Goal: Task Accomplishment & Management: Manage account settings

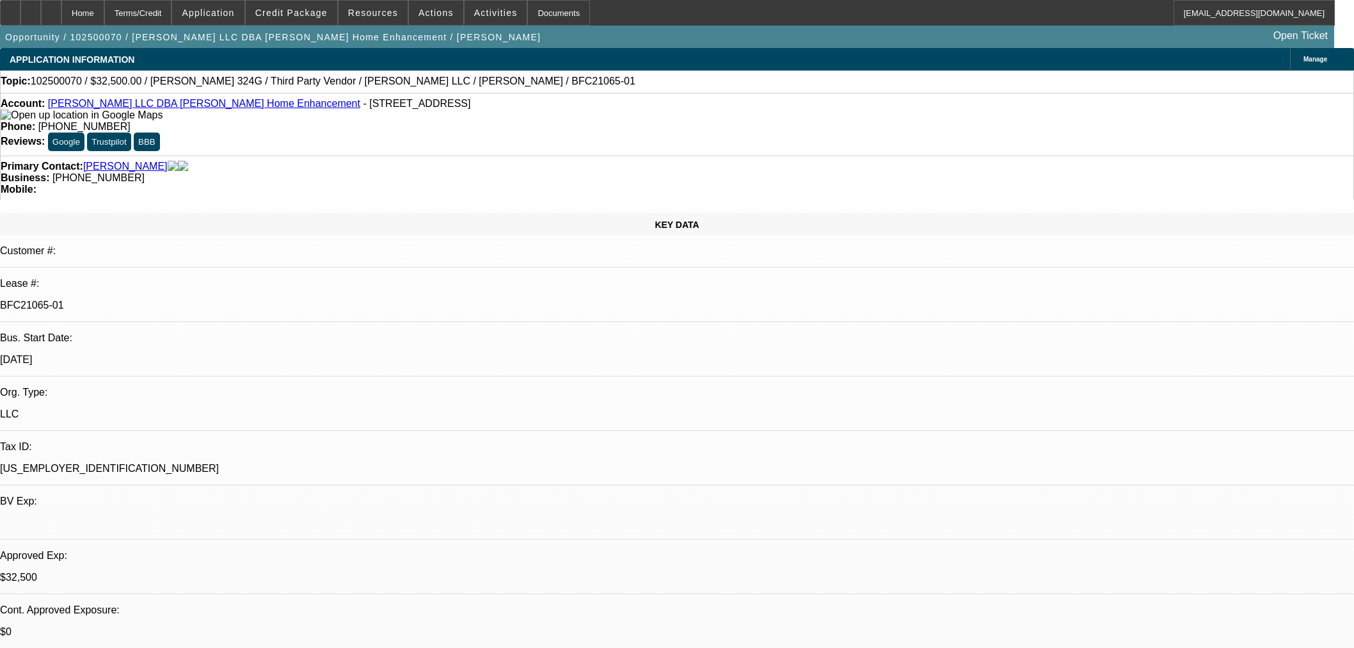
select select "0"
select select "3"
select select "0"
select select "6"
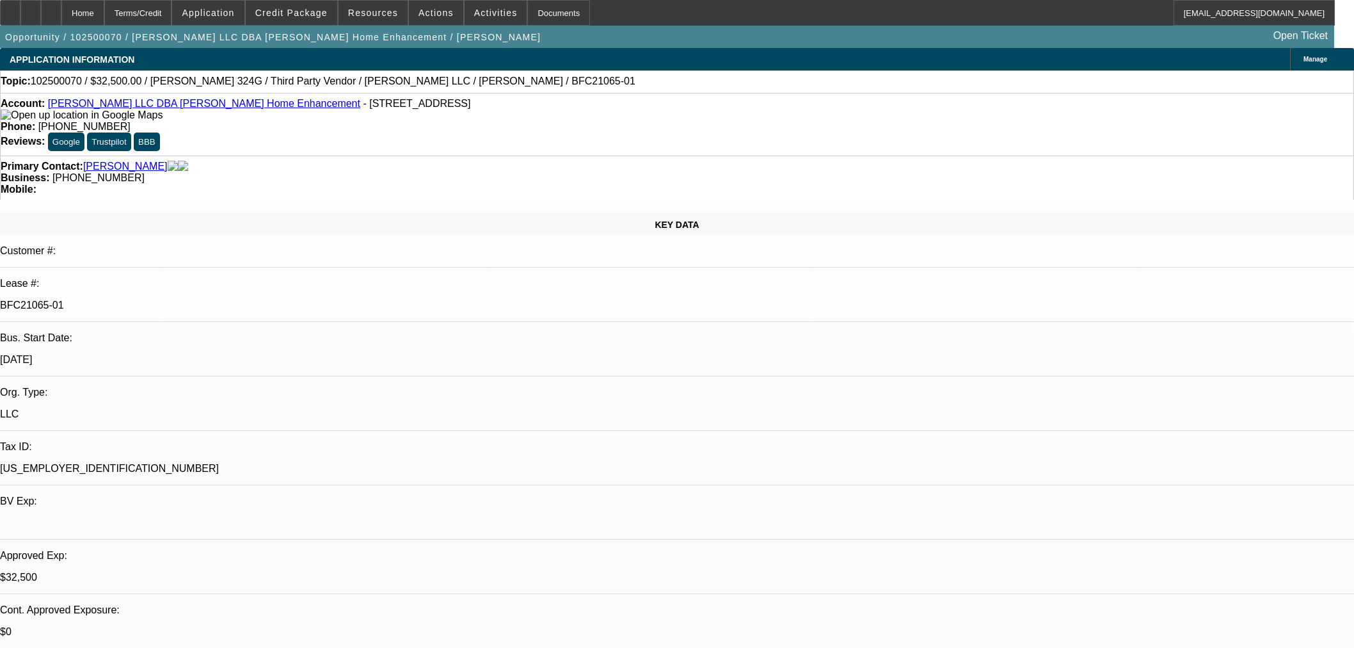
select select "0"
select select "3"
select select "0"
select select "6"
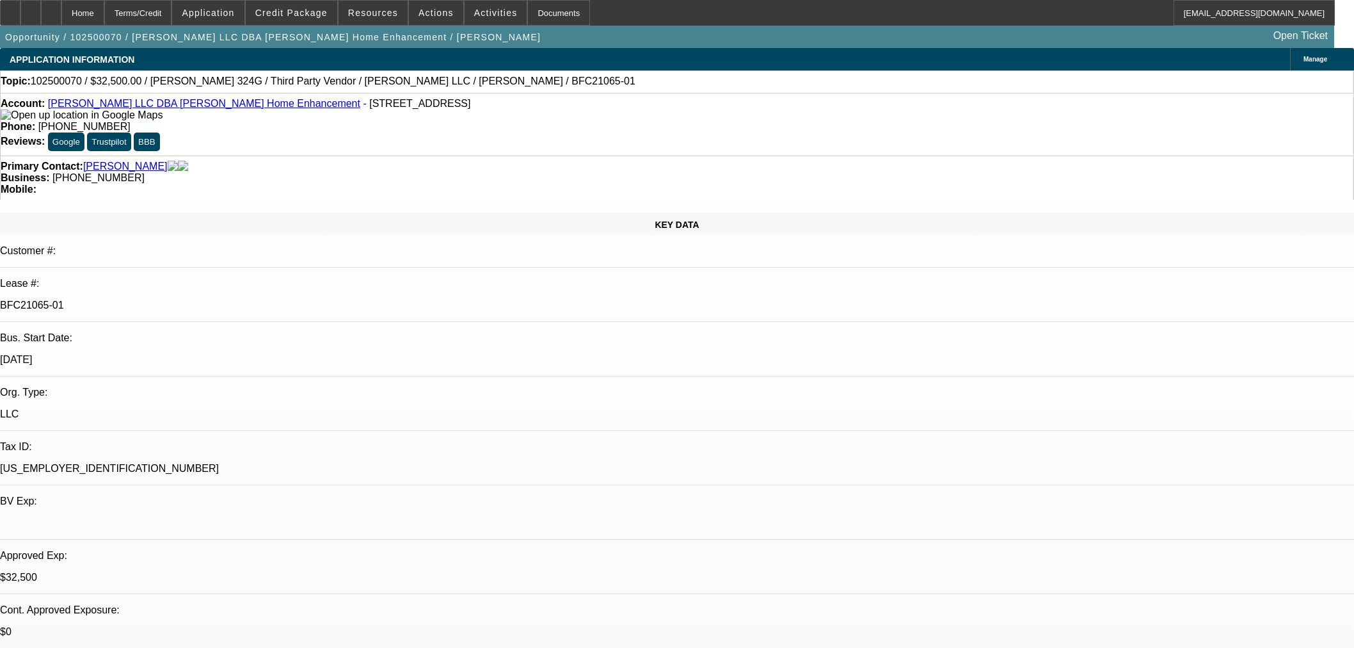
select select "0"
select select "6"
select select "0"
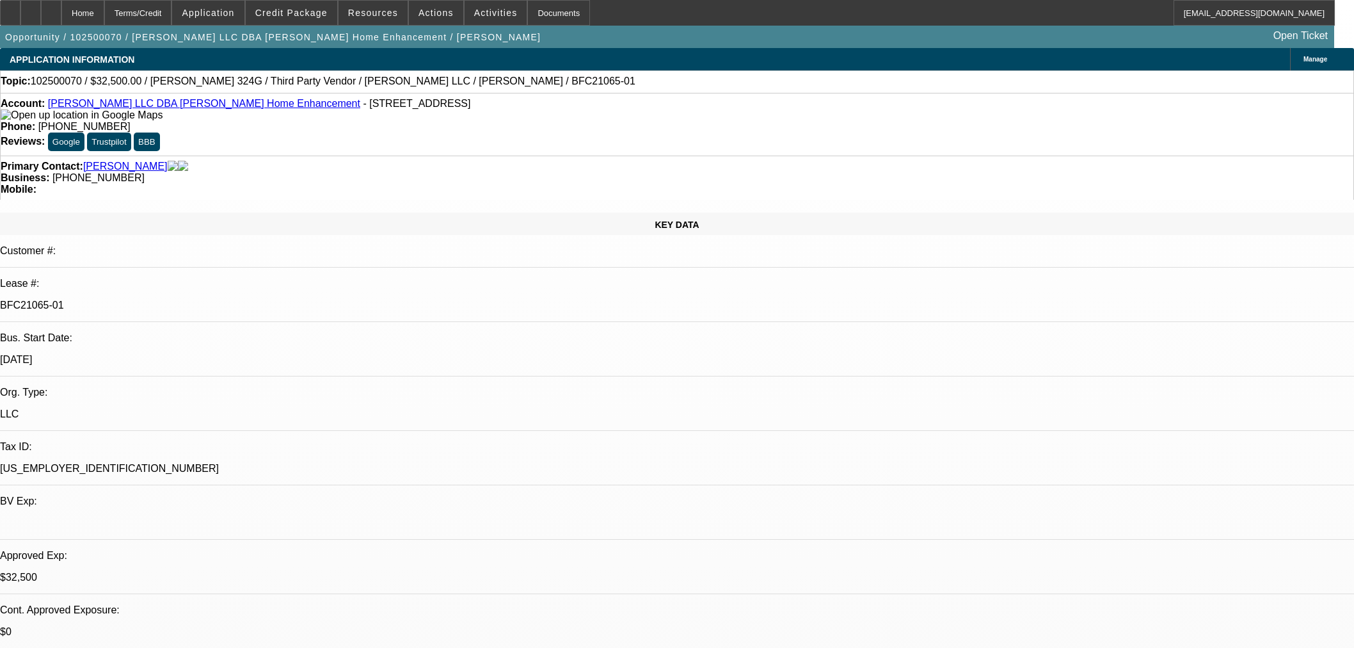
select select "0"
select select "6"
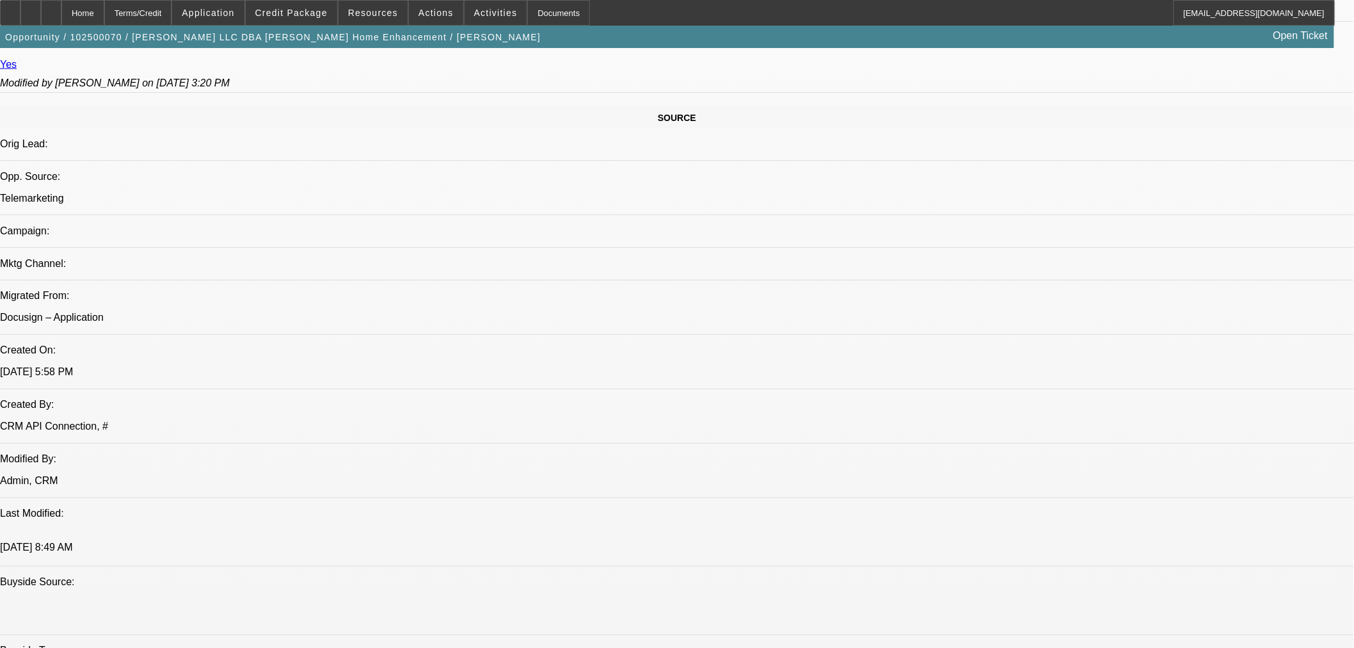
scroll to position [711, 0]
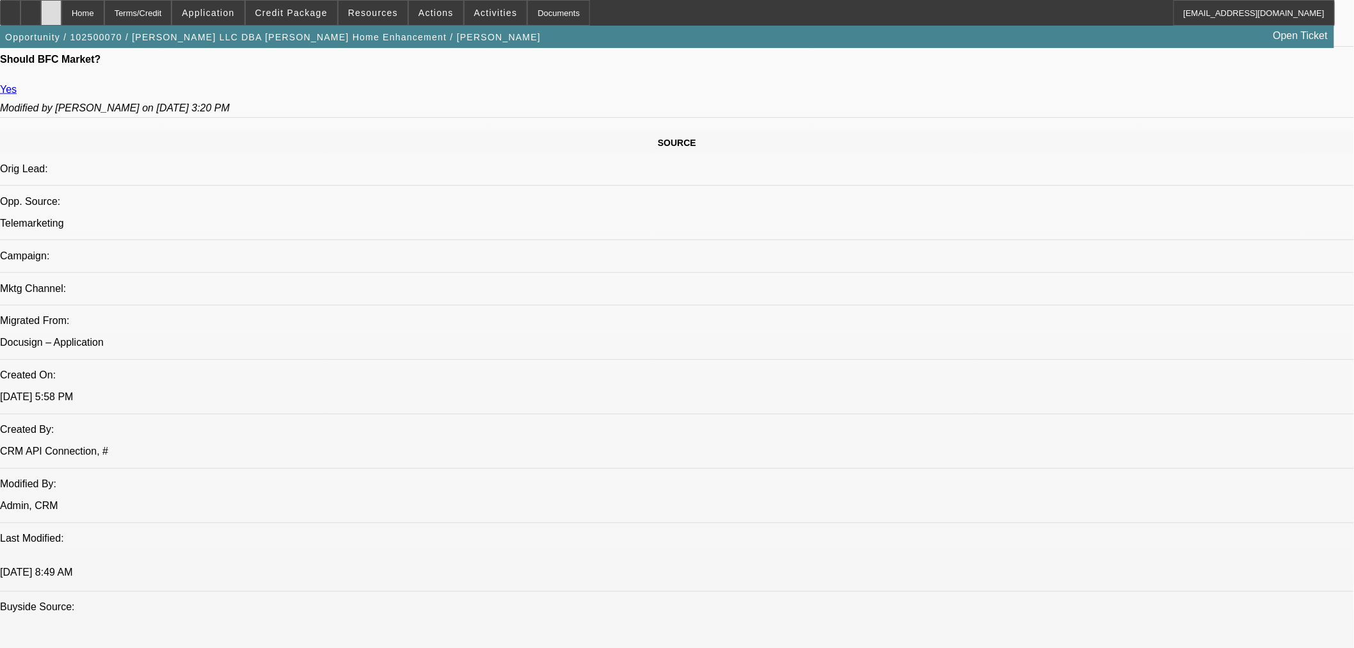
click at [61, 22] on div at bounding box center [51, 13] width 20 height 26
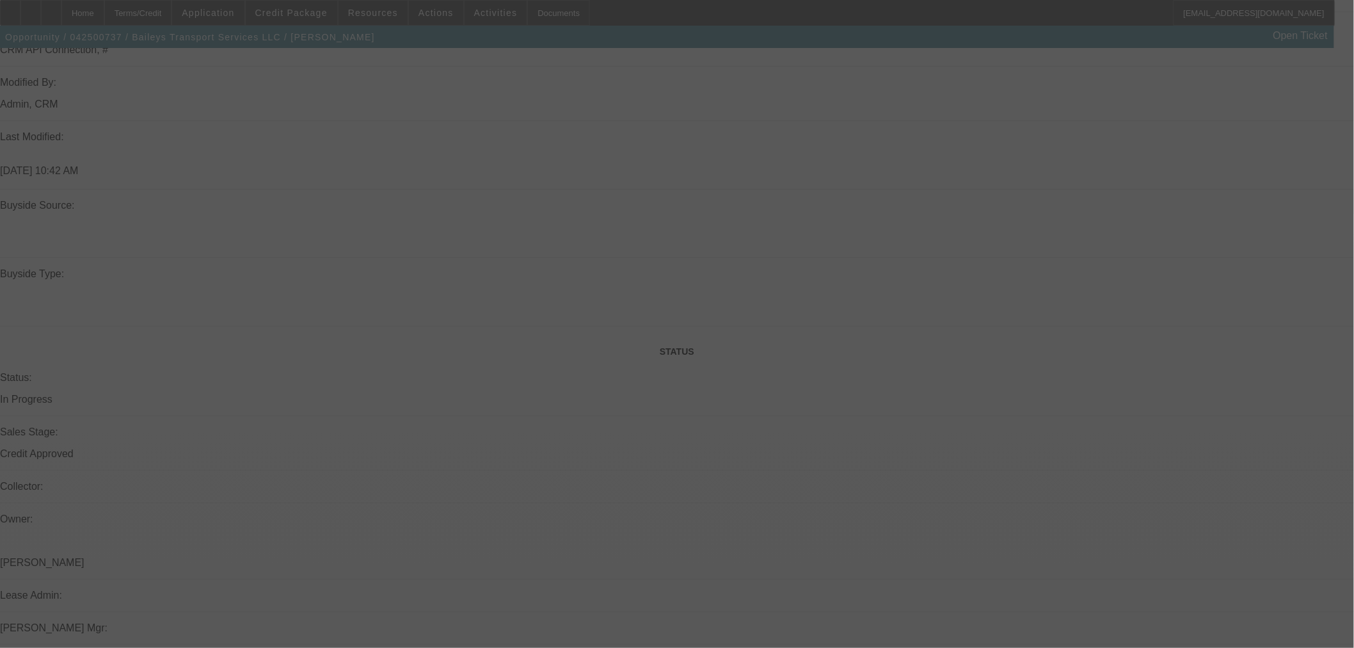
scroll to position [984, 0]
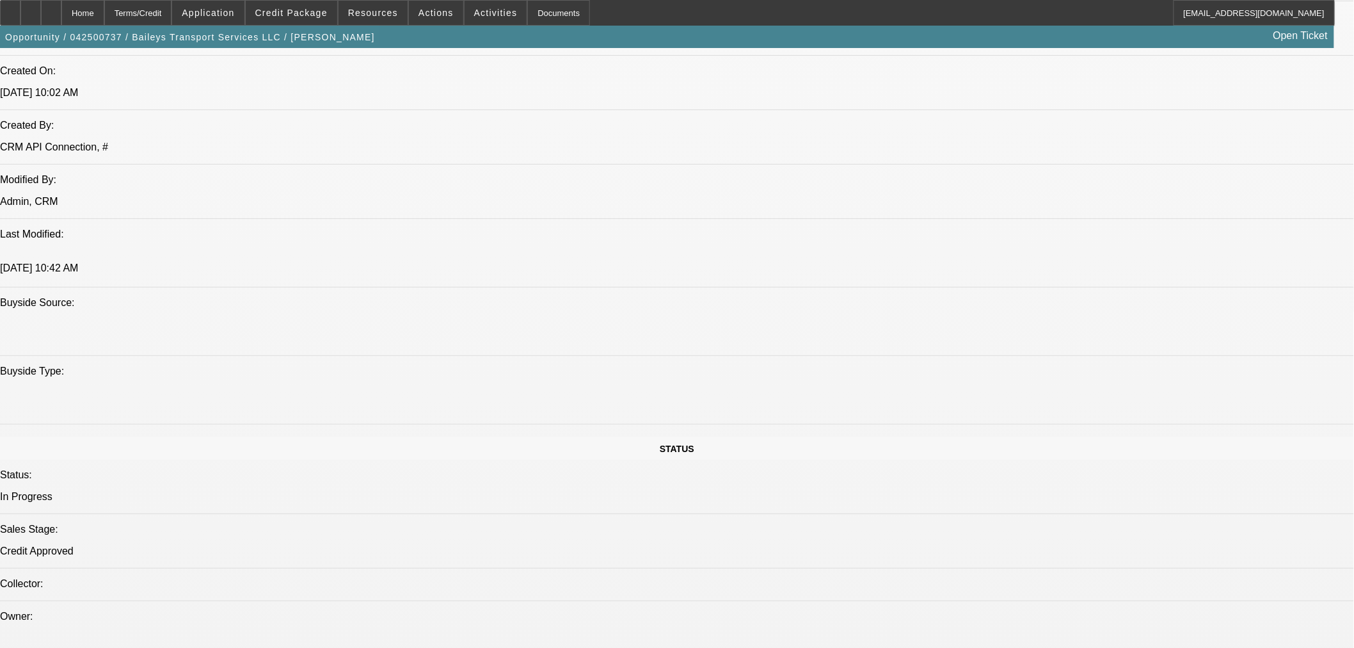
select select "0"
select select "2"
select select "0"
select select "6"
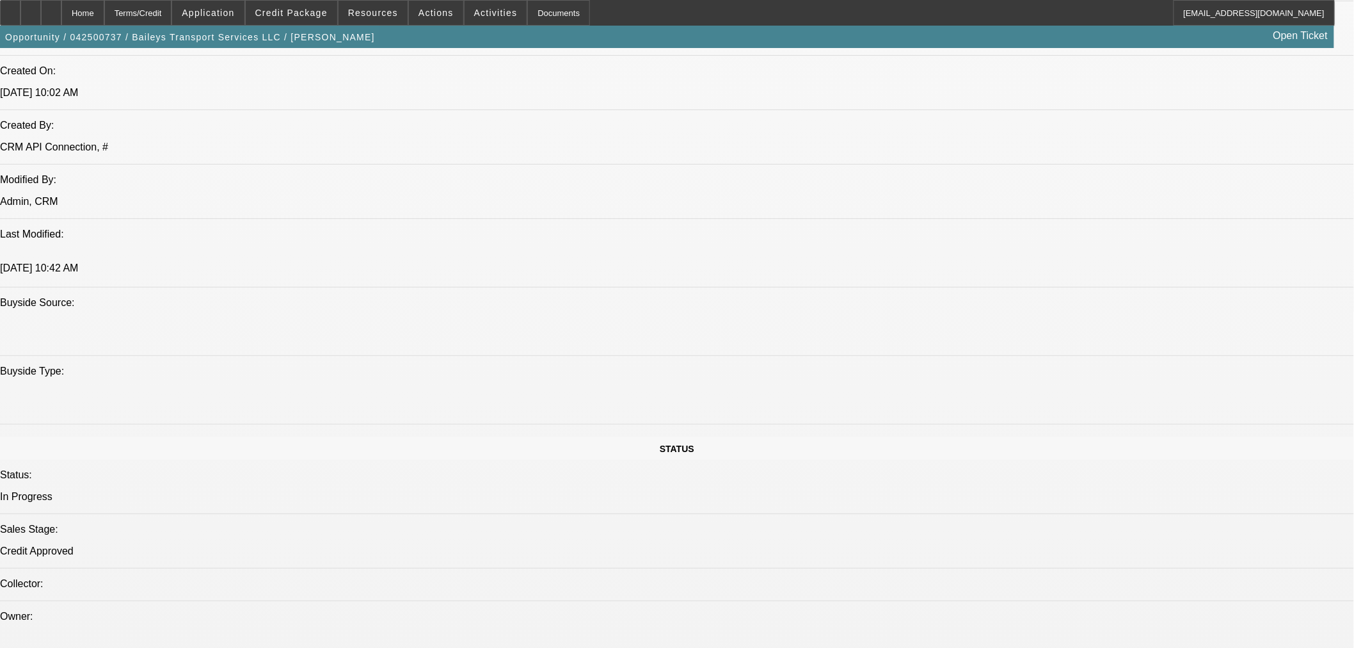
select select "0"
select select "2"
select select "0"
select select "6"
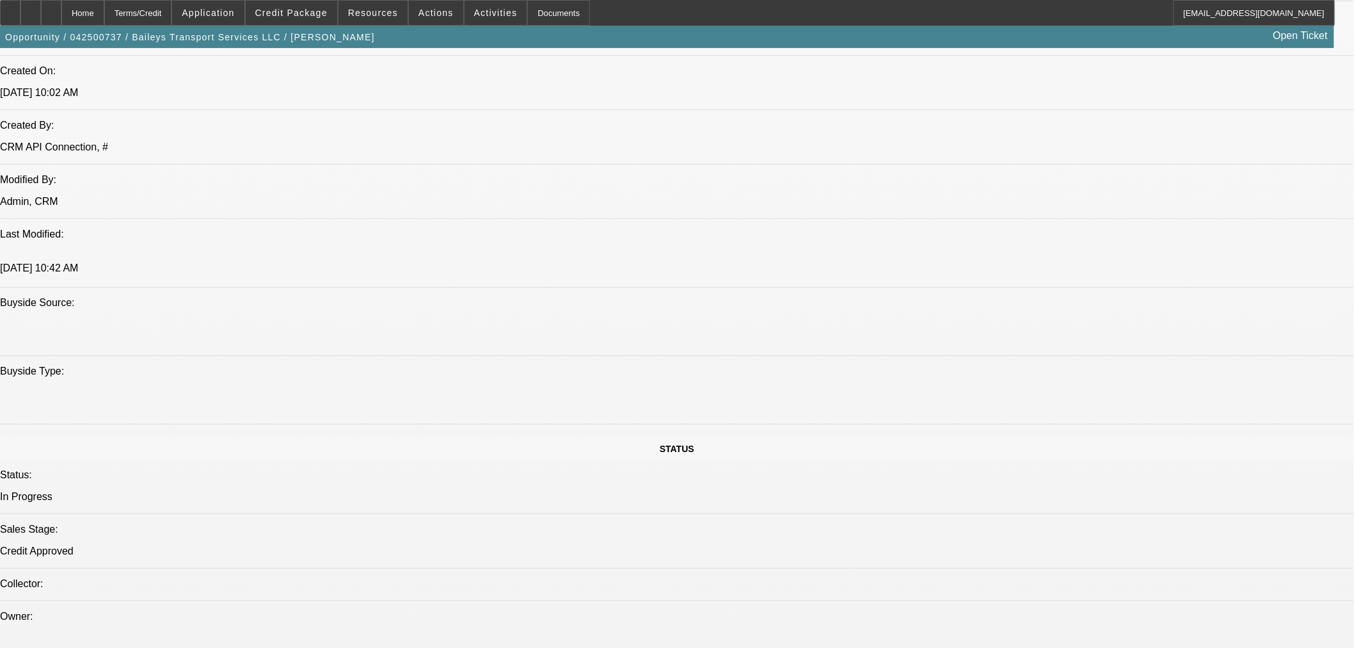
select select "0"
select select "2"
select select "0"
select select "6"
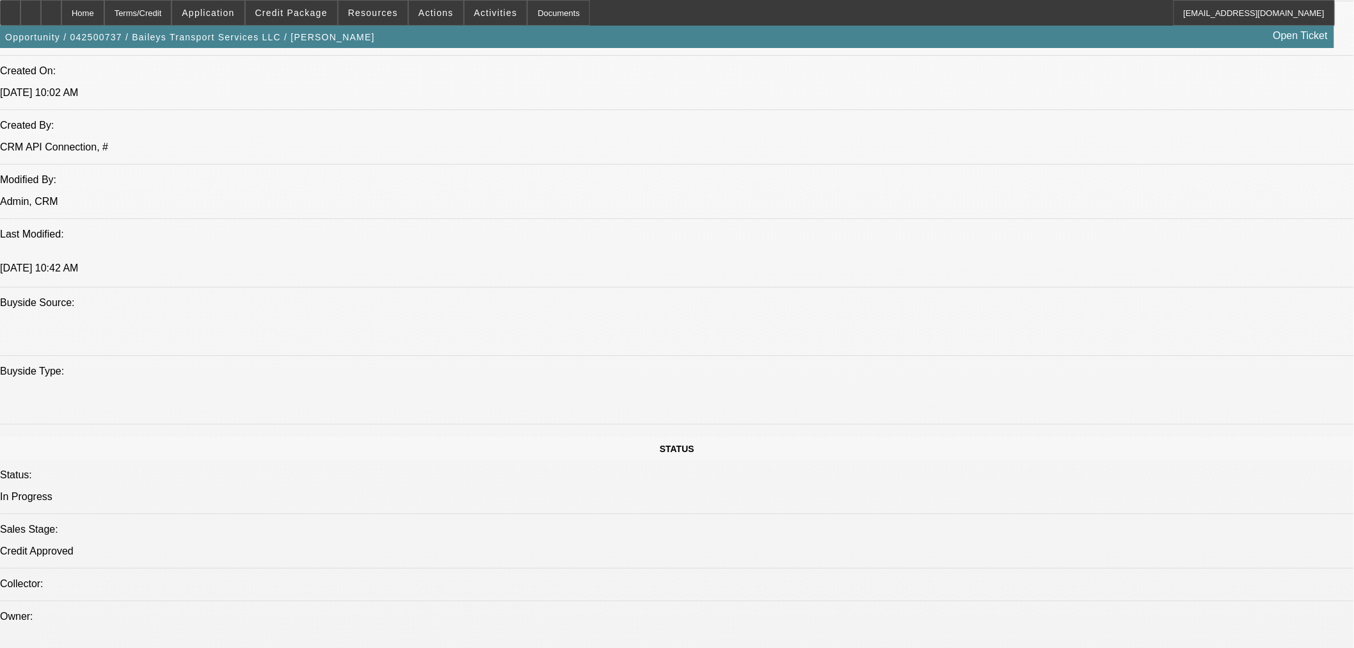
select select "0"
select select "2"
select select "0"
select select "6"
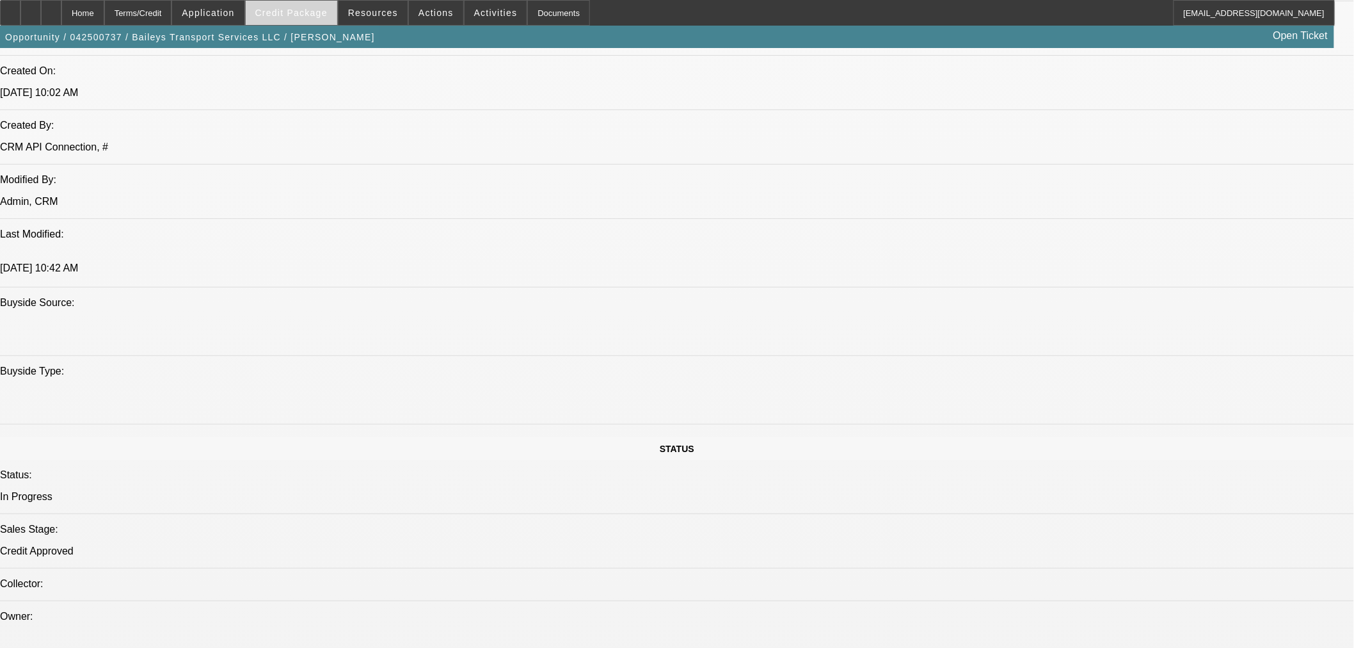
click at [308, 23] on span at bounding box center [292, 12] width 92 height 31
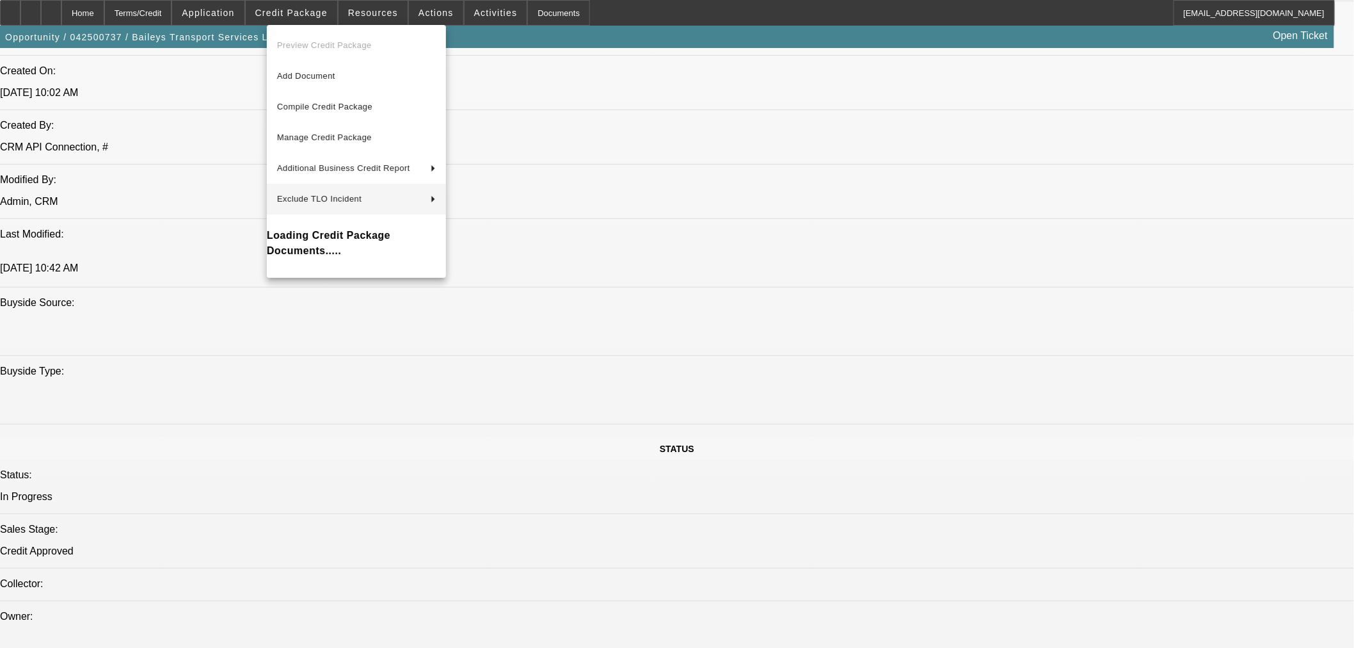
click at [334, 79] on span "Add Document" at bounding box center [306, 76] width 58 height 10
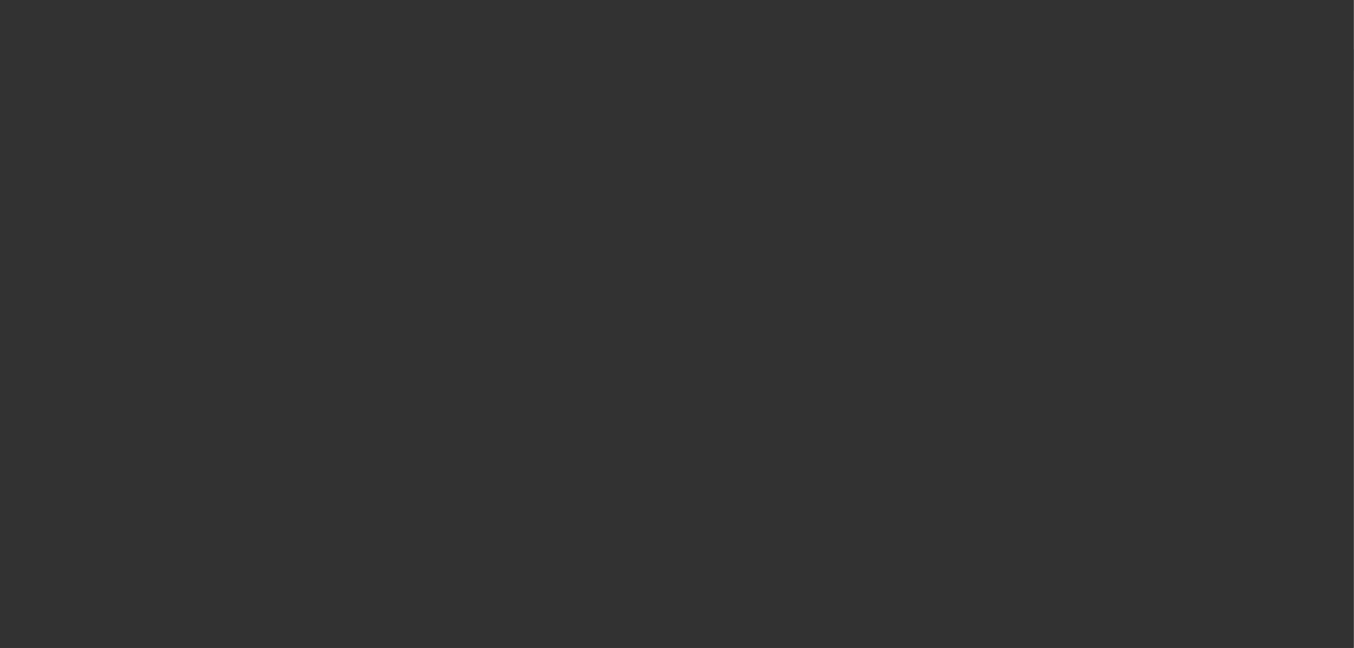
select select "0"
select select "3"
select select "0"
select select "6"
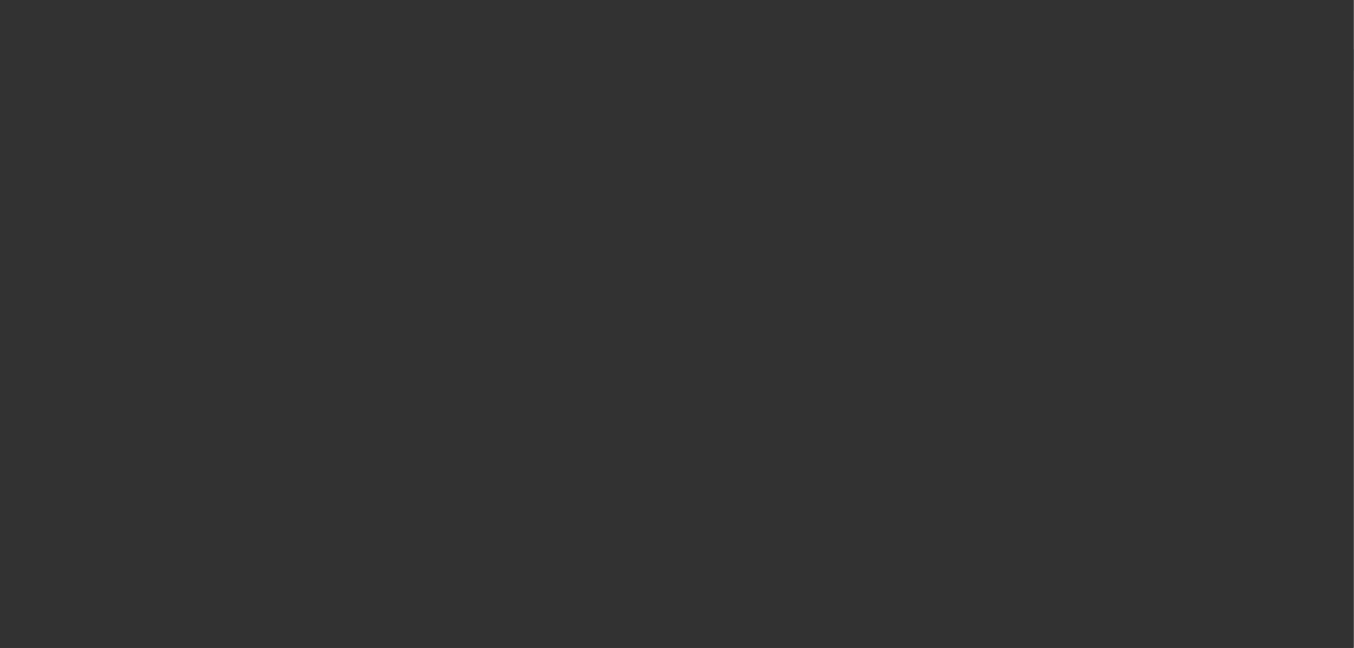
select select "0"
select select "3"
select select "0"
select select "6"
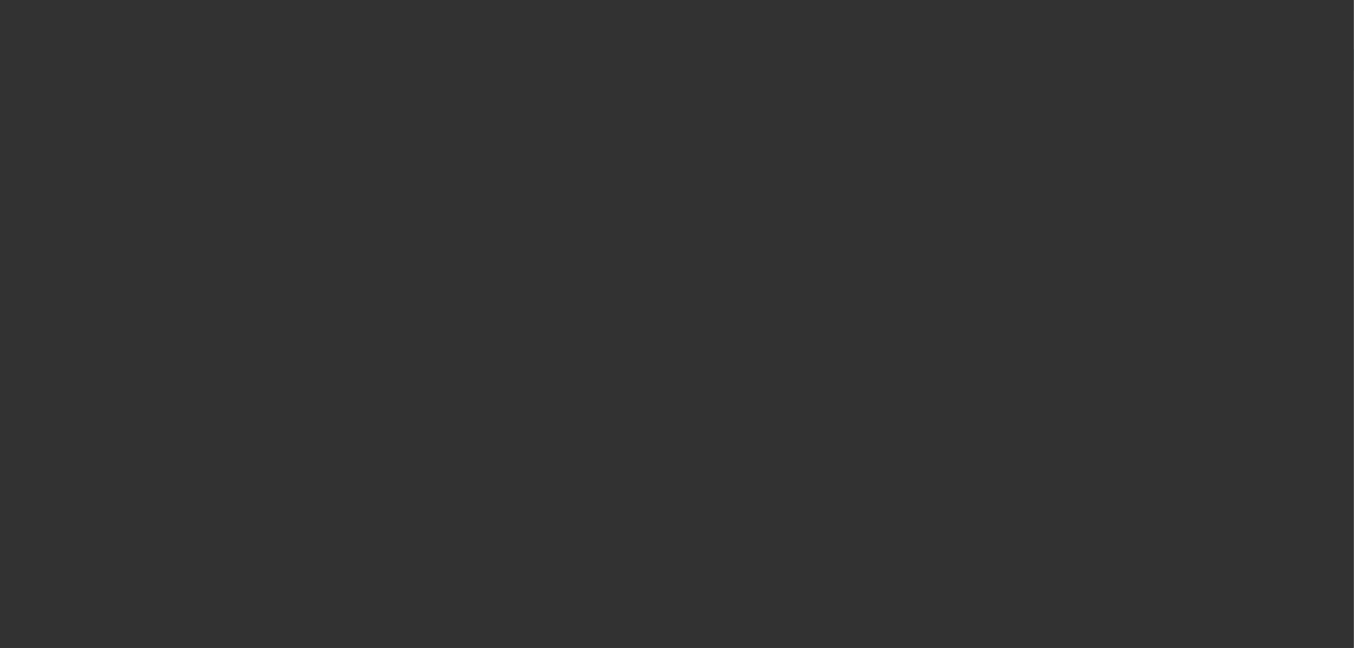
select select "0"
select select "6"
select select "0"
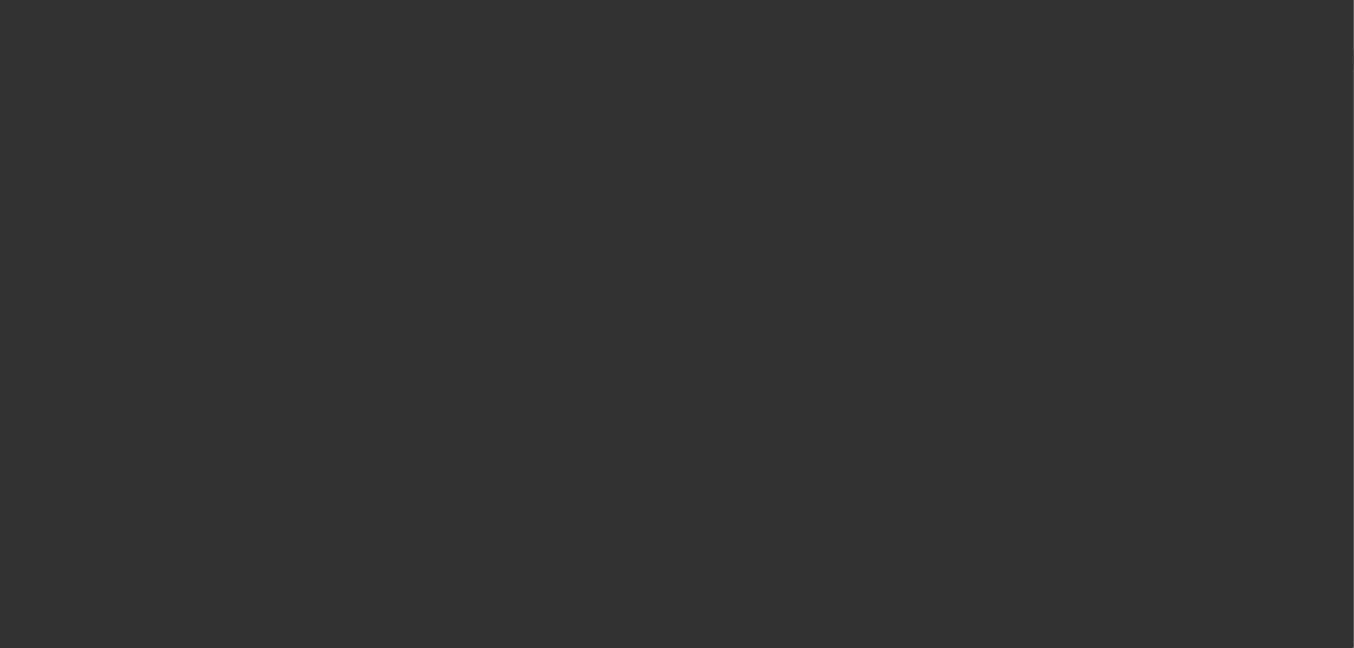
select select "0"
select select "6"
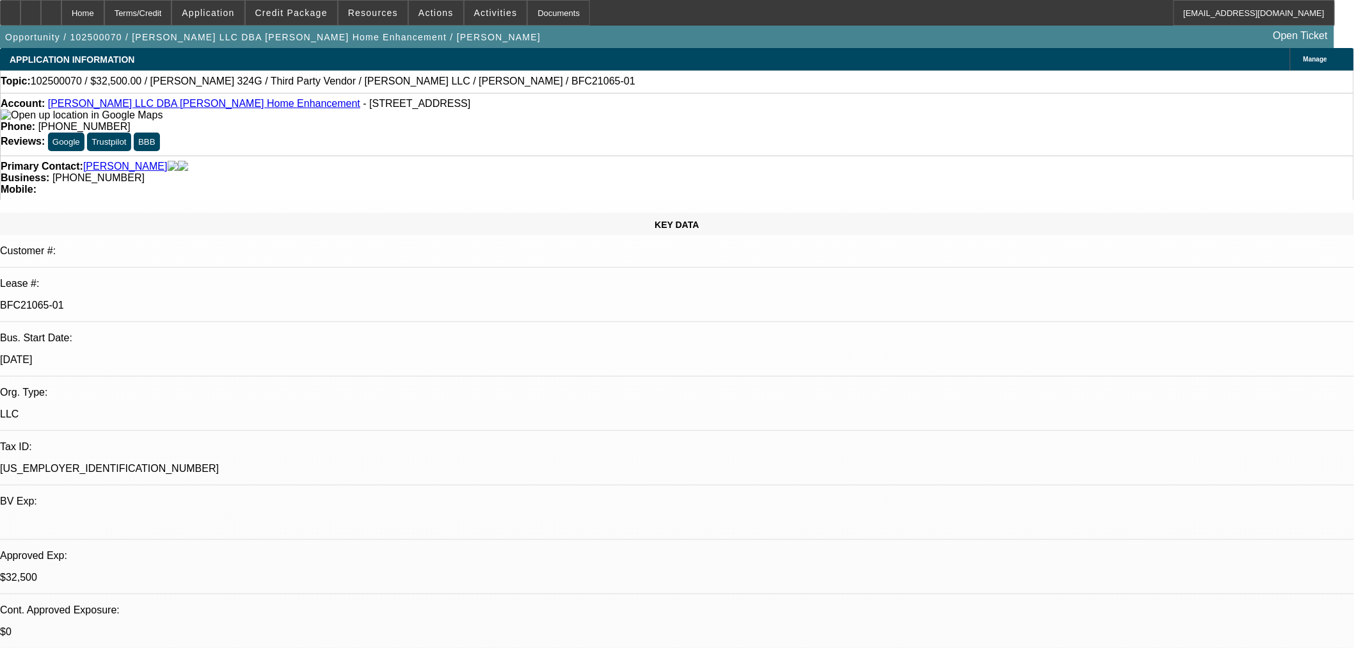
click at [51, 8] on icon at bounding box center [51, 8] width 0 height 0
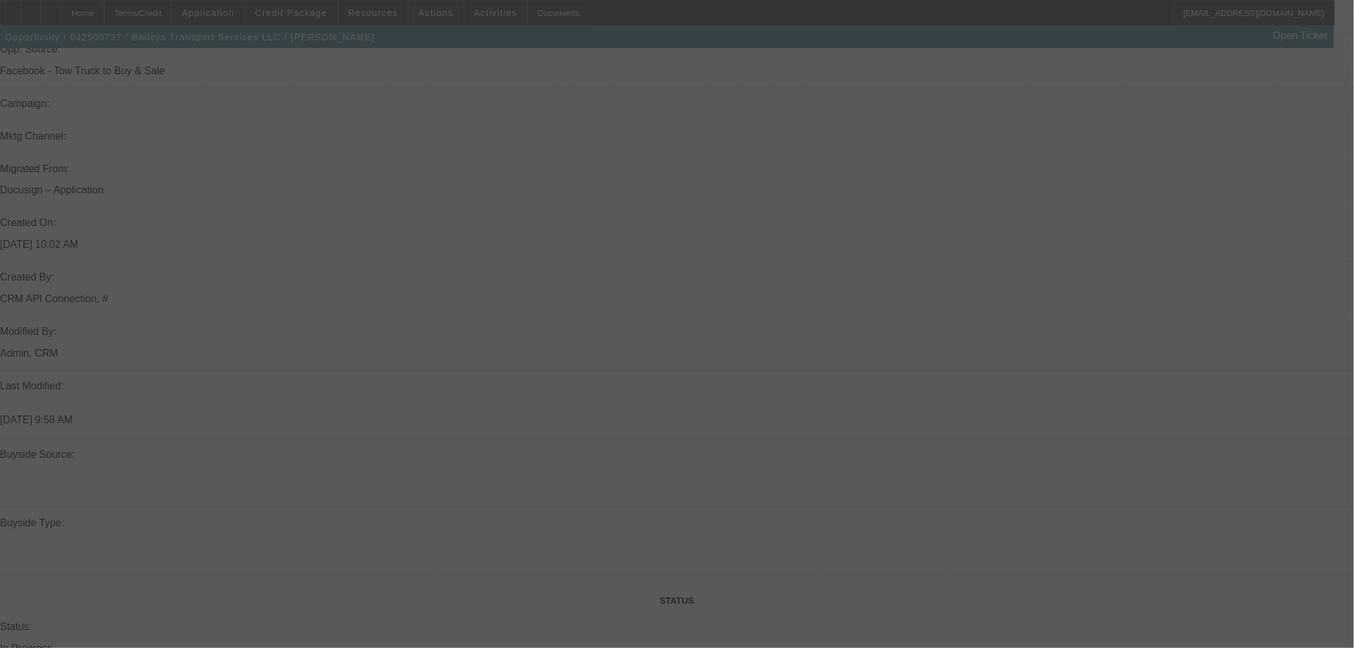
scroll to position [968, 0]
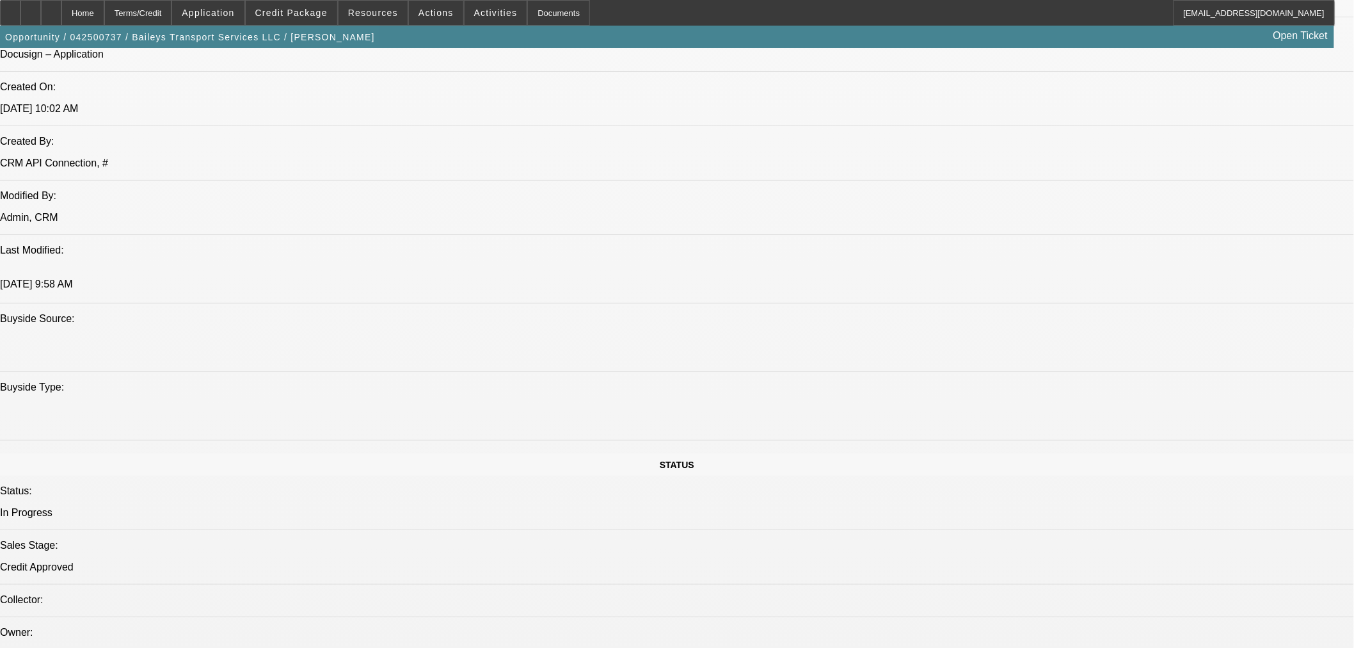
select select "0"
select select "2"
select select "0"
select select "6"
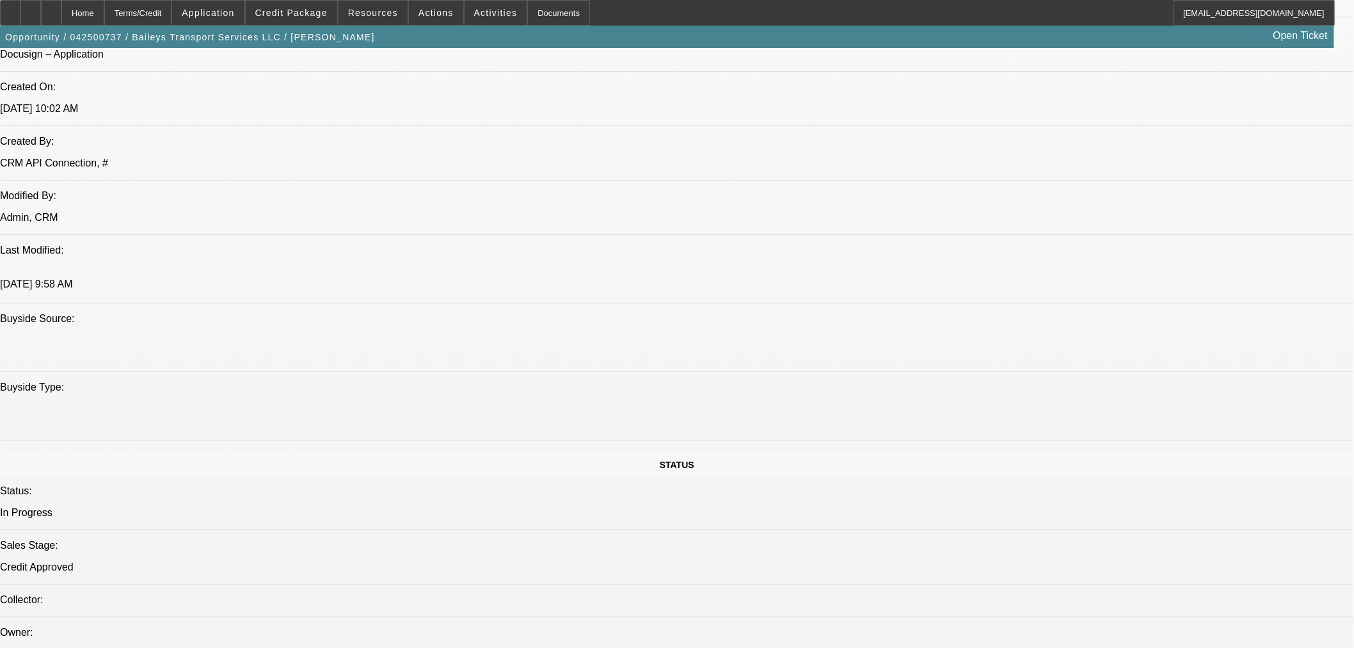
select select "0"
select select "2"
select select "0"
select select "6"
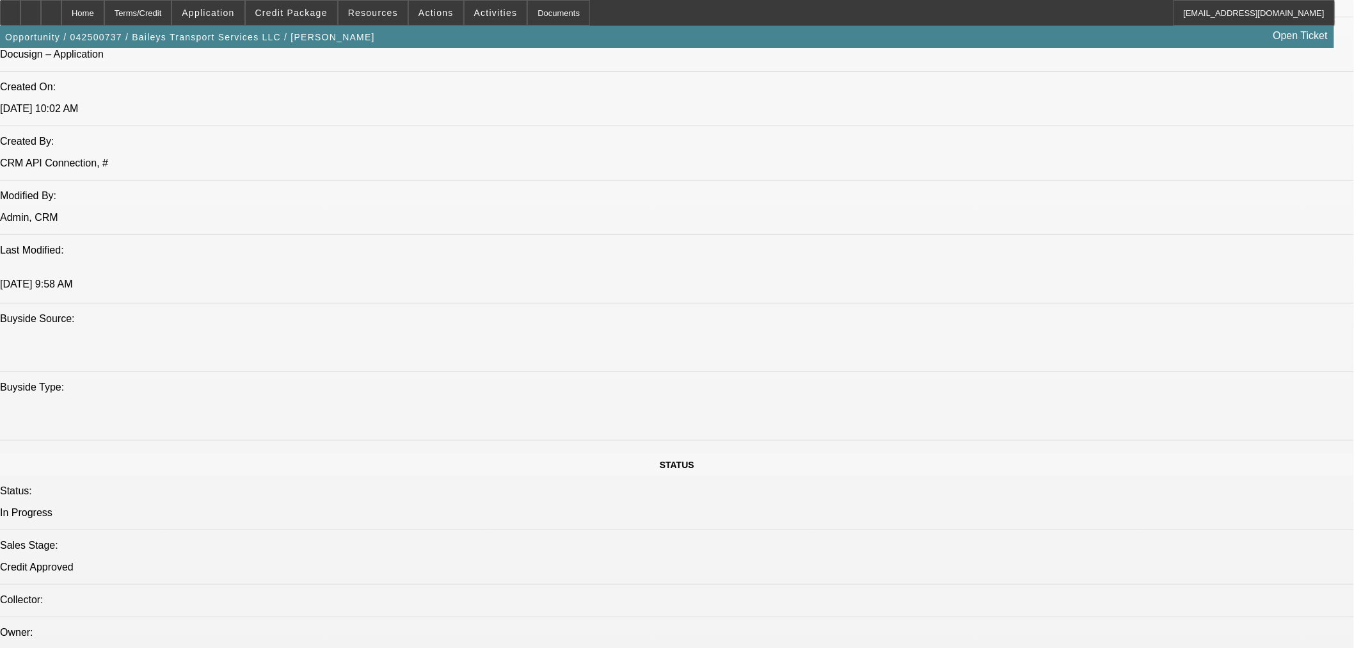
select select "0"
select select "2"
select select "0"
select select "6"
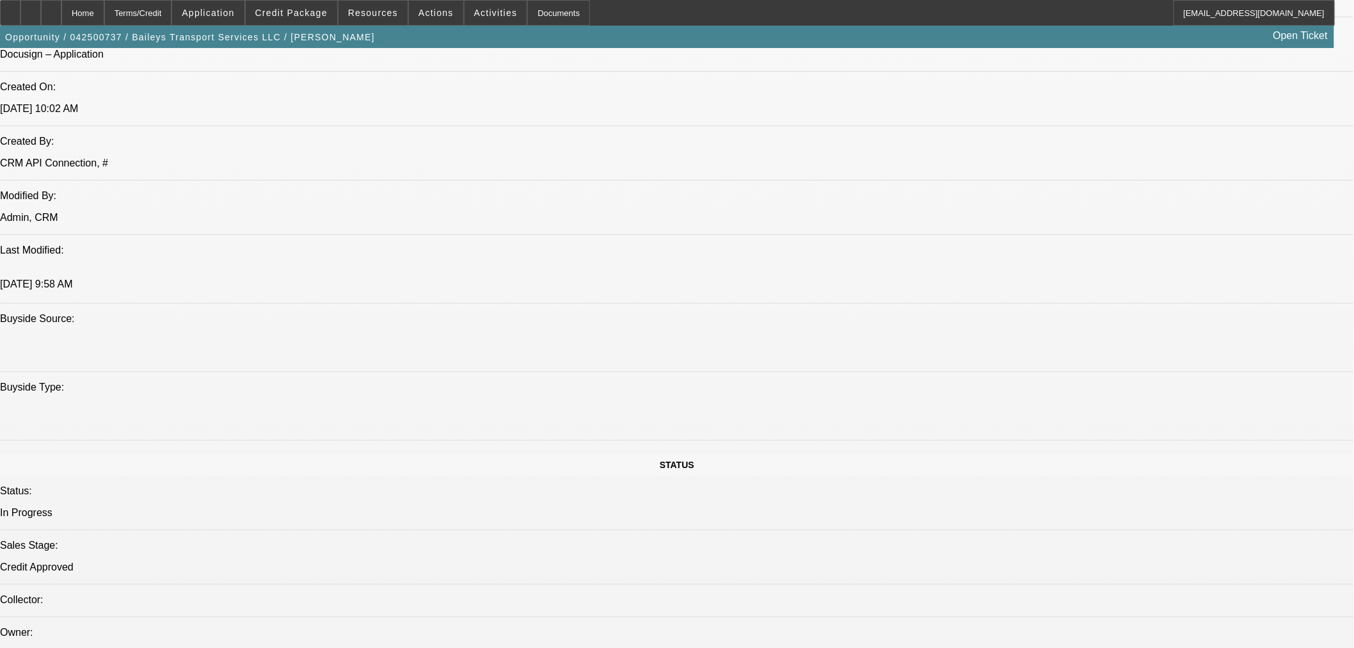
select select "0"
select select "2"
select select "0"
select select "6"
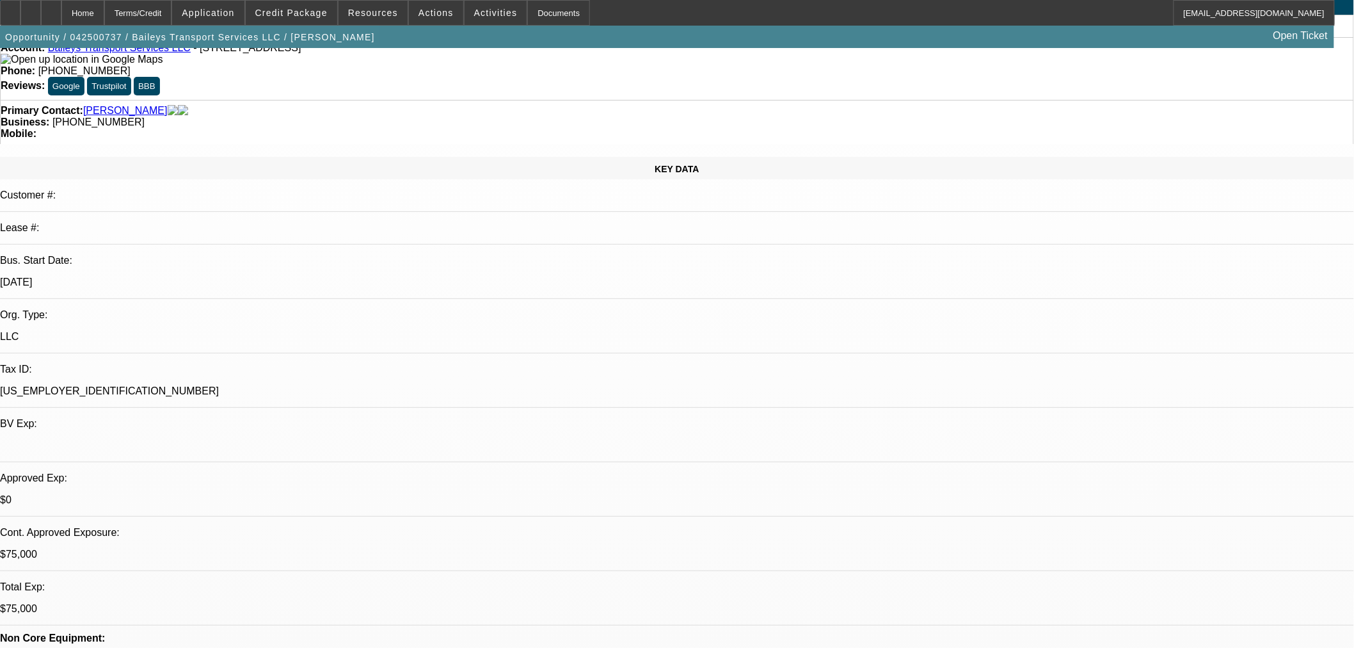
scroll to position [0, 0]
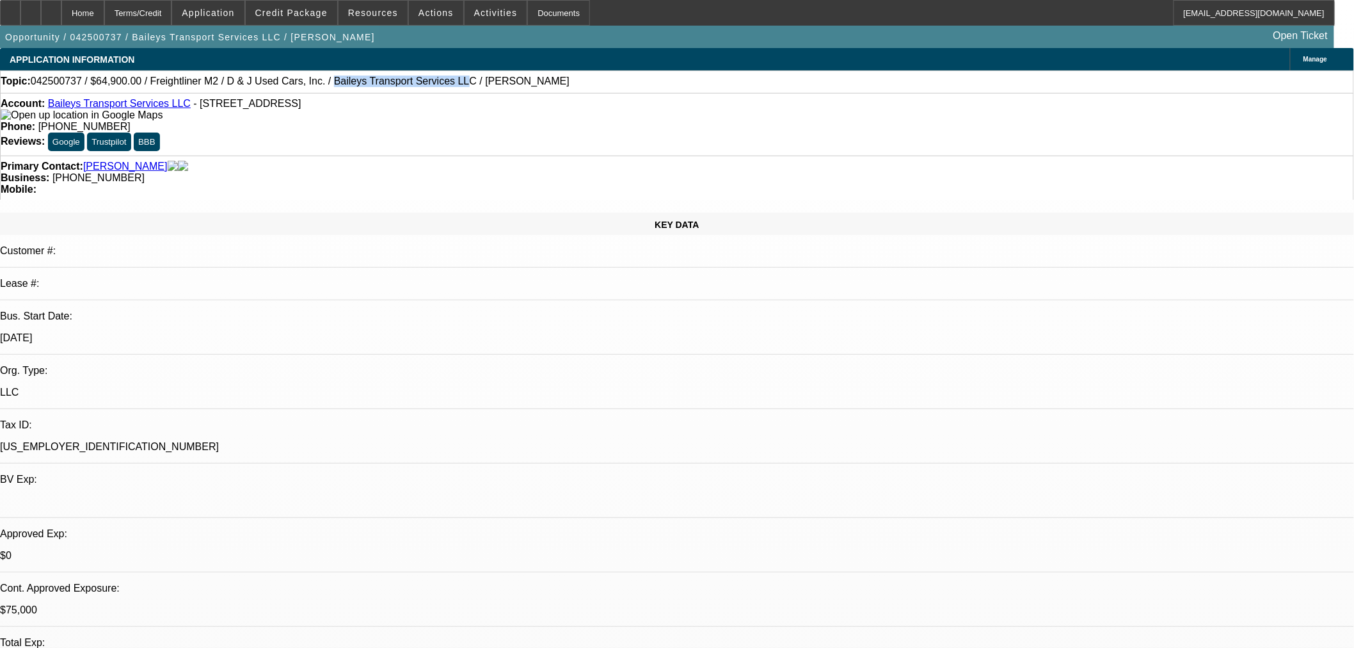
drag, startPoint x: 291, startPoint y: 84, endPoint x: 402, endPoint y: 77, distance: 111.0
click at [402, 77] on div "Topic: 042500737 / $64,900.00 / Freightliner M2 / D & J Used Cars, Inc. / Baile…" at bounding box center [677, 82] width 1353 height 12
click at [401, 87] on div "Topic: 042500737 / $64,900.00 / Freightliner M2 / D & J Used Cars, Inc. / Baile…" at bounding box center [677, 82] width 1353 height 12
drag, startPoint x: 406, startPoint y: 88, endPoint x: 293, endPoint y: 88, distance: 113.3
click at [293, 87] on div "Topic: 042500737 / $64,900.00 / Freightliner M2 / D & J Used Cars, Inc. / Baile…" at bounding box center [677, 82] width 1353 height 12
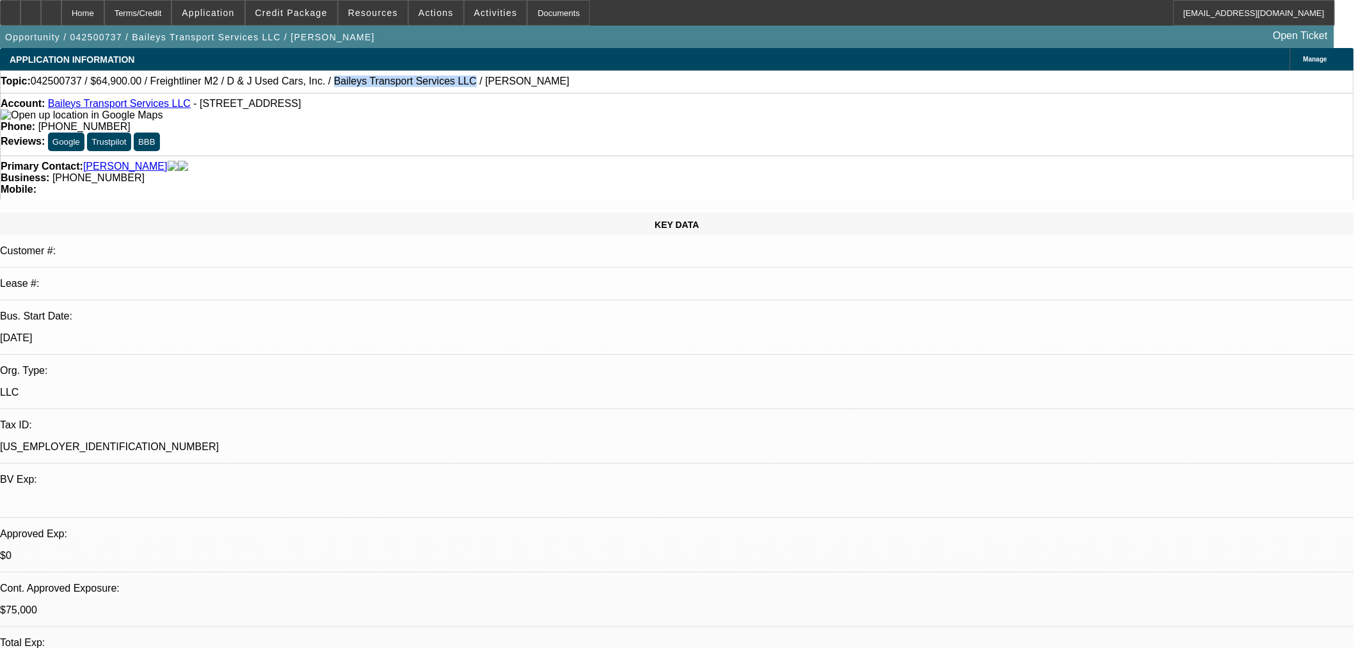
copy span "Baileys Transport Services LLC"
click at [470, 86] on span "042500737 / $64,900.00 / Freightliner M2 / D & J Used Cars, Inc. / Baileys Tran…" at bounding box center [300, 82] width 539 height 12
click at [470, 92] on div "Topic: 042500737 / $64,900.00 / Freightliner M2 / D & J Used Cars, Inc. / Baile…" at bounding box center [677, 81] width 1354 height 22
drag, startPoint x: 476, startPoint y: 84, endPoint x: 440, endPoint y: 88, distance: 35.4
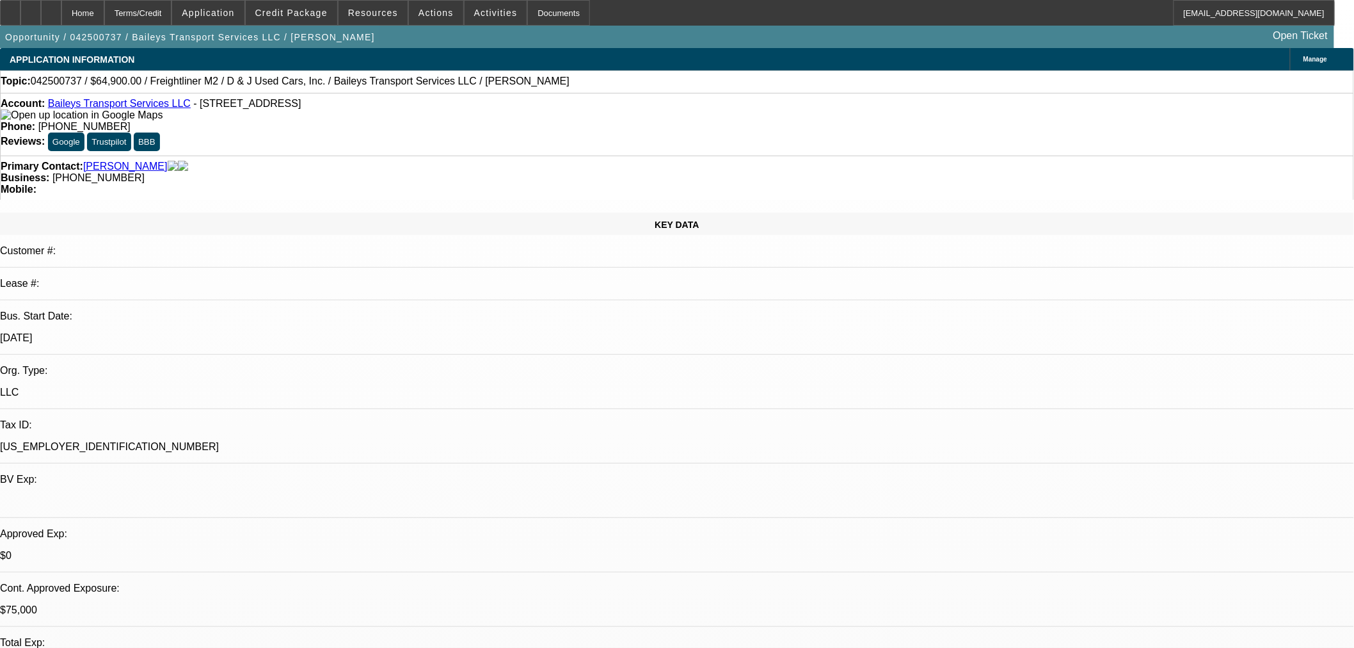
click at [440, 87] on div "Topic: 042500737 / $64,900.00 / Freightliner M2 / D & J Used Cars, Inc. / Baile…" at bounding box center [677, 82] width 1353 height 12
copy span "Reginald"
drag, startPoint x: 339, startPoint y: 101, endPoint x: 178, endPoint y: 98, distance: 161.3
click at [178, 98] on div "Account: Baileys Transport Services LLC - 1915 County Road, South Point, OH 456…" at bounding box center [677, 124] width 1354 height 63
click at [289, 19] on span at bounding box center [292, 12] width 92 height 31
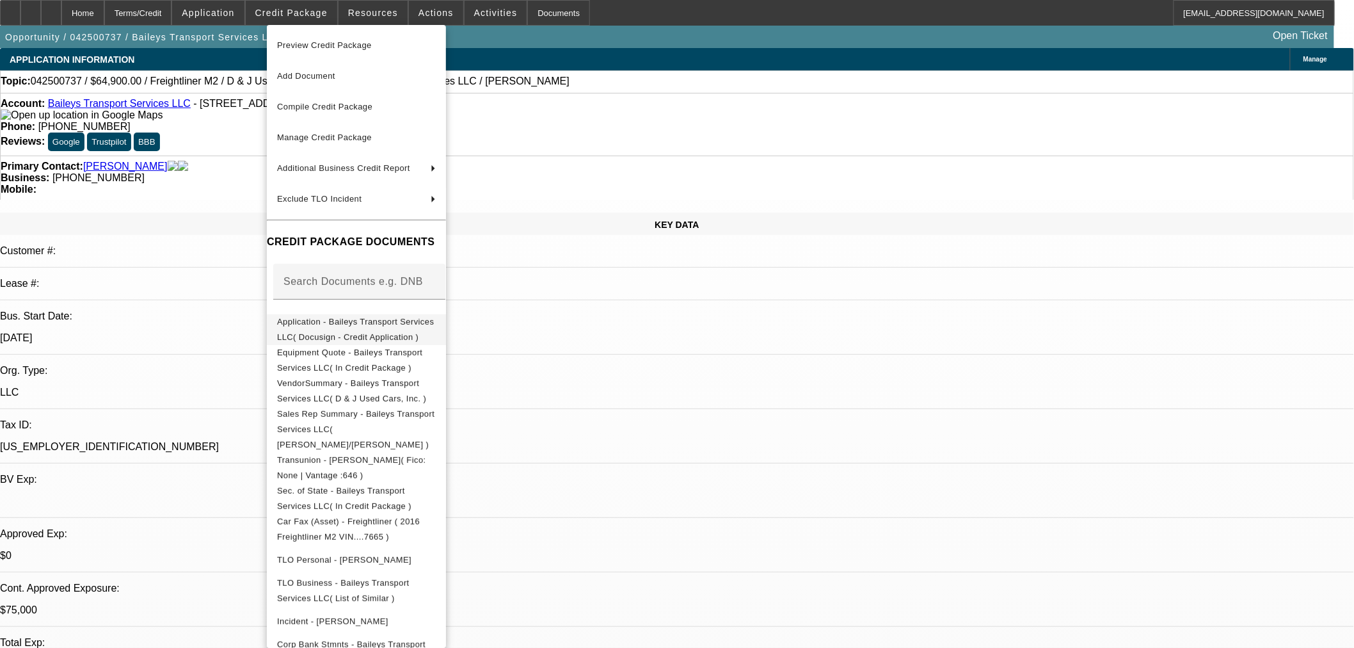
click at [314, 314] on button "Application - Baileys Transport Services LLC( Docusign - Credit Application )" at bounding box center [356, 329] width 179 height 31
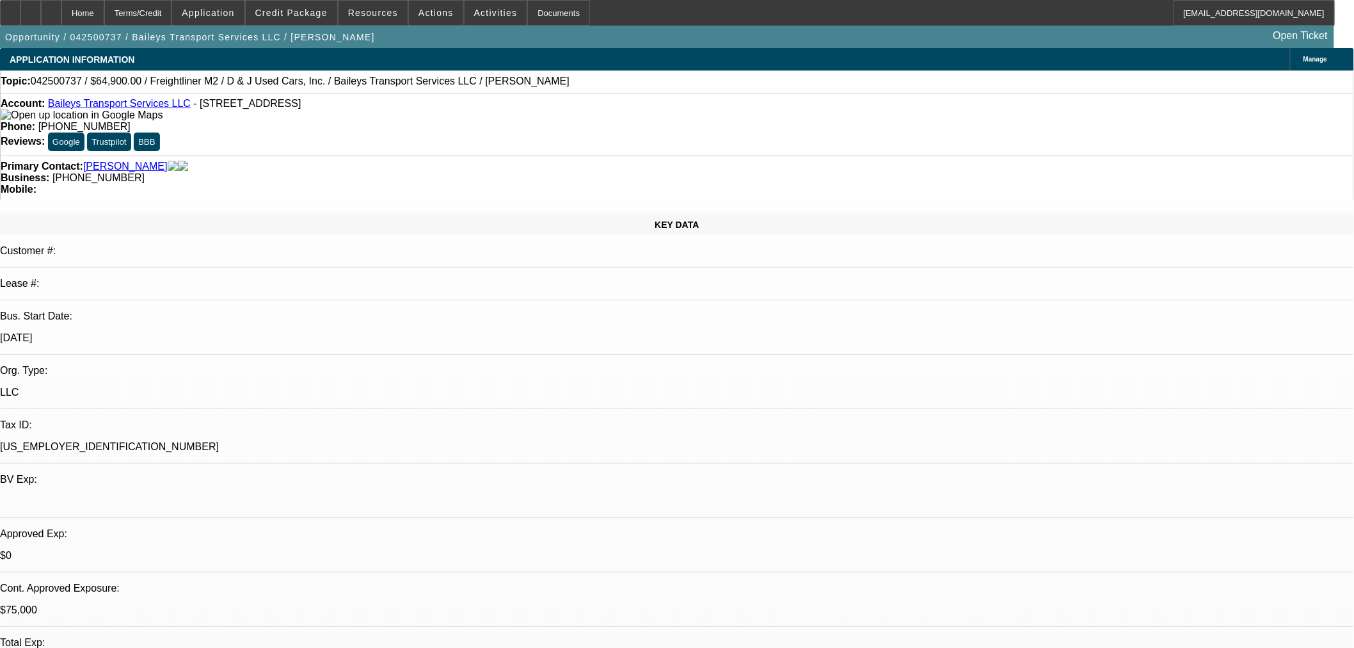
click at [293, 161] on div "Primary Contact: Bailey, Reginald" at bounding box center [677, 167] width 1353 height 12
drag, startPoint x: 353, startPoint y: 106, endPoint x: 183, endPoint y: 111, distance: 169.7
click at [183, 111] on div "Account: Baileys Transport Services LLC - 1915 County Road, South Point, OH 456…" at bounding box center [677, 109] width 1353 height 23
copy span "1915 County Road, South Point, OH 45680"
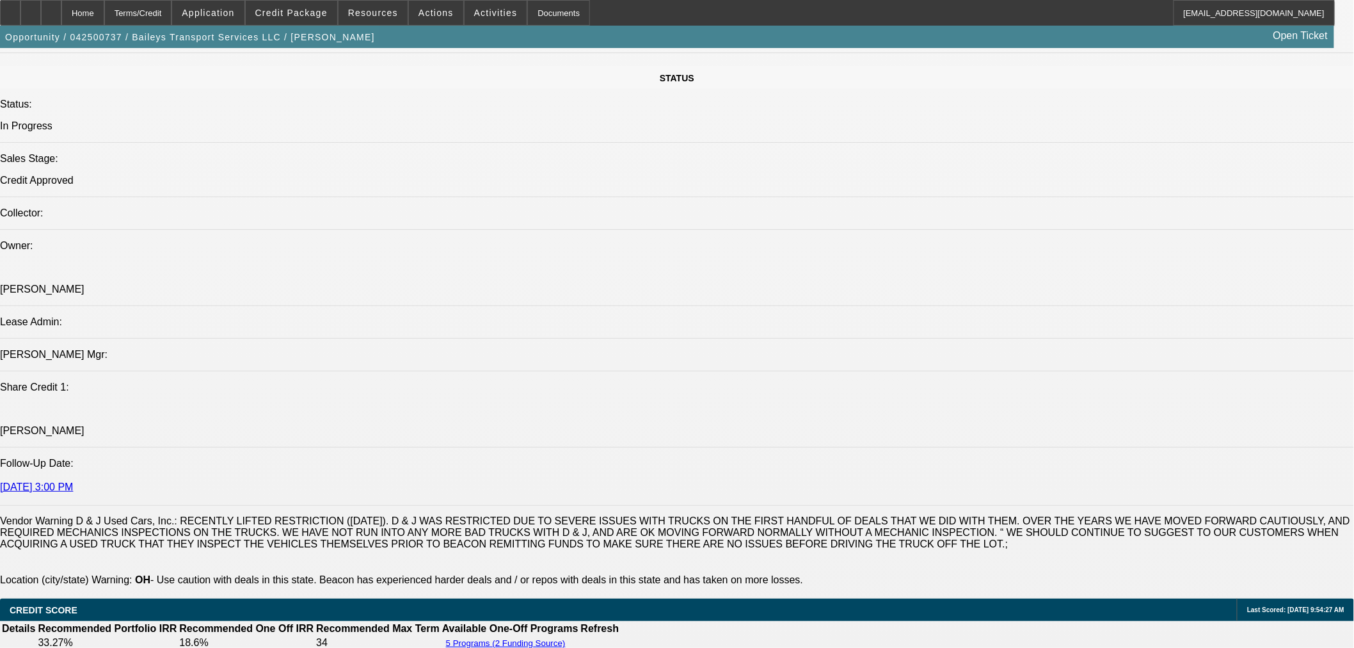
scroll to position [1422, 0]
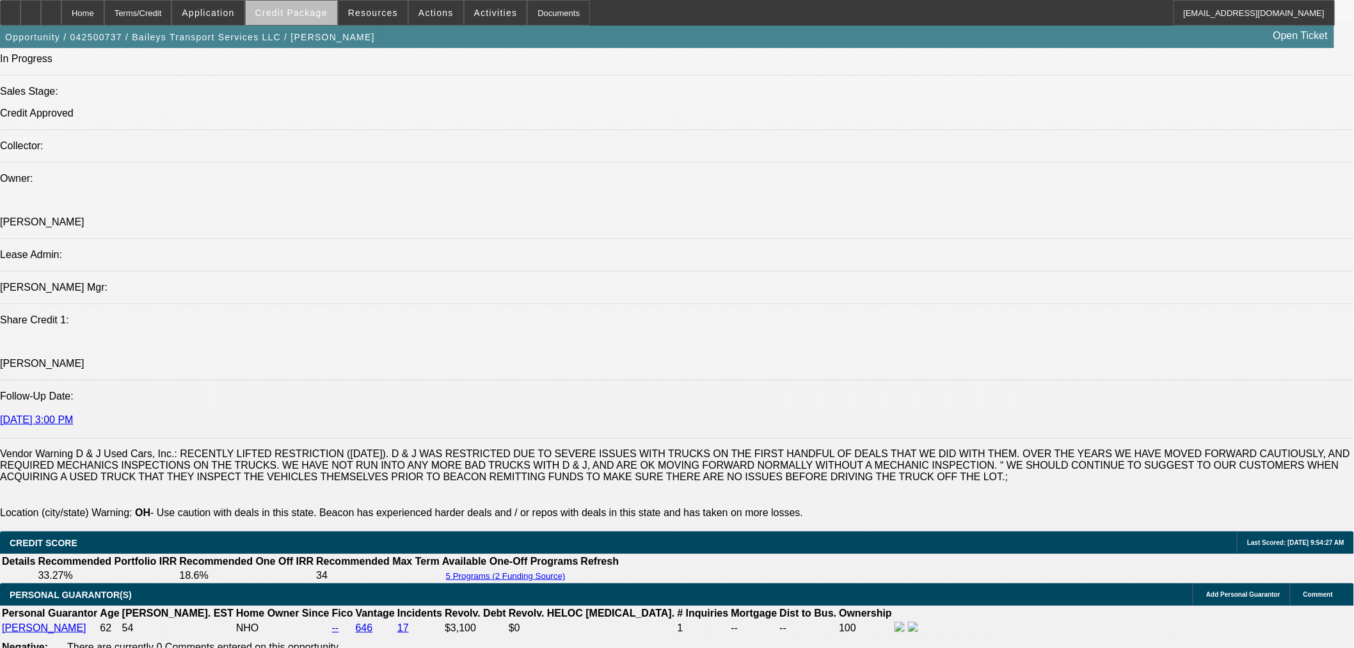
click at [325, 20] on span at bounding box center [292, 12] width 92 height 31
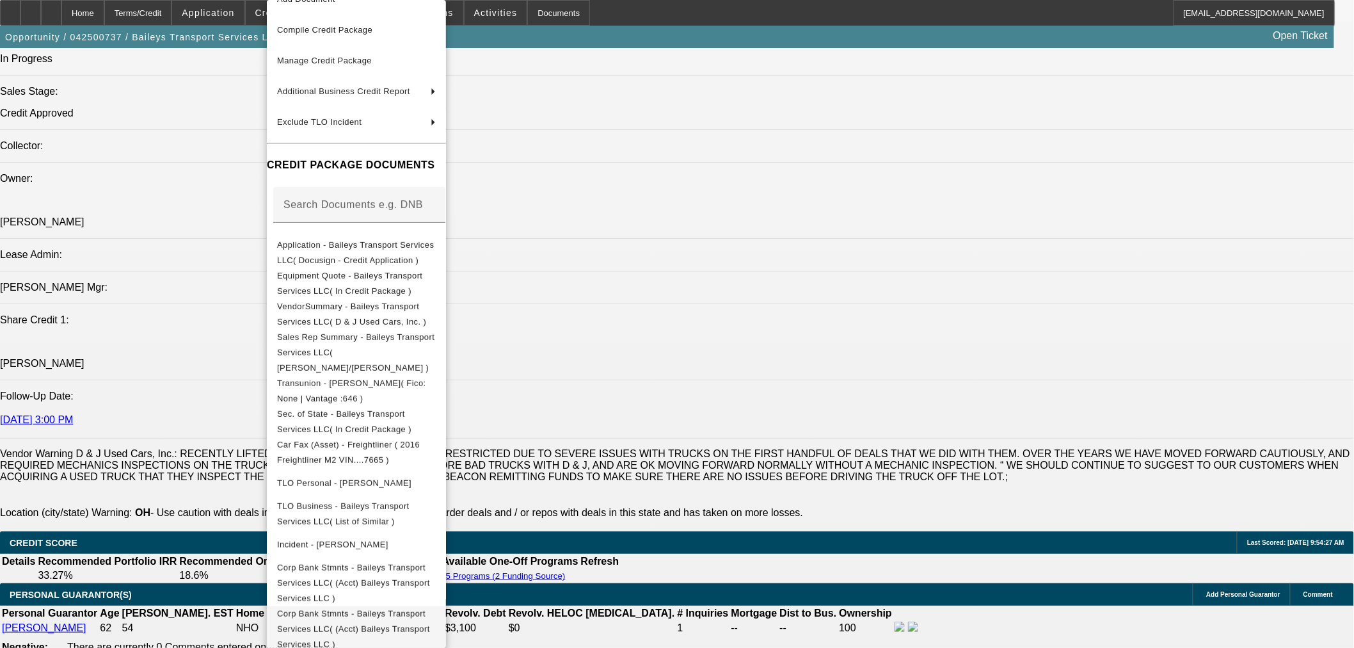
scroll to position [103, 0]
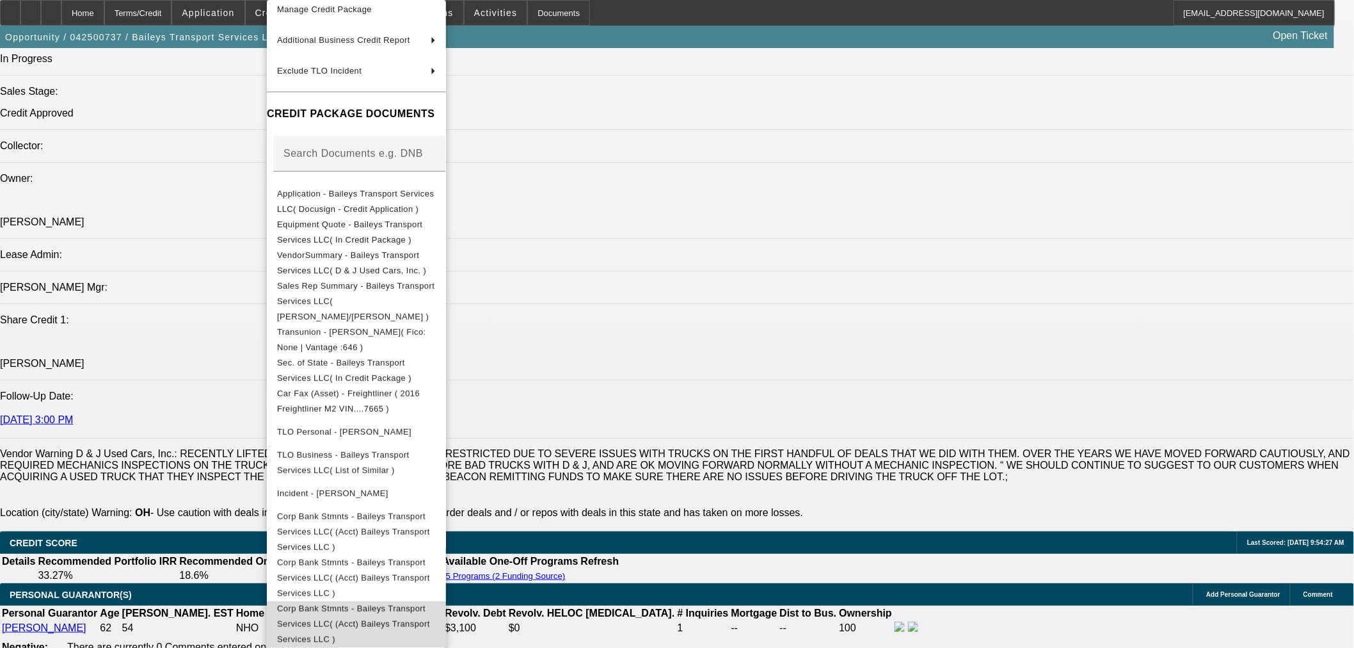
click at [426, 601] on span "Corp Bank Stmnts - Baileys Transport Services LLC( (Acct) Baileys Transport Ser…" at bounding box center [356, 624] width 159 height 46
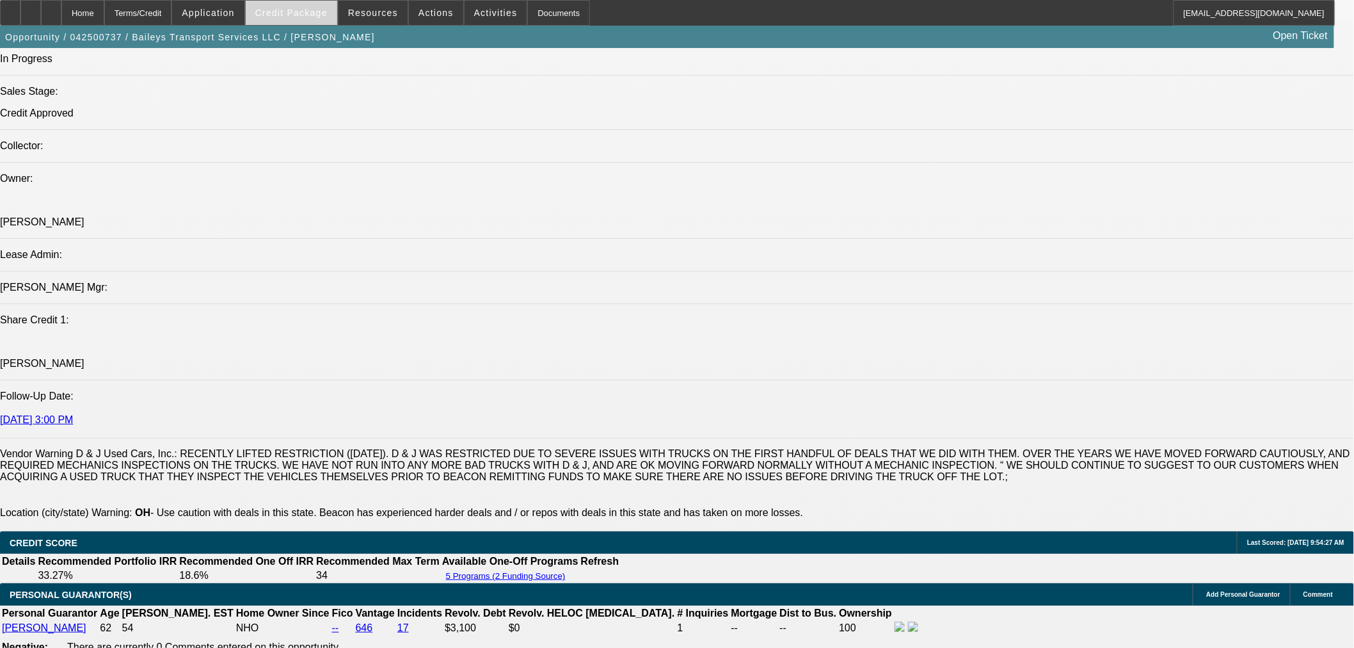
click at [321, 17] on span at bounding box center [292, 12] width 92 height 31
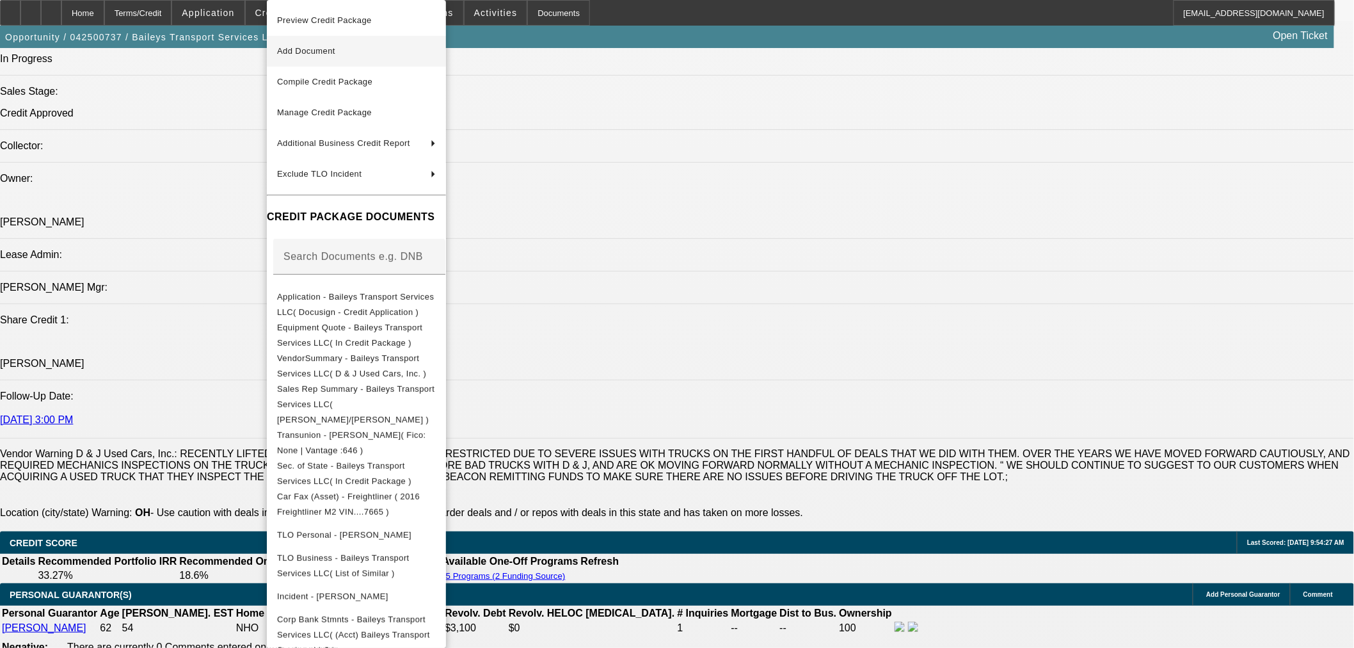
click at [336, 61] on button "Add Document" at bounding box center [356, 51] width 179 height 31
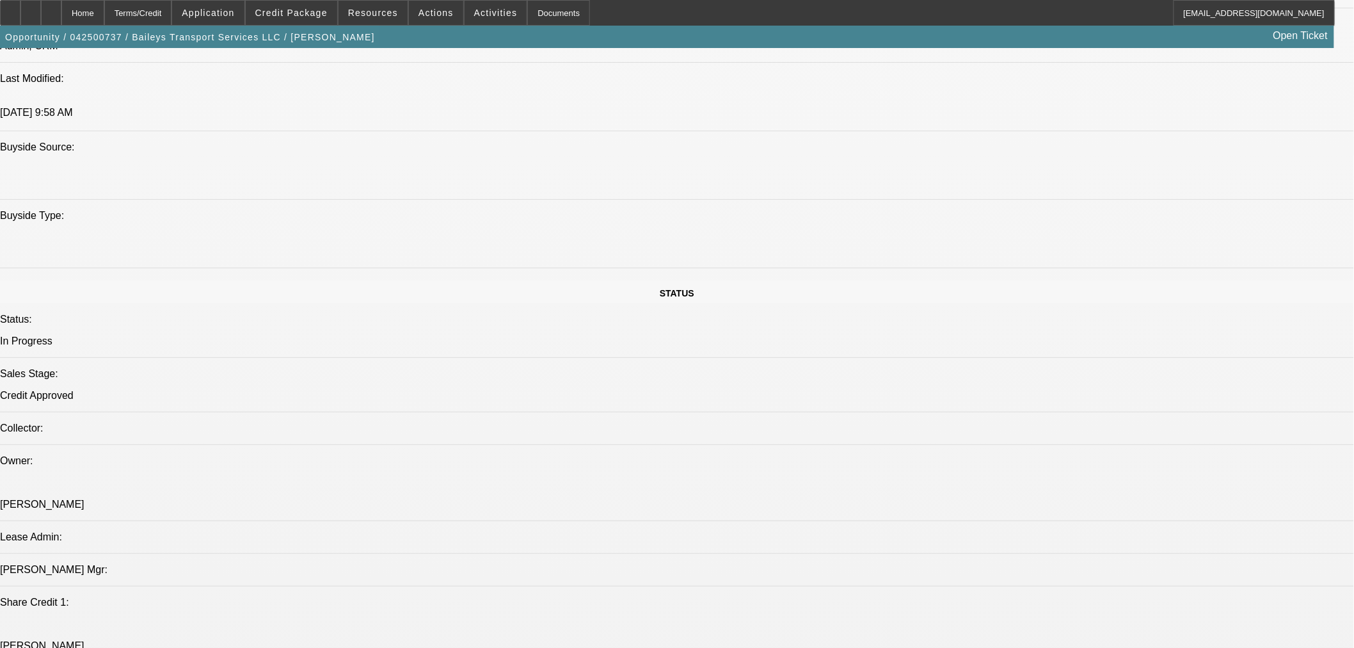
scroll to position [995, 0]
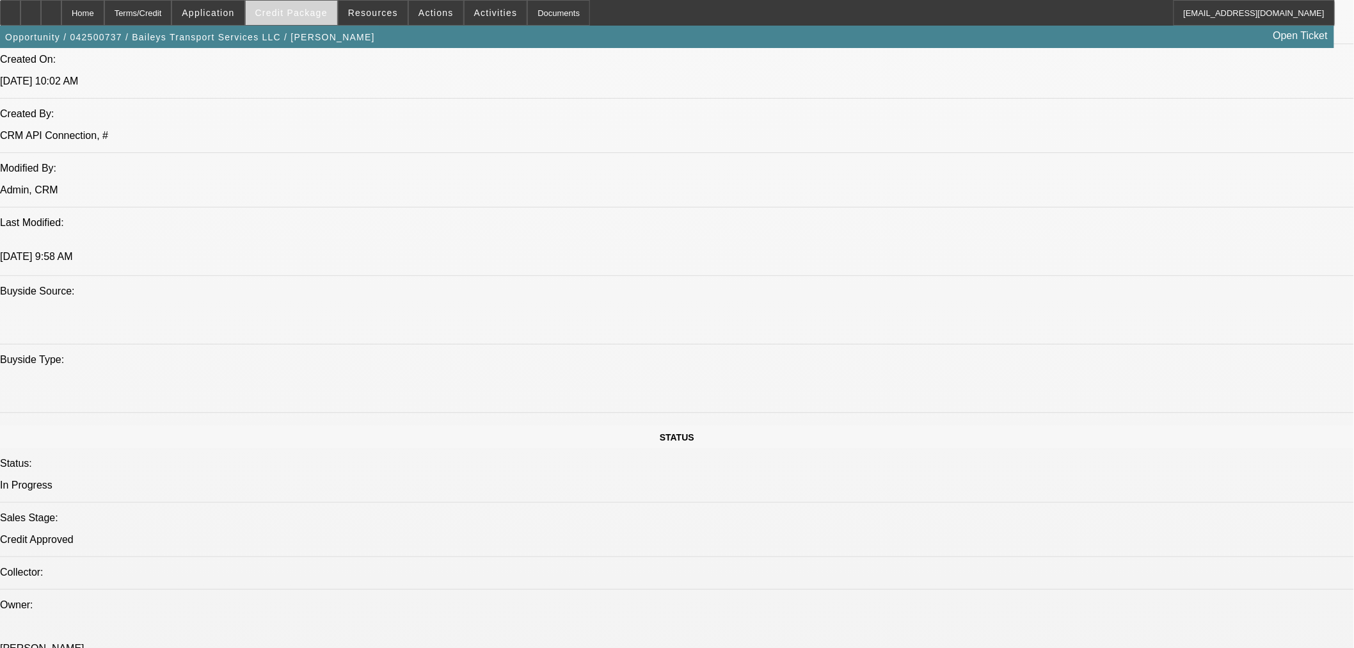
click at [310, 14] on span "Credit Package" at bounding box center [291, 13] width 72 height 10
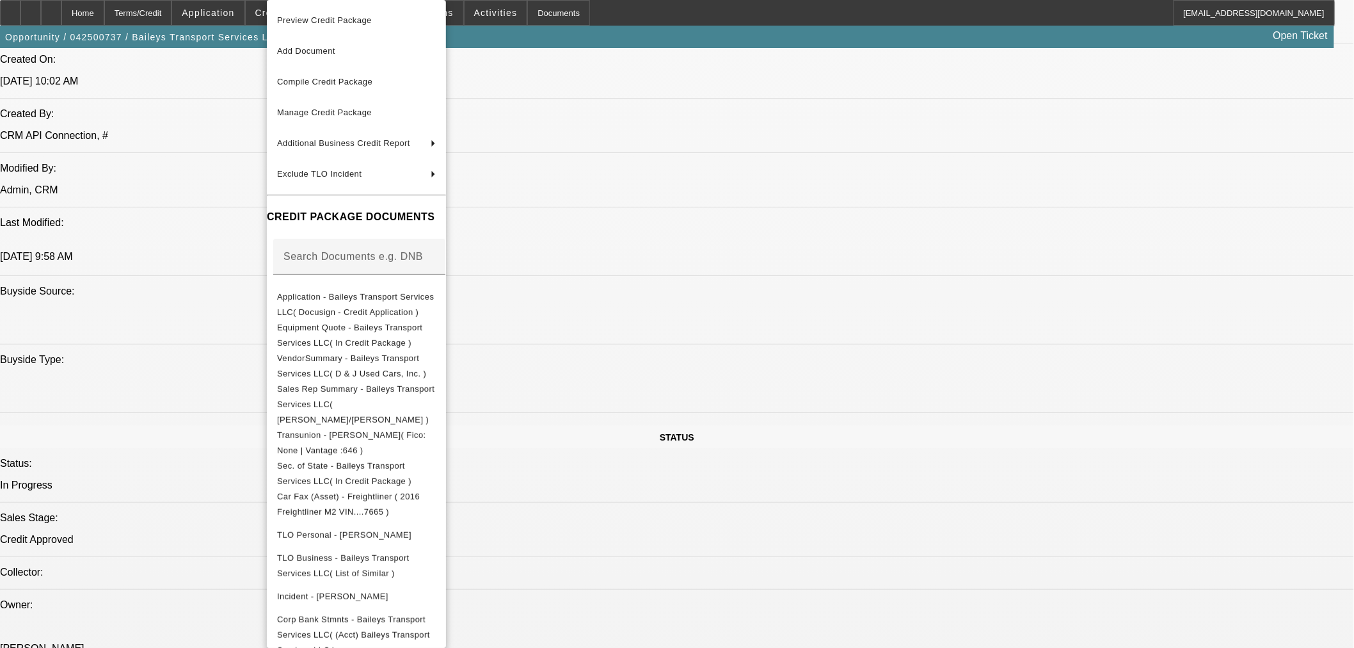
scroll to position [141, 0]
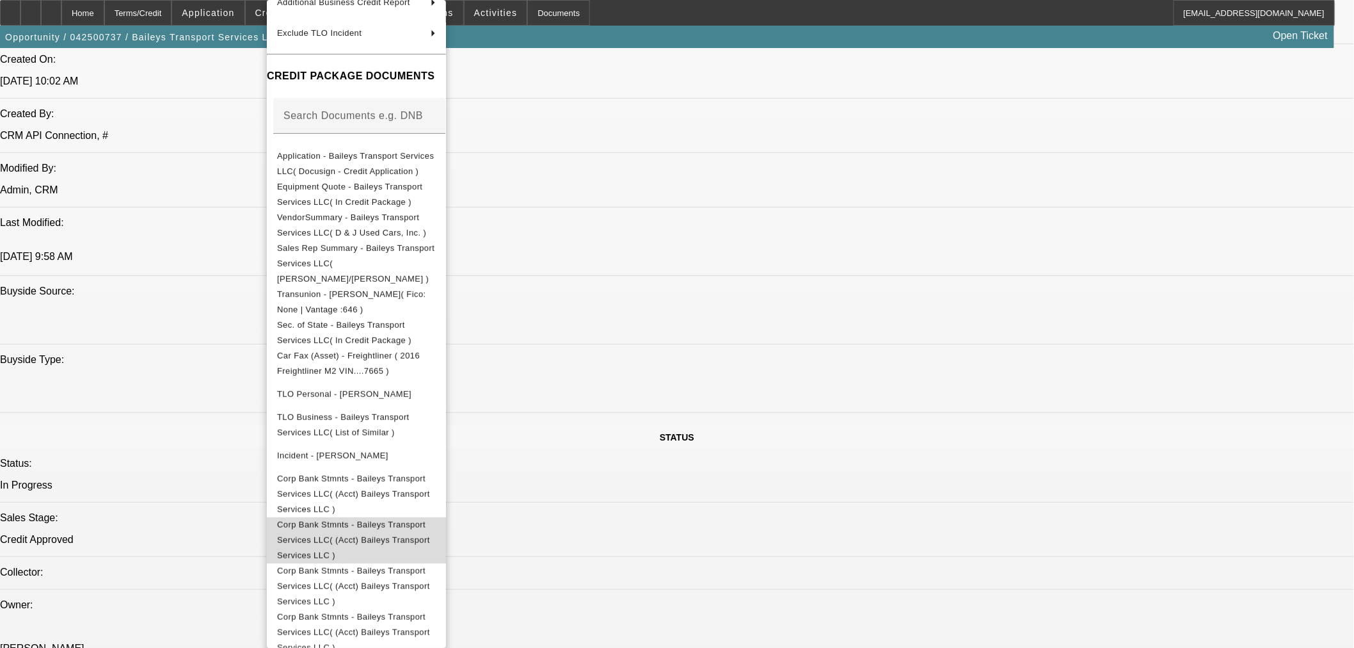
click at [395, 517] on span "Corp Bank Stmnts - Baileys Transport Services LLC( (Acct) Baileys Transport Ser…" at bounding box center [356, 540] width 159 height 46
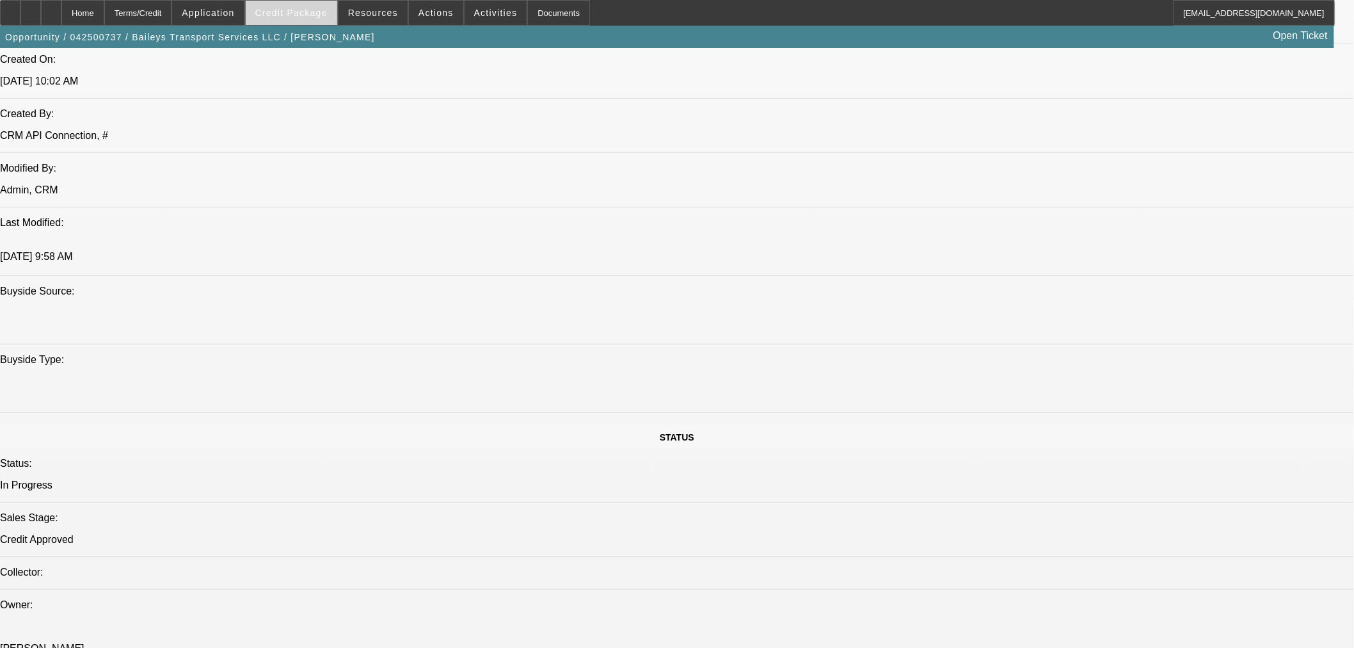
click at [293, 10] on span "Credit Package" at bounding box center [291, 13] width 72 height 10
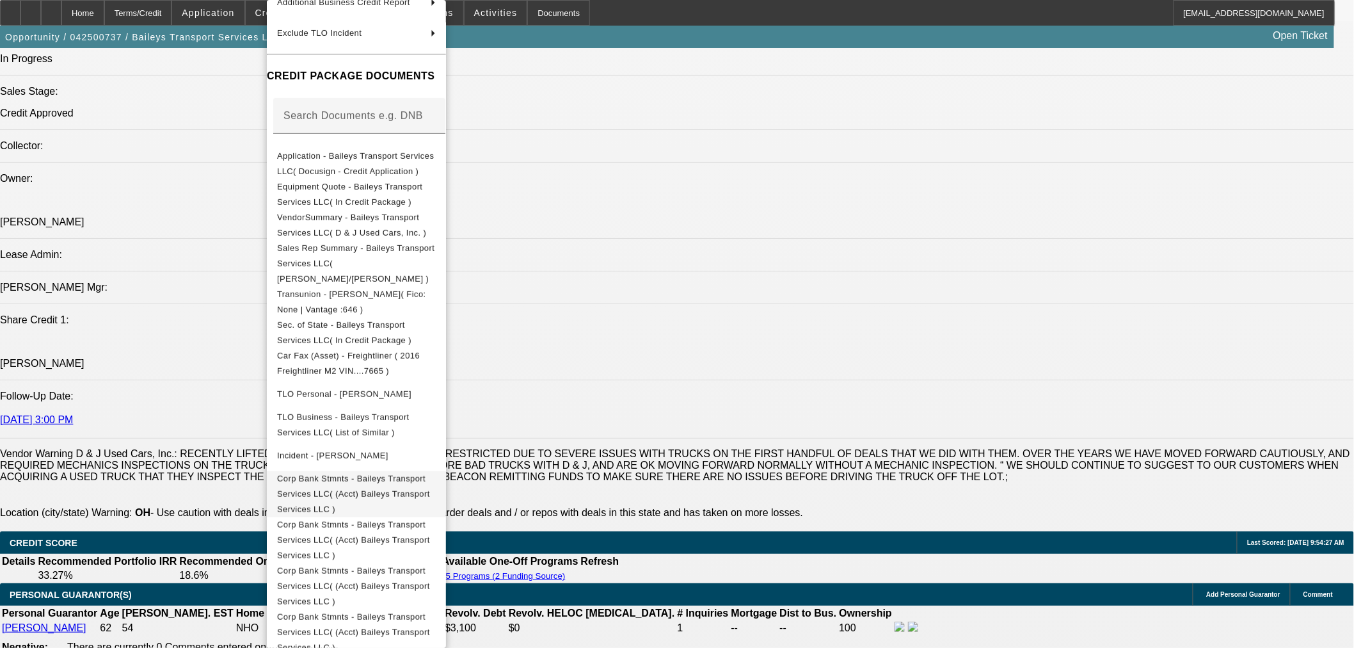
click at [343, 474] on span "Corp Bank Stmnts - Baileys Transport Services LLC( (Acct) Baileys Transport Ser…" at bounding box center [353, 494] width 153 height 40
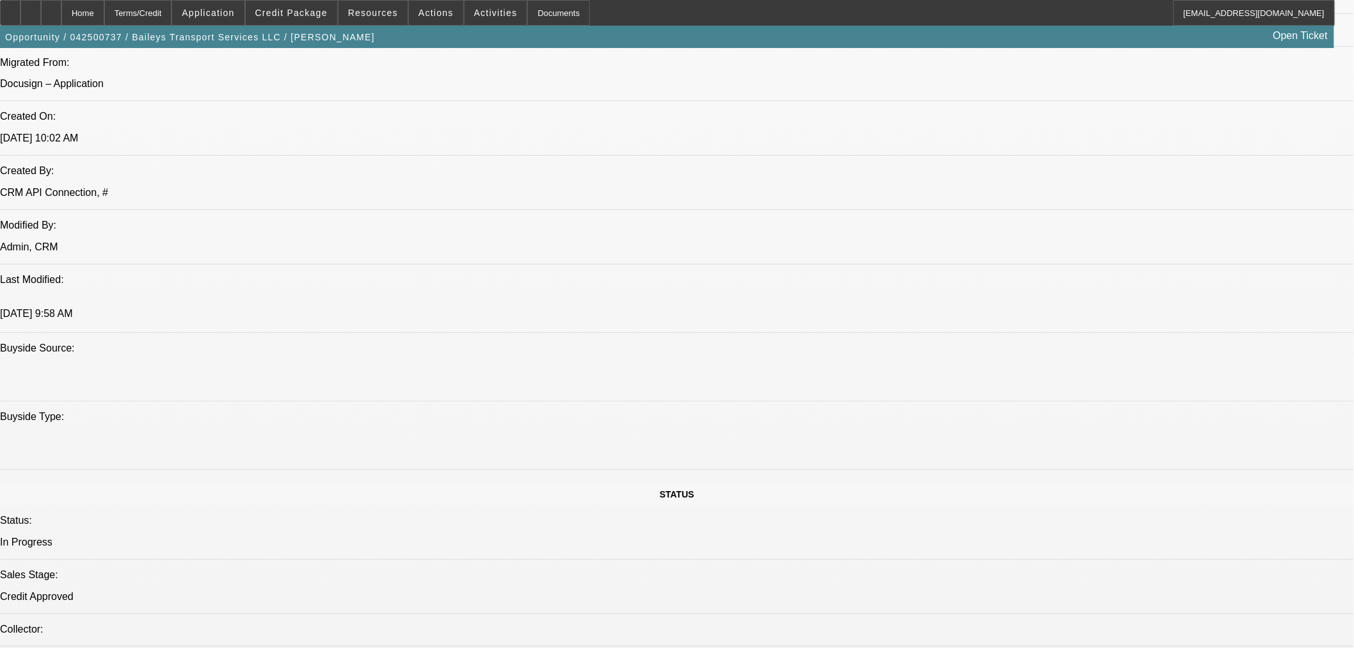
scroll to position [853, 0]
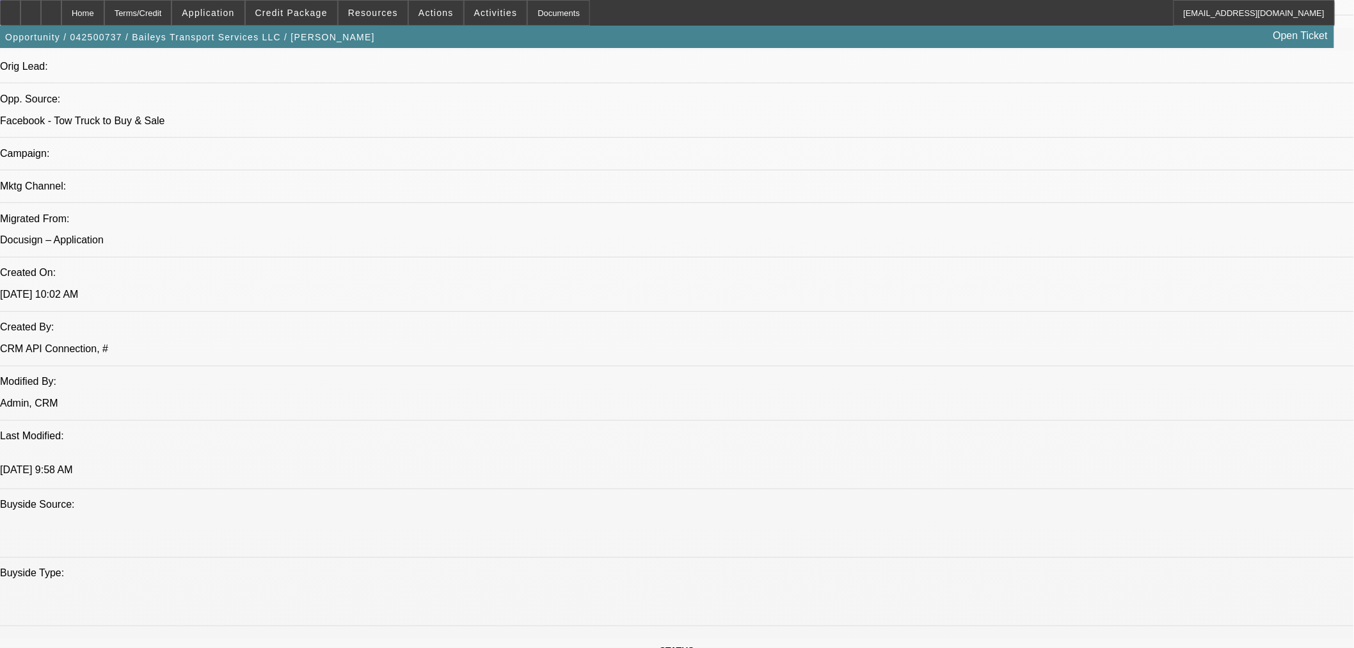
scroll to position [142, 0]
click at [61, 16] on div at bounding box center [51, 13] width 20 height 26
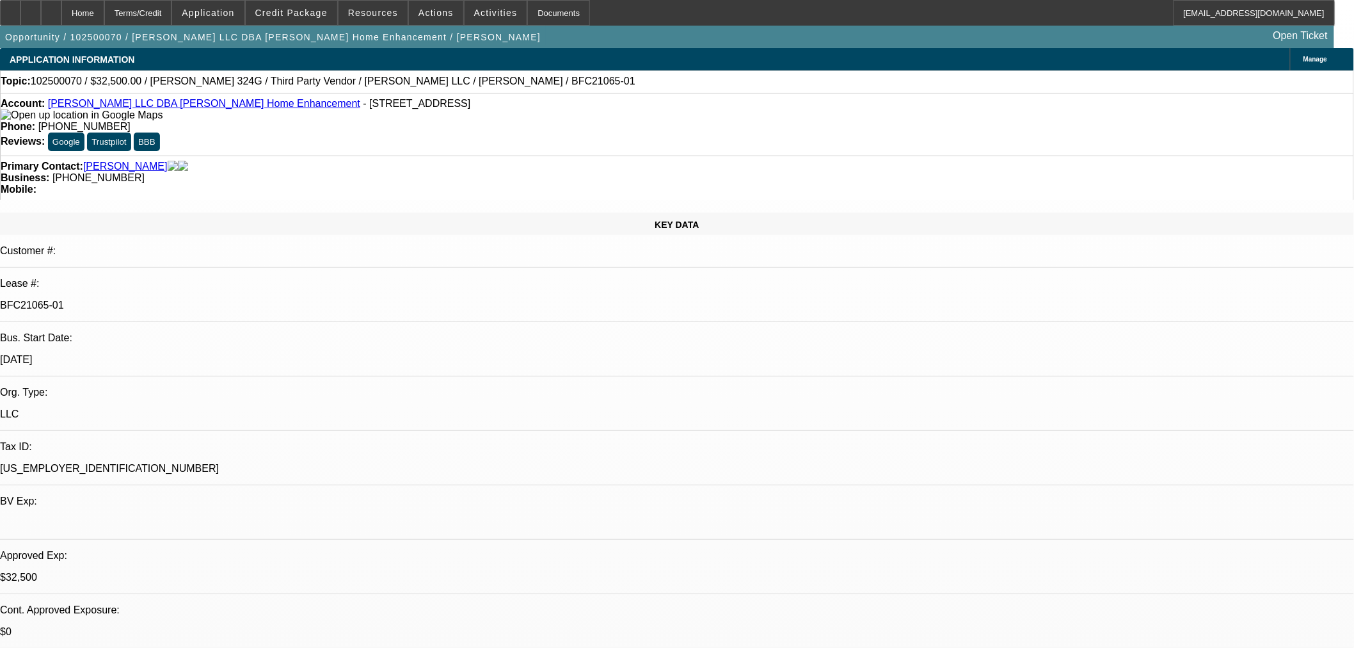
select select "0"
select select "3"
select select "0"
select select "6"
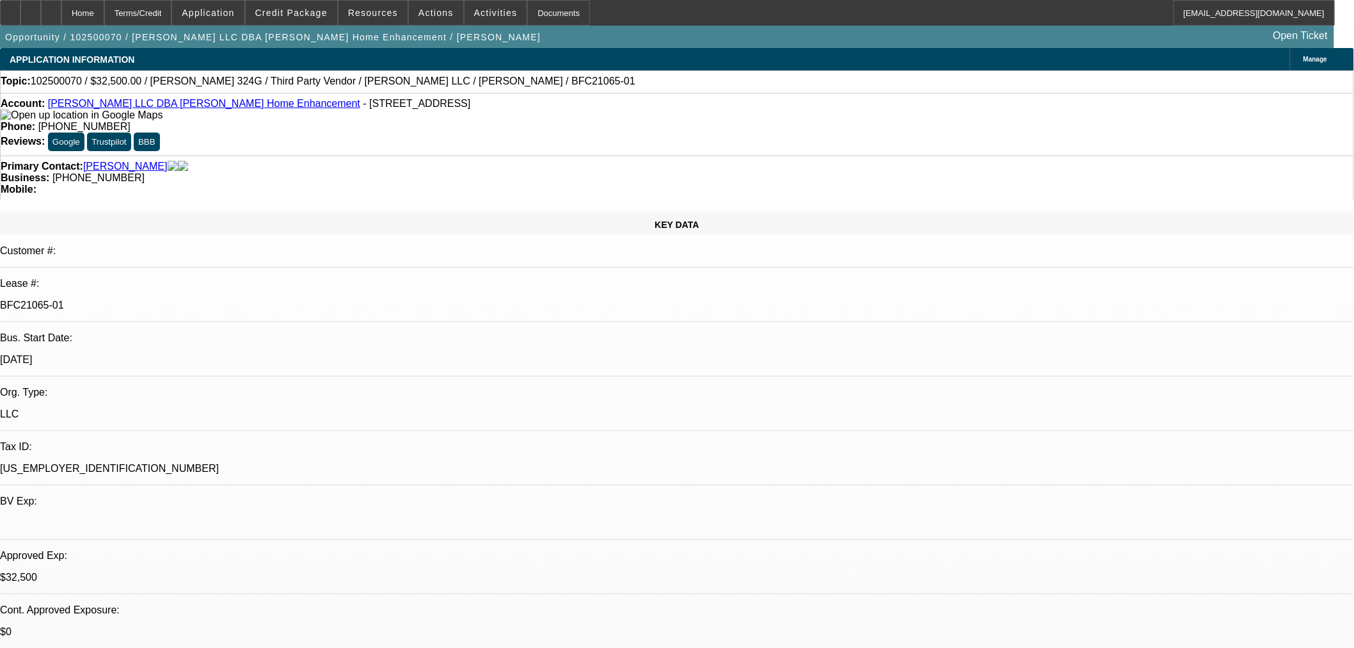
select select "0"
select select "3"
select select "0"
select select "6"
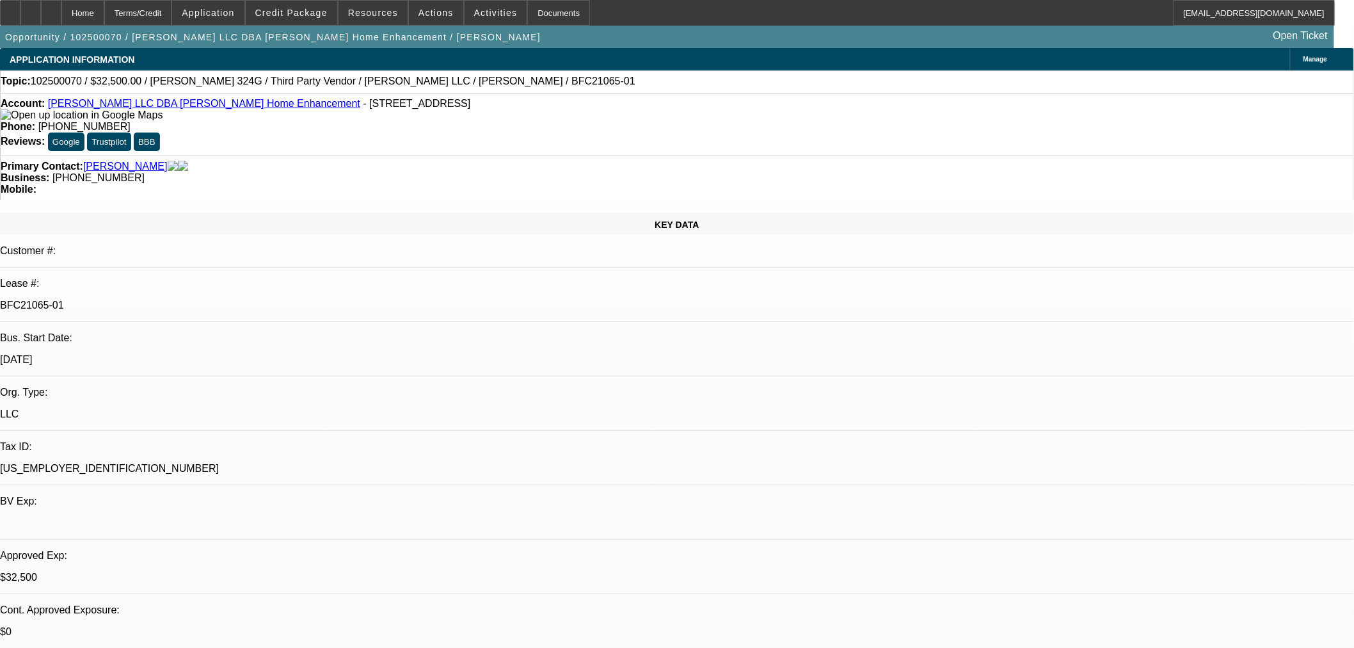
select select "0"
select select "6"
select select "0"
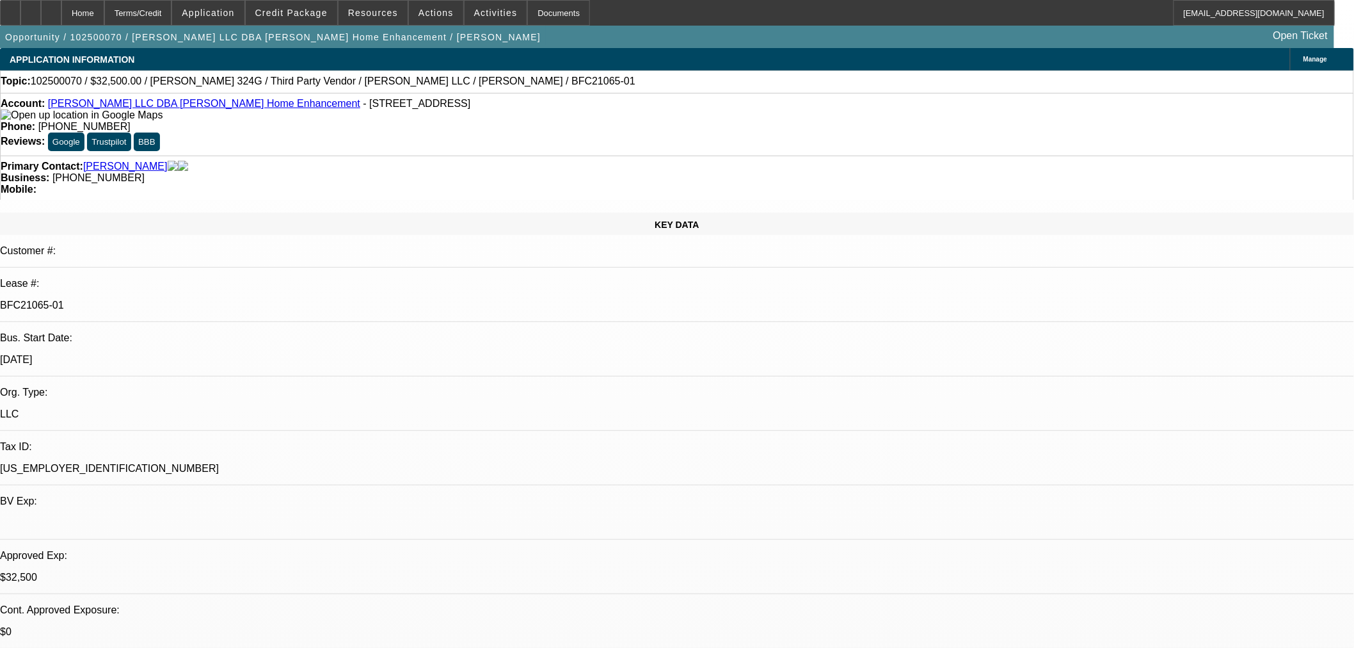
select select "0"
select select "6"
drag, startPoint x: 514, startPoint y: 219, endPoint x: 463, endPoint y: 220, distance: 51.2
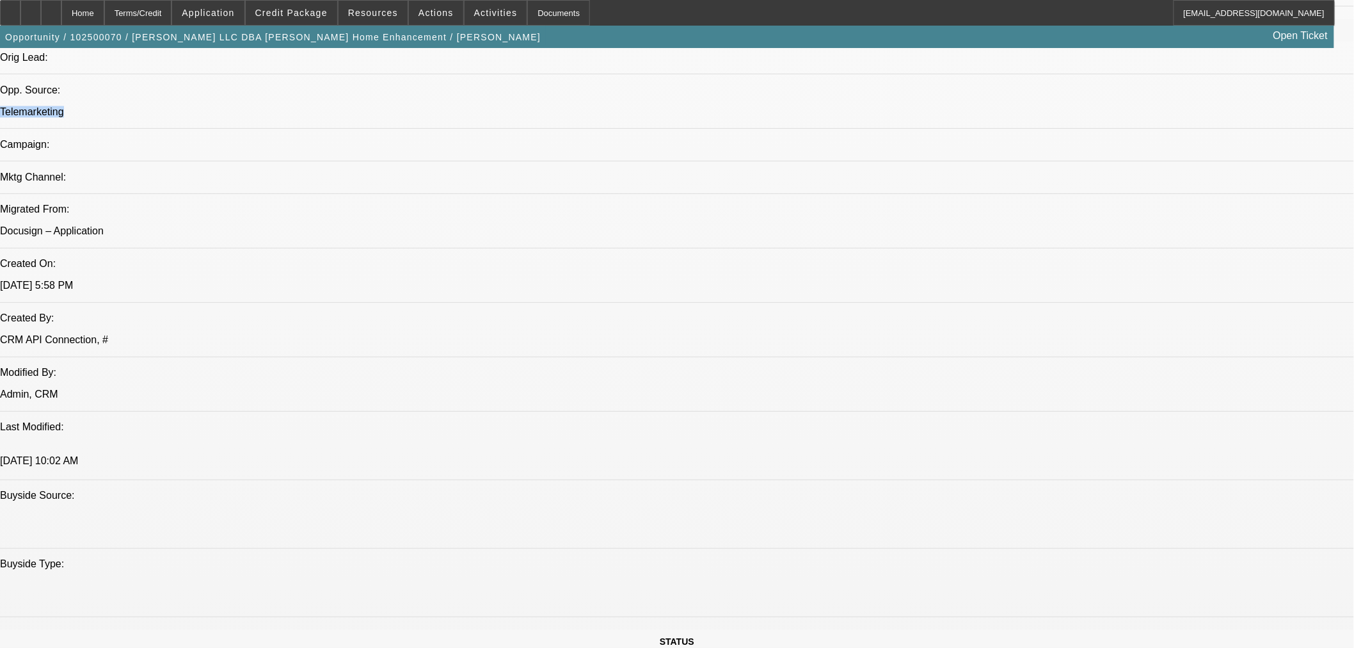
scroll to position [640, 0]
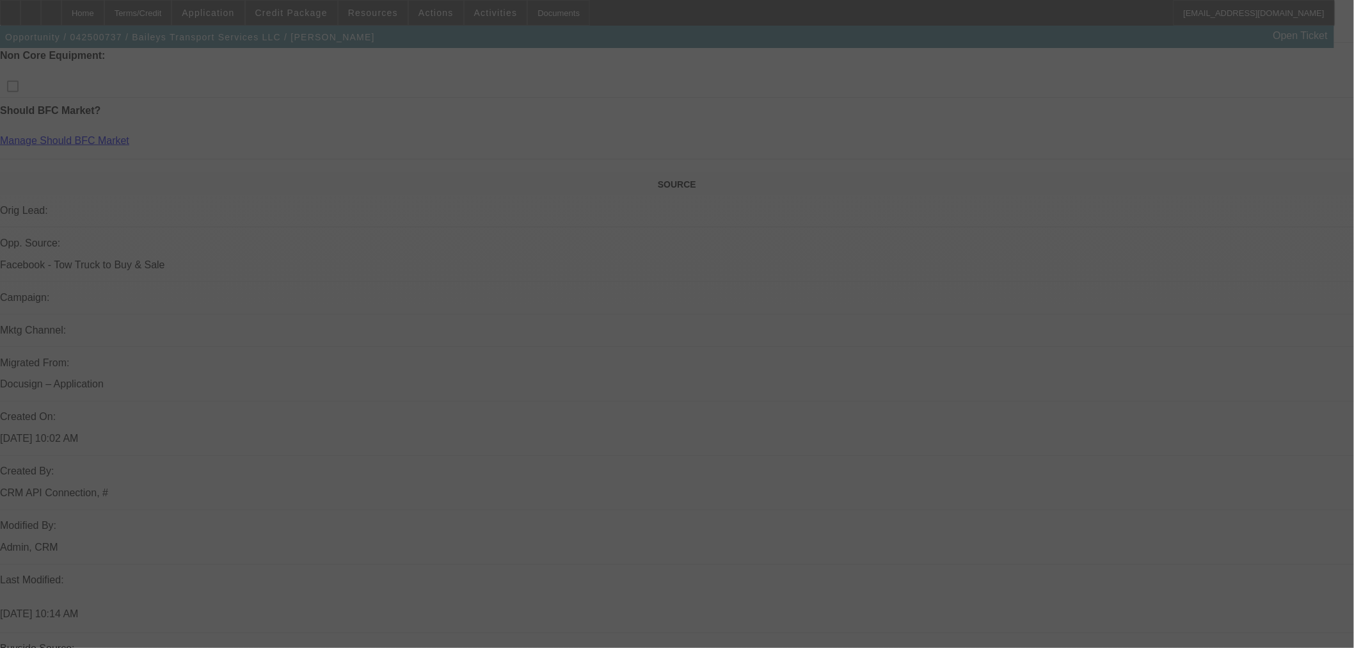
scroll to position [774, 0]
select select "0"
select select "2"
select select "0"
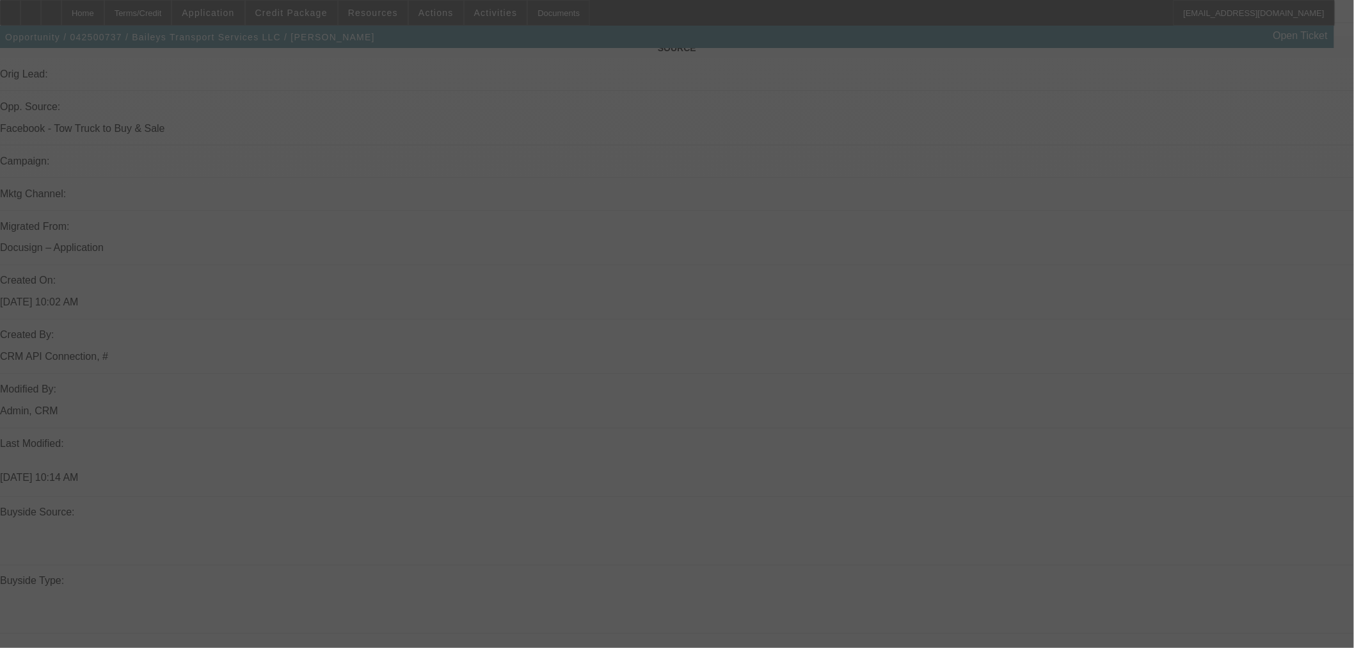
select select "6"
select select "0"
select select "2"
select select "0"
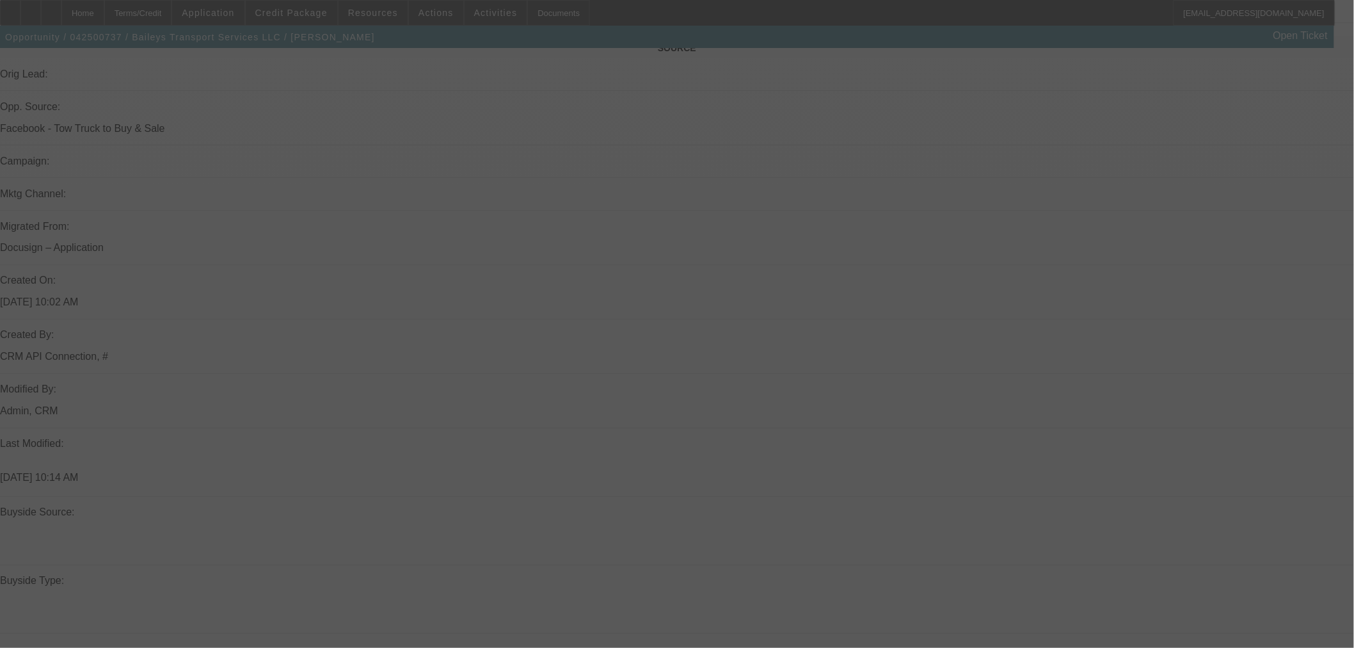
select select "6"
select select "0"
select select "2"
select select "0"
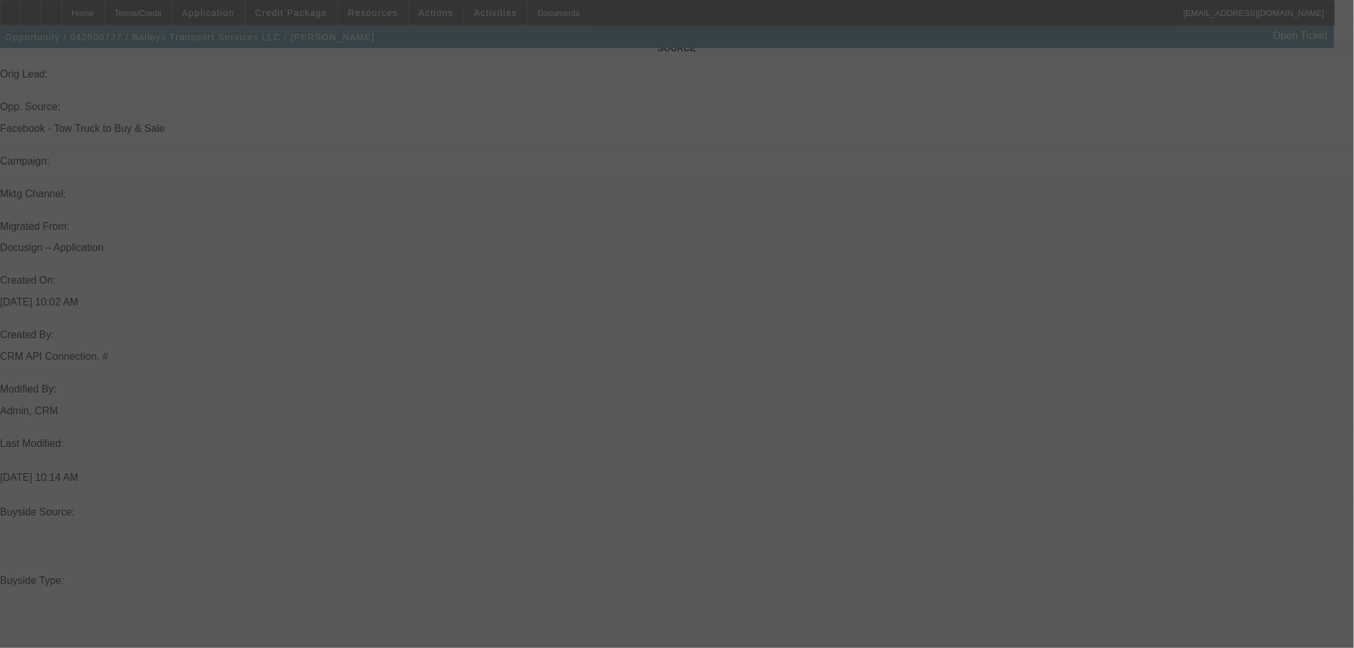
select select "6"
select select "0"
select select "2"
select select "0"
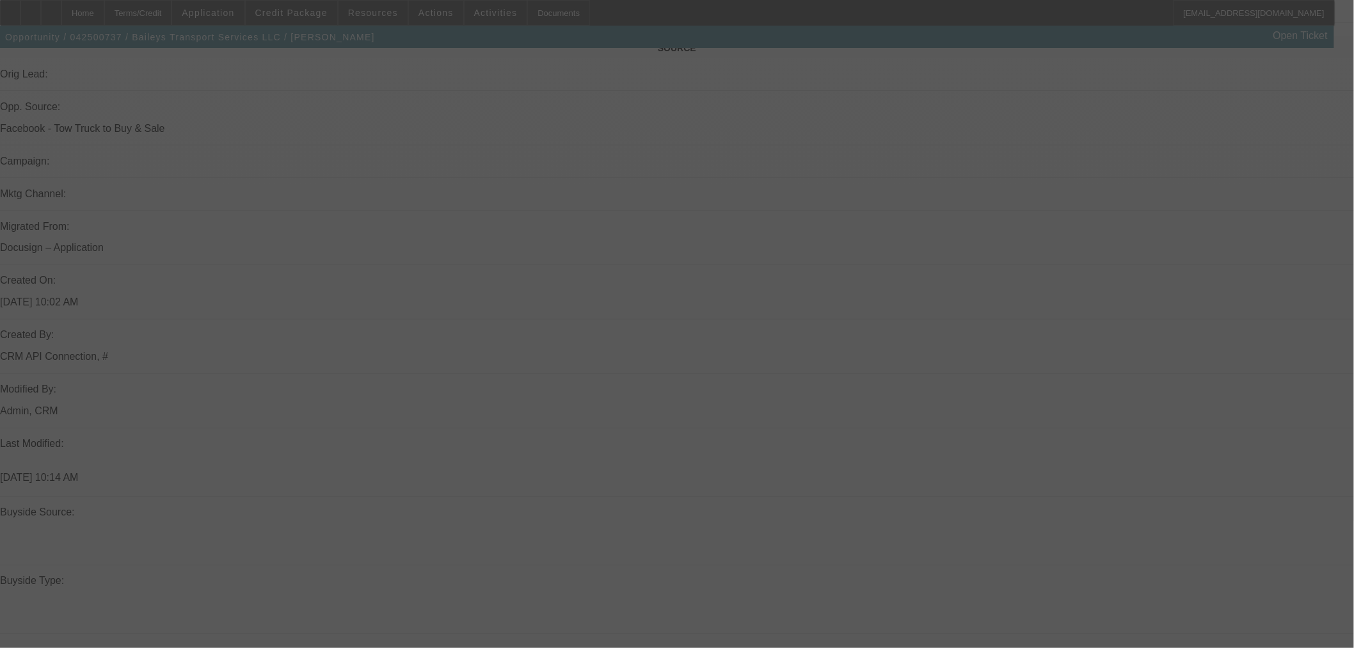
select select "6"
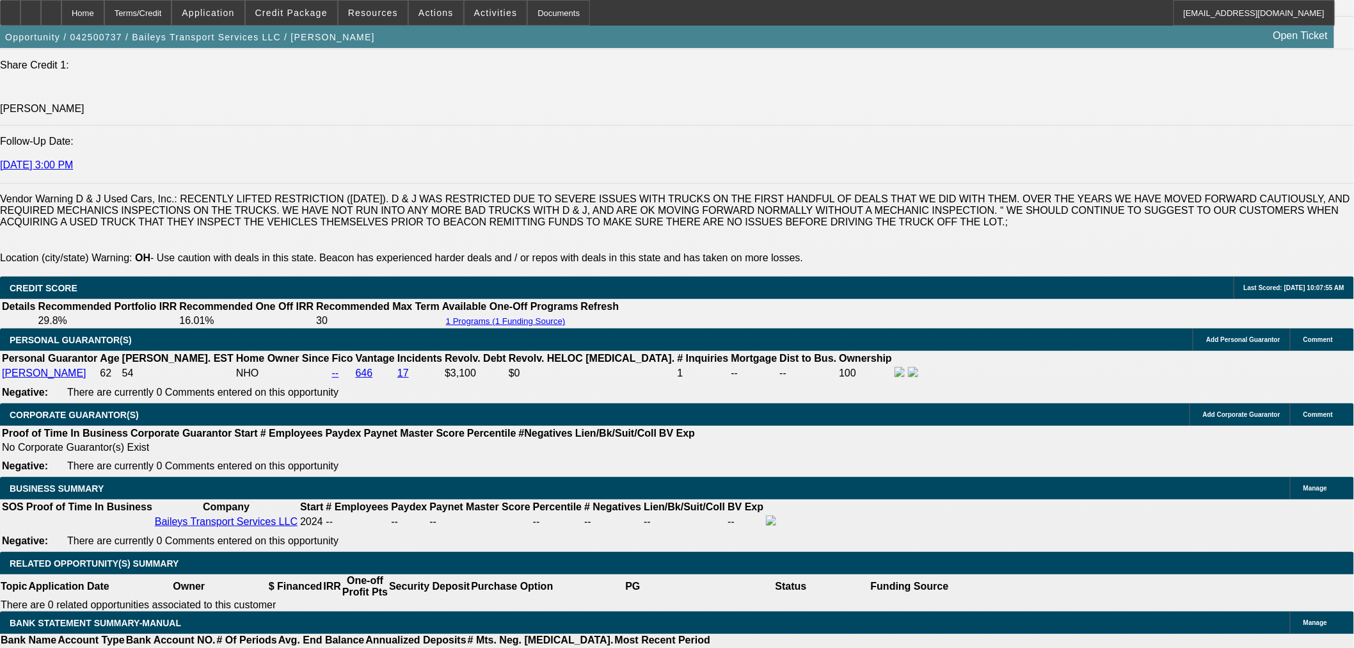
scroll to position [1912, 0]
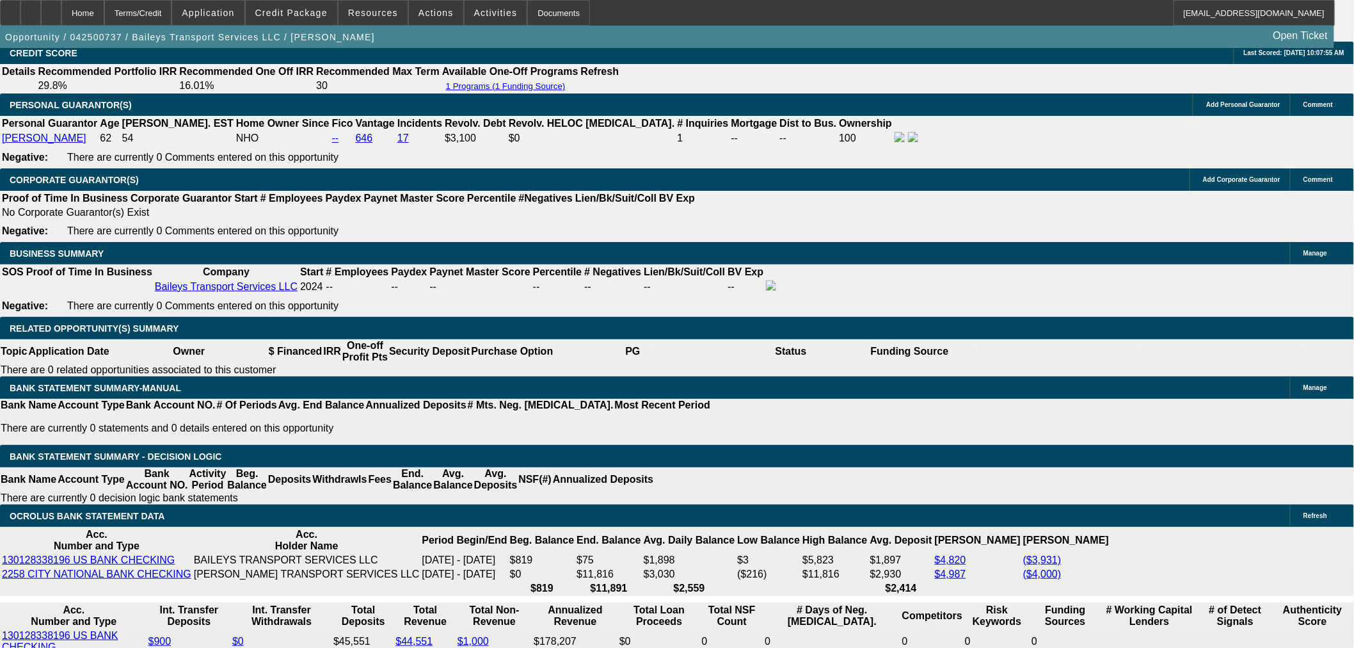
drag, startPoint x: 1160, startPoint y: 140, endPoint x: 1116, endPoint y: 156, distance: 47.2
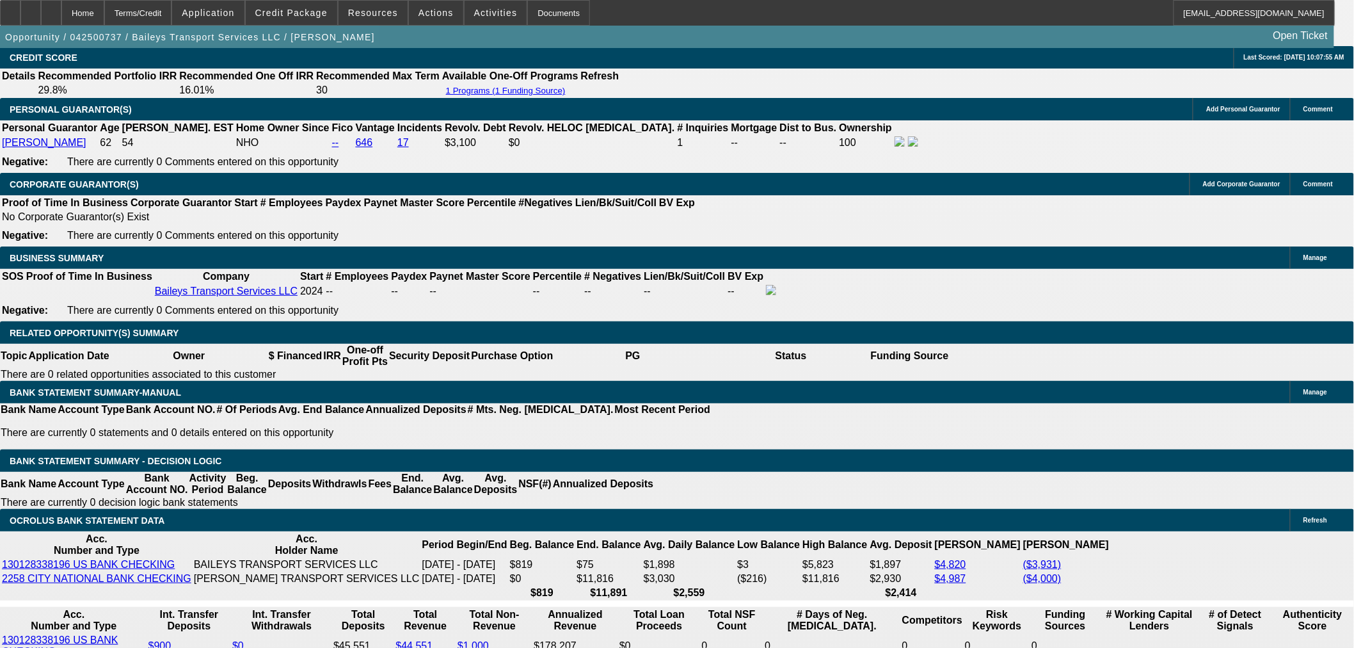
scroll to position [2133, 0]
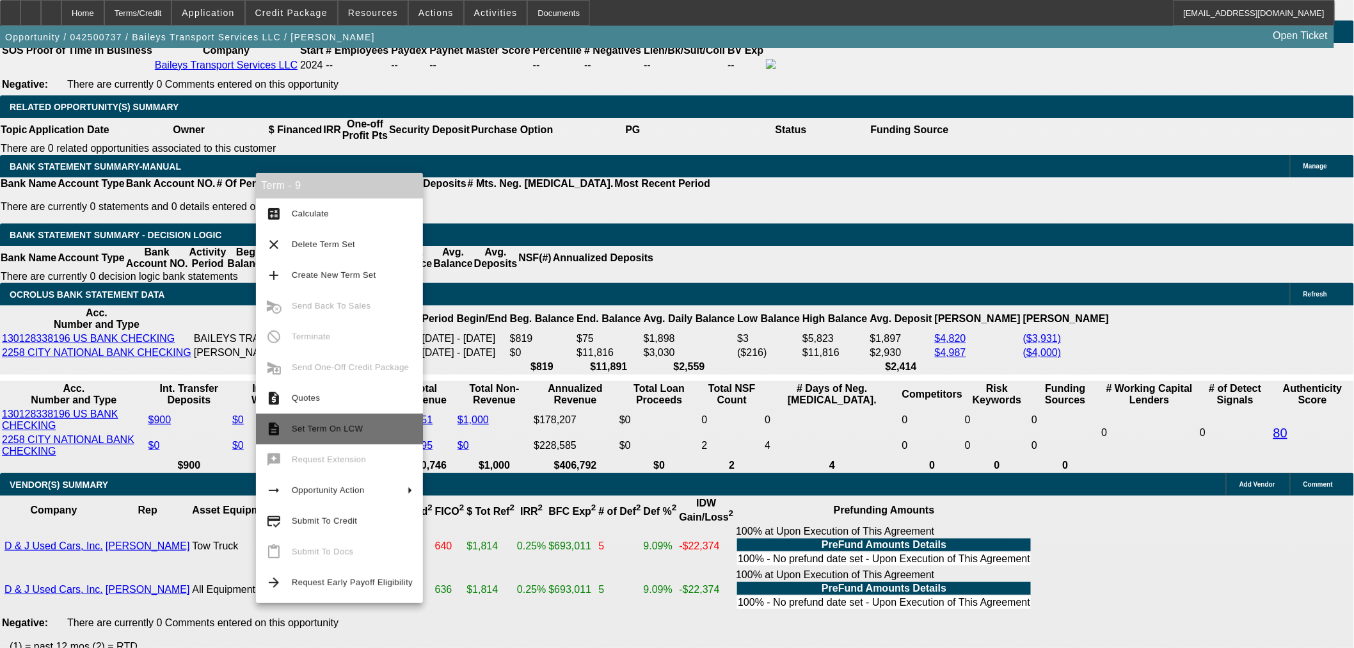
click at [369, 421] on span "Set Term On LCW" at bounding box center [352, 428] width 121 height 15
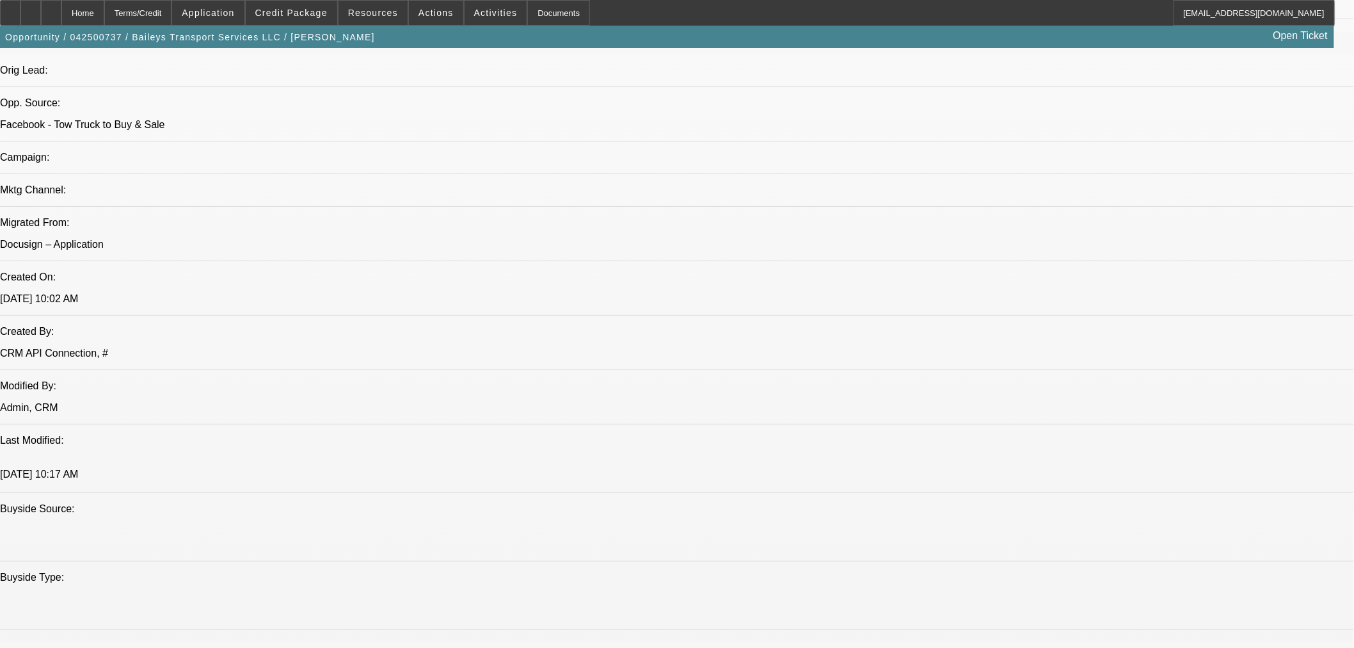
select select "0"
select select "2"
select select "0"
select select "6"
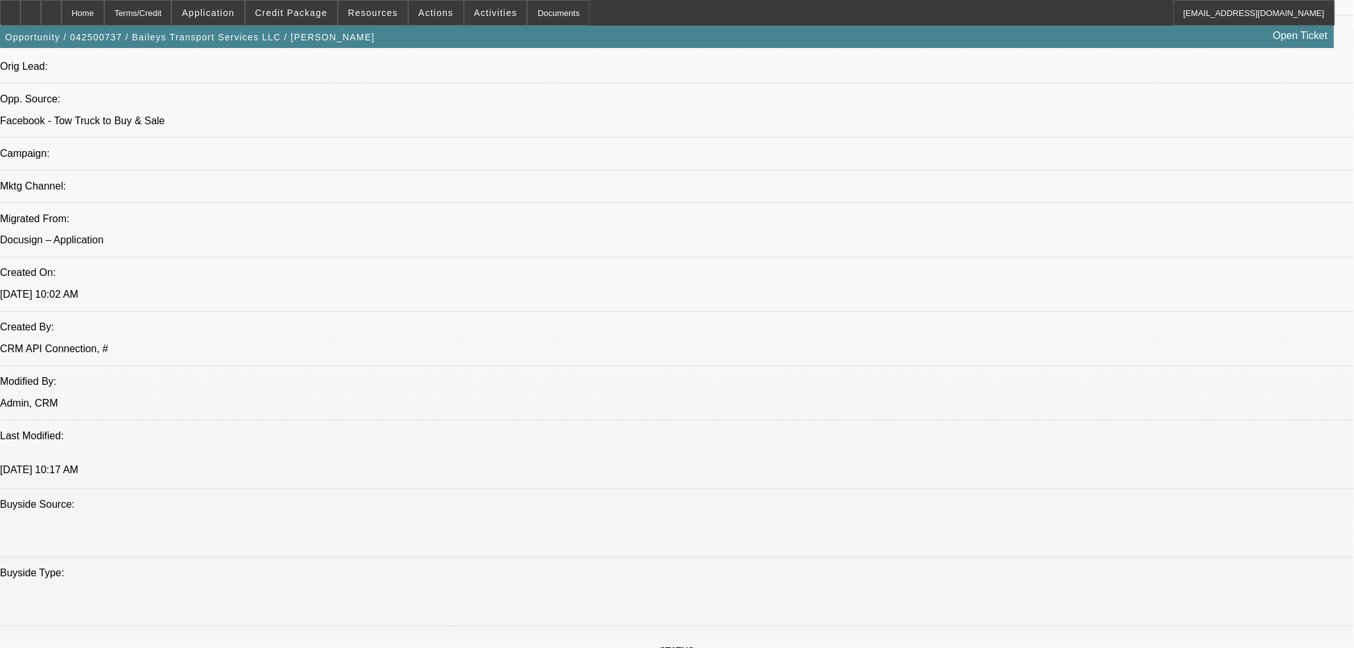
select select "0"
select select "2"
select select "0"
select select "6"
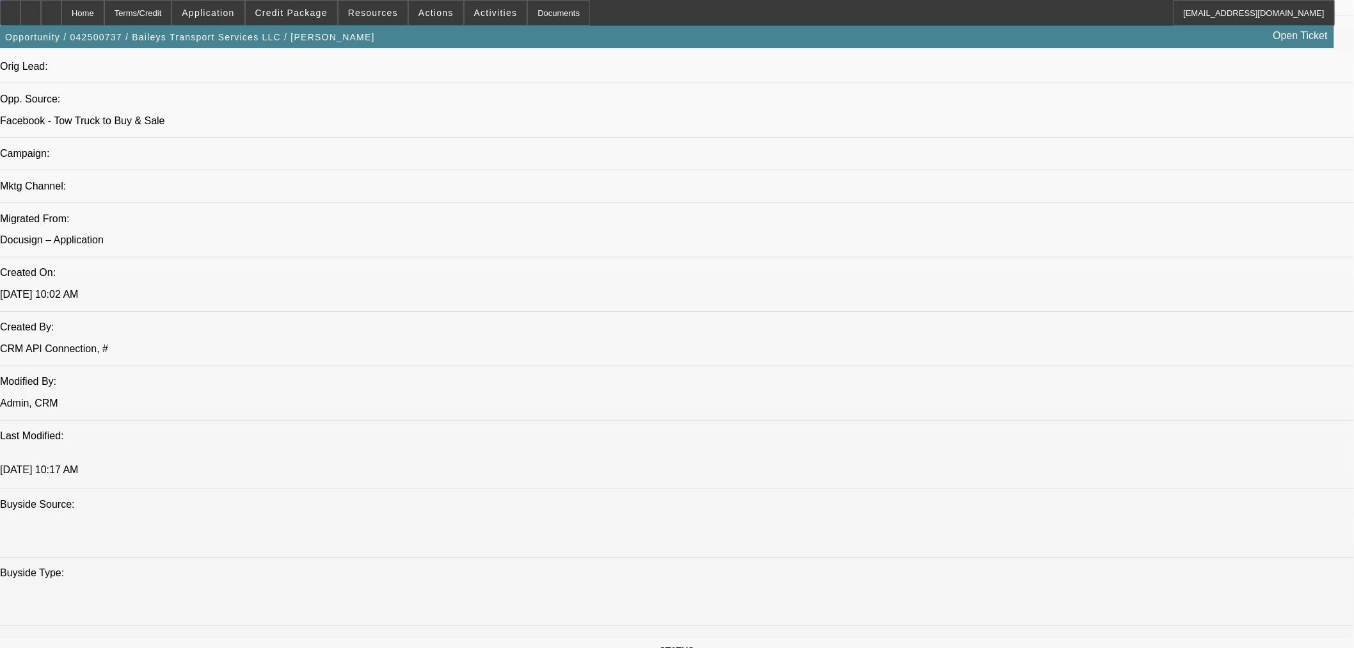
select select "0"
select select "2"
select select "0"
select select "6"
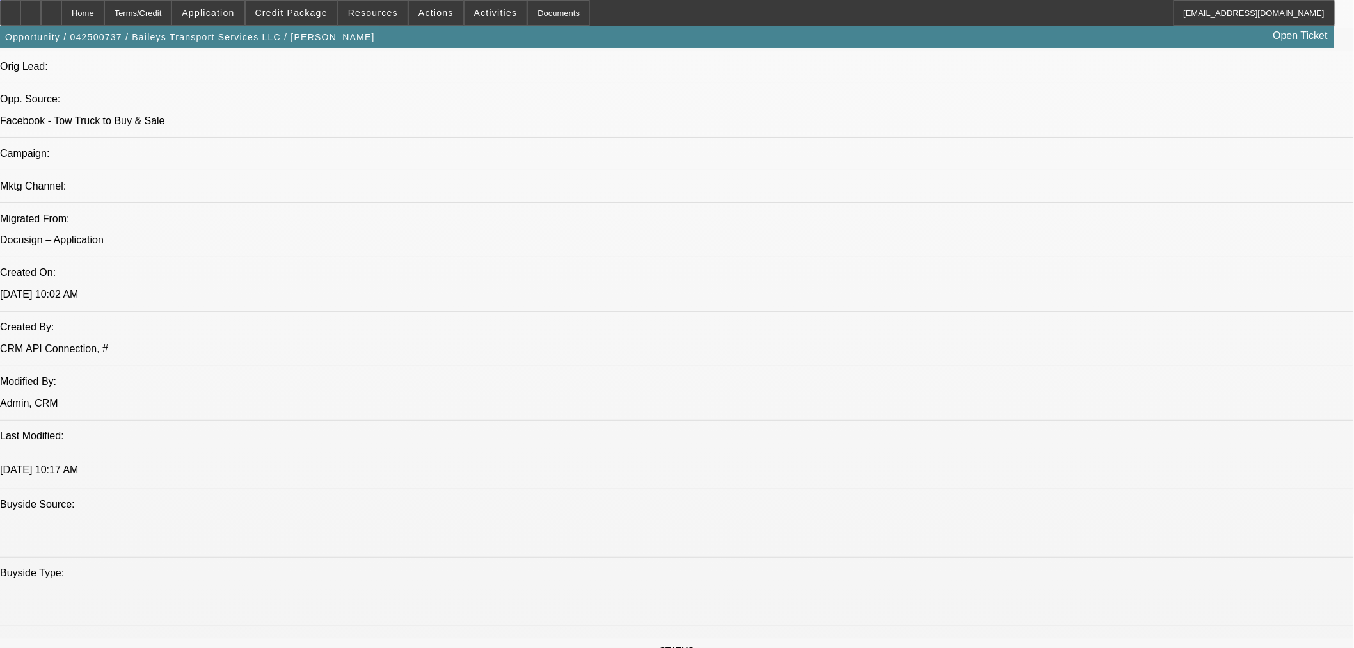
select select "0"
select select "2"
select select "0"
select select "6"
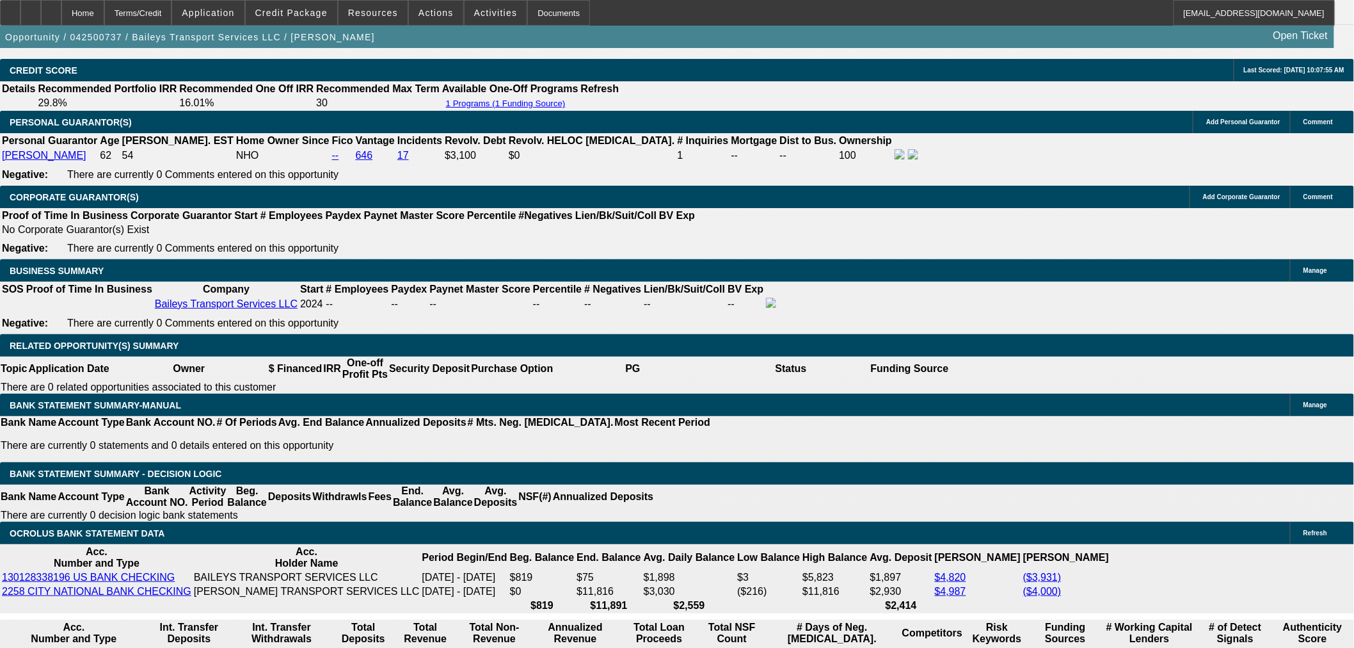
scroll to position [1991, 0]
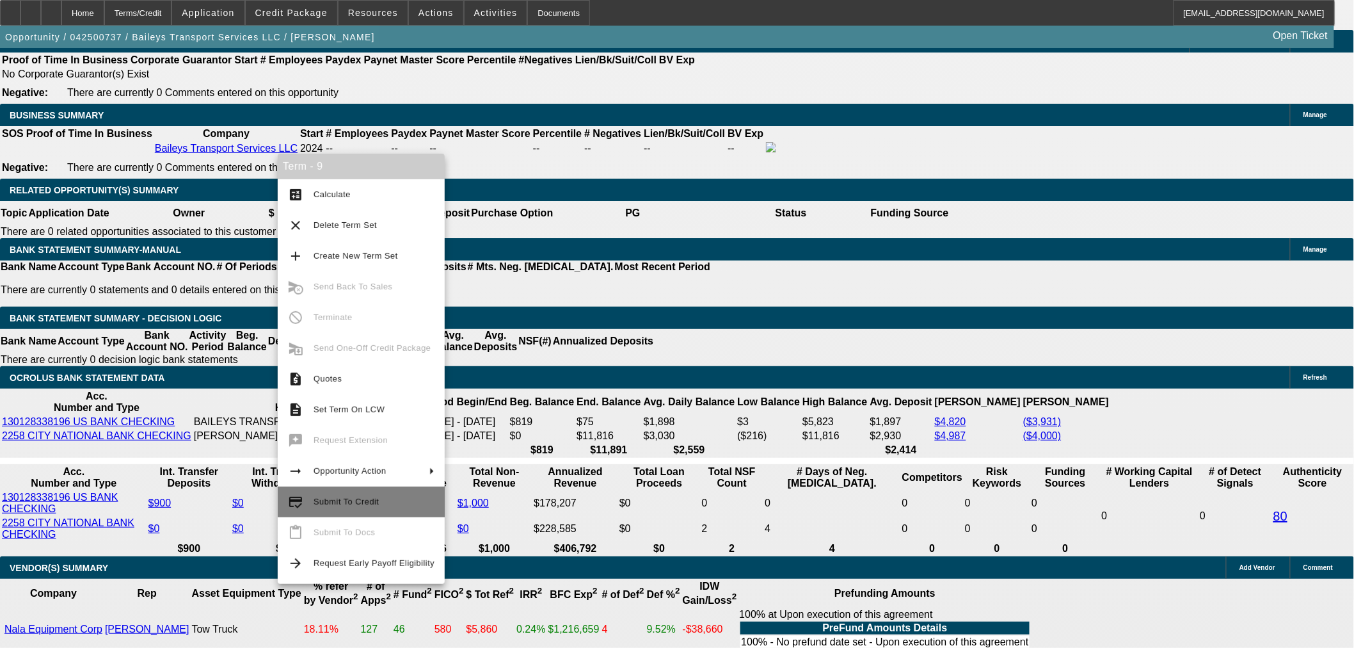
click at [364, 491] on button "credit_score Submit To Credit" at bounding box center [361, 501] width 167 height 31
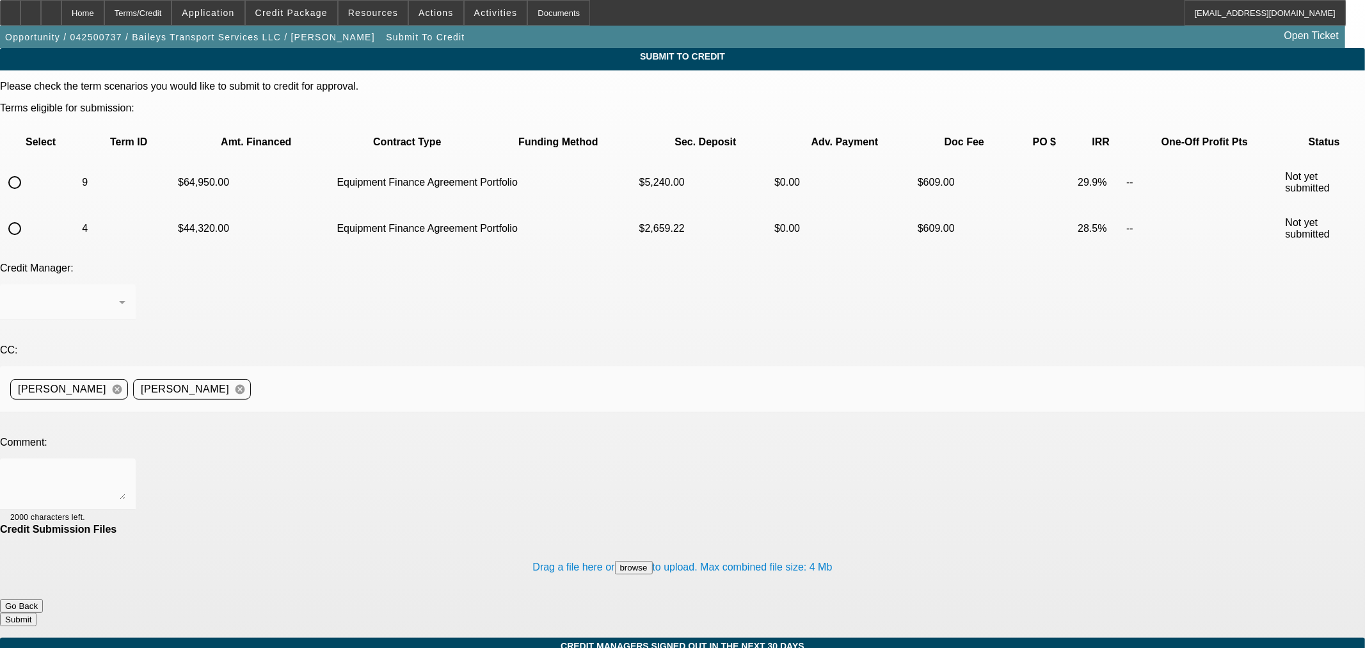
click at [28, 170] on input "radio" at bounding box center [15, 183] width 26 height 26
radio input "true"
click at [125, 458] on div at bounding box center [67, 483] width 115 height 51
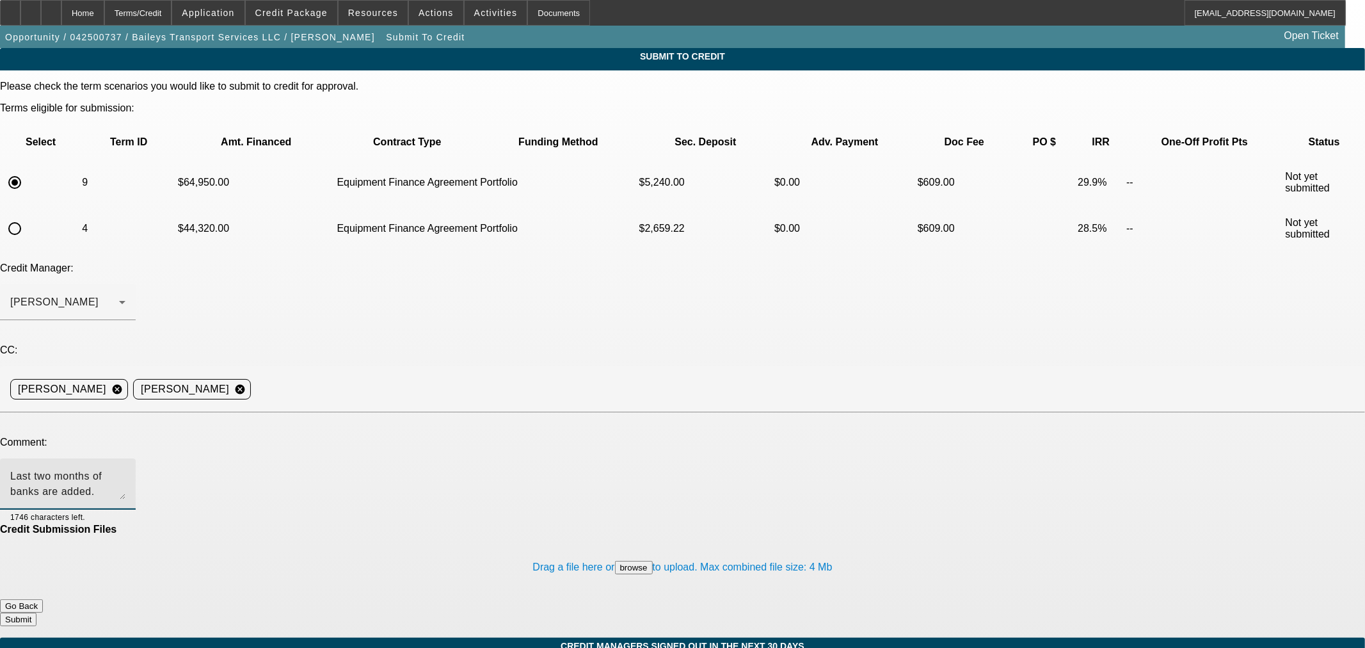
drag, startPoint x: 496, startPoint y: 355, endPoint x: 79, endPoint y: 335, distance: 417.2
click at [79, 437] on div "Comment: Last two months of banks are added. Derek over at Nala let me know he …" at bounding box center [682, 480] width 1365 height 87
click at [125, 469] on textarea "Last two months of banks are added. Derek over at Nala let me know he has someo…" at bounding box center [67, 484] width 115 height 31
type textarea "Last two months of banks are added. Derek over at Nala let me know he has someo…"
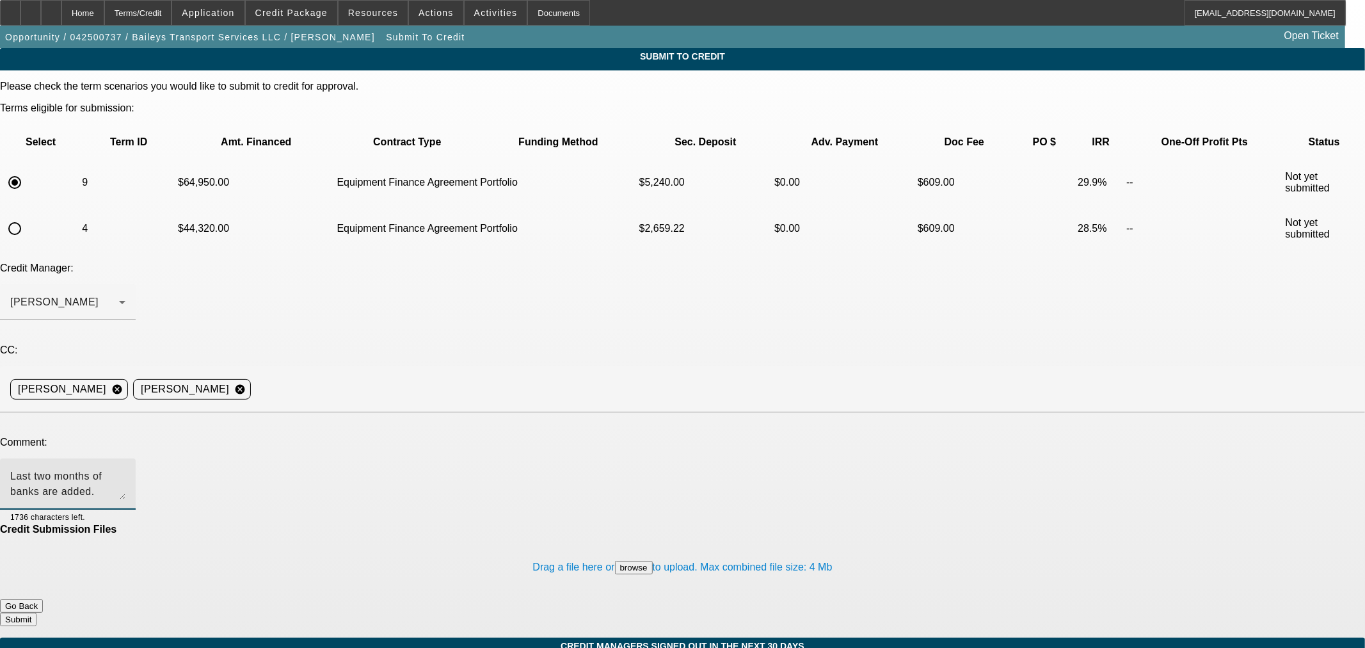
click at [36, 613] on button "Submit" at bounding box center [18, 619] width 36 height 13
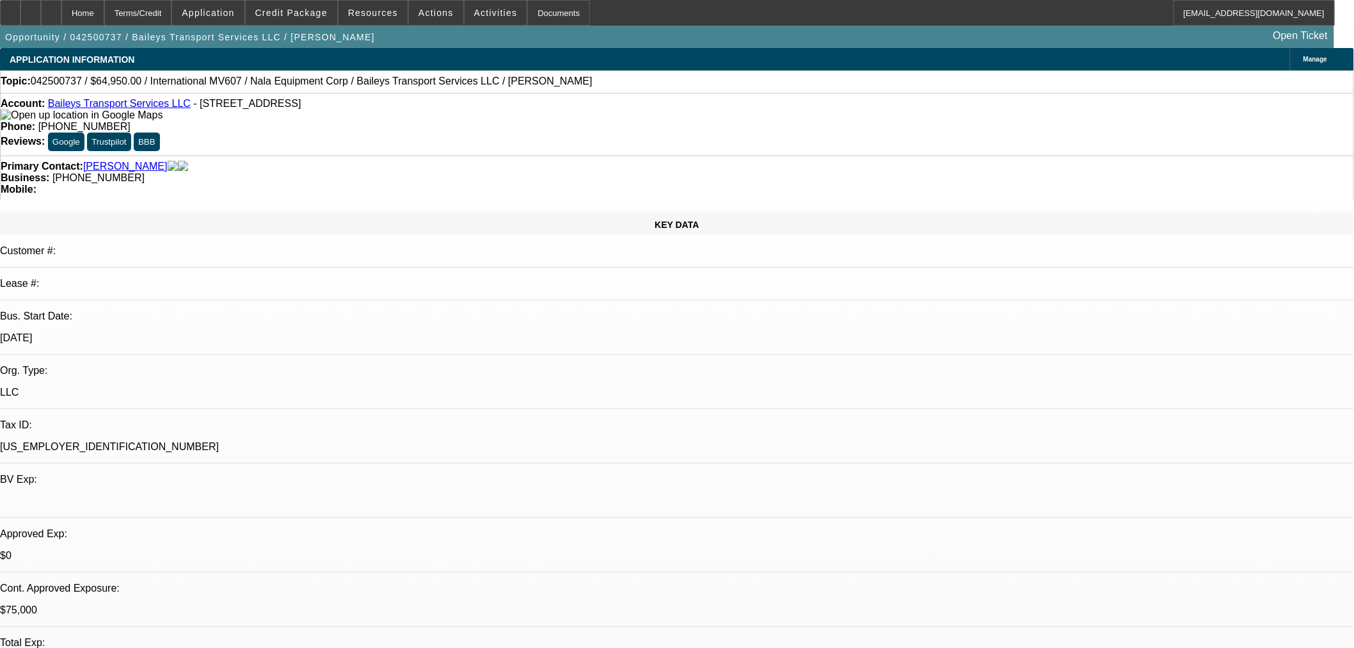
select select "0"
select select "2"
select select "0"
select select "6"
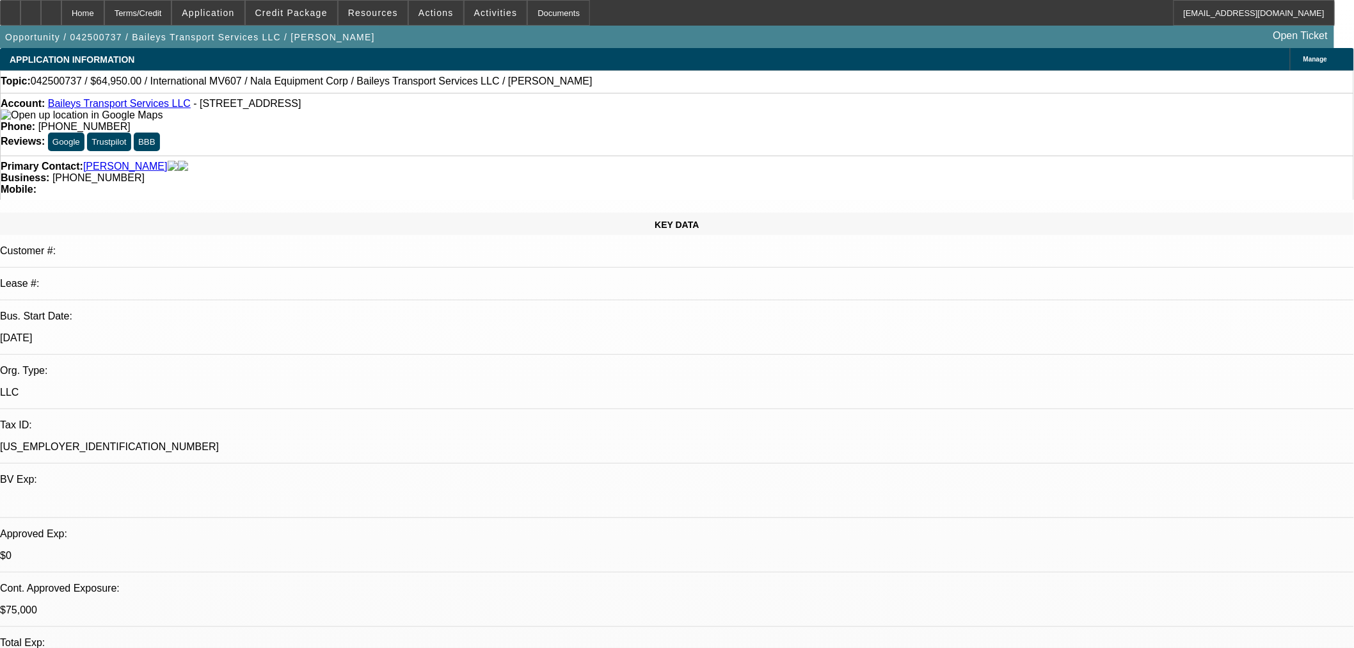
select select "0"
select select "2"
select select "0"
select select "6"
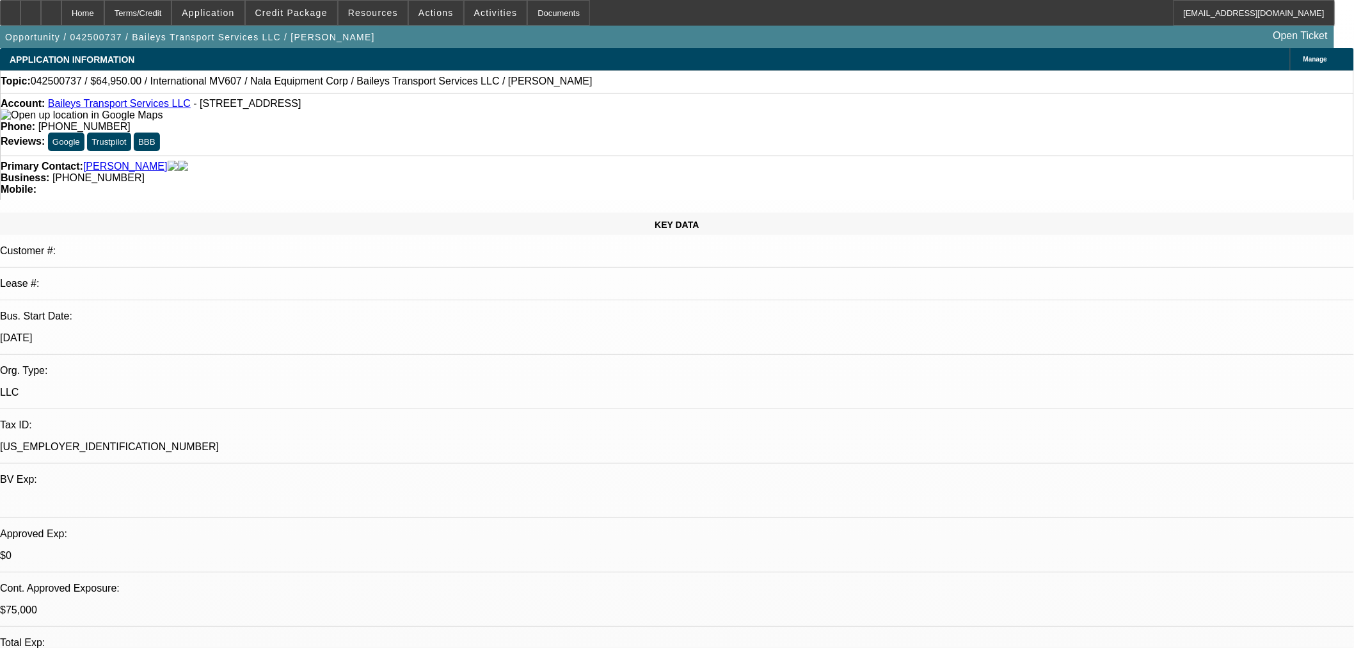
select select "0"
select select "2"
select select "0"
select select "6"
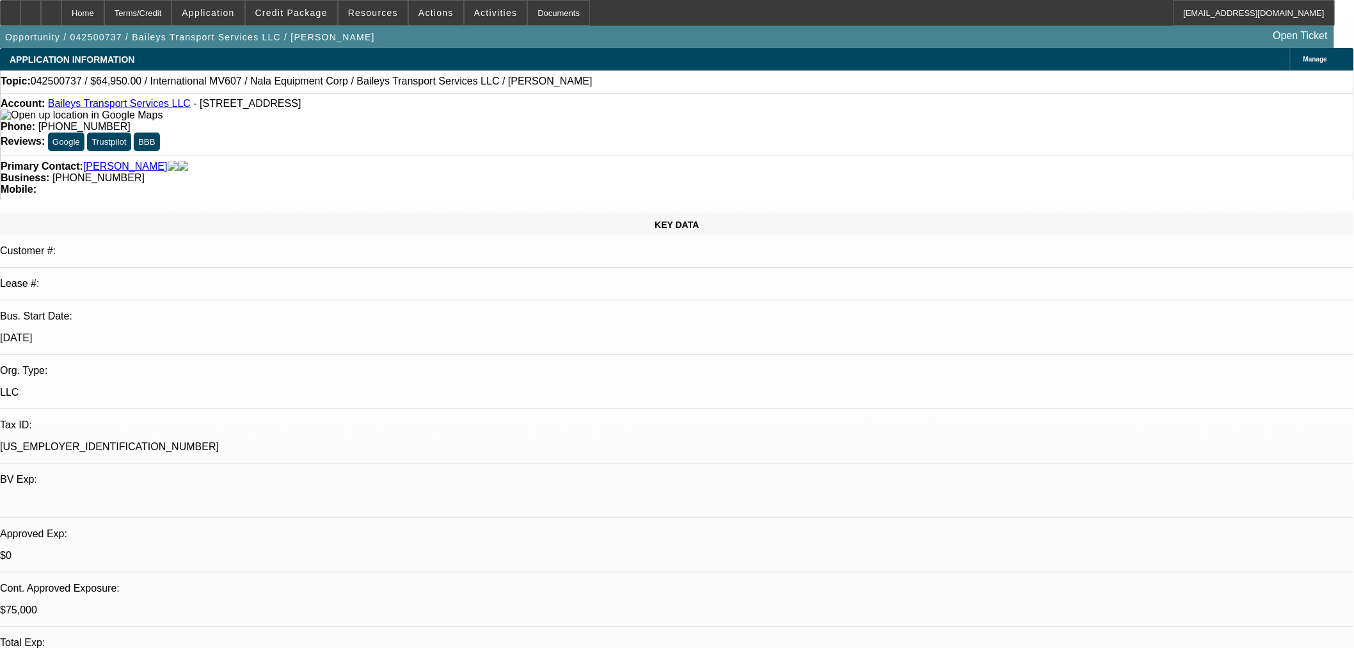
select select "0"
select select "2"
select select "0"
select select "6"
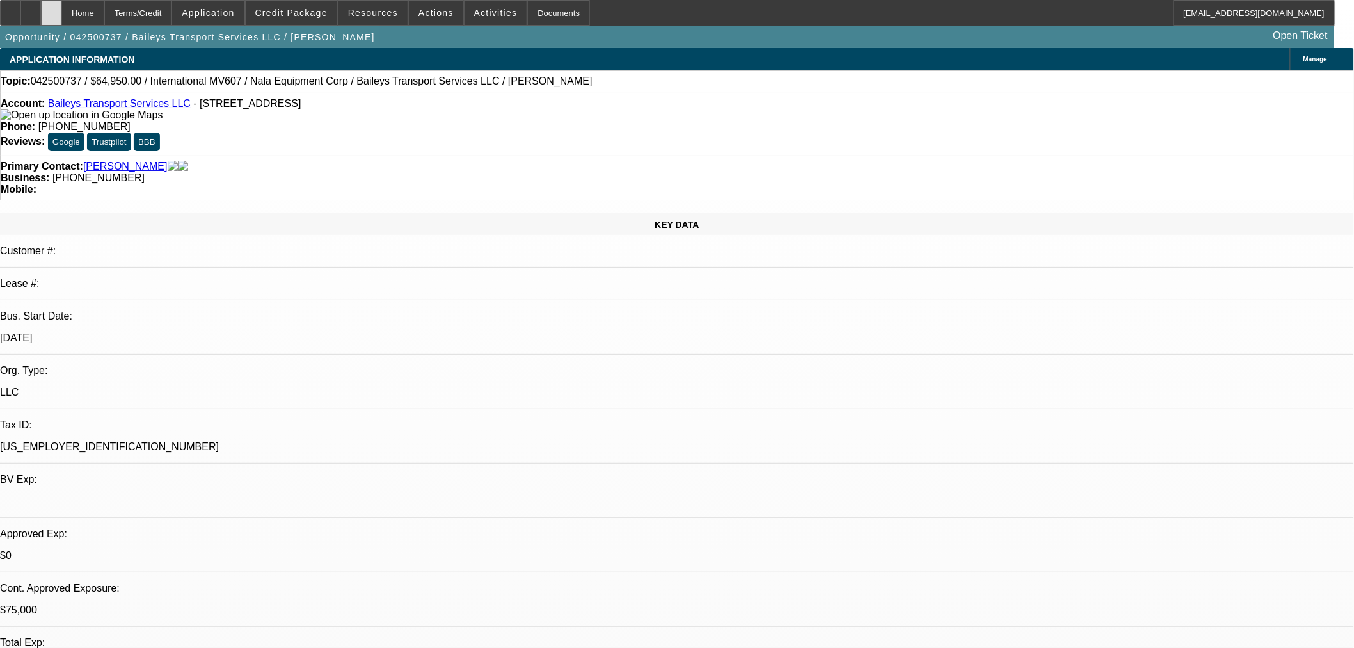
click at [51, 8] on icon at bounding box center [51, 8] width 0 height 0
select select "0"
select select "2"
select select "0"
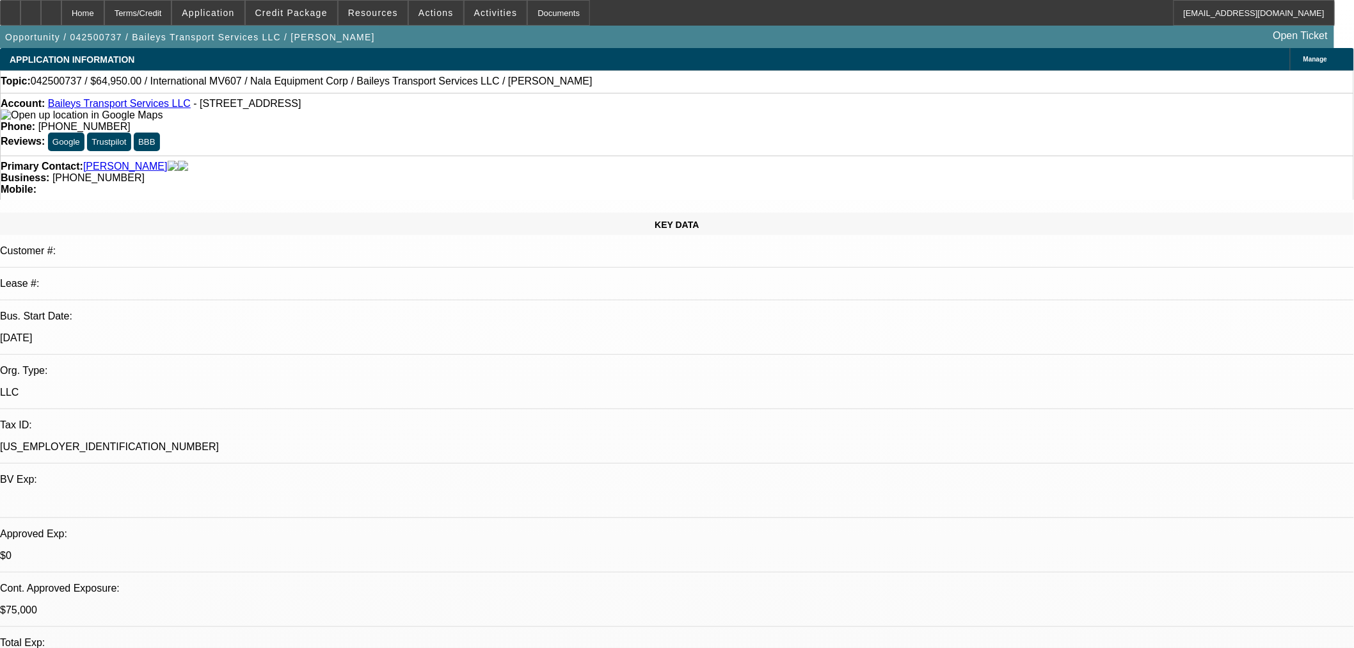
select select "6"
select select "0"
select select "2"
select select "0"
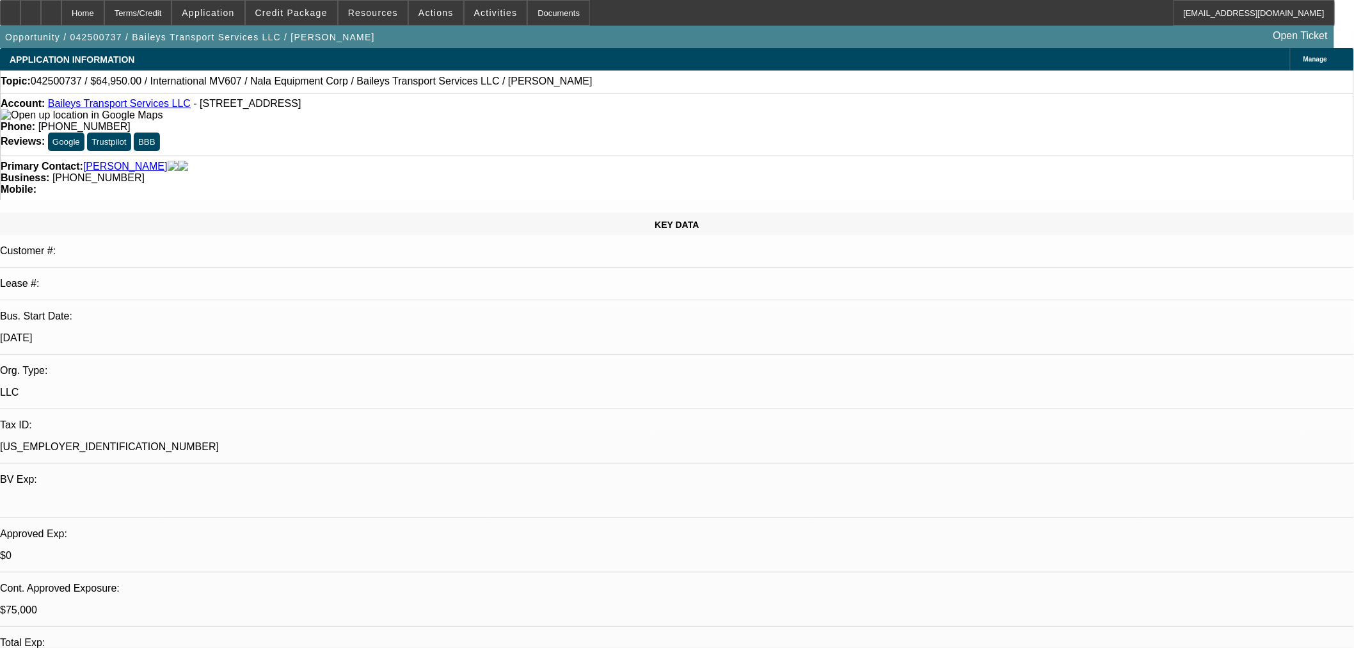
select select "6"
select select "0"
select select "2"
select select "0"
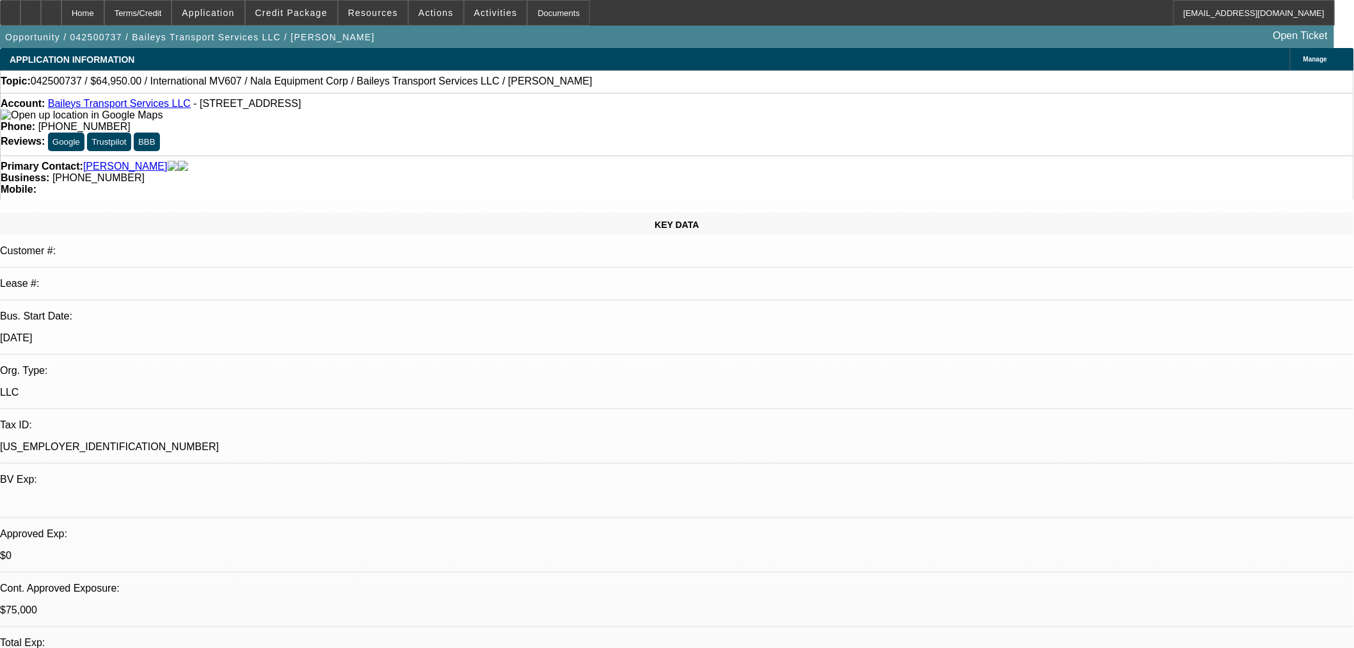
select select "6"
select select "0"
select select "2"
select select "0"
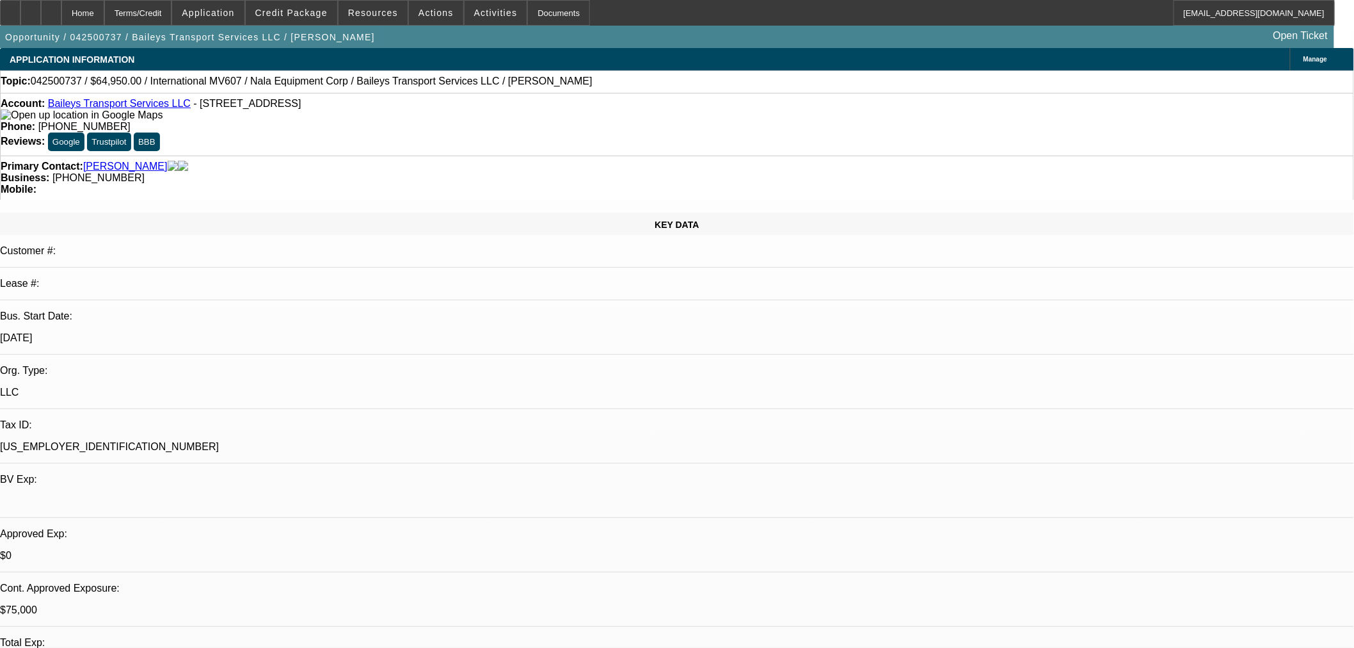
select select "6"
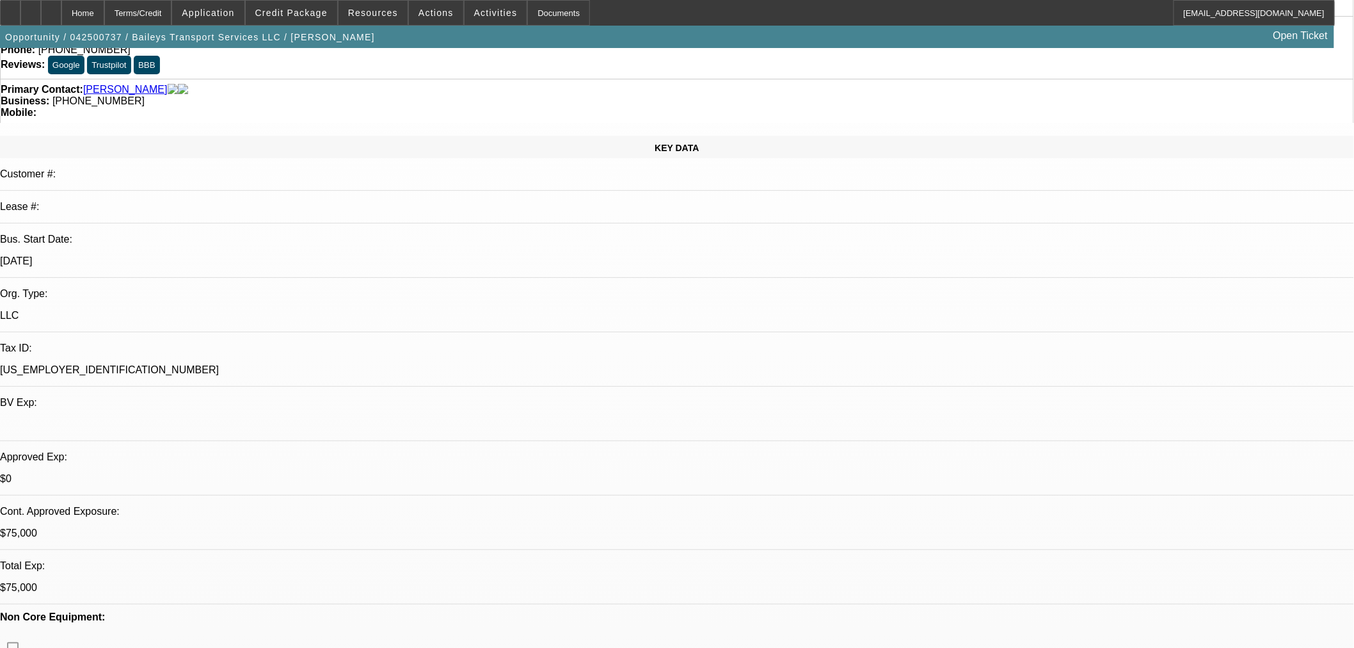
scroll to position [213, 0]
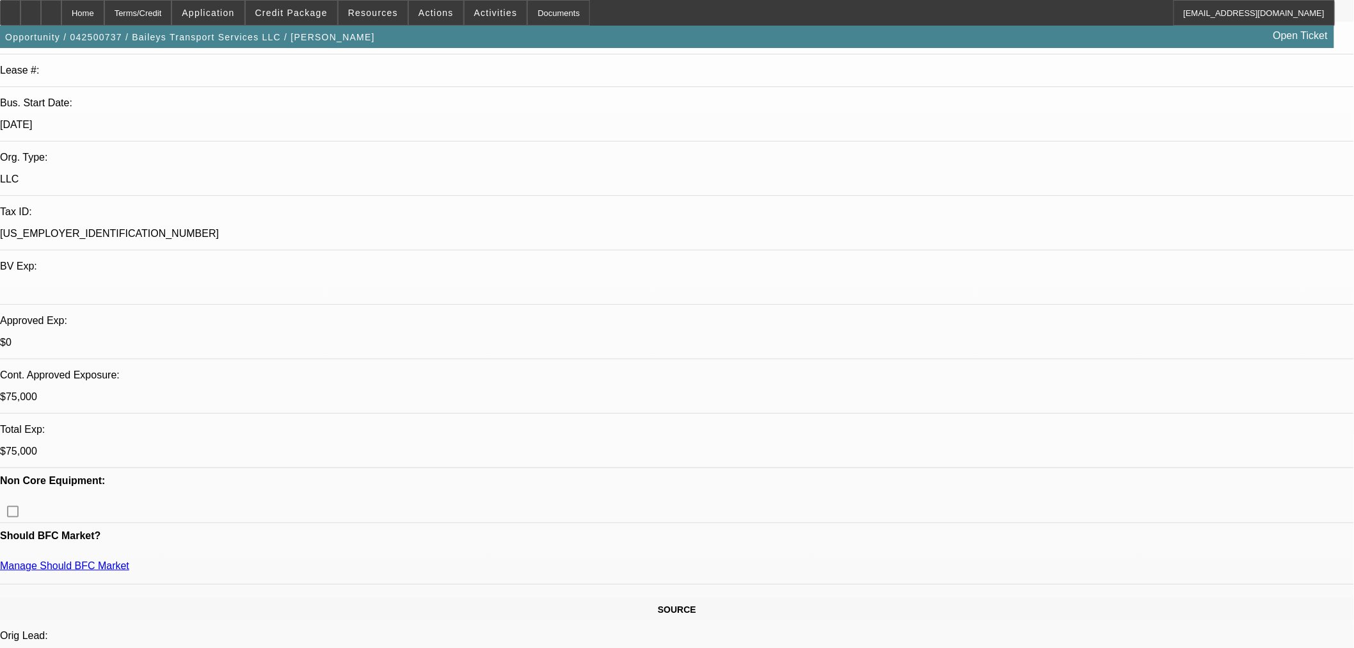
click at [922, 47] on div "Opportunity / 042500737 / Baileys Transport Services LLC / Bailey, Reginald Ope…" at bounding box center [667, 37] width 1335 height 22
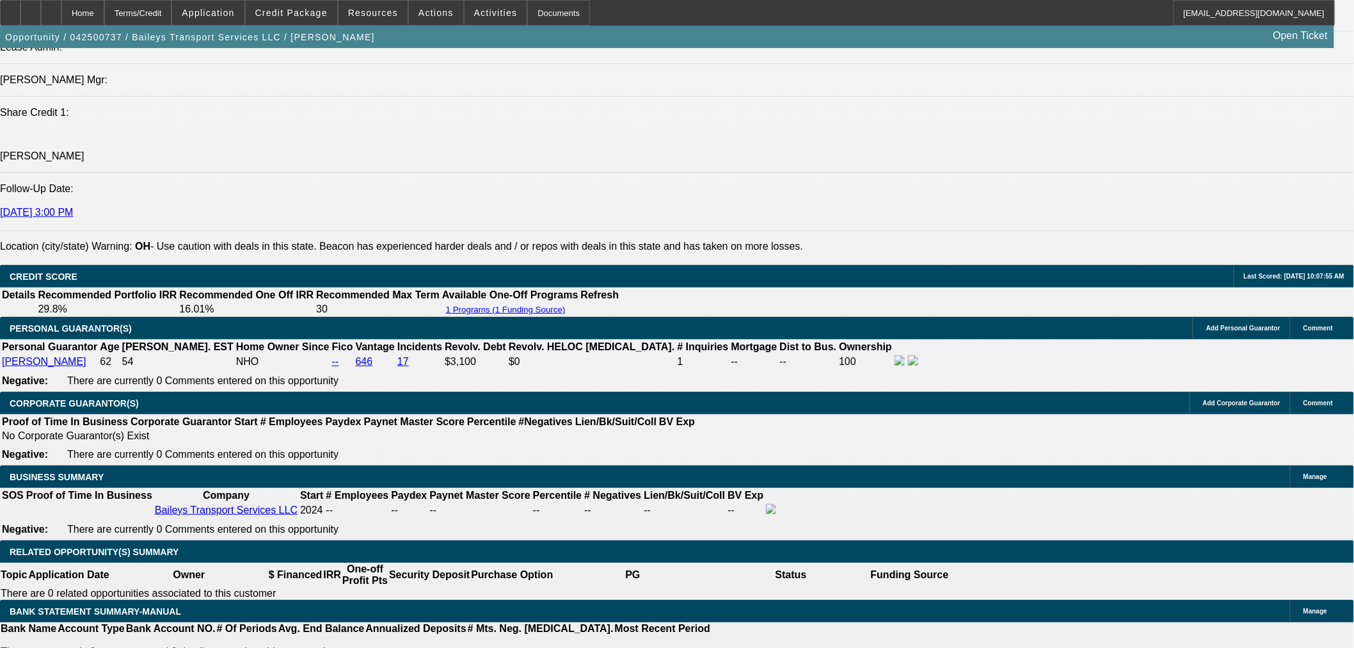
scroll to position [1635, 0]
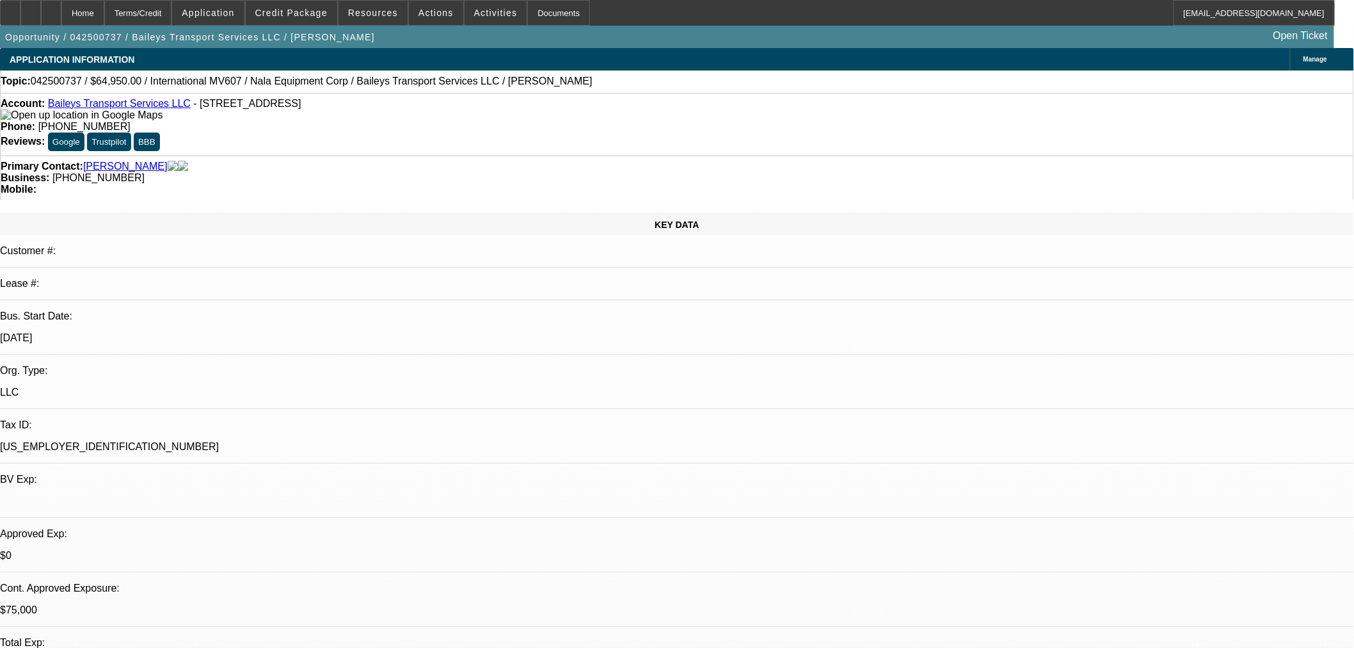
select select "0"
select select "2"
select select "0"
select select "6"
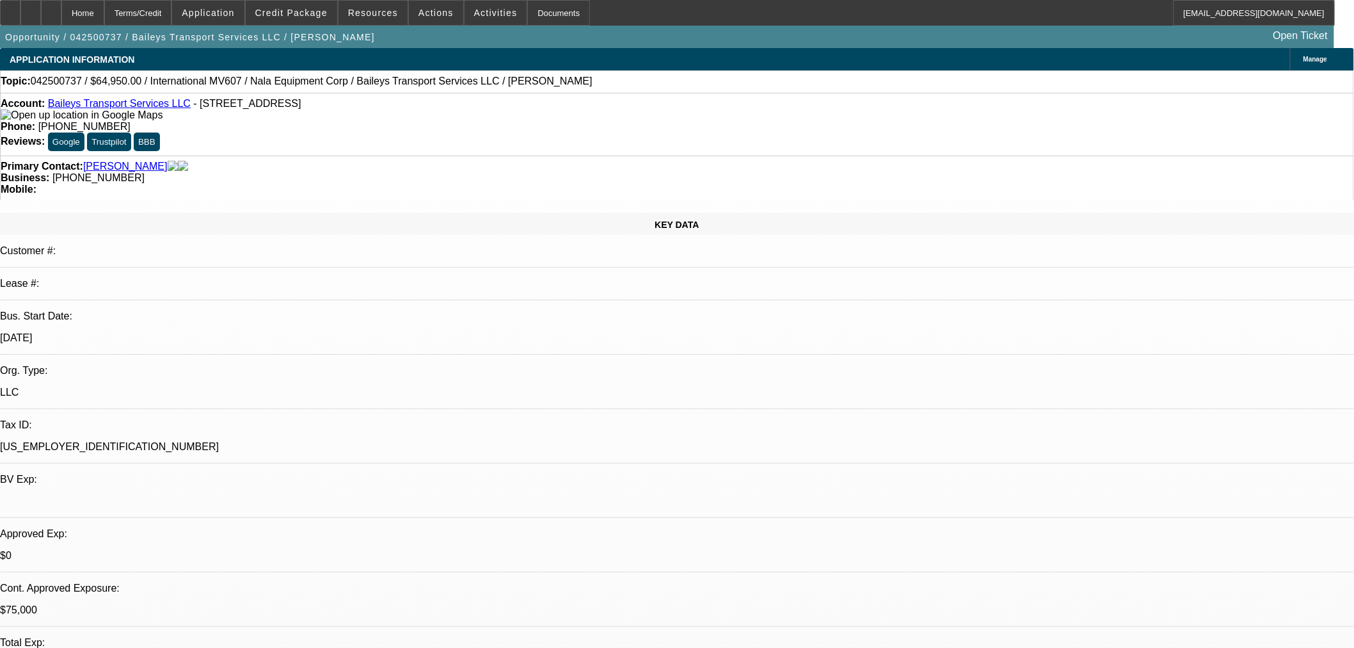
select select "0"
select select "2"
select select "0"
select select "6"
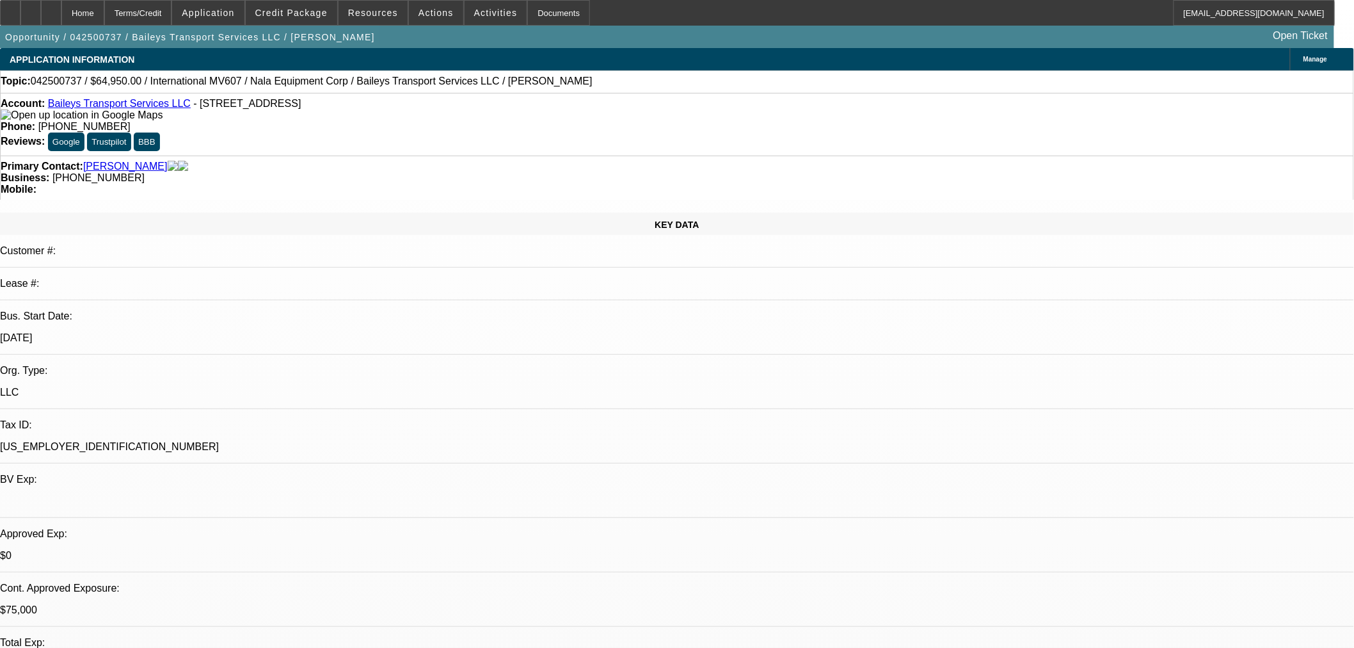
select select "0"
select select "2"
select select "0"
select select "6"
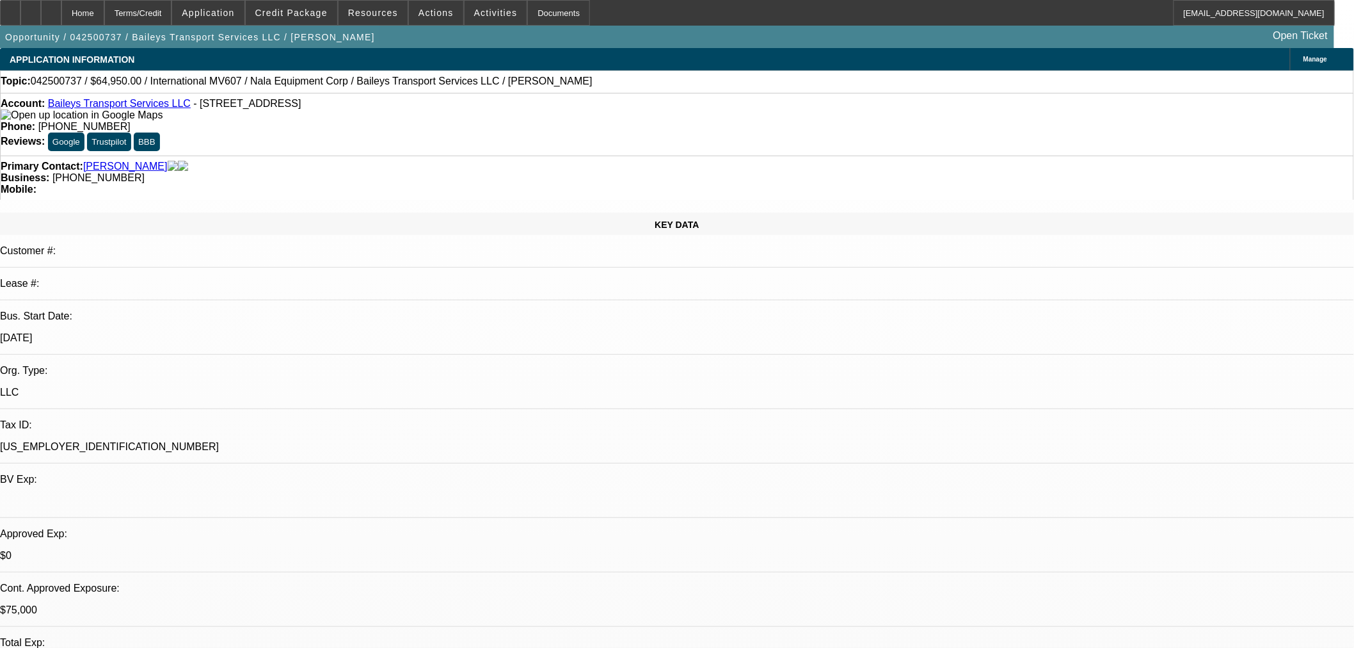
select select "0"
select select "2"
select select "0"
select select "6"
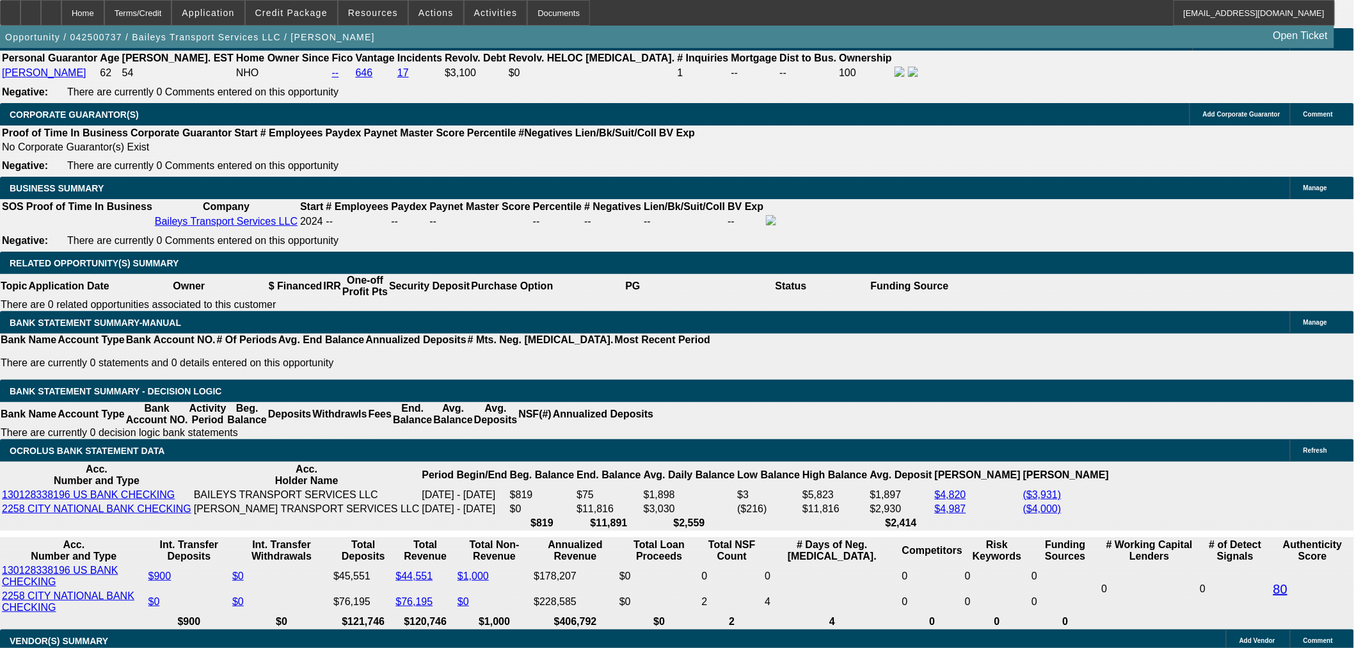
scroll to position [1920, 0]
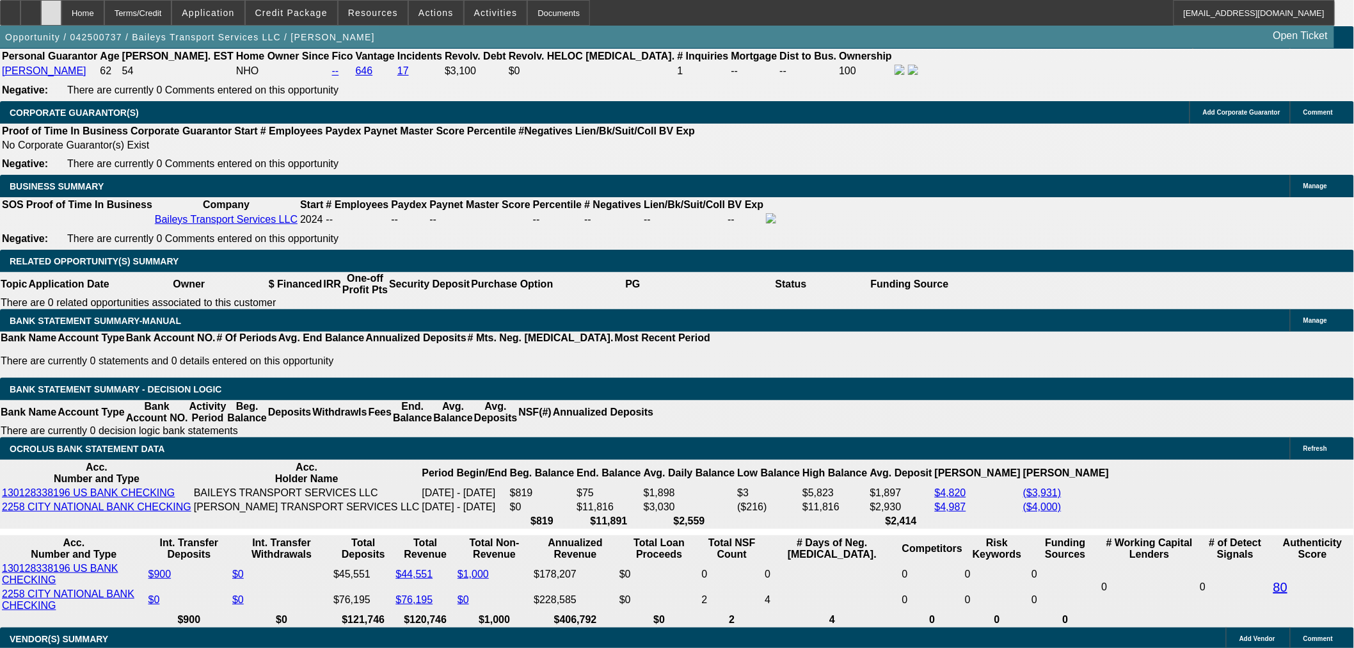
click at [61, 7] on div at bounding box center [51, 13] width 20 height 26
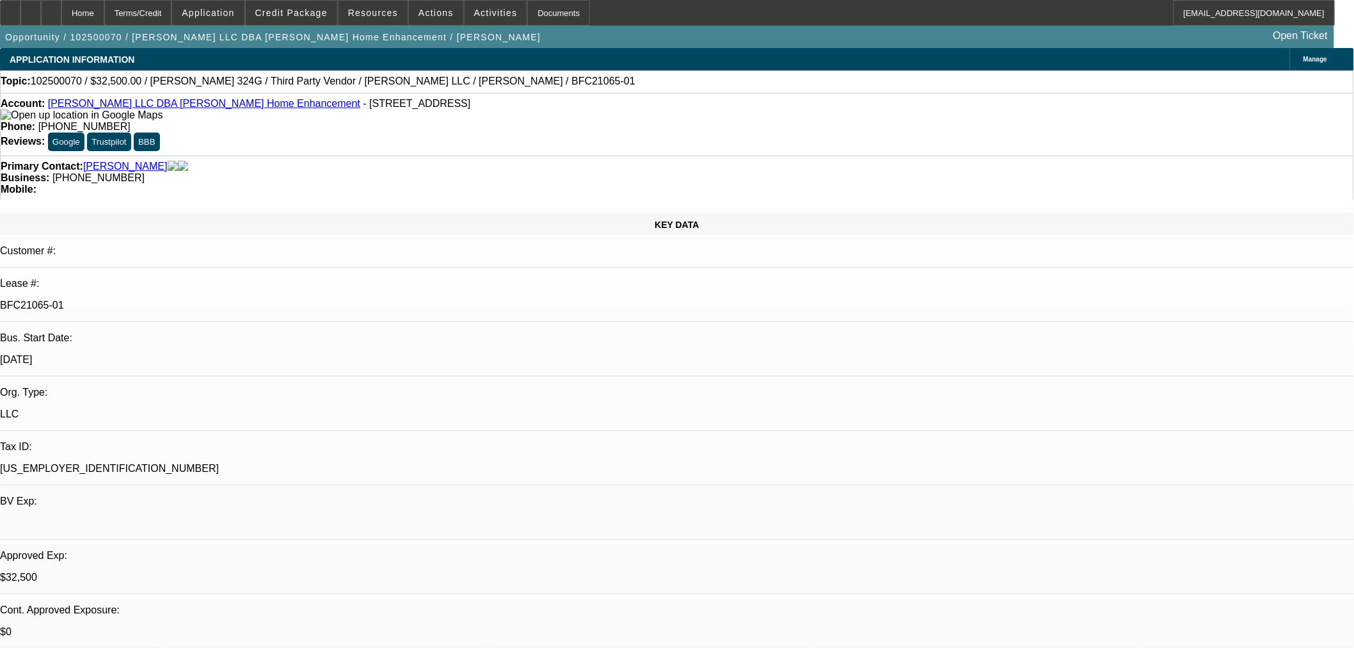
select select "0"
select select "3"
select select "0"
select select "6"
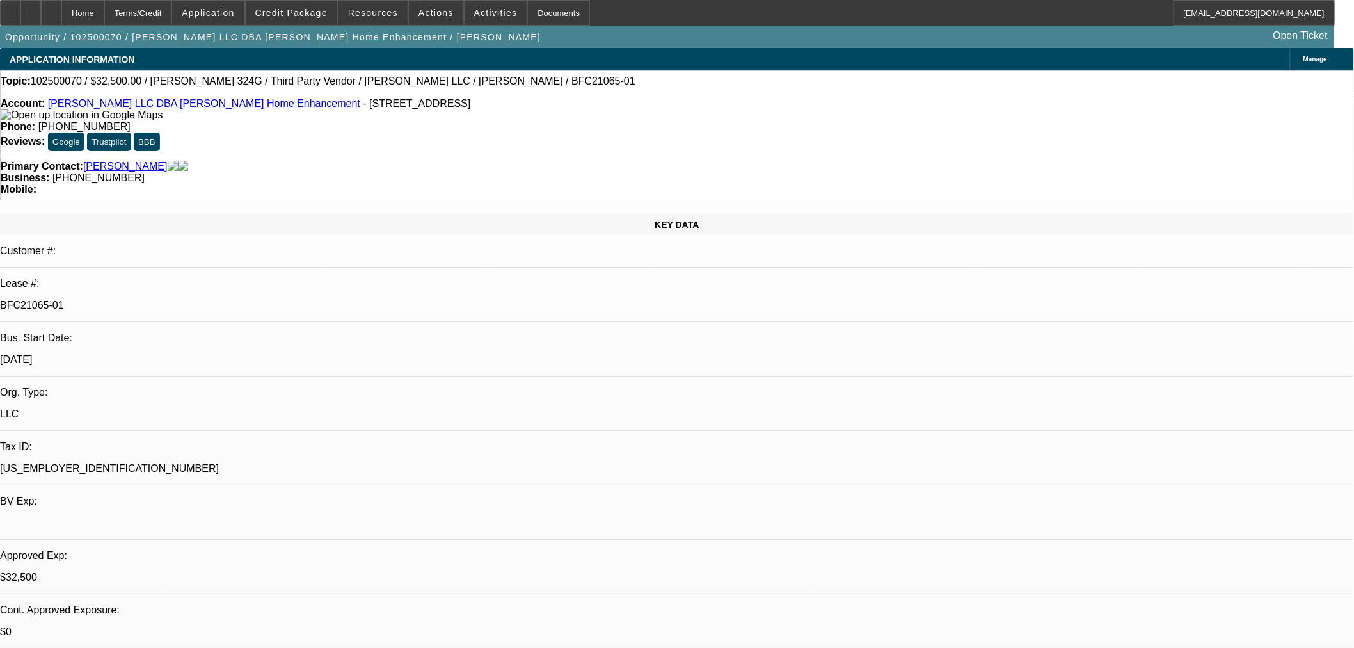
select select "0"
select select "3"
select select "0"
select select "6"
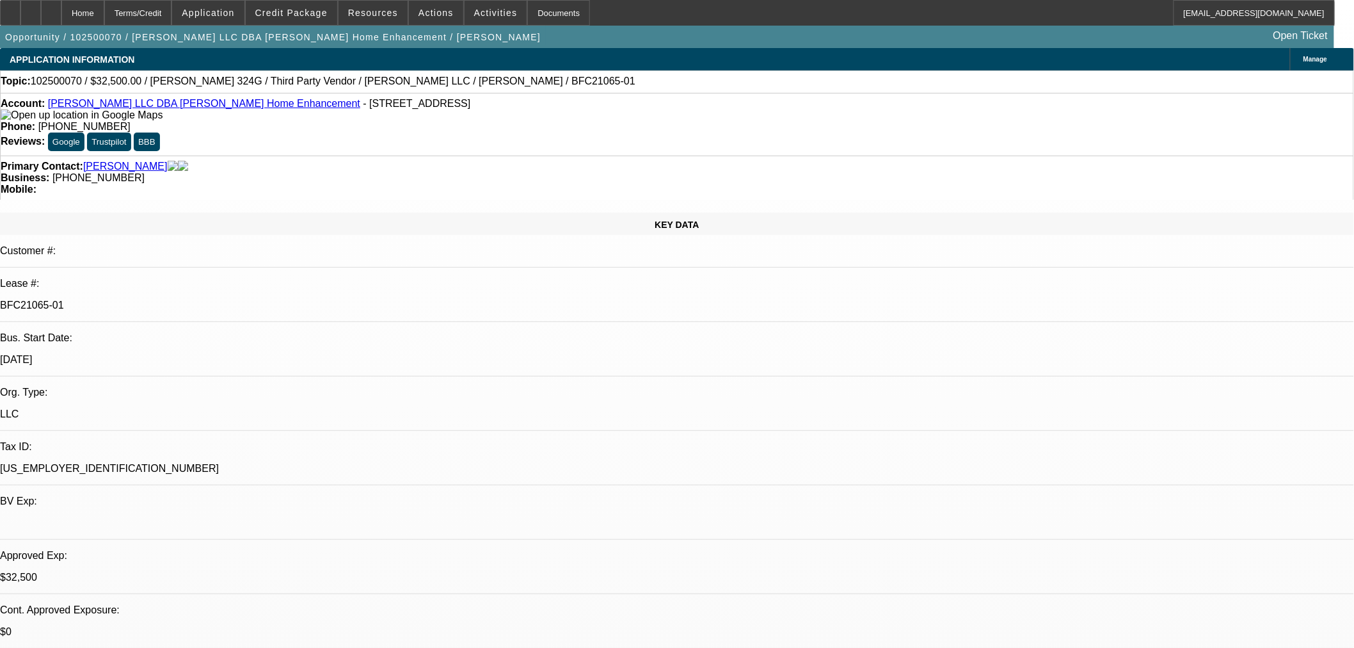
select select "0"
select select "6"
select select "0"
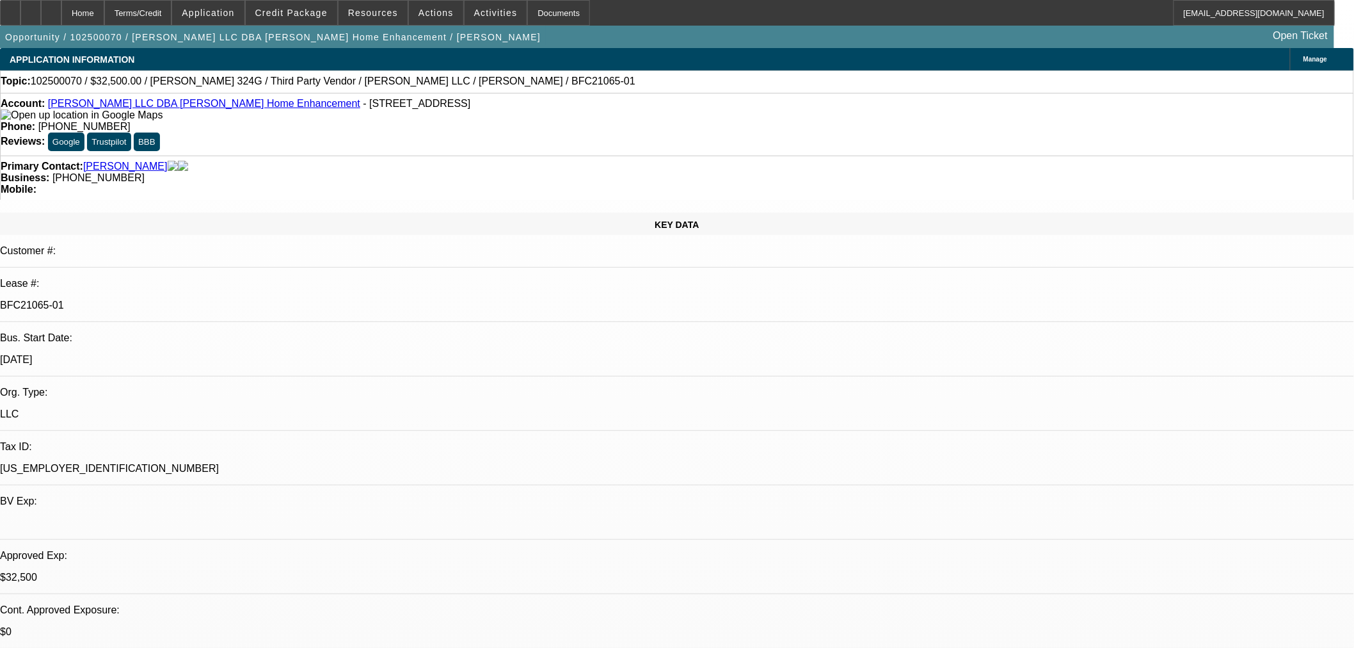
select select "0"
select select "6"
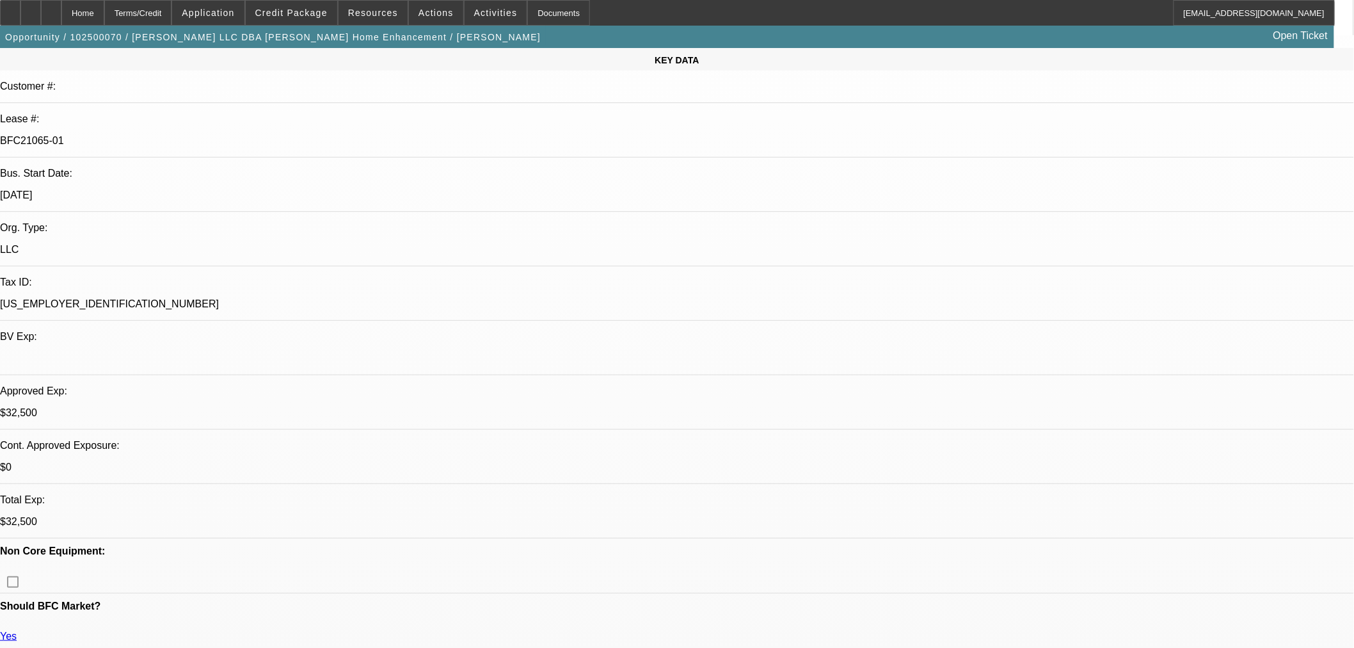
scroll to position [355, 0]
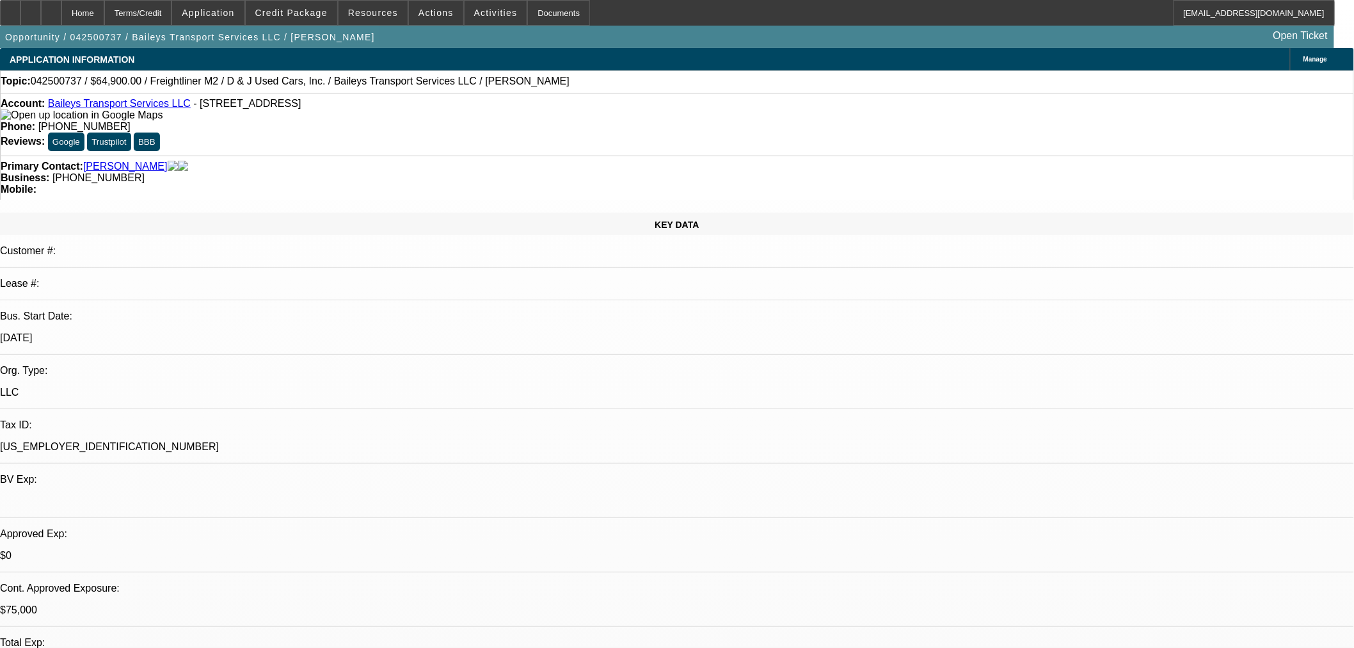
select select "0"
select select "2"
select select "0"
select select "6"
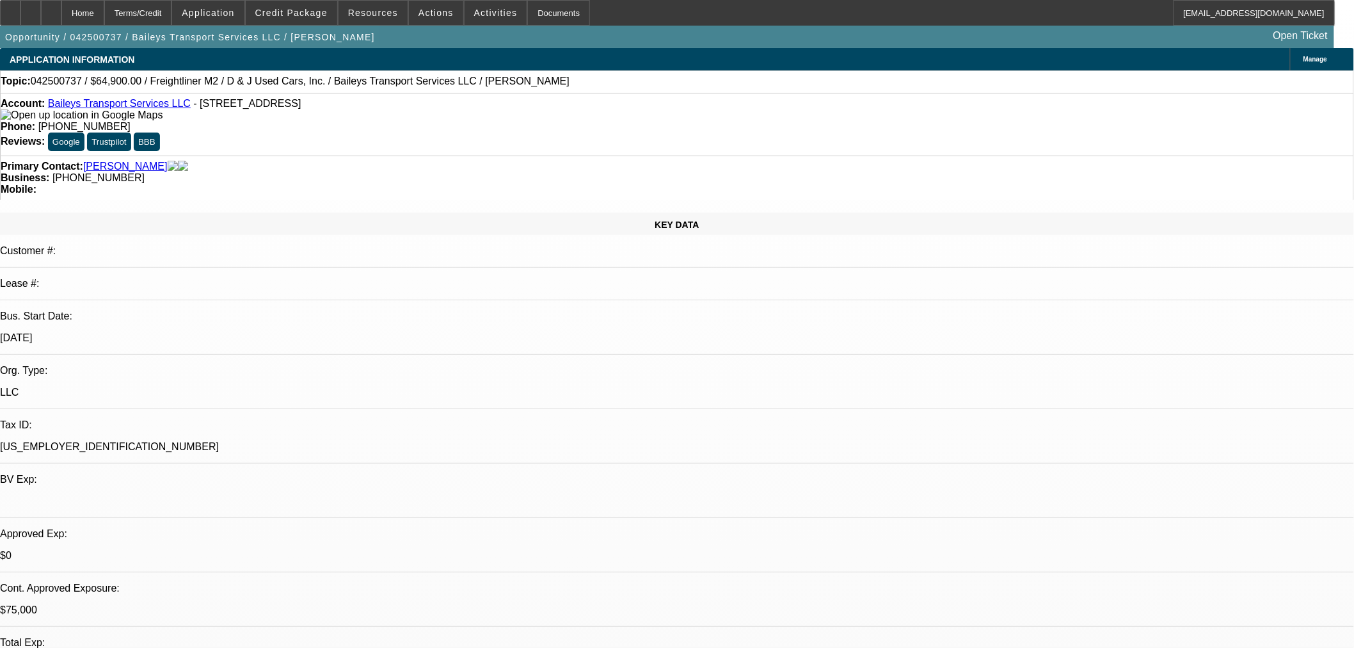
select select "0"
select select "2"
select select "0"
select select "6"
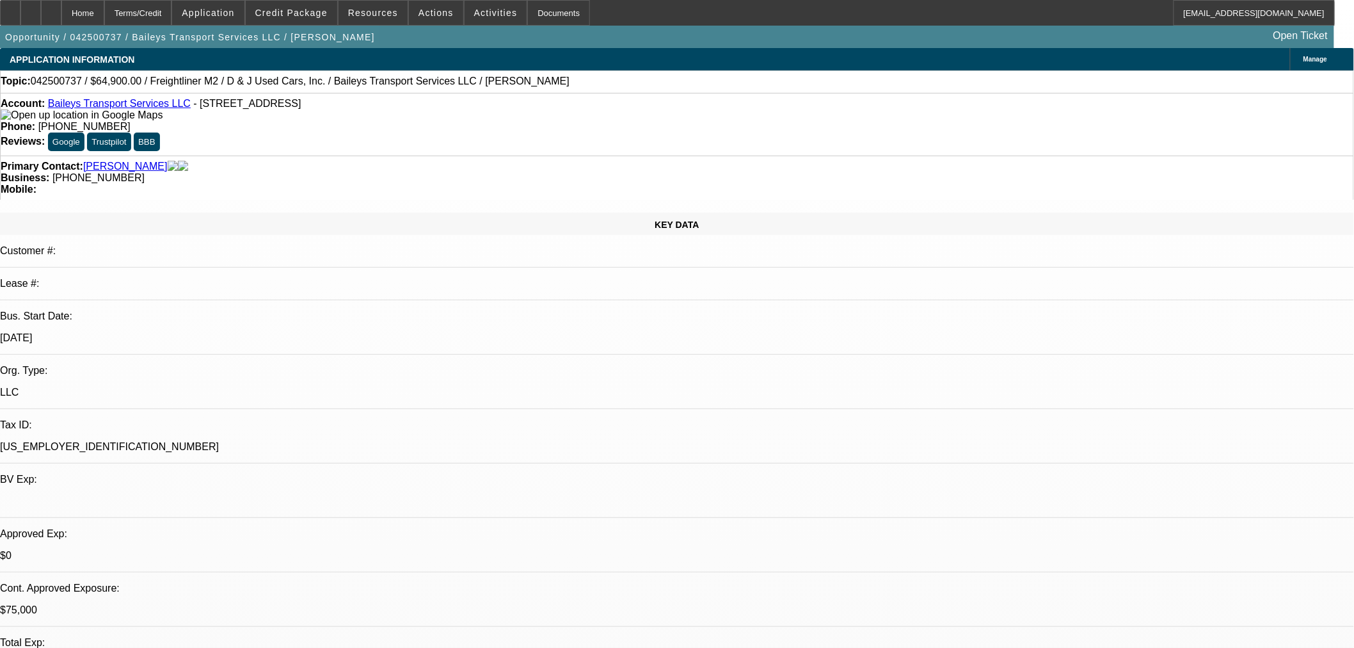
select select "0"
select select "2"
select select "0"
select select "6"
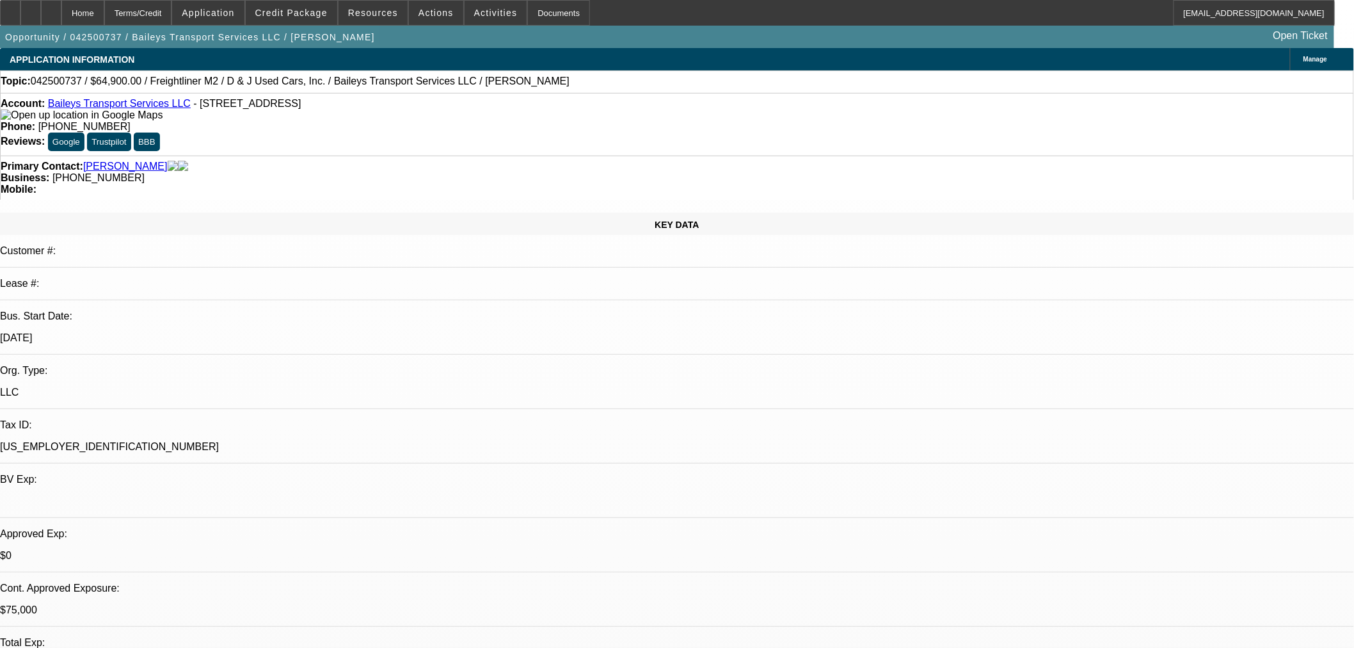
select select "0"
select select "2"
select select "0"
select select "6"
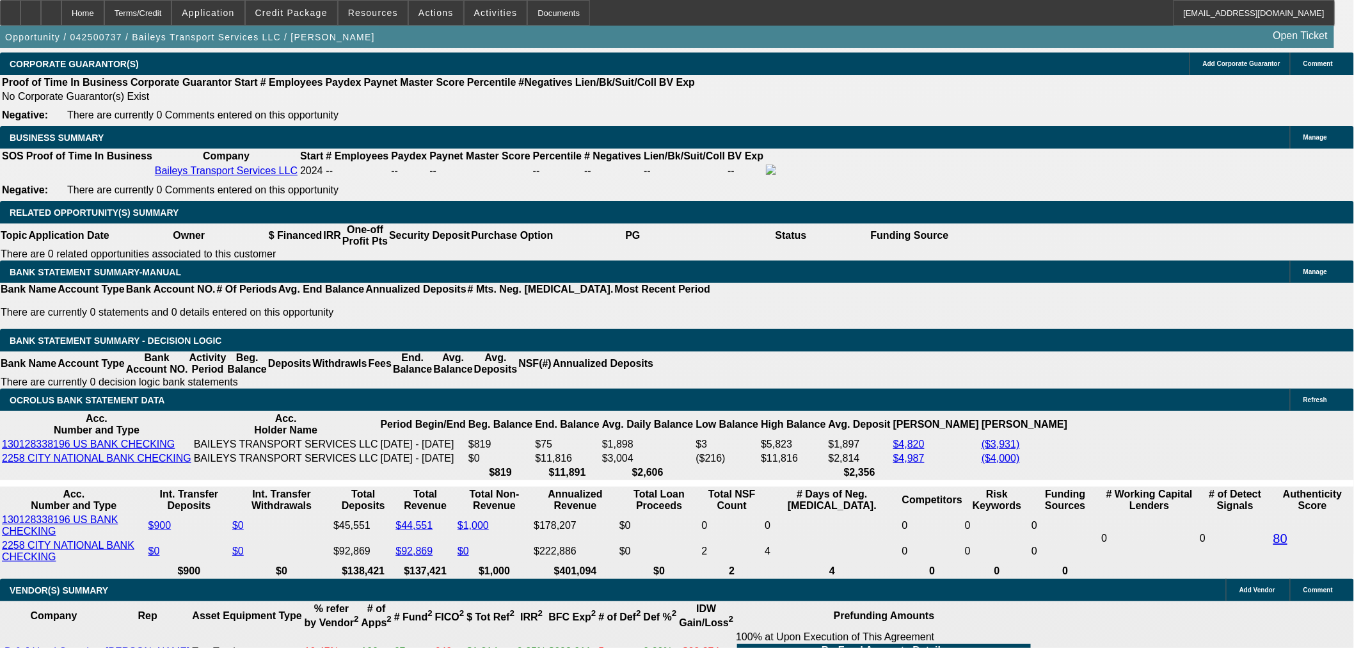
scroll to position [2062, 0]
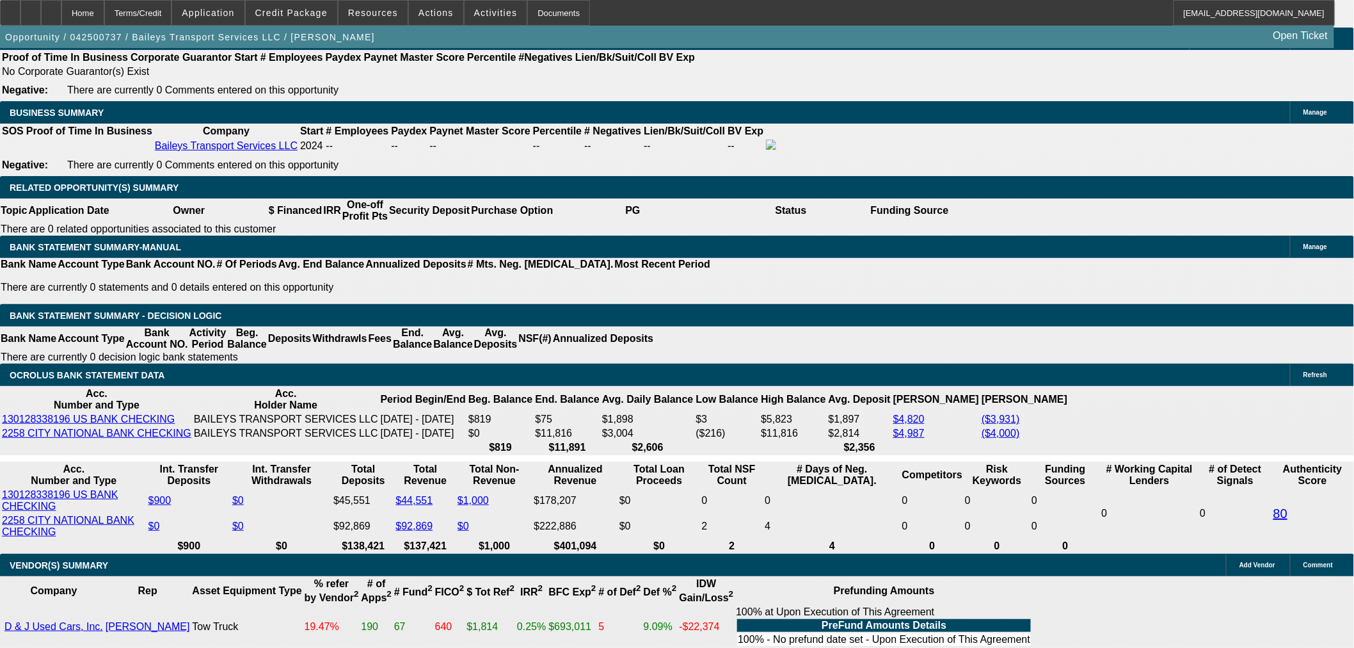
drag, startPoint x: 300, startPoint y: 286, endPoint x: 323, endPoint y: 290, distance: 23.4
copy p "64,950"
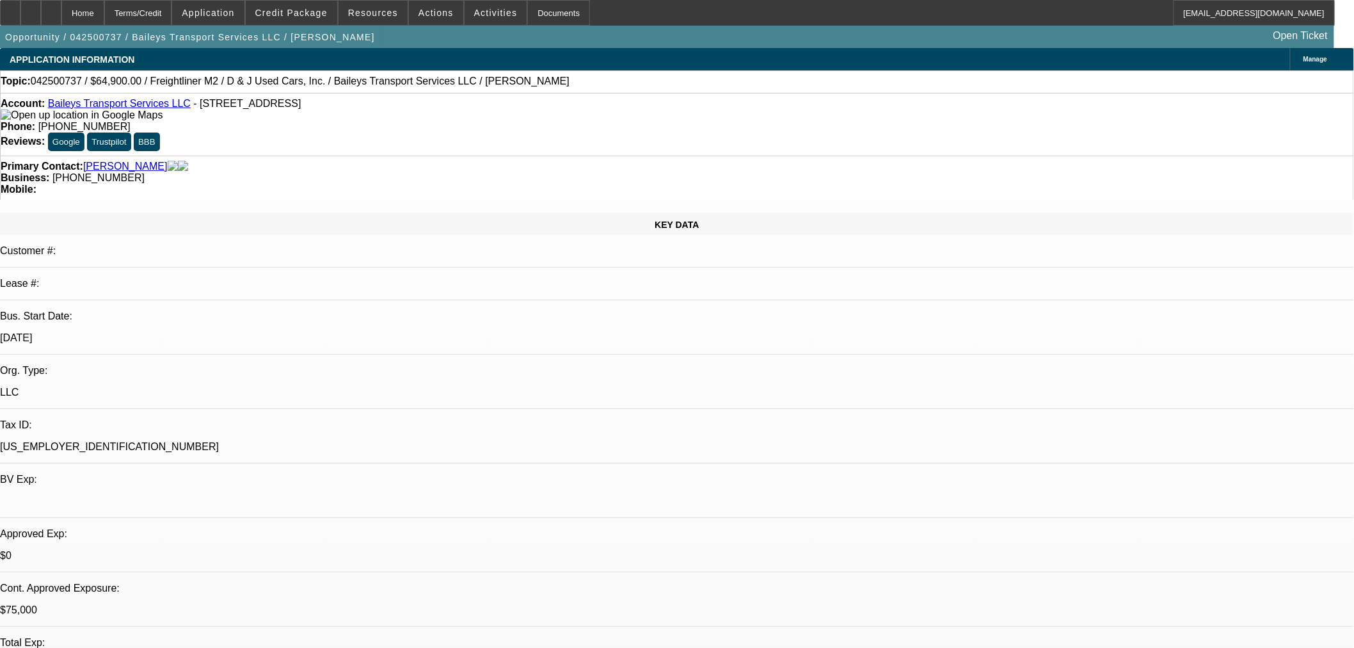
select select "0"
select select "2"
select select "0"
select select "6"
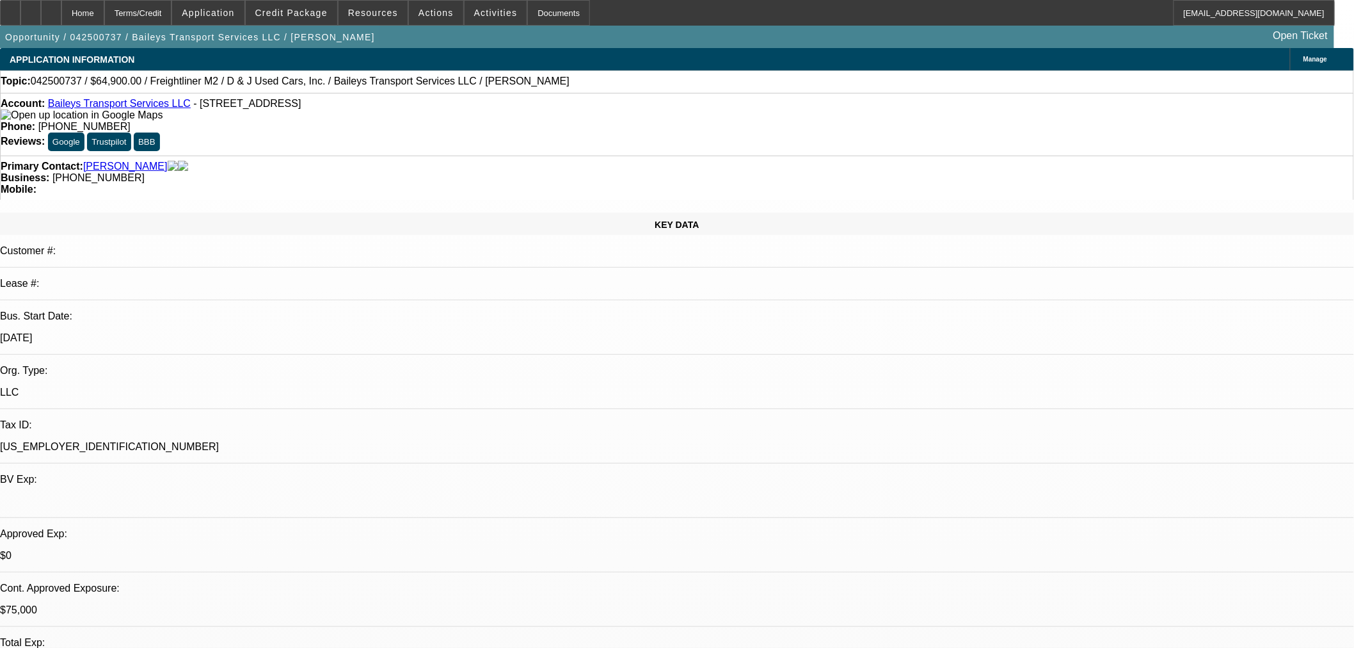
select select "0"
select select "2"
select select "0"
select select "6"
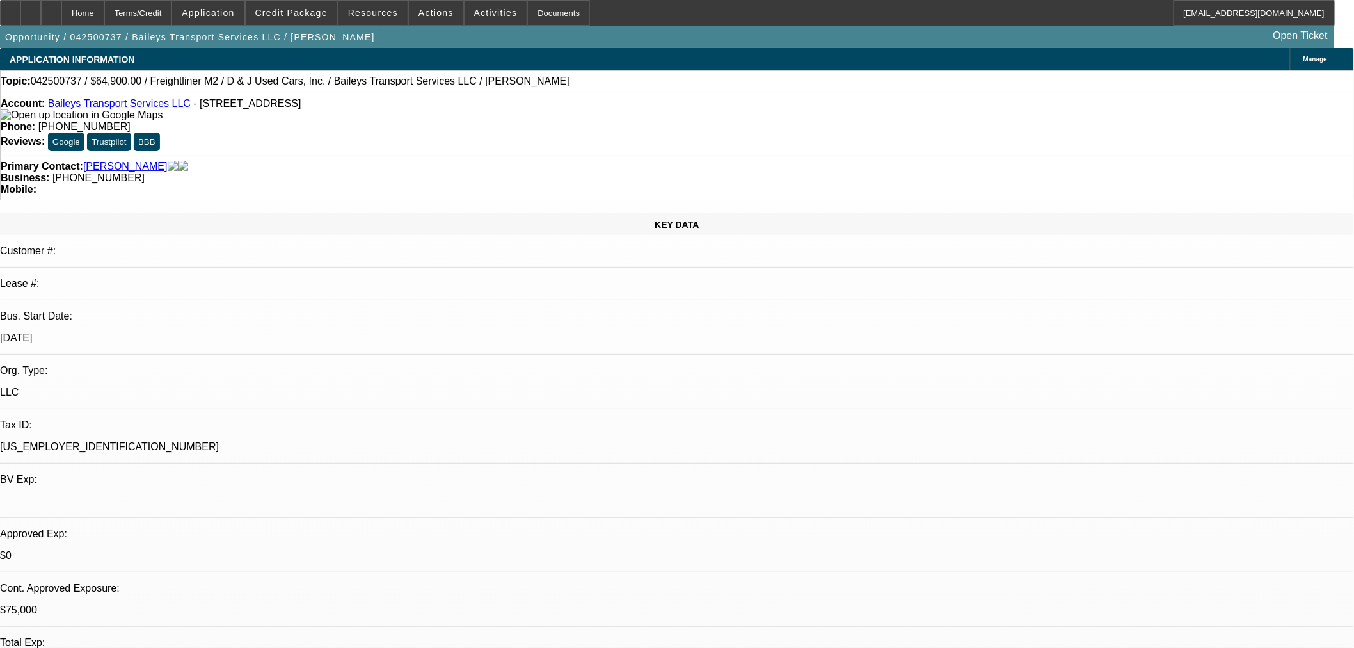
select select "0"
select select "2"
select select "0"
select select "6"
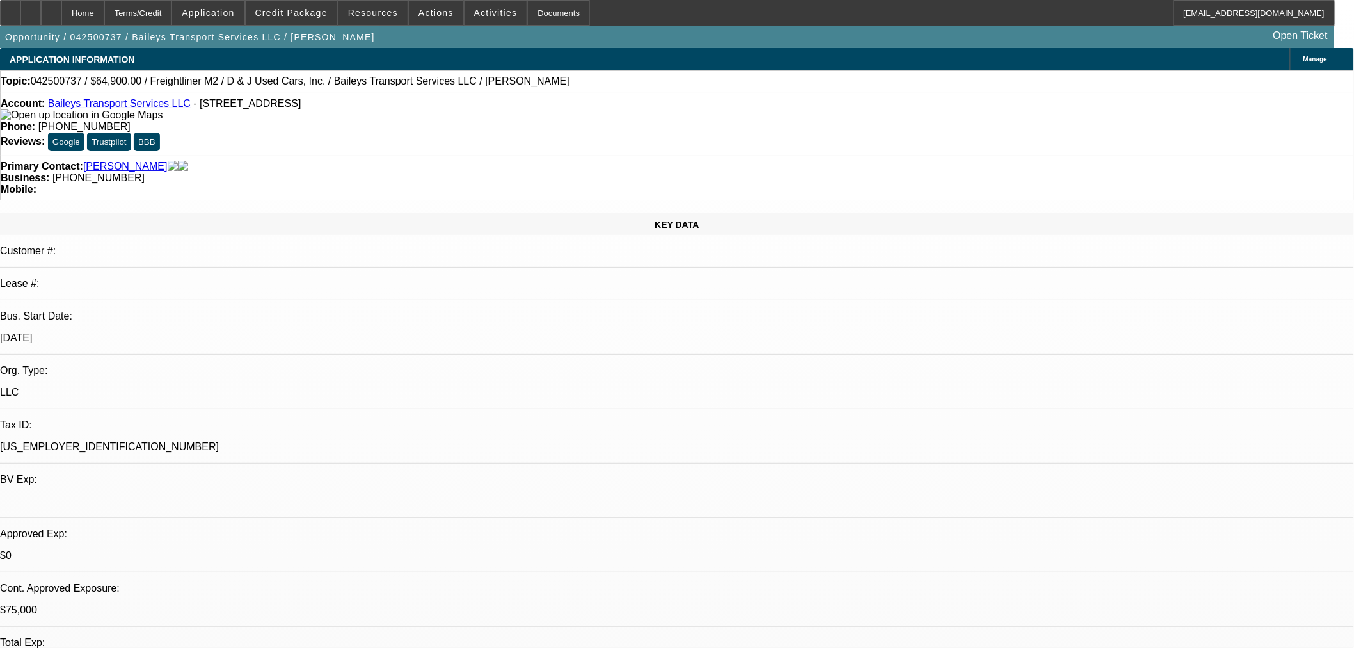
select select "0"
select select "2"
select select "0"
select select "6"
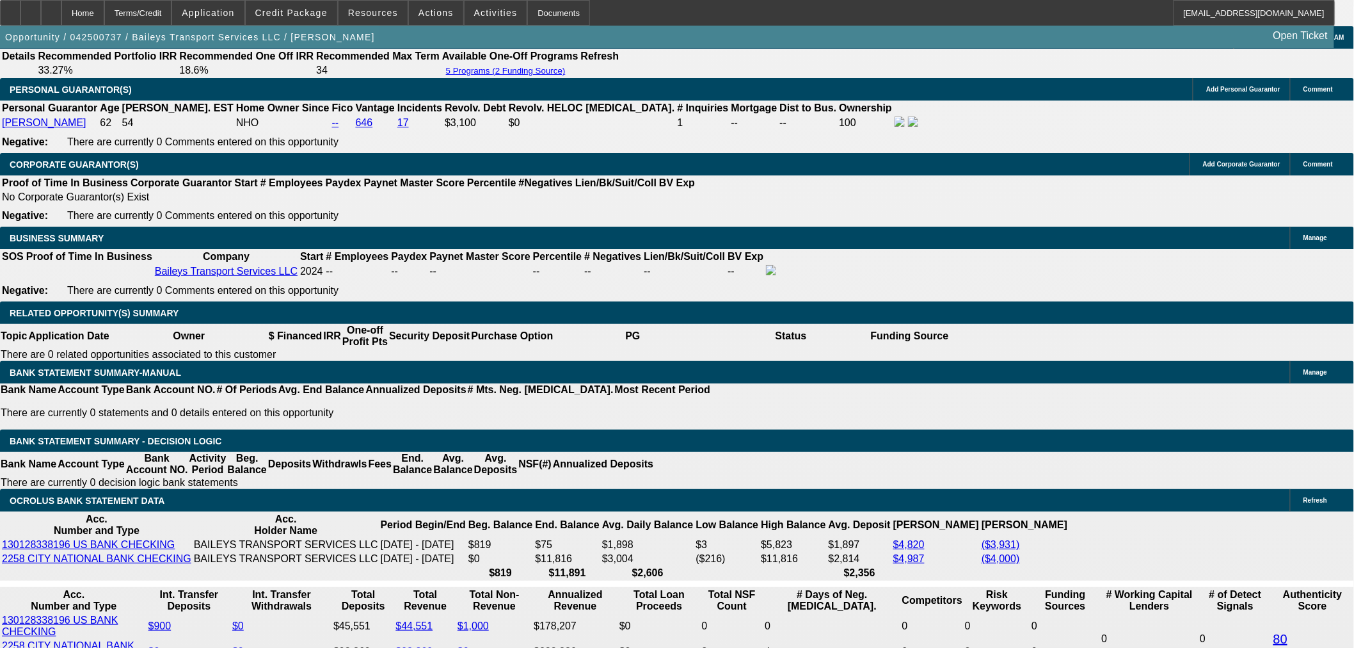
scroll to position [1991, 0]
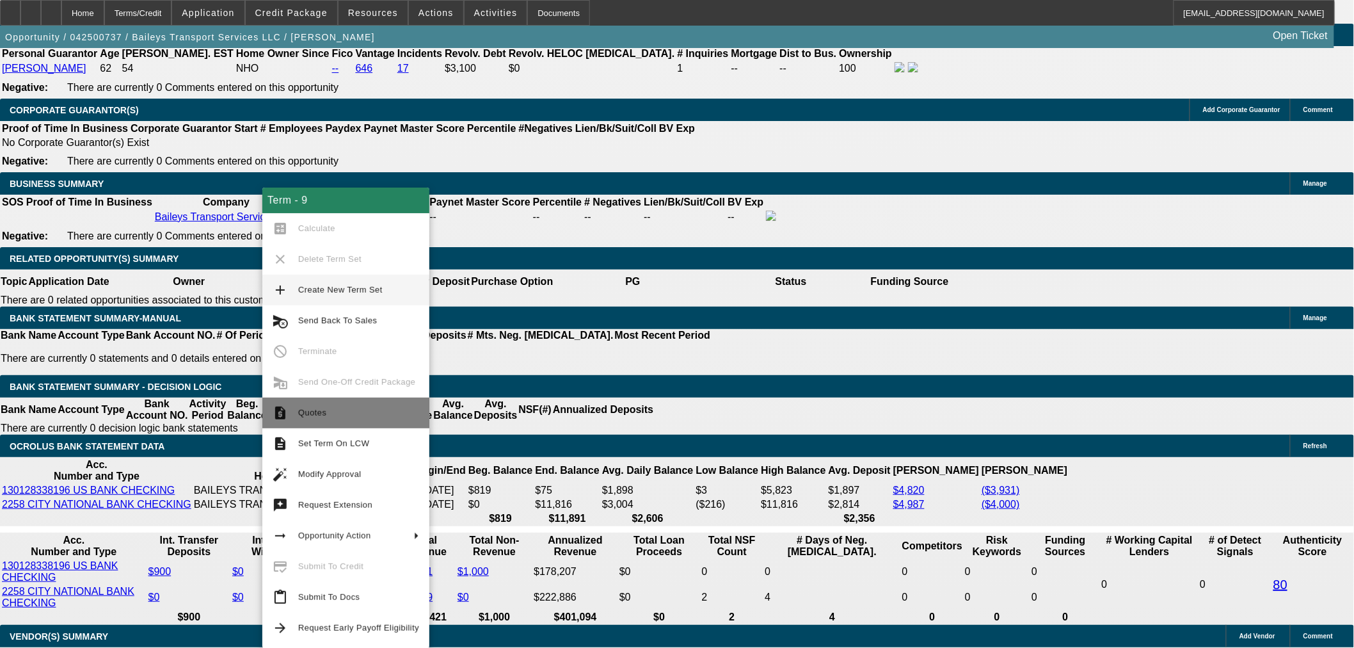
click at [353, 418] on span "Quotes" at bounding box center [358, 412] width 121 height 15
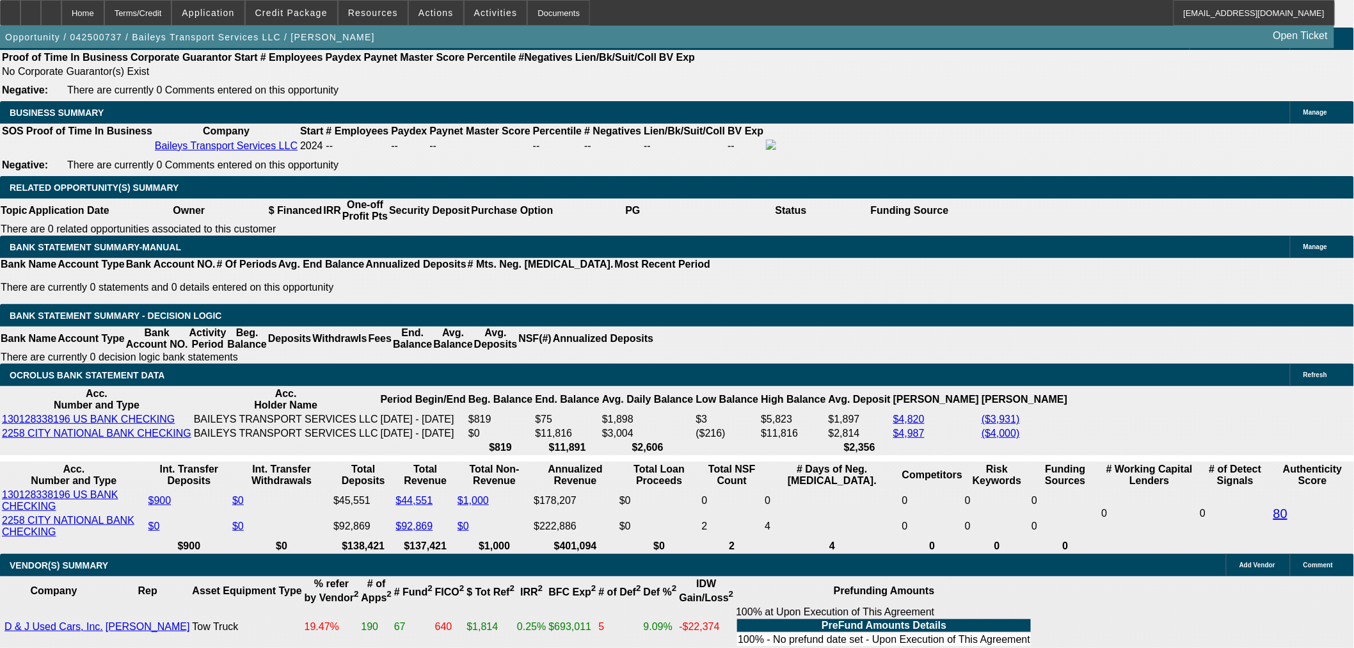
scroll to position [213, 0]
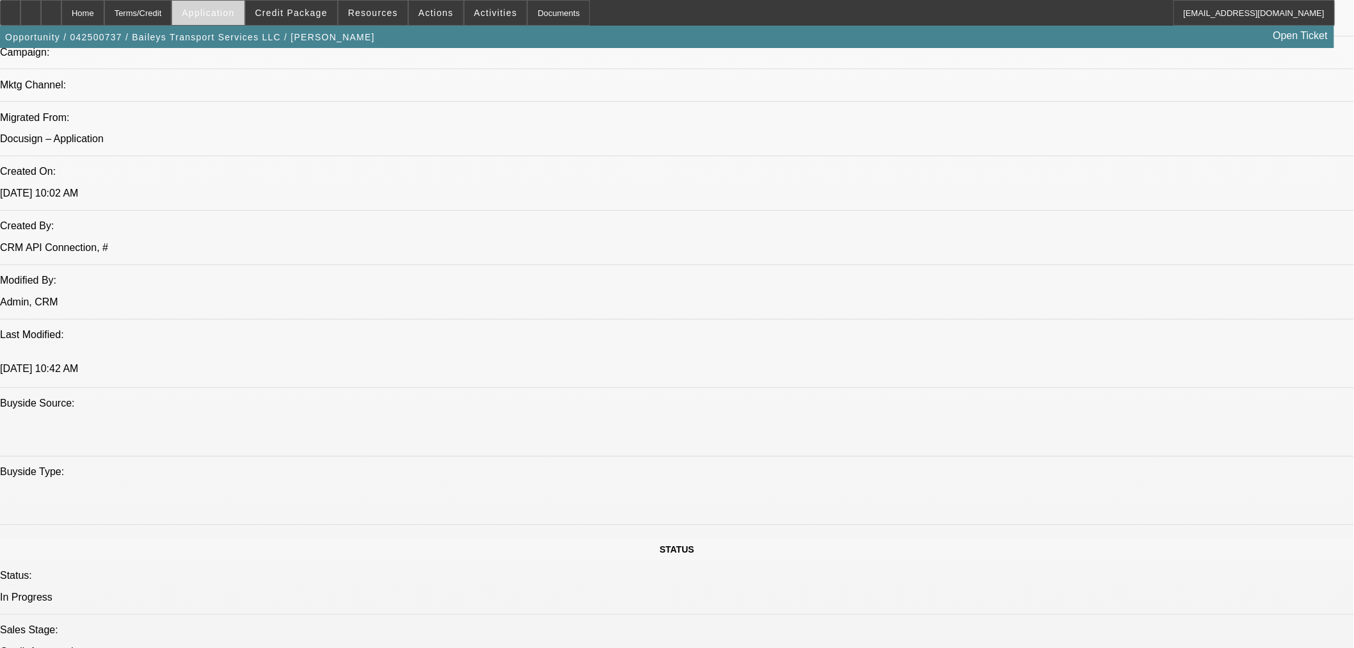
scroll to position [782, 0]
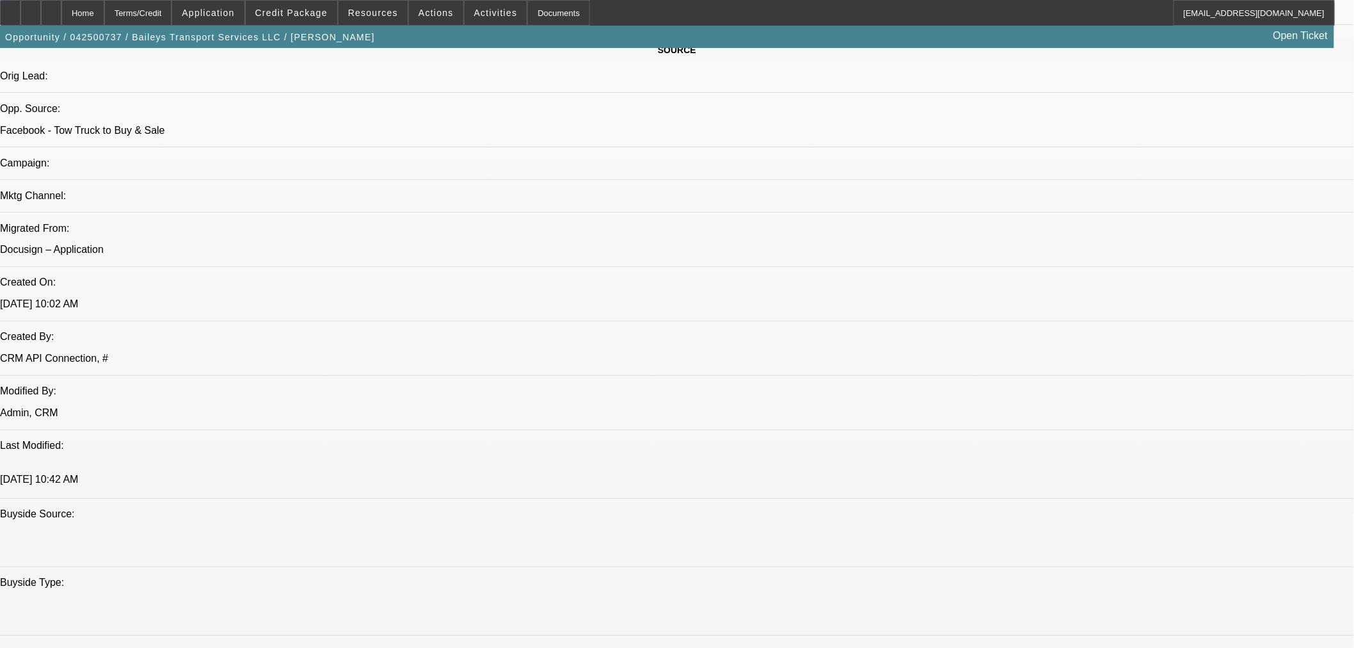
click at [317, 28] on div "Opportunity / 042500737 / Baileys Transport Services LLC / Bailey, Reginald Ope…" at bounding box center [667, 37] width 1335 height 22
click at [310, 18] on span at bounding box center [292, 12] width 92 height 31
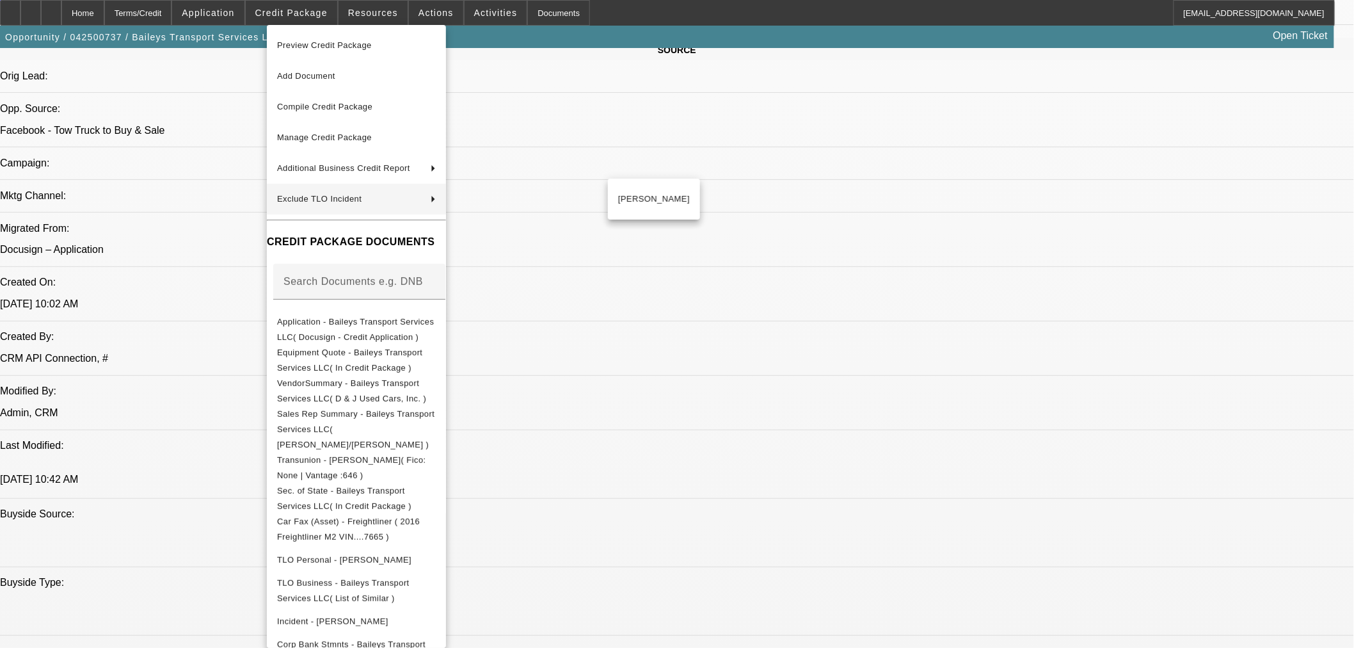
click at [76, 6] on div at bounding box center [677, 324] width 1354 height 648
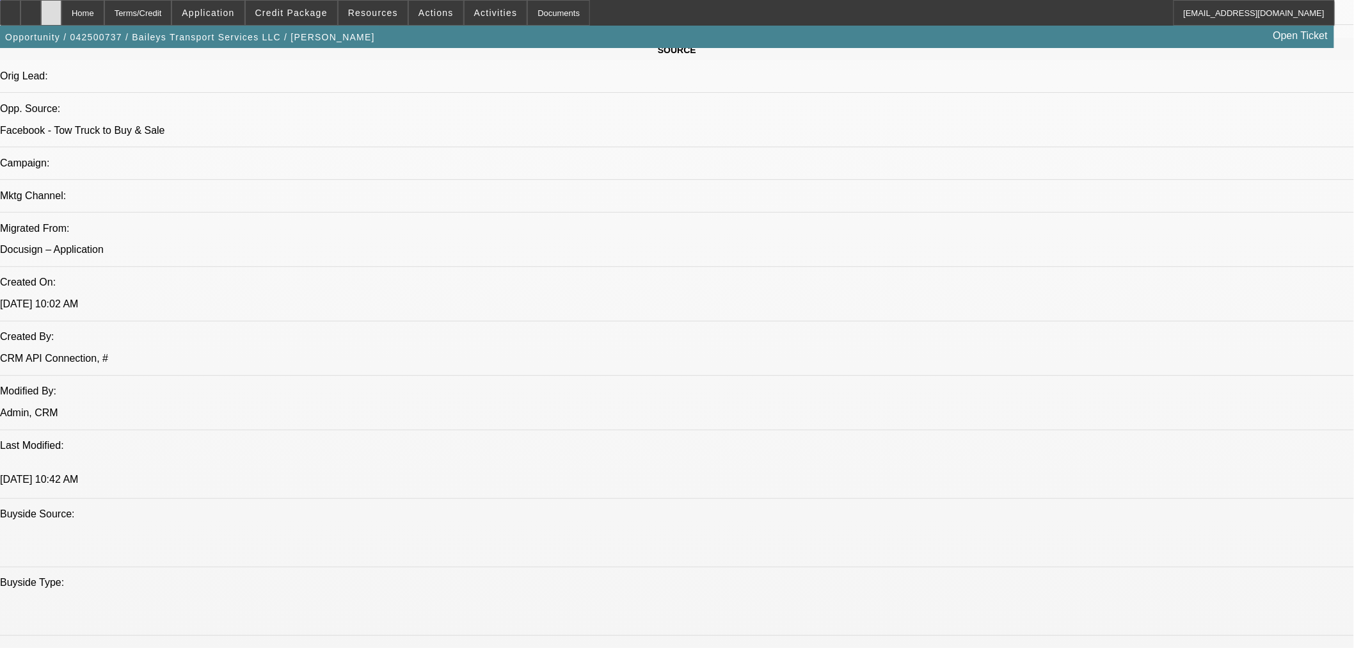
click at [61, 6] on div at bounding box center [51, 13] width 20 height 26
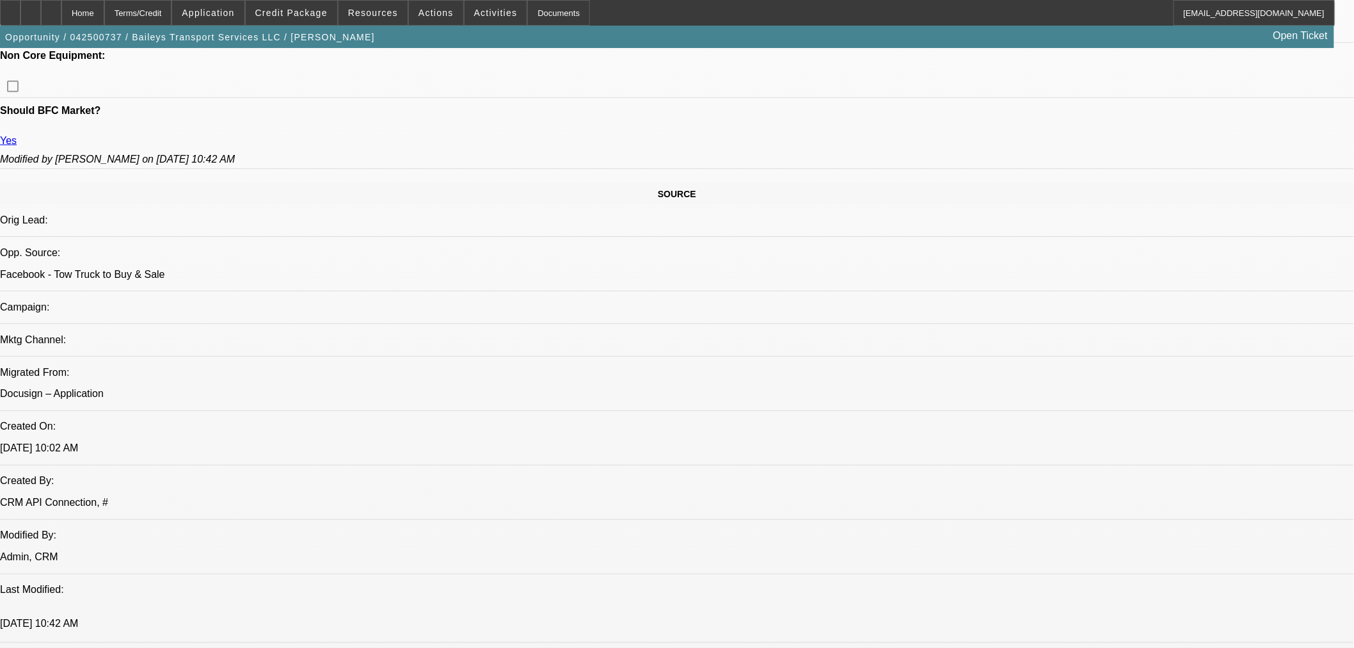
select select "0"
select select "2"
select select "0"
select select "6"
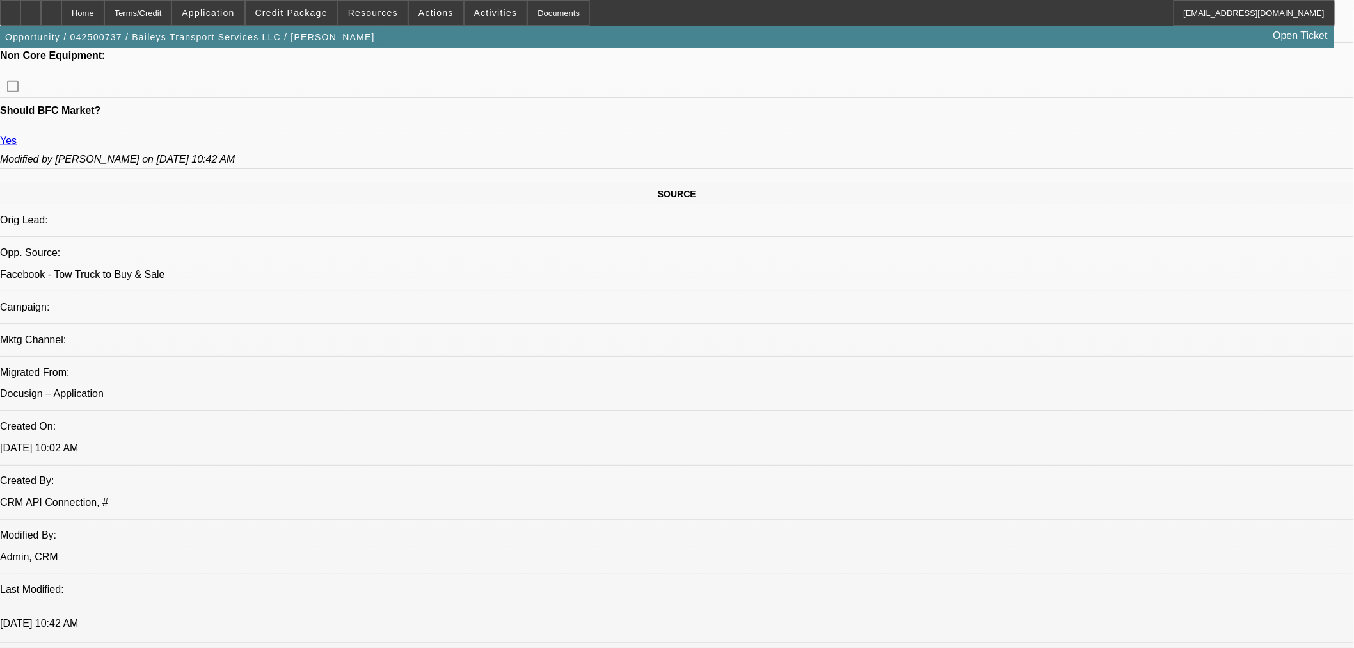
select select "0"
select select "2"
select select "0"
select select "6"
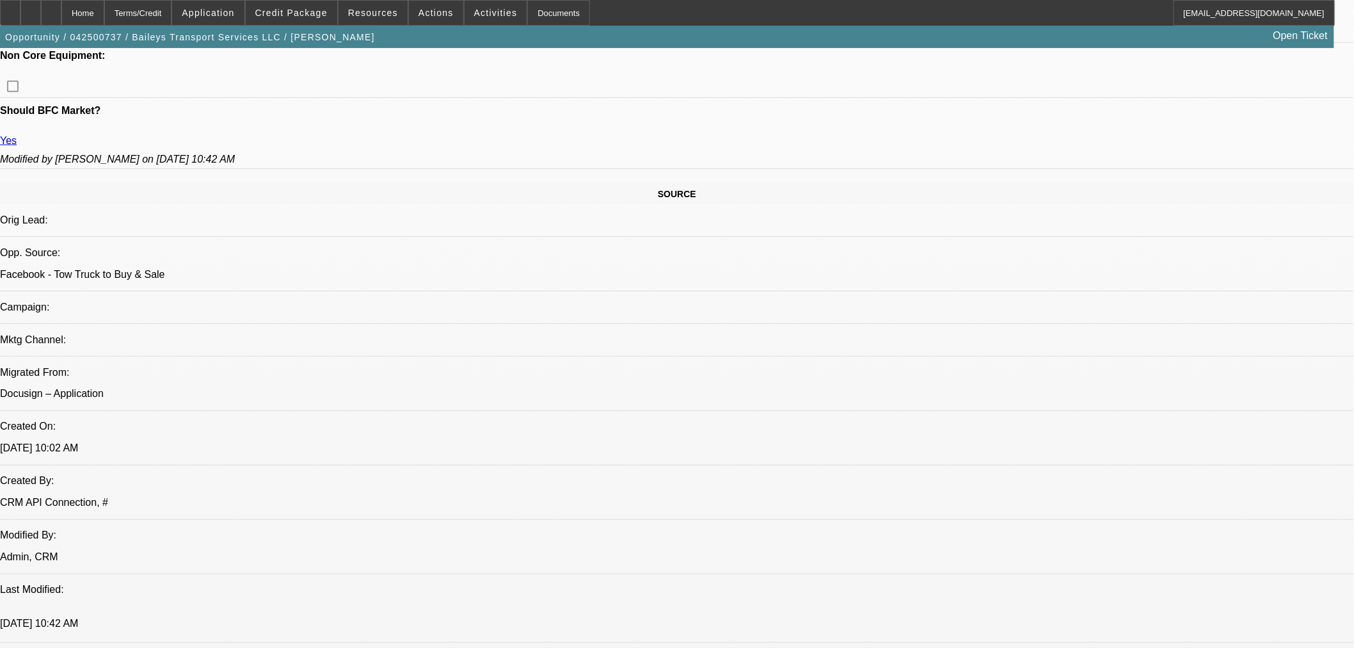
select select "0"
select select "2"
select select "0"
select select "6"
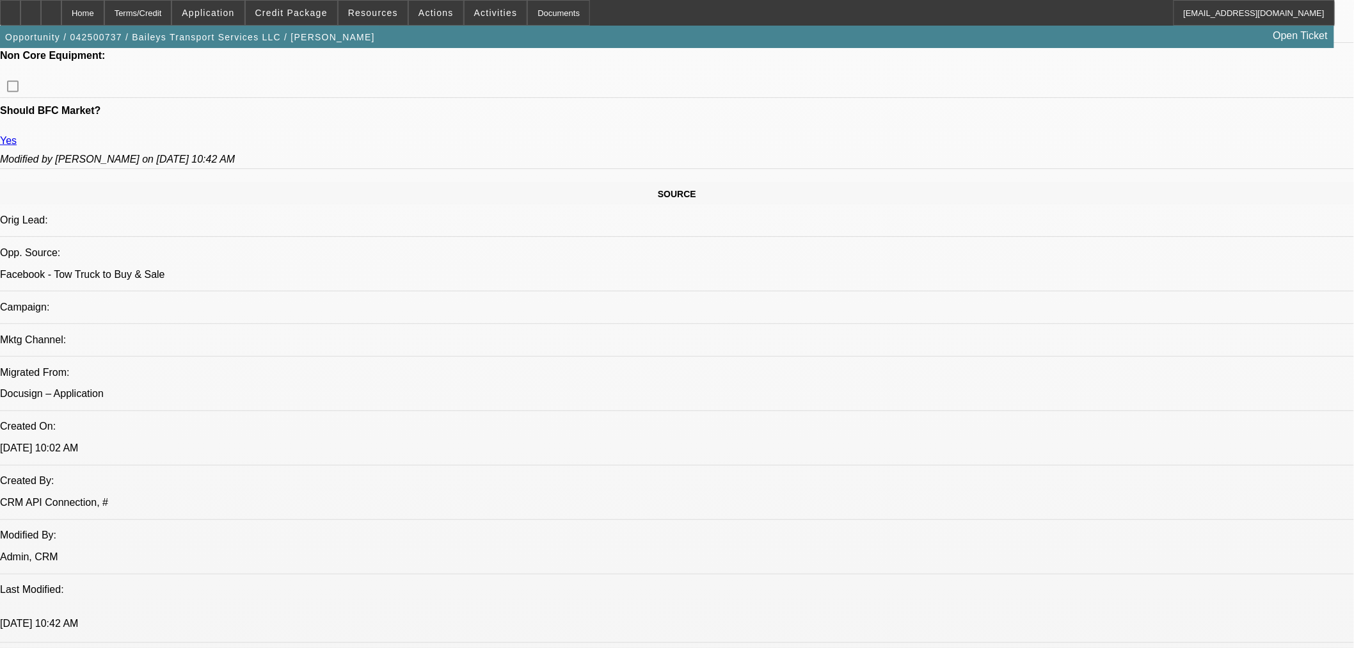
select select "0"
select select "2"
select select "0"
select select "6"
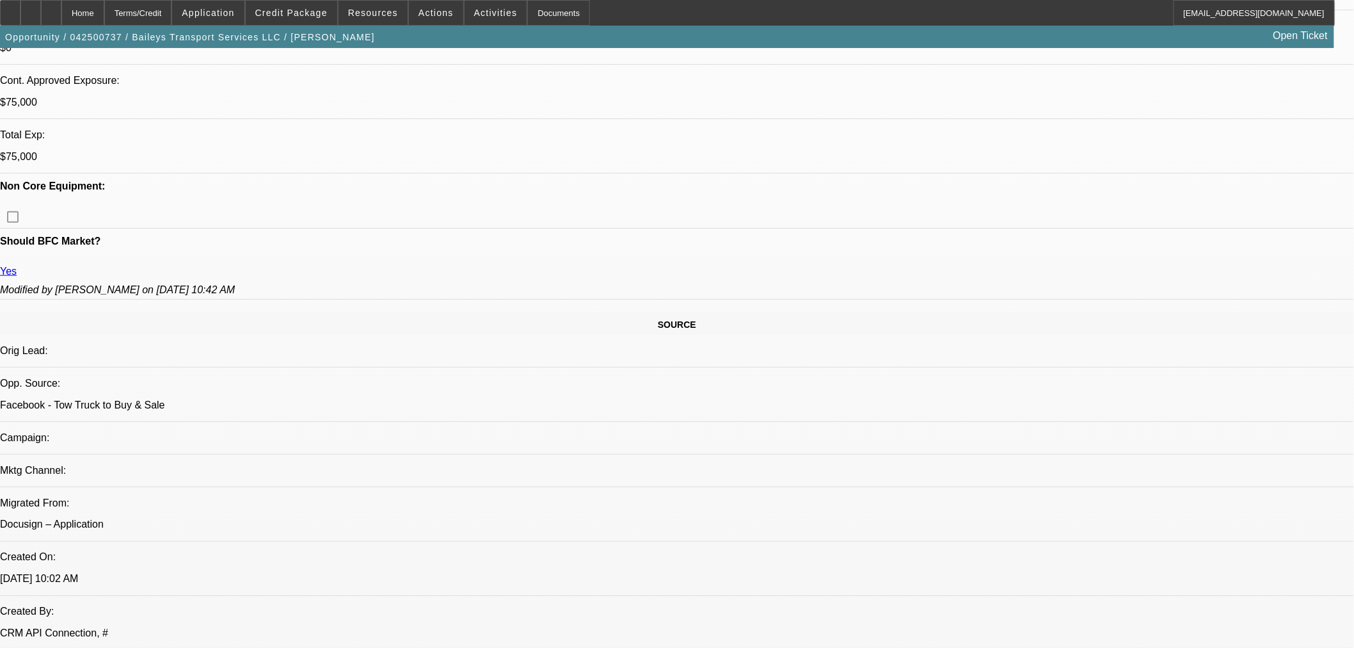
scroll to position [490, 0]
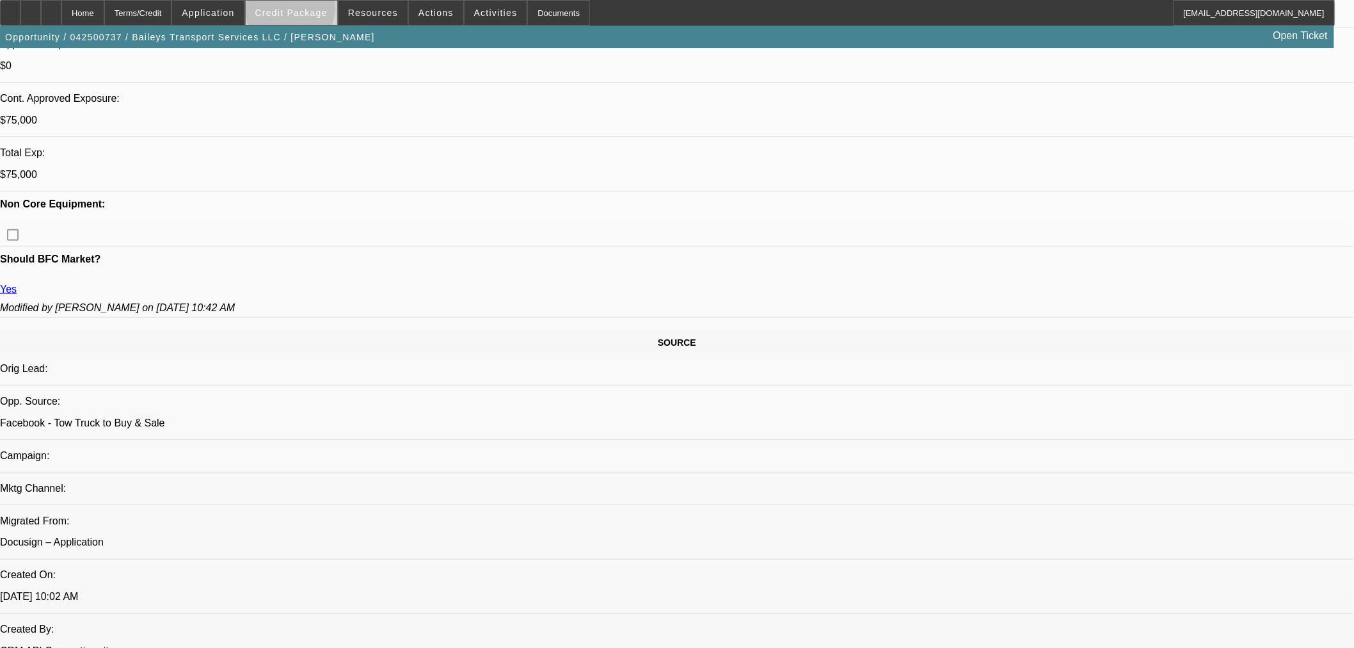
click at [311, 11] on span "Credit Package" at bounding box center [291, 13] width 72 height 10
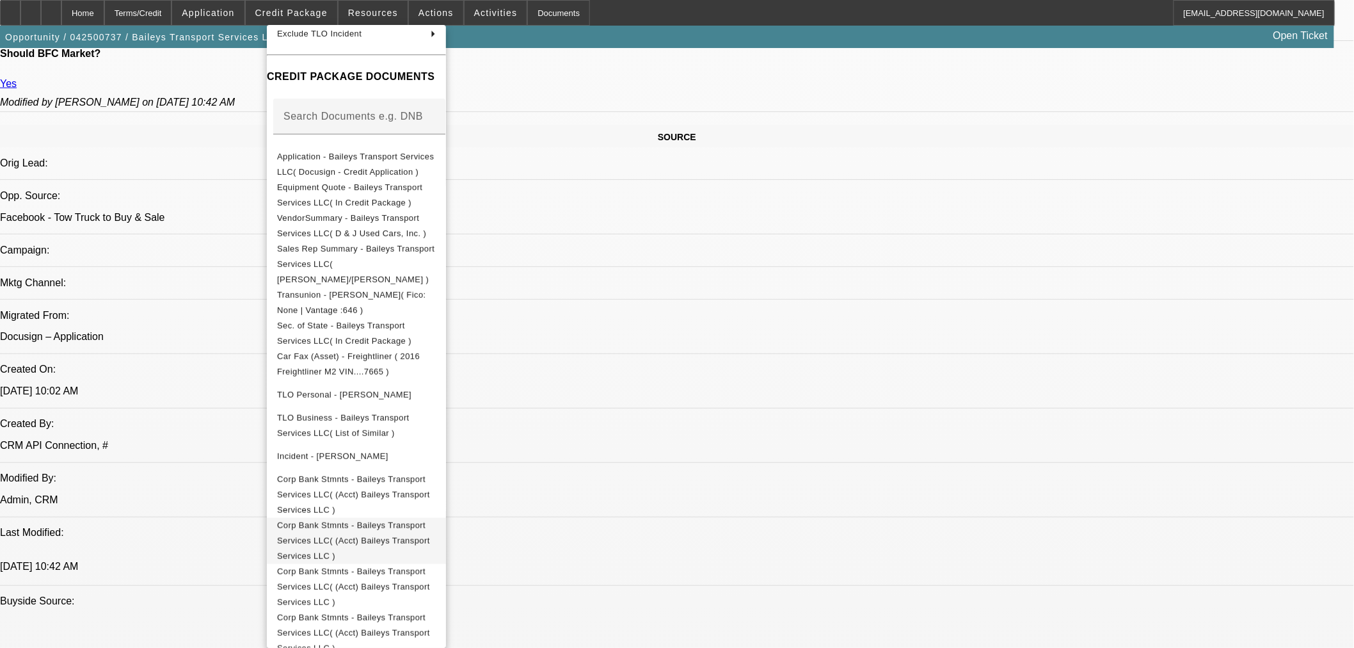
scroll to position [917, 0]
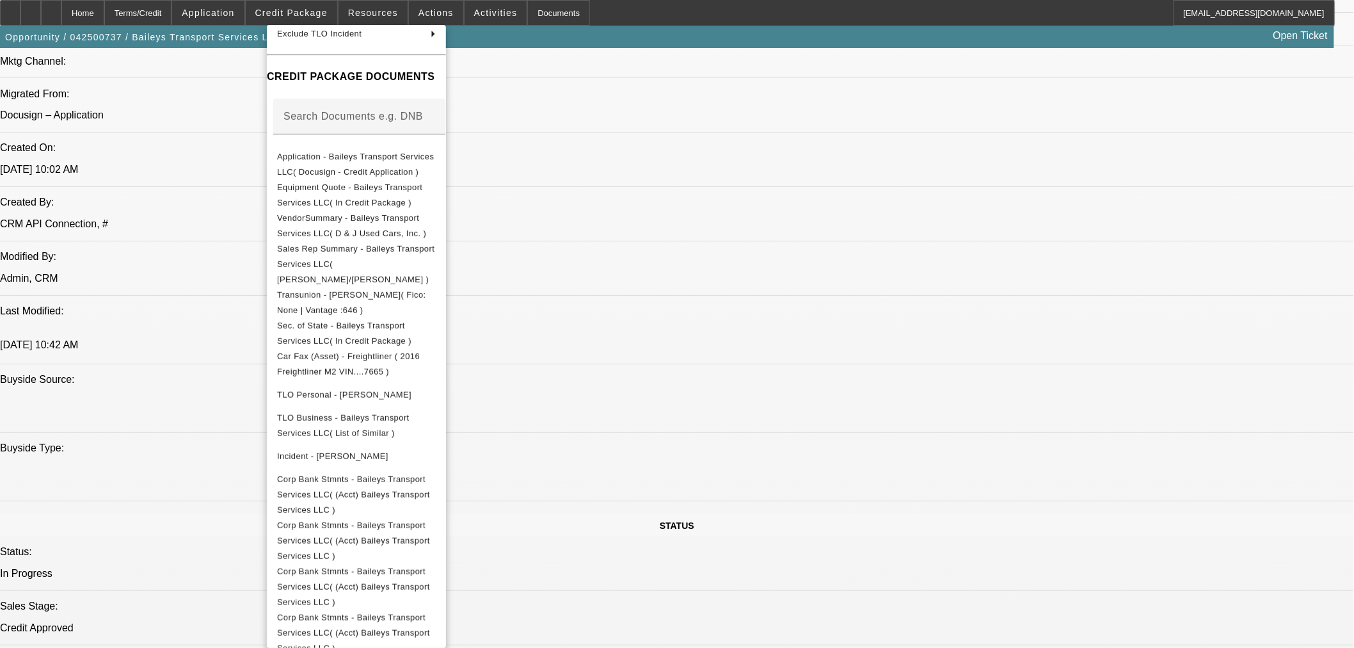
drag, startPoint x: 70, startPoint y: 6, endPoint x: 79, endPoint y: 10, distance: 9.2
click at [72, 6] on div at bounding box center [677, 324] width 1354 height 648
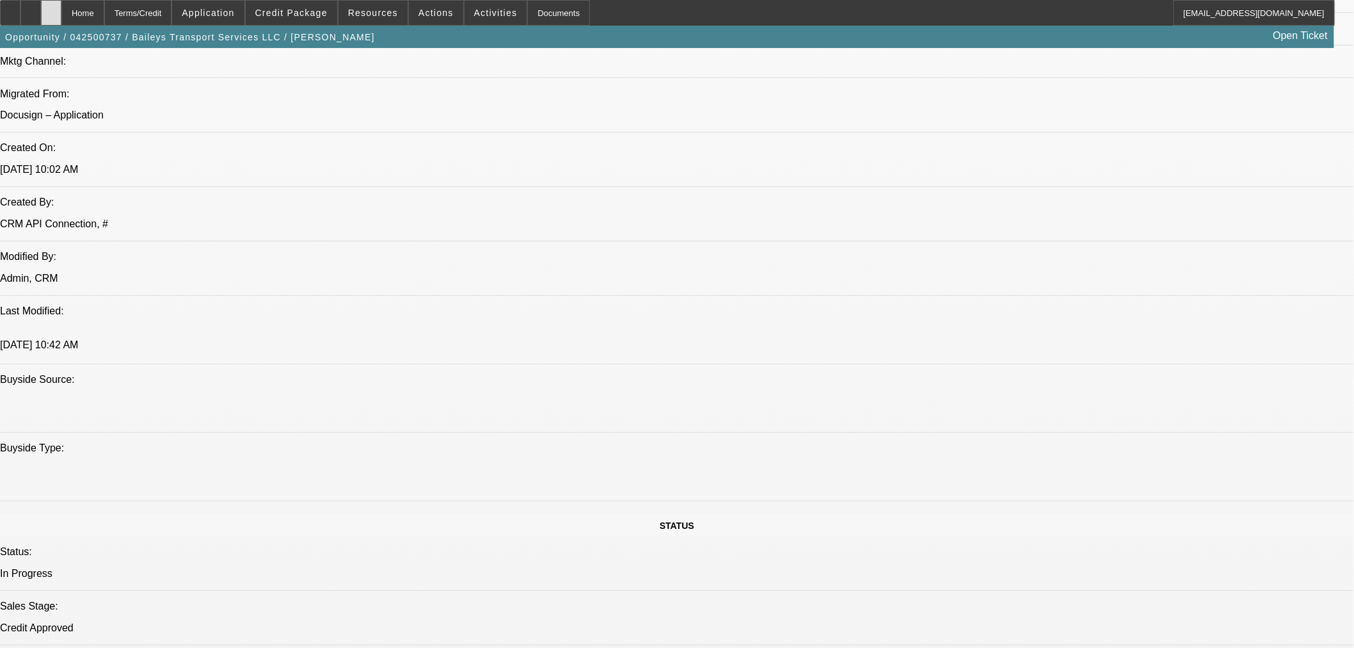
click at [51, 8] on icon at bounding box center [51, 8] width 0 height 0
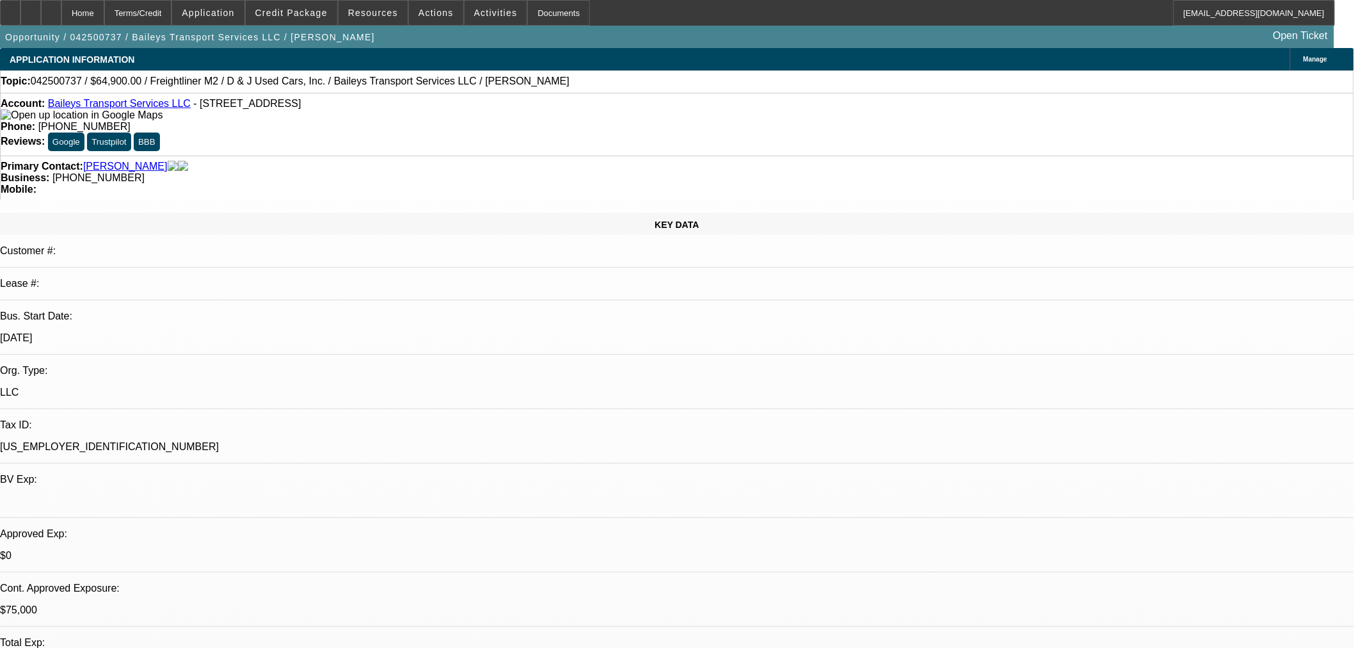
select select "0"
select select "2"
select select "0"
select select "6"
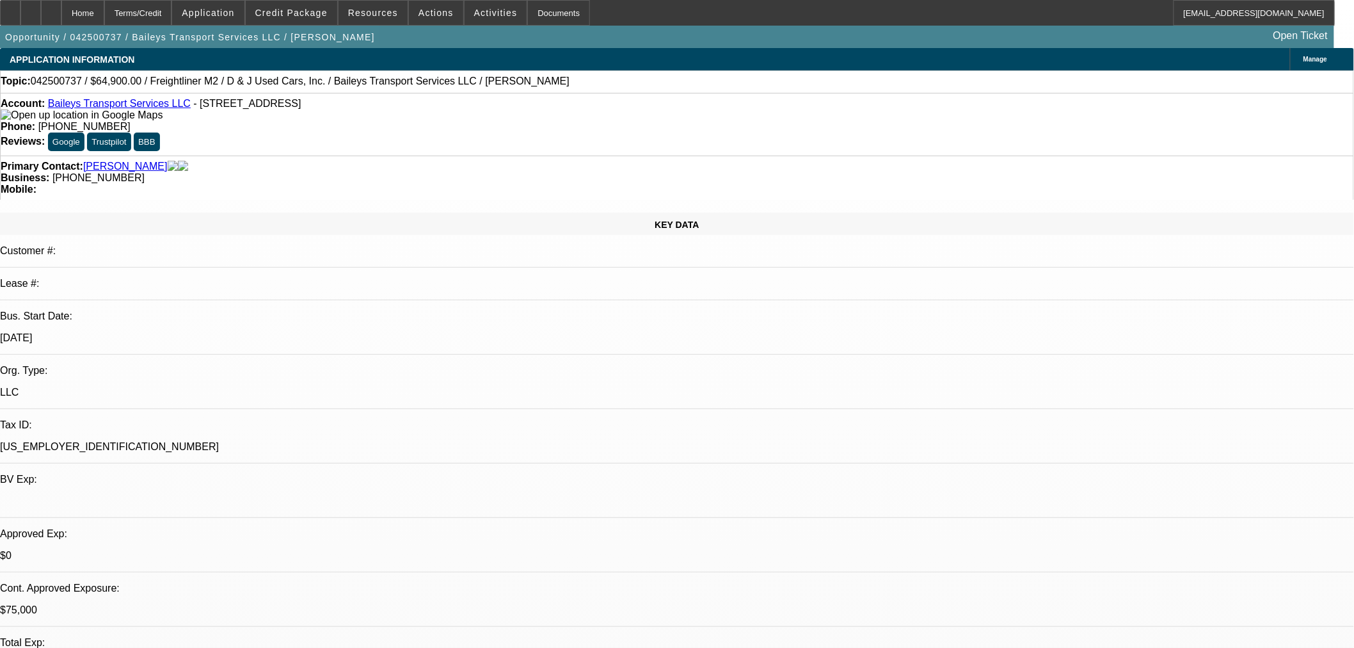
select select "0"
select select "2"
select select "0"
select select "6"
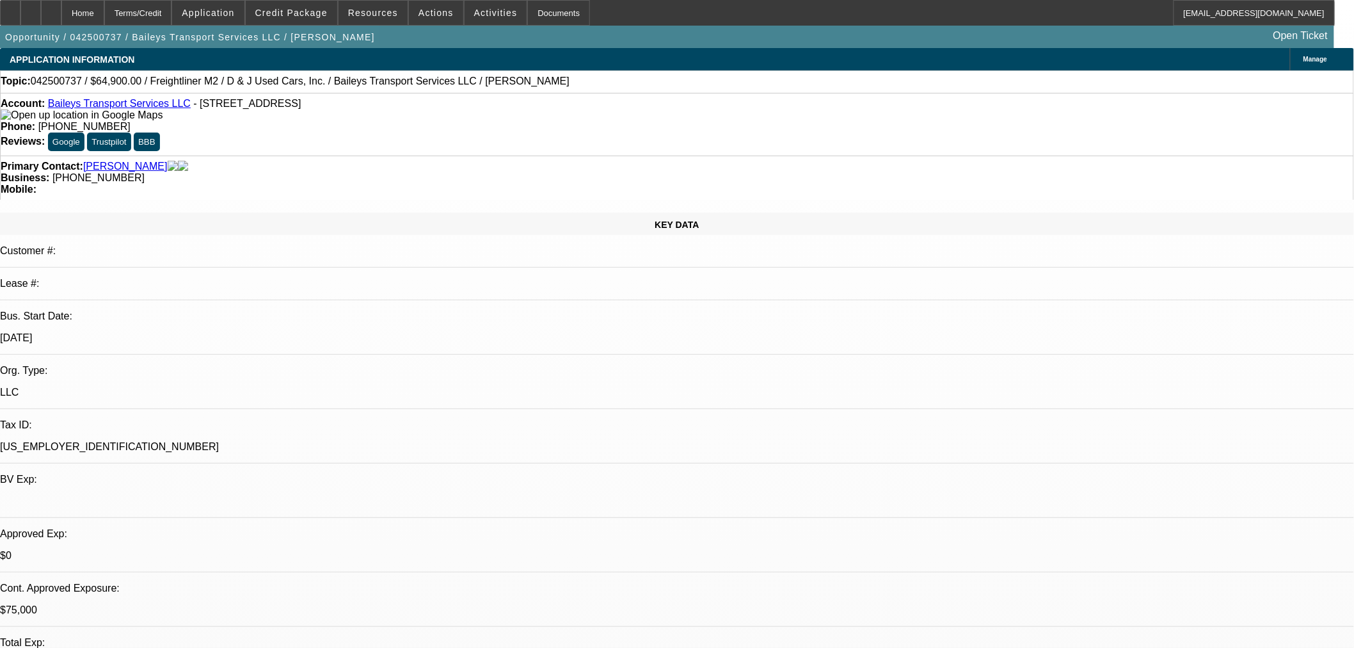
select select "0"
select select "2"
select select "0"
select select "6"
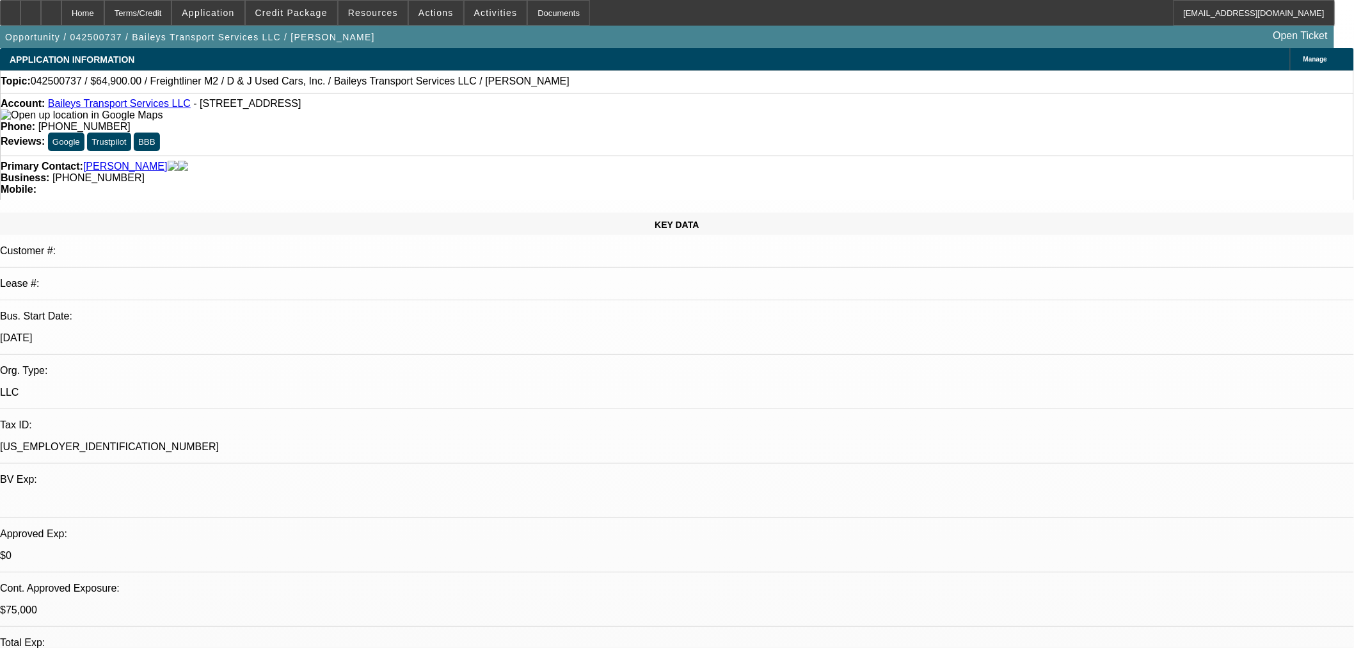
select select "0"
select select "2"
select select "0"
select select "6"
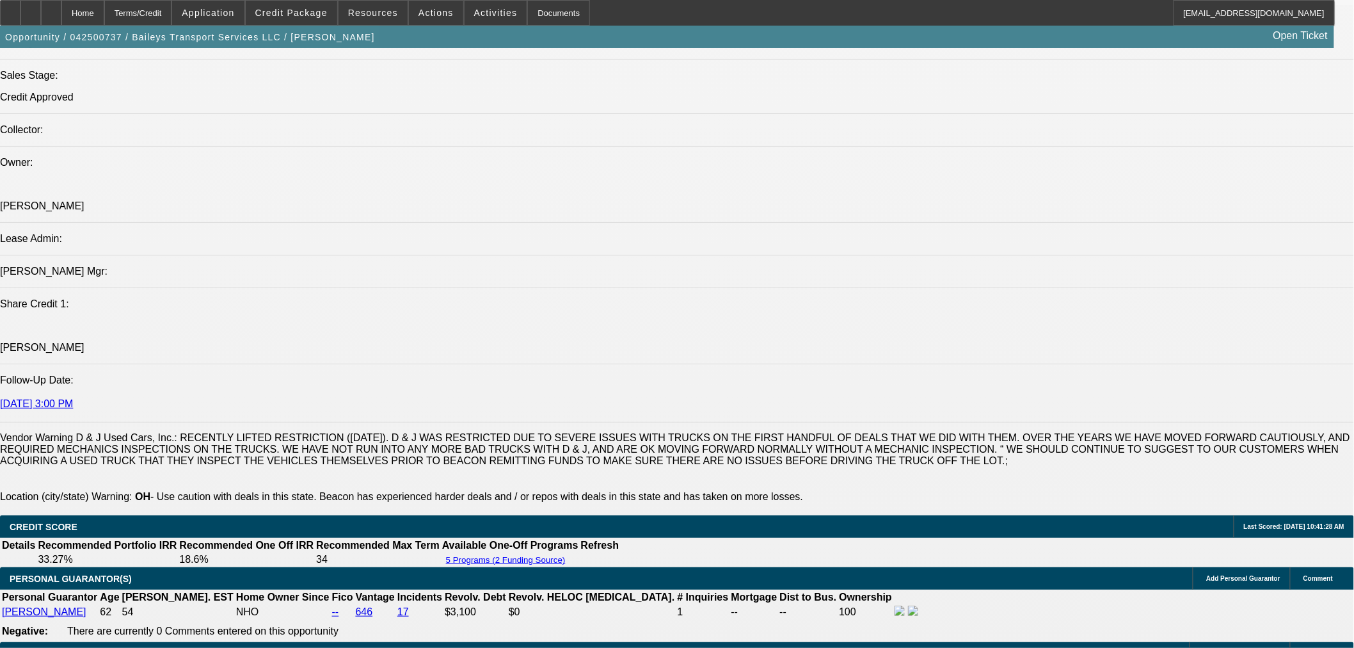
scroll to position [1849, 0]
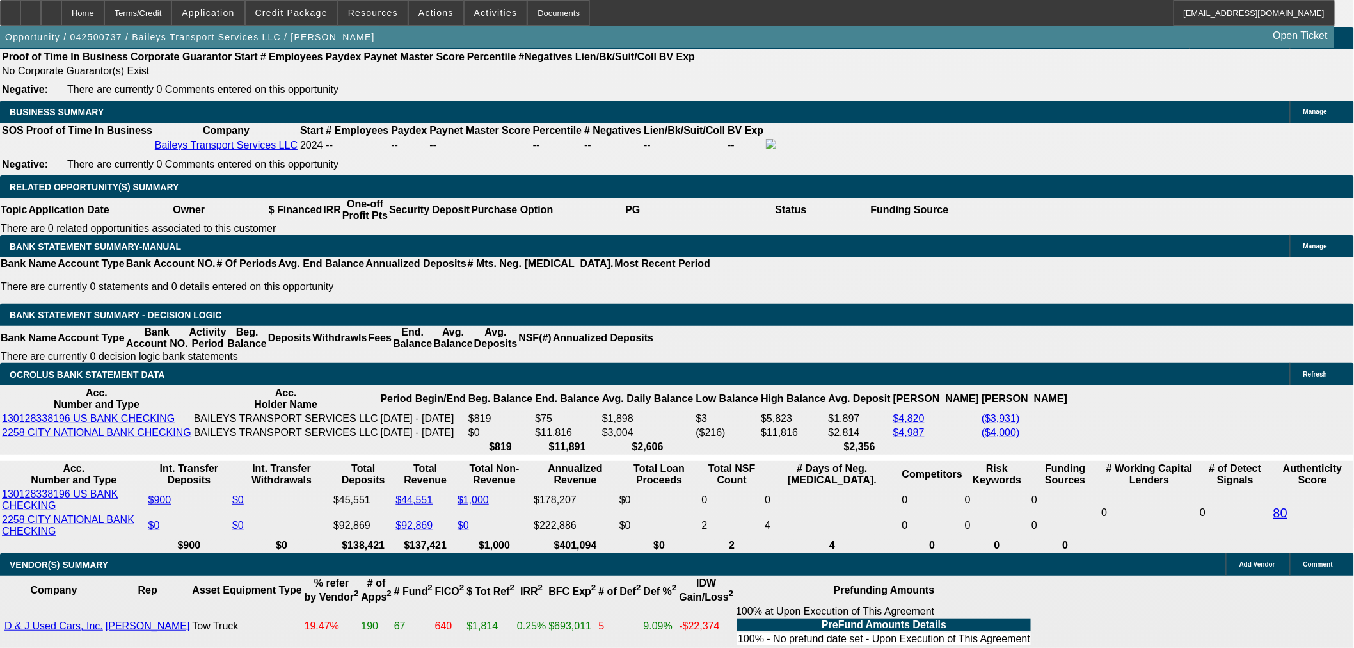
scroll to position [2064, 0]
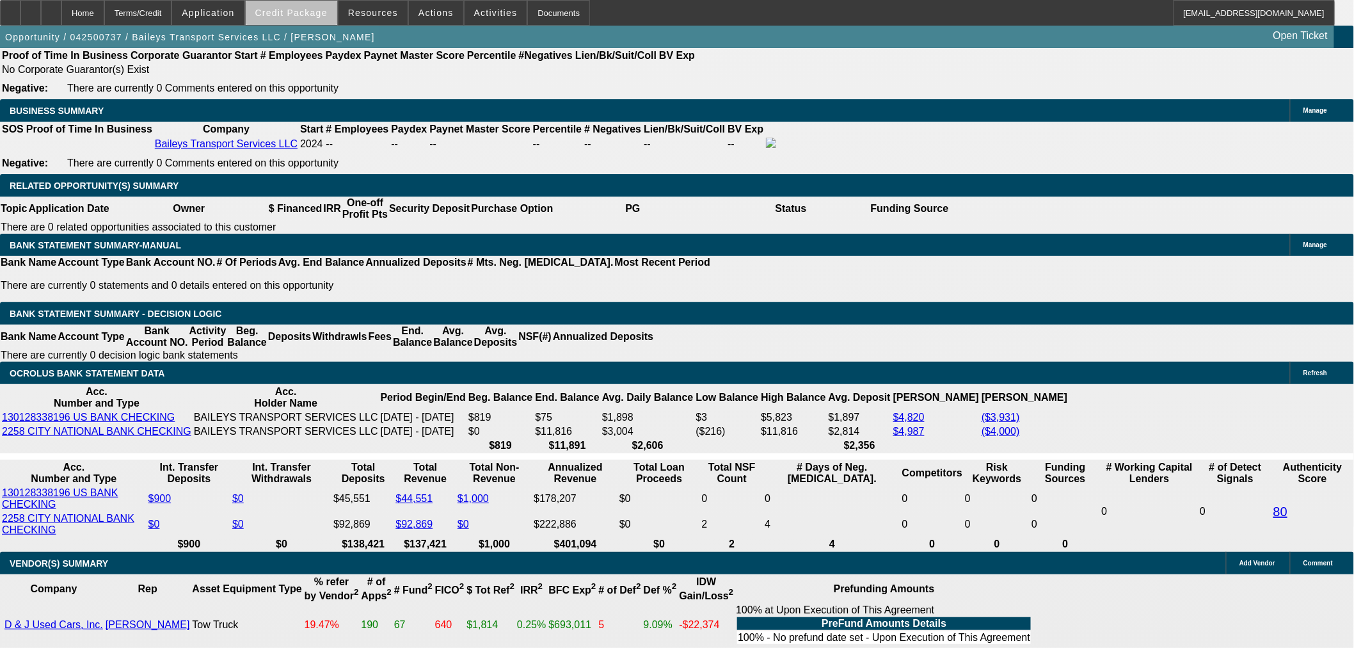
click at [321, 19] on span at bounding box center [292, 12] width 92 height 31
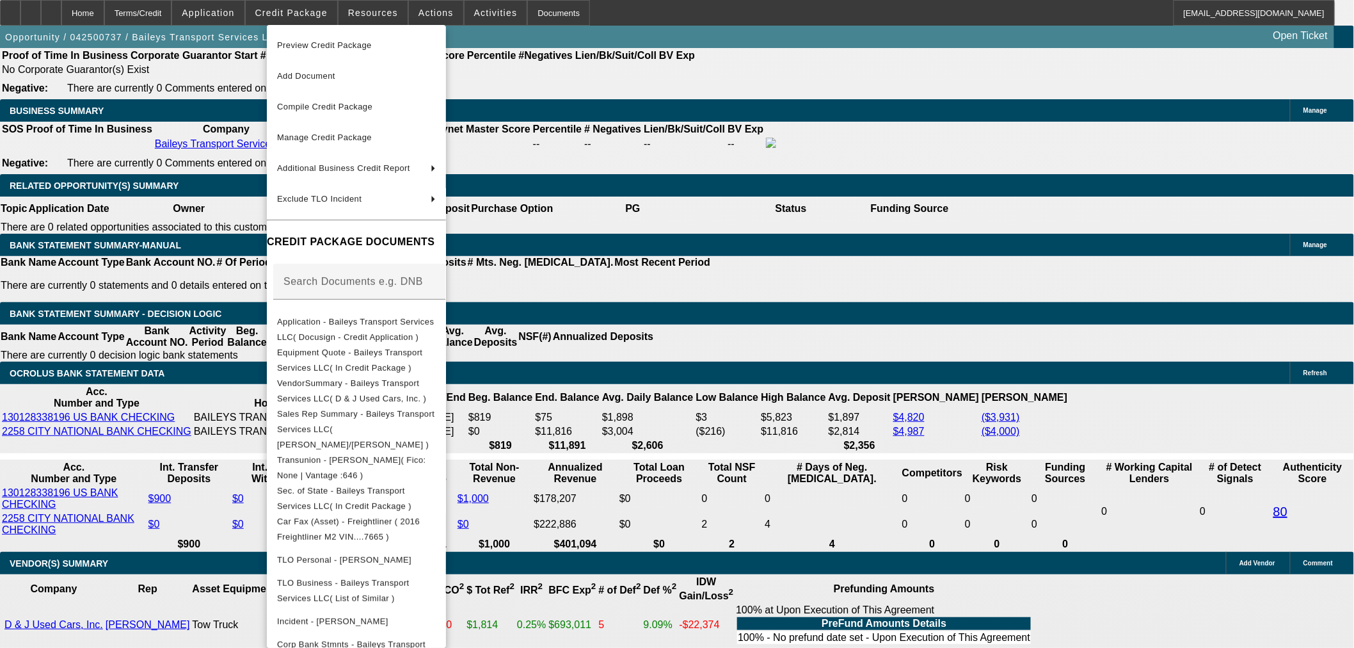
click at [773, 223] on div at bounding box center [677, 324] width 1354 height 648
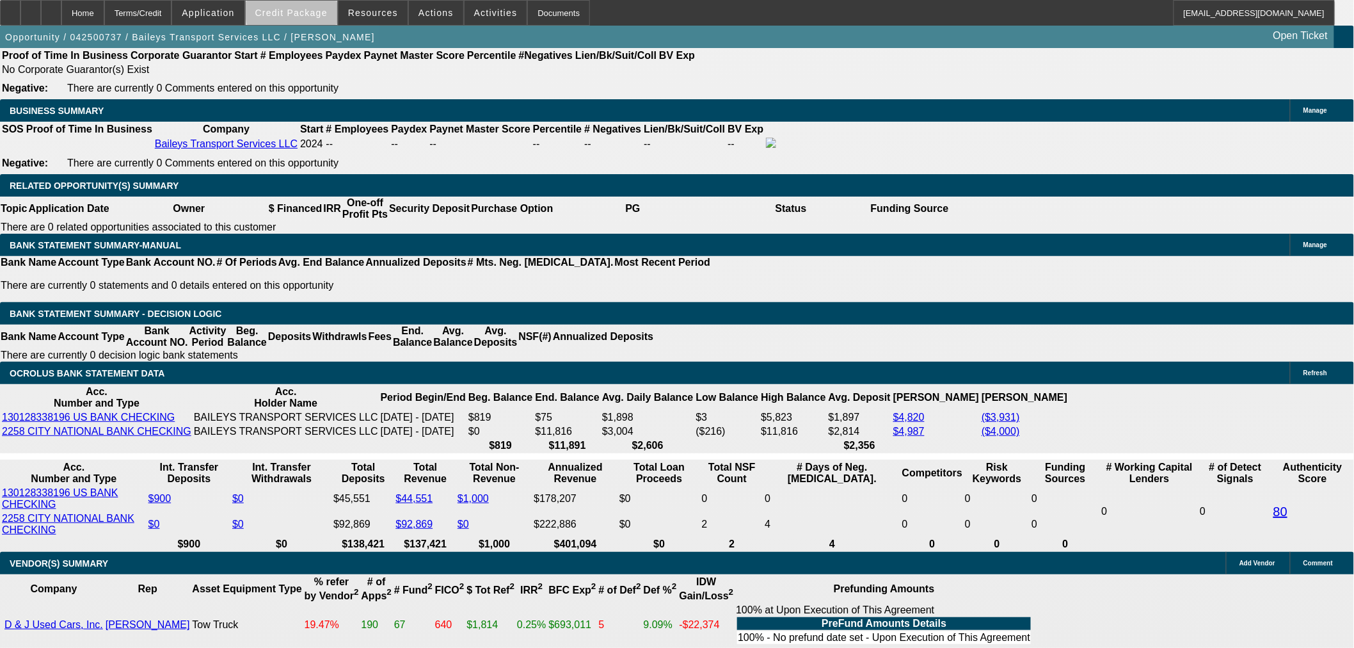
click at [319, 11] on span "Credit Package" at bounding box center [291, 13] width 72 height 10
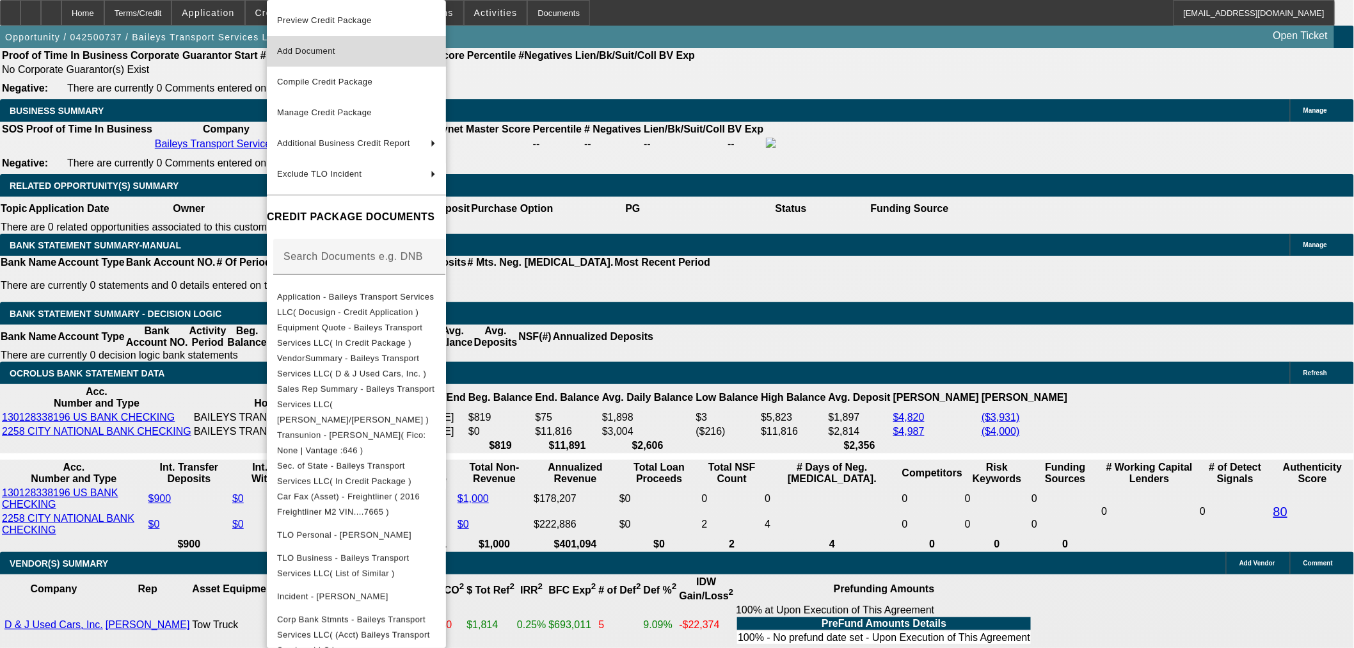
click at [335, 62] on button "Add Document" at bounding box center [356, 51] width 179 height 31
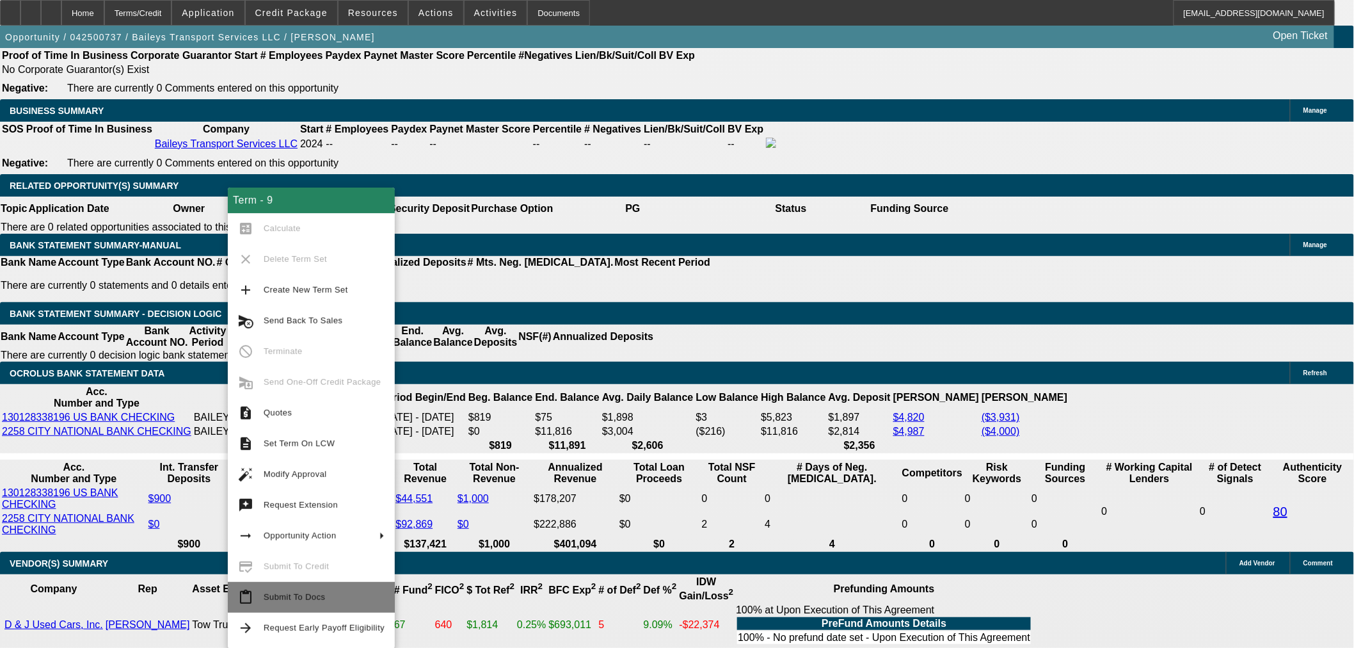
click at [329, 597] on span "Submit To Docs" at bounding box center [324, 597] width 121 height 15
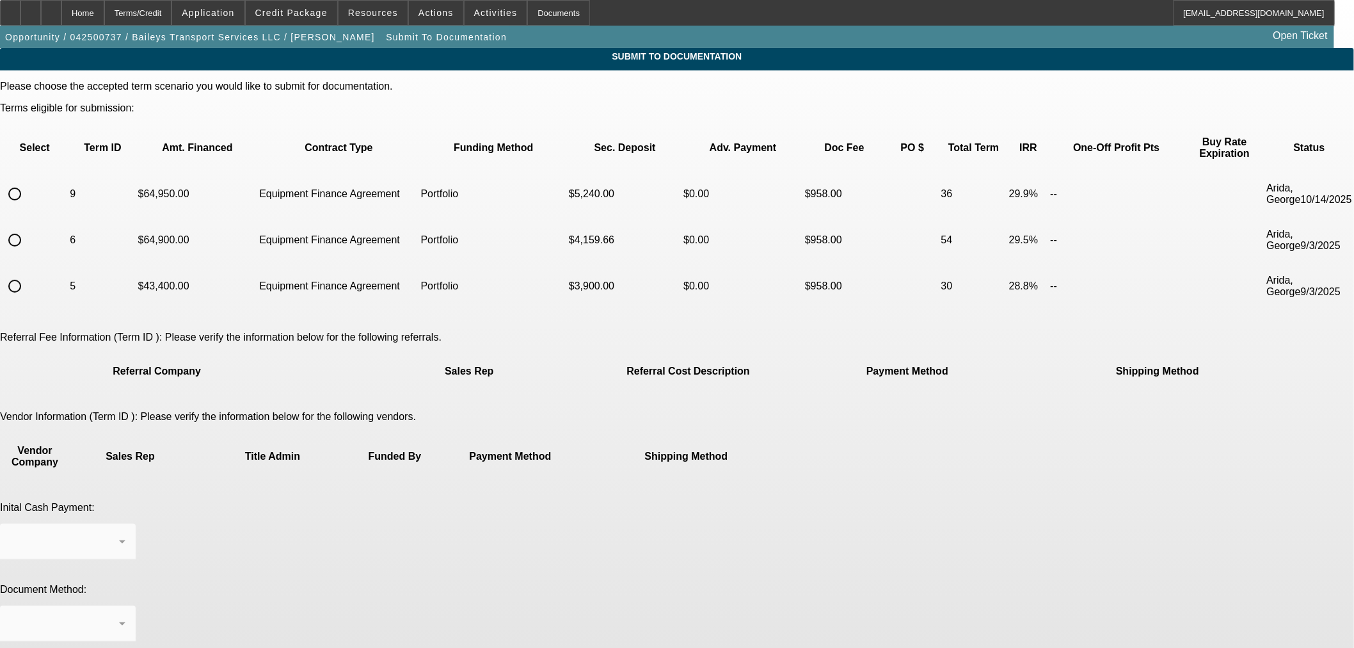
click at [28, 181] on input "radio" at bounding box center [15, 194] width 26 height 26
radio input "true"
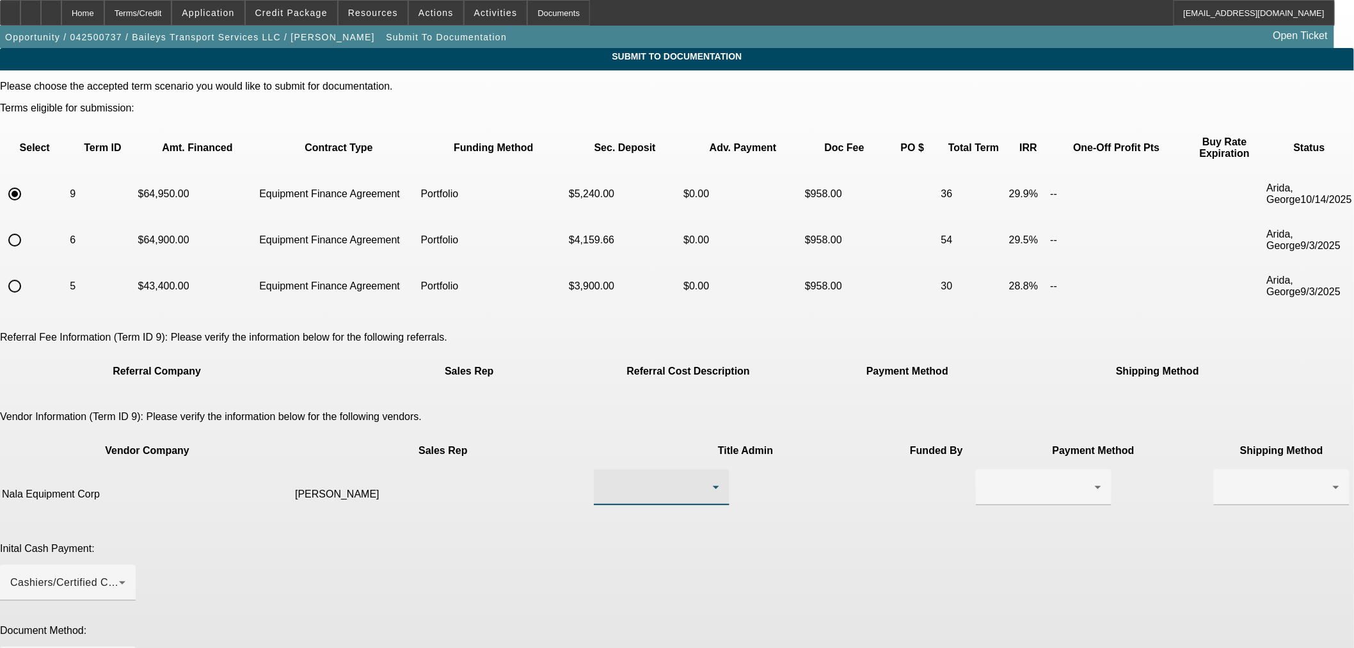
click at [604, 479] on div at bounding box center [658, 486] width 109 height 15
click at [622, 459] on mat-option "[PERSON_NAME]" at bounding box center [619, 462] width 153 height 31
click at [986, 469] on div at bounding box center [1043, 487] width 115 height 36
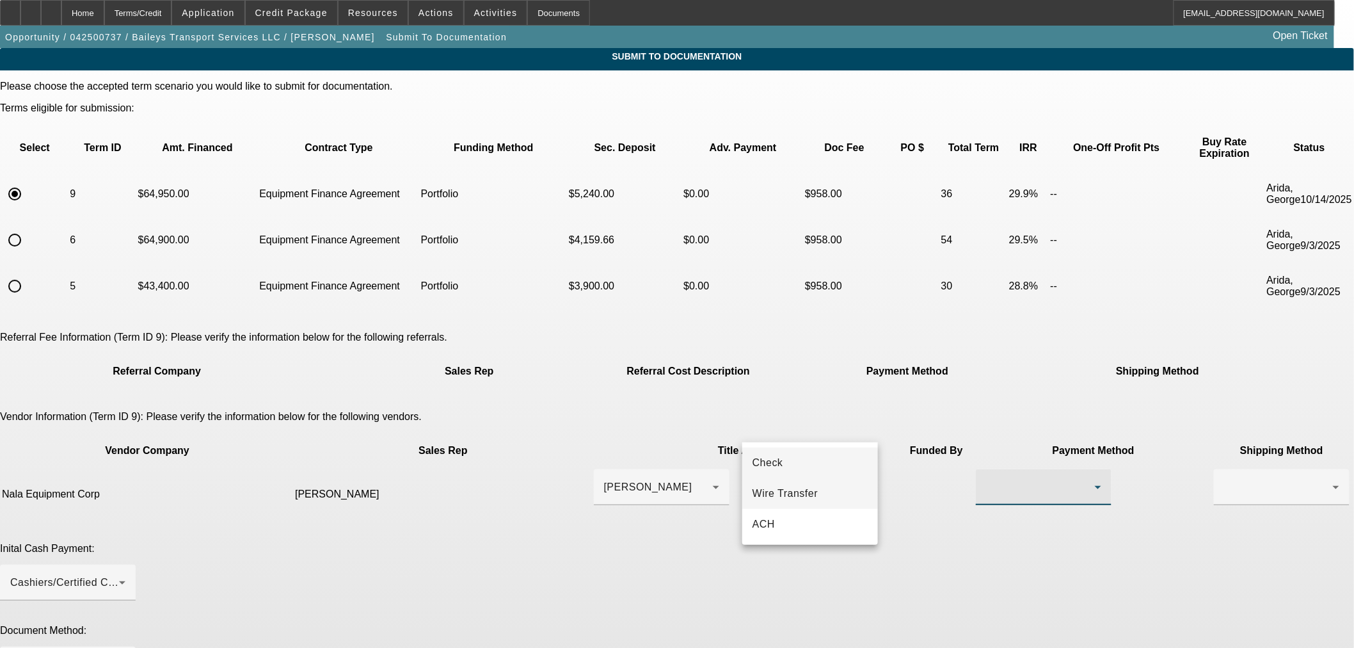
click at [831, 497] on mat-option "Wire Transfer" at bounding box center [810, 493] width 136 height 31
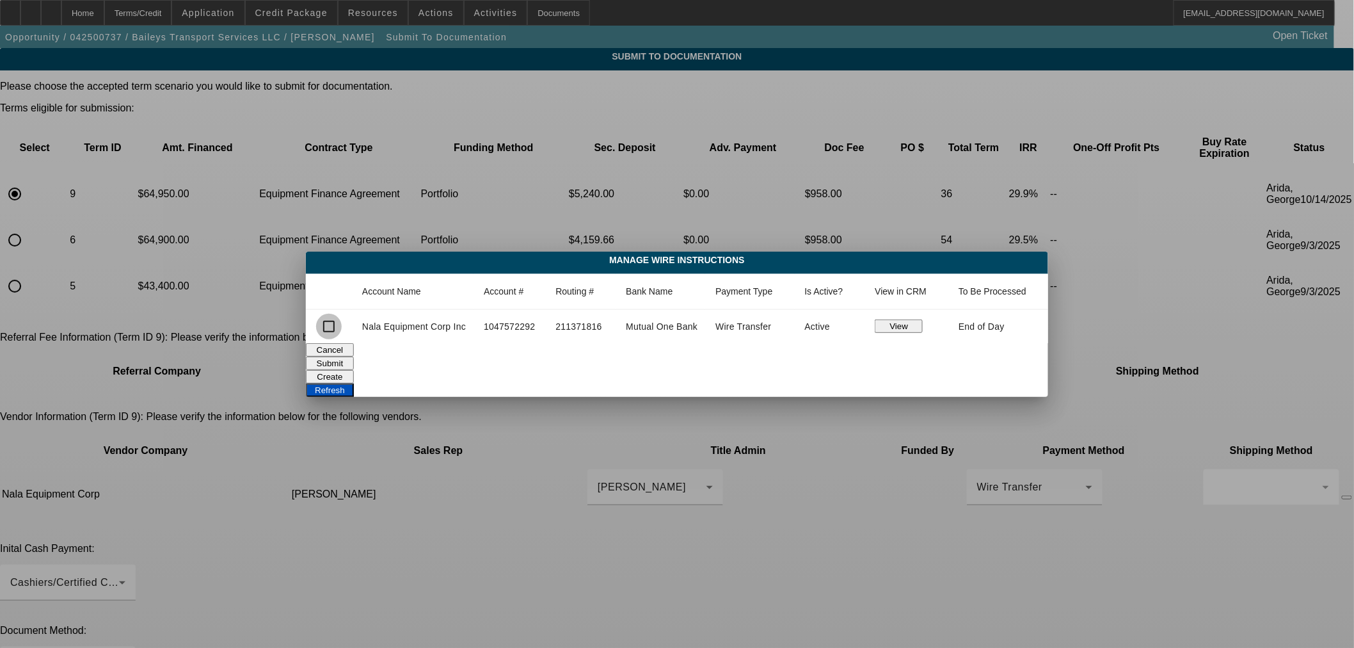
drag, startPoint x: 319, startPoint y: 323, endPoint x: 1015, endPoint y: 440, distance: 706.2
click at [320, 323] on input "checkbox" at bounding box center [329, 327] width 26 height 26
checkbox input "true"
click at [354, 359] on button "Submit" at bounding box center [330, 363] width 48 height 13
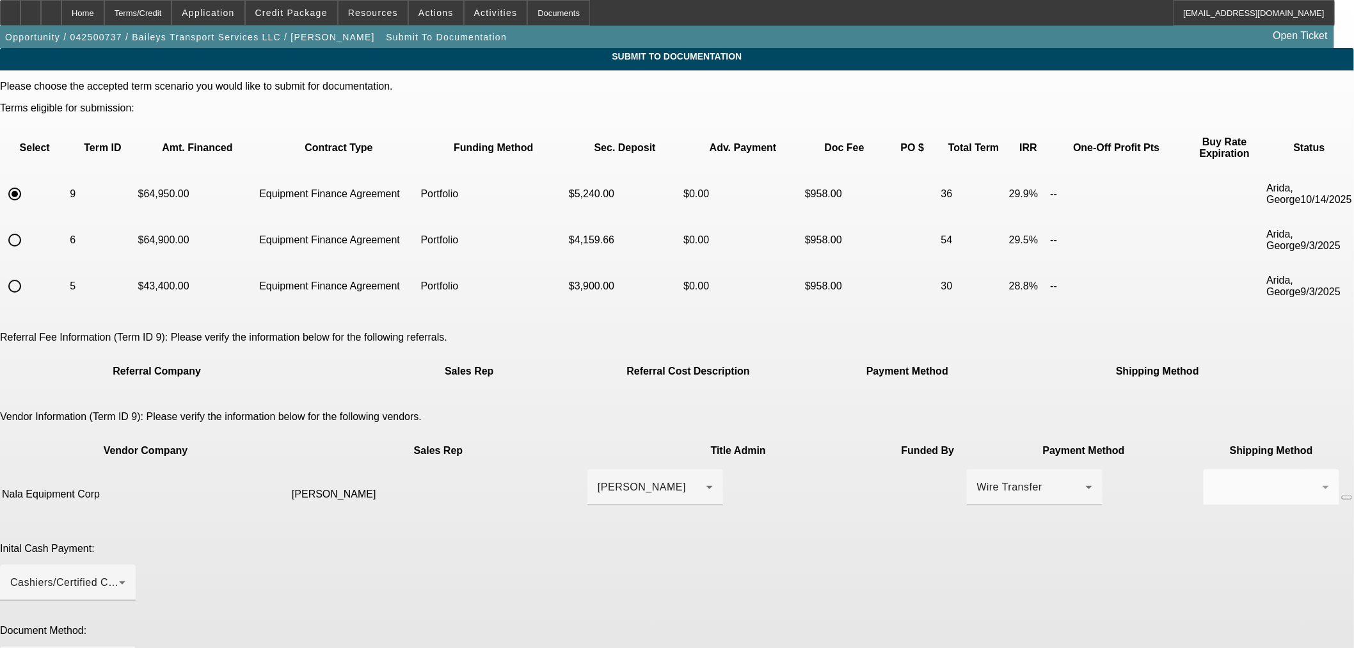
click at [1204, 469] on mat-form-field at bounding box center [1272, 494] width 136 height 50
click at [119, 575] on div "Cashiers/Certified Check" at bounding box center [64, 582] width 109 height 15
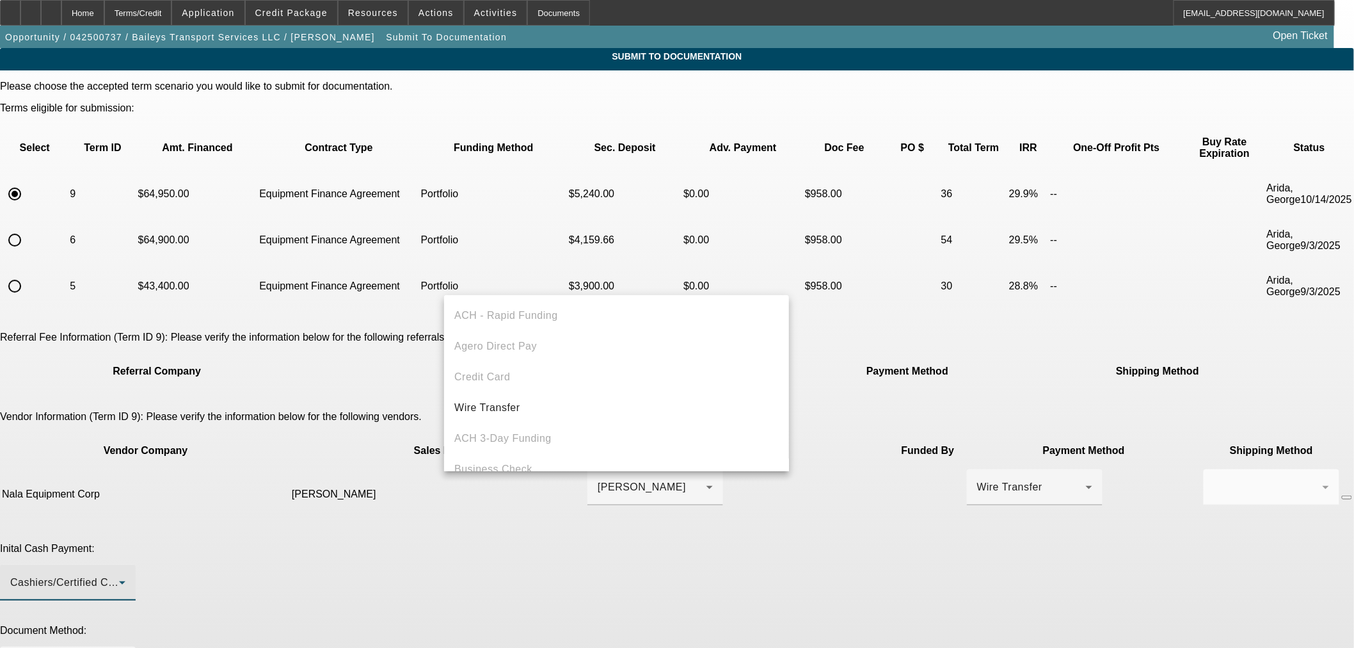
scroll to position [44, 0]
click at [453, 361] on mat-option "Wire Transfer" at bounding box center [616, 364] width 345 height 31
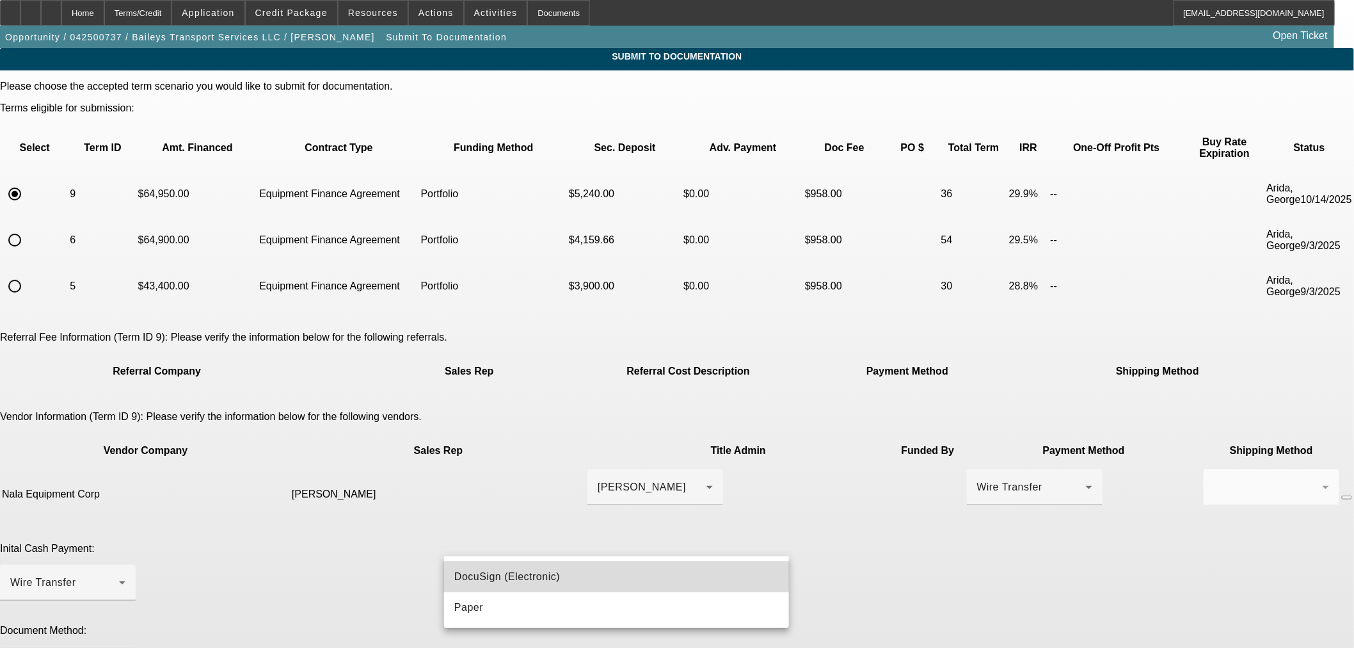
click at [511, 570] on span "DocuSign (Electronic)" at bounding box center [507, 576] width 106 height 15
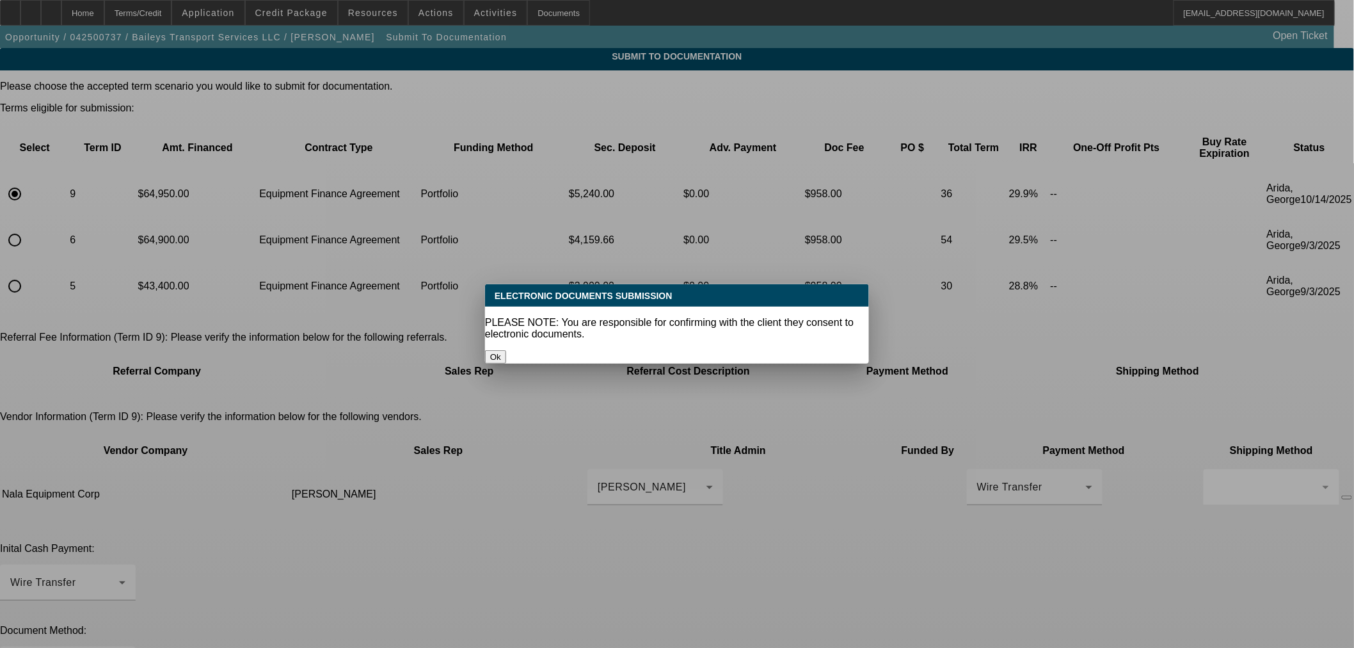
click at [506, 350] on button "Ok" at bounding box center [495, 356] width 21 height 13
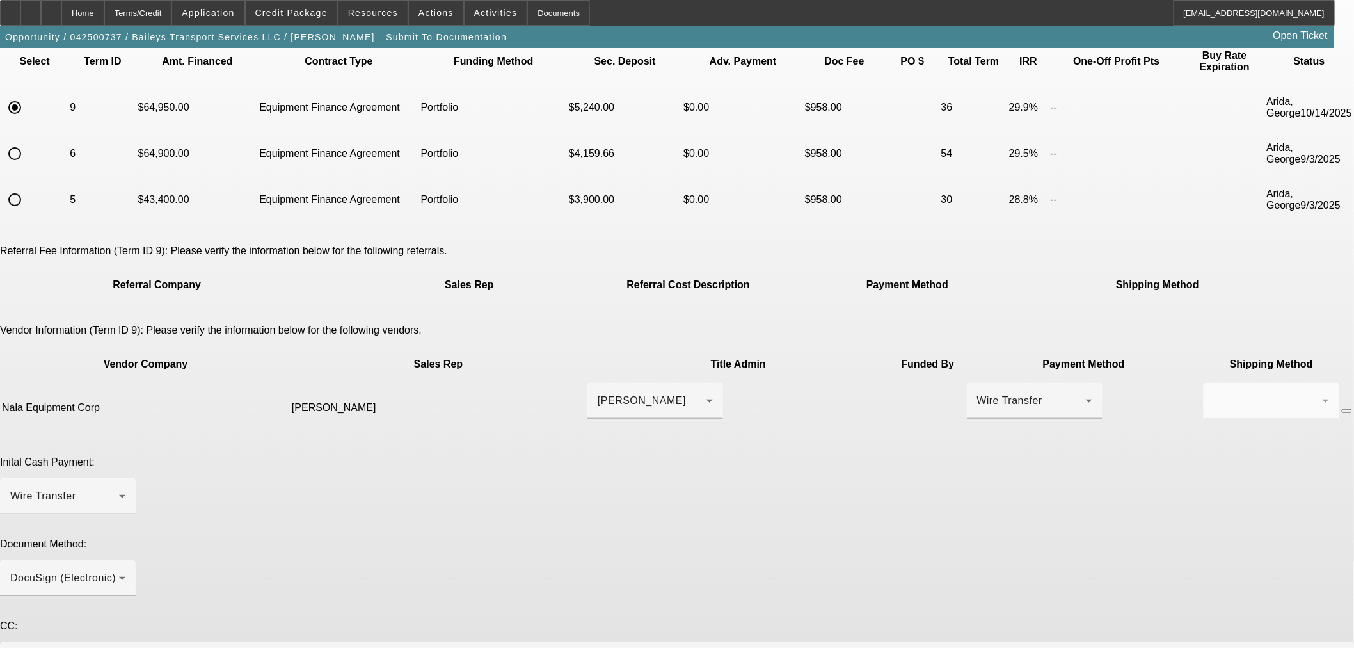
scroll to position [97, 0]
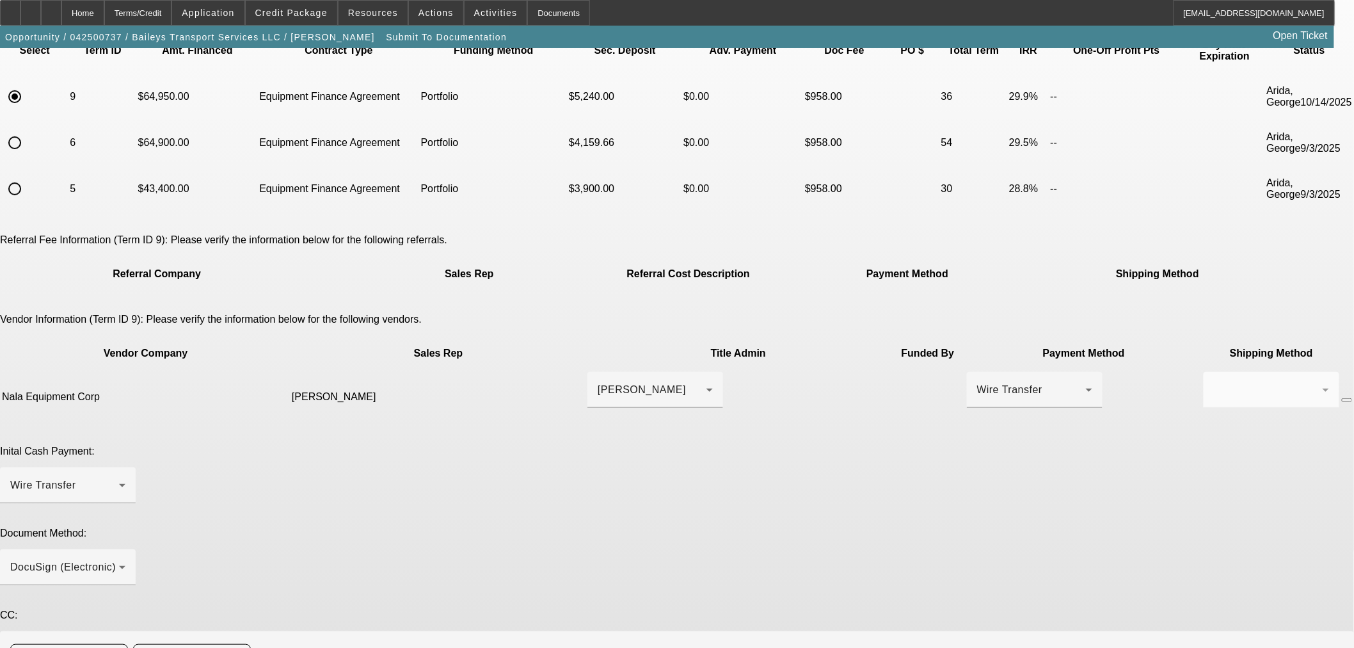
drag, startPoint x: 656, startPoint y: 545, endPoint x: 652, endPoint y: 536, distance: 9.5
drag, startPoint x: 504, startPoint y: 542, endPoint x: 517, endPoint y: 547, distance: 13.2
paste textarea "skinnyblack259@gmail.com"
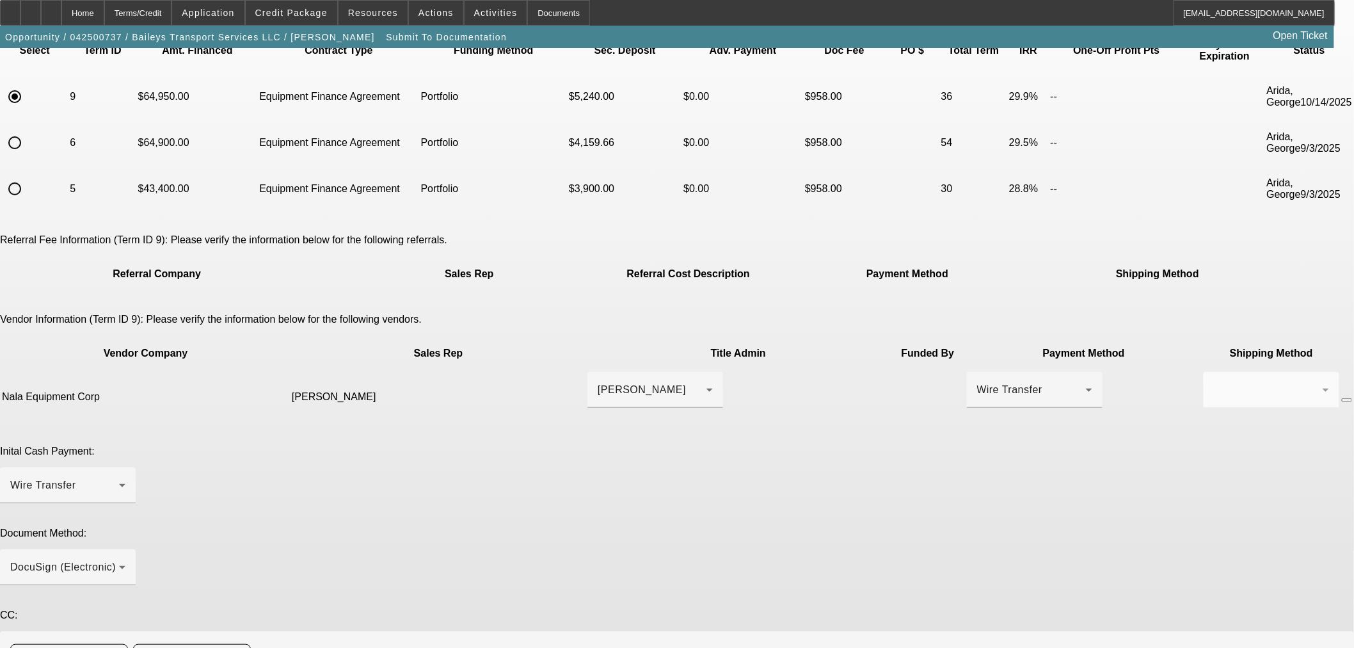
paste textarea "[PHONE_NUMBER]"
paste textarea "nalaindustries@gmail.com"
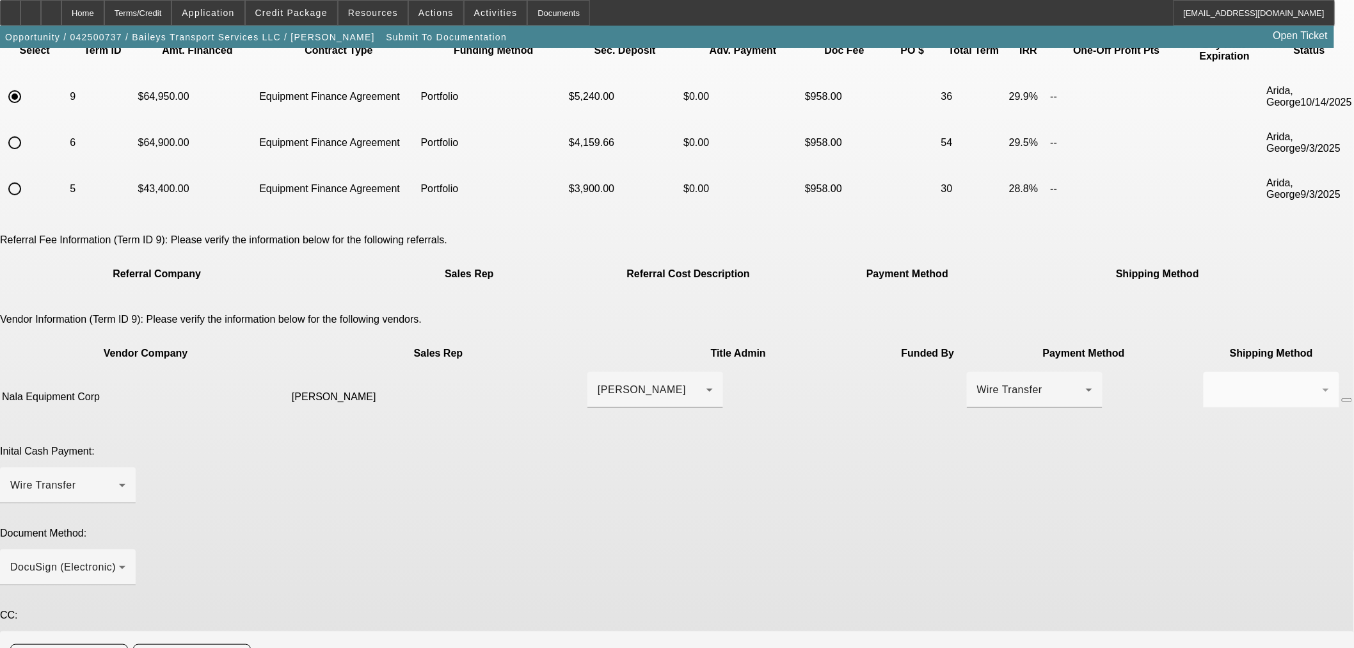
type textarea "Submitting for Documentation. PG is Reginald Bailey, skinnyblack259@gmail.com, …"
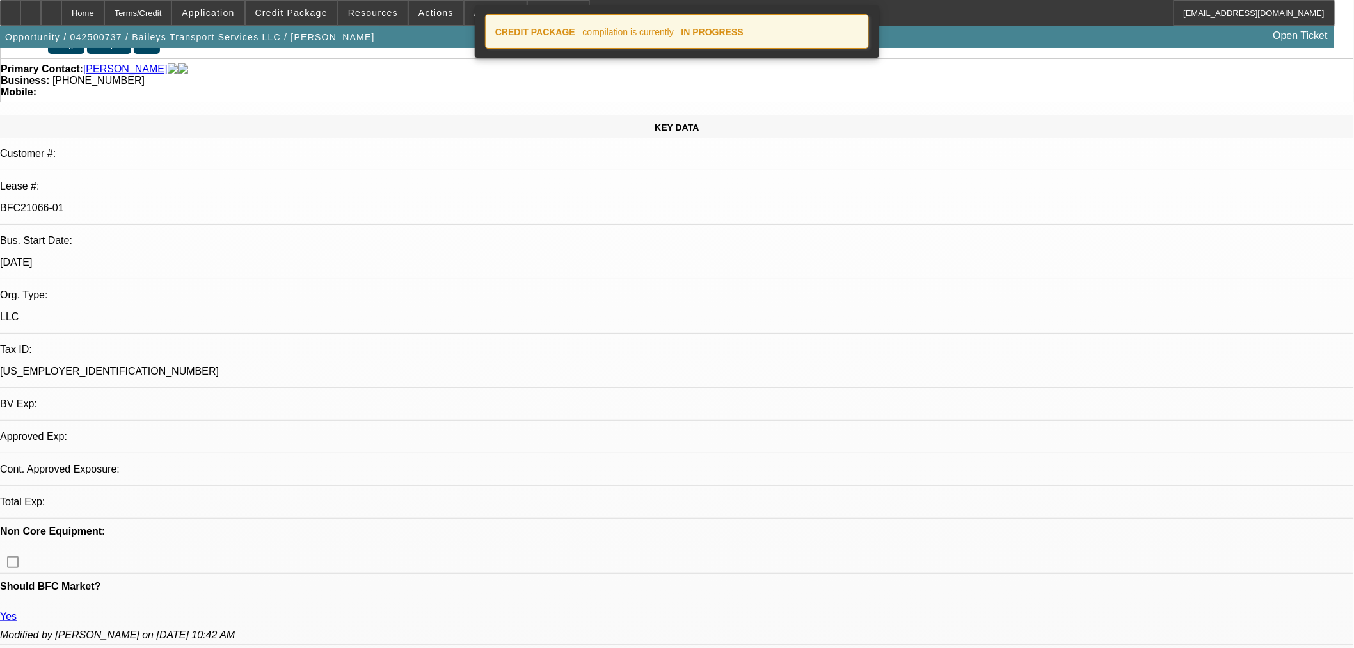
select select "0"
select select "2"
select select "0"
select select "6"
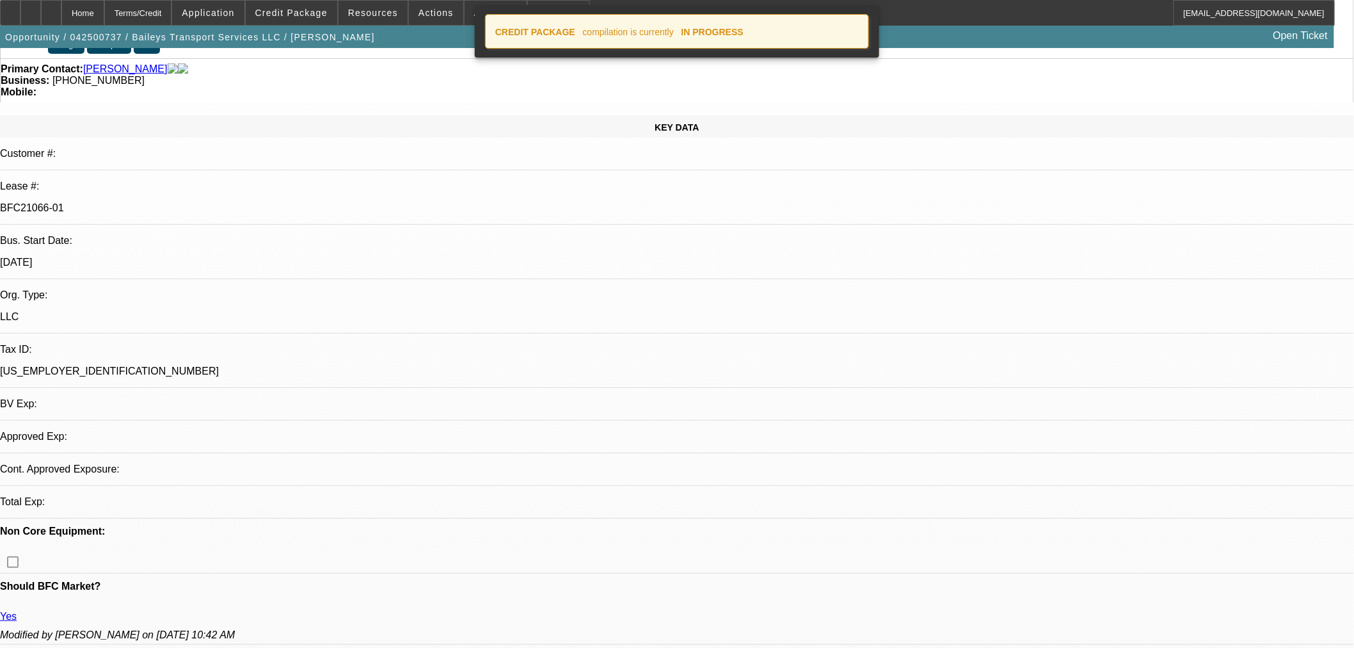
select select "0"
select select "2"
select select "0"
select select "6"
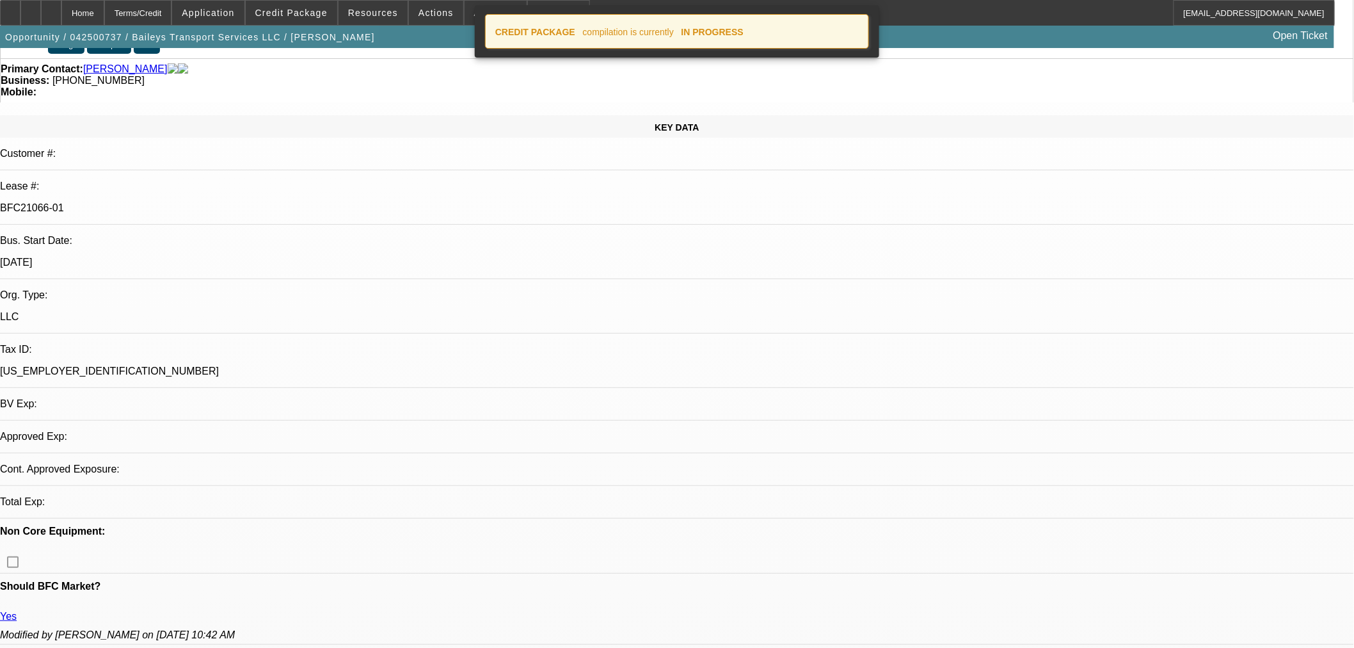
select select "0"
select select "2"
select select "0"
select select "6"
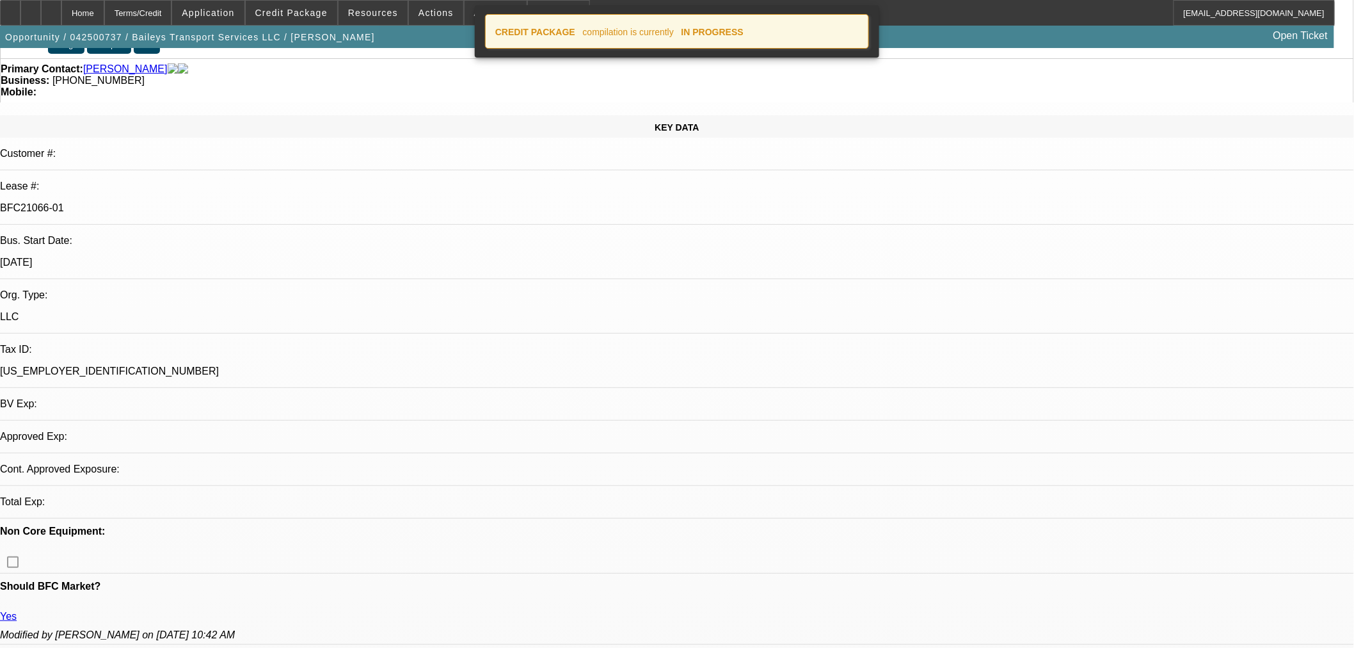
select select "0"
select select "2"
select select "0"
select select "6"
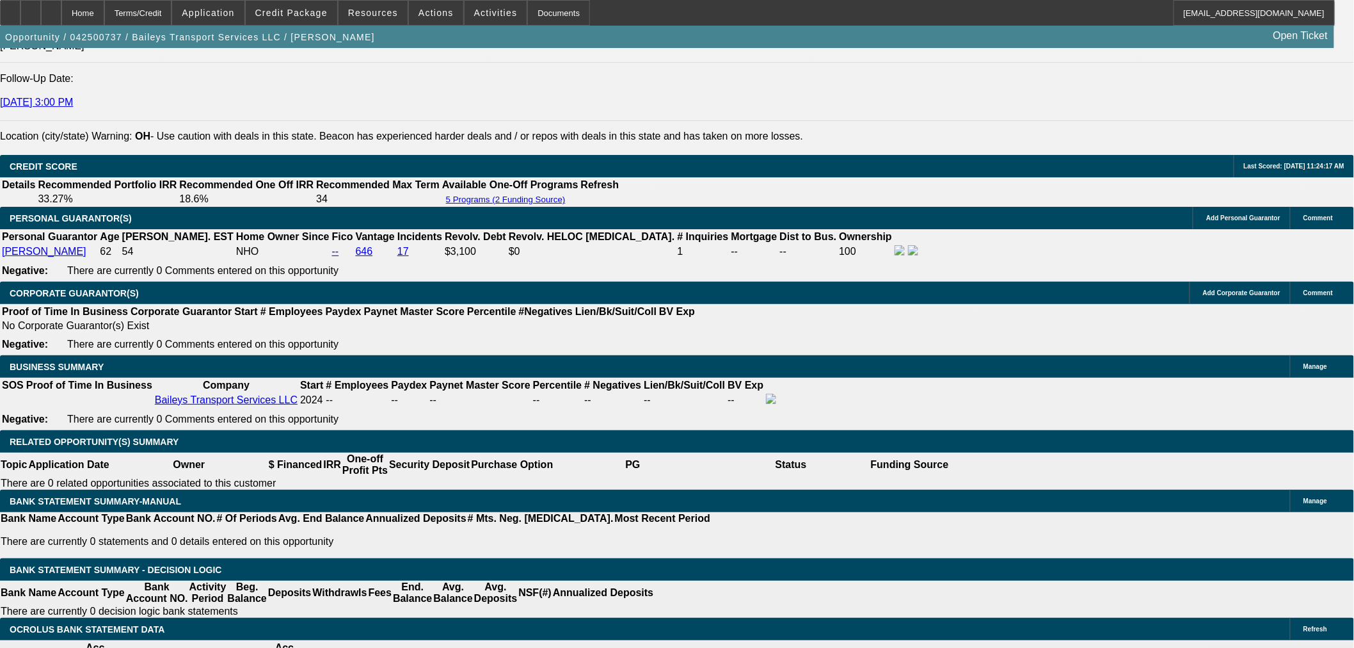
scroll to position [1991, 0]
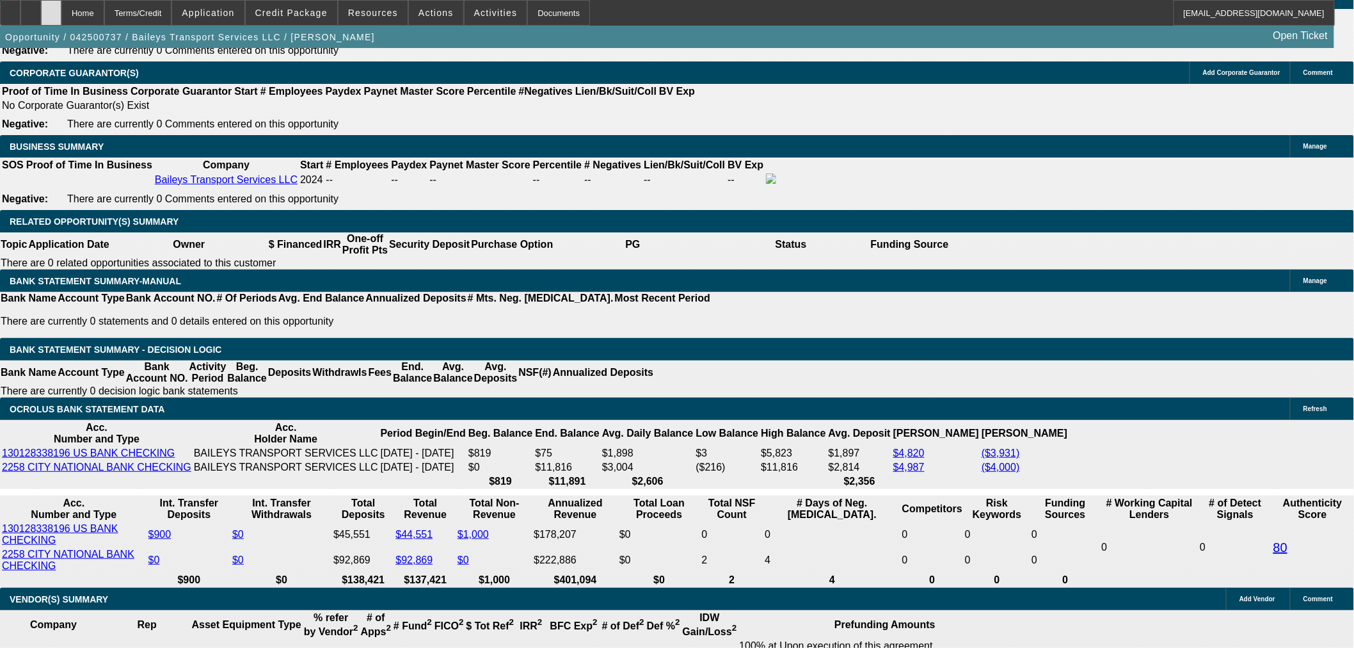
click at [61, 10] on div at bounding box center [51, 13] width 20 height 26
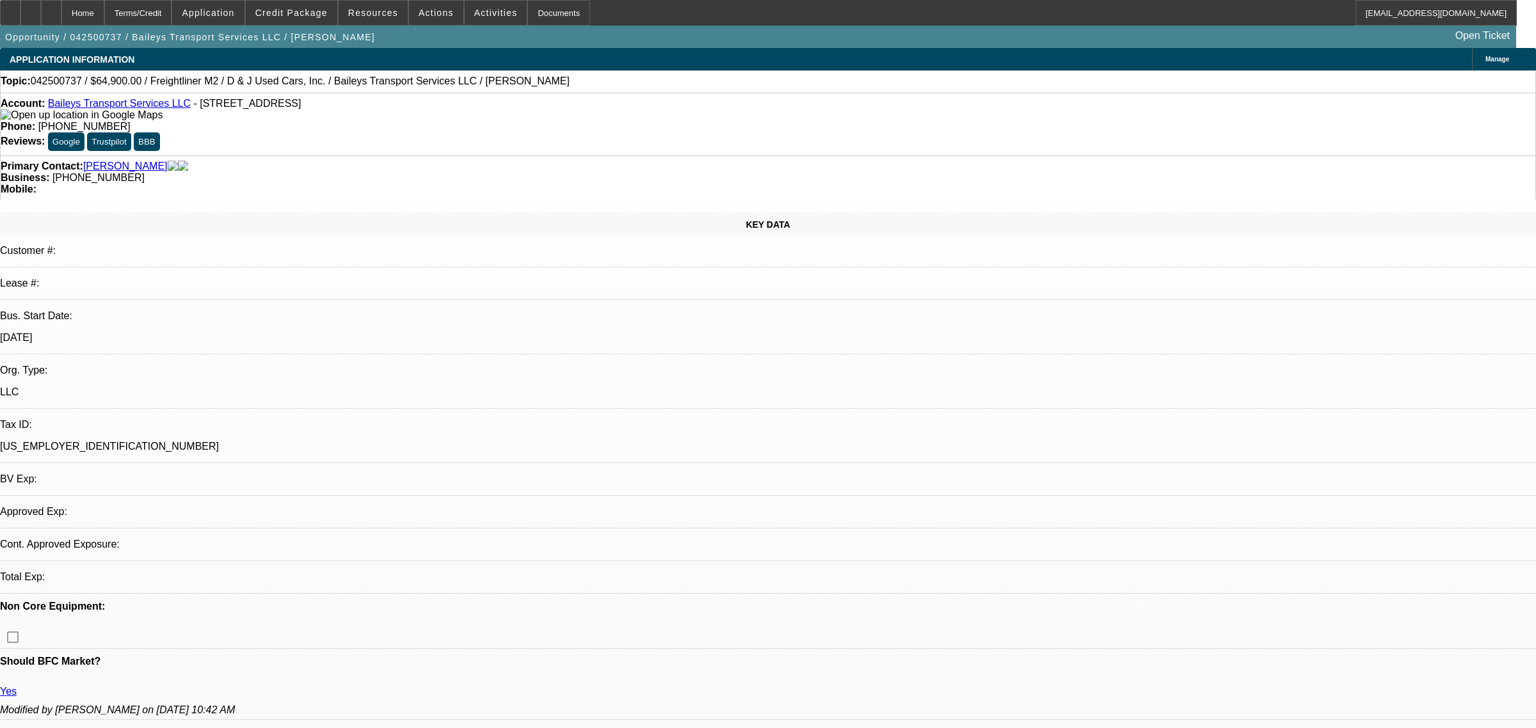
select select "0"
select select "2"
select select "0"
select select "6"
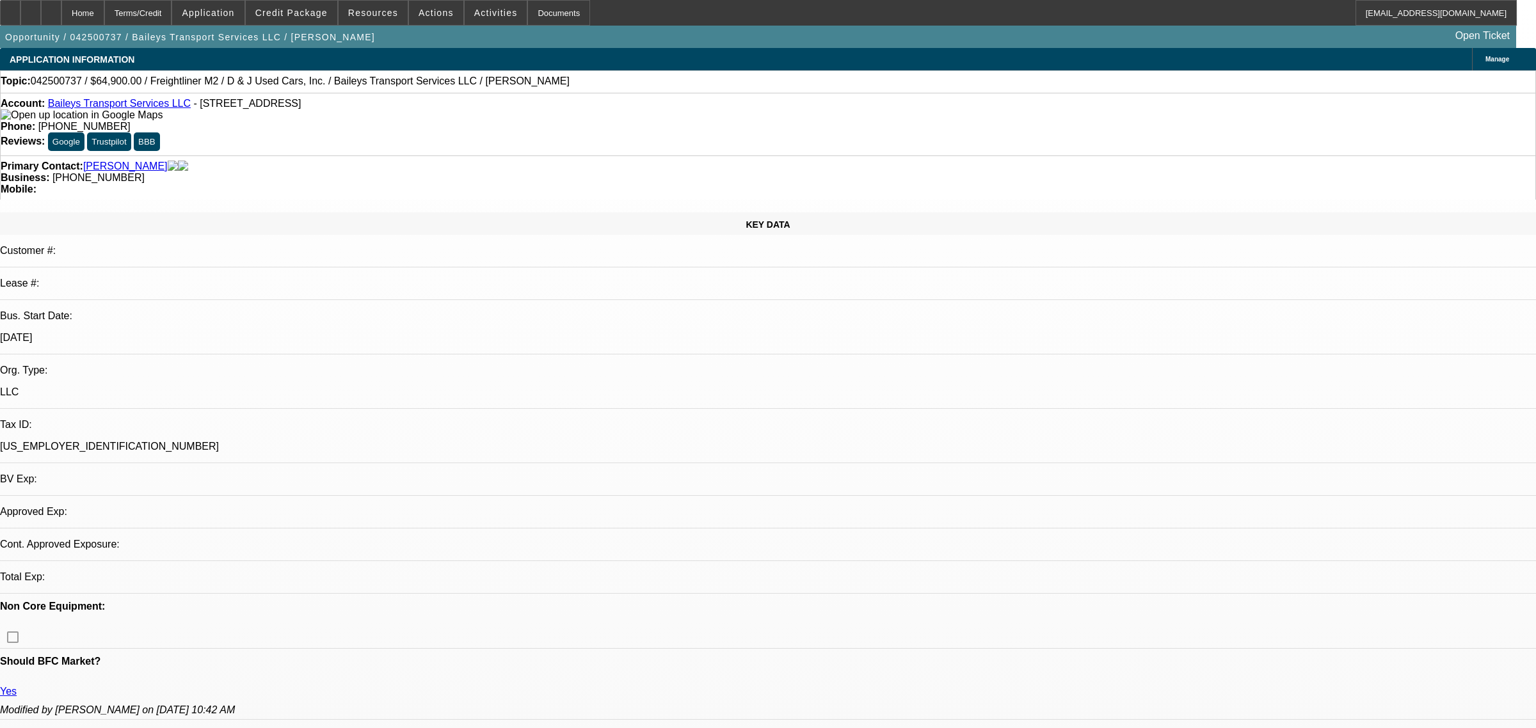
select select "0"
select select "2"
select select "0"
select select "6"
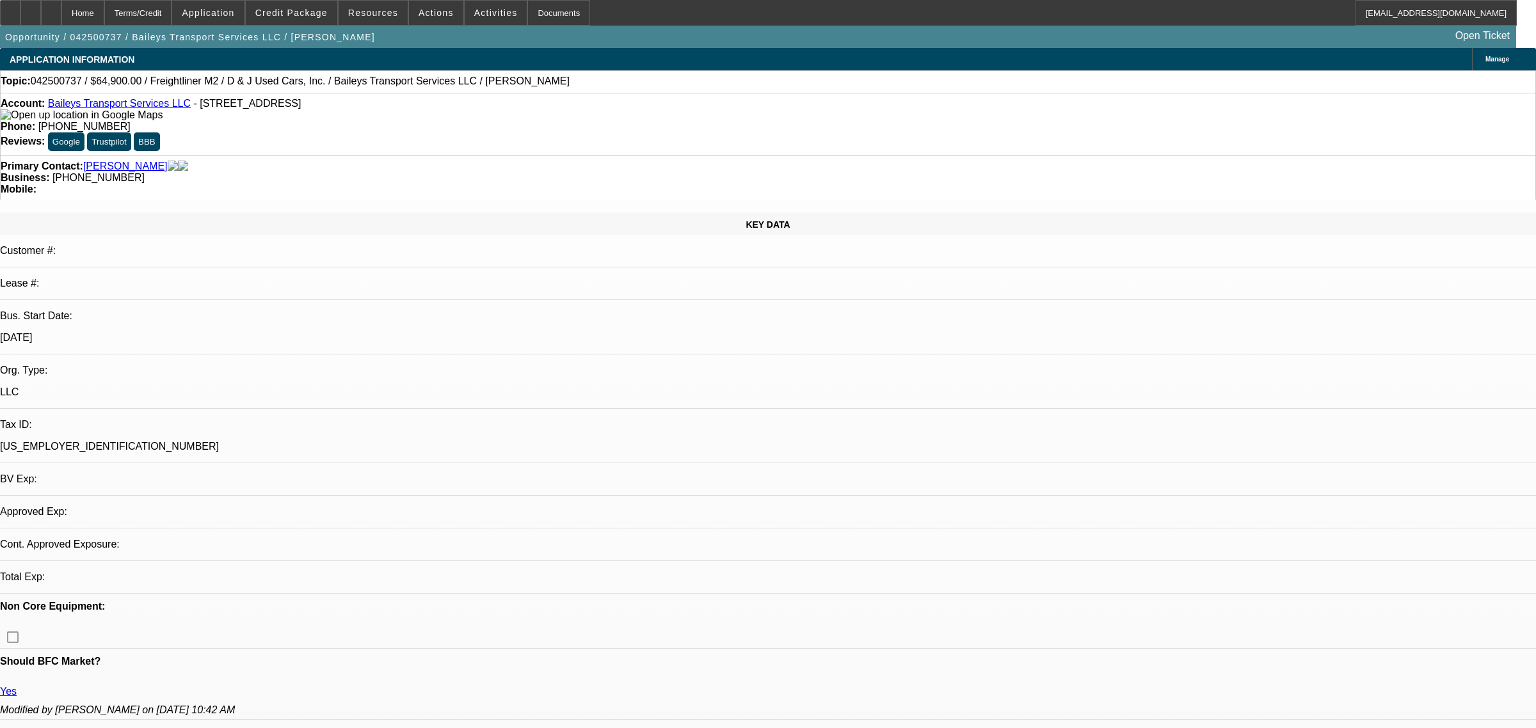
select select "0"
select select "2"
select select "0"
select select "6"
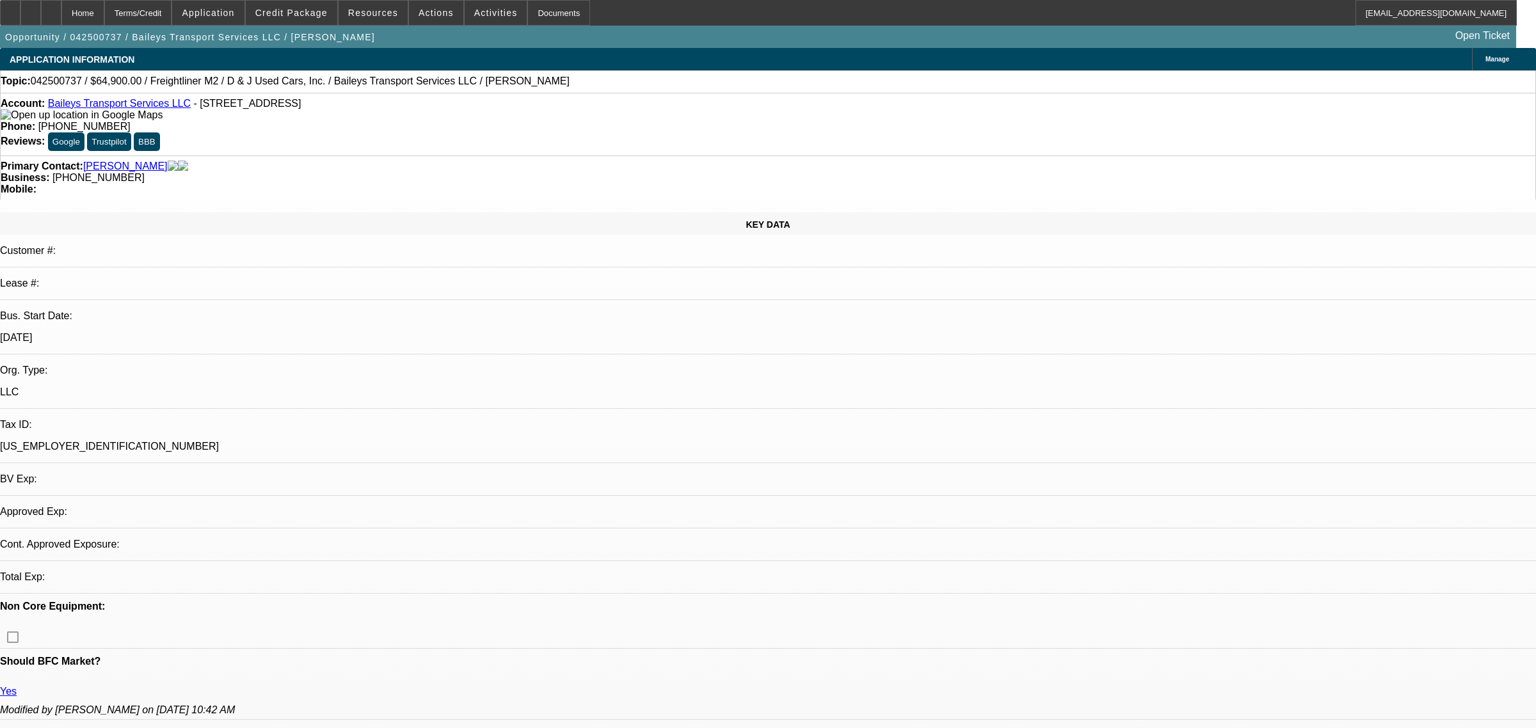
select select "0"
select select "2"
select select "0"
select select "6"
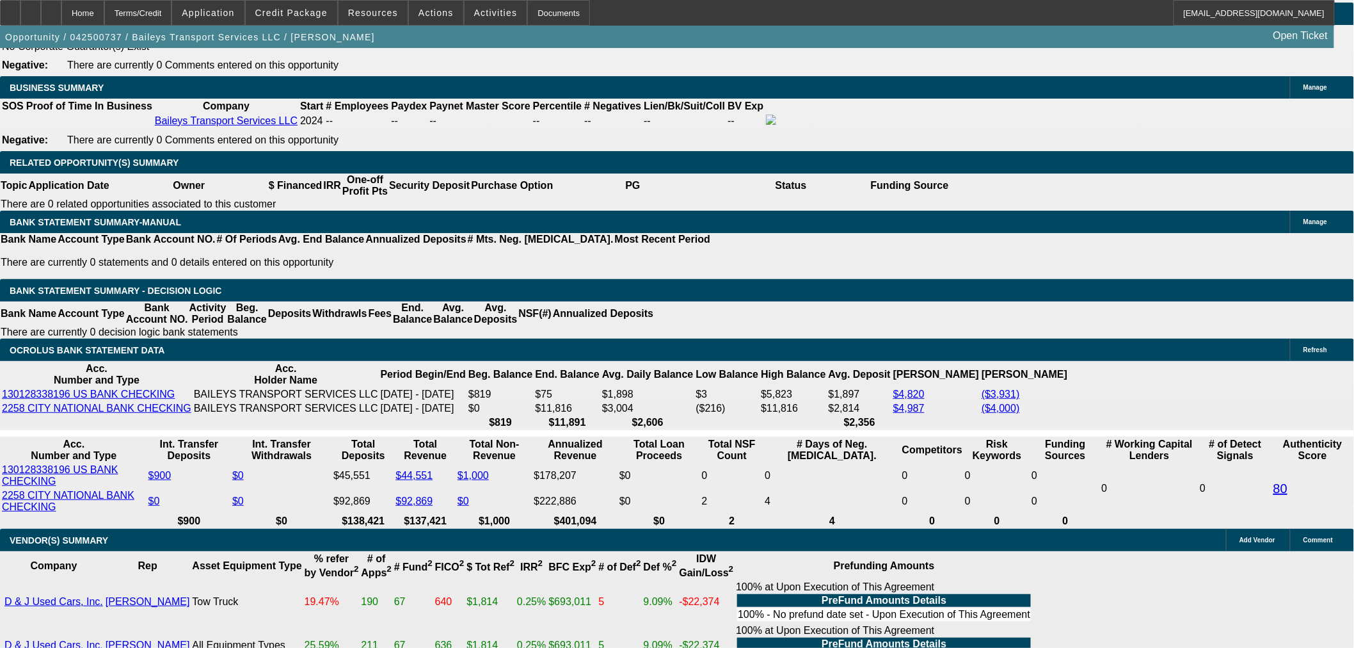
scroll to position [2062, 0]
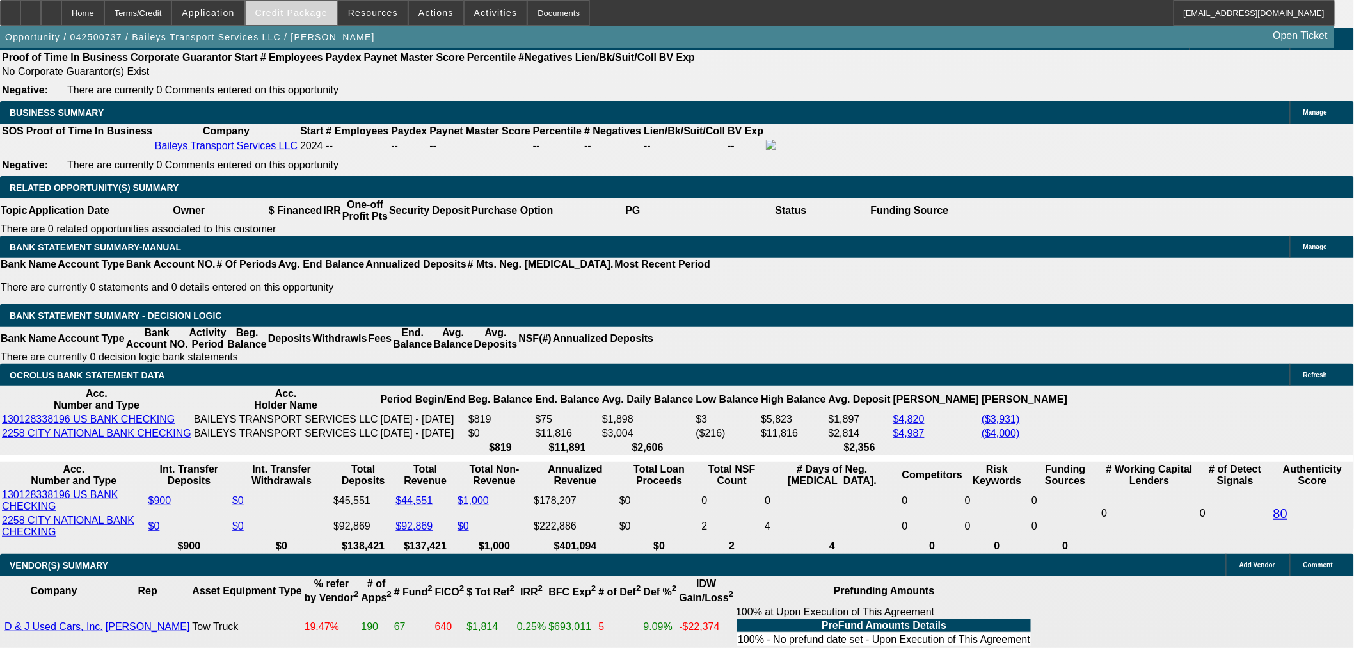
click at [305, 5] on span at bounding box center [292, 12] width 92 height 31
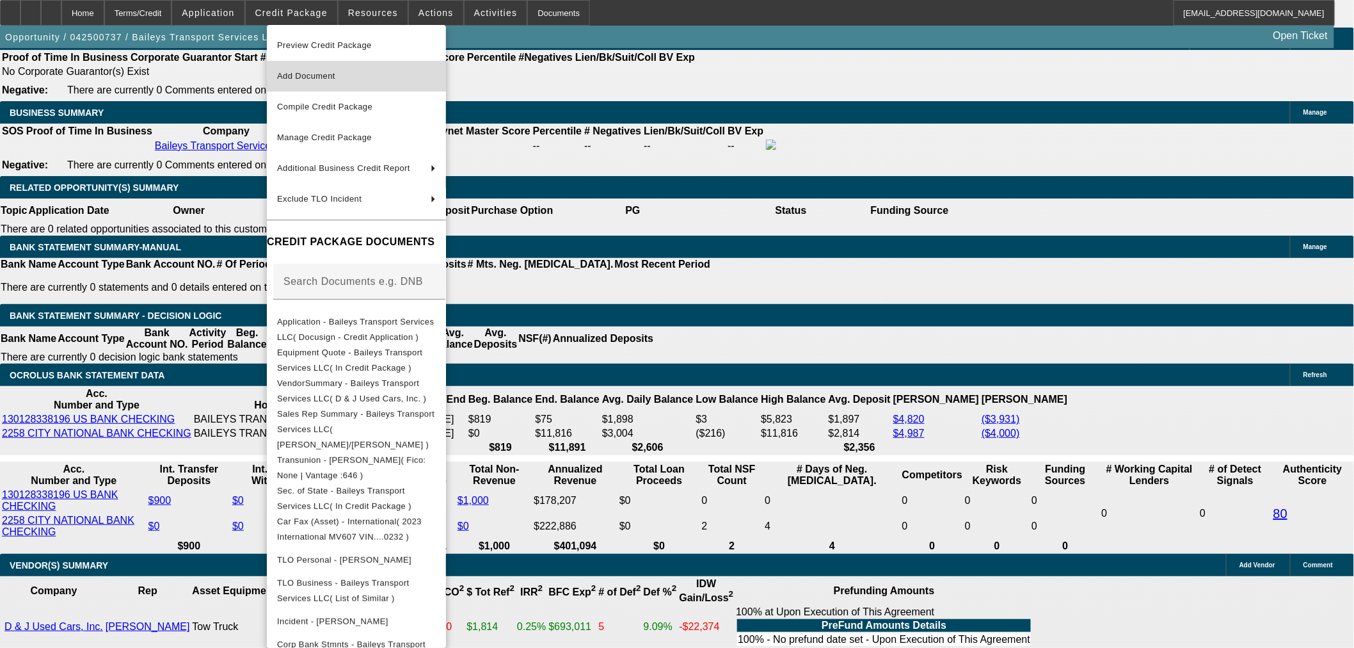
click at [335, 79] on span "Add Document" at bounding box center [306, 76] width 58 height 10
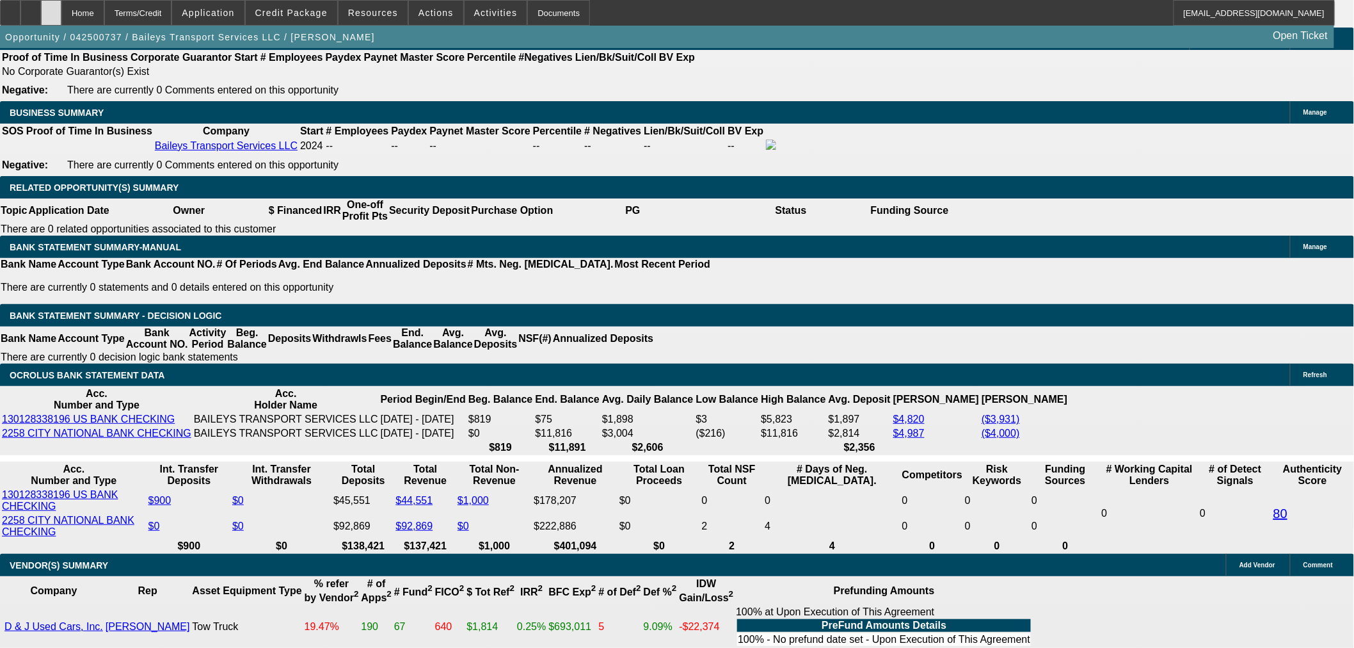
click at [61, 8] on div at bounding box center [51, 13] width 20 height 26
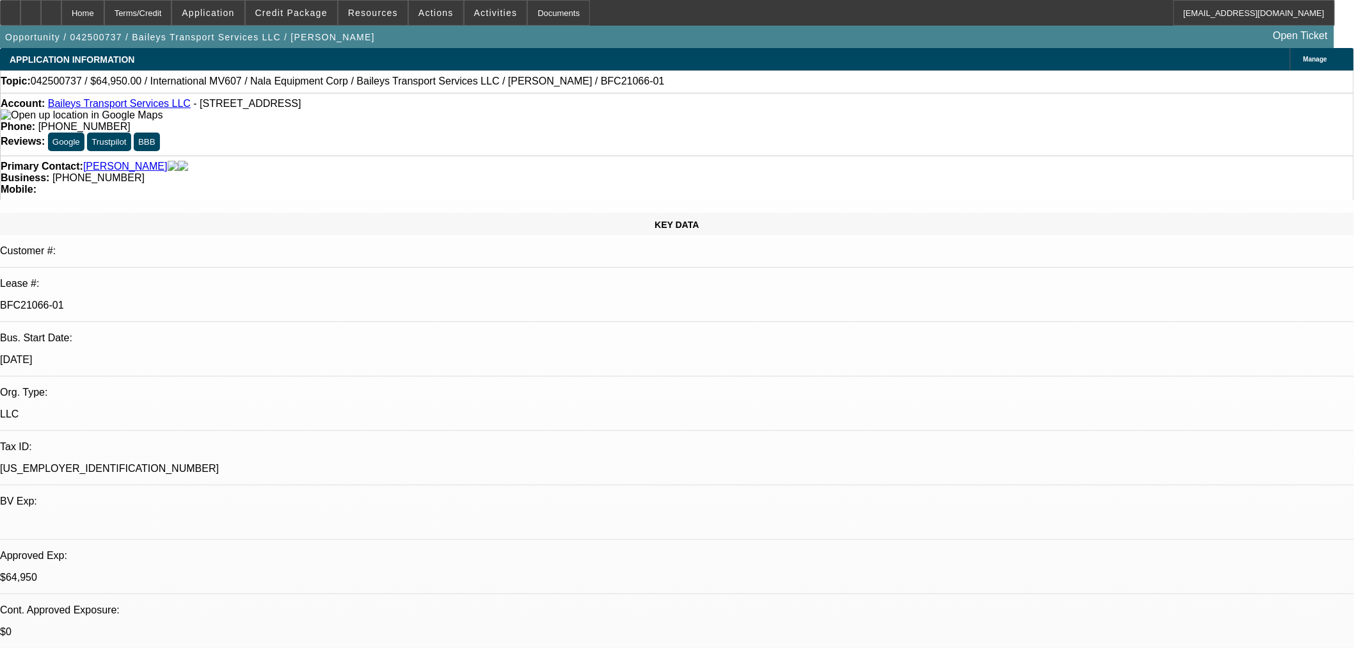
select select "0"
select select "2"
select select "0"
select select "6"
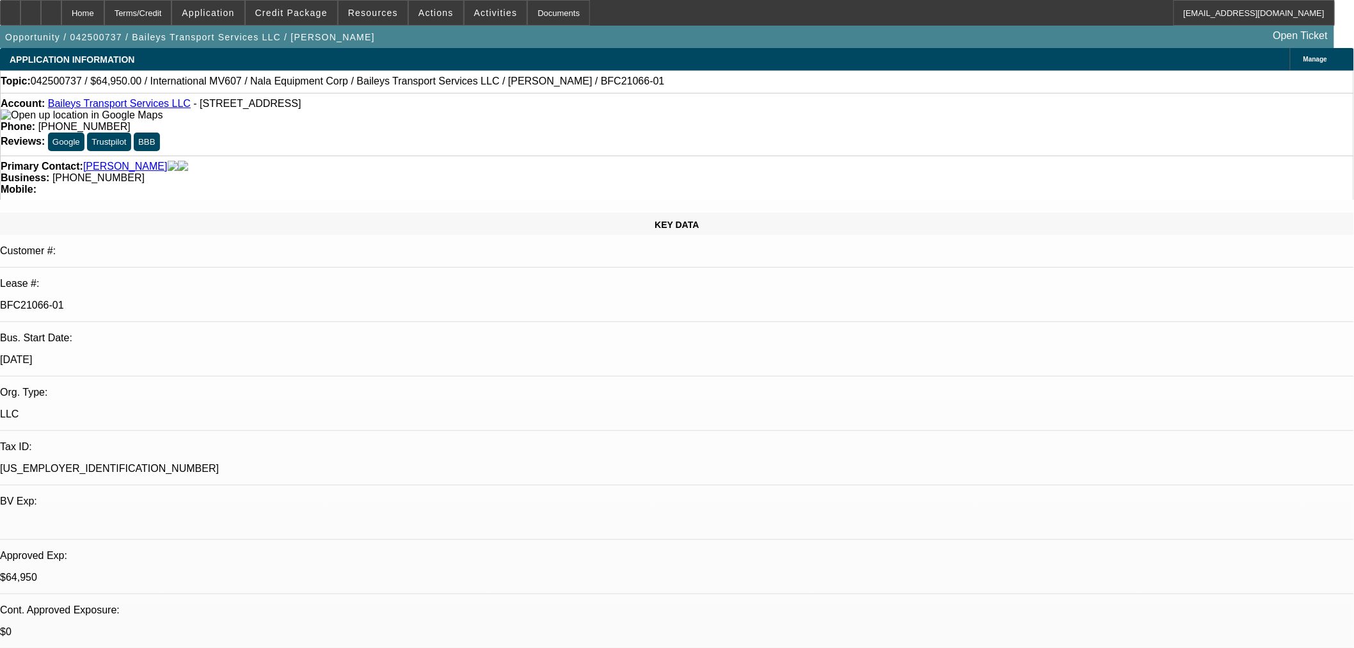
select select "0"
select select "2"
select select "0"
select select "6"
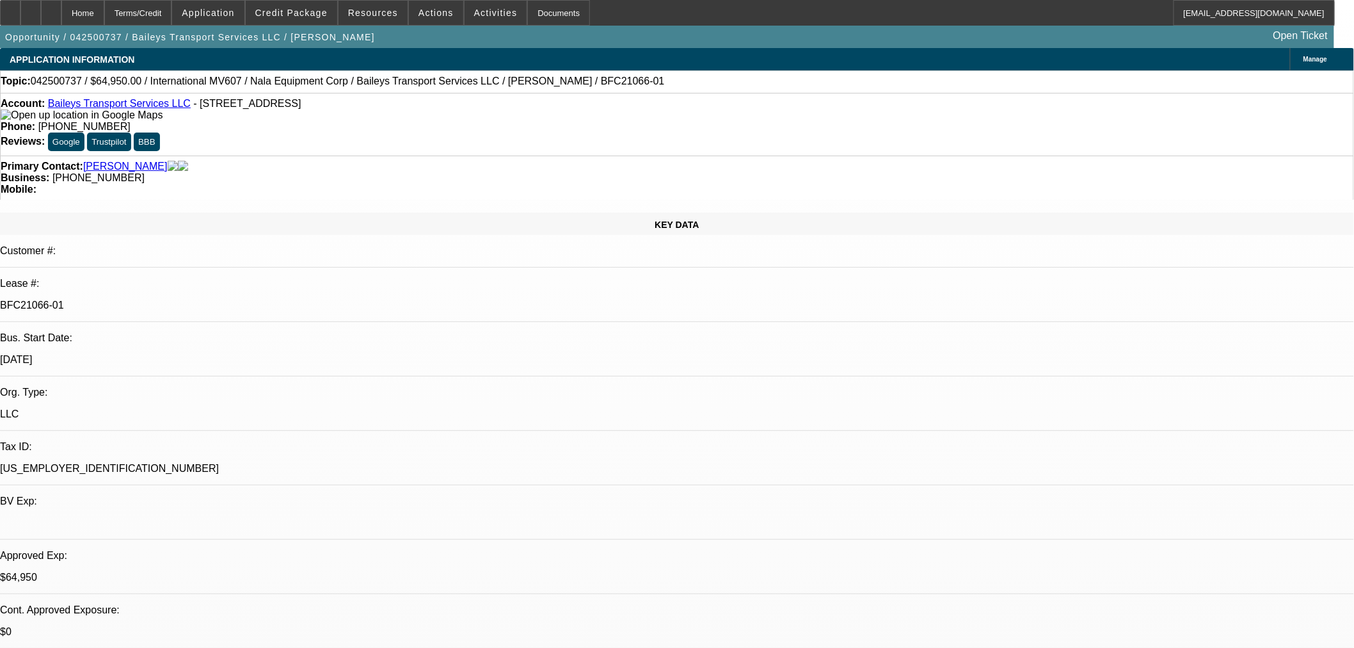
select select "0"
select select "2"
select select "0"
select select "6"
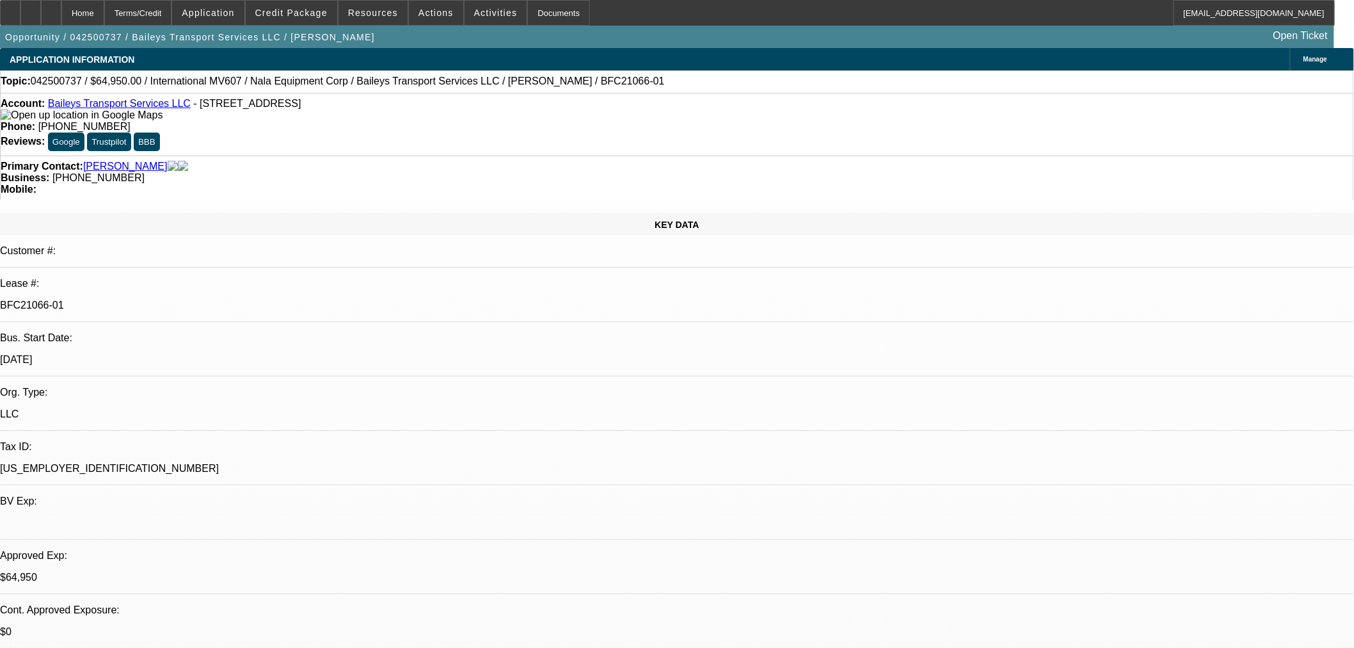
select select "0"
select select "2"
select select "0"
select select "6"
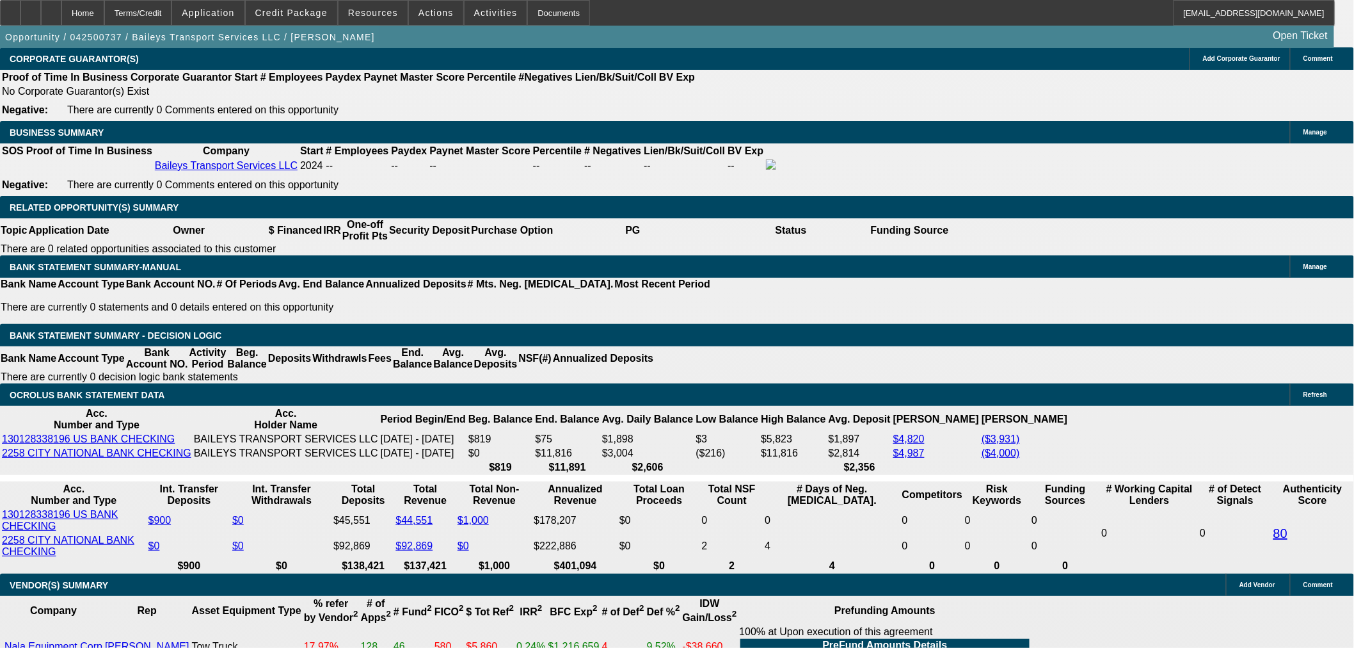
scroll to position [1887, 0]
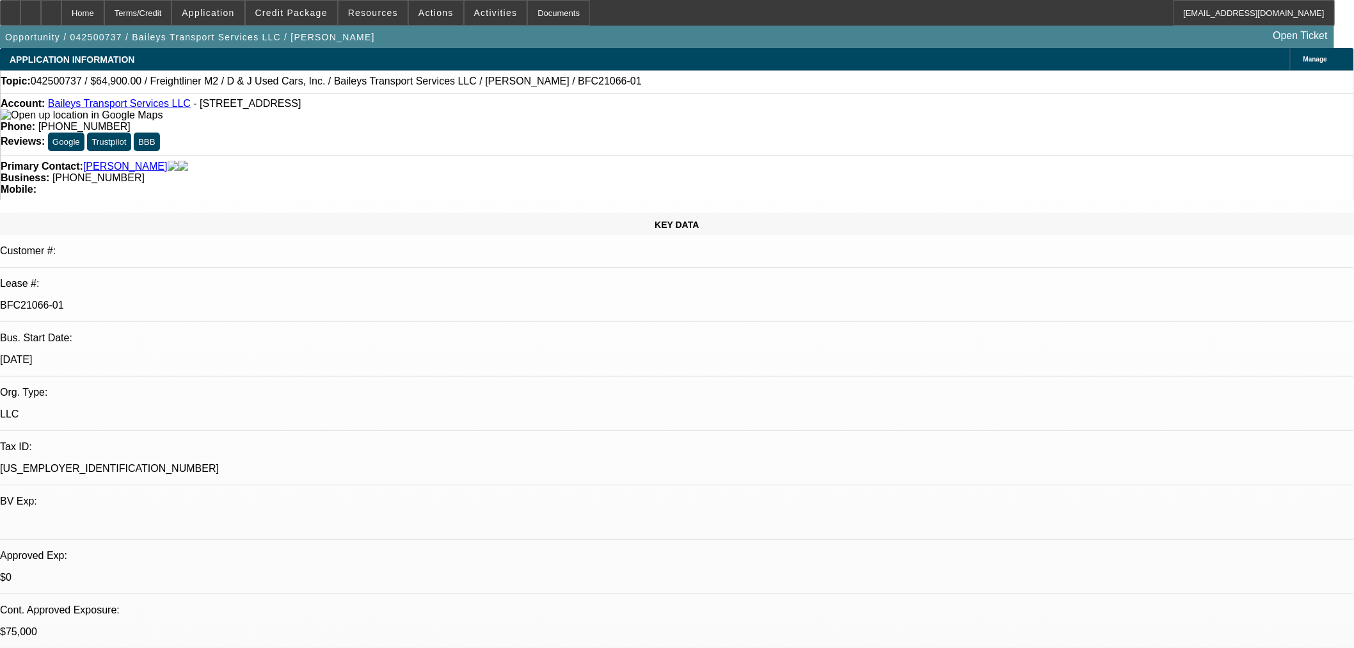
select select "0"
select select "2"
select select "0"
select select "6"
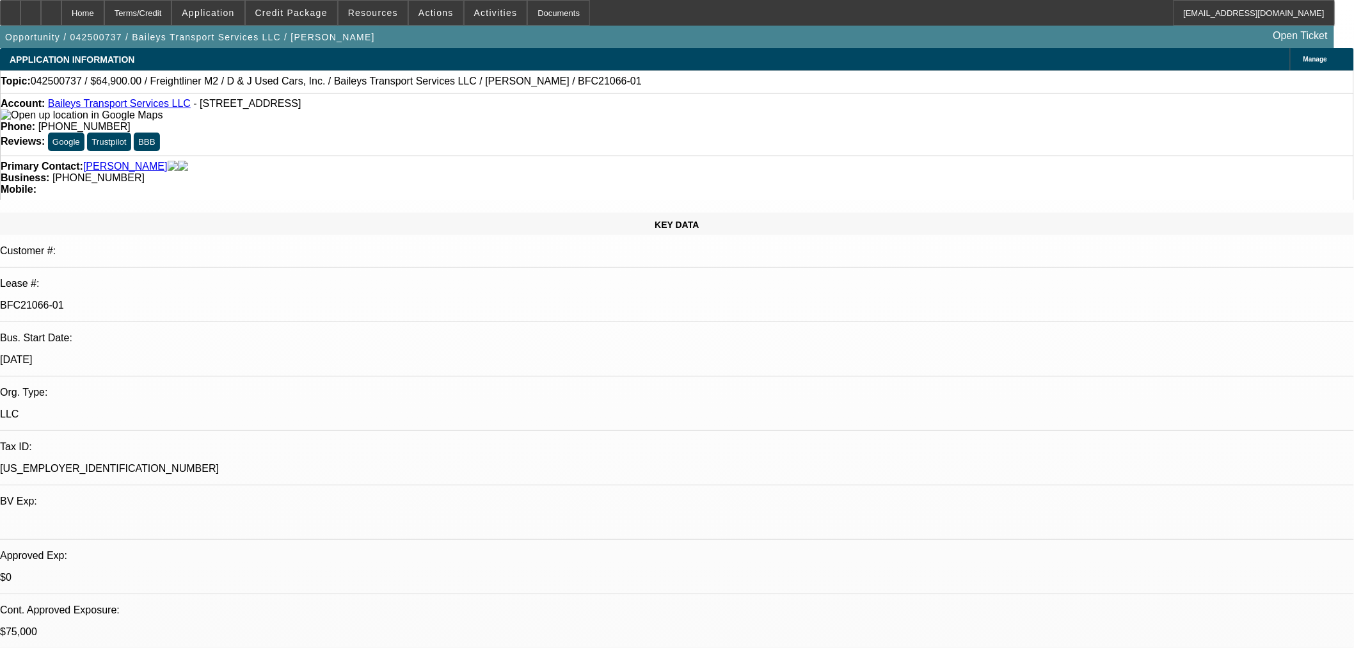
select select "0"
select select "2"
select select "0"
select select "6"
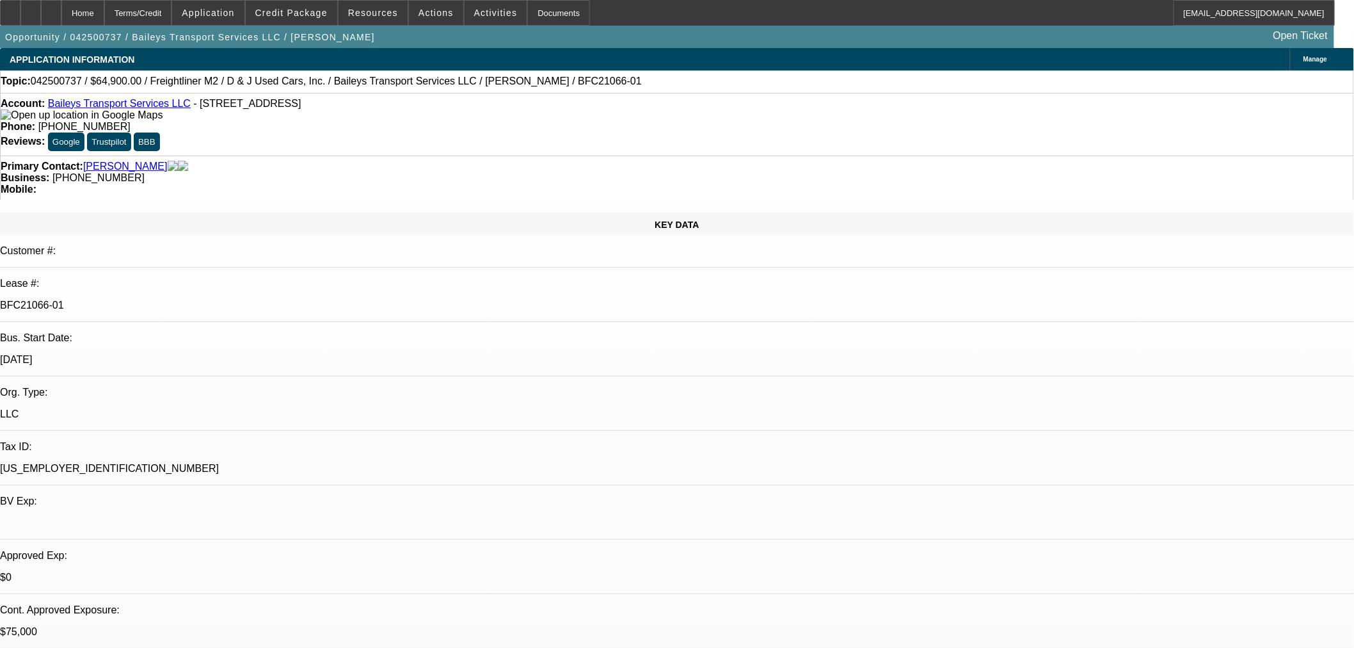
select select "0"
select select "2"
select select "0"
select select "6"
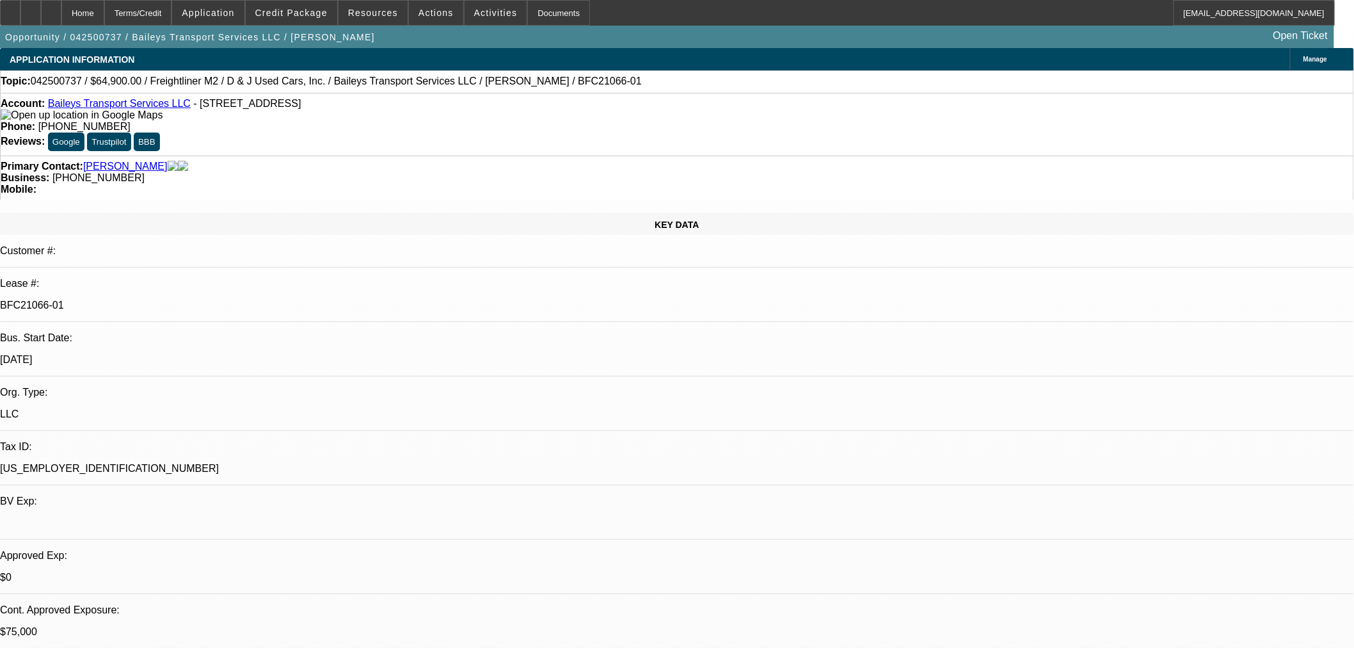
select select "0"
select select "2"
select select "0"
select select "6"
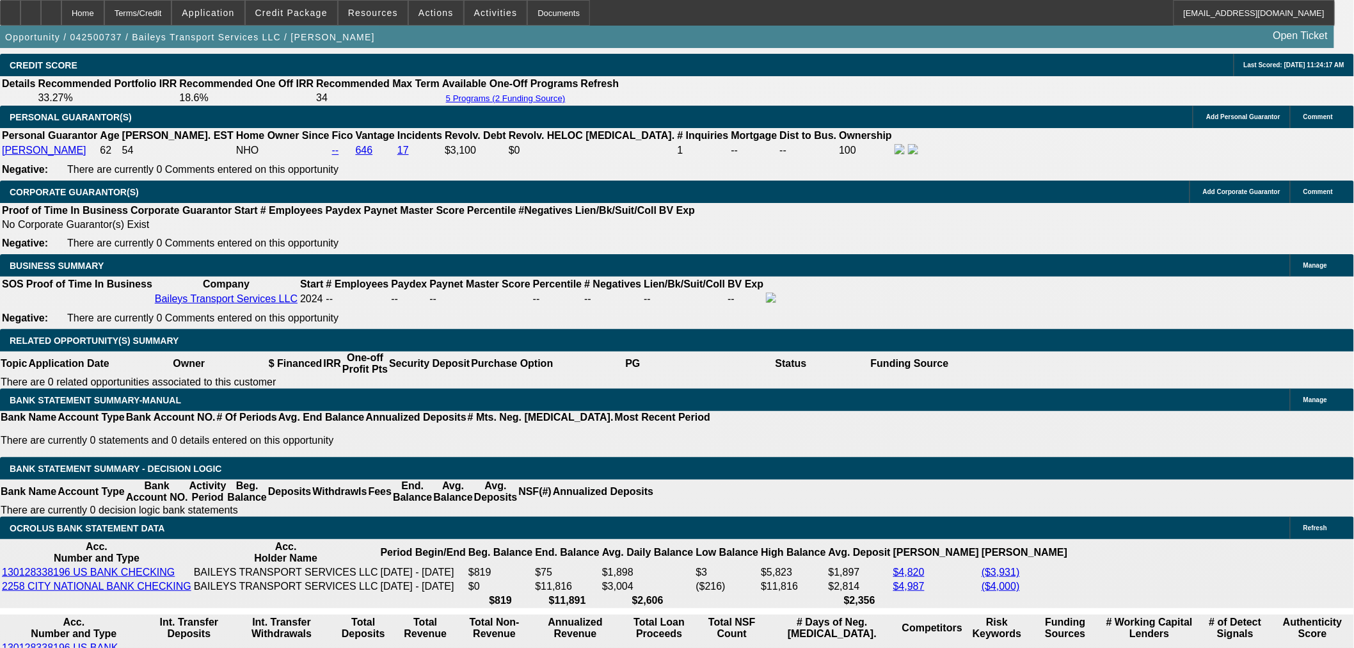
scroll to position [2135, 0]
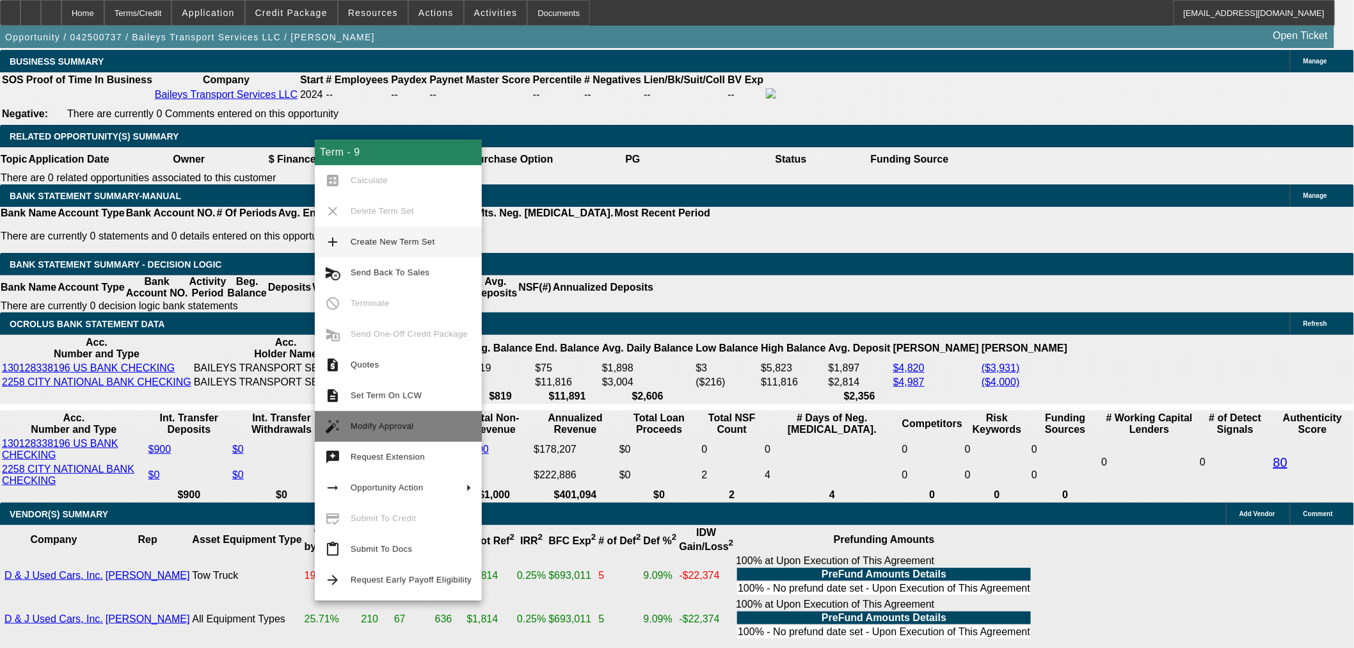
click at [406, 430] on span "Modify Approval" at bounding box center [411, 426] width 121 height 15
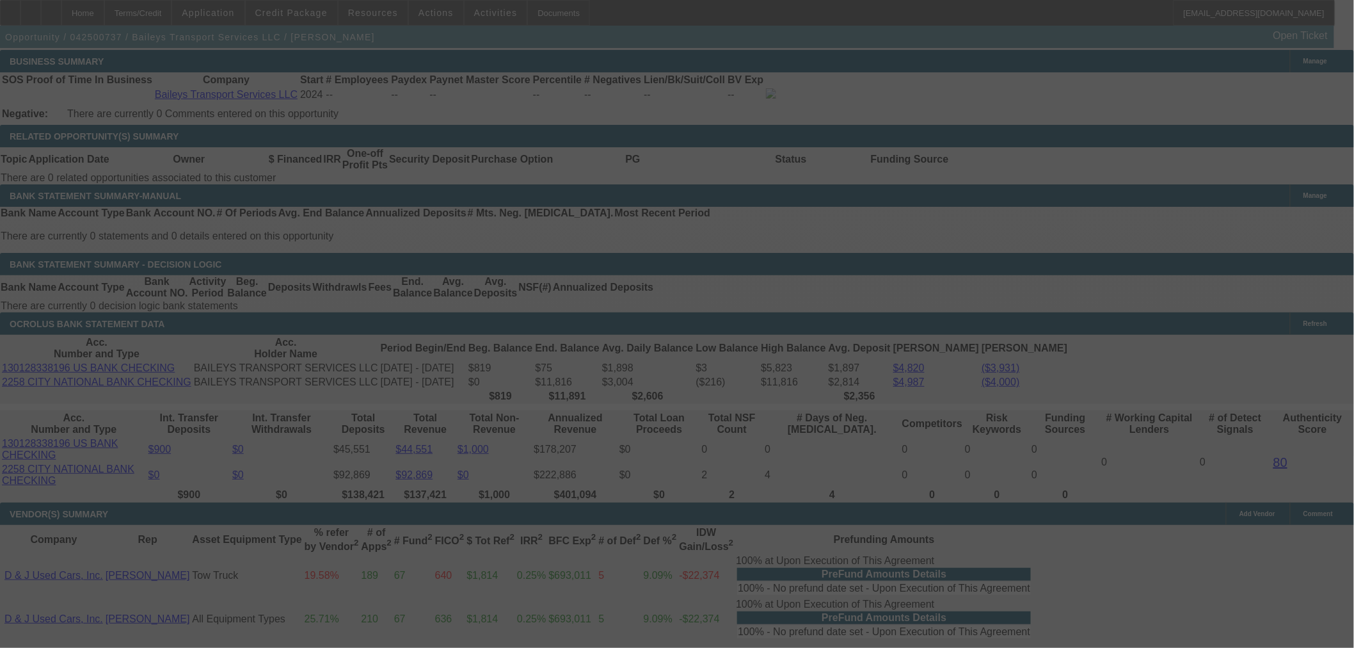
click at [324, 15] on div at bounding box center [677, 324] width 1354 height 648
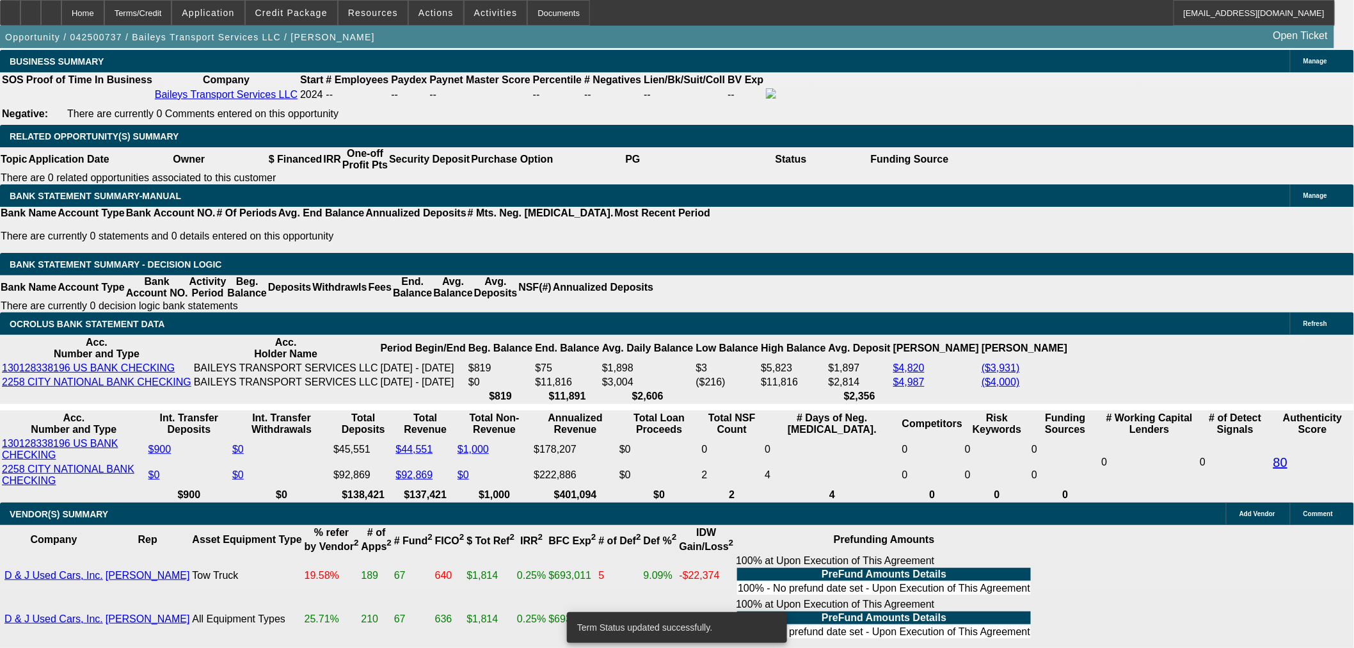
click at [324, 15] on span "Credit Package" at bounding box center [291, 13] width 72 height 10
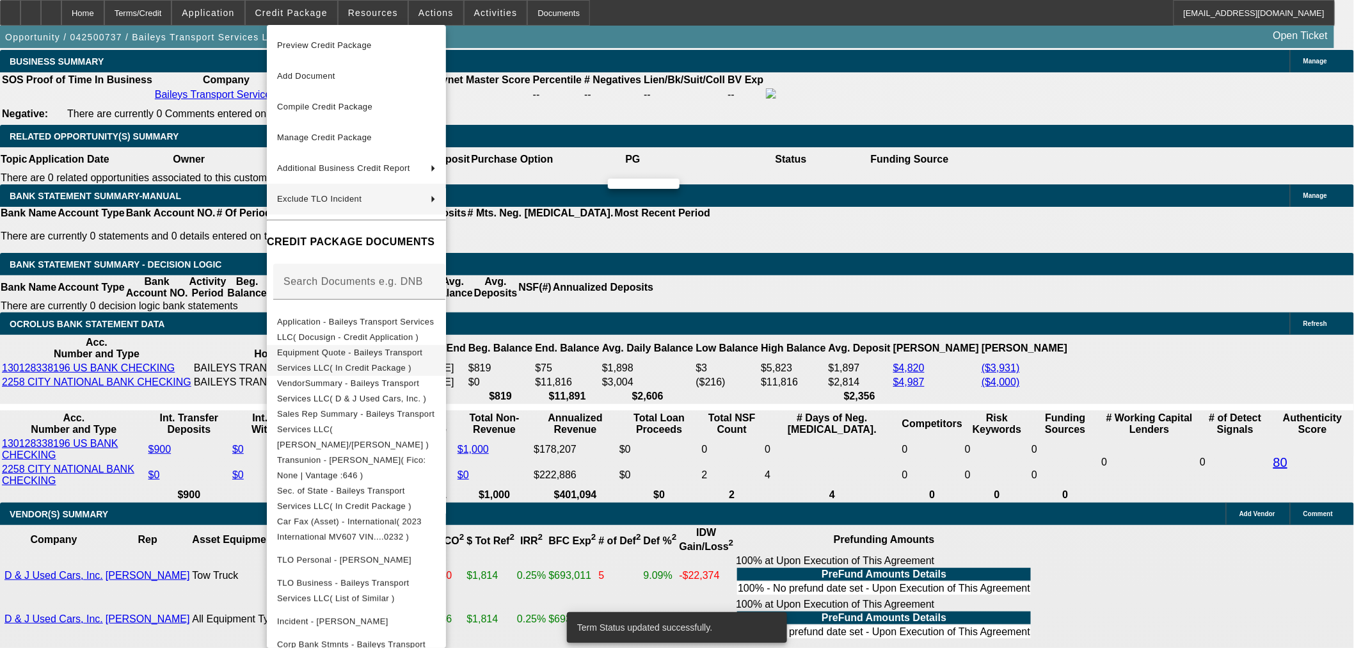
select select "0"
select select "2"
select select "0"
select select "6"
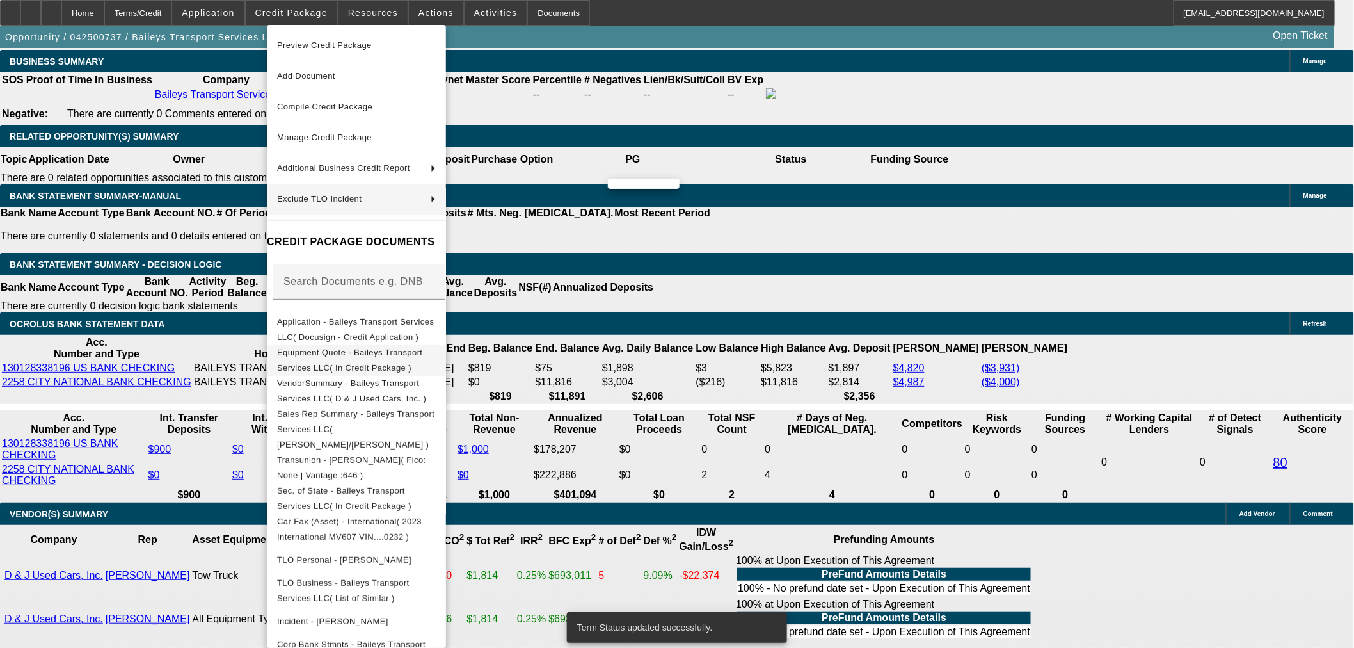
select select "0"
select select "2"
select select "0"
select select "6"
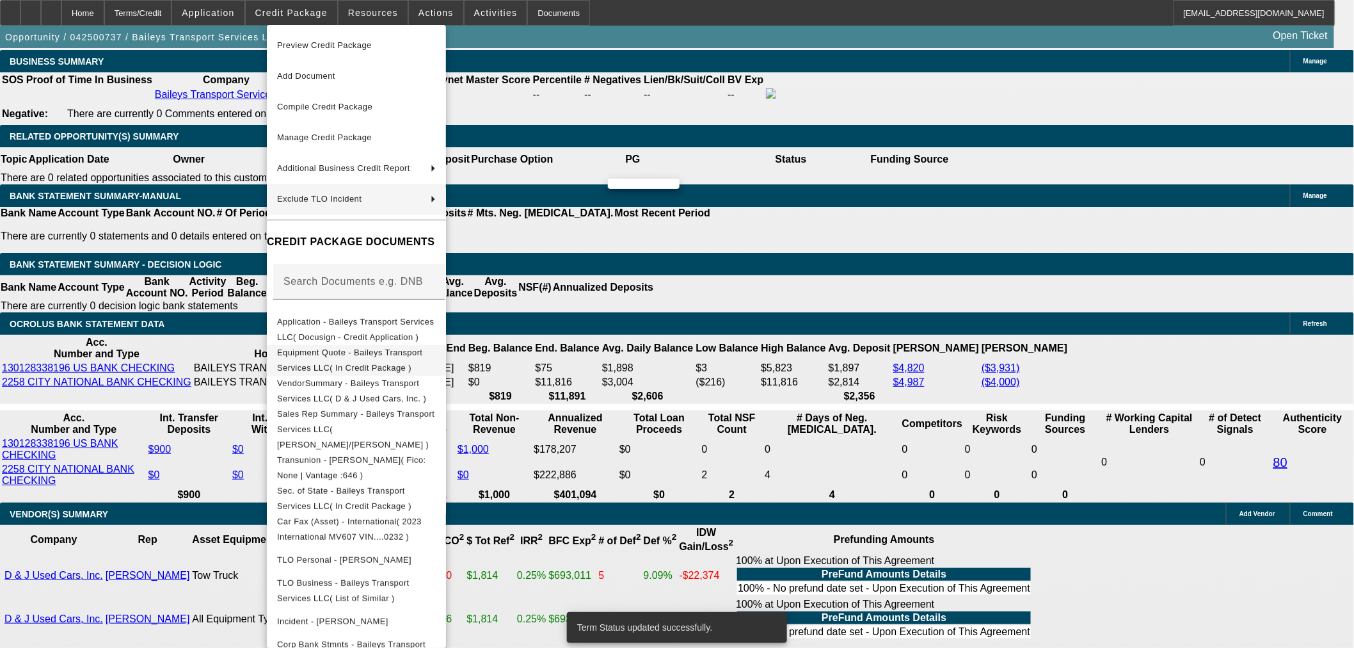
select select "0"
select select "2"
select select "0"
select select "6"
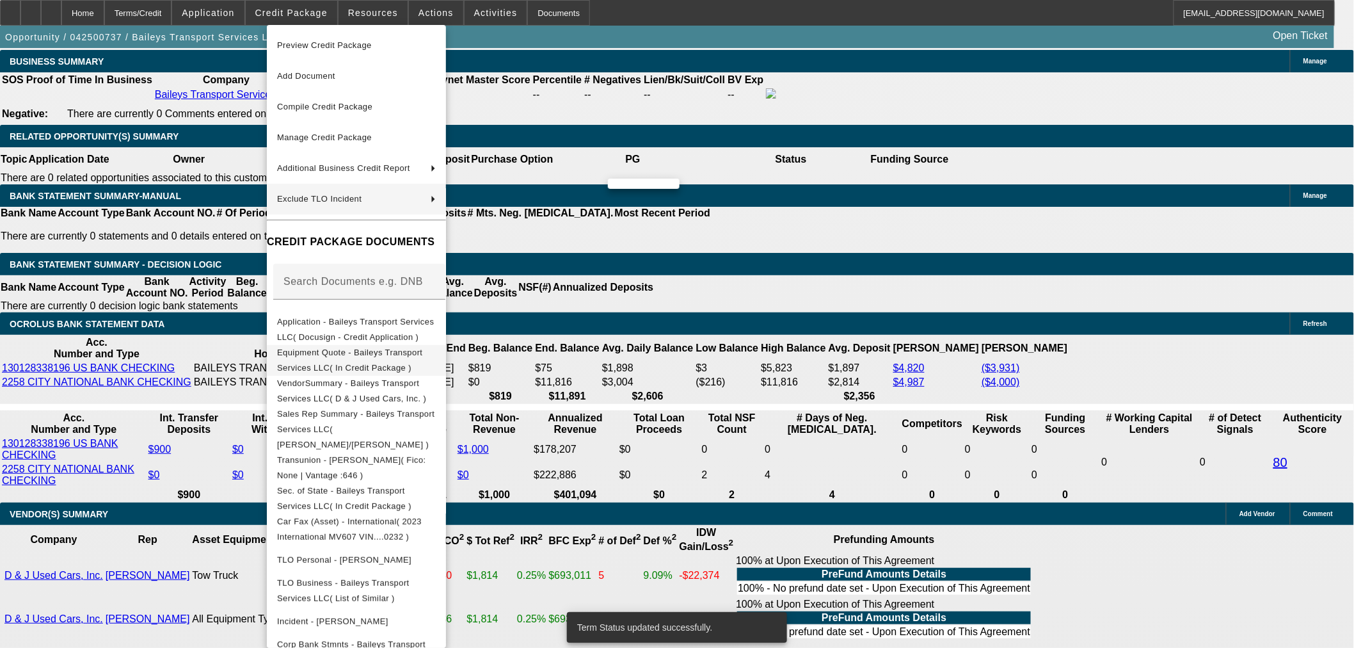
select select "0"
select select "2"
select select "0"
select select "6"
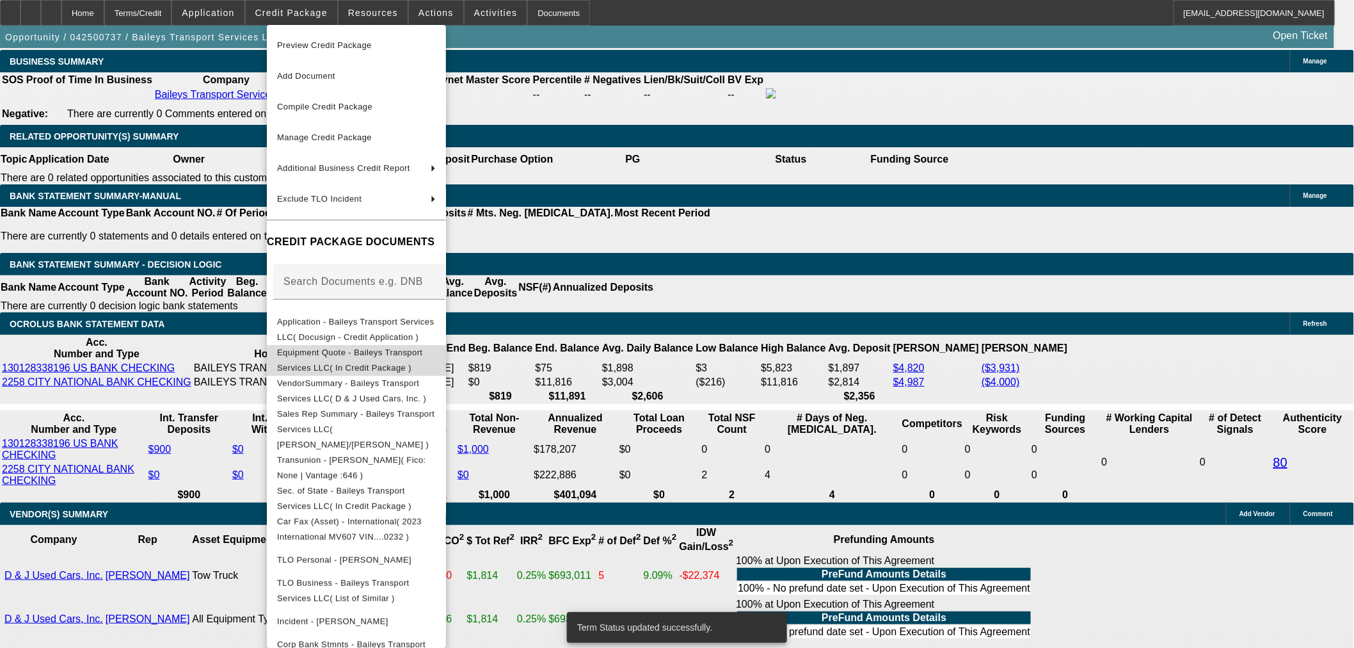
click at [407, 357] on span "Equipment Quote - Baileys Transport Services LLC( In Credit Package )" at bounding box center [349, 359] width 145 height 25
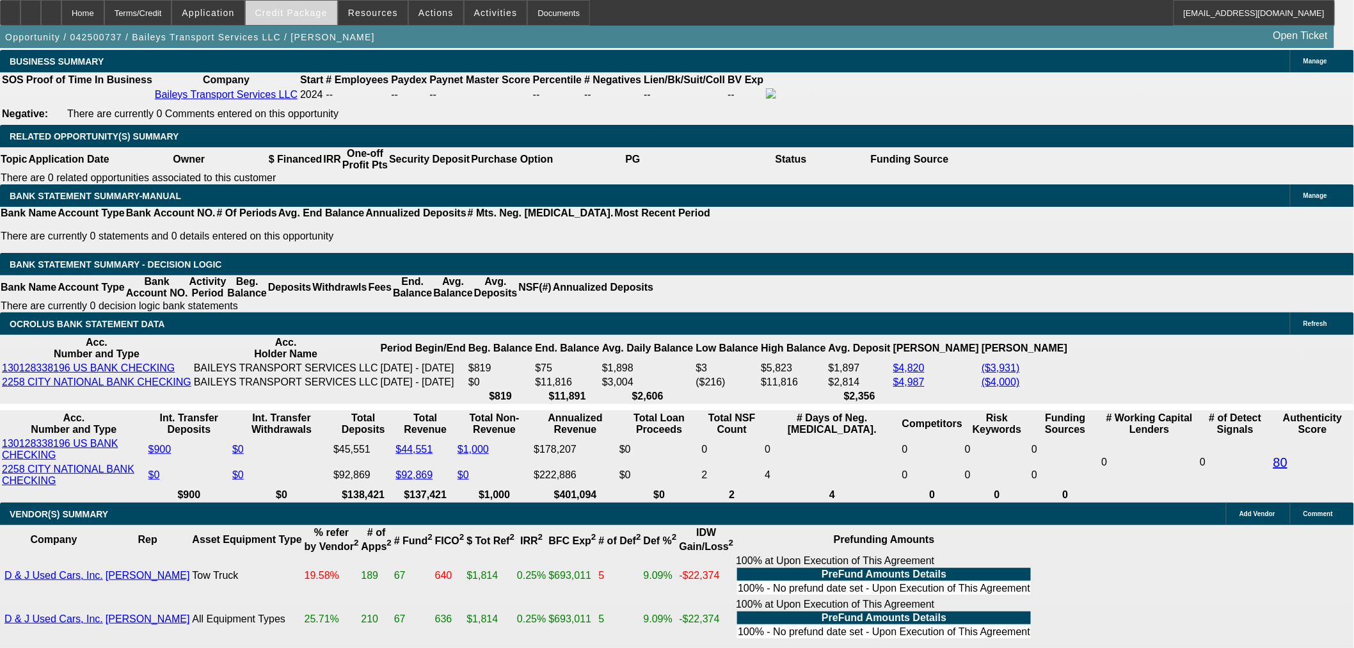
click at [316, 19] on span at bounding box center [292, 12] width 92 height 31
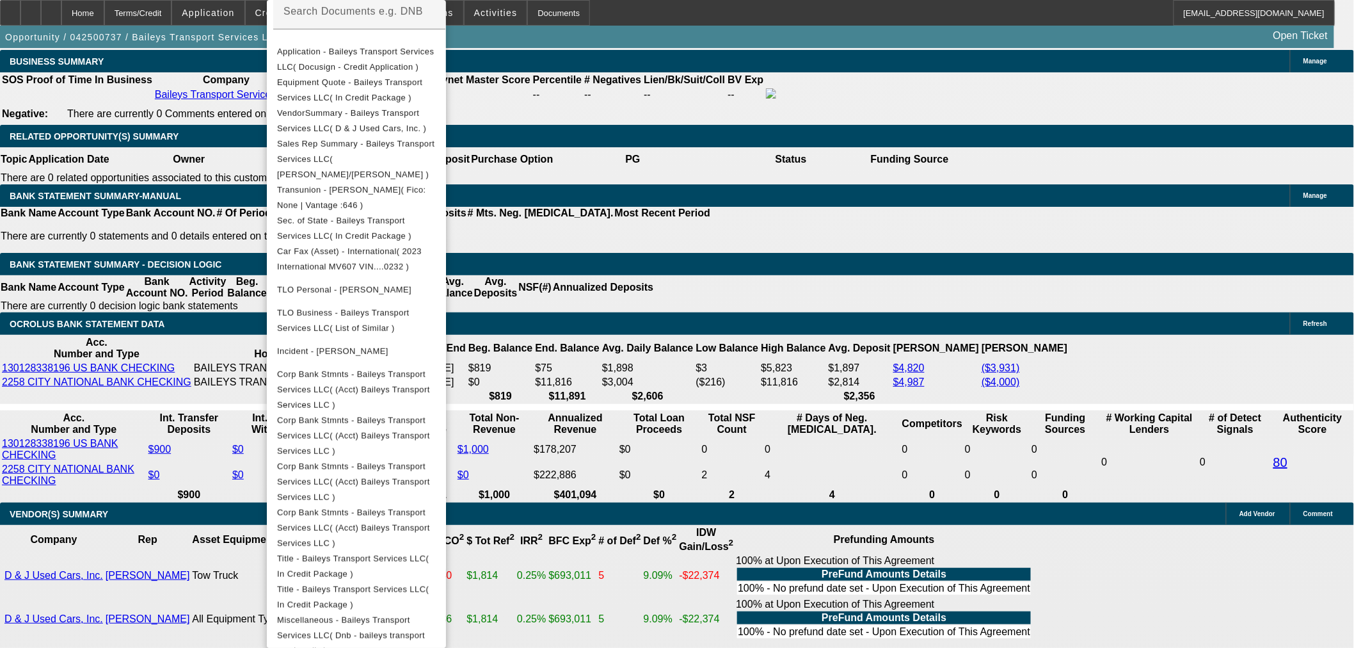
scroll to position [325, 0]
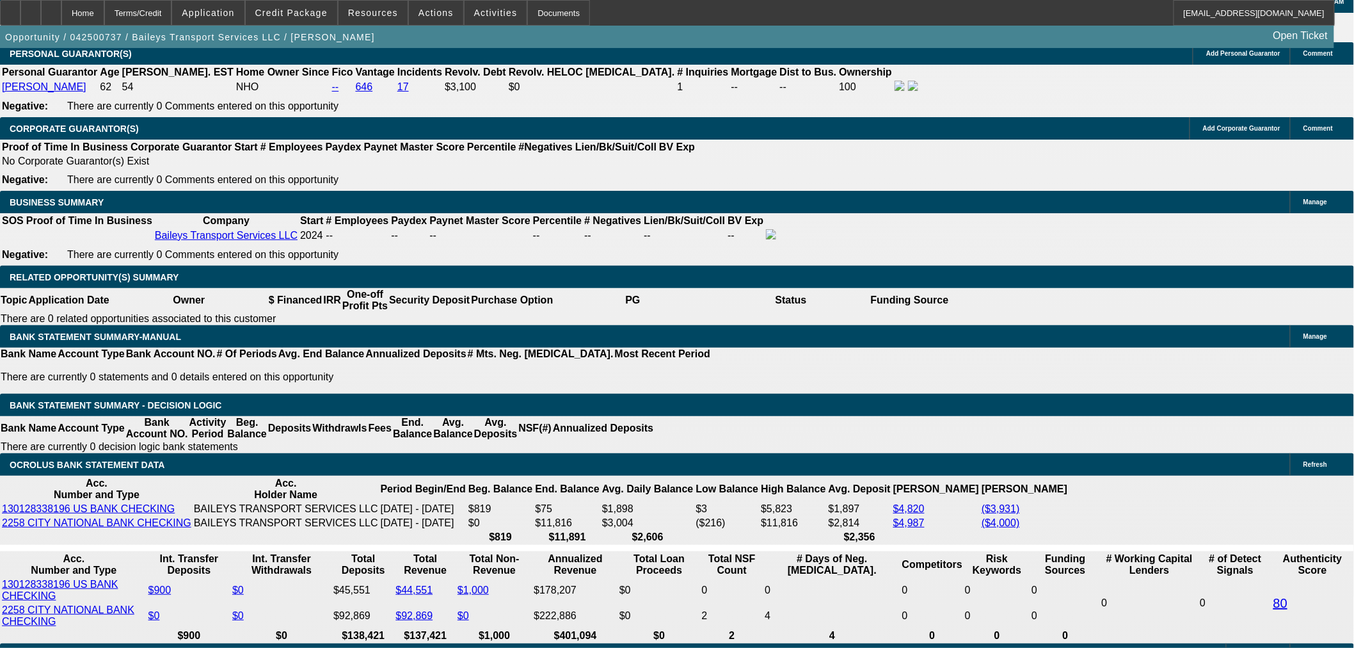
scroll to position [1993, 0]
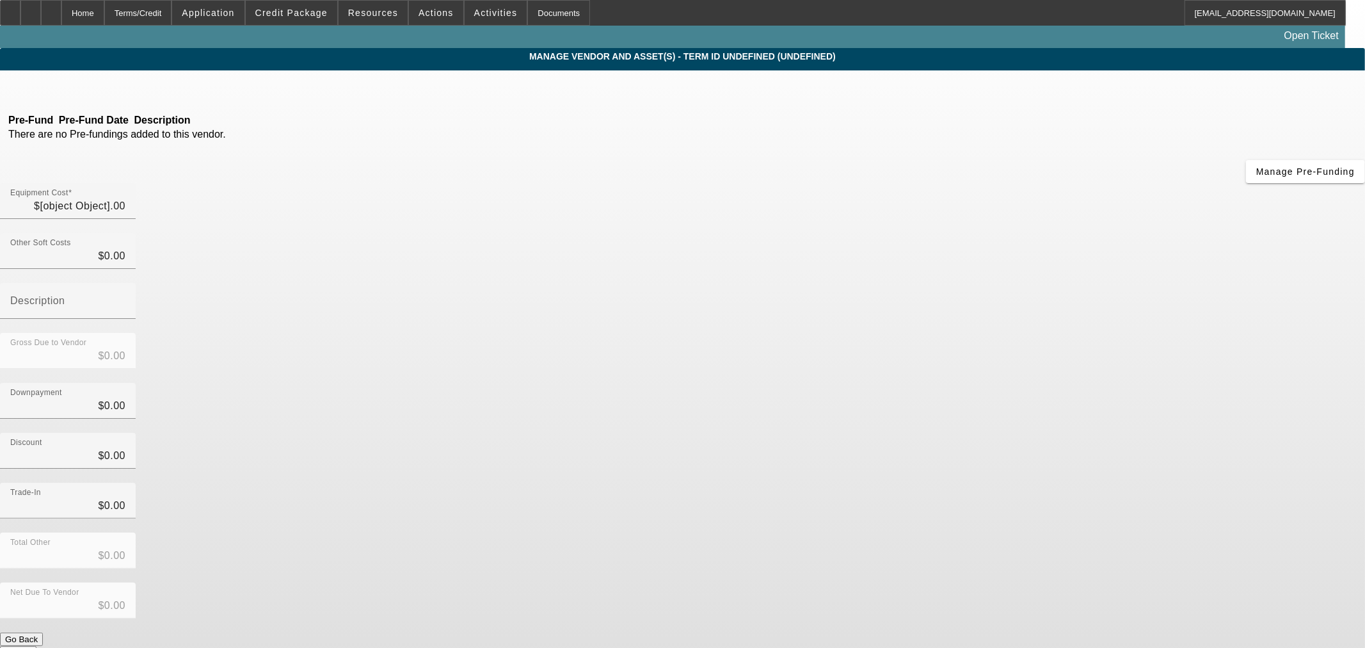
type input "$84,950.00"
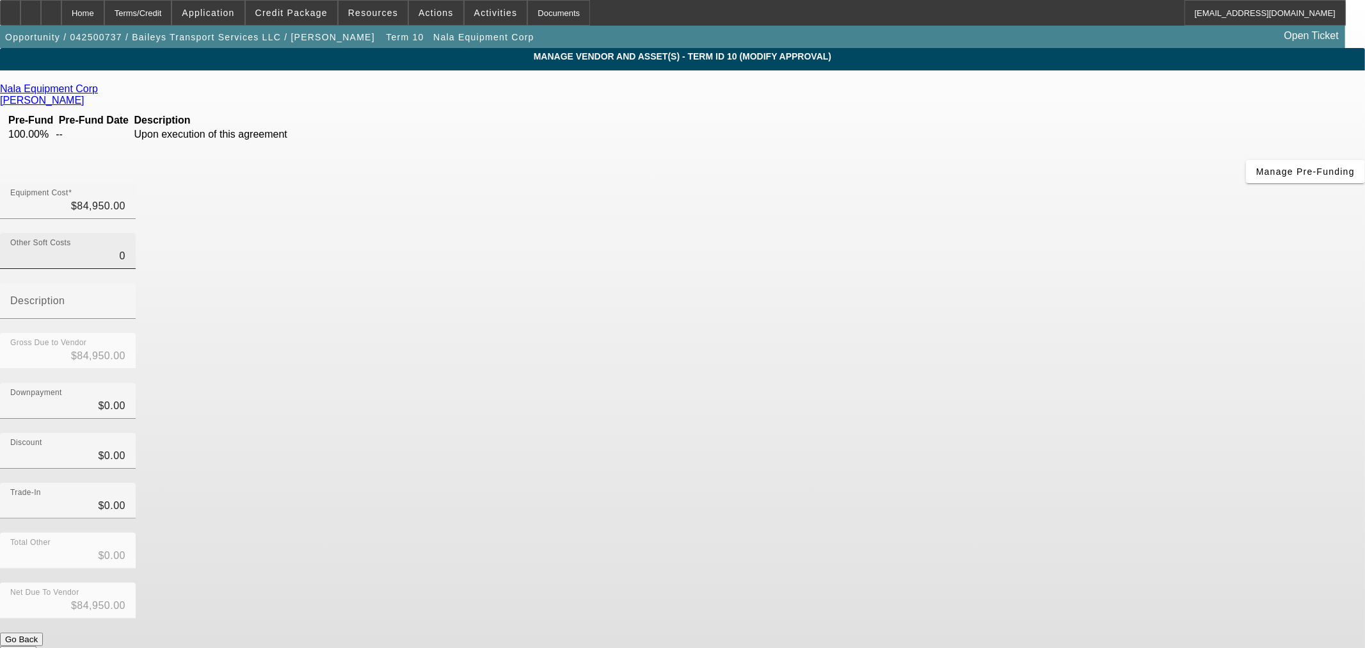
click at [125, 248] on input "0" at bounding box center [67, 255] width 115 height 15
type input "10"
type input "$84,960.00"
type input "190"
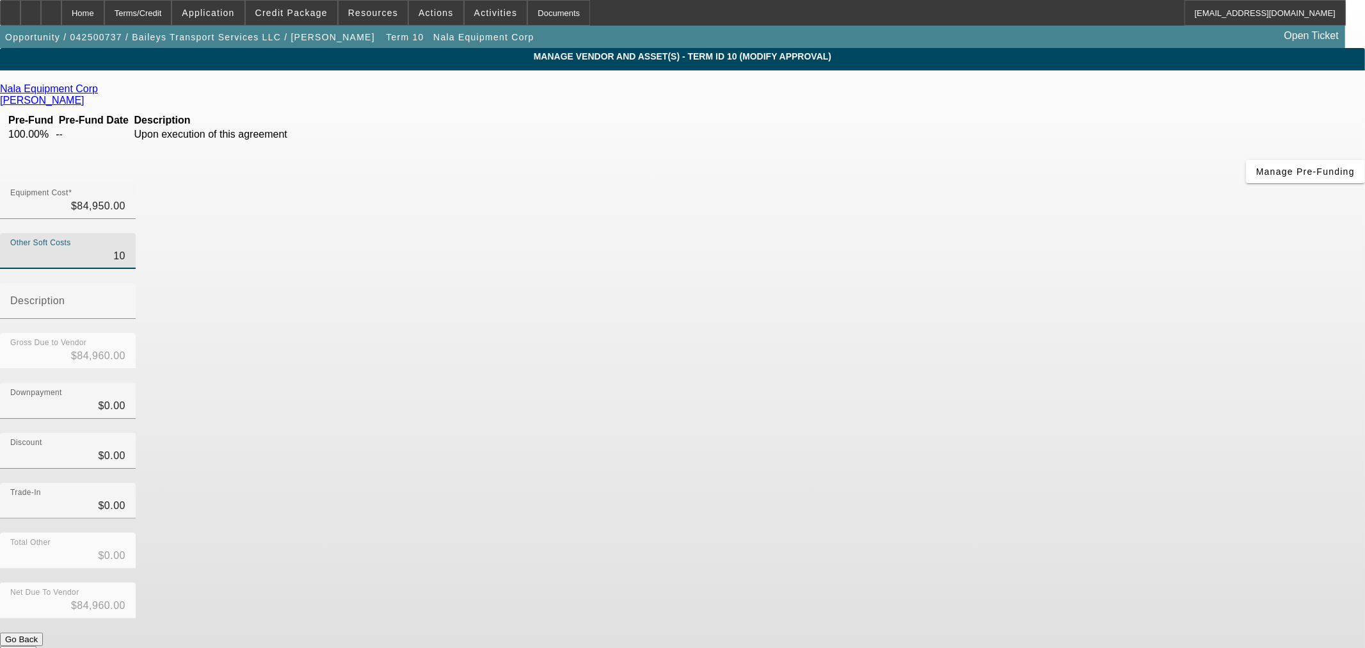
type input "$85,140.00"
type input "1990"
type input "$86,940.00"
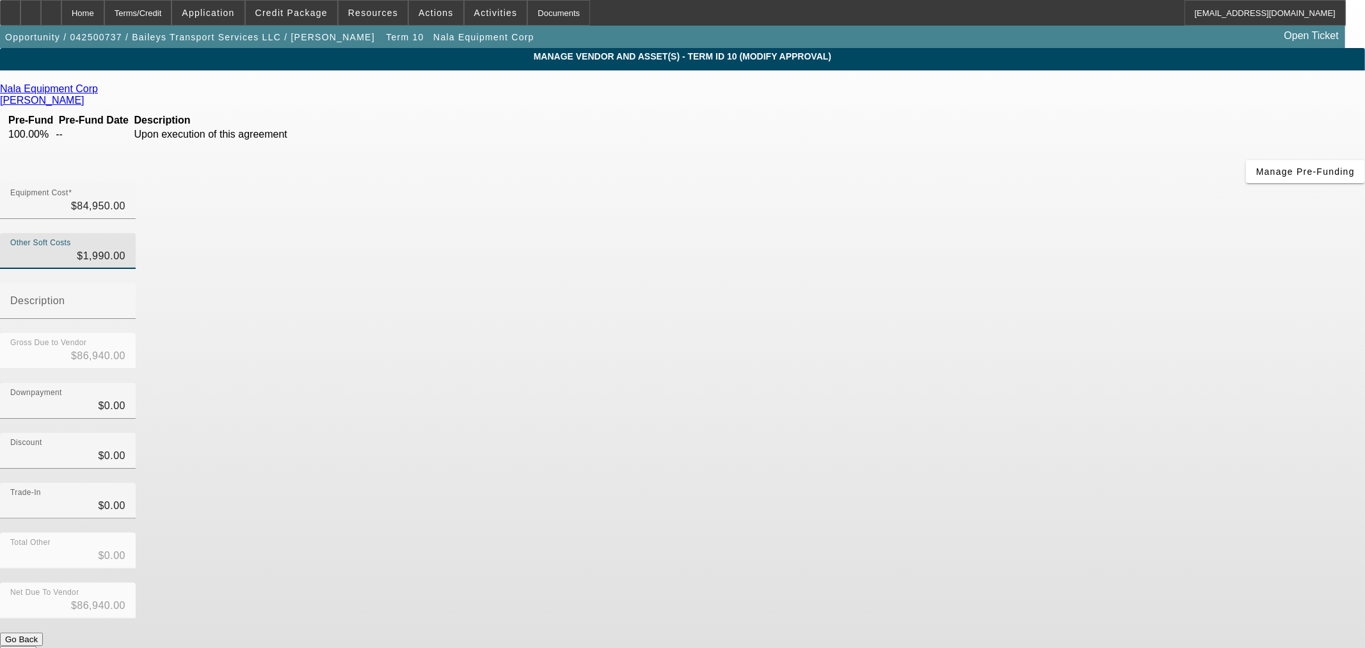
click at [901, 383] on div "Downpayment $0.00" at bounding box center [682, 408] width 1365 height 50
click at [125, 248] on input "1990" at bounding box center [67, 255] width 115 height 15
type input "190"
type input "$85,140.00"
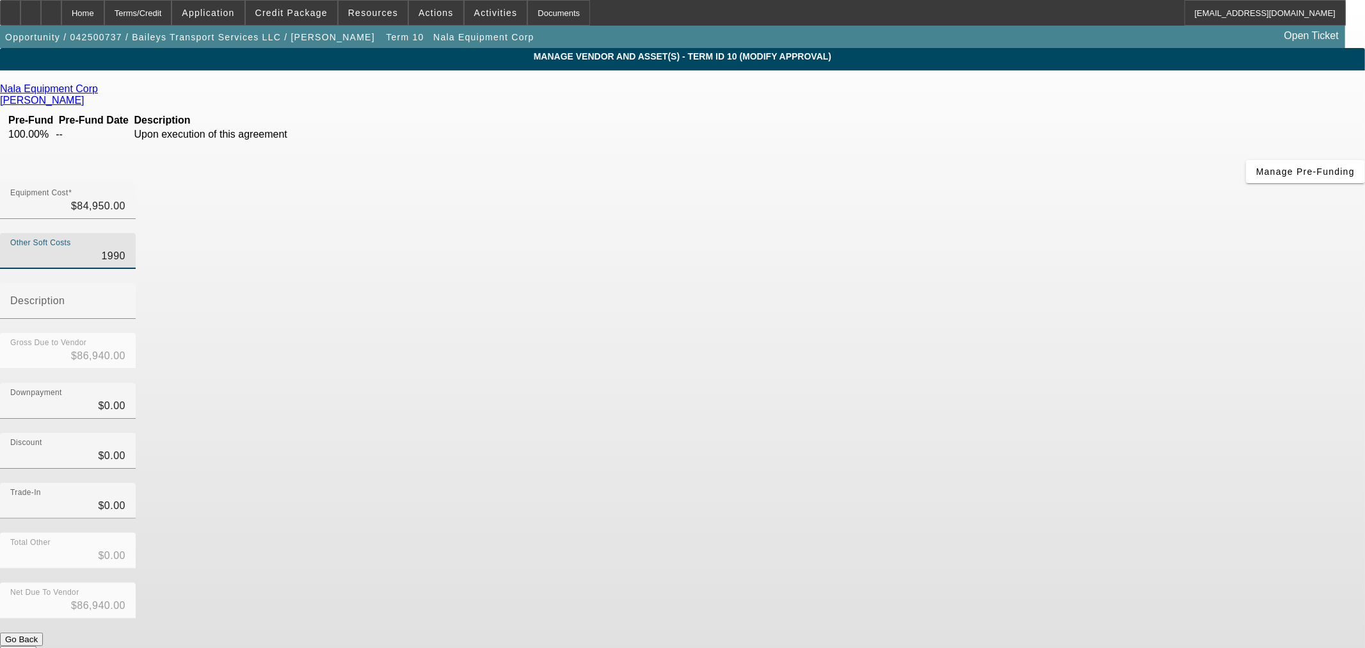
type input "$85,140.00"
click at [136, 233] on div "Other Soft Costs $190.00" at bounding box center [68, 251] width 136 height 36
click at [125, 248] on input "190" at bounding box center [67, 255] width 115 height 15
click at [136, 233] on div "Other Soft Costs $190.00" at bounding box center [68, 251] width 136 height 36
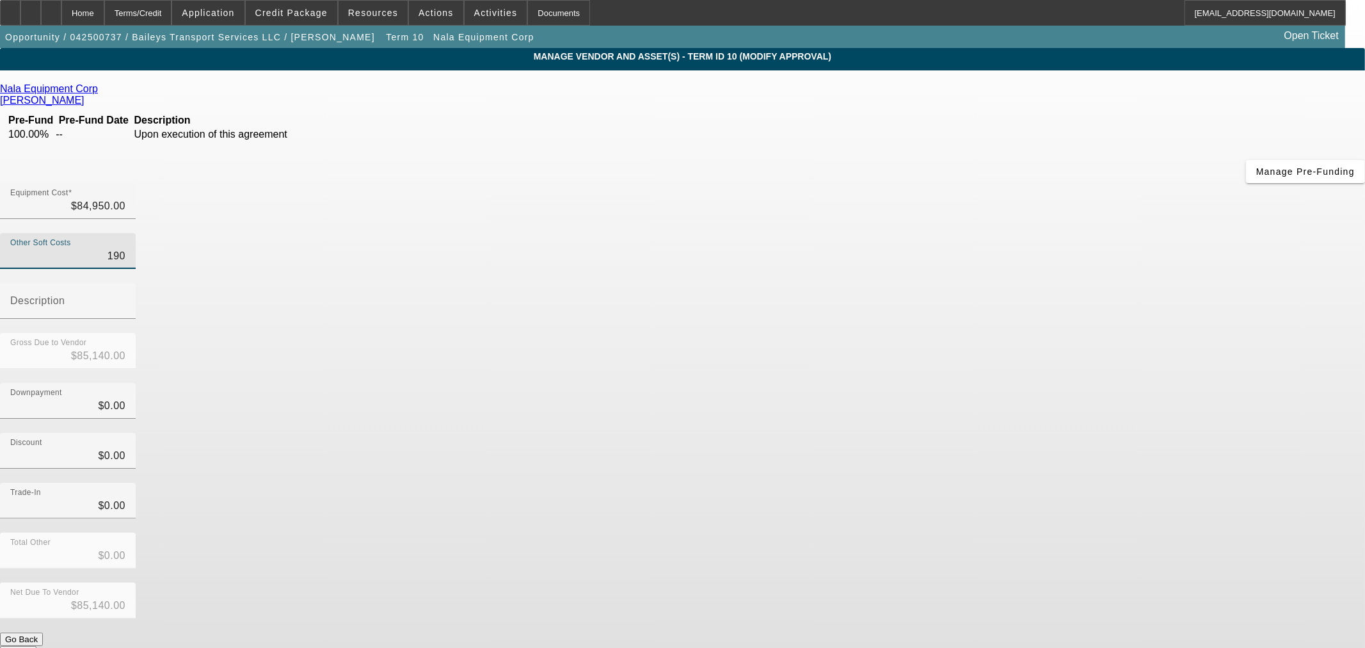
type input "19"
type input "$84,969.00"
type input "1"
type input "$84,951.00"
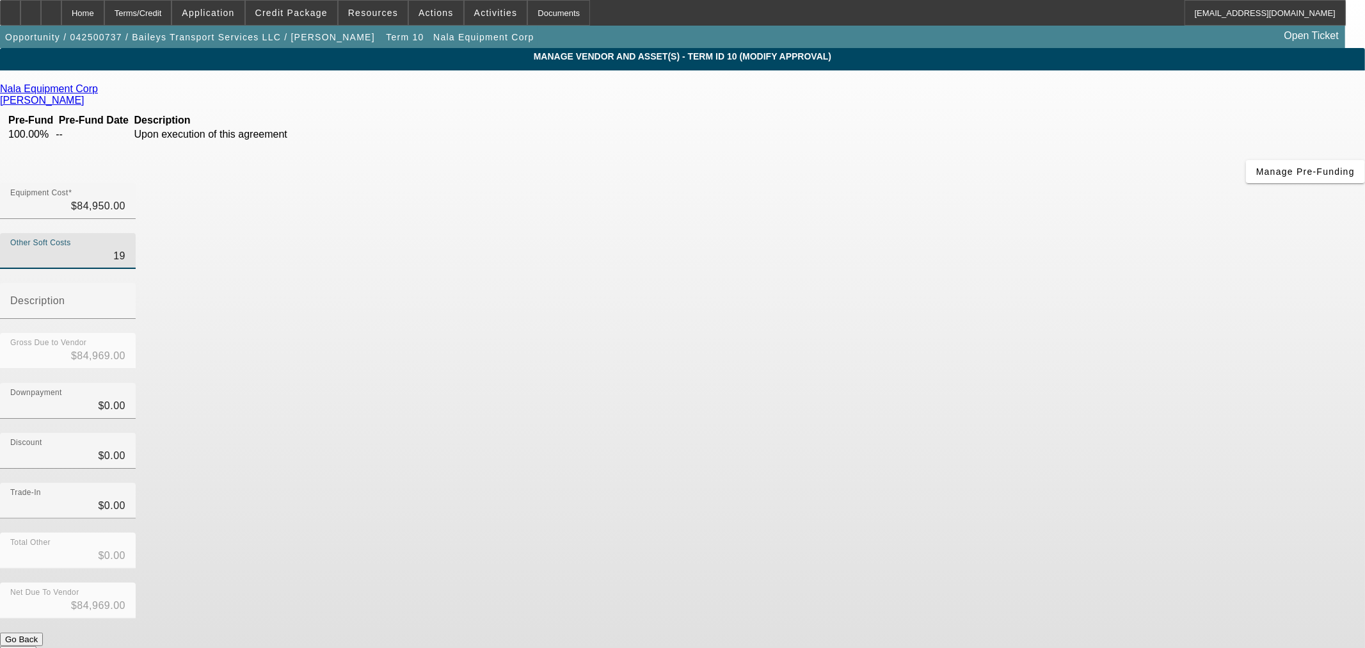
type input "$84,951.00"
type input "$84,950.00"
type input "1"
type input "$84,951.00"
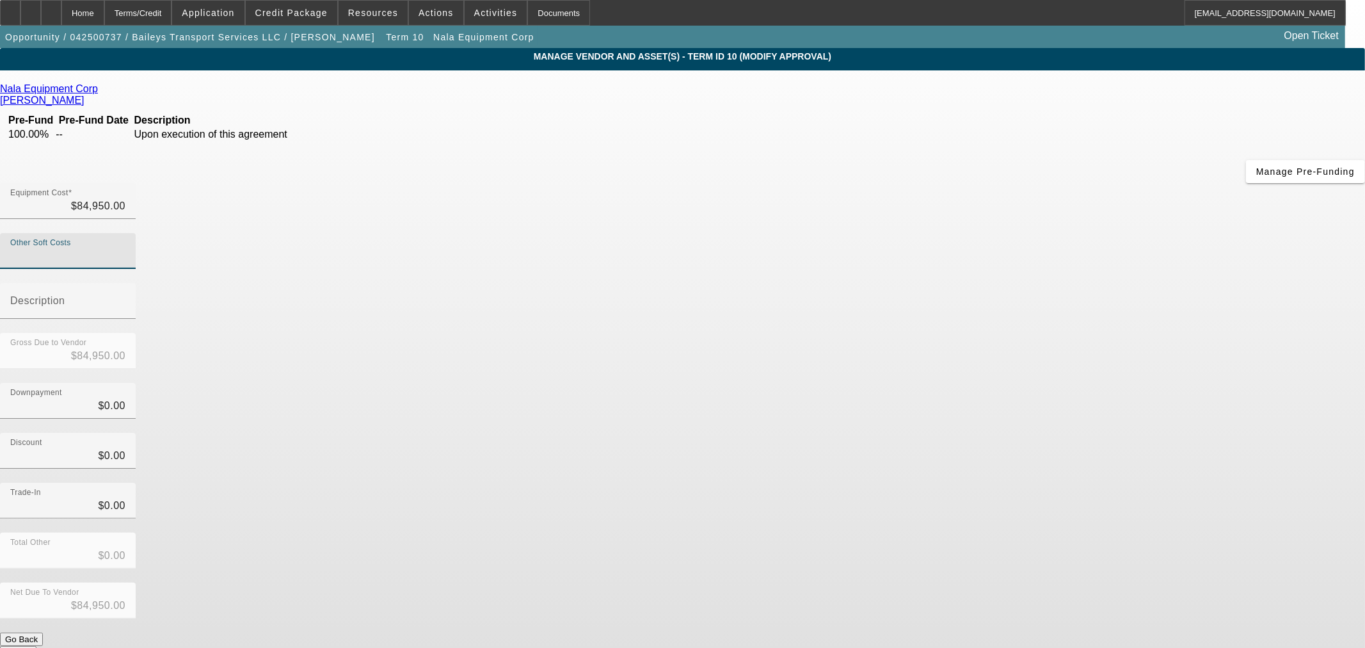
type input "$84,951.00"
type input "19"
type input "$84,969.00"
type input "199"
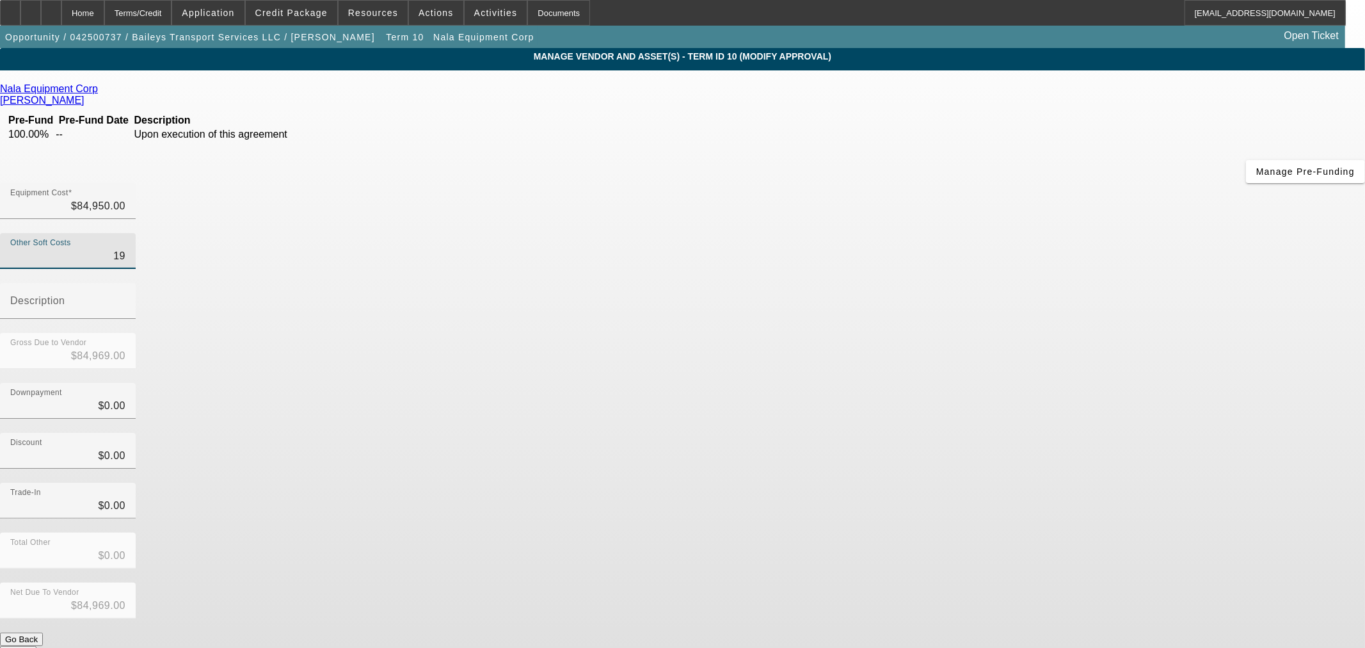
type input "$85,149.00"
type input "$199.00"
click at [1023, 383] on div "Downpayment $0.00" at bounding box center [682, 408] width 1365 height 50
click at [961, 383] on div "Downpayment $0.00" at bounding box center [682, 408] width 1365 height 50
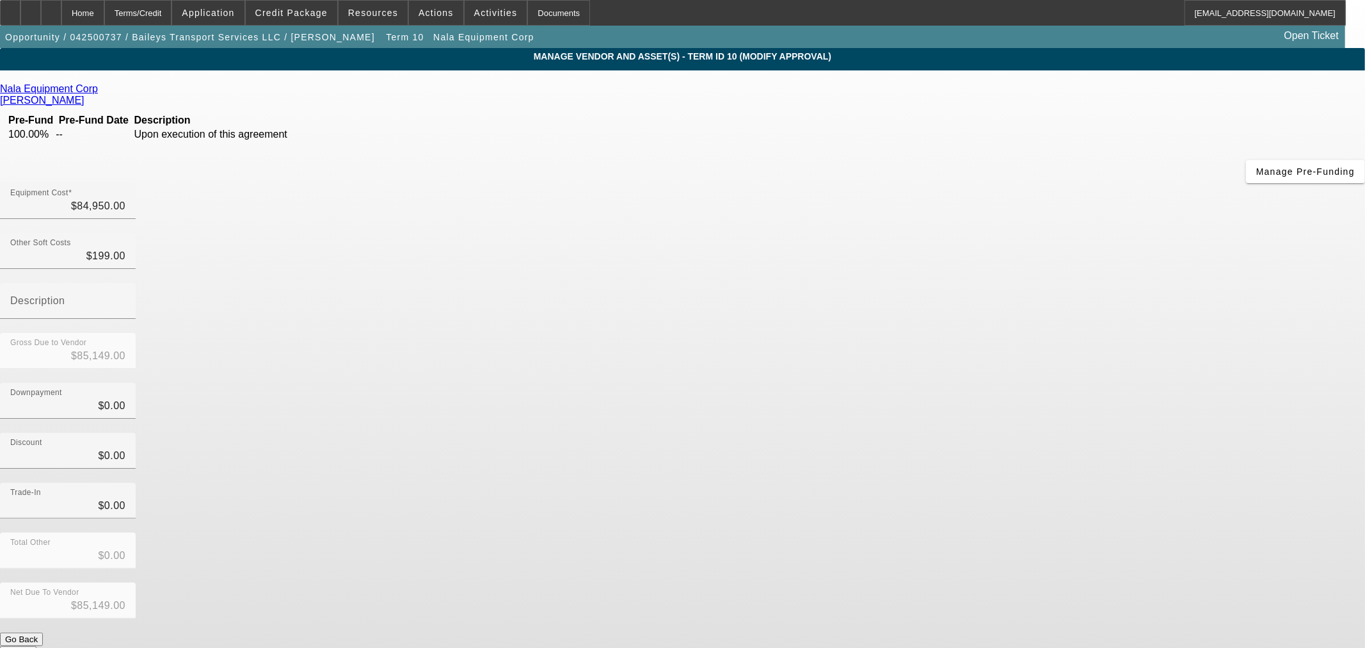
click at [36, 646] on button "Submit" at bounding box center [18, 652] width 36 height 13
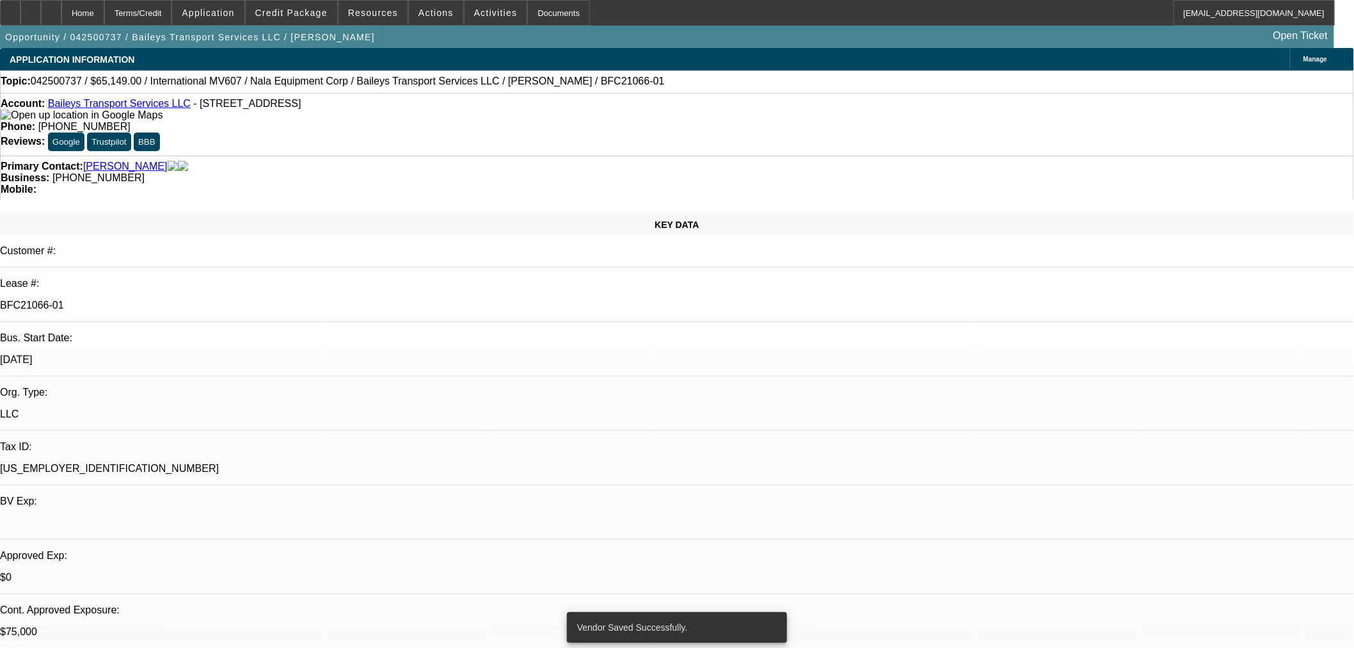
select select "0"
select select "2"
select select "0"
select select "6"
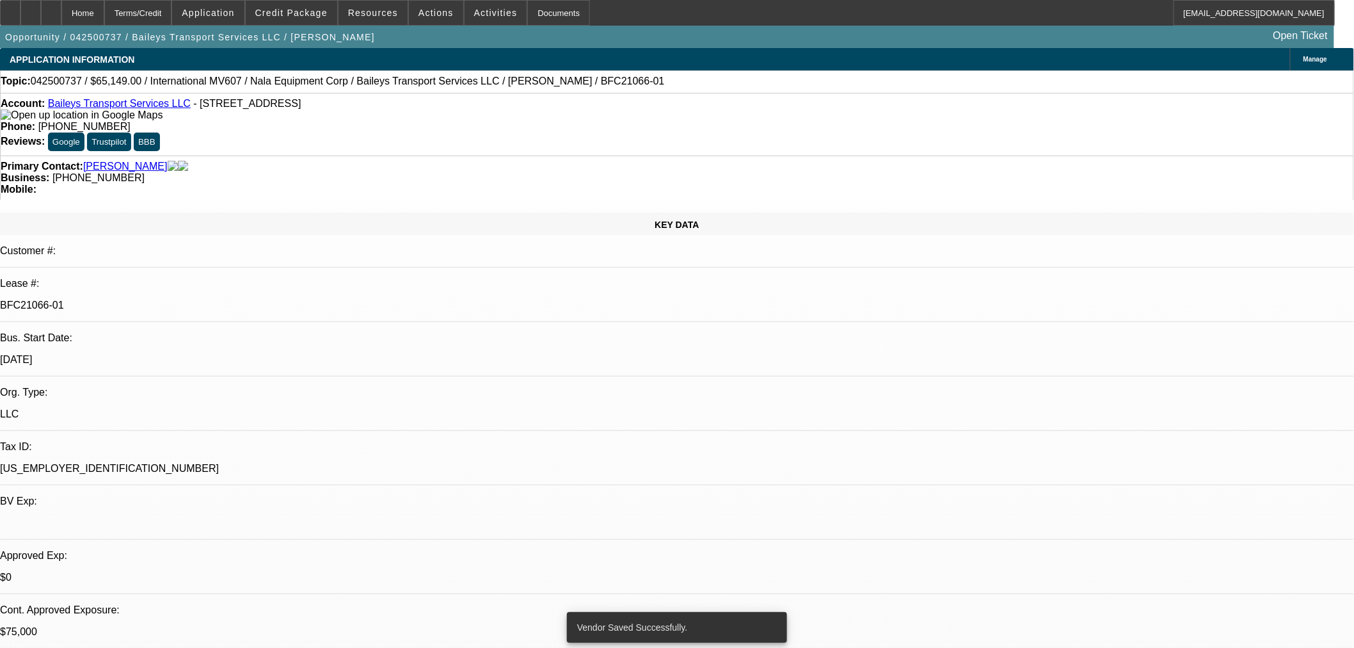
select select "0"
select select "2"
select select "0"
select select "6"
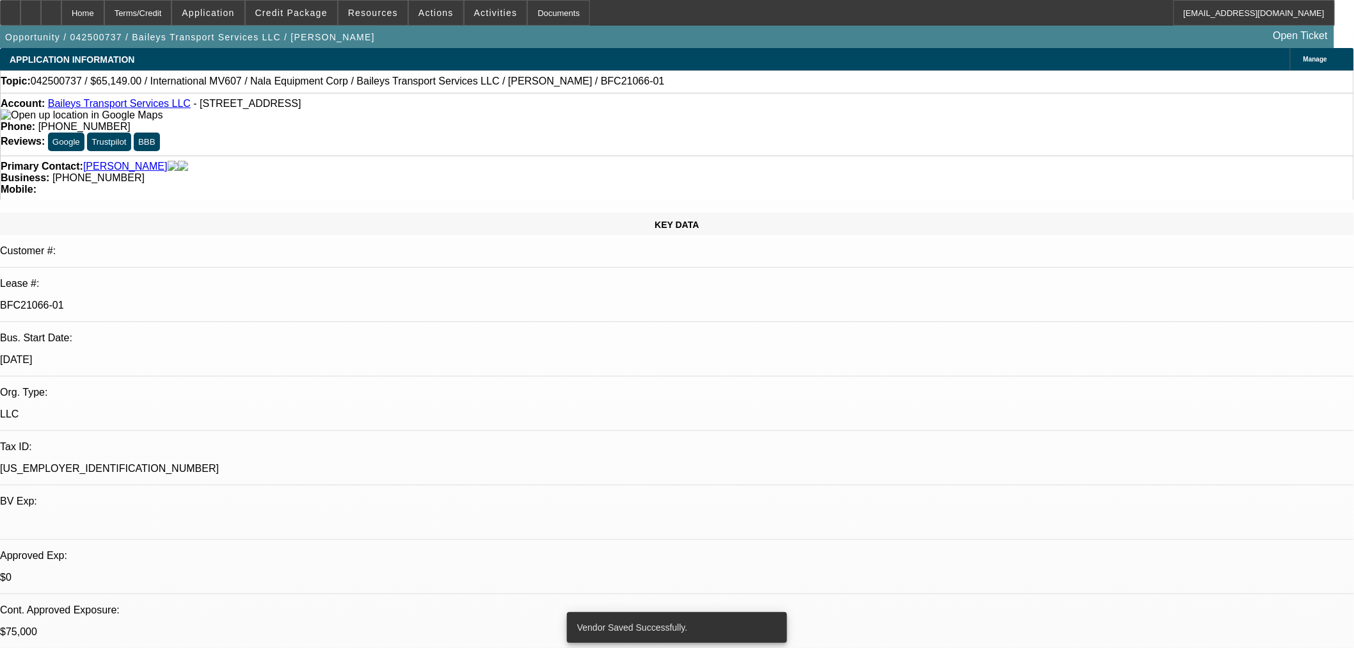
select select "0"
select select "2"
select select "0"
select select "6"
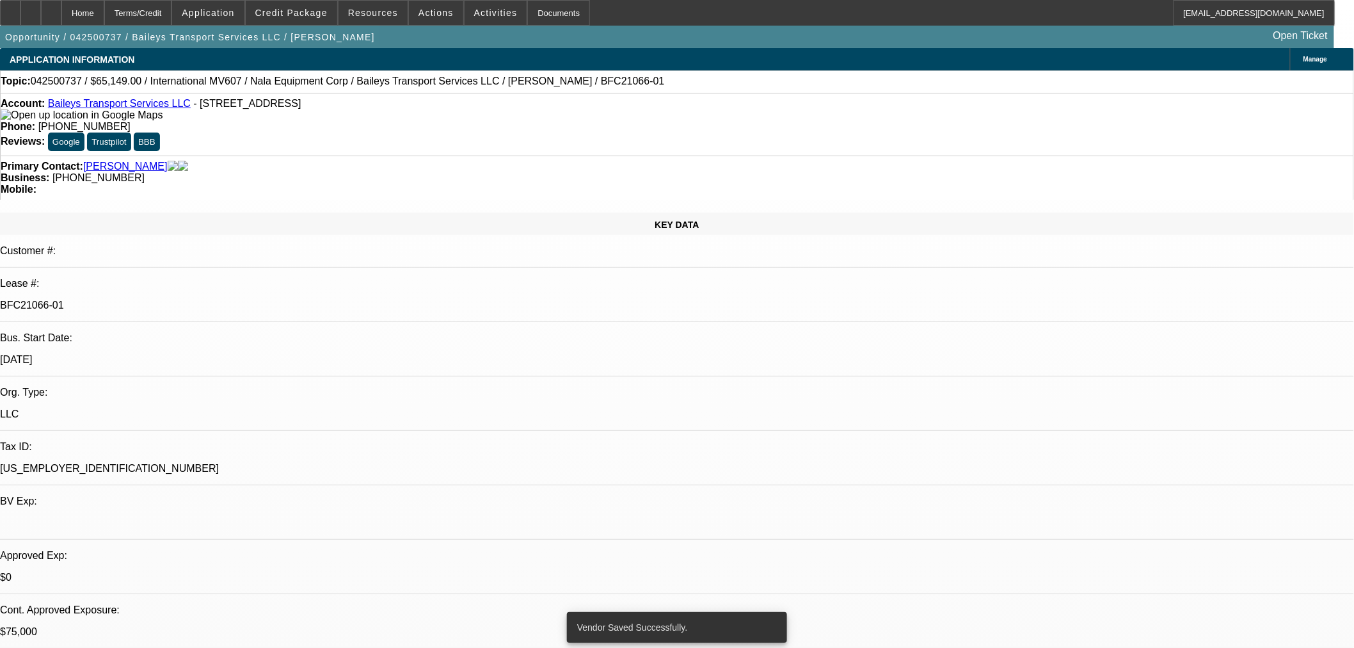
select select "0"
select select "2"
select select "0"
select select "6"
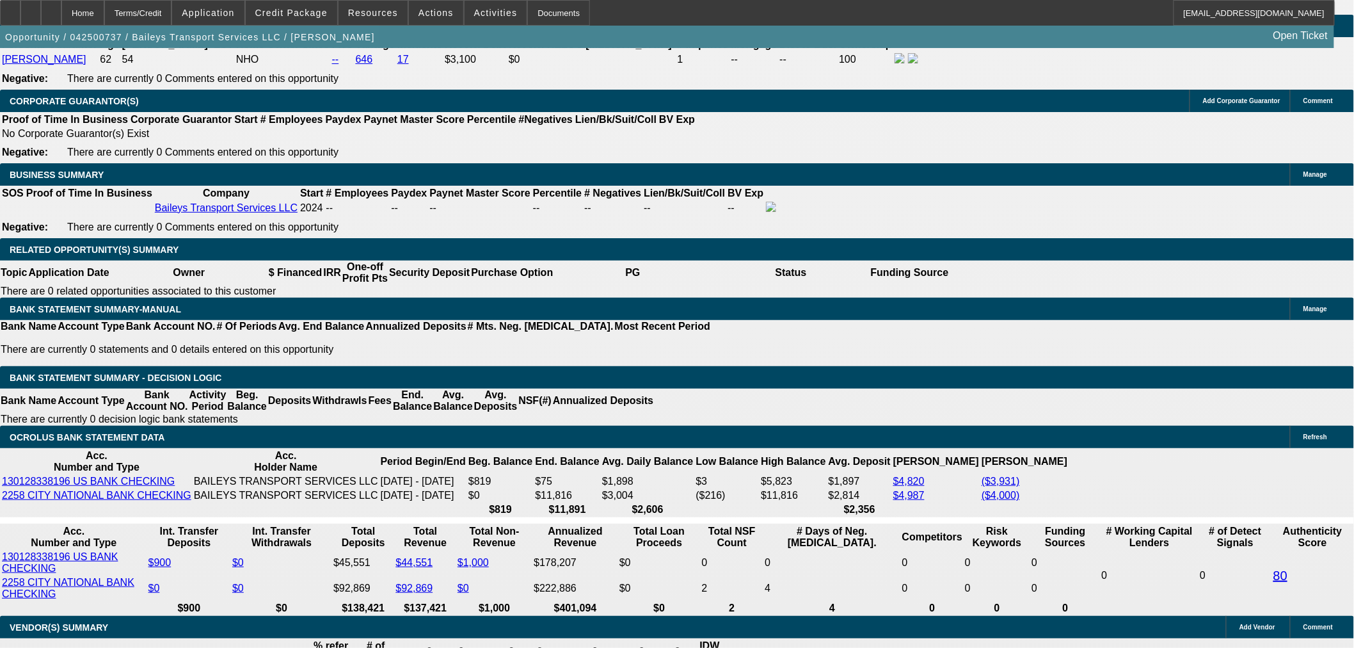
scroll to position [1957, 0]
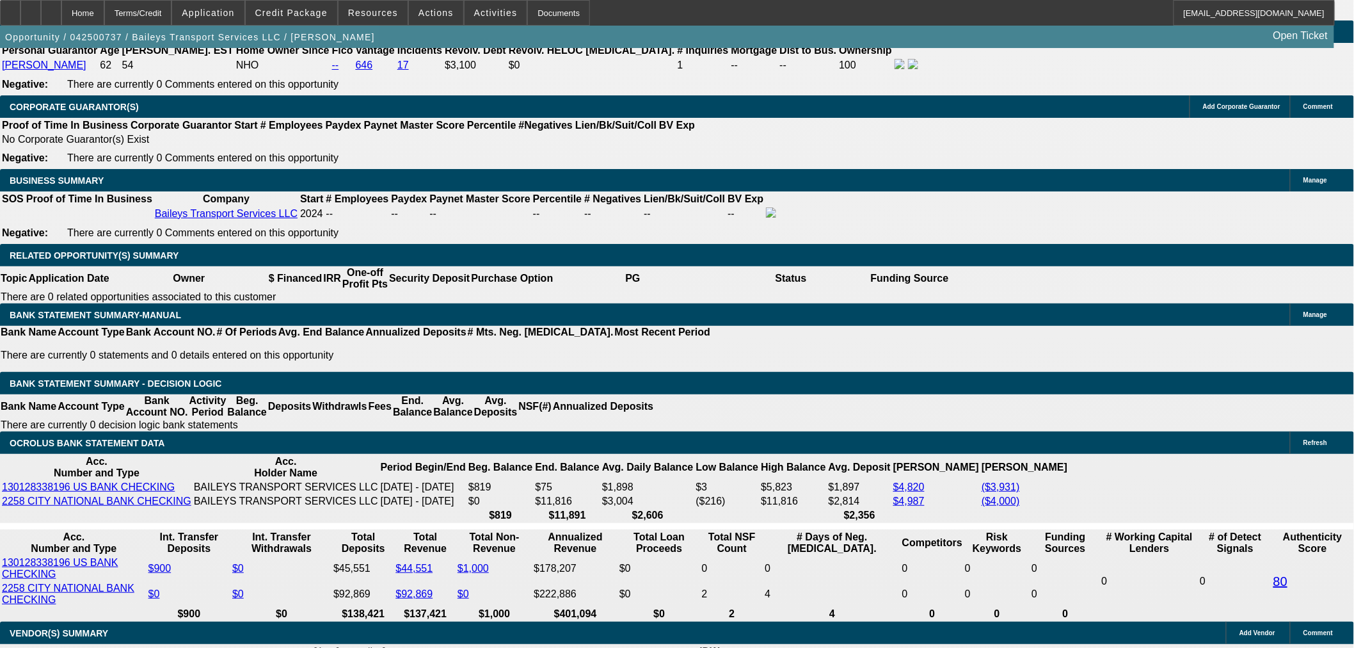
type input "2"
type input "$4.00"
type input "UNKNOWN"
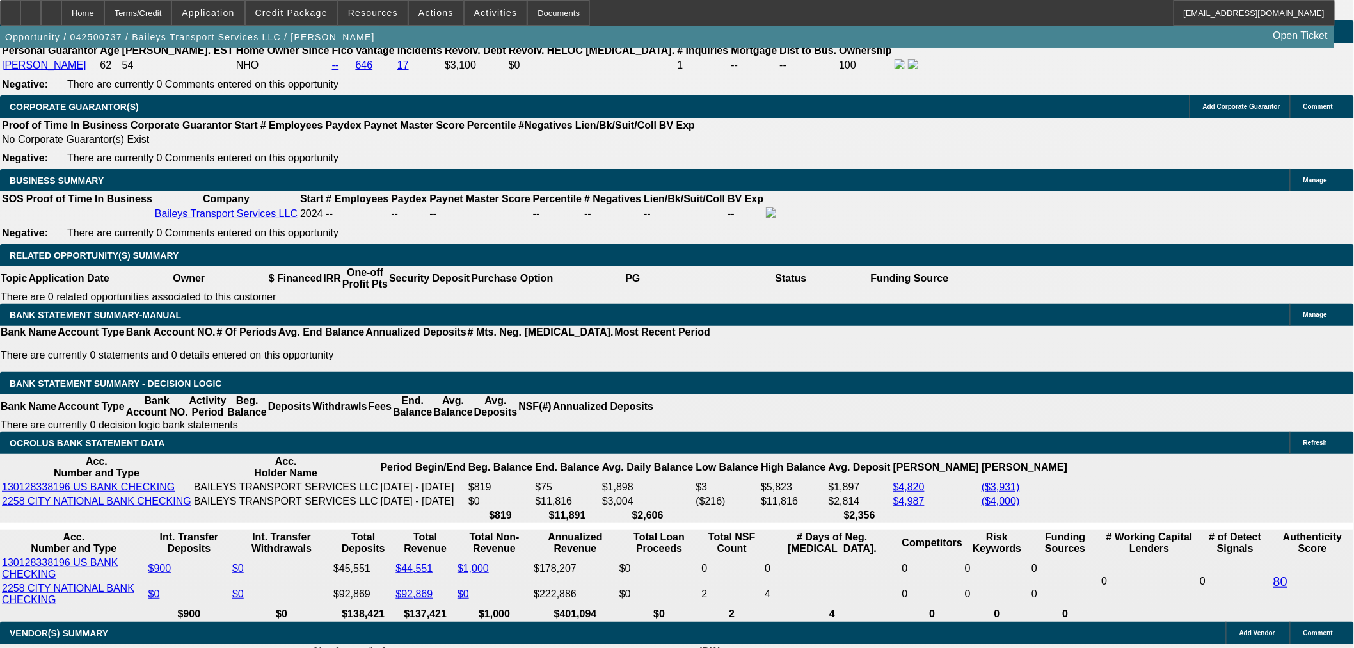
type input "2620"
type input "25.9"
type input "$5,240.00"
type input "$2,620.00"
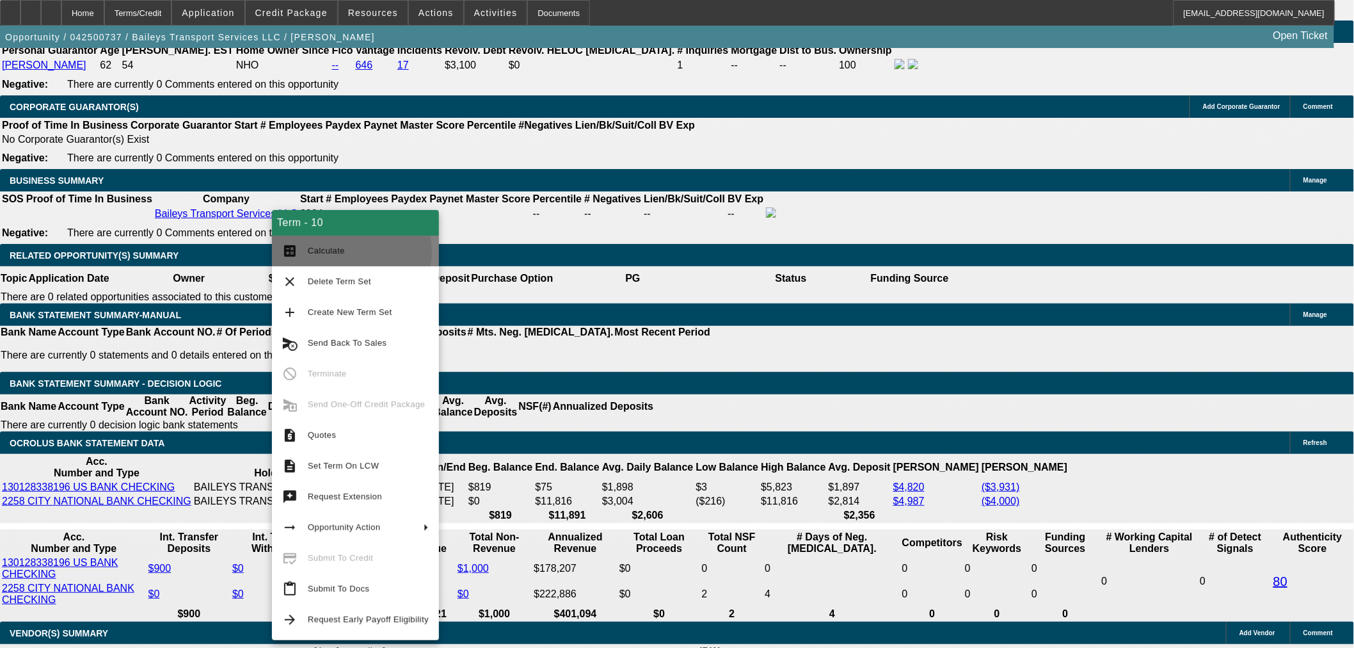
click at [348, 251] on span "Calculate" at bounding box center [368, 250] width 121 height 15
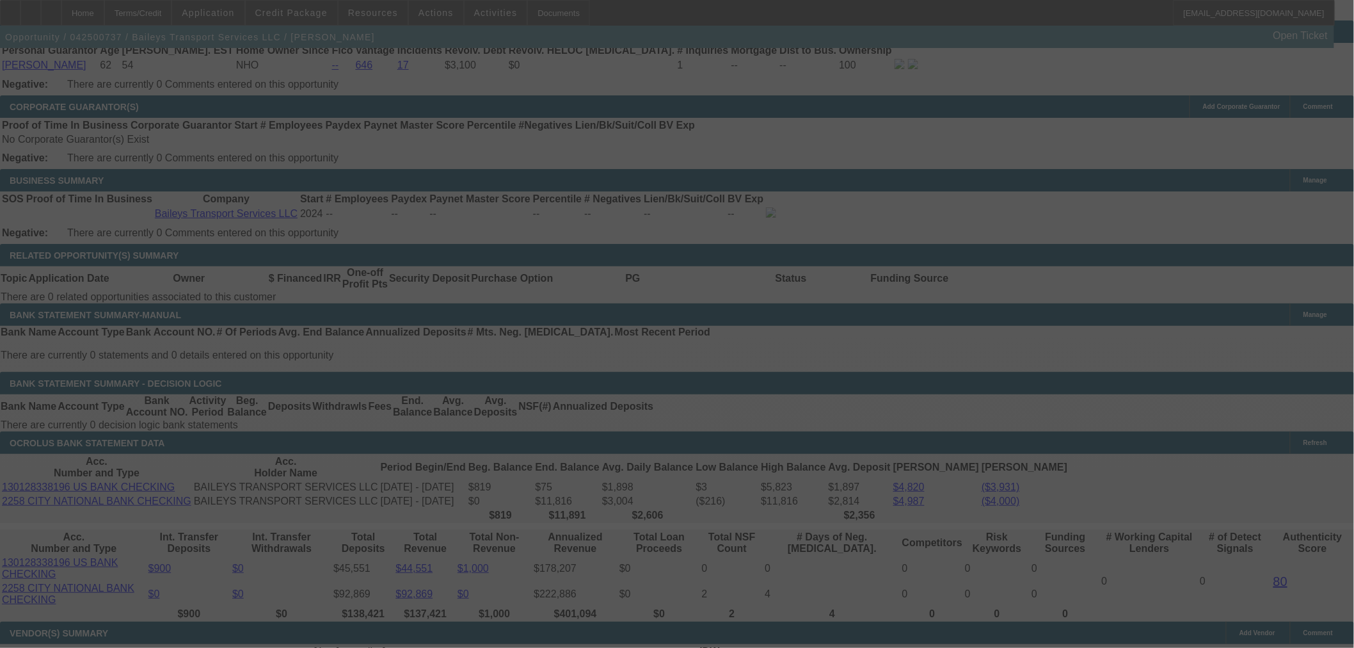
select select "0"
select select "2"
select select "0"
select select "6"
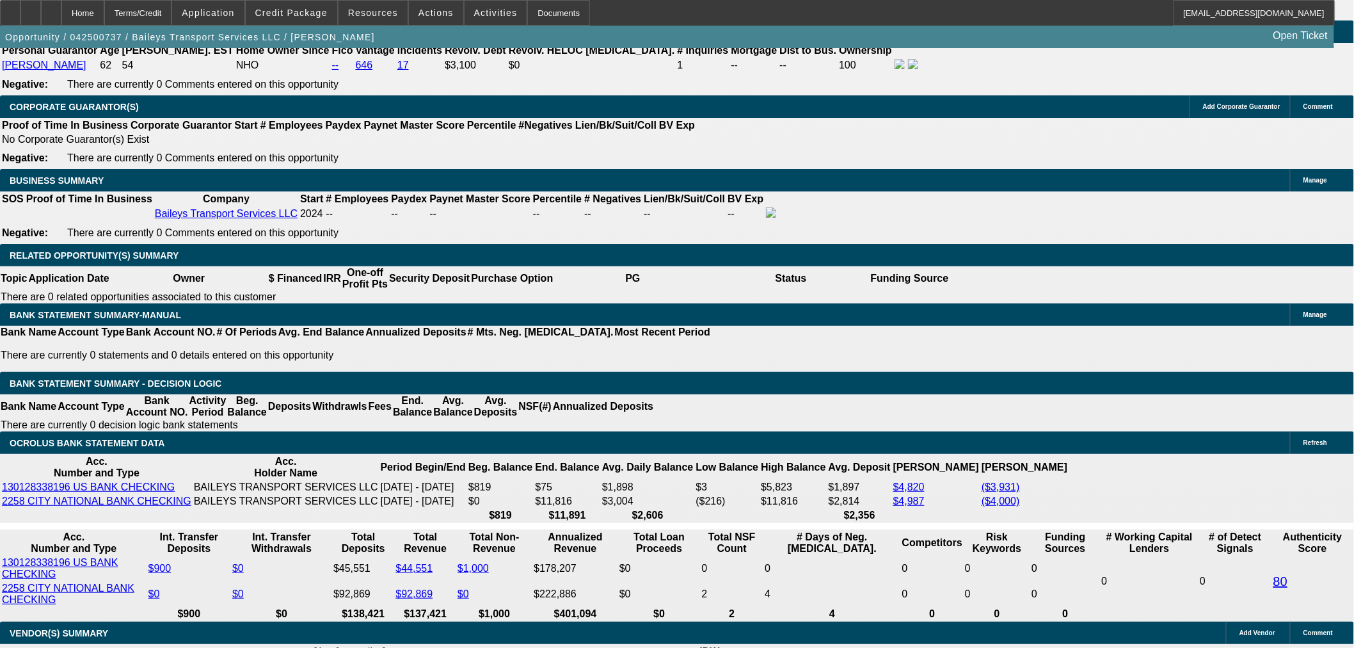
drag, startPoint x: 310, startPoint y: 144, endPoint x: 327, endPoint y: 141, distance: 16.8
click at [1159, 301] on button "reply_all Reply All" at bounding box center [1165, 311] width 81 height 31
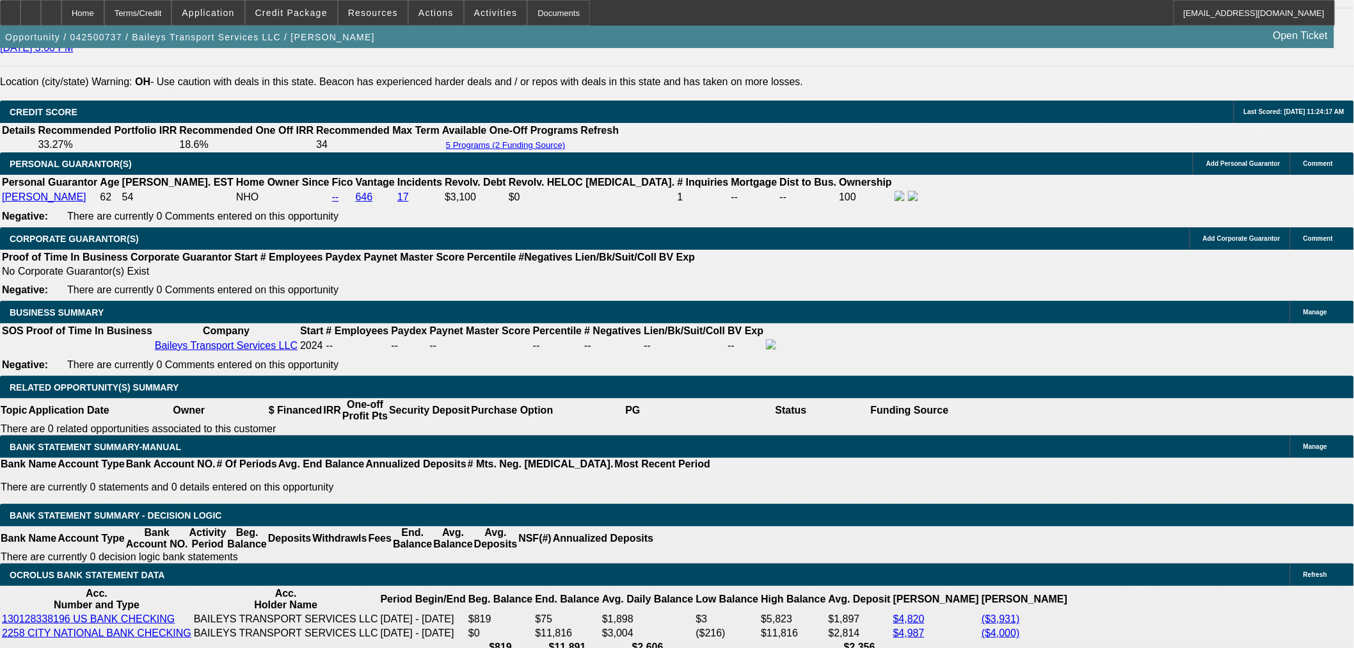
scroll to position [1673, 0]
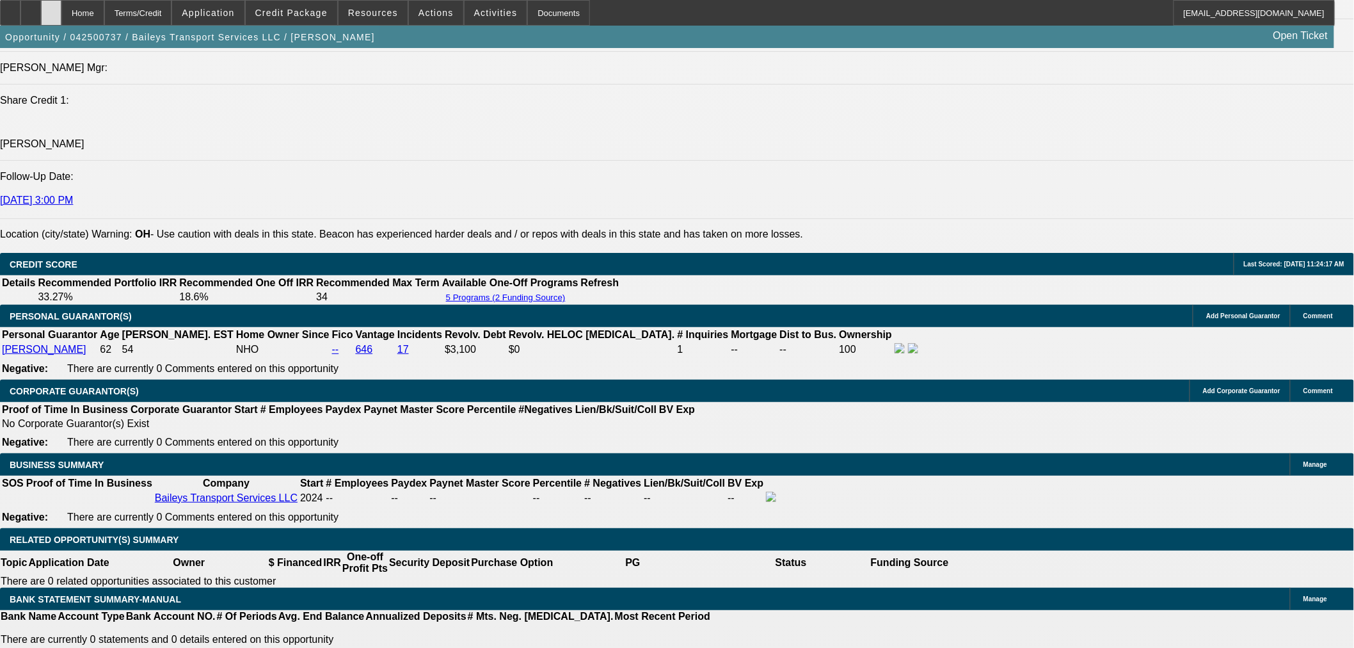
click at [61, 12] on div at bounding box center [51, 13] width 20 height 26
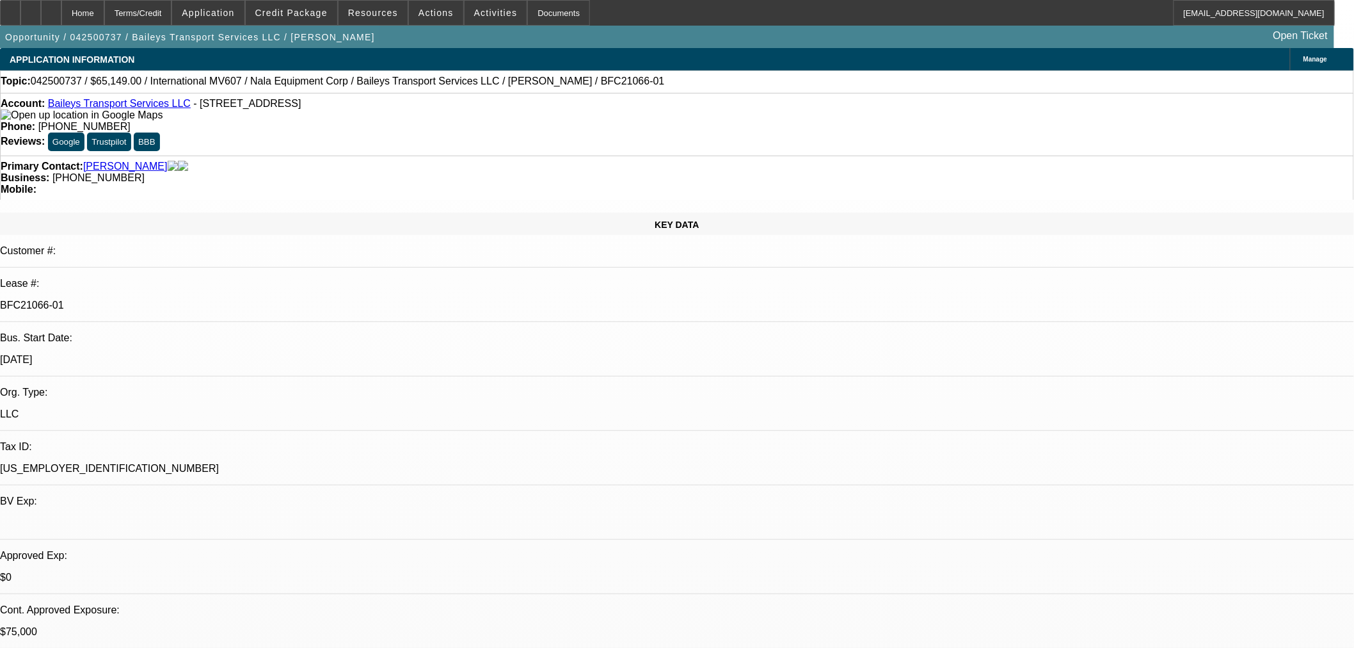
select select "0"
select select "2"
select select "0"
select select "6"
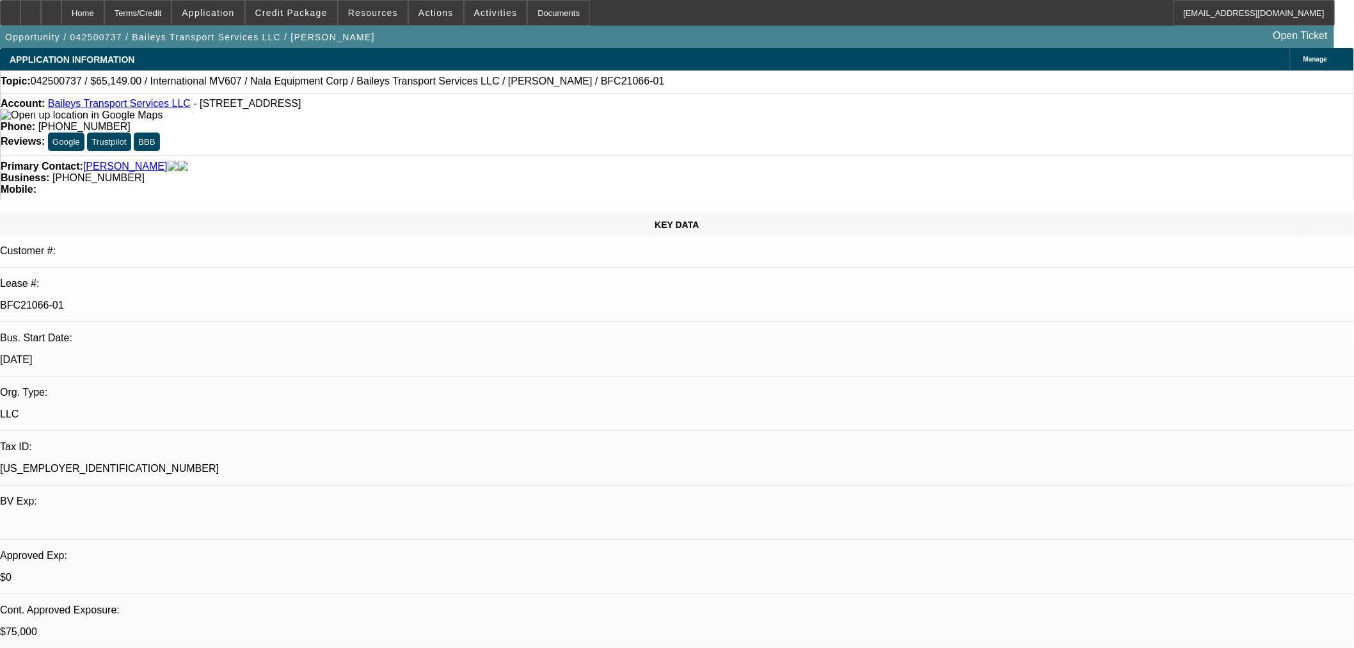
select select "0"
select select "2"
select select "0"
select select "6"
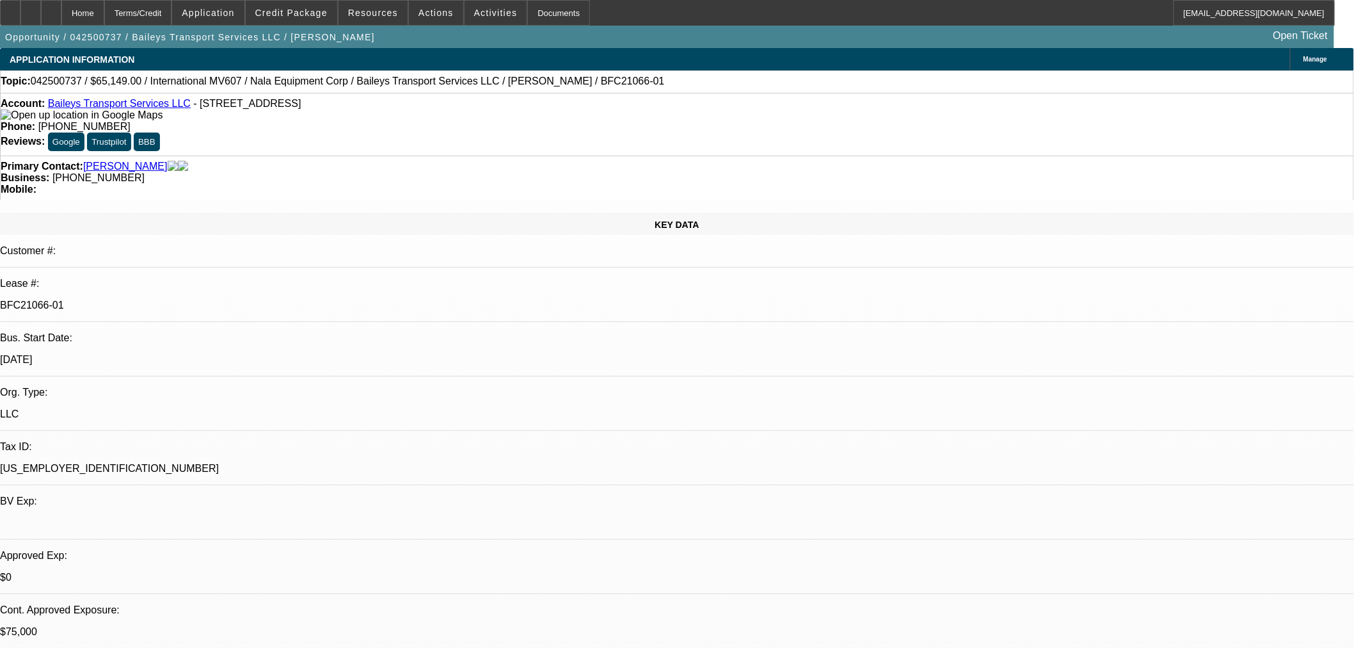
select select "0"
select select "2"
select select "0"
select select "6"
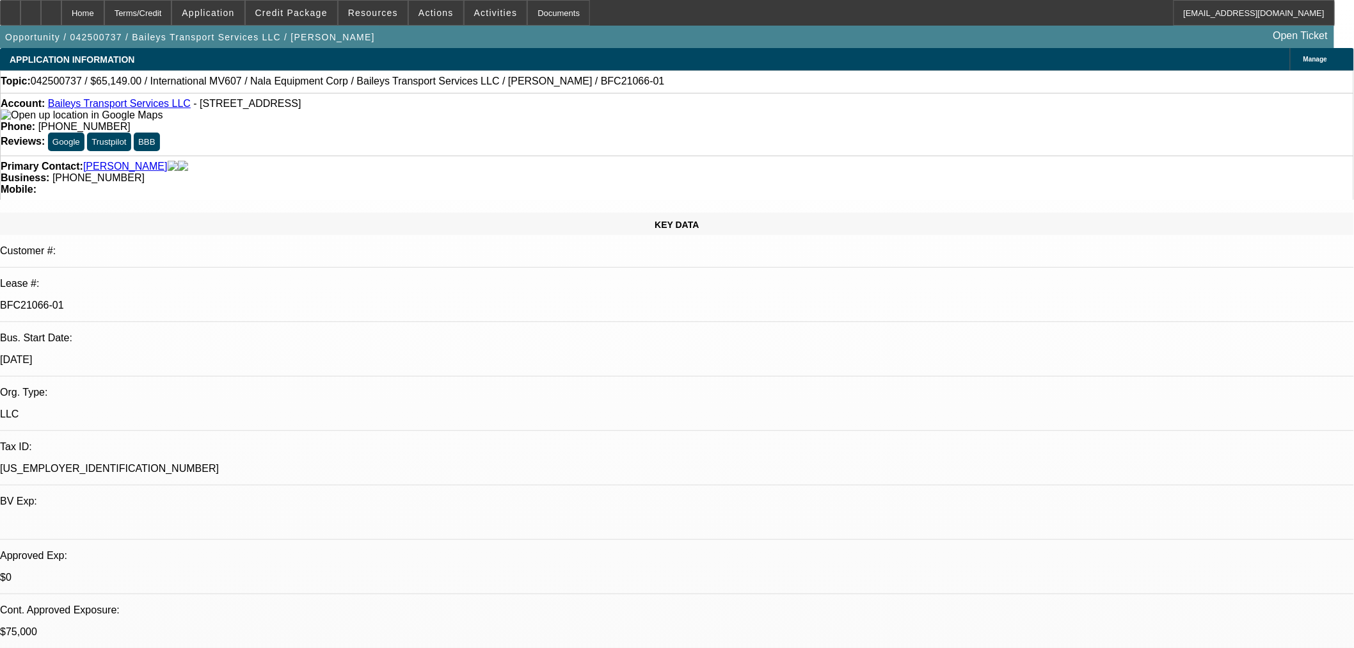
select select "0"
select select "2"
select select "0"
select select "6"
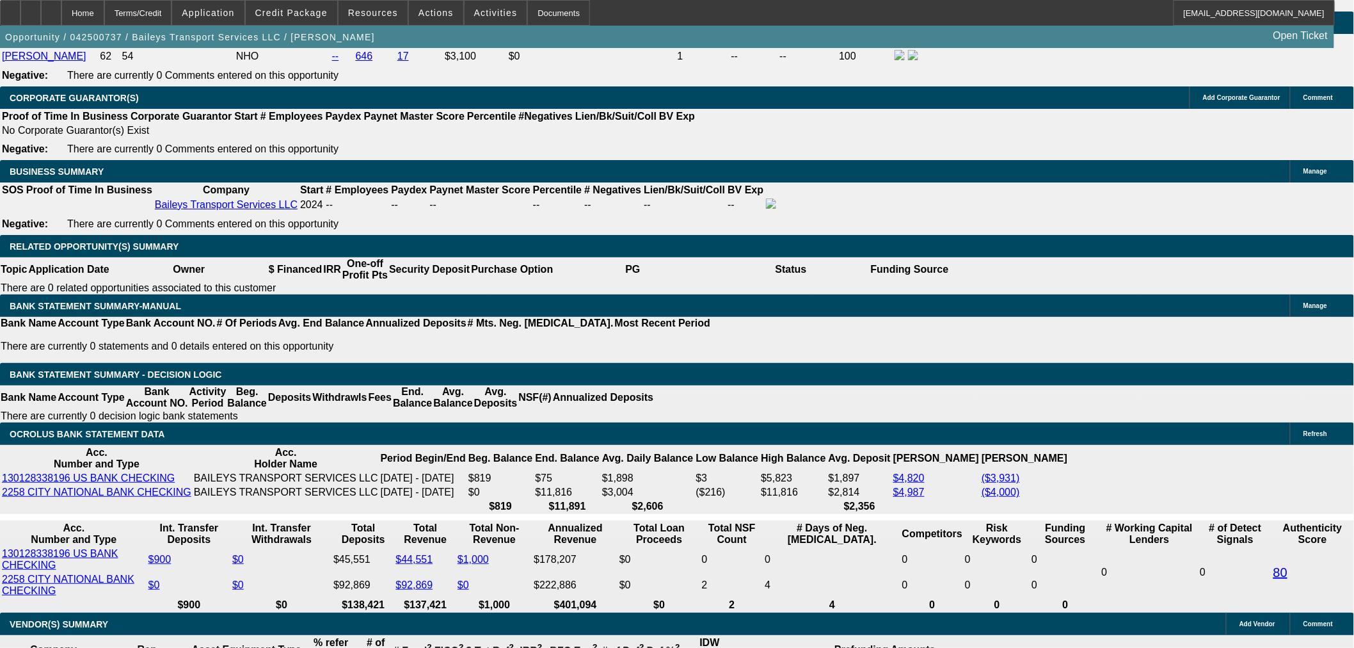
scroll to position [1991, 0]
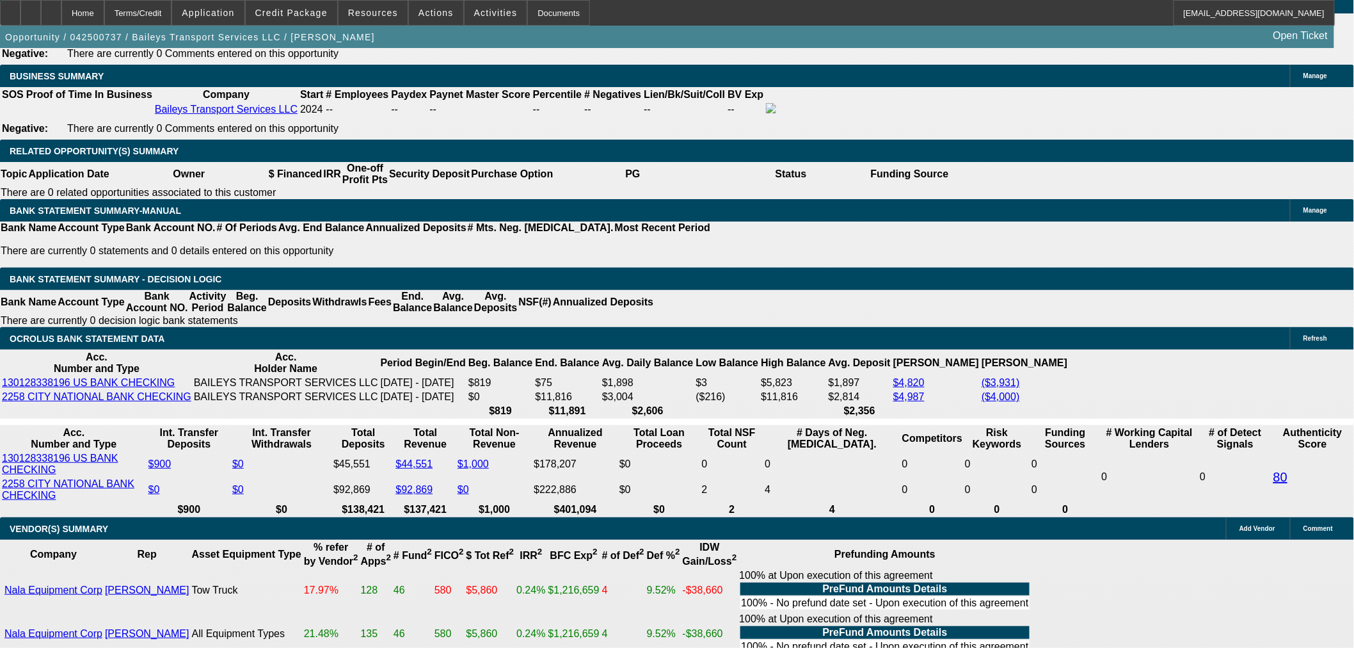
scroll to position [2062, 0]
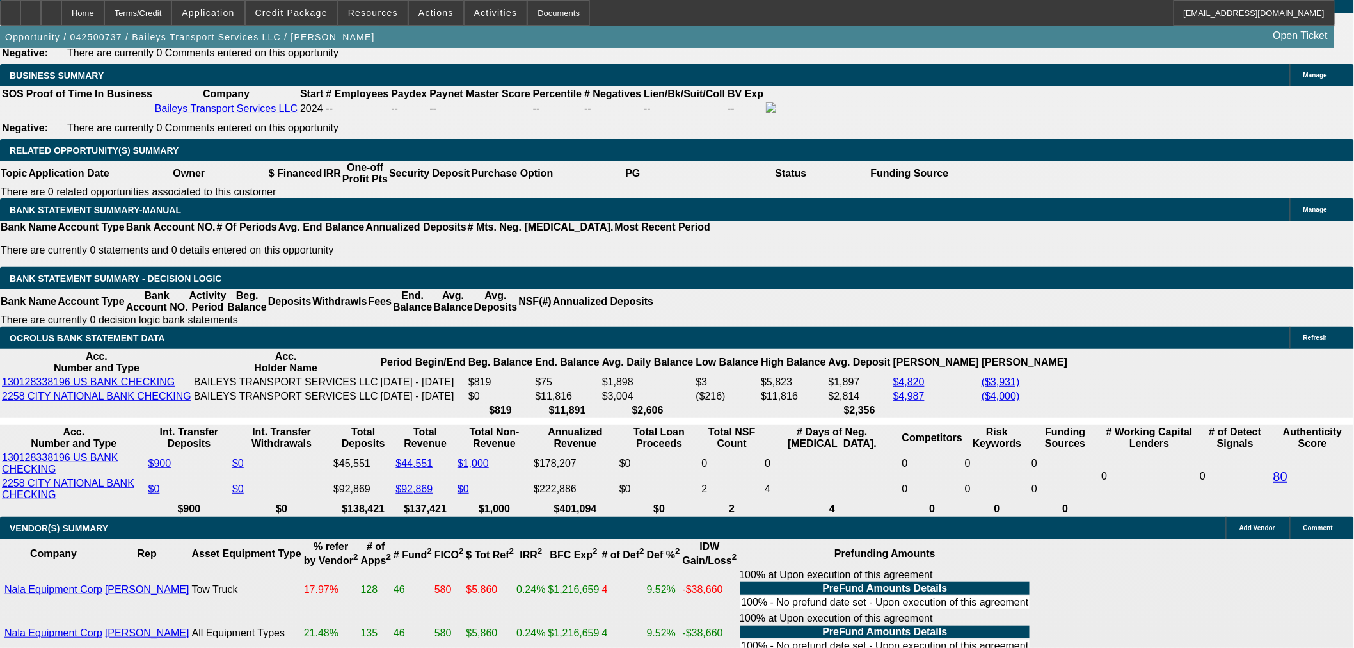
drag, startPoint x: 917, startPoint y: 63, endPoint x: 926, endPoint y: 66, distance: 9.5
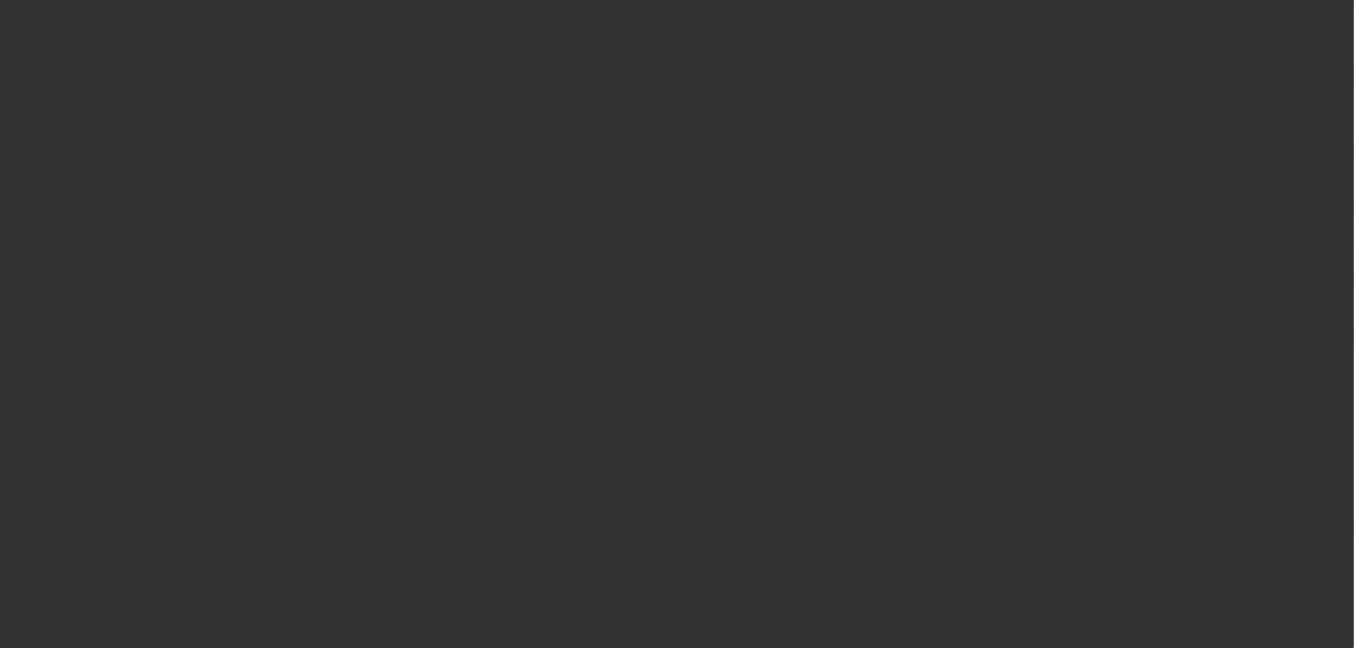
drag, startPoint x: 1153, startPoint y: 213, endPoint x: 1166, endPoint y: 218, distance: 13.6
click at [1166, 221] on div at bounding box center [677, 324] width 1354 height 648
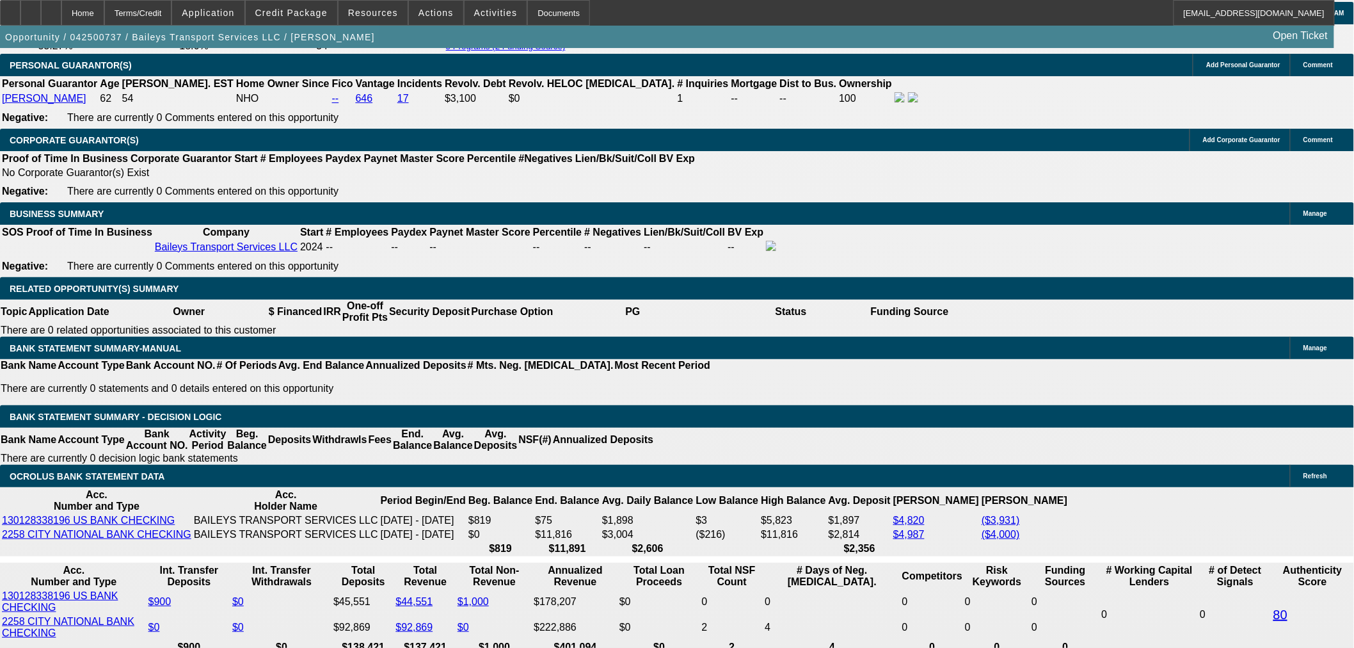
scroll to position [1920, 0]
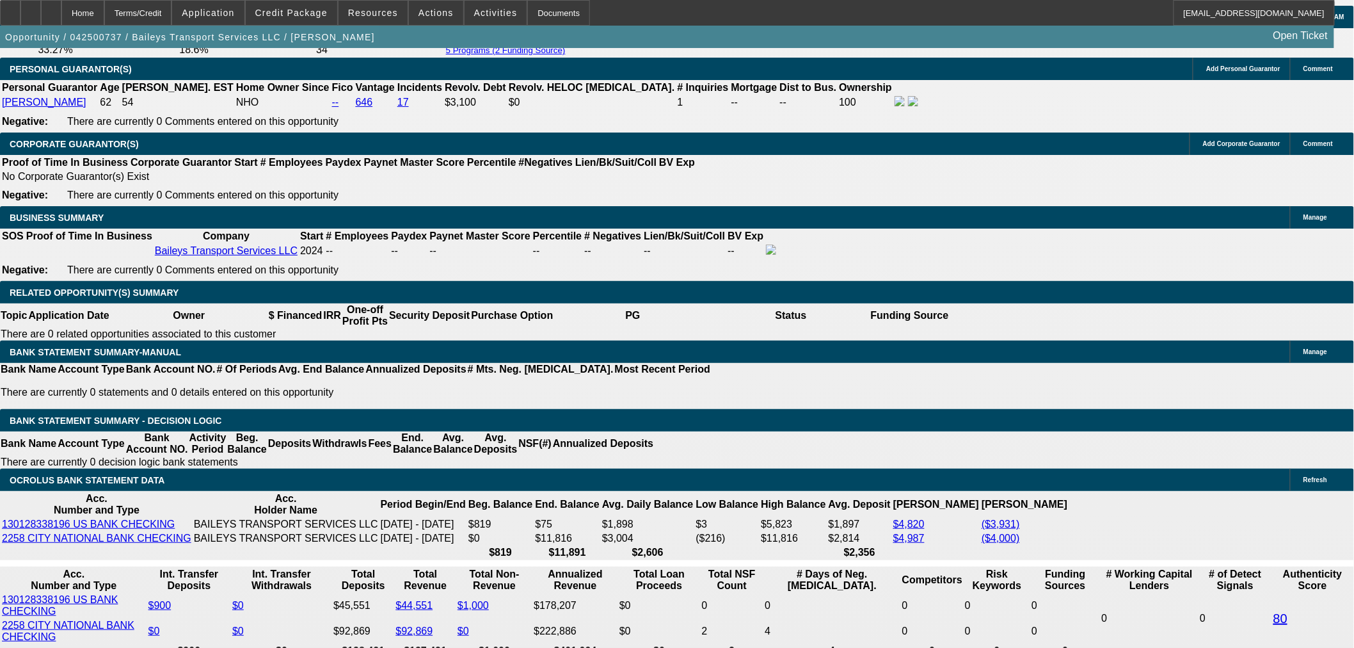
click at [1080, 155] on button "reply_all Reply All" at bounding box center [1049, 162] width 81 height 31
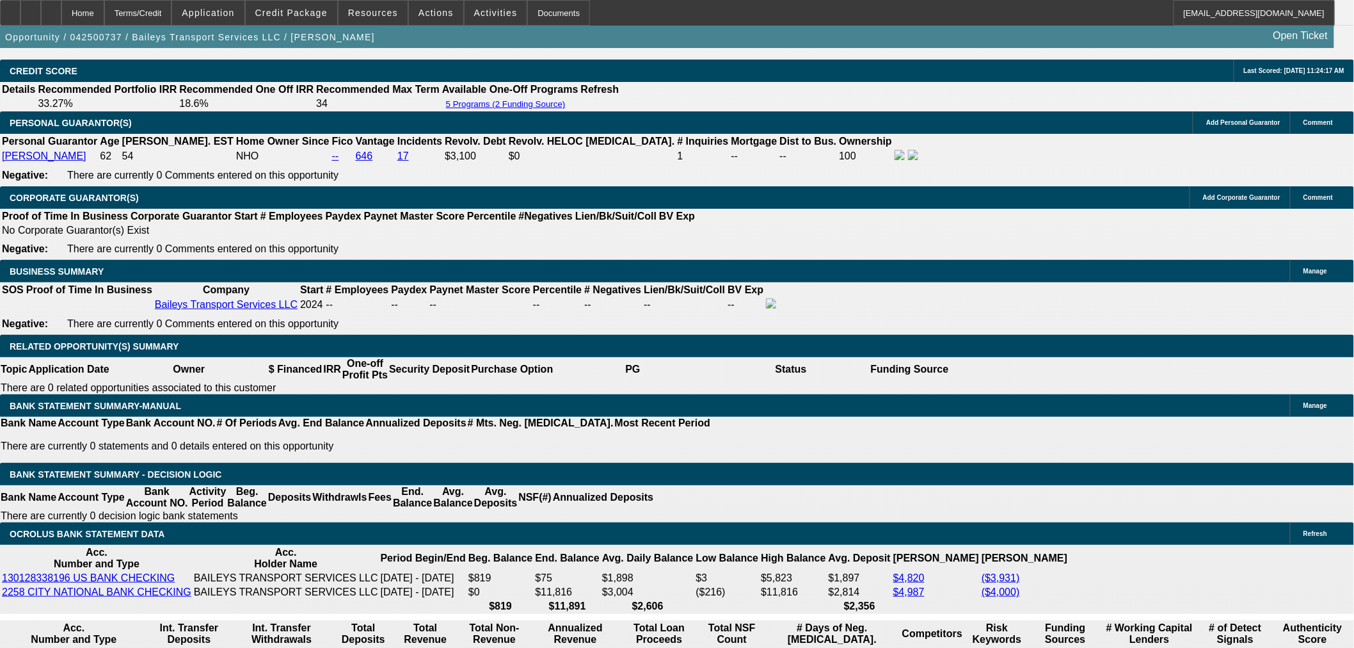
scroll to position [1777, 0]
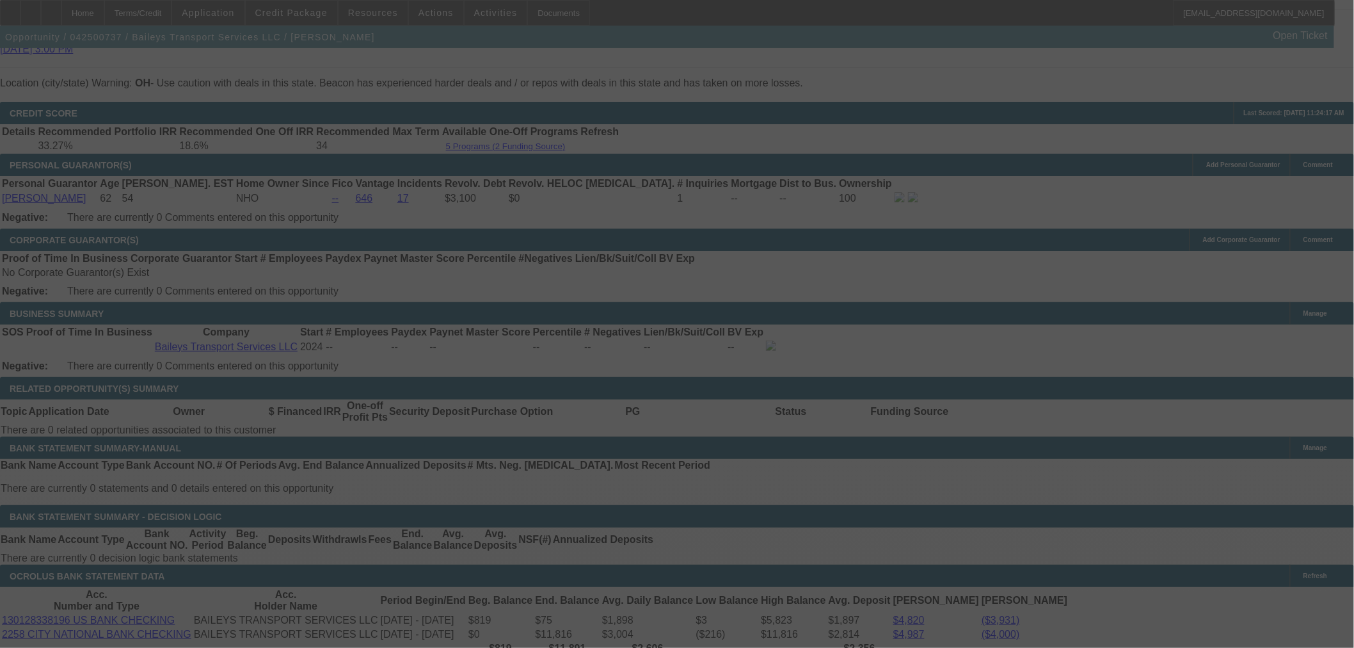
scroll to position [1849, 0]
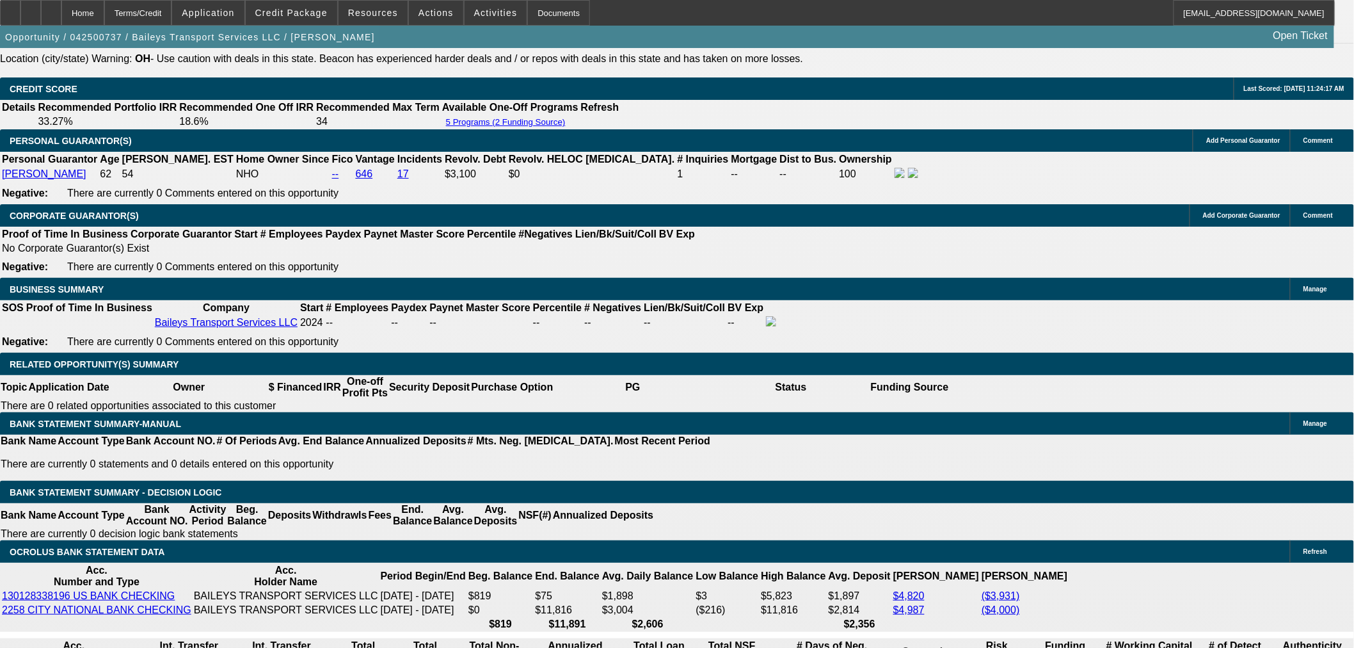
select select "0"
select select "2"
select select "0"
select select "6"
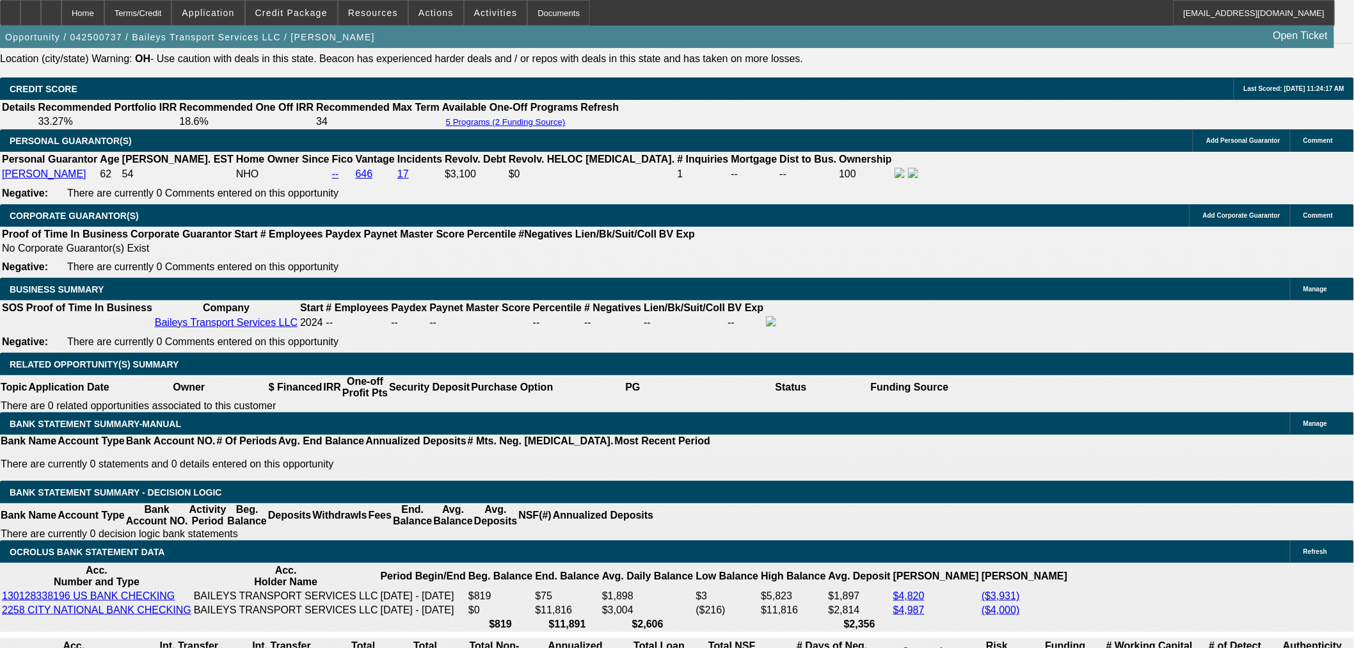
select select "0"
select select "2"
select select "0"
select select "6"
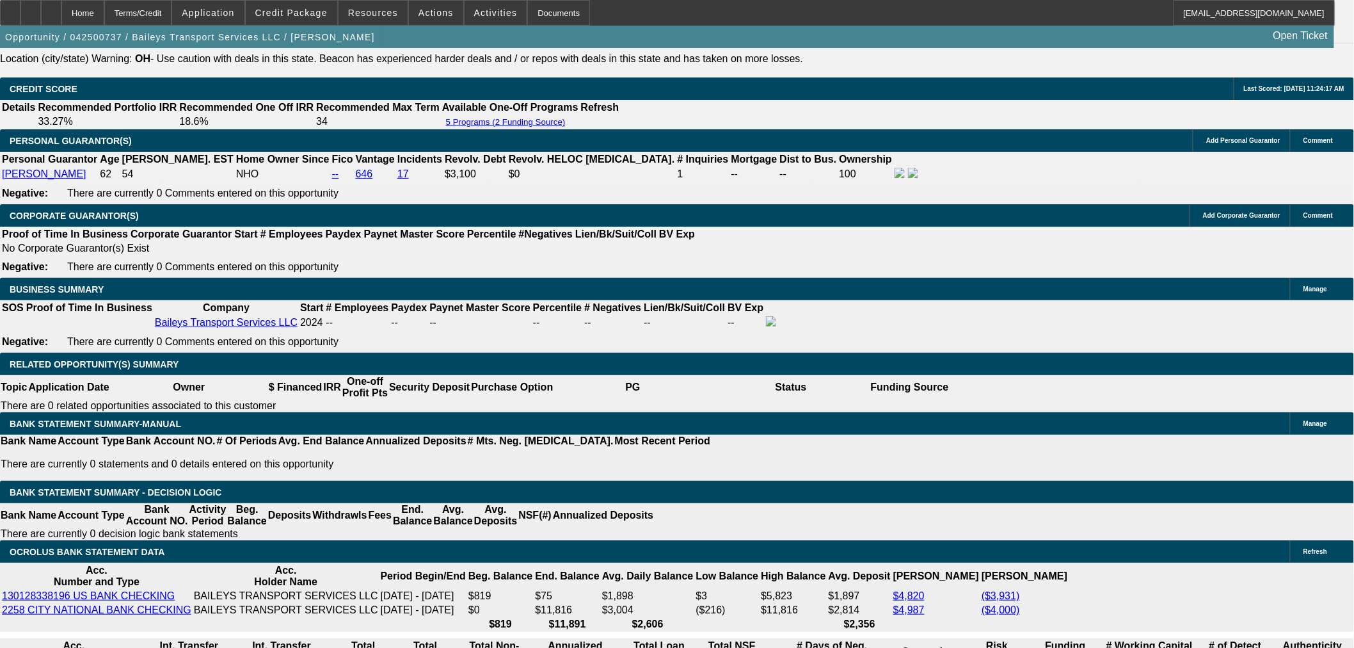
select select "0"
select select "2"
select select "0"
select select "6"
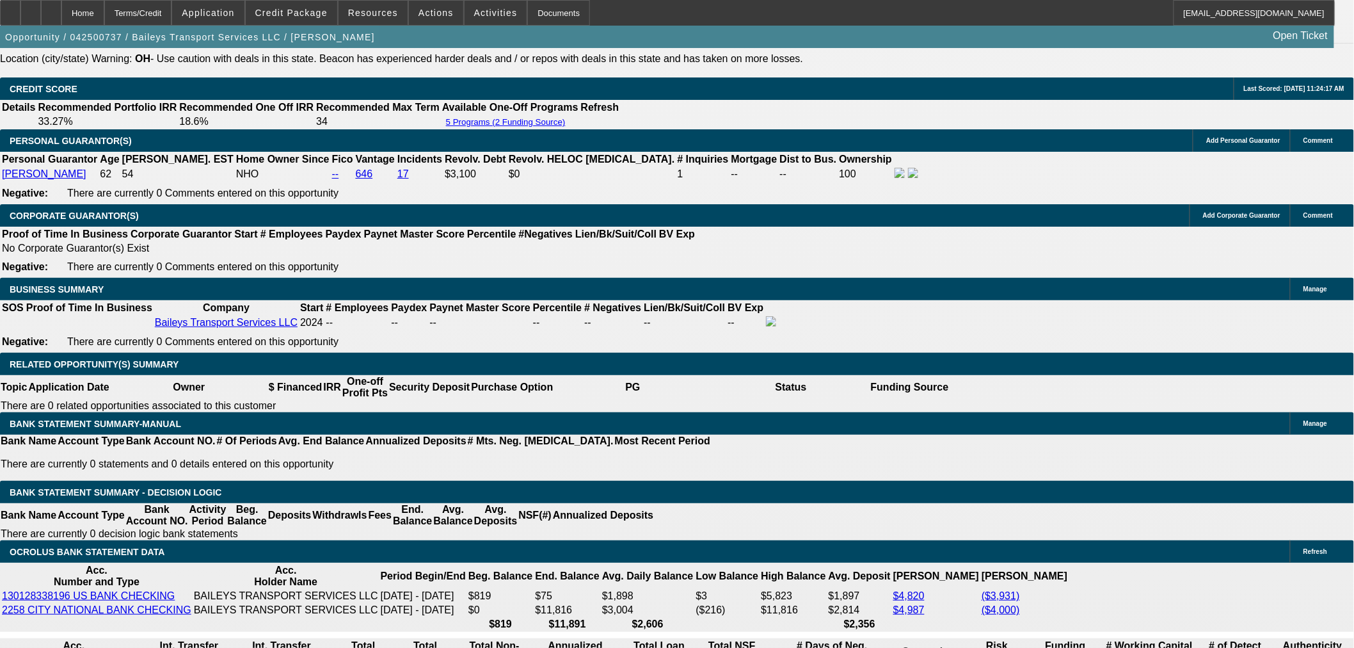
select select "0"
select select "2"
select select "0"
select select "6"
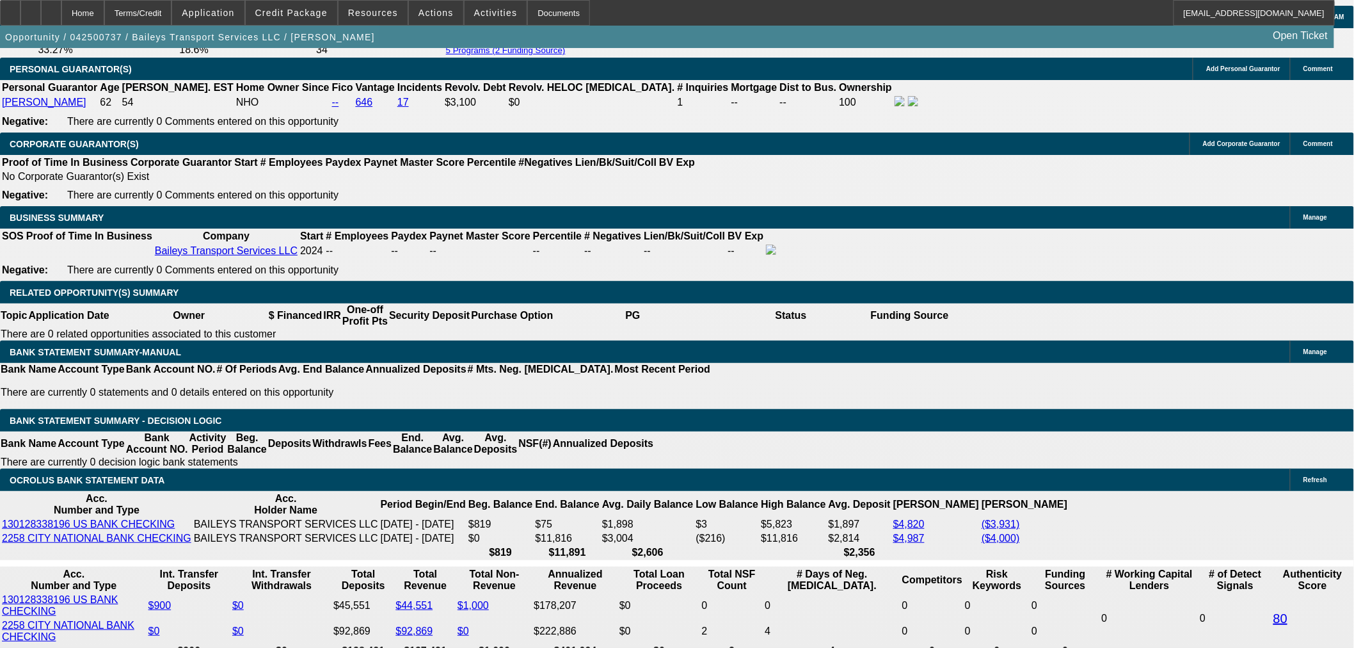
scroll to position [568, 0]
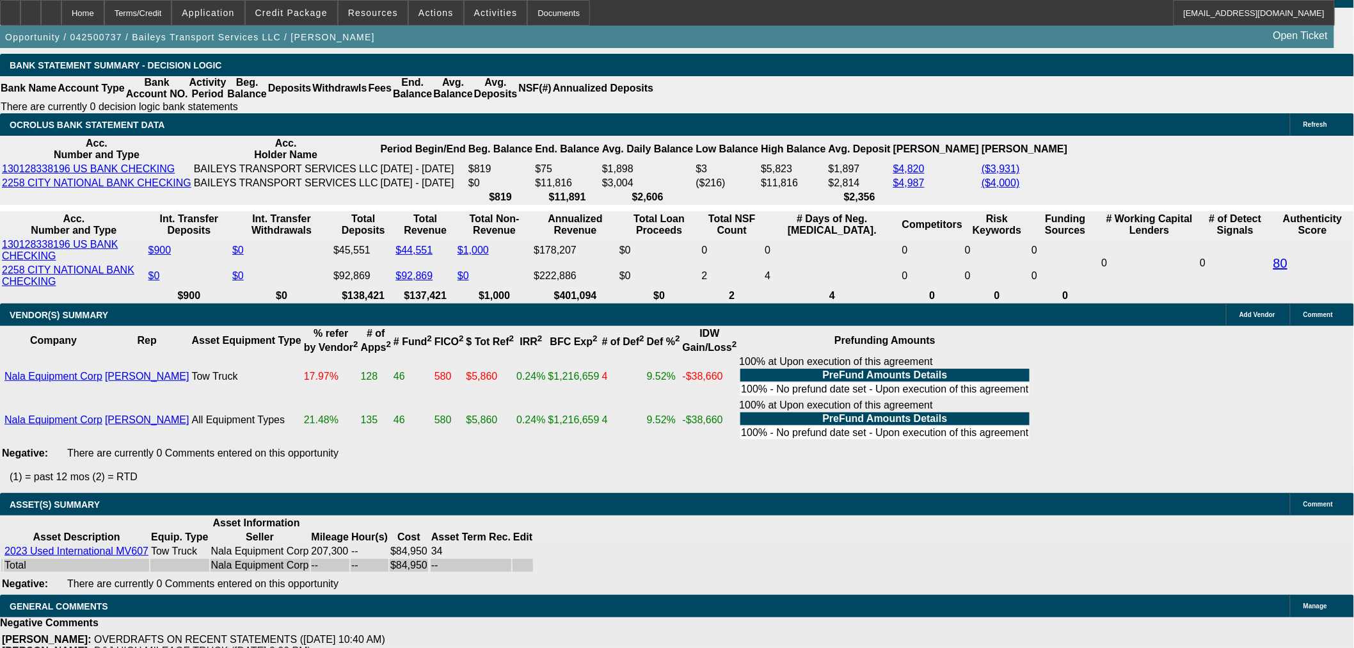
scroll to position [497, 0]
drag, startPoint x: 1181, startPoint y: 530, endPoint x: 1212, endPoint y: 526, distance: 31.0
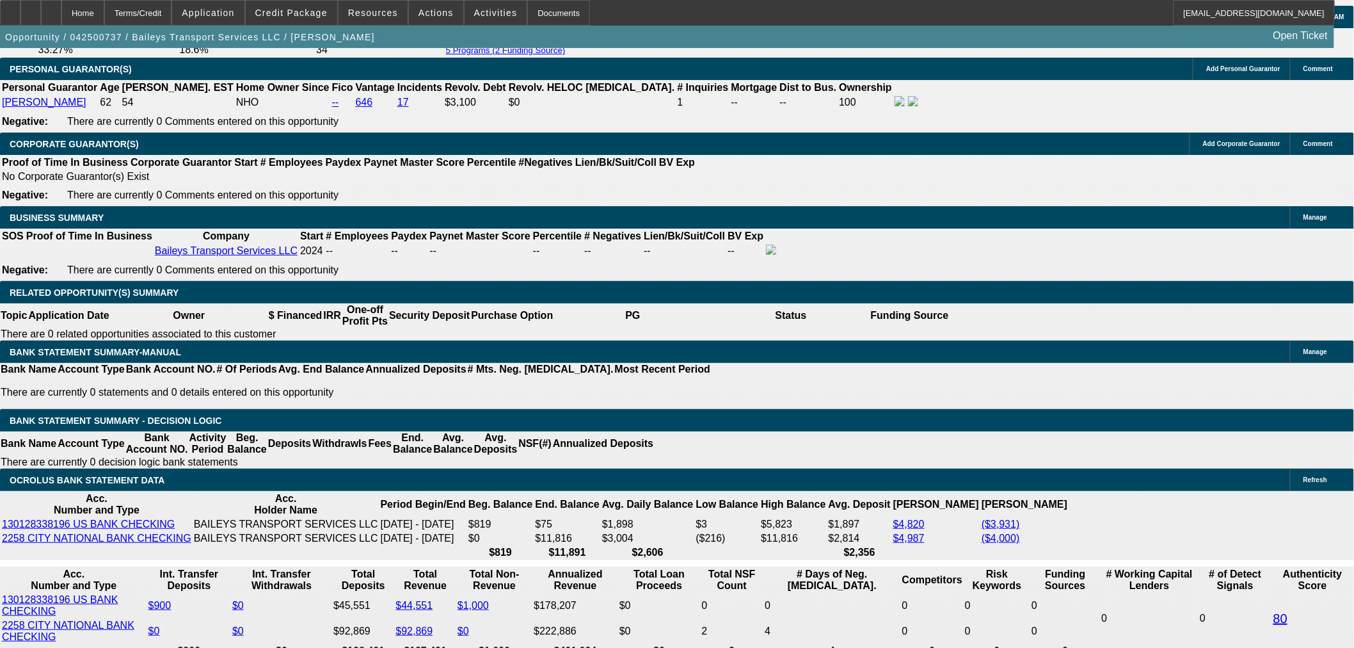
scroll to position [782, 0]
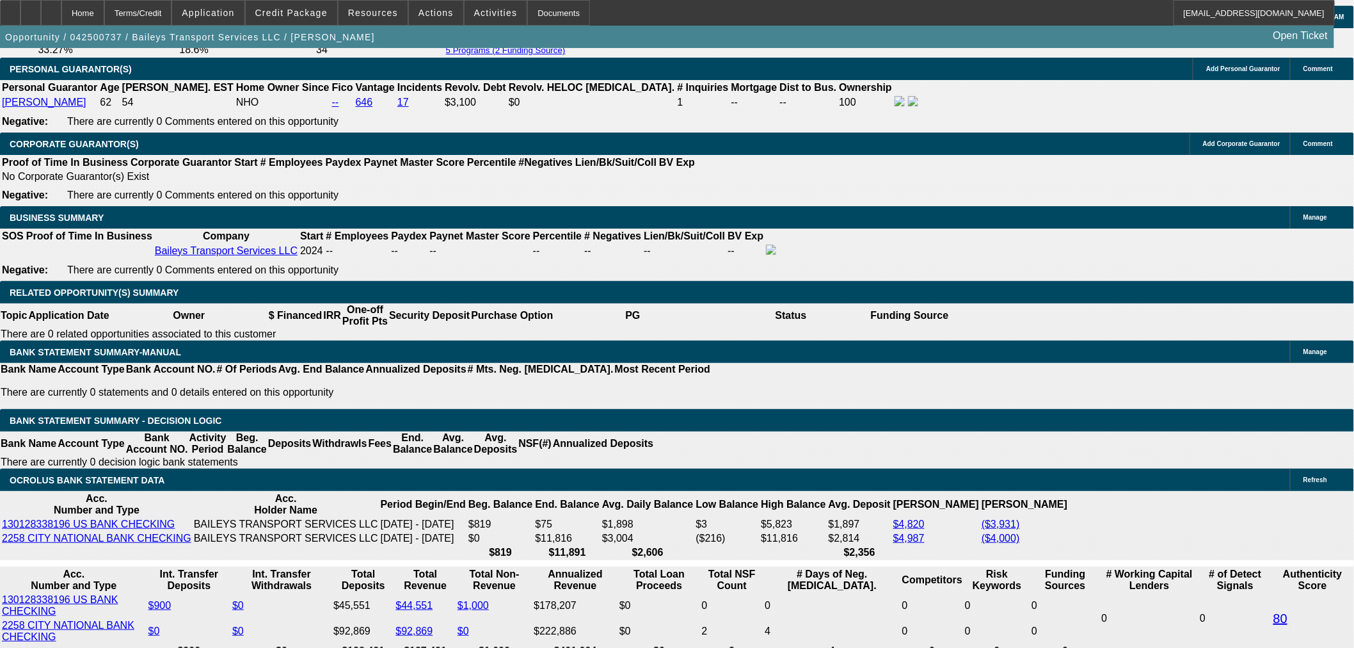
drag, startPoint x: 1175, startPoint y: 513, endPoint x: 1201, endPoint y: 514, distance: 26.3
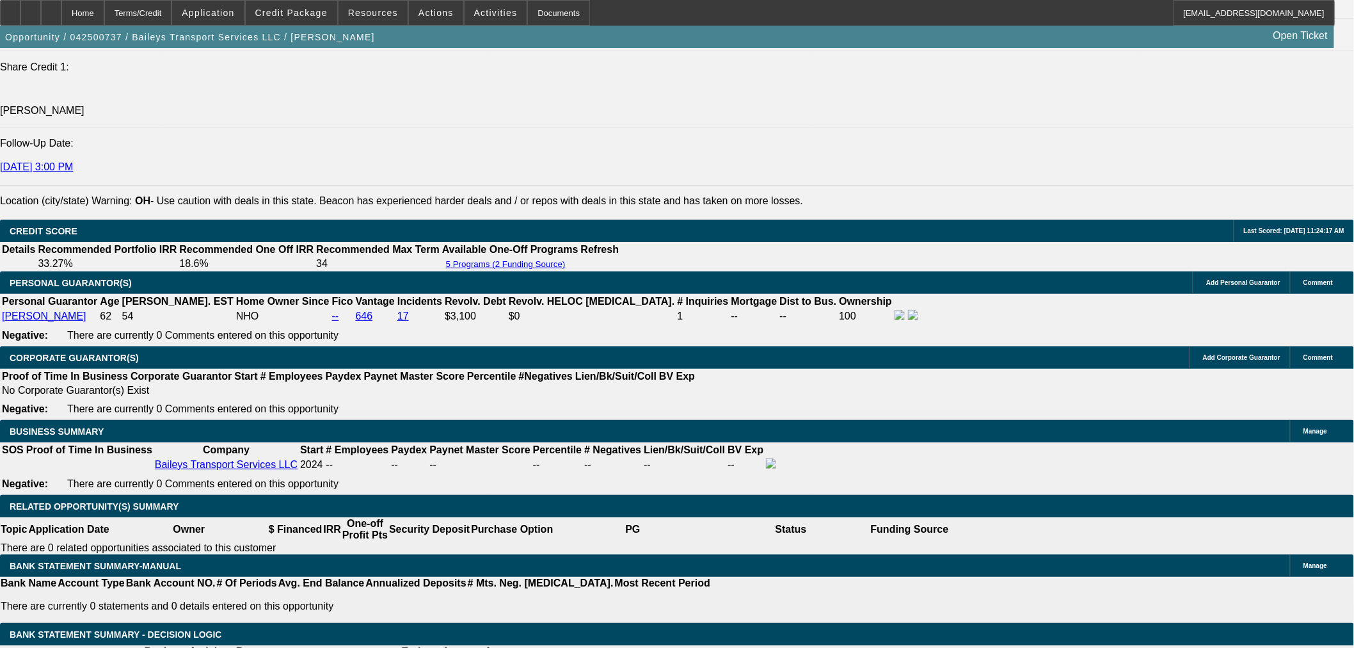
scroll to position [284, 0]
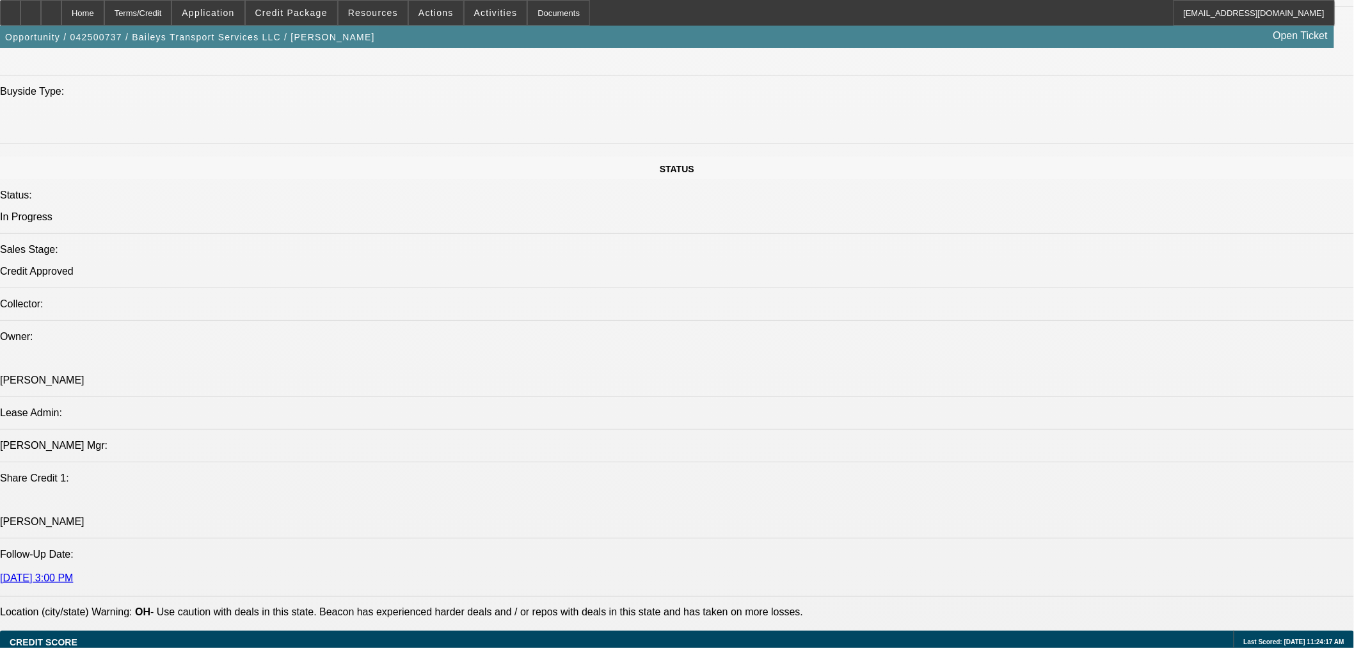
scroll to position [1280, 0]
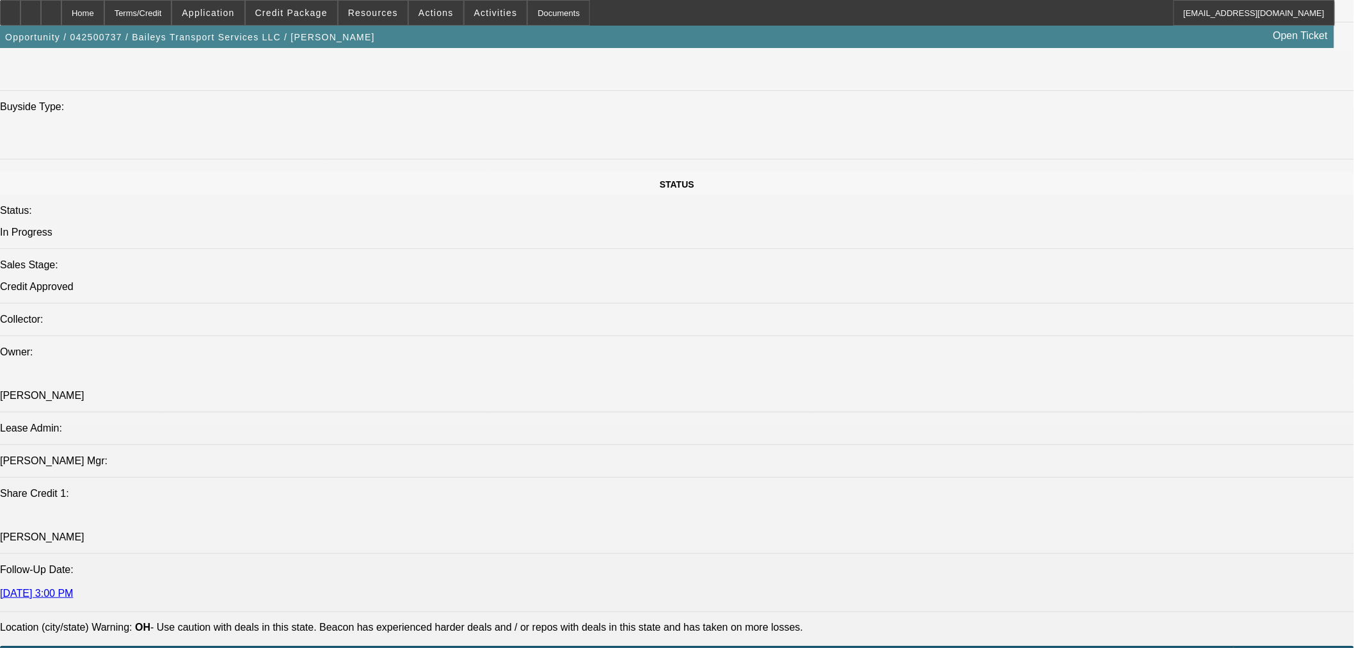
drag, startPoint x: 1008, startPoint y: 94, endPoint x: 1014, endPoint y: 107, distance: 14.0
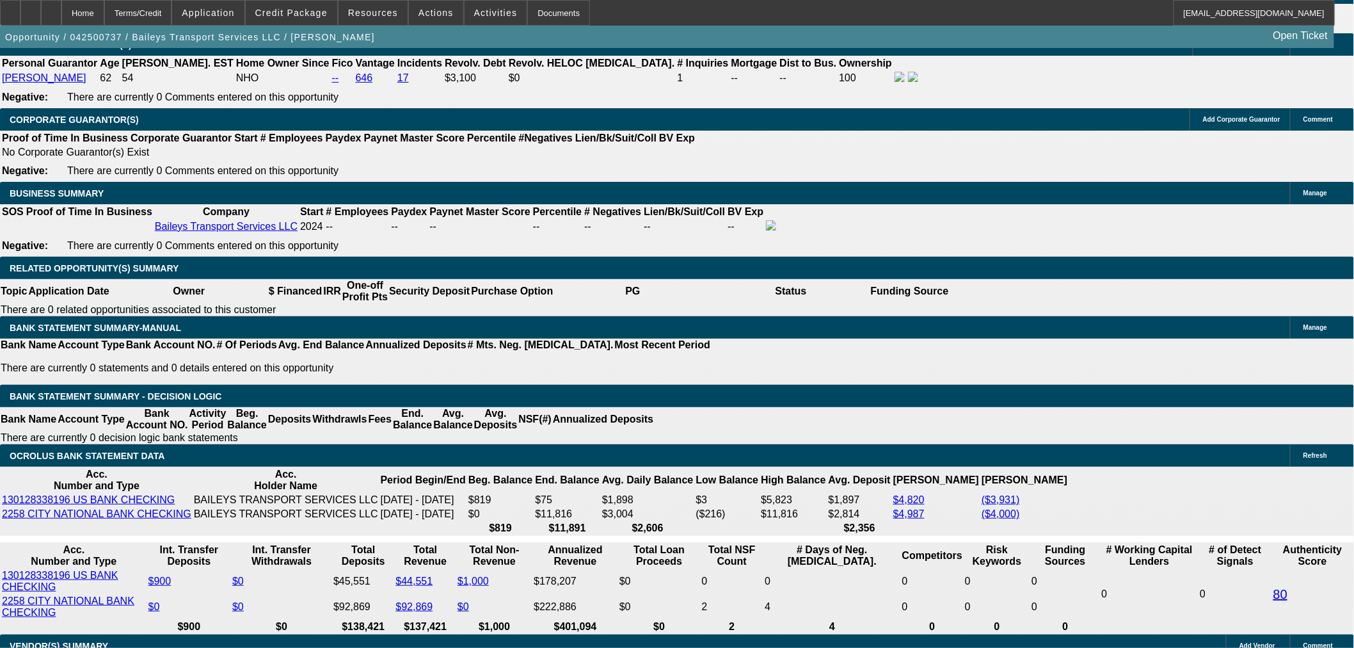
scroll to position [1920, 0]
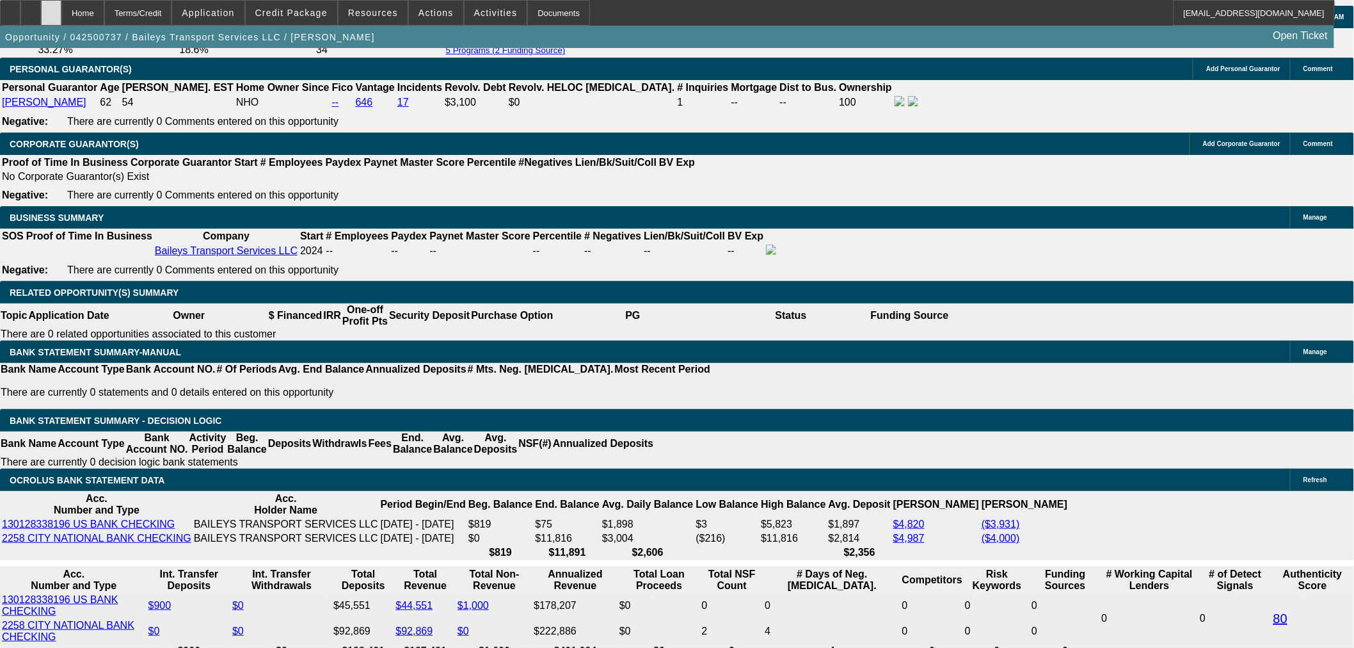
click at [61, 1] on div at bounding box center [51, 13] width 20 height 26
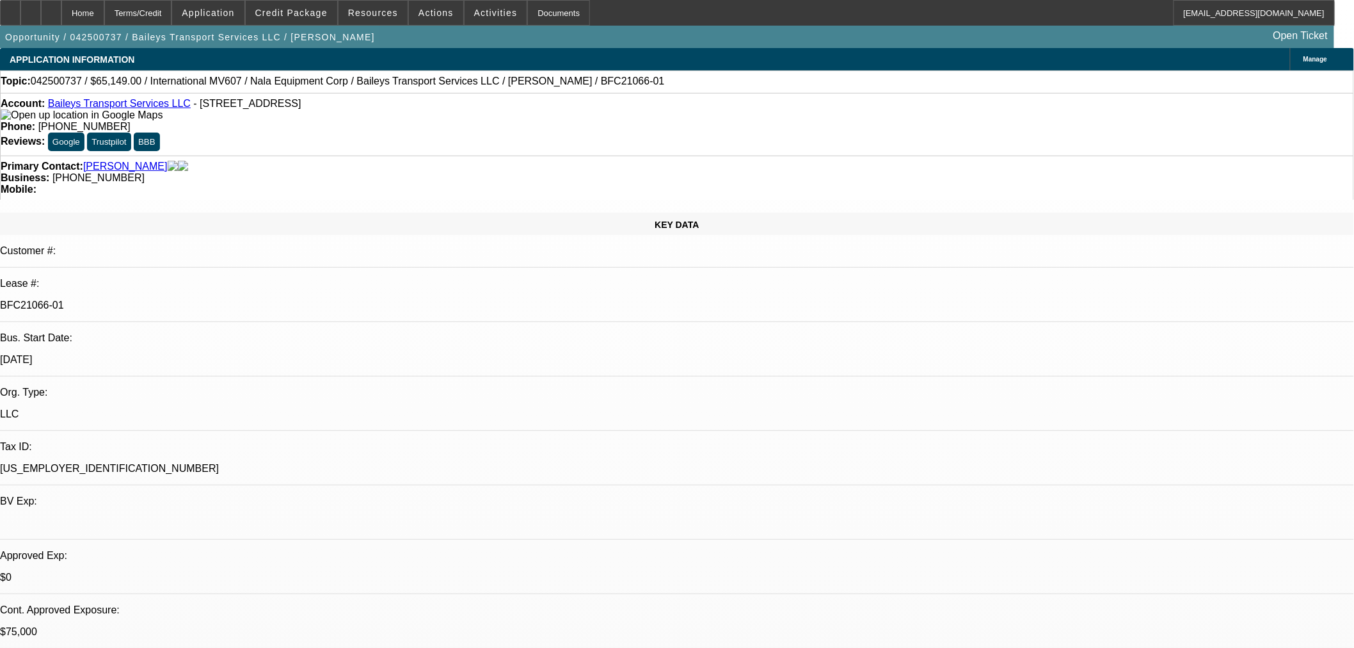
select select "0"
select select "2"
select select "0"
select select "6"
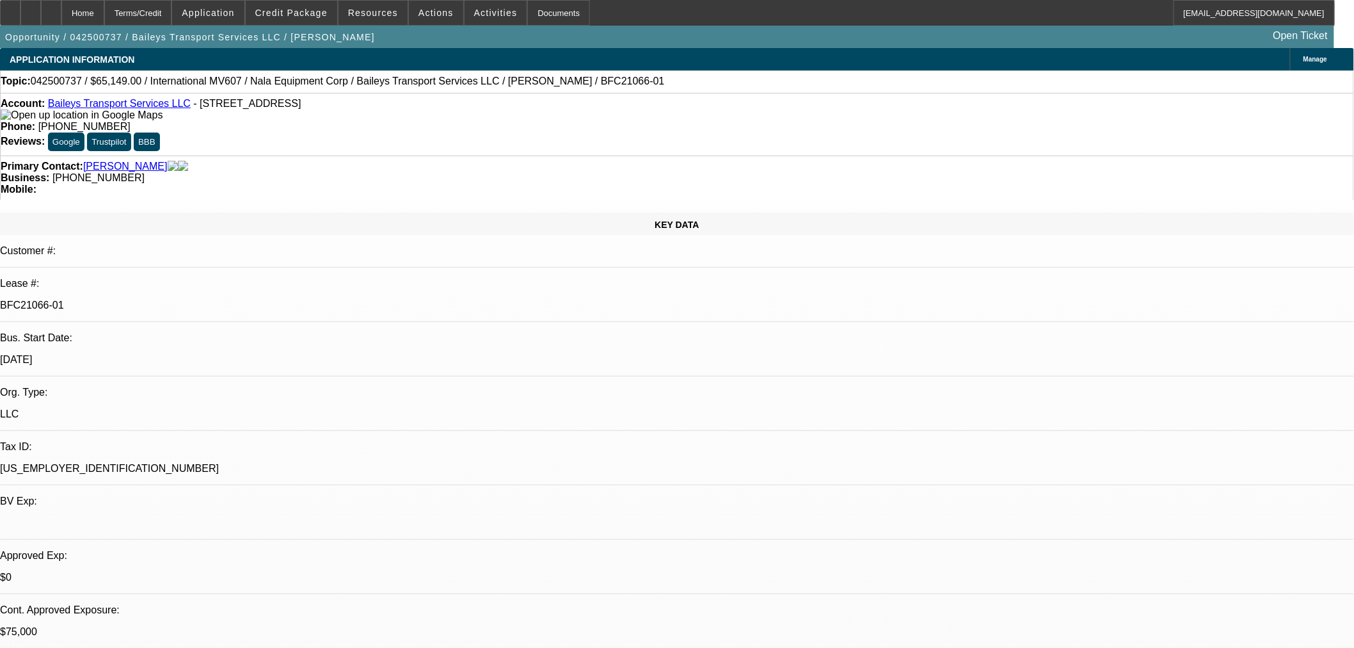
select select "0"
select select "2"
select select "0"
select select "6"
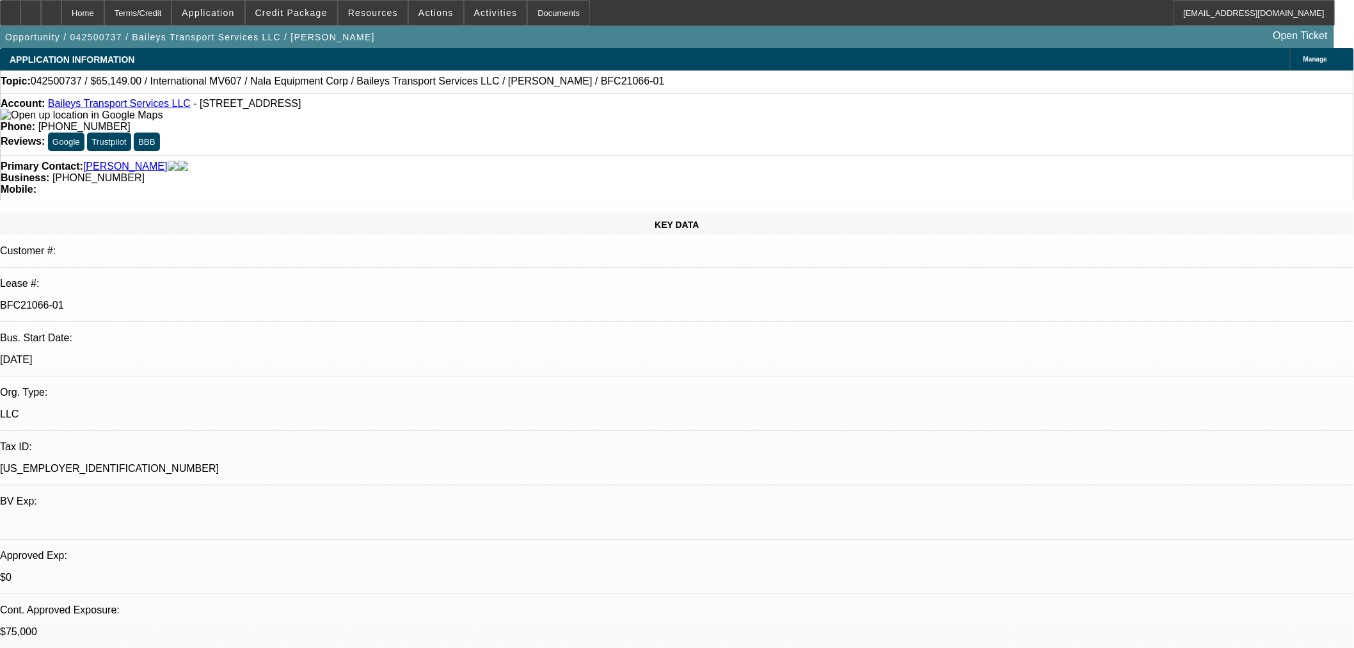
select select "0"
select select "2"
select select "0"
select select "6"
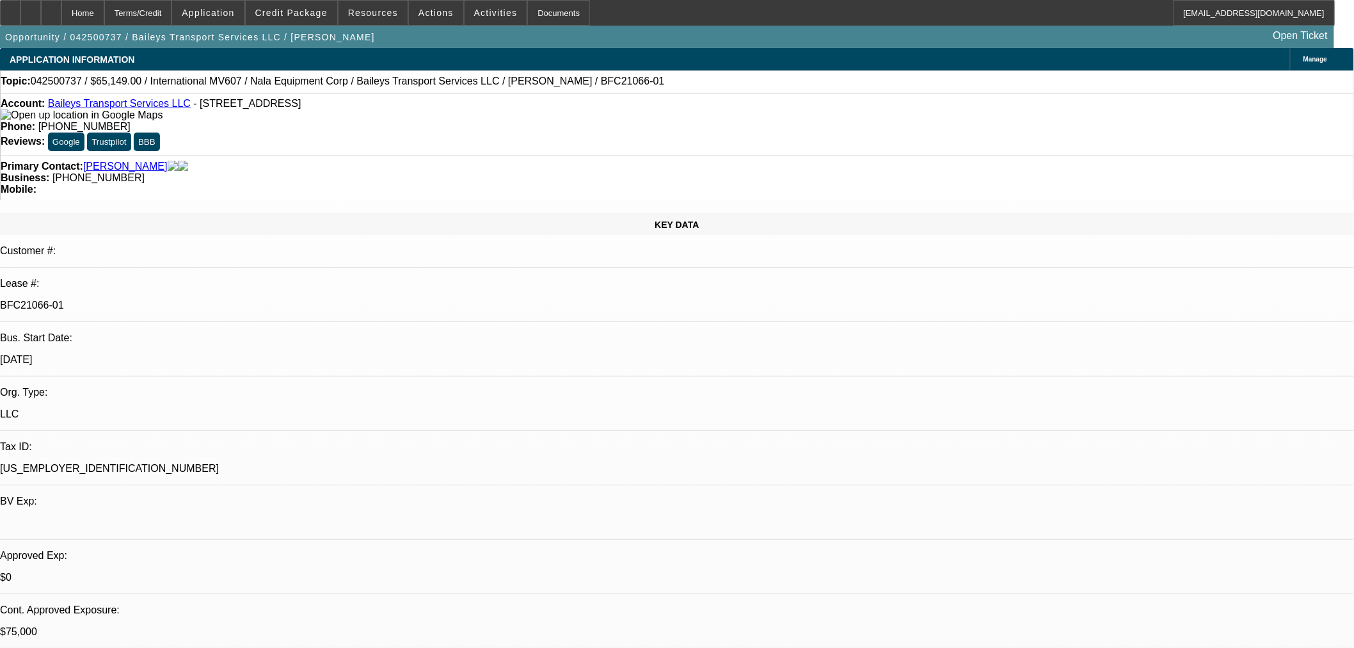
select select "0"
select select "2"
select select "0"
select select "6"
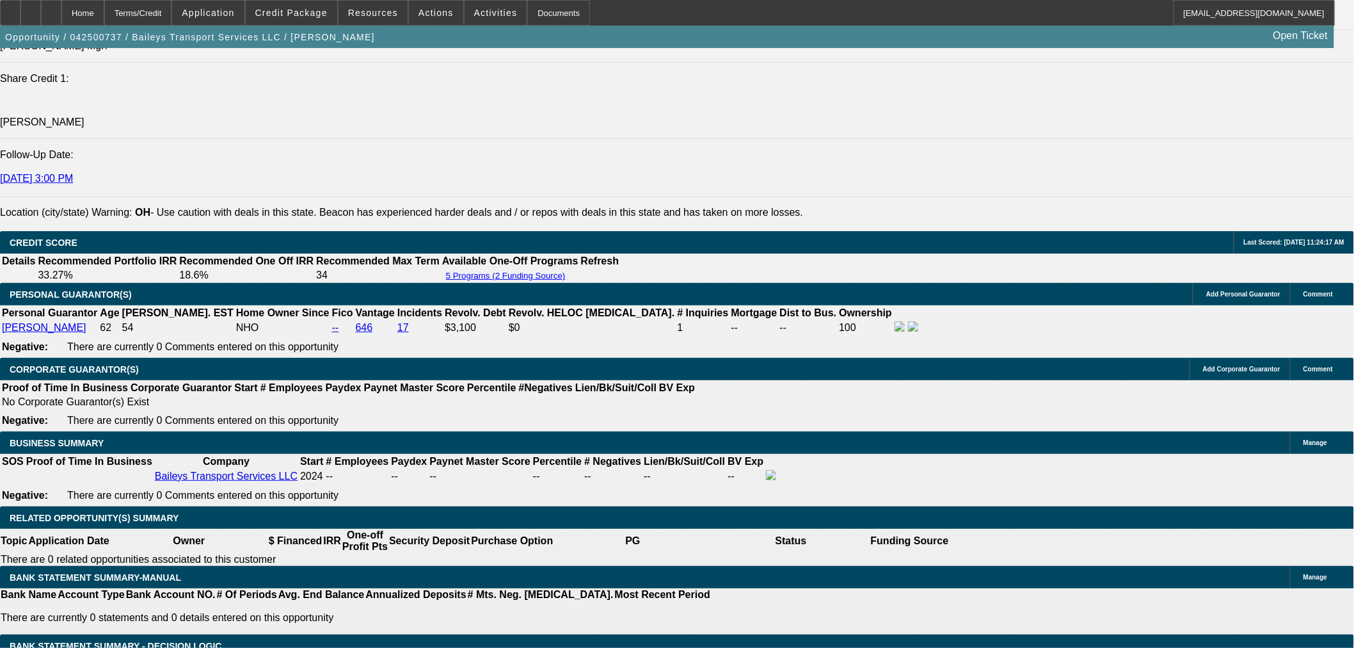
scroll to position [1991, 0]
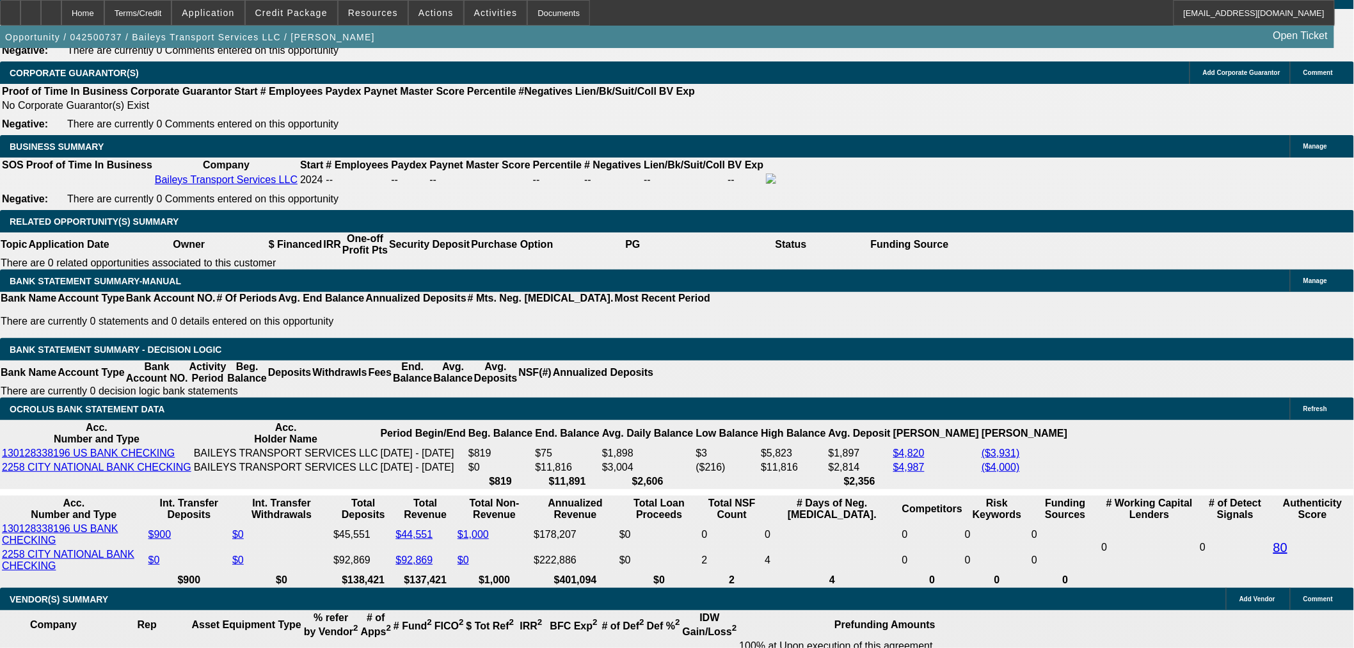
drag, startPoint x: 242, startPoint y: 319, endPoint x: 291, endPoint y: 317, distance: 49.3
type input "263"
type input "$526.00"
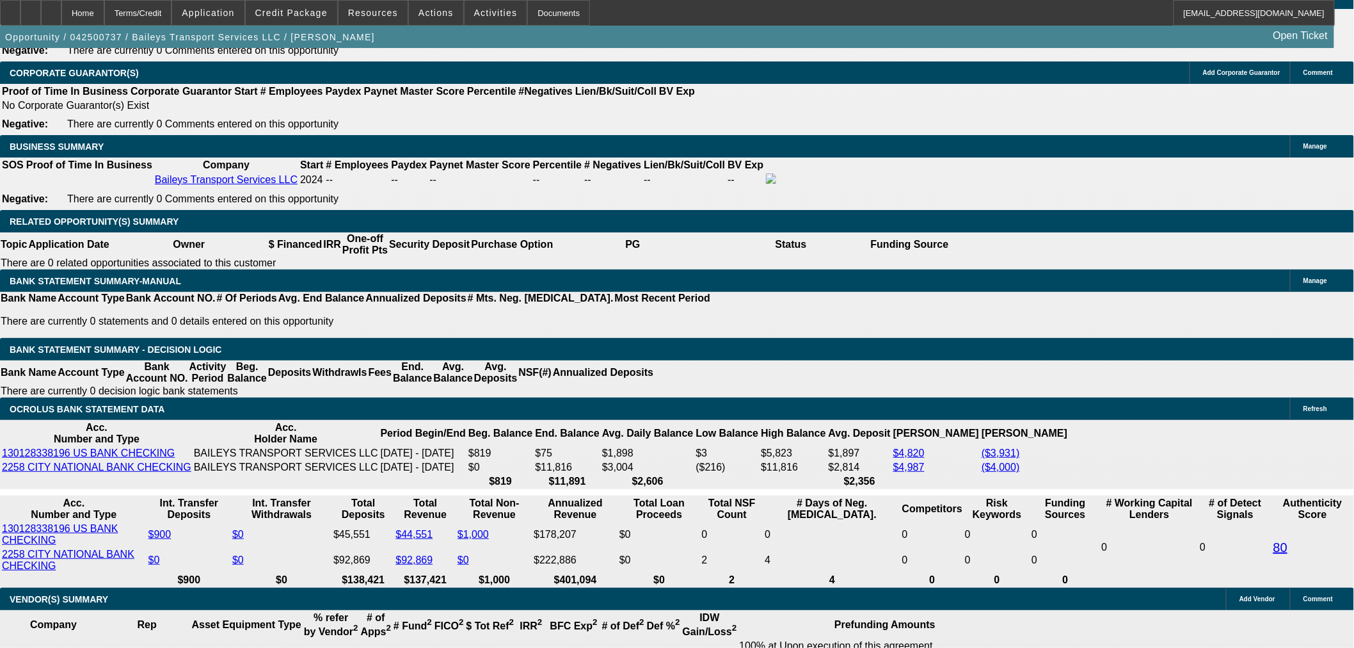
type input "UNKNOWN"
type input "2630"
type input "26.1"
type input "$5,260.00"
type input "$2,630.00"
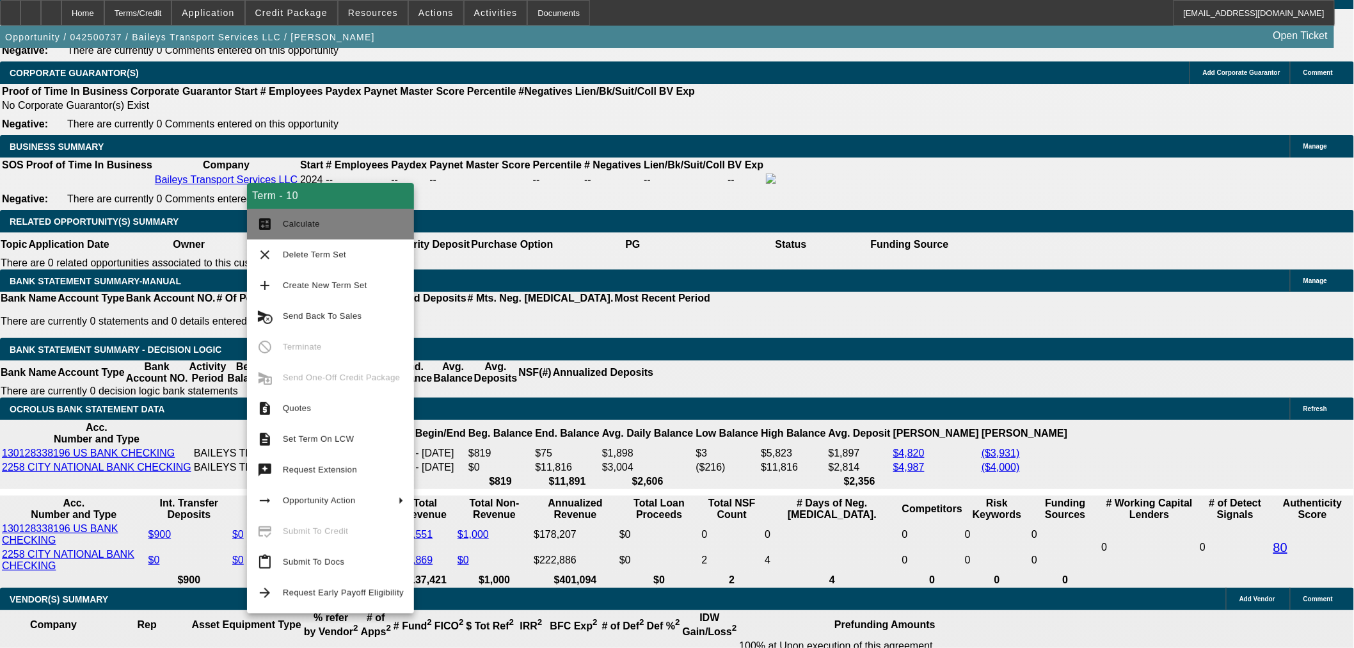
click at [296, 214] on button "calculate Calculate" at bounding box center [330, 224] width 167 height 31
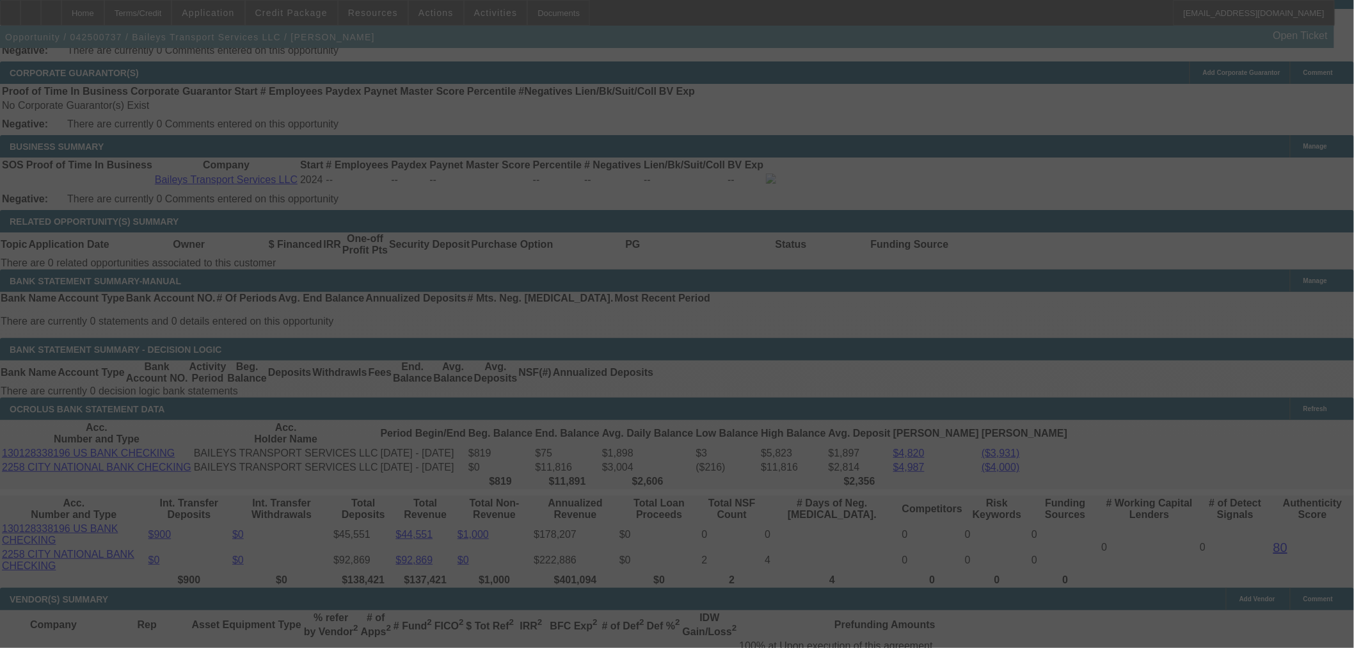
scroll to position [1977, 0]
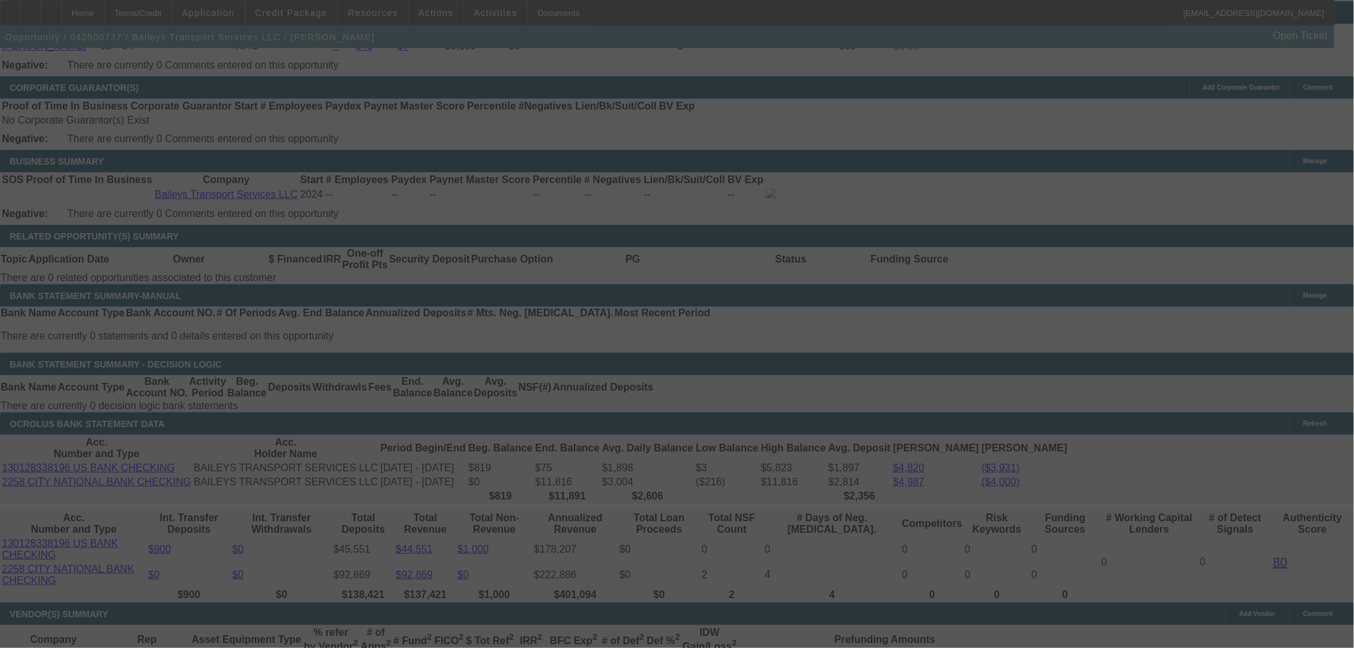
select select "0"
select select "2"
select select "0"
select select "6"
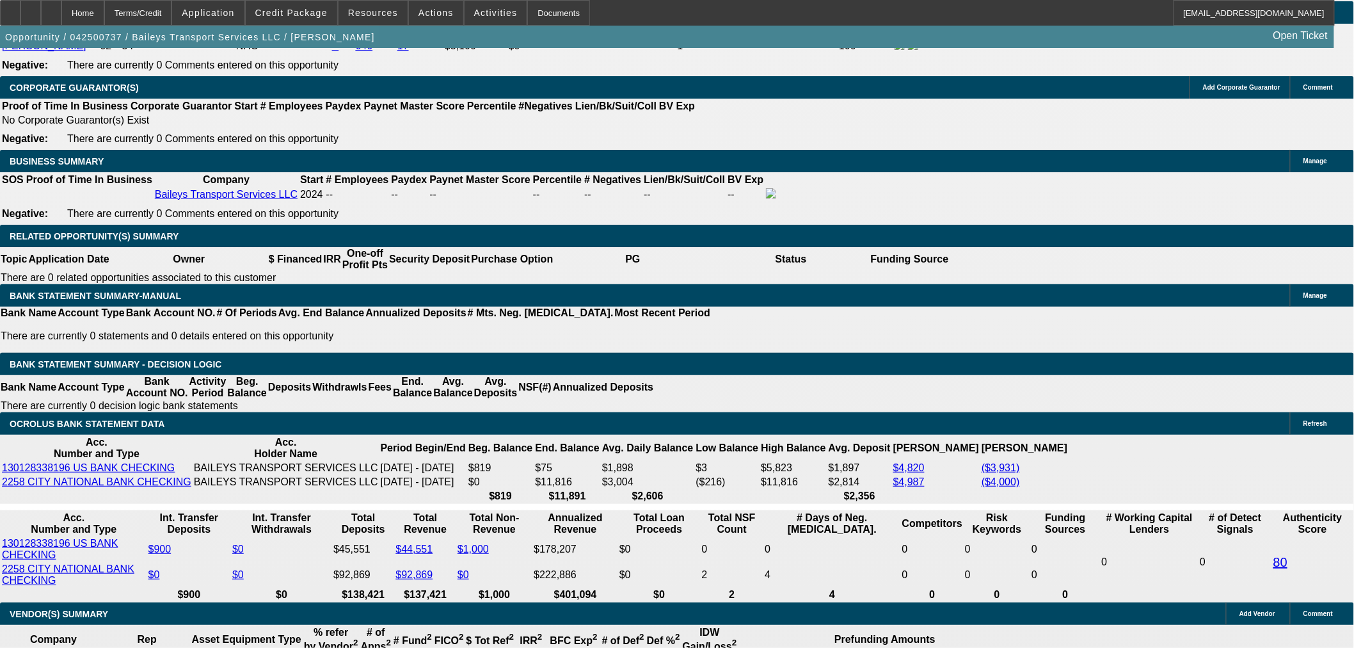
drag, startPoint x: 245, startPoint y: 337, endPoint x: 252, endPoint y: 335, distance: 6.7
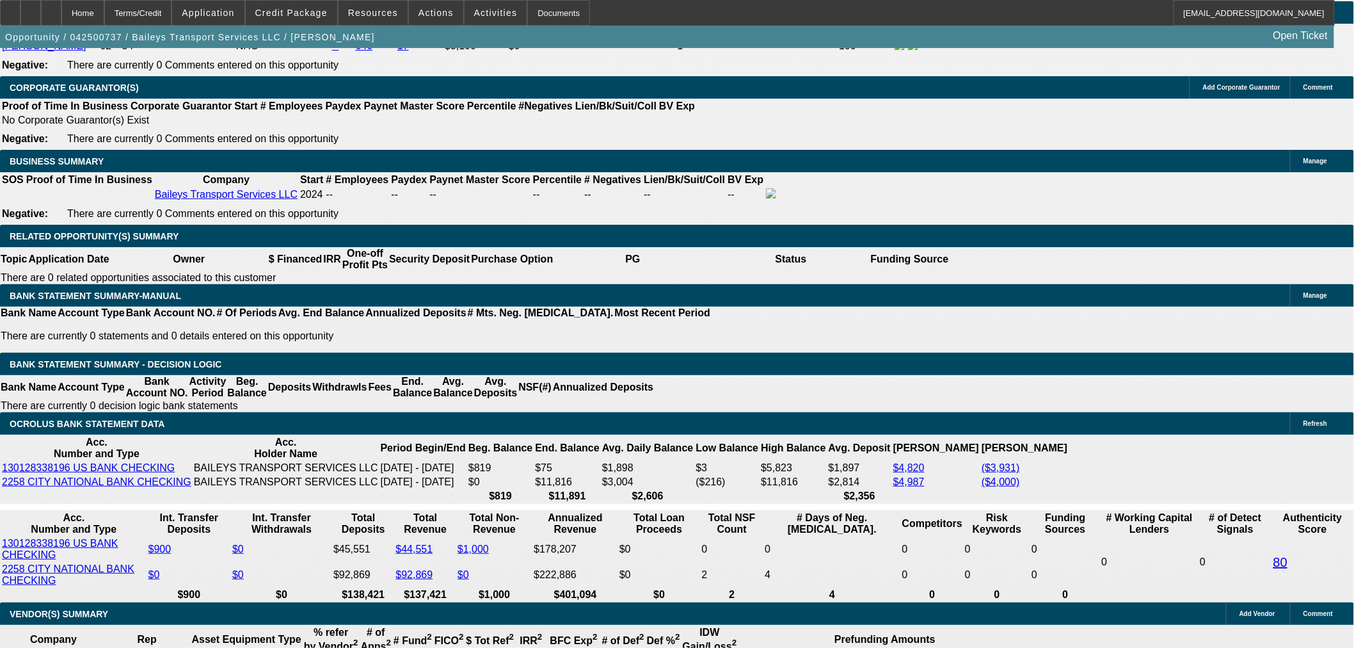
drag, startPoint x: 252, startPoint y: 335, endPoint x: 242, endPoint y: 335, distance: 9.6
type input "262"
type input "$524.00"
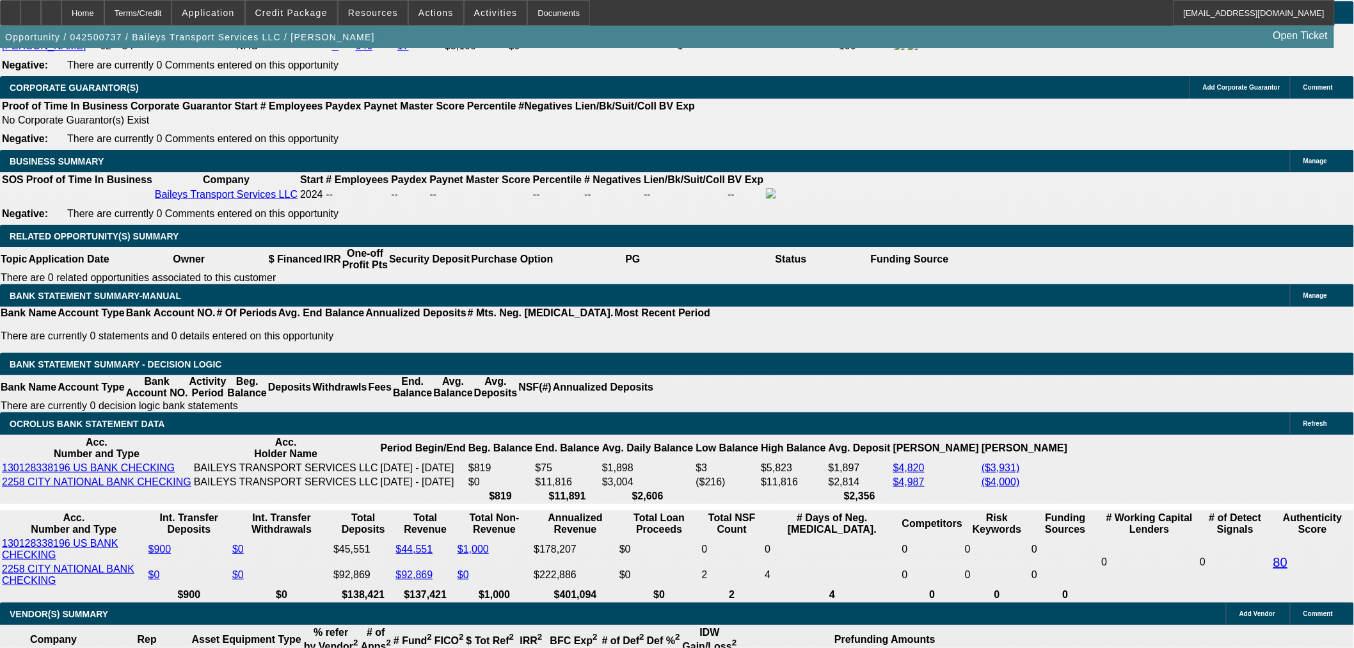
type input "UNKNOWN"
type input "2628"
type input "$5,256.00"
type input "26.1"
type input "$2,628.00"
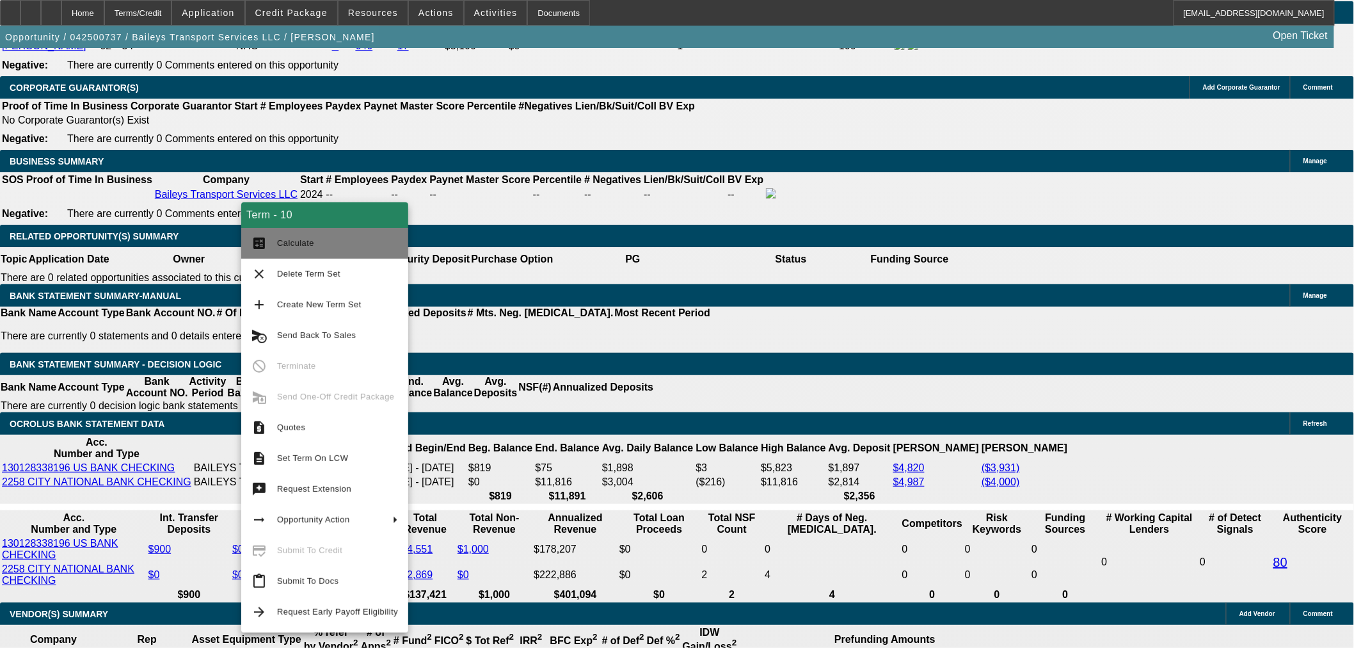
click at [307, 243] on span "Calculate" at bounding box center [295, 243] width 37 height 10
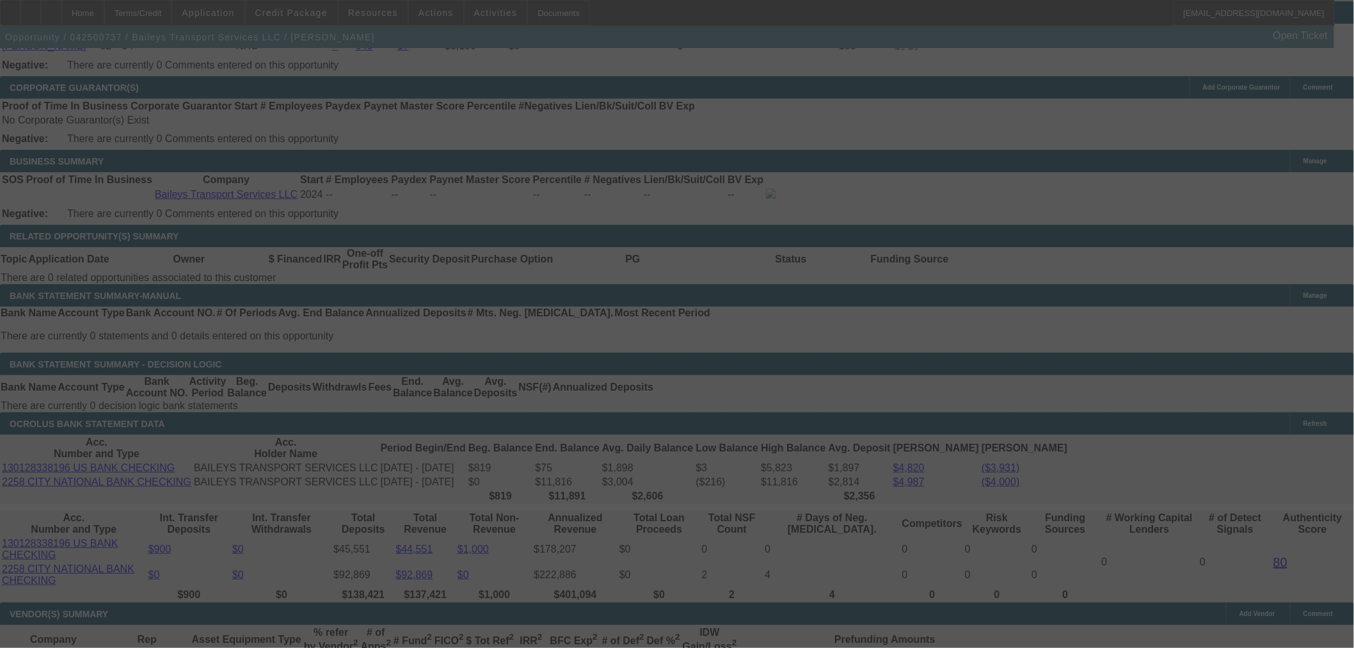
select select "0"
select select "2"
select select "0"
select select "6"
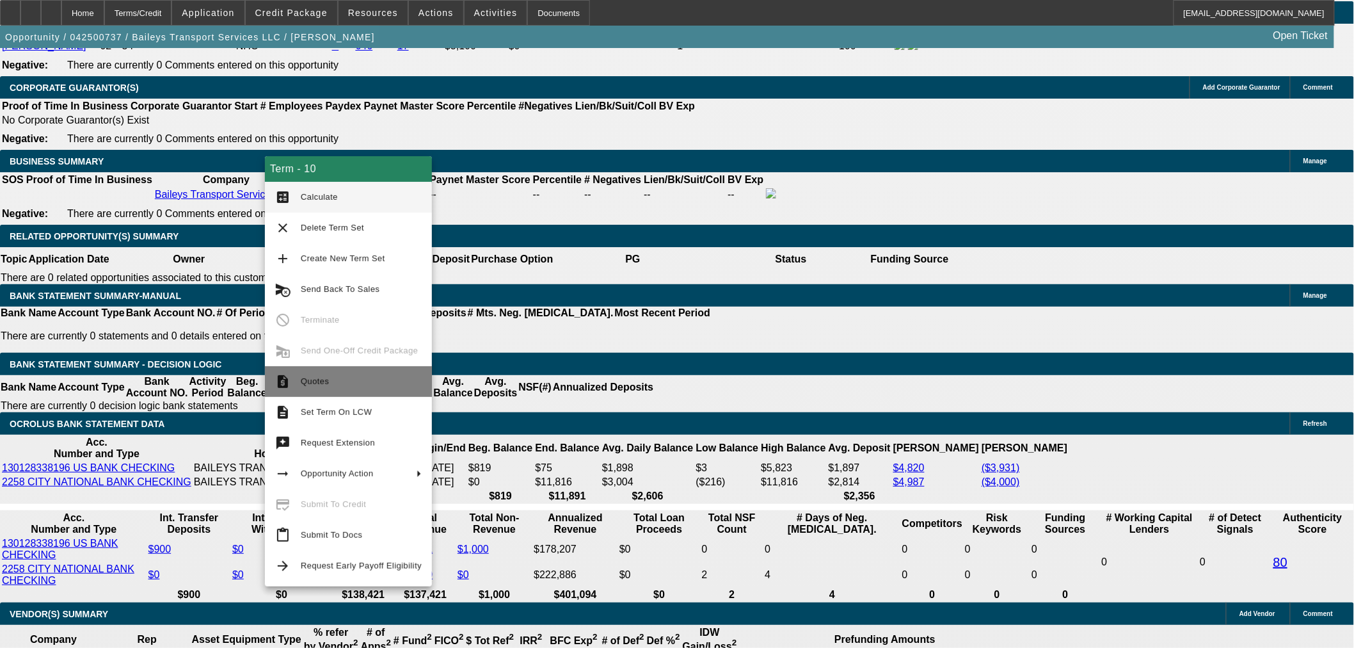
click at [355, 388] on span "Quotes" at bounding box center [361, 381] width 121 height 15
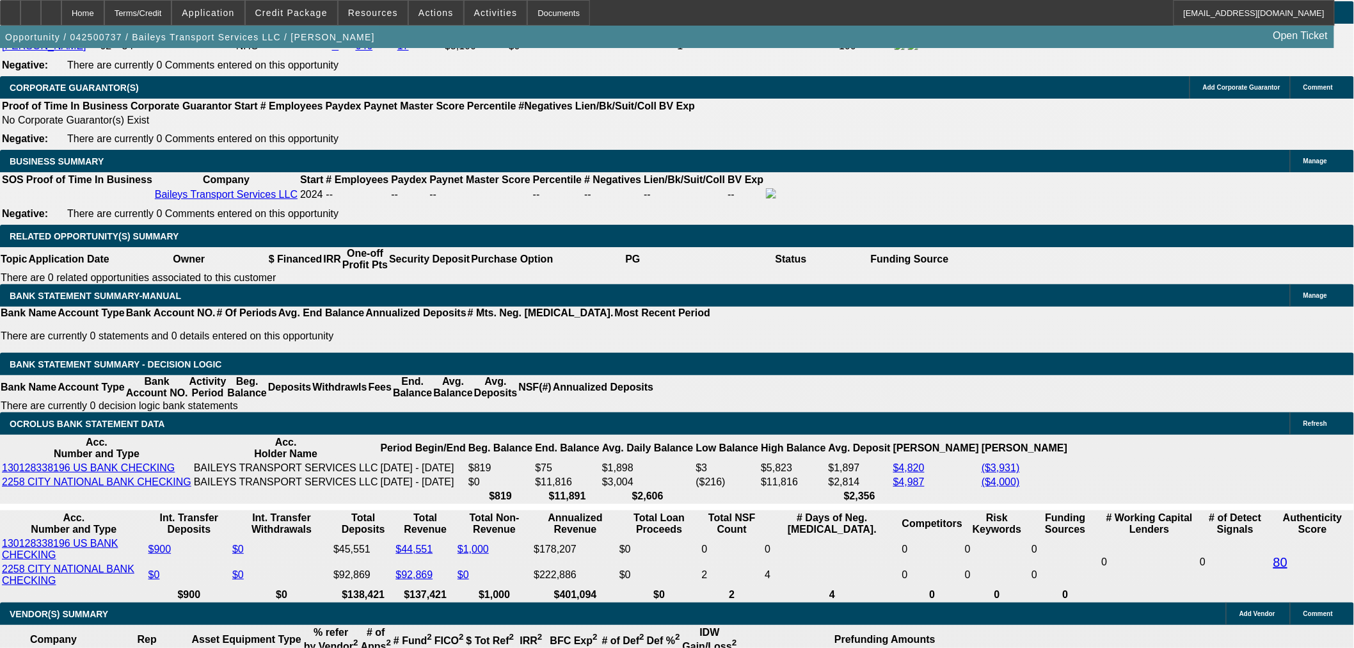
scroll to position [0, 0]
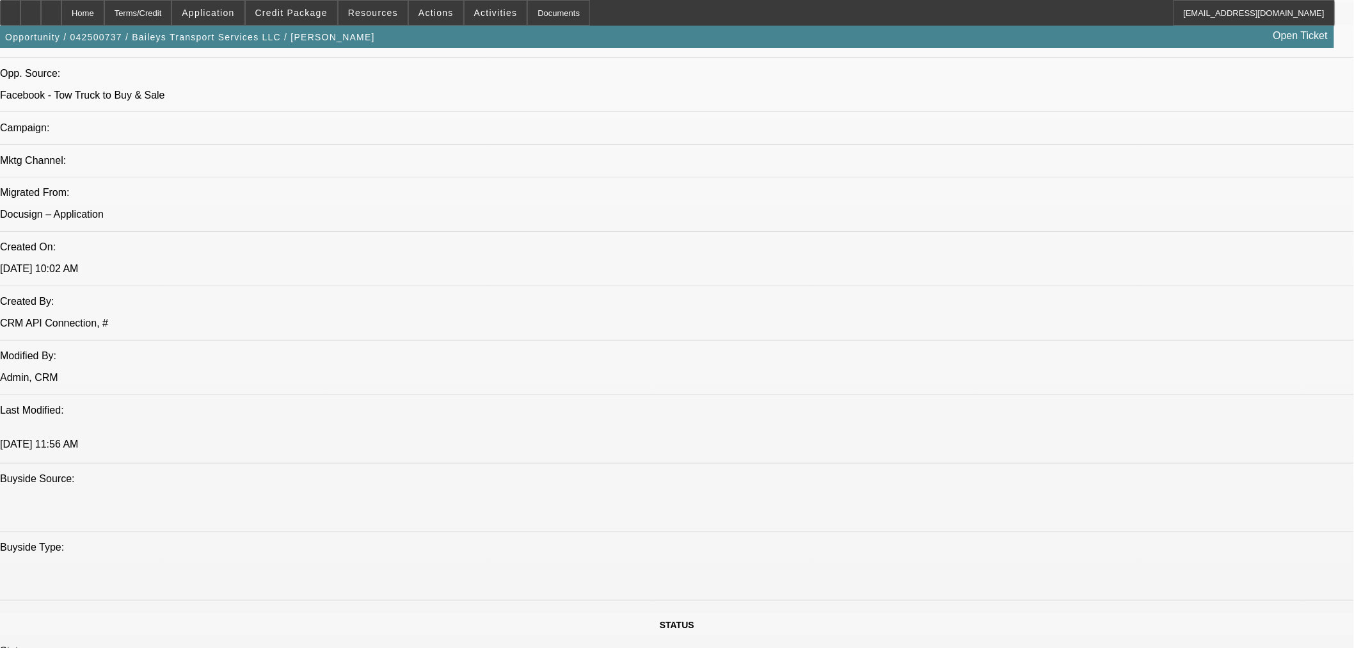
scroll to position [1066, 0]
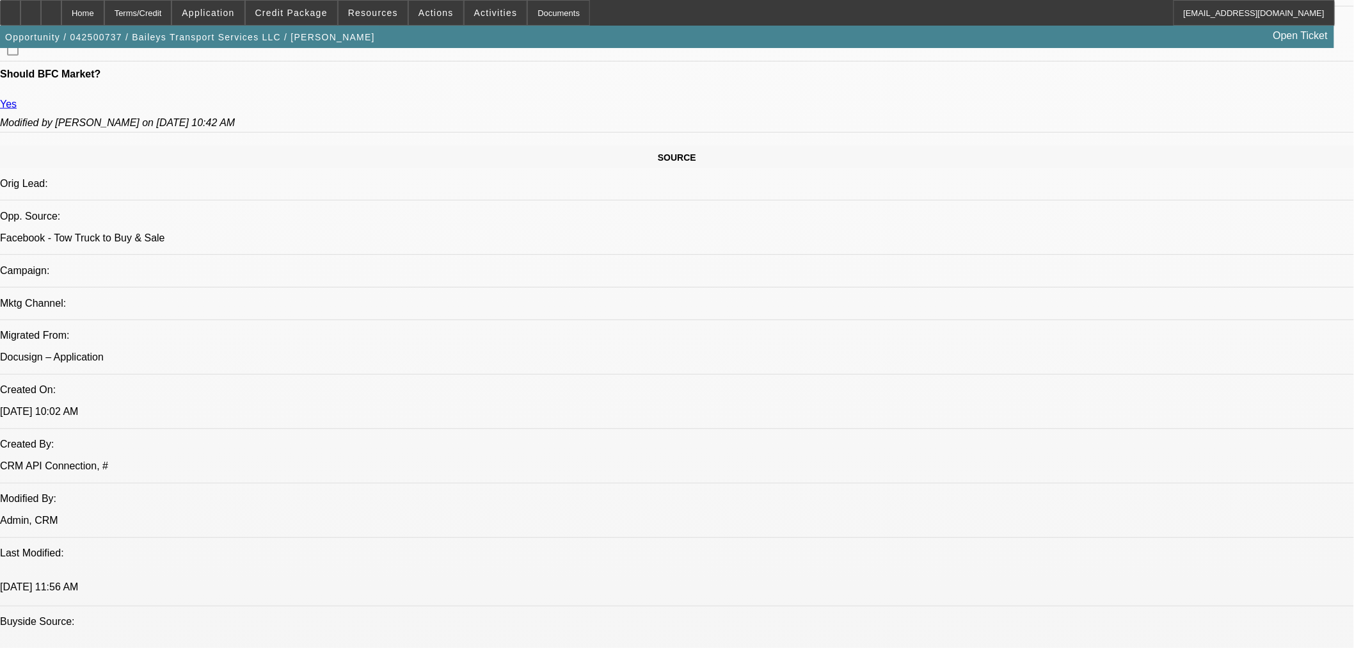
scroll to position [497, 0]
drag, startPoint x: 1146, startPoint y: 252, endPoint x: 1144, endPoint y: 240, distance: 11.8
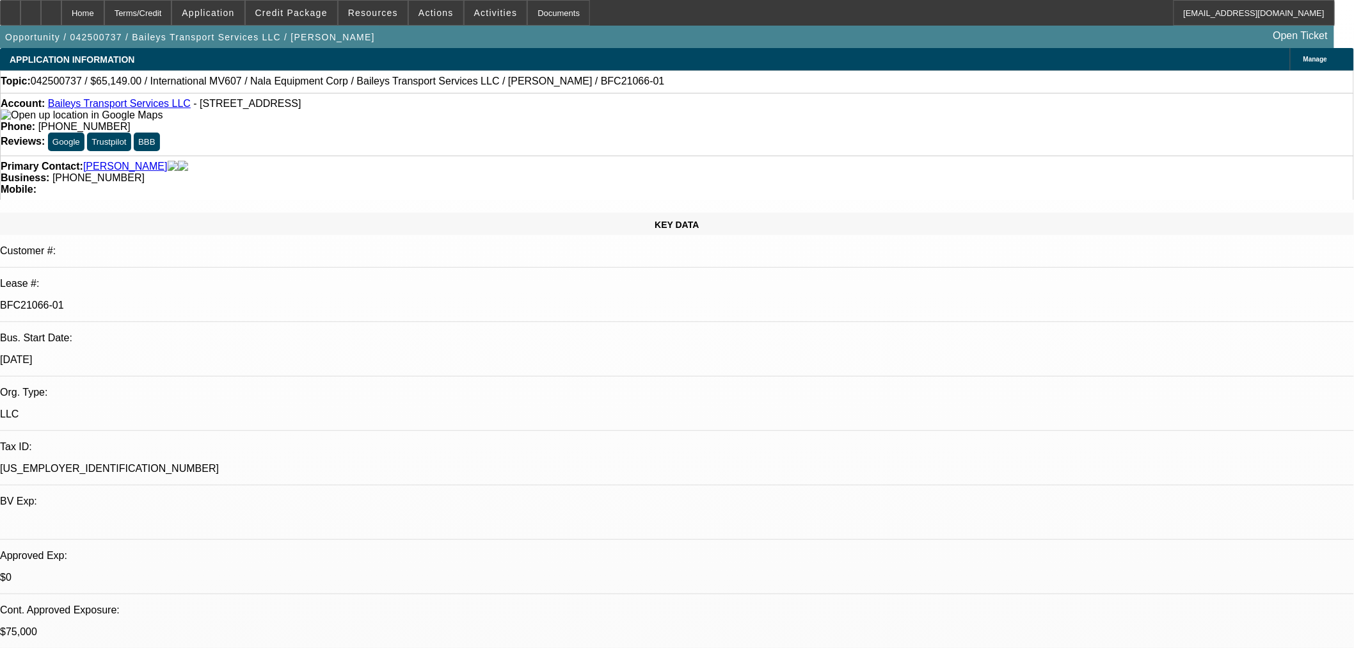
scroll to position [0, 0]
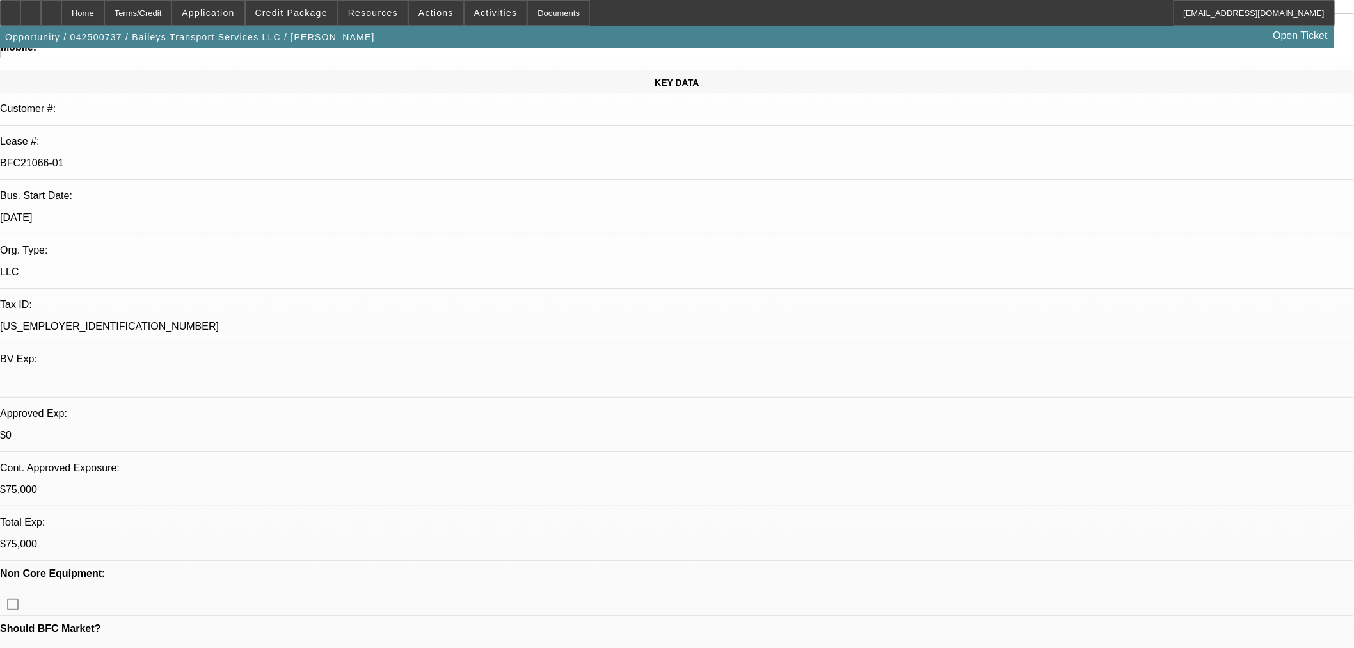
scroll to position [1313, 0]
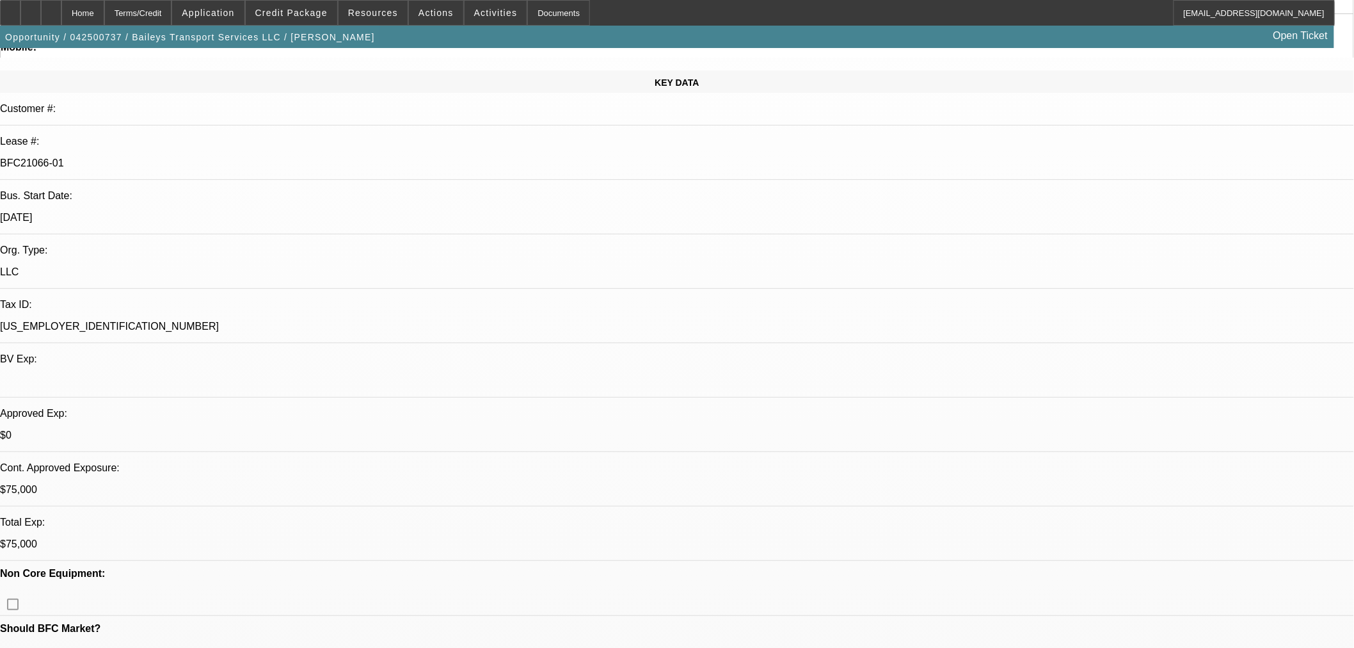
drag, startPoint x: 1166, startPoint y: 518, endPoint x: 1246, endPoint y: 530, distance: 80.8
drag, startPoint x: 1263, startPoint y: 401, endPoint x: 1294, endPoint y: 406, distance: 31.7
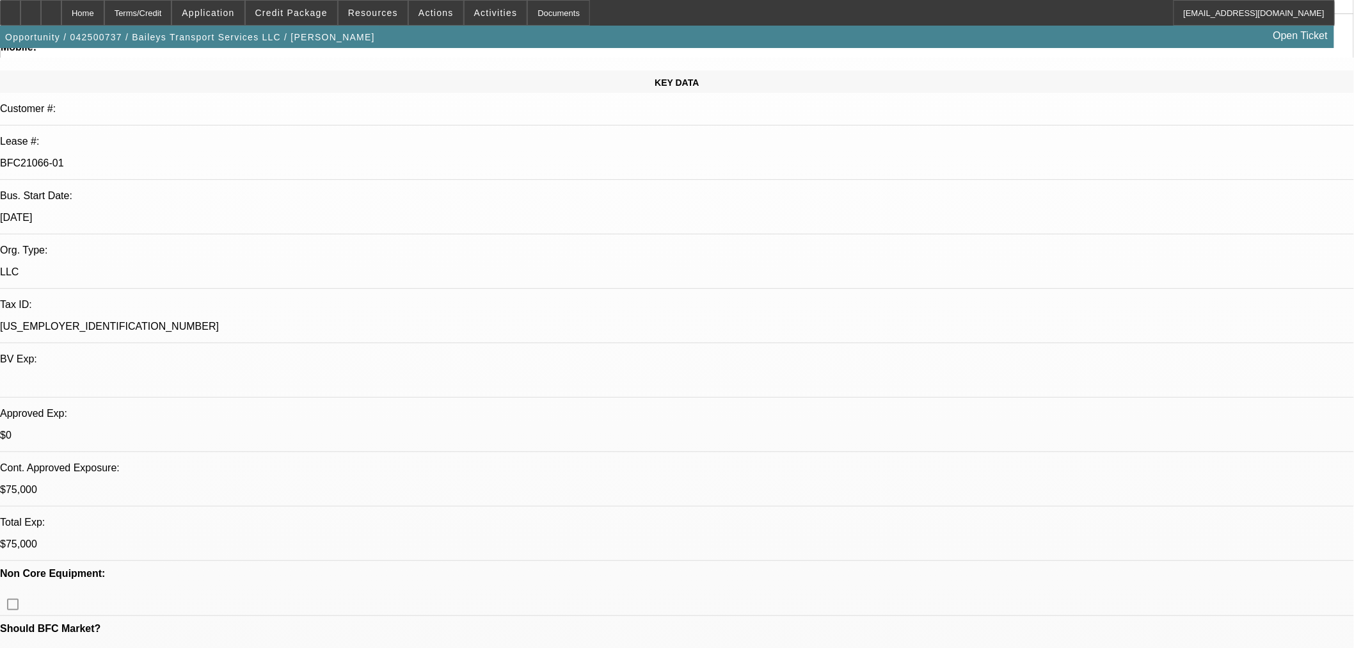
drag, startPoint x: 1293, startPoint y: 398, endPoint x: 1225, endPoint y: 398, distance: 67.8
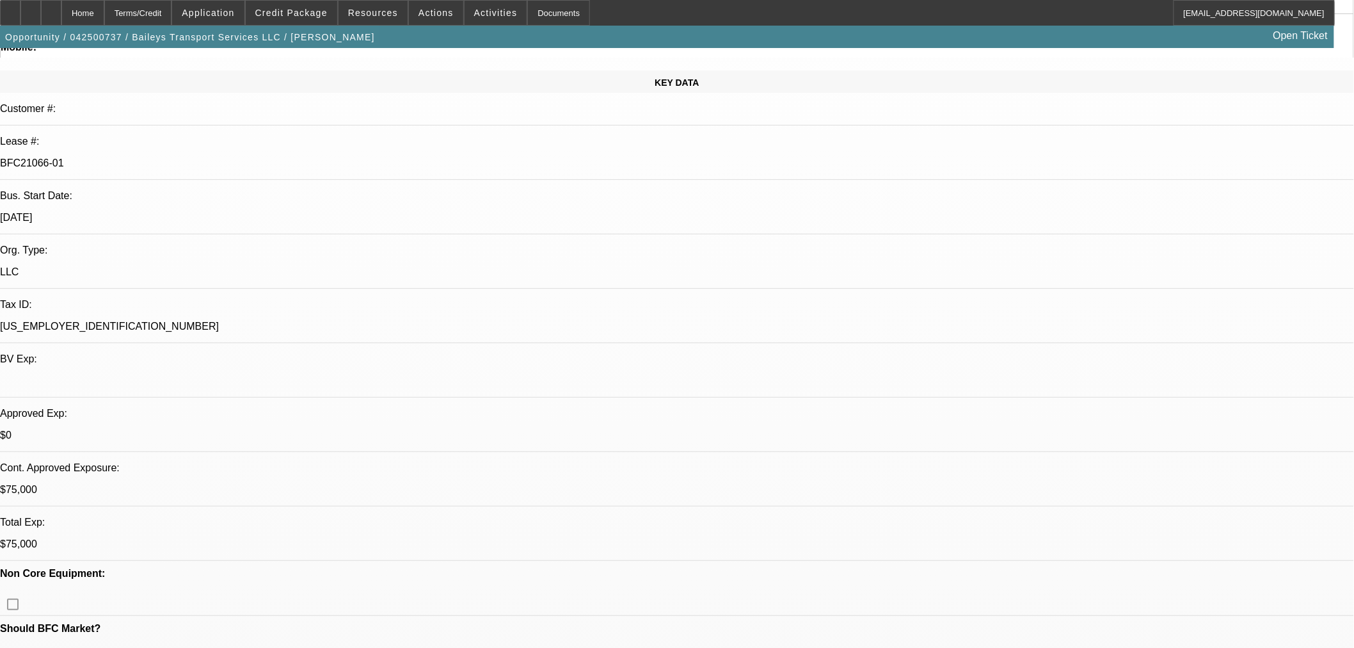
scroll to position [815, 0]
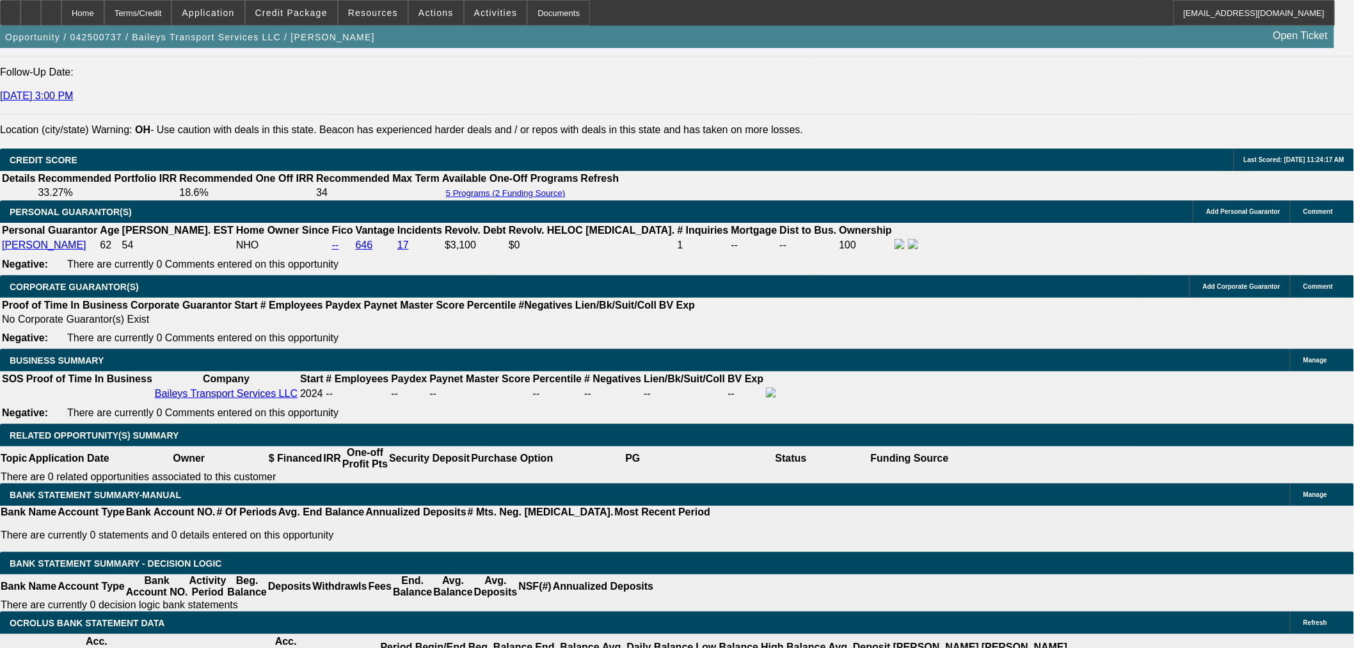
scroll to position [1029, 0]
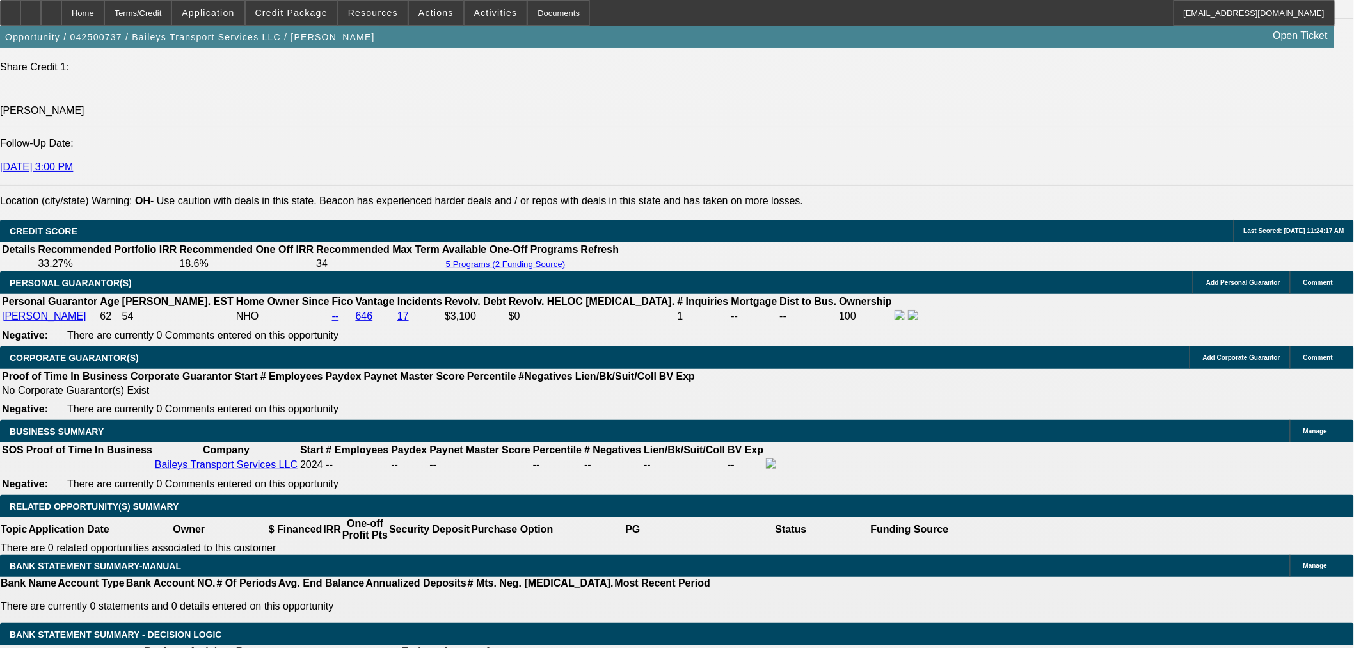
scroll to position [213, 0]
select select "0"
select select "2"
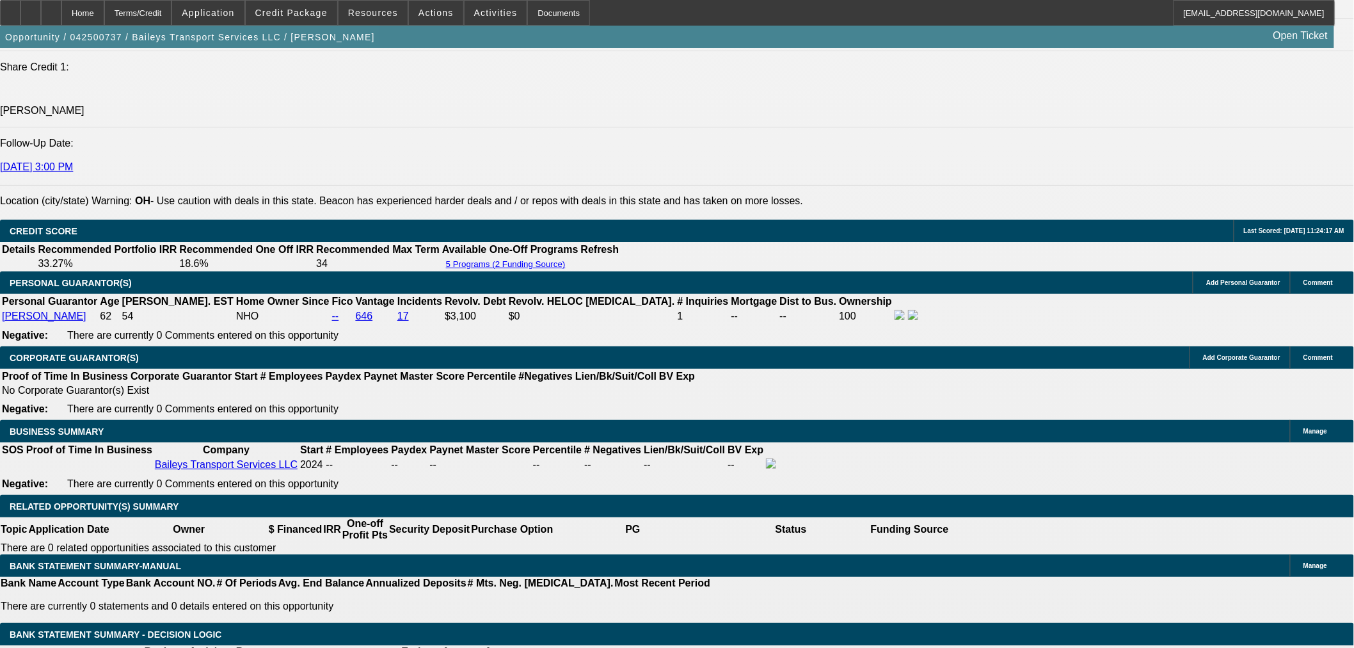
select select "0"
select select "6"
select select "0.15"
select select "2"
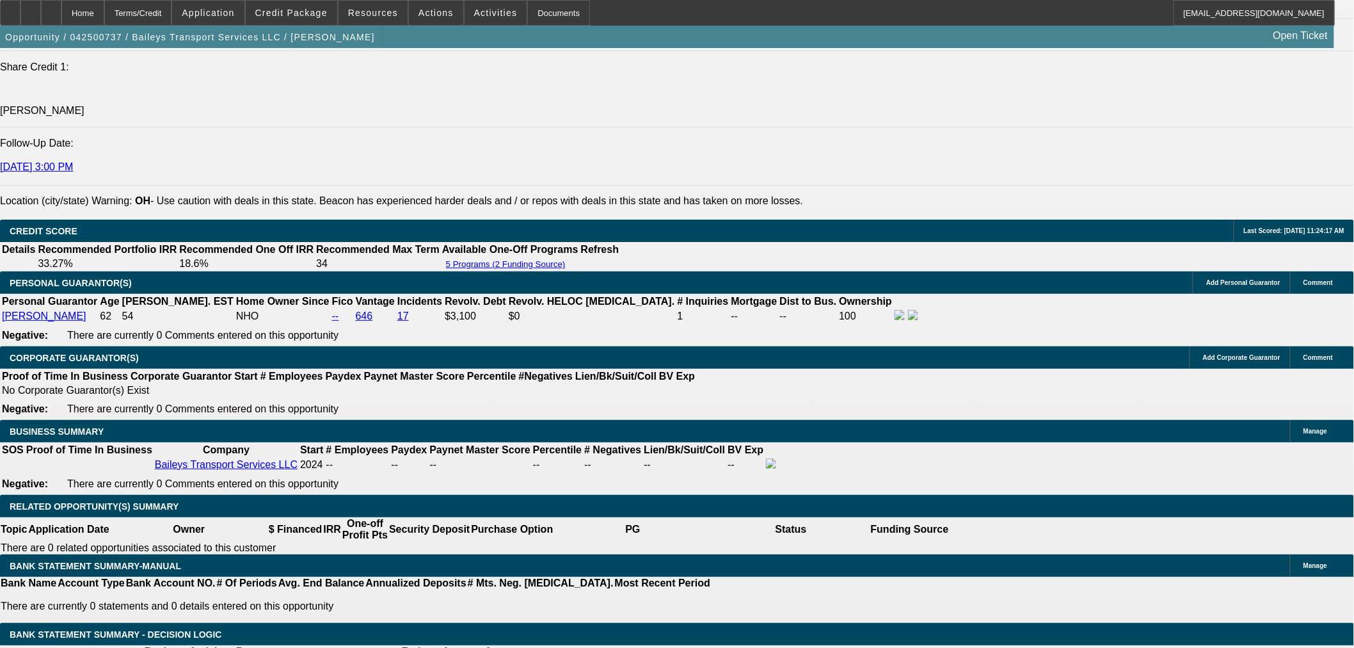
select select "0"
select select "6"
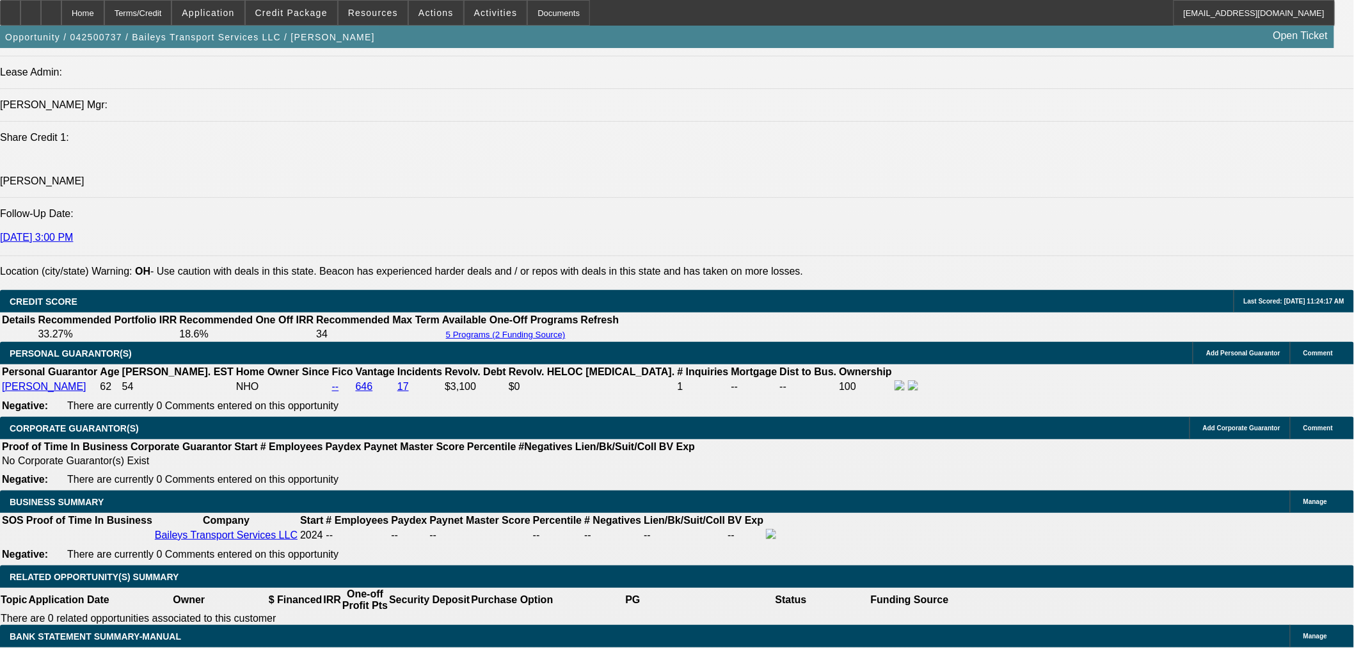
scroll to position [1635, 0]
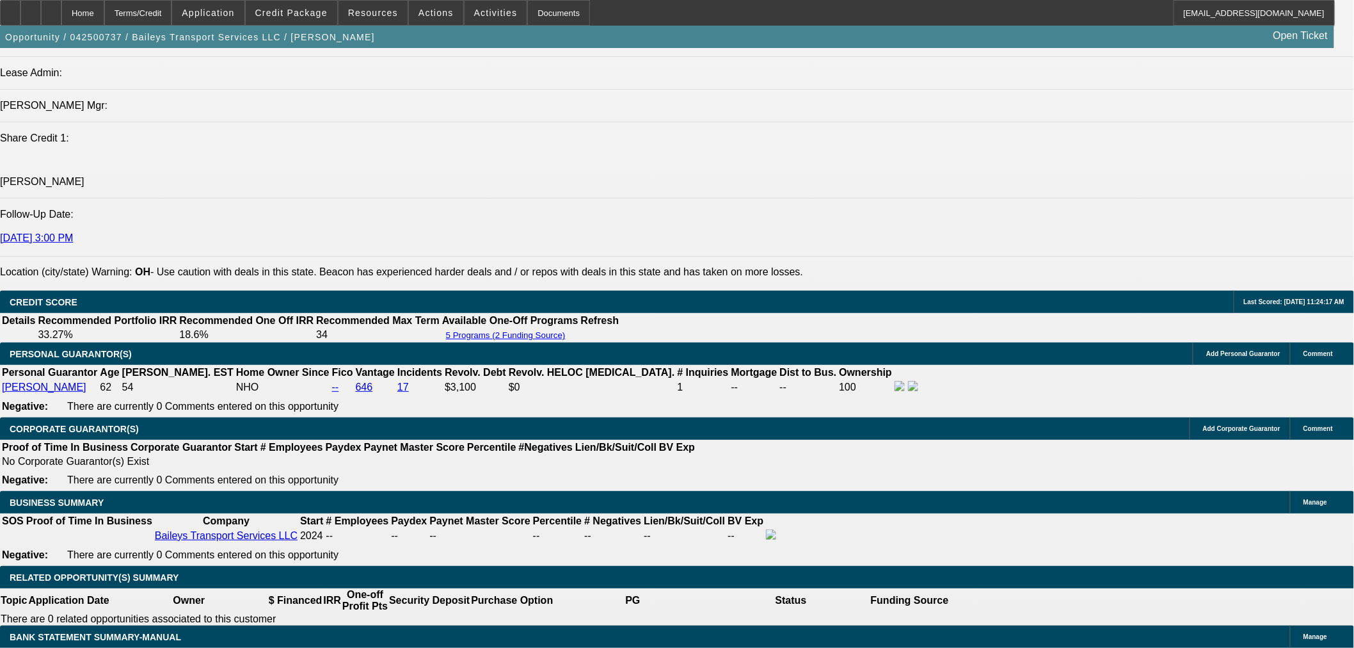
select select "0"
select select "2"
select select "0"
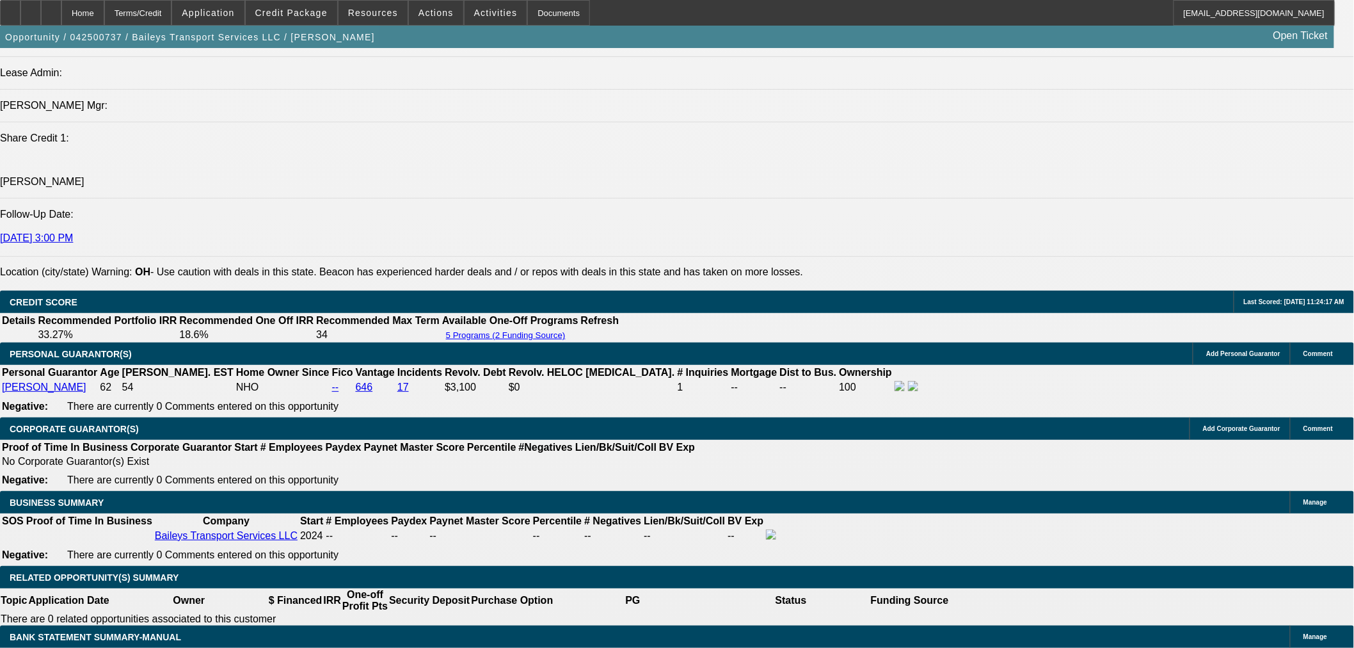
select select "6"
select select "0"
select select "2"
select select "0"
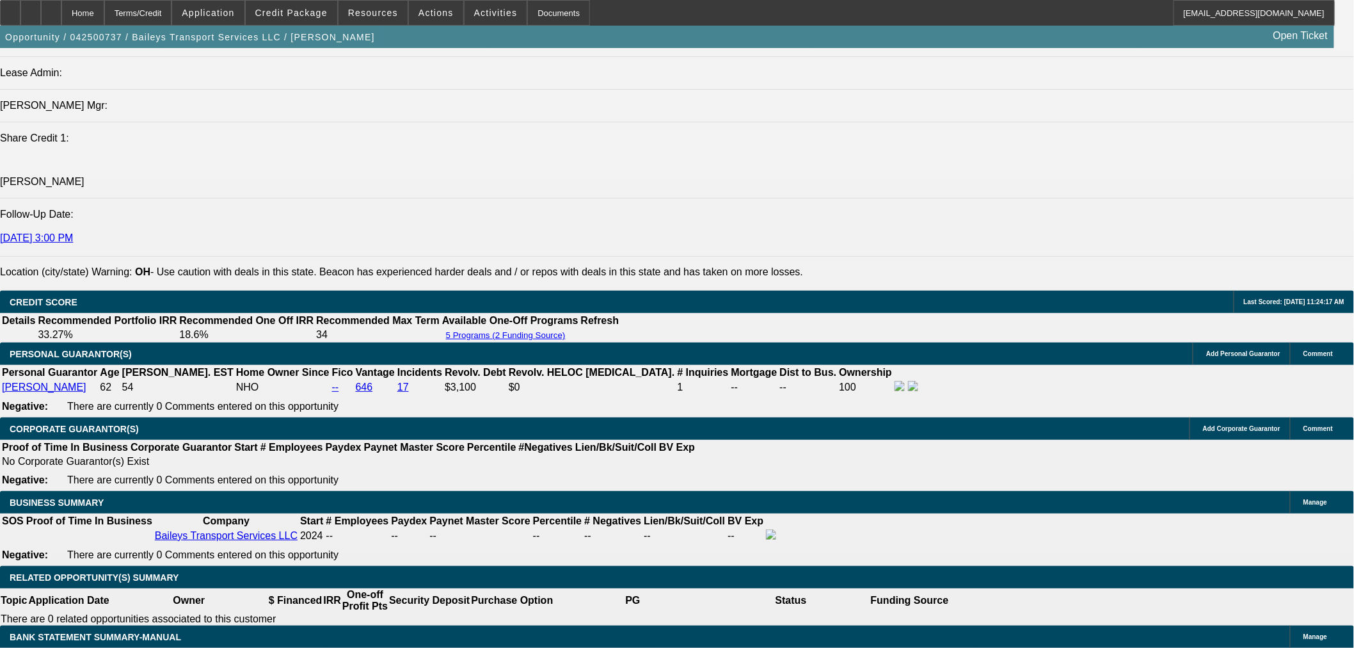
select select "6"
select select "0"
select select "2"
select select "0"
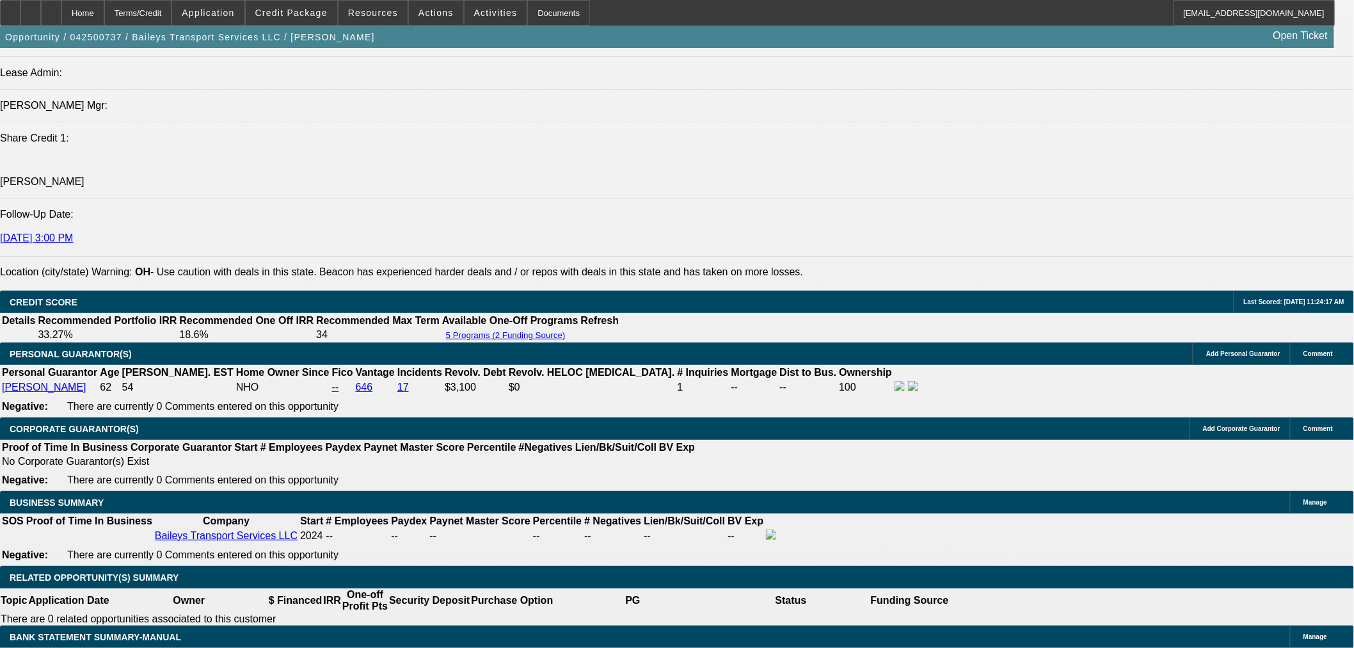
select select "6"
select select "0"
select select "2"
select select "0"
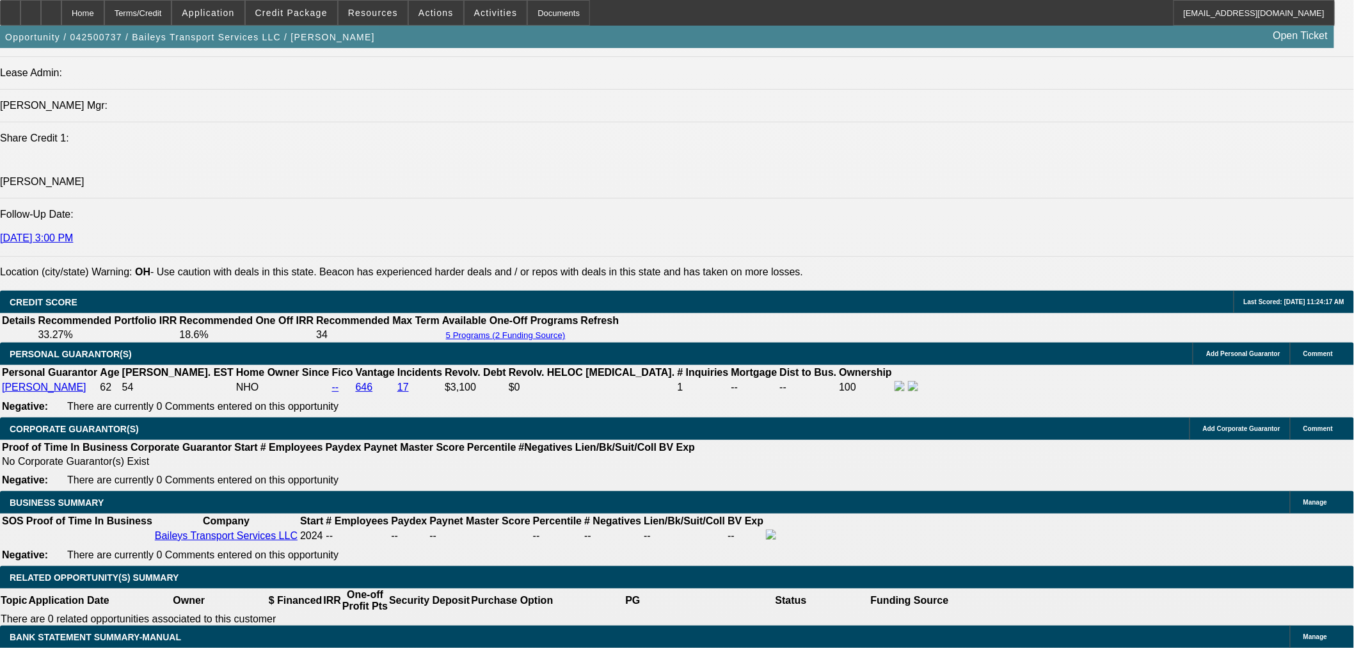
select select "6"
select select "0"
select select "2"
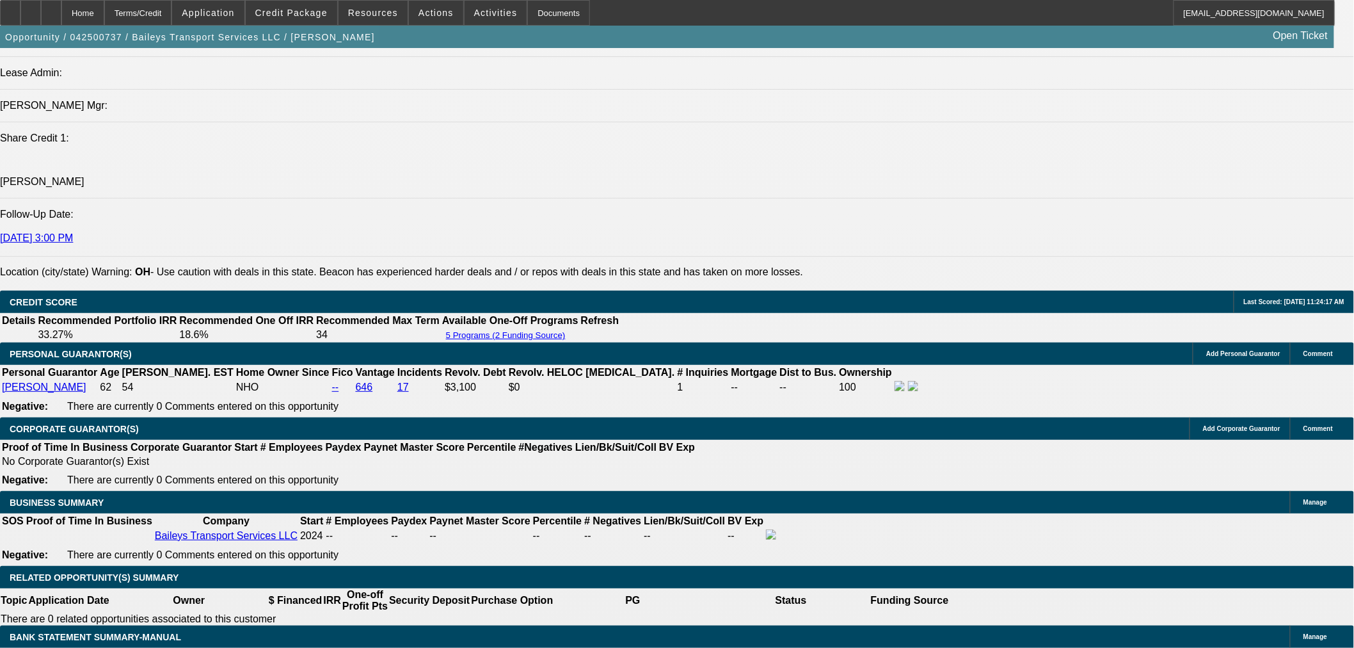
select select "0"
select select "6"
select select "0.15"
select select "2"
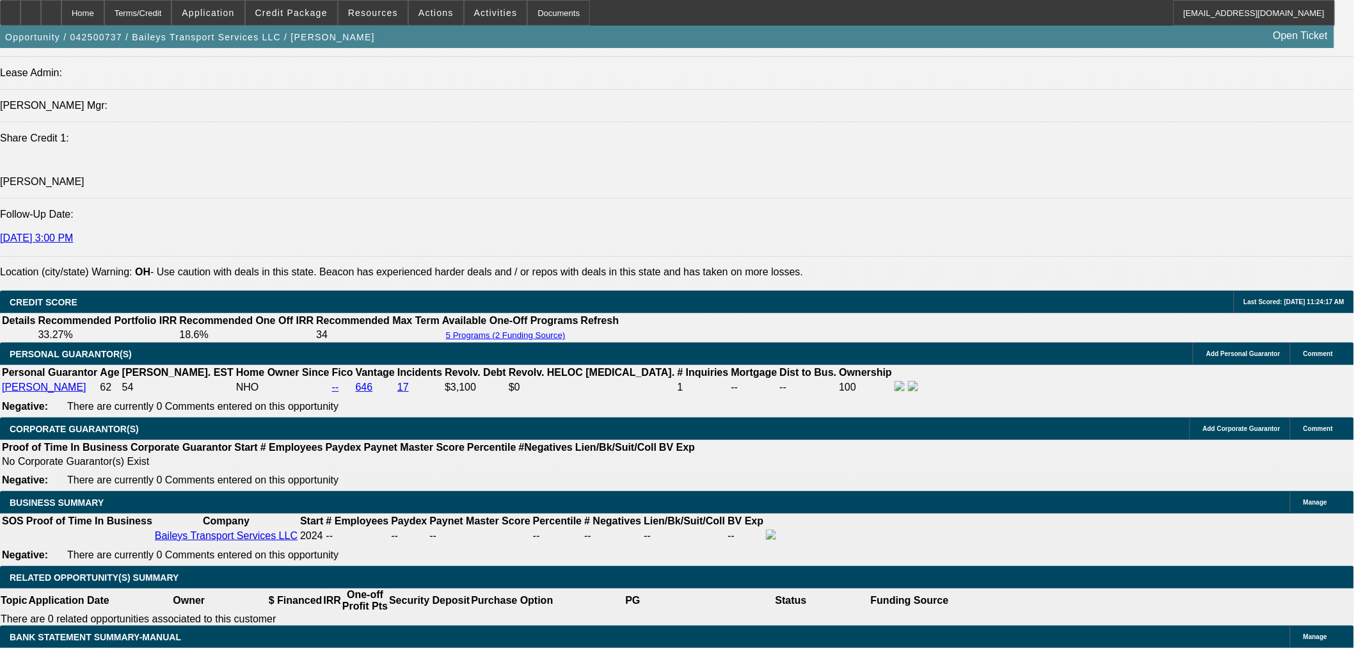
select select "0"
select select "6"
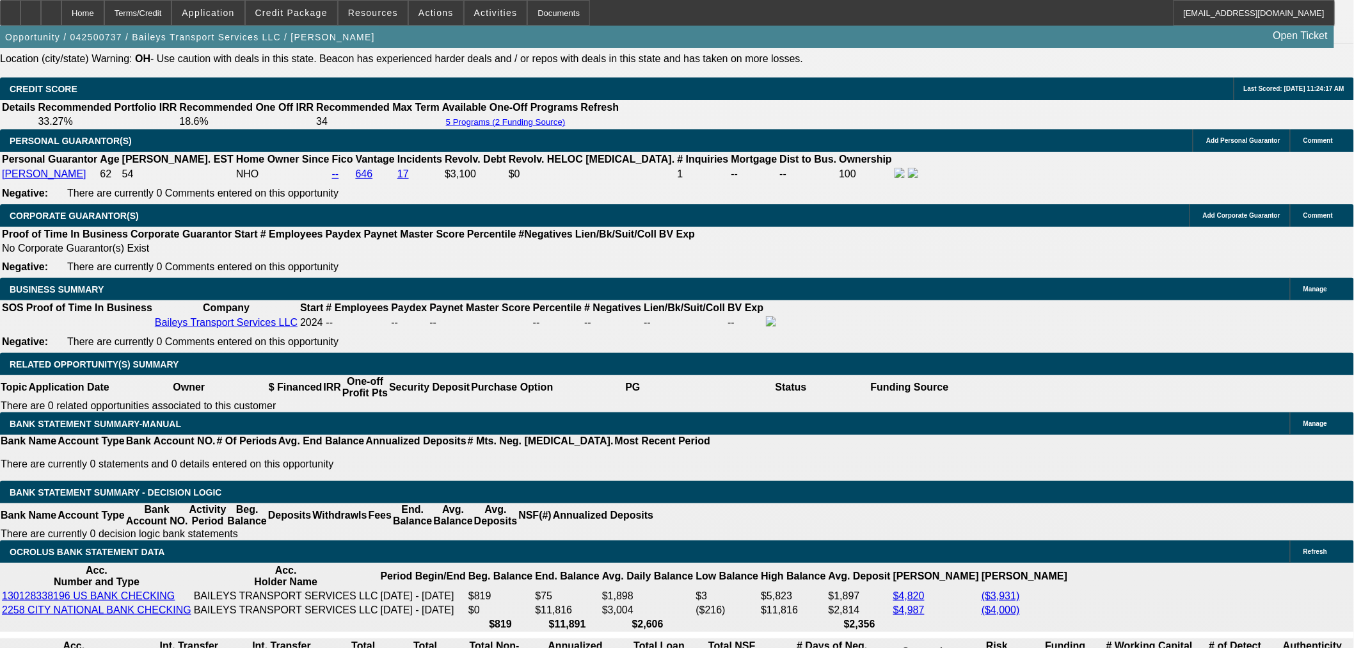
scroll to position [1920, 0]
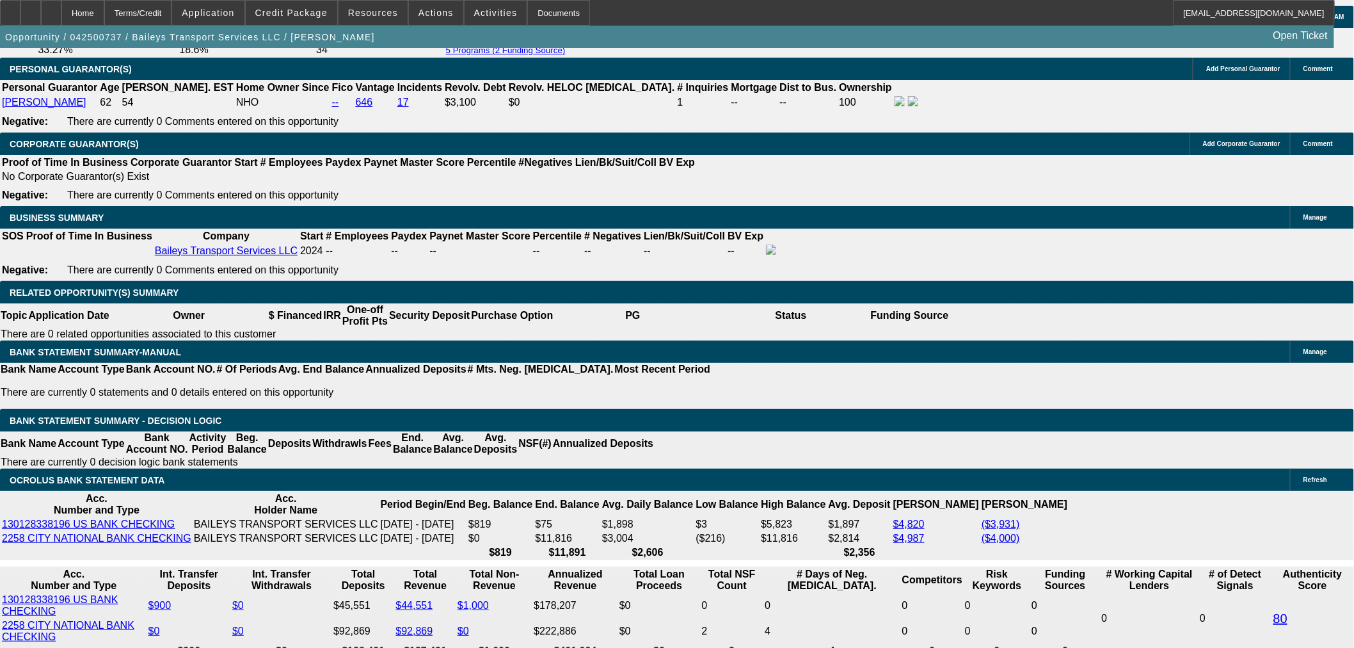
drag, startPoint x: 293, startPoint y: 393, endPoint x: 317, endPoint y: 394, distance: 24.3
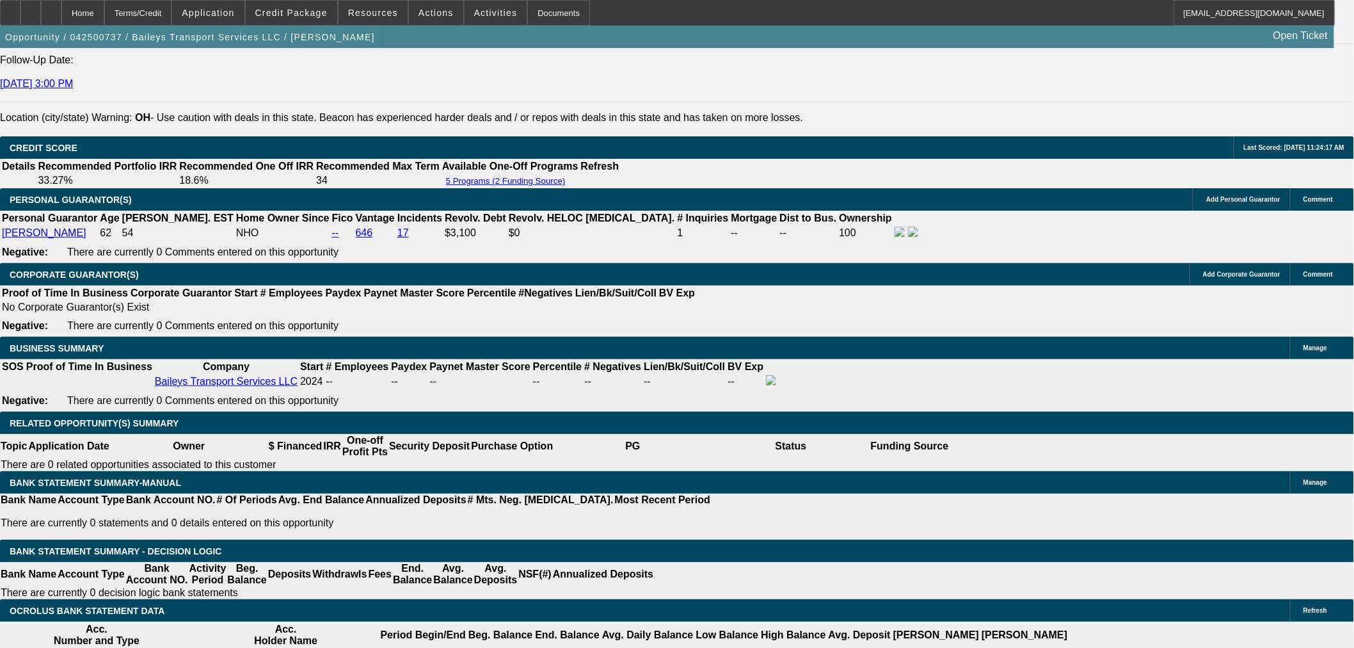
scroll to position [1564, 0]
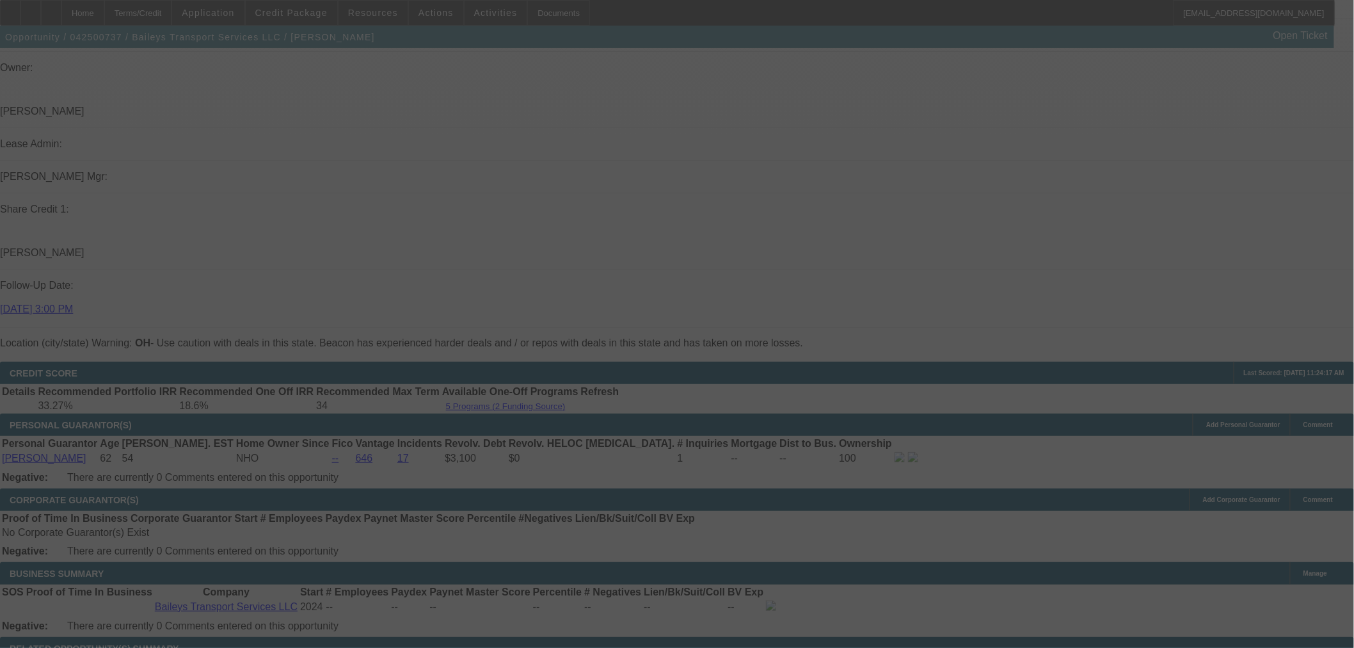
click at [408, 388] on div at bounding box center [677, 324] width 1354 height 648
click at [380, 381] on div at bounding box center [677, 324] width 1354 height 648
click at [390, 381] on div at bounding box center [677, 324] width 1354 height 648
click at [387, 381] on div at bounding box center [677, 324] width 1354 height 648
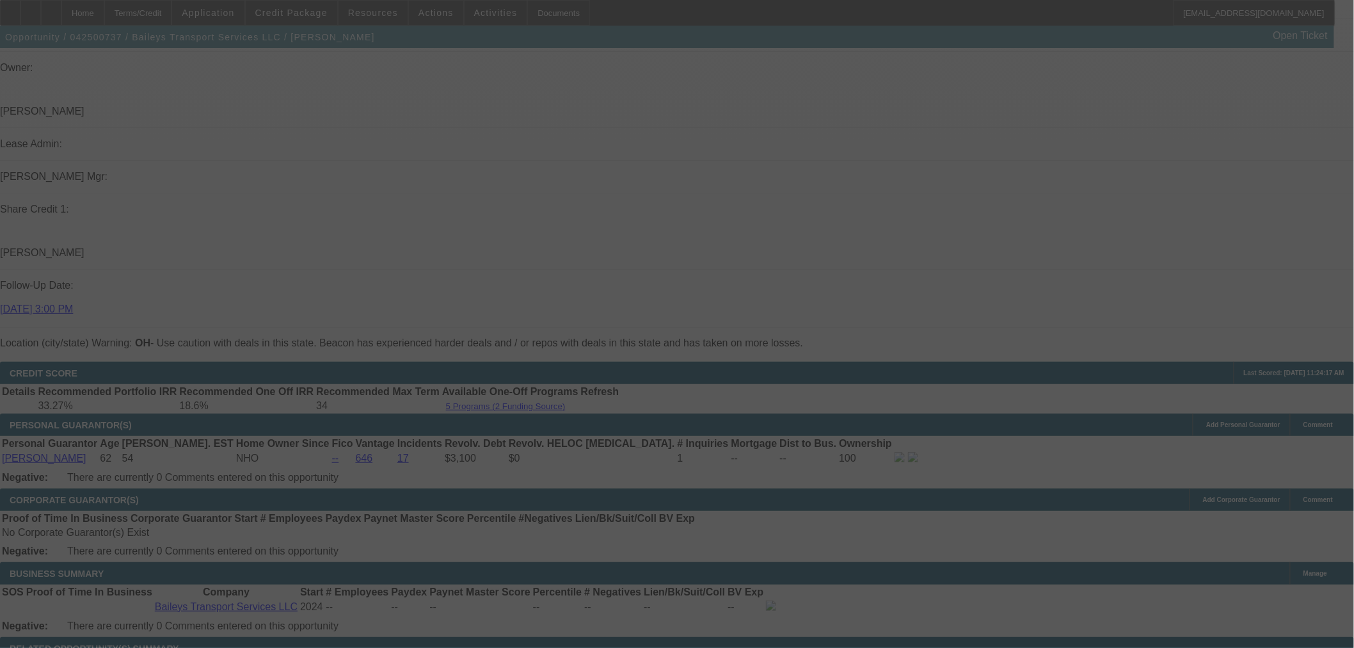
click at [388, 380] on div at bounding box center [677, 324] width 1354 height 648
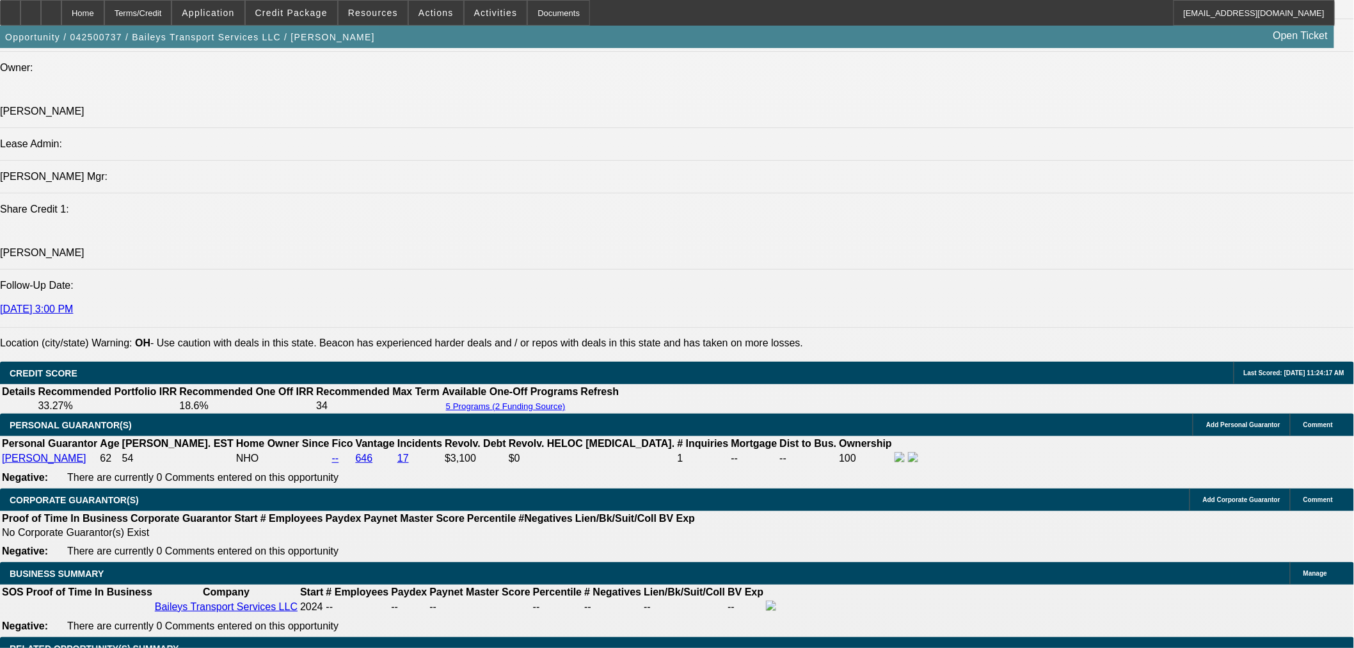
select select "0"
select select "2"
select select "0"
select select "6"
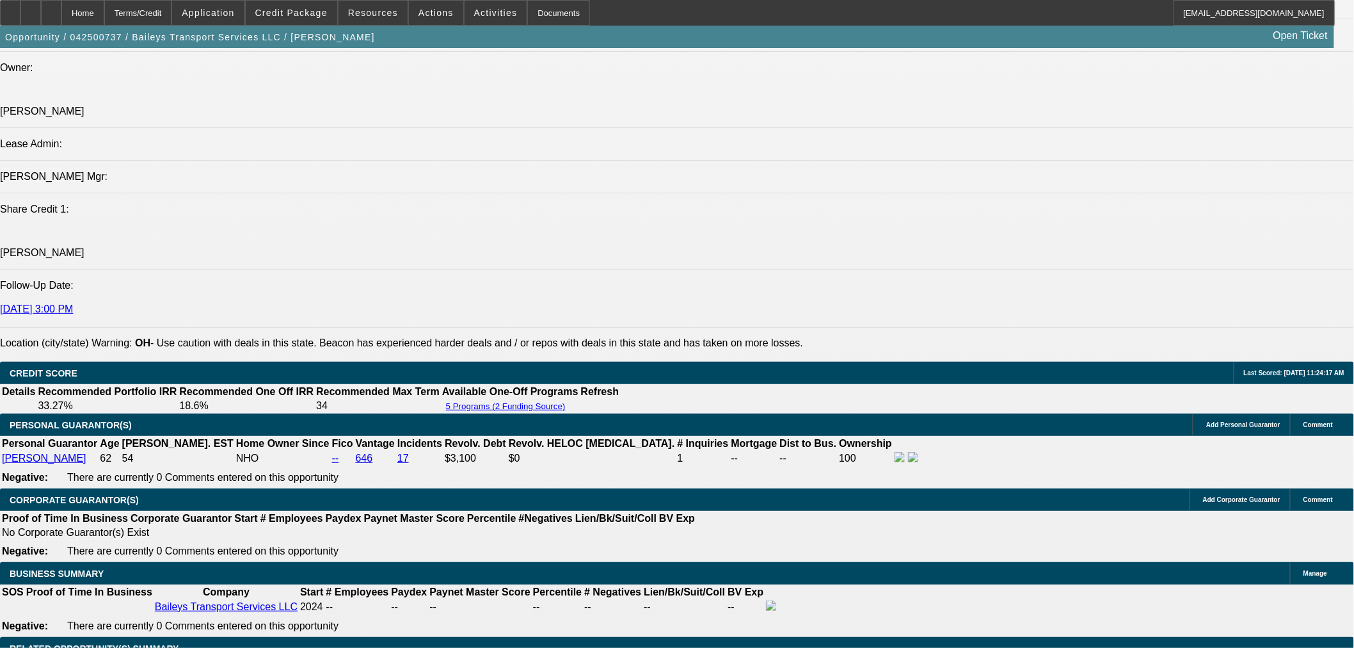
select select "0"
select select "2"
select select "0"
select select "6"
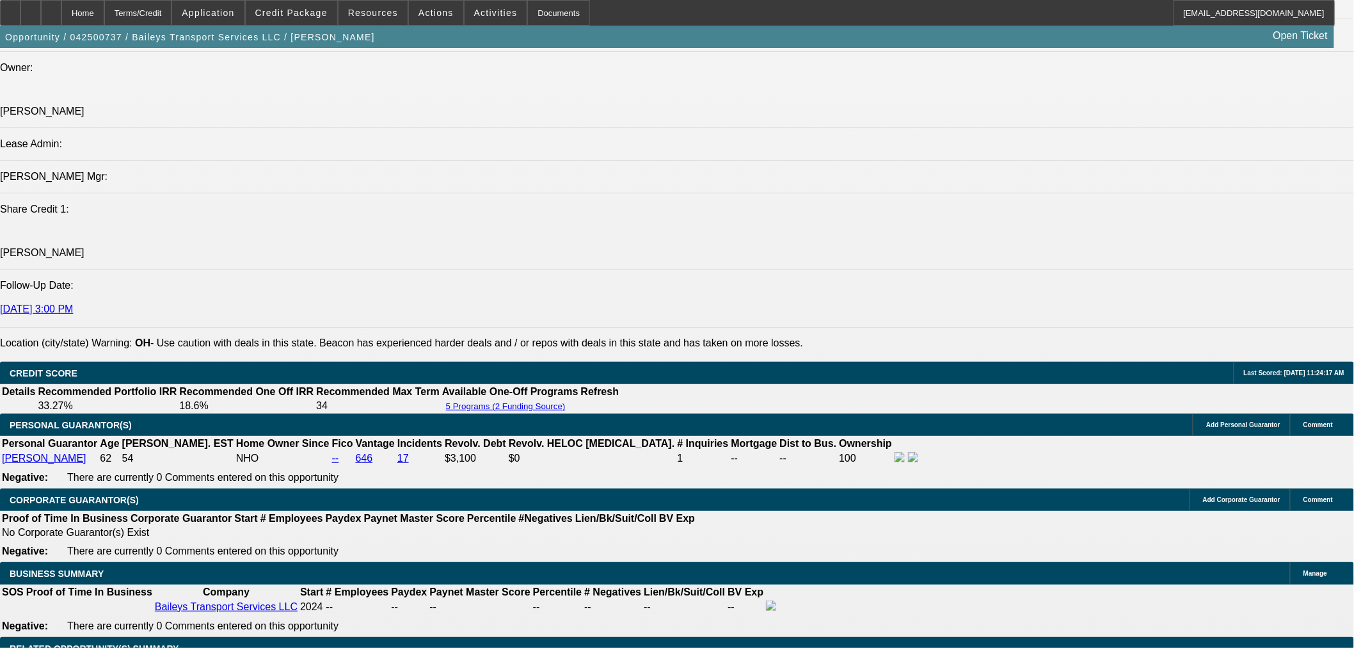
select select "0"
select select "2"
select select "0"
select select "6"
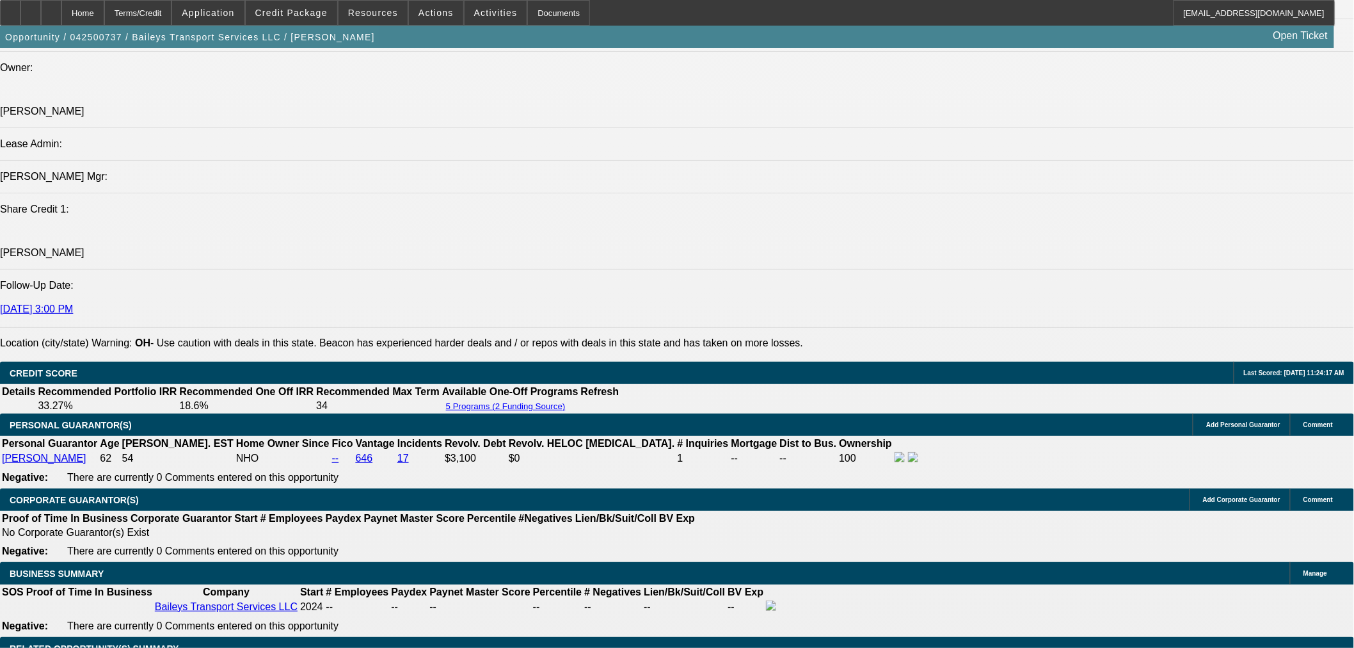
select select "0"
select select "2"
select select "0"
select select "6"
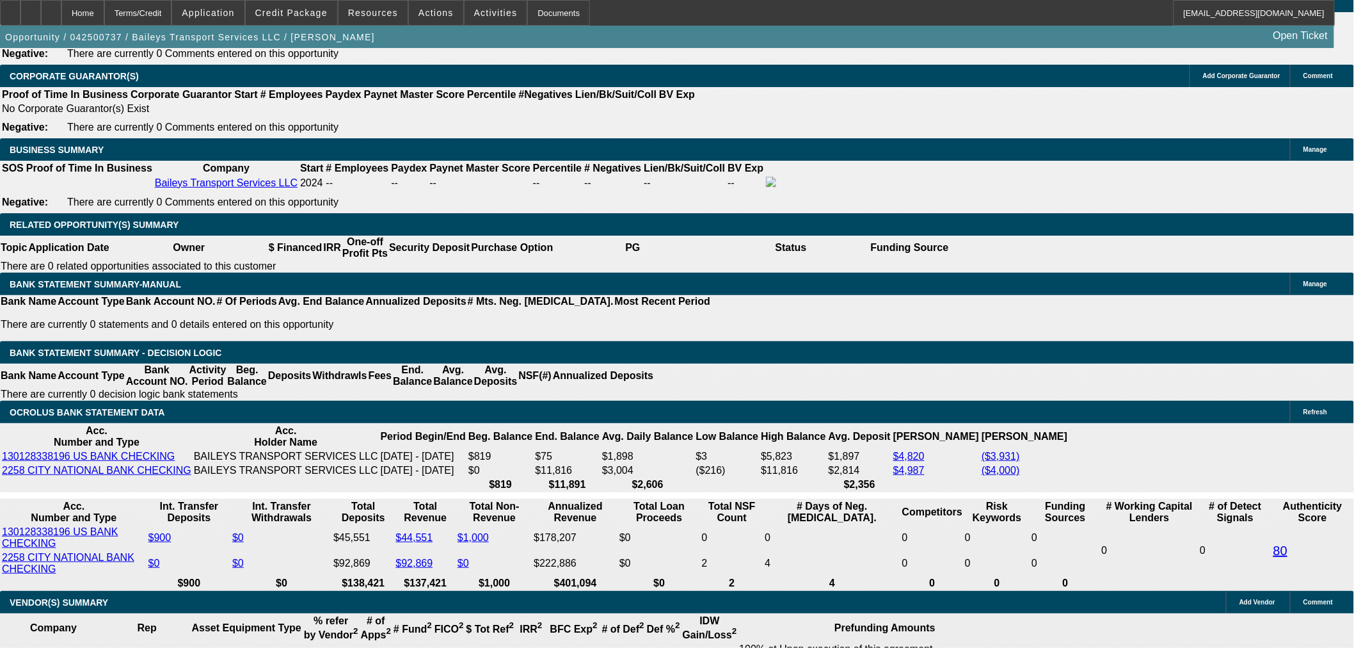
scroll to position [1991, 0]
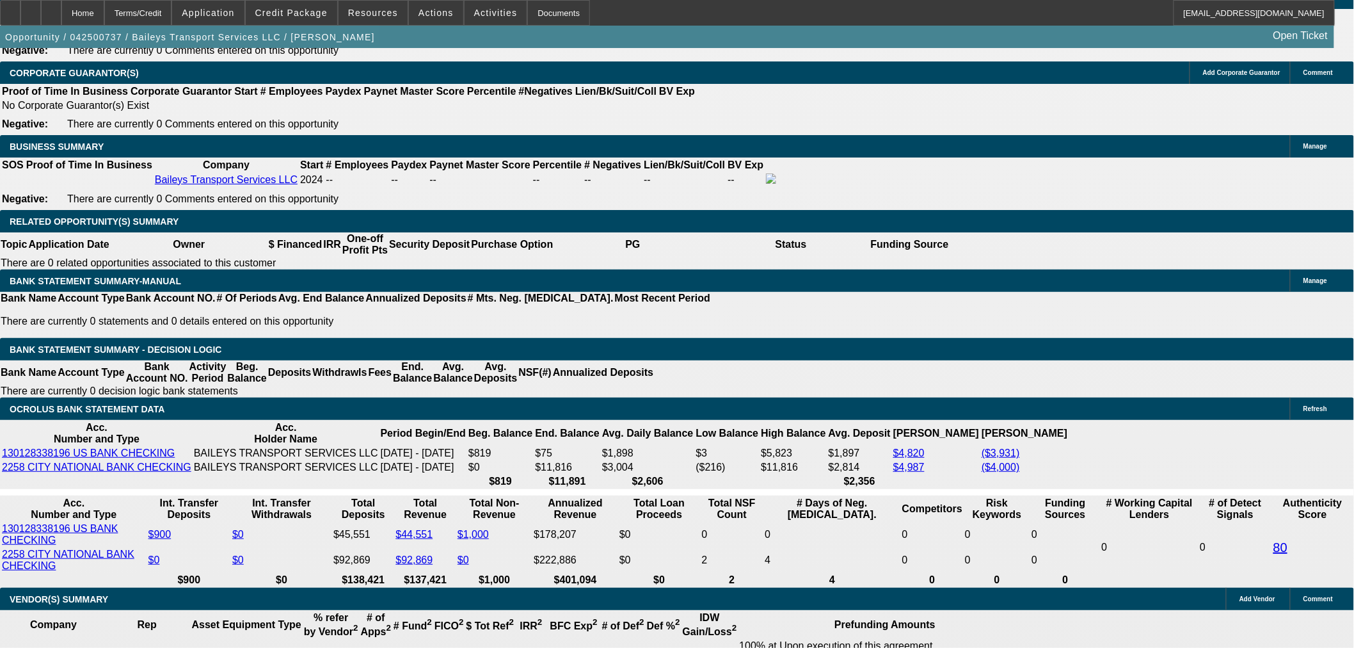
drag, startPoint x: 326, startPoint y: 469, endPoint x: 306, endPoint y: 472, distance: 20.7
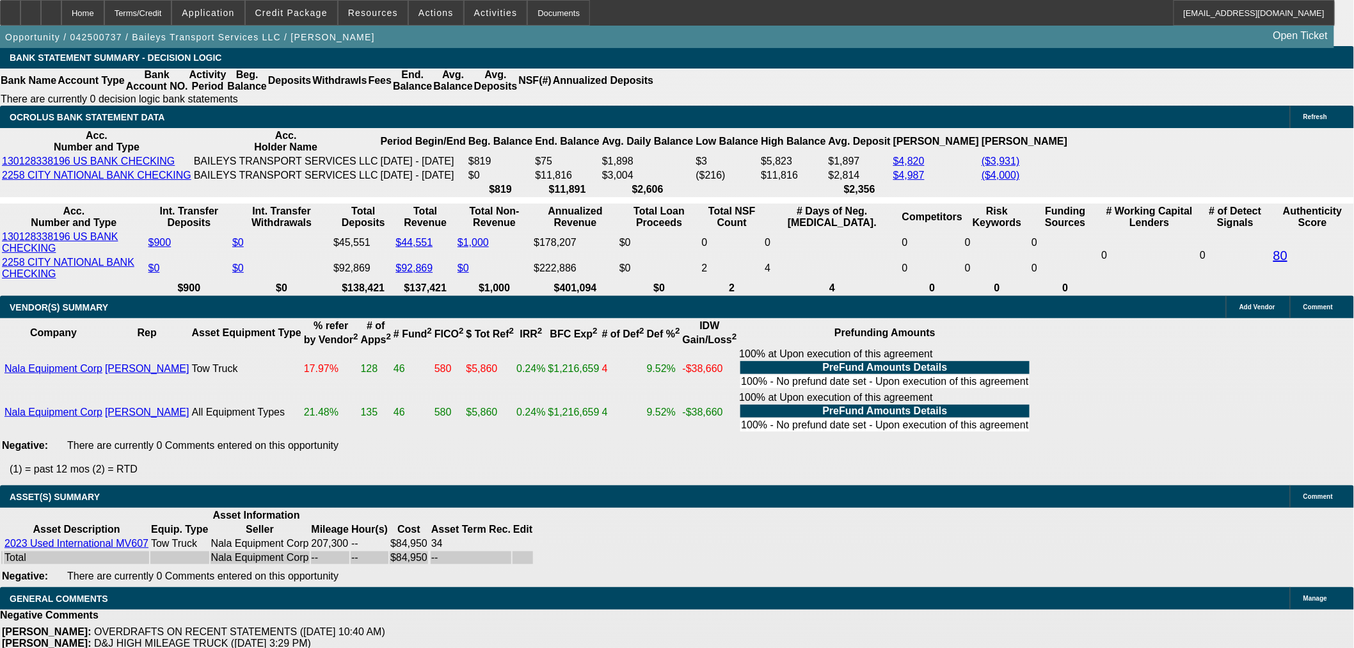
scroll to position [401, 0]
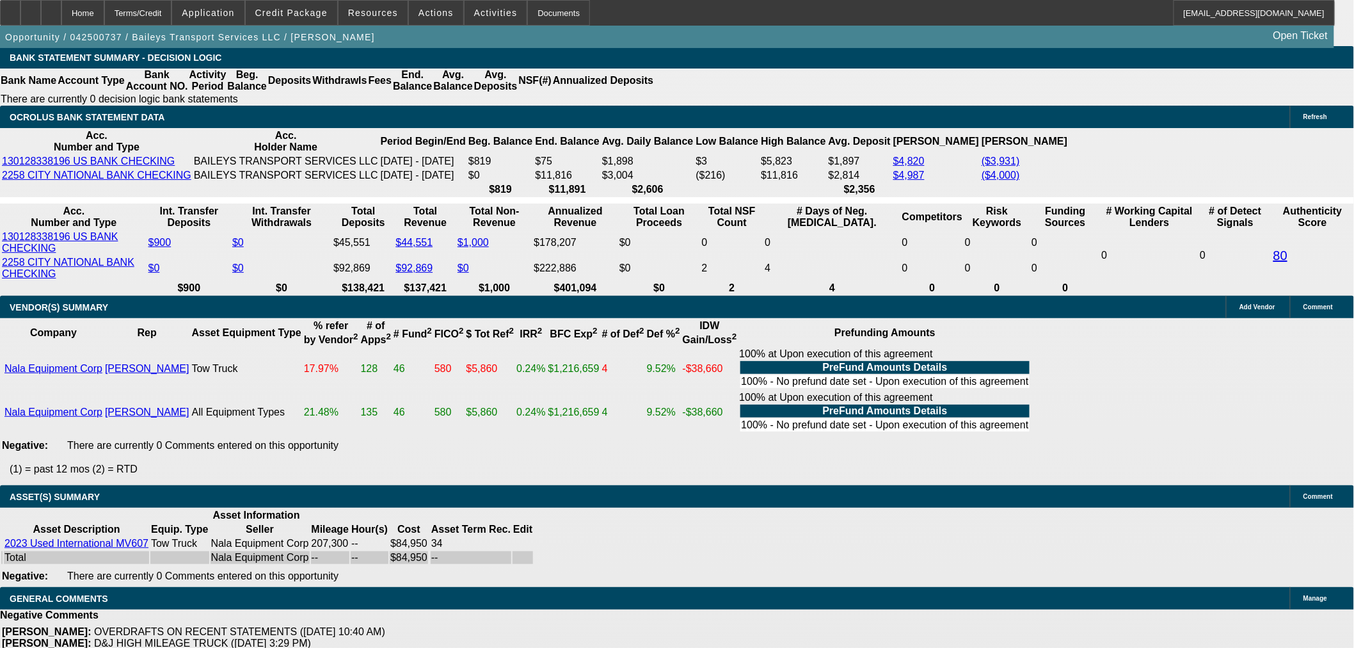
drag, startPoint x: 1056, startPoint y: 219, endPoint x: 1054, endPoint y: 197, distance: 22.5
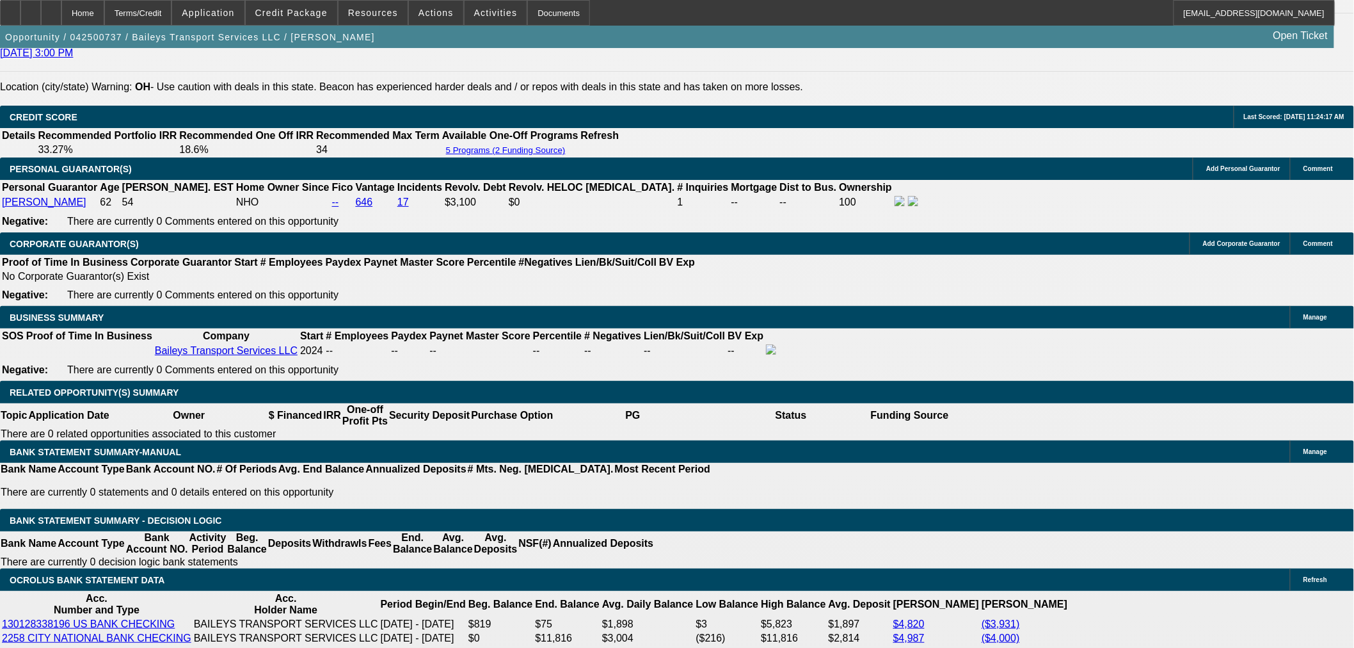
scroll to position [1714, 0]
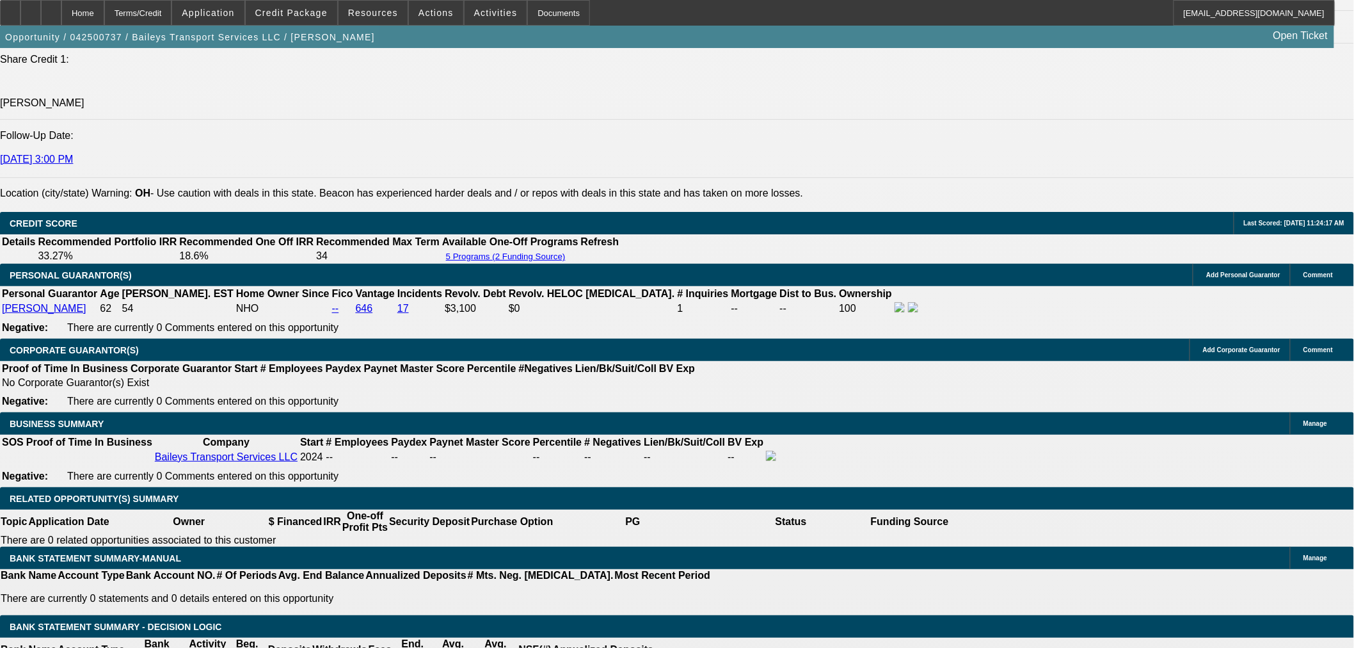
select select "0"
select select "2"
select select "0"
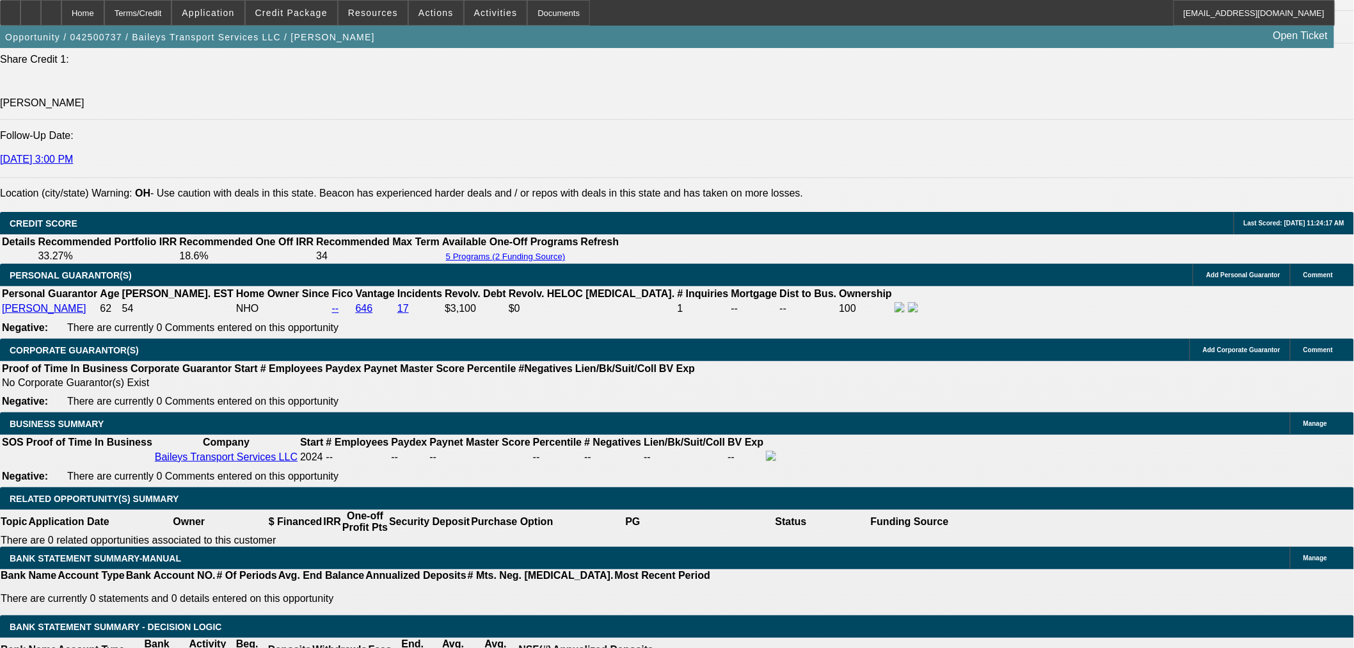
select select "6"
select select "0.15"
select select "2"
select select "0"
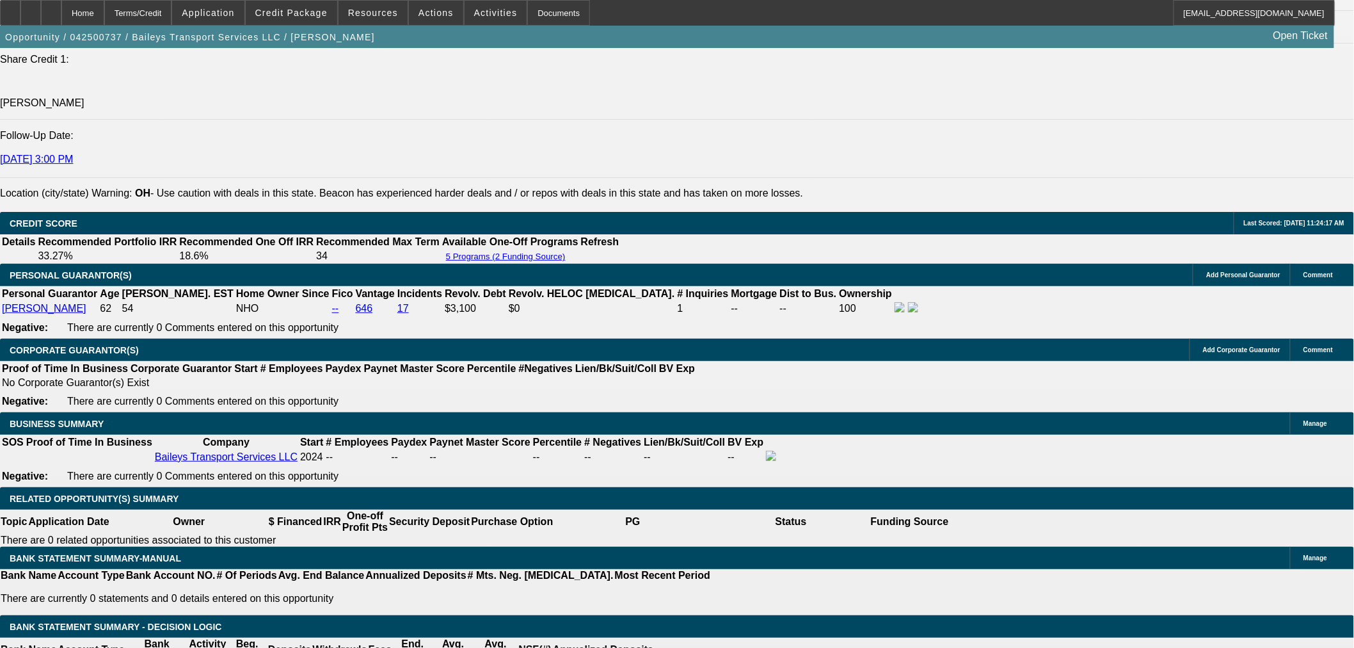
select select "6"
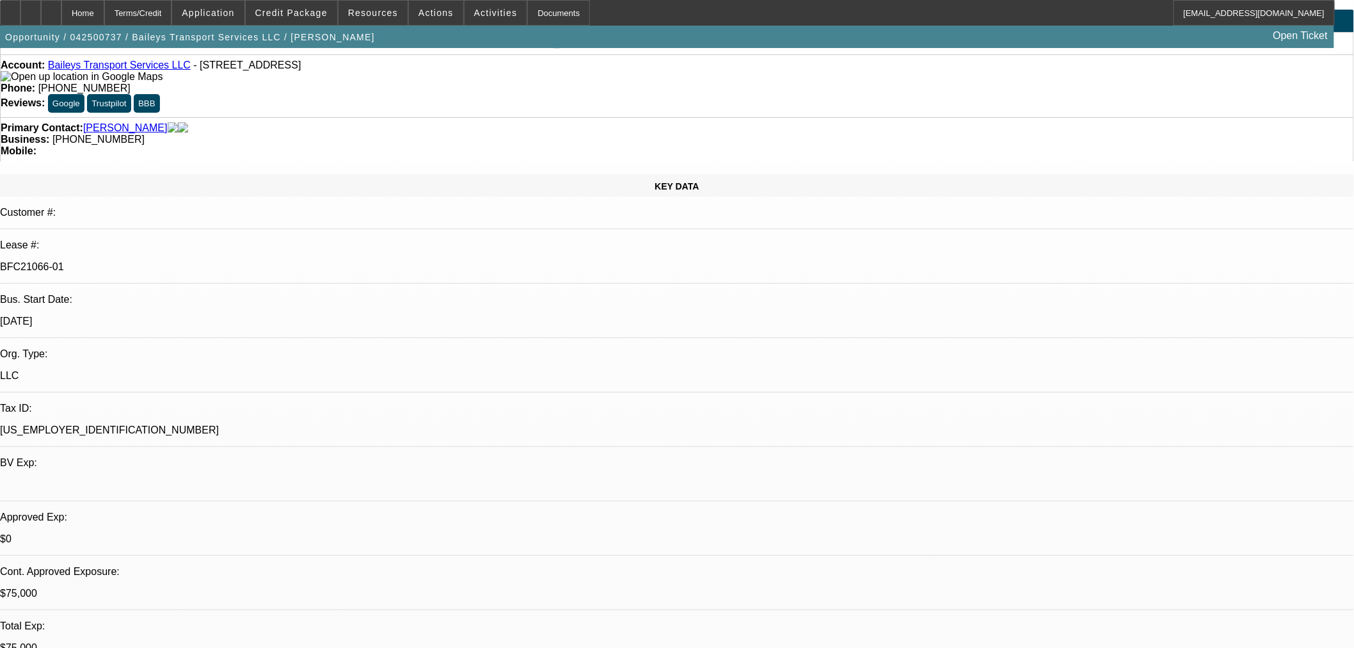
scroll to position [0, 0]
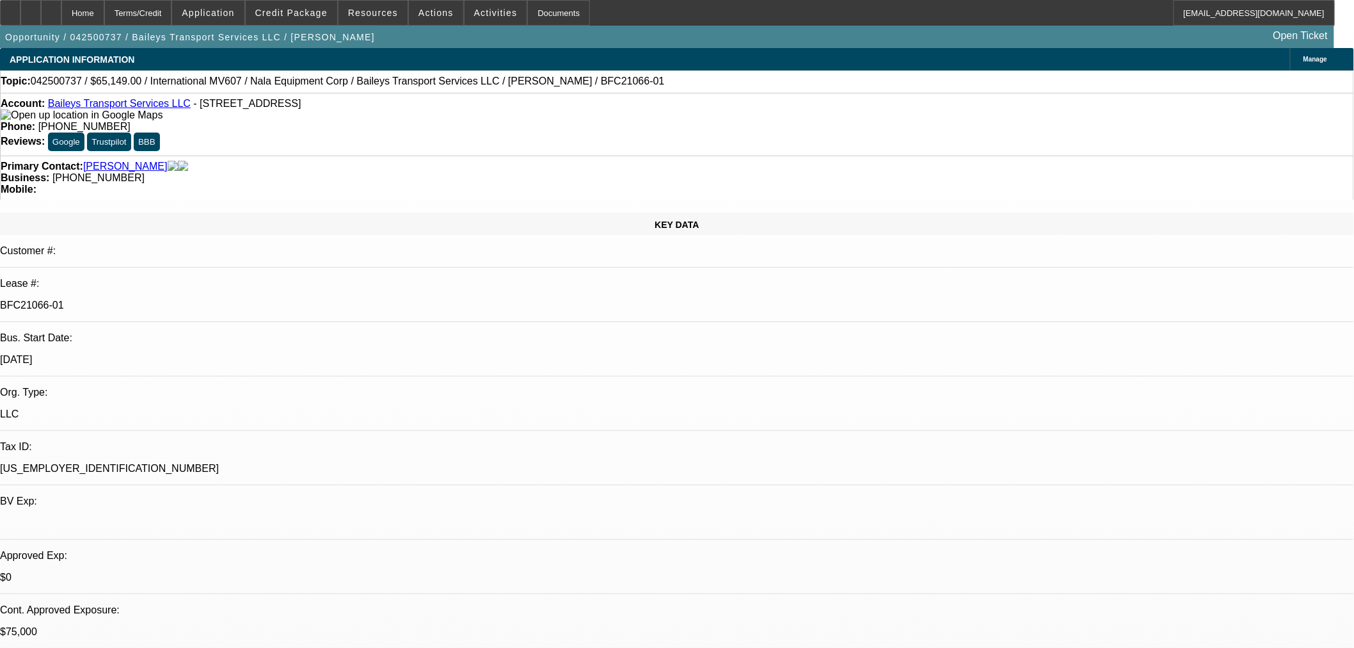
drag, startPoint x: 811, startPoint y: 385, endPoint x: 10, endPoint y: 158, distance: 832.4
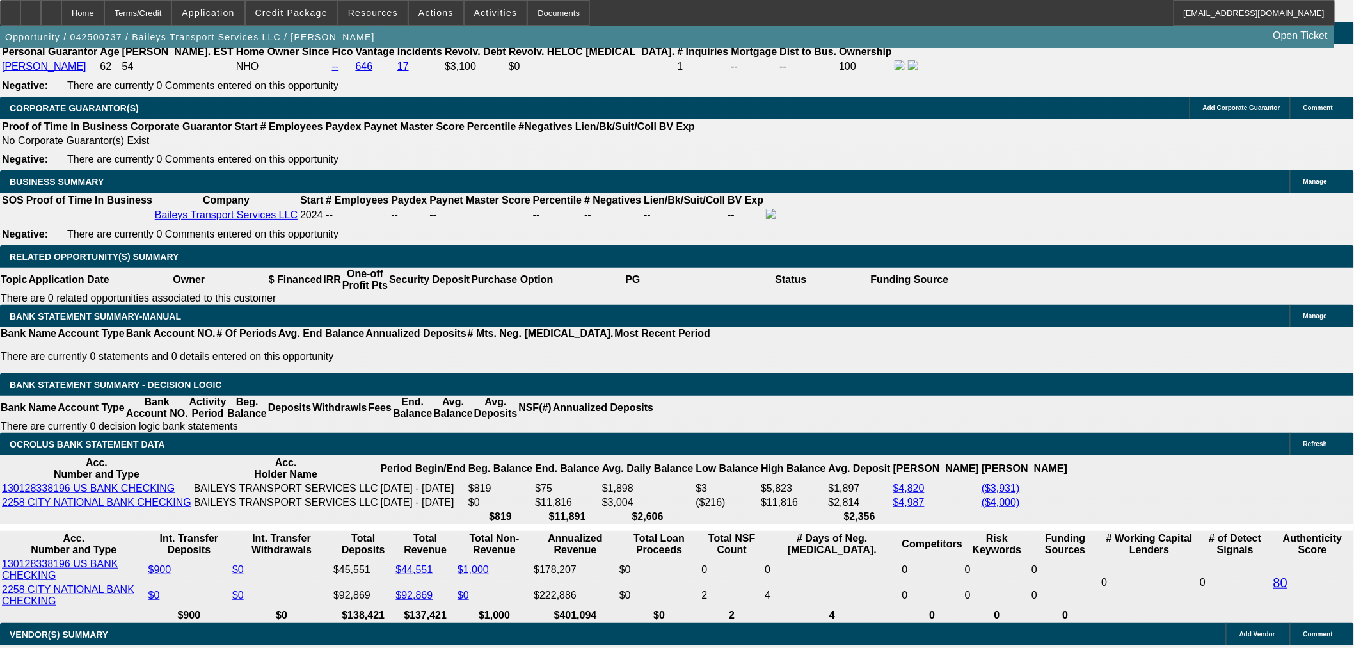
scroll to position [2133, 0]
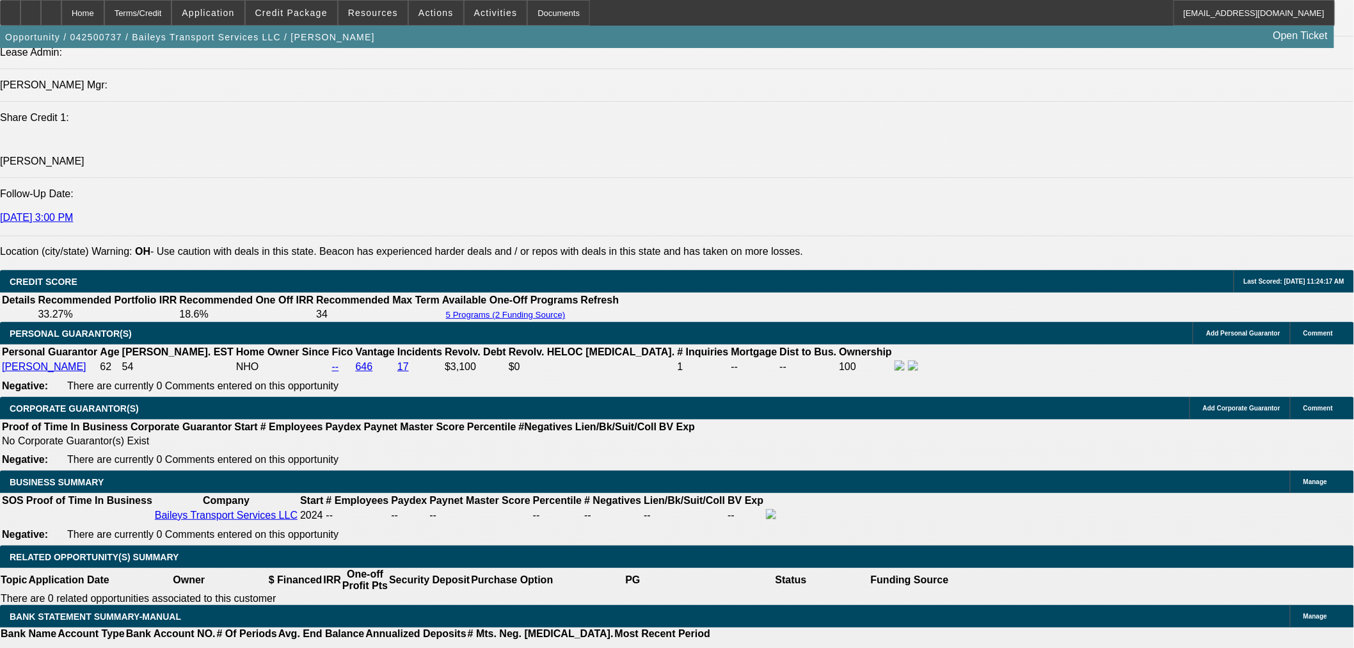
scroll to position [1777, 0]
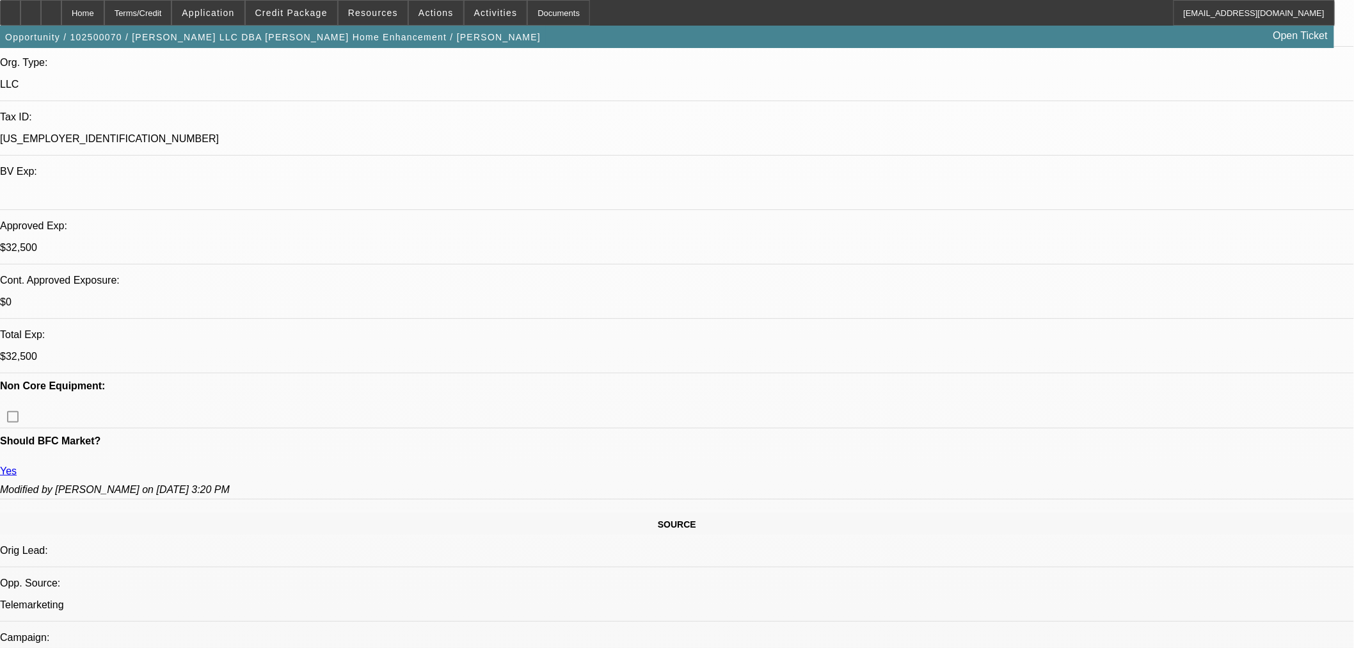
select select "0"
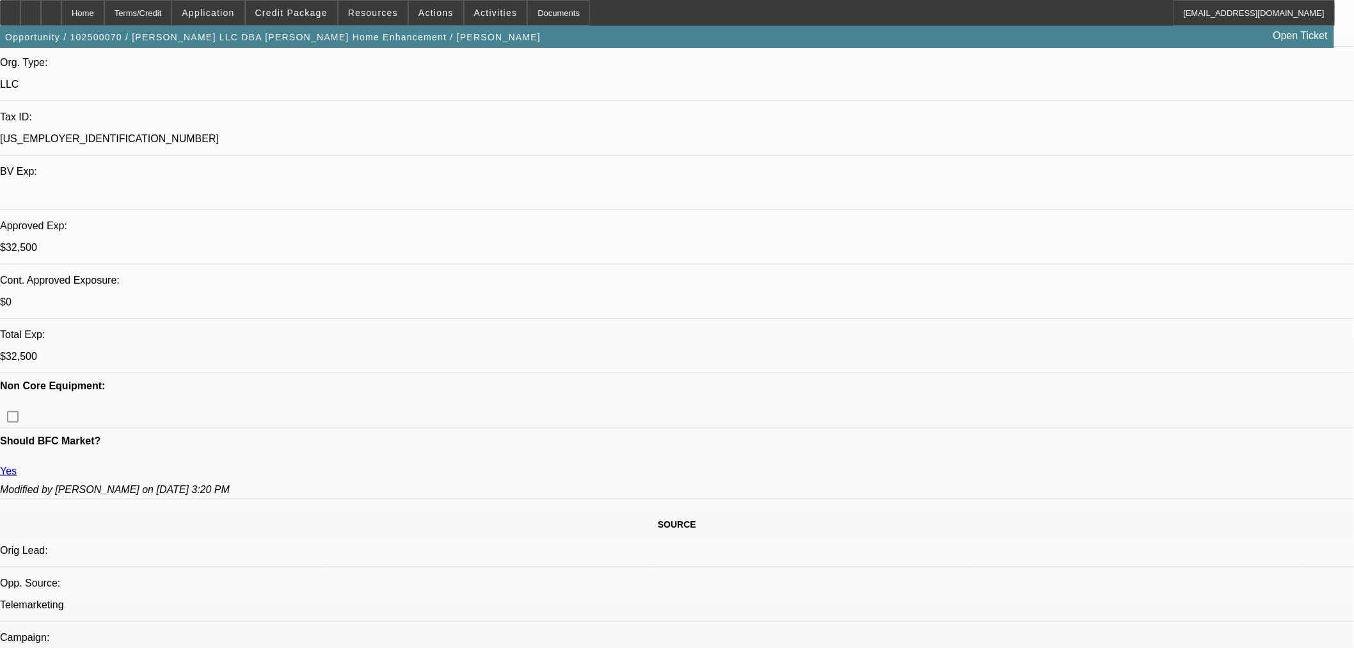
select select "0"
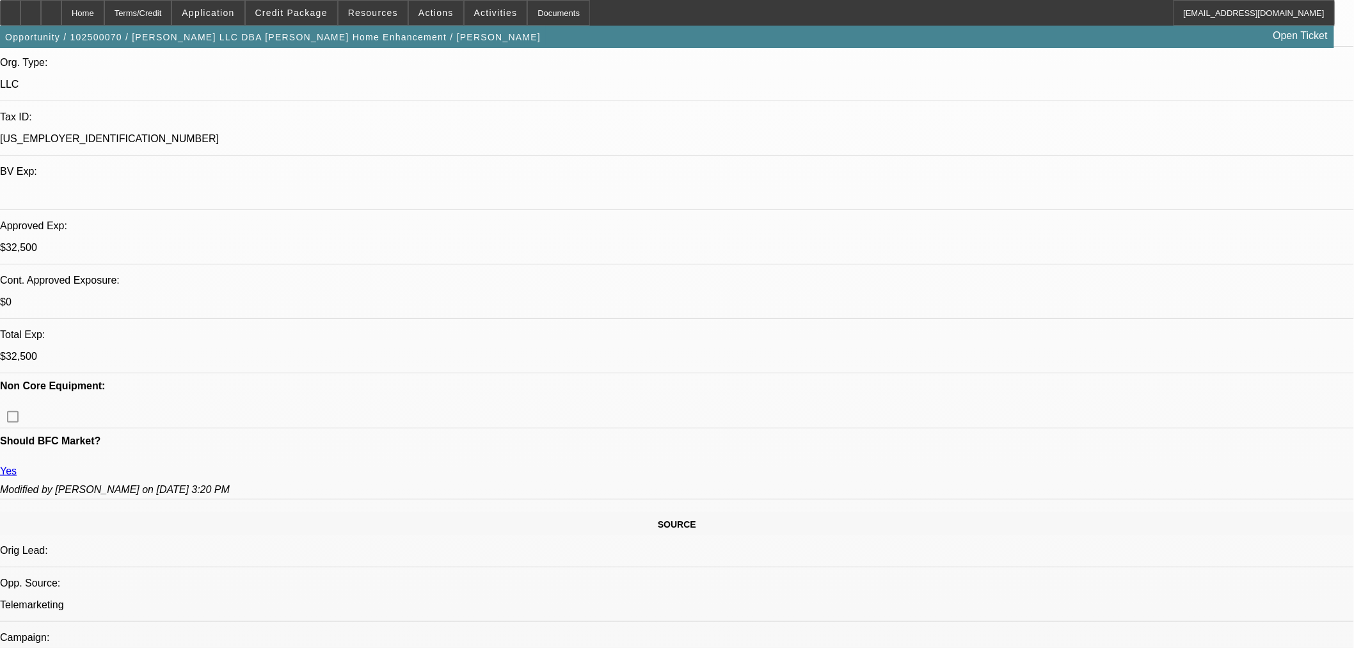
select select "0"
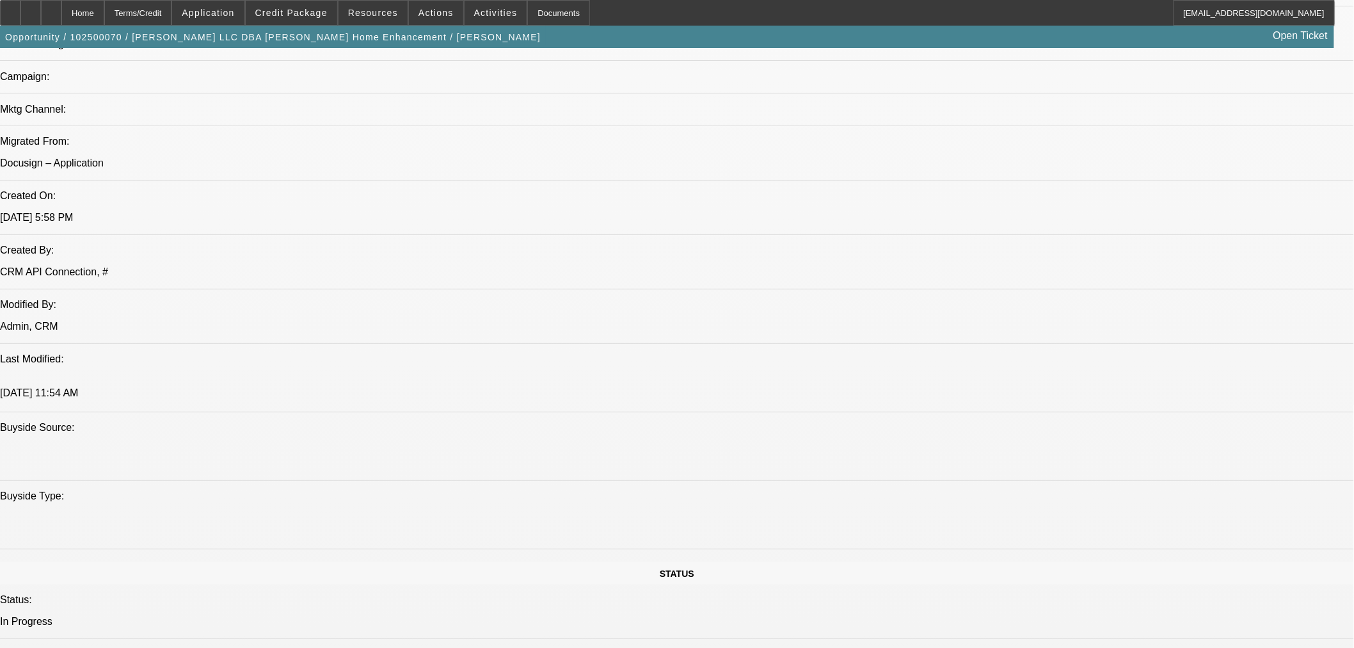
select select "3"
select select "6"
select select "3"
select select "6"
select select "1"
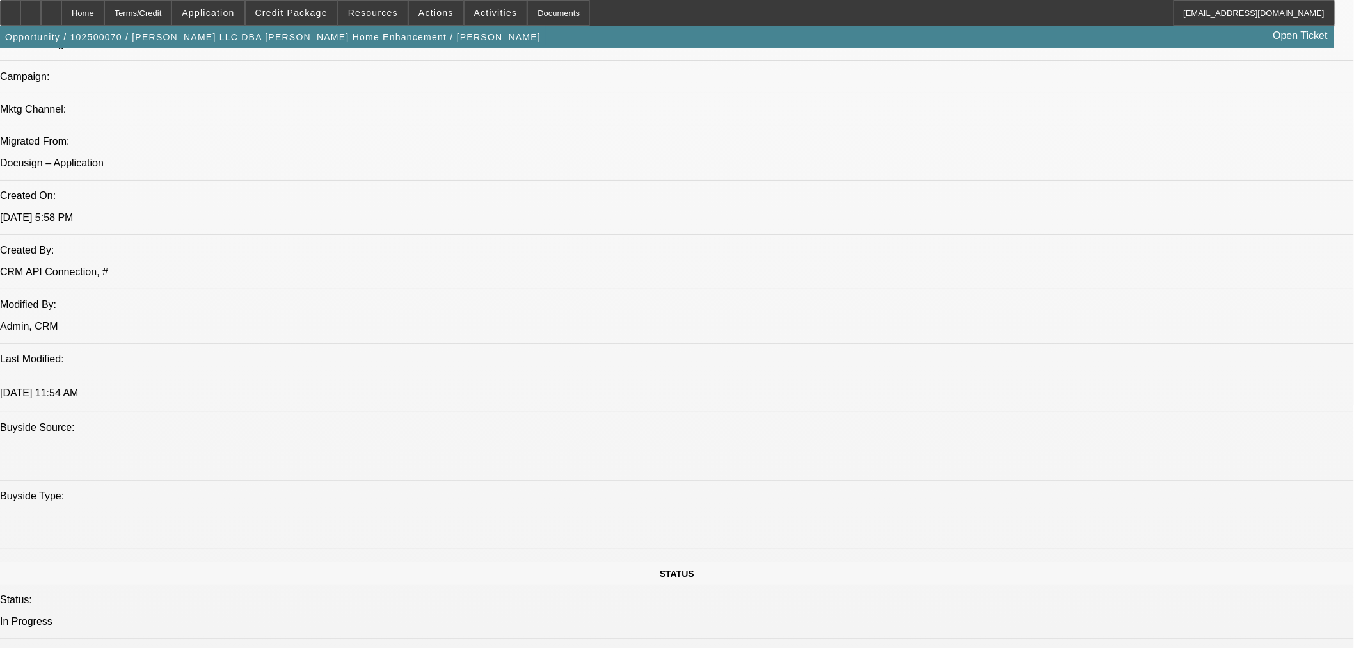
select select "6"
select select "1"
select select "6"
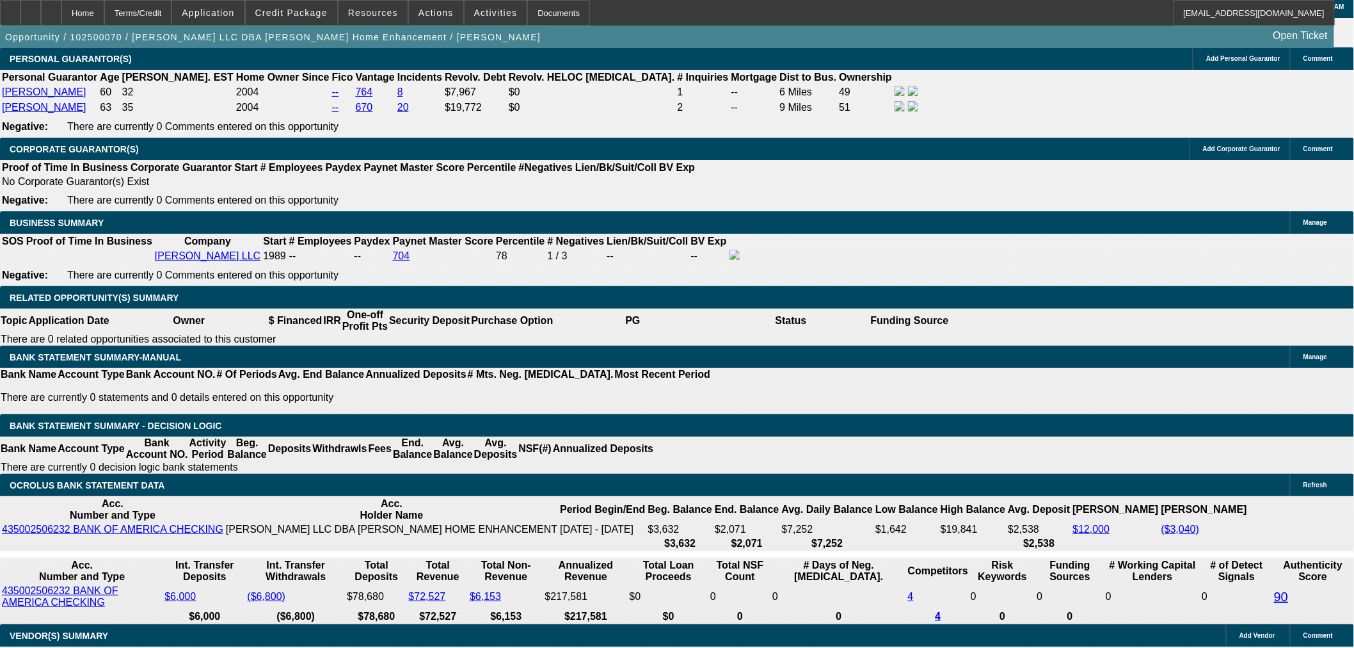
scroll to position [1994, 0]
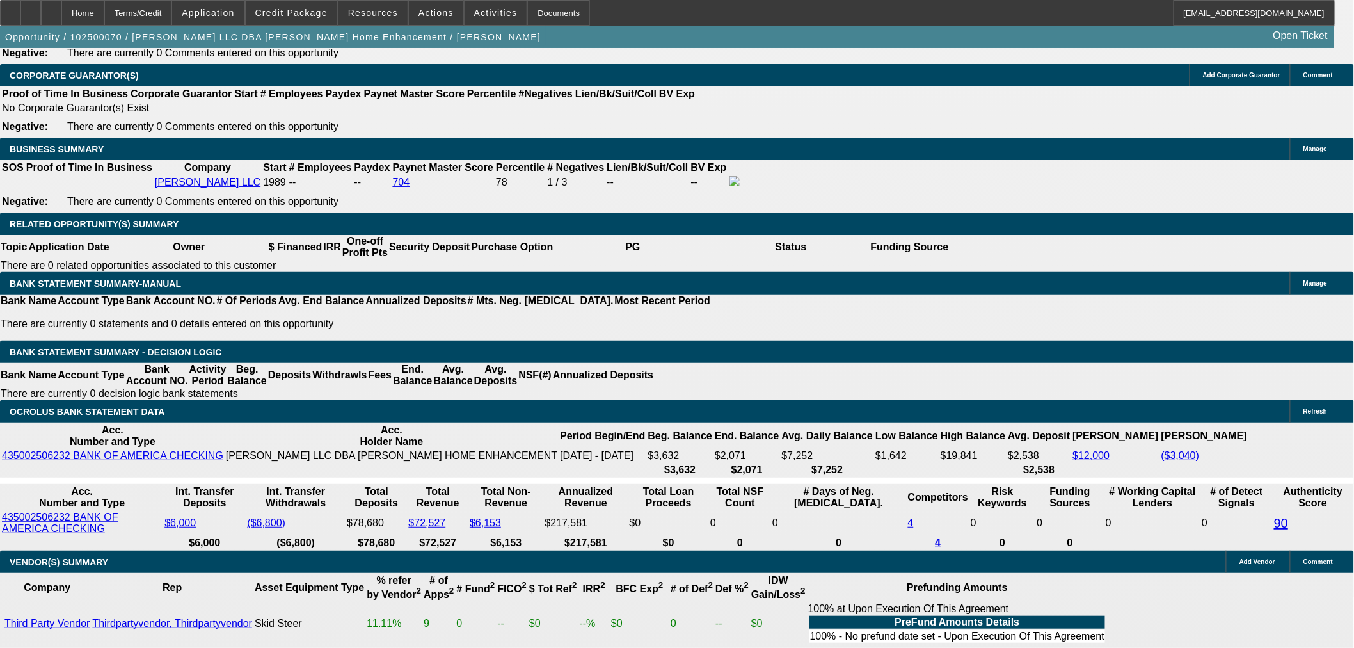
drag, startPoint x: 922, startPoint y: 107, endPoint x: 933, endPoint y: 305, distance: 198.7
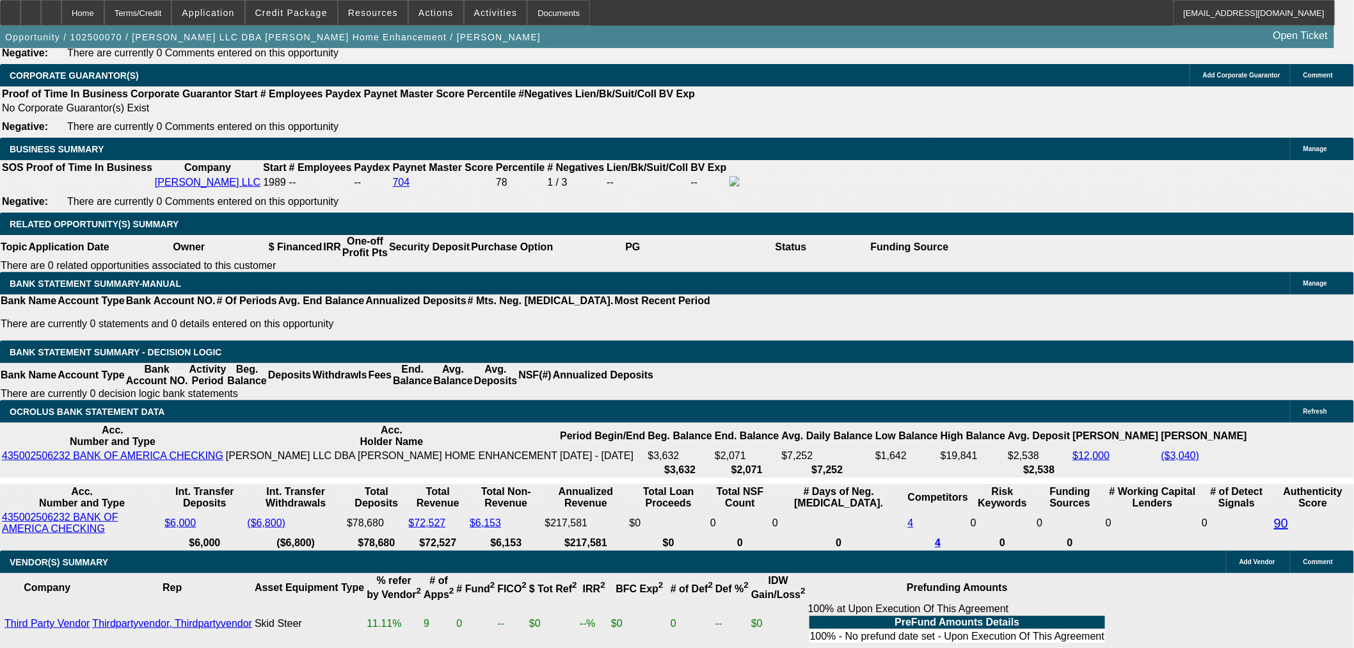
drag, startPoint x: 532, startPoint y: 266, endPoint x: 570, endPoint y: 275, distance: 38.8
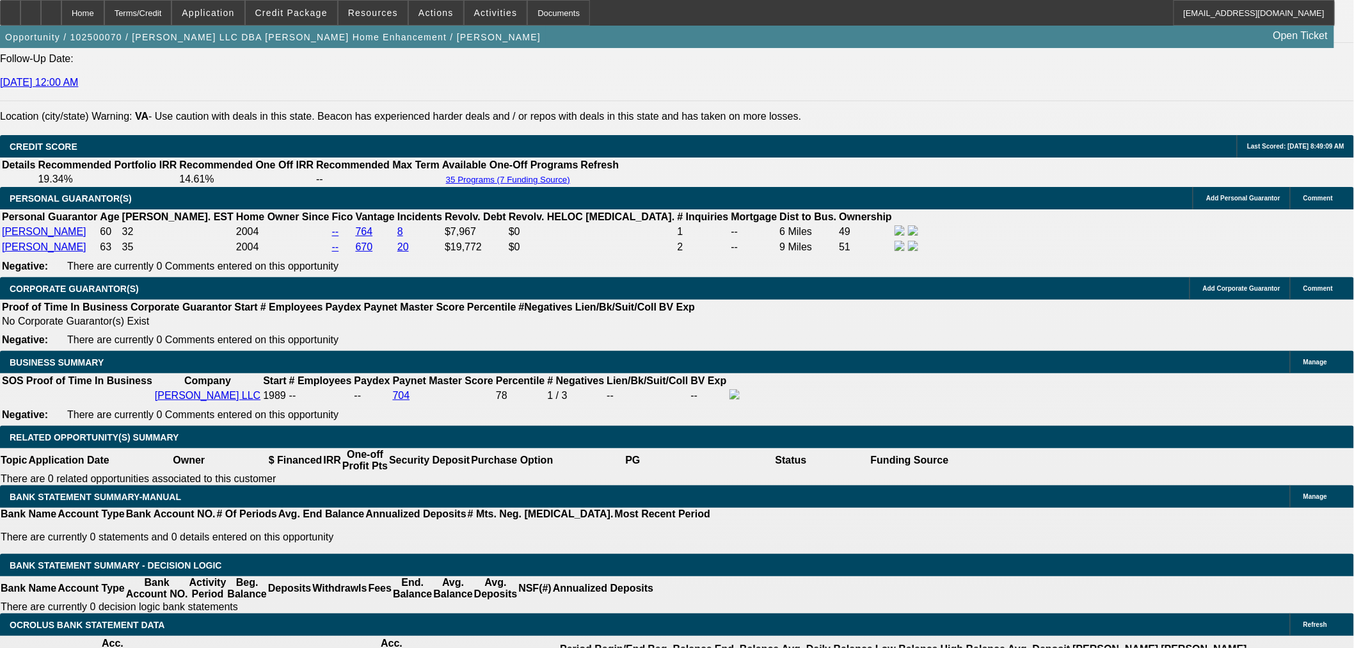
scroll to position [213, 0]
drag, startPoint x: 1082, startPoint y: 475, endPoint x: 1106, endPoint y: 456, distance: 30.1
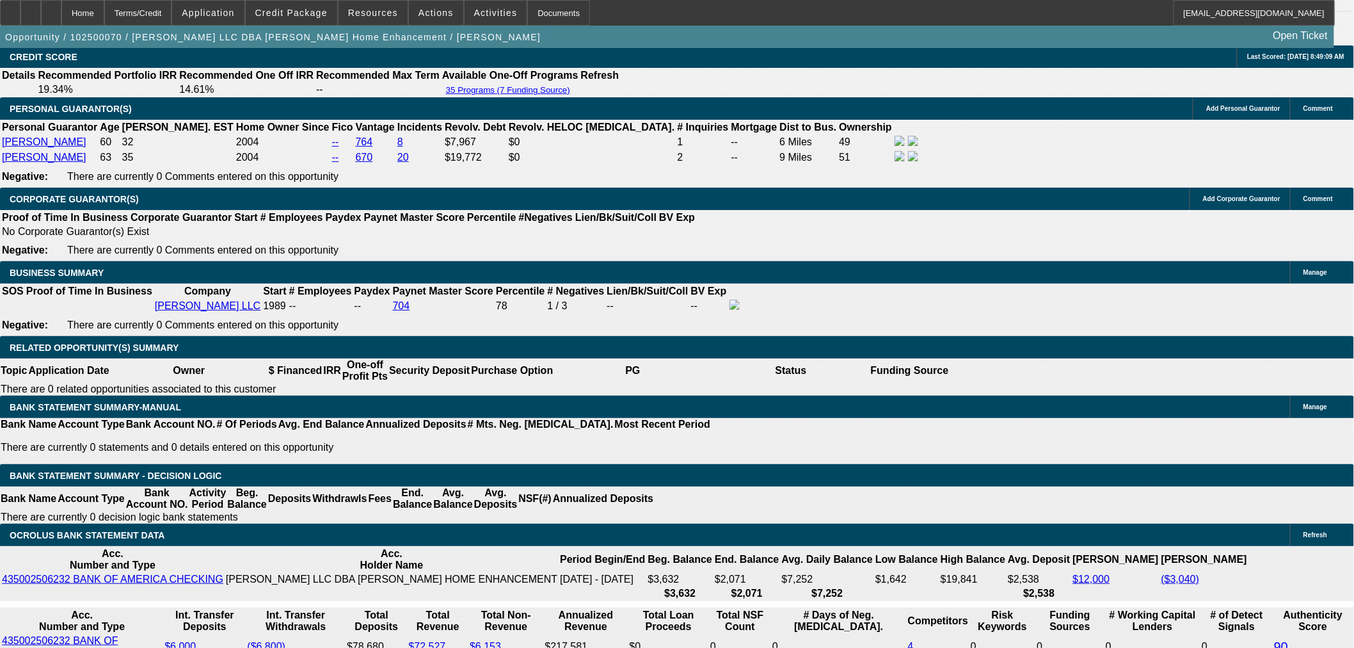
scroll to position [1781, 0]
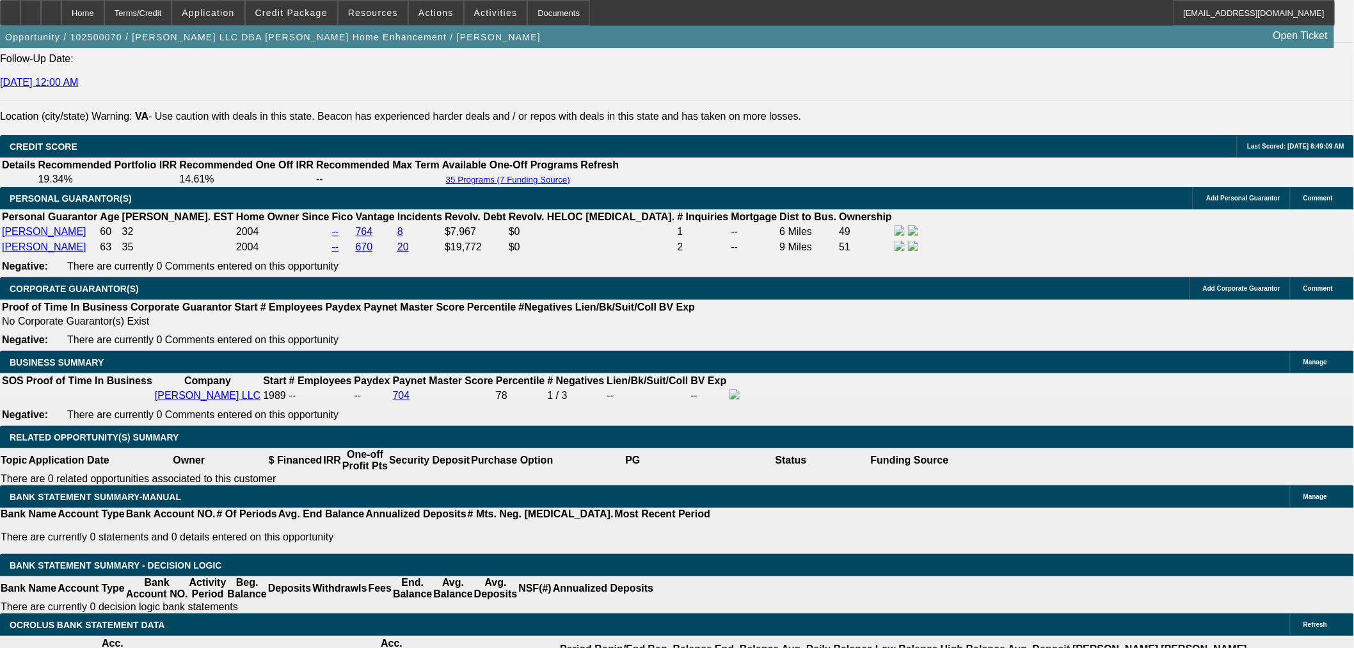
drag, startPoint x: 1083, startPoint y: 472, endPoint x: 815, endPoint y: 463, distance: 268.4
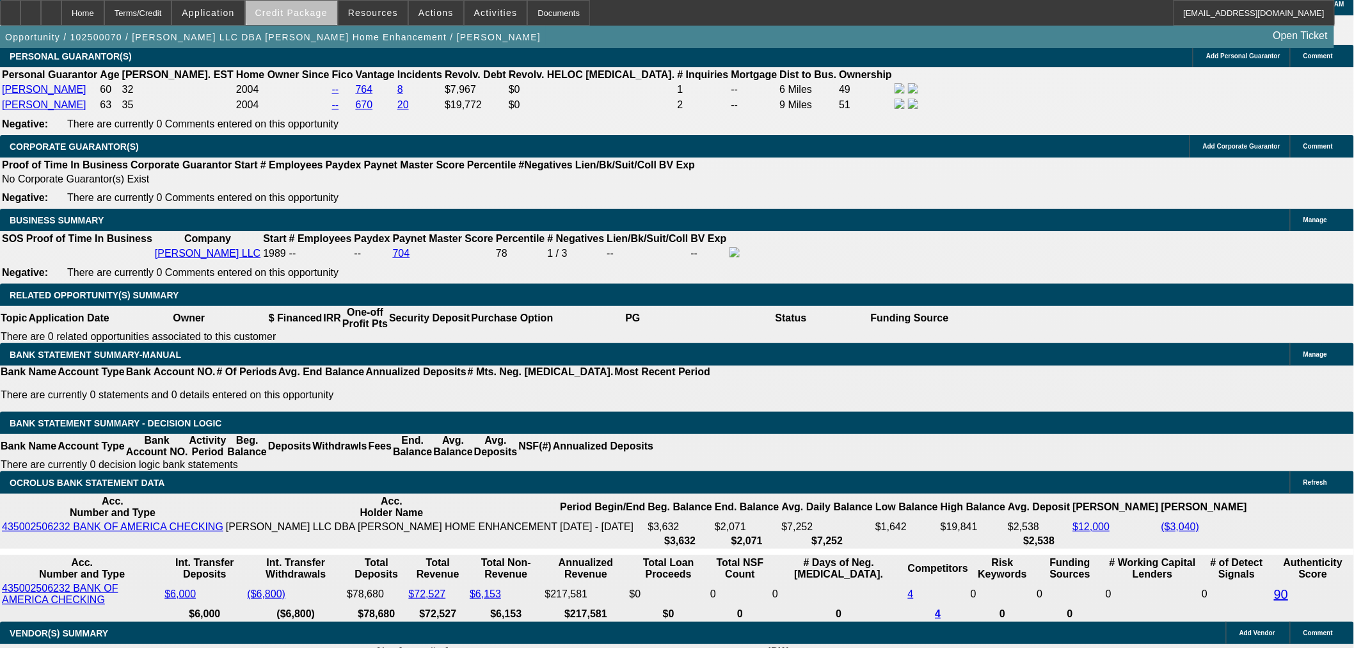
click at [328, 13] on span "Credit Package" at bounding box center [291, 13] width 72 height 10
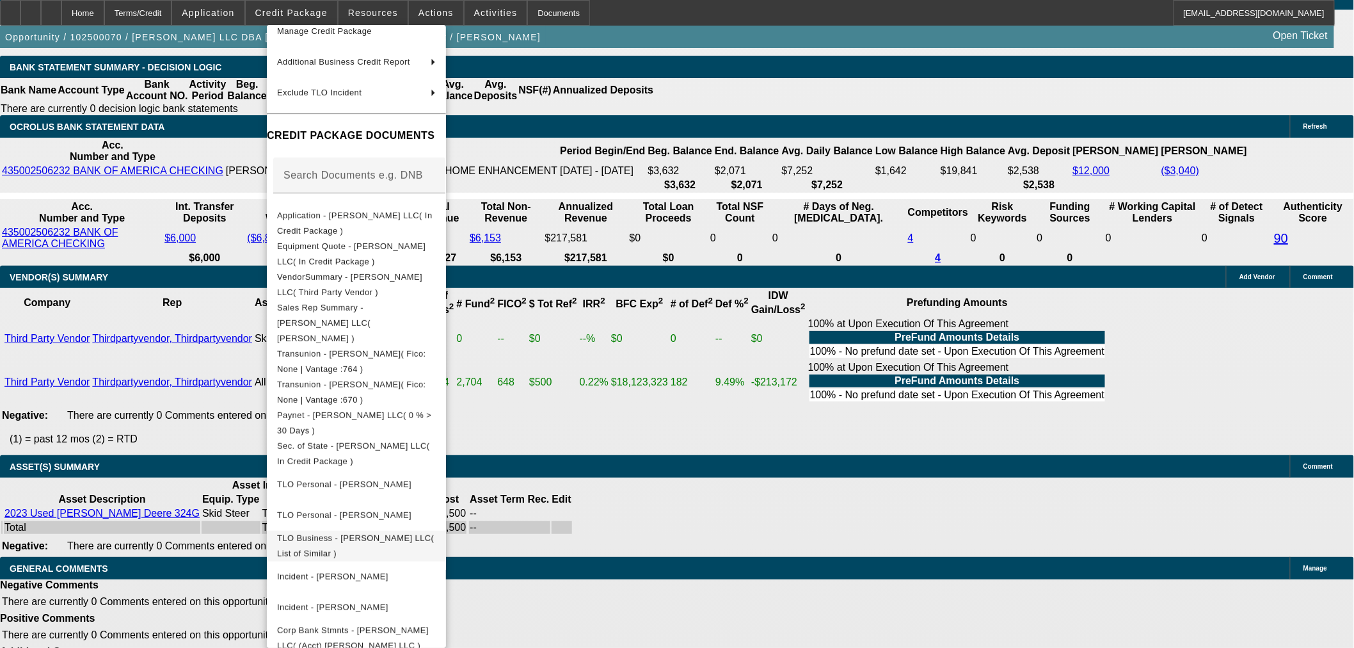
scroll to position [199, 0]
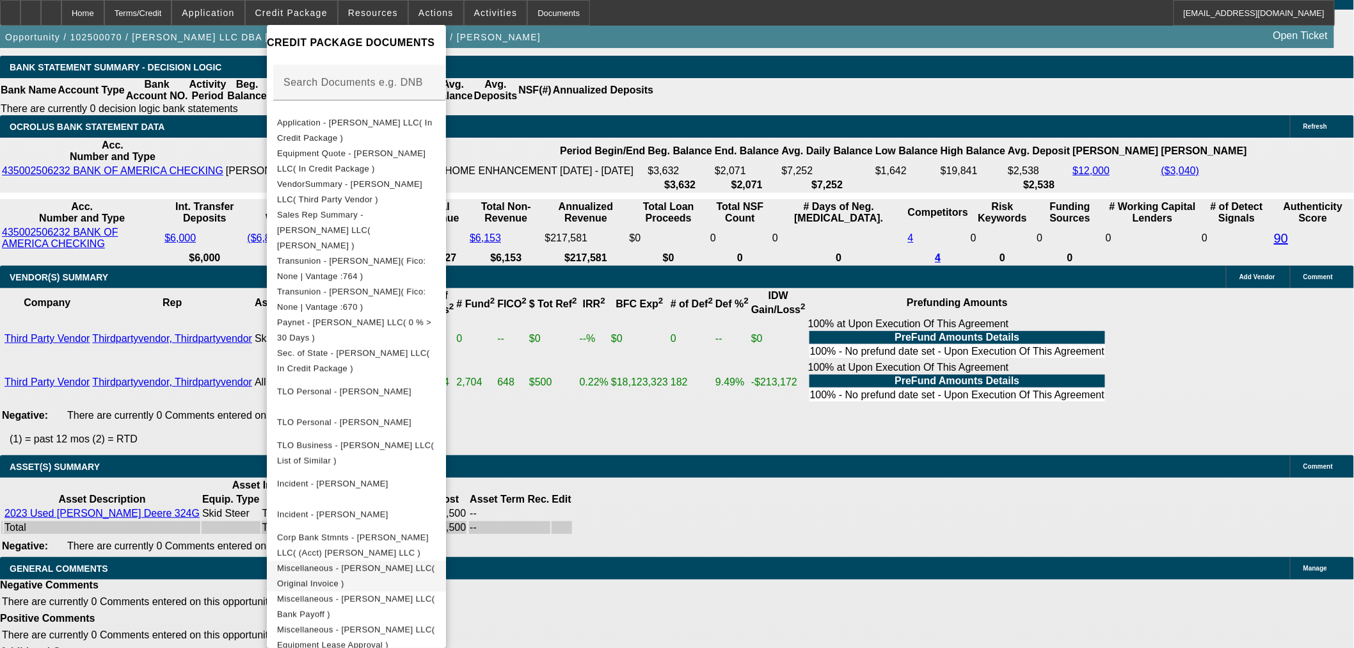
click at [435, 563] on span "Miscellaneous - CJ Walker LLC( Original Invoice )" at bounding box center [355, 575] width 157 height 25
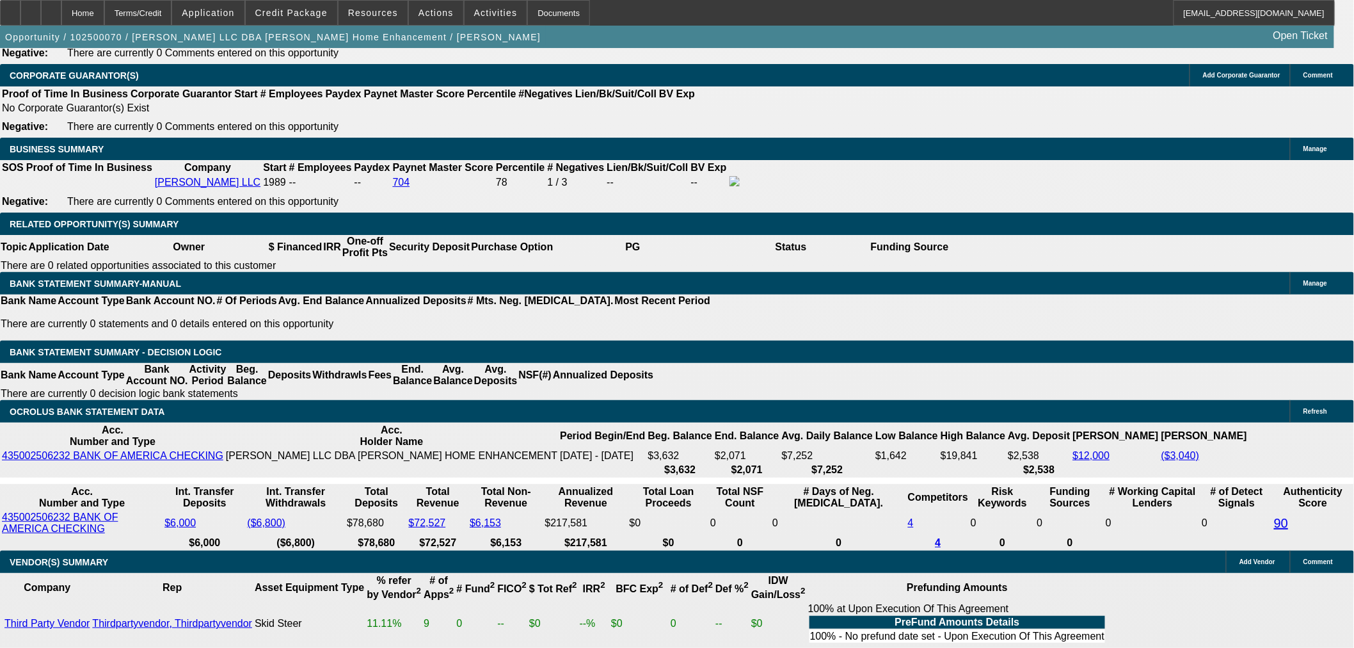
scroll to position [1852, 0]
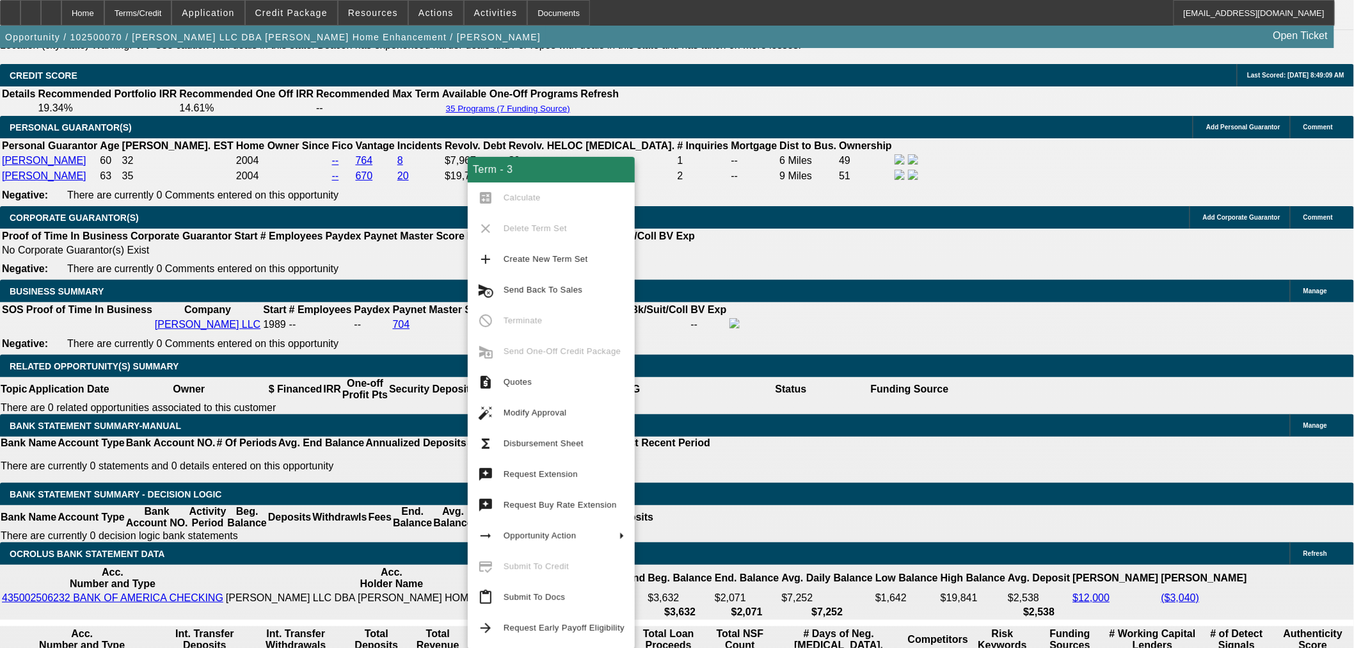
drag, startPoint x: 692, startPoint y: 148, endPoint x: 669, endPoint y: 147, distance: 23.1
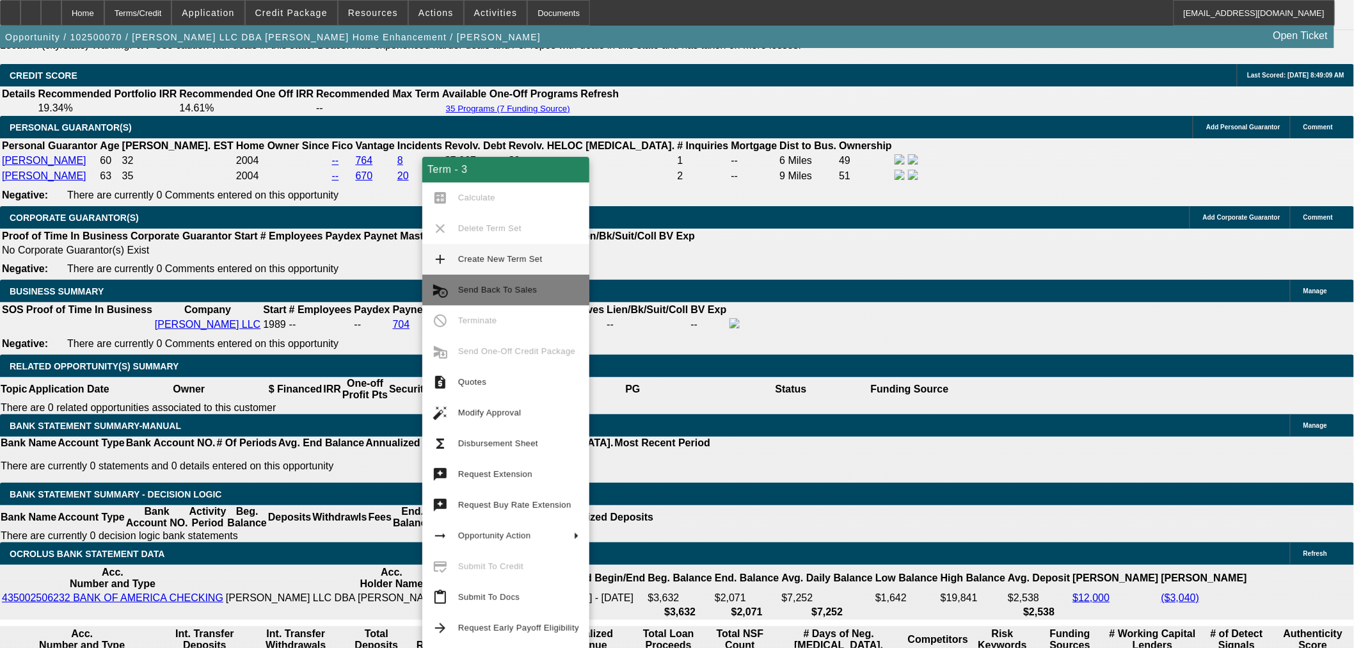
click at [559, 277] on button "cancel_schedule_send Send Back To Sales" at bounding box center [505, 290] width 167 height 31
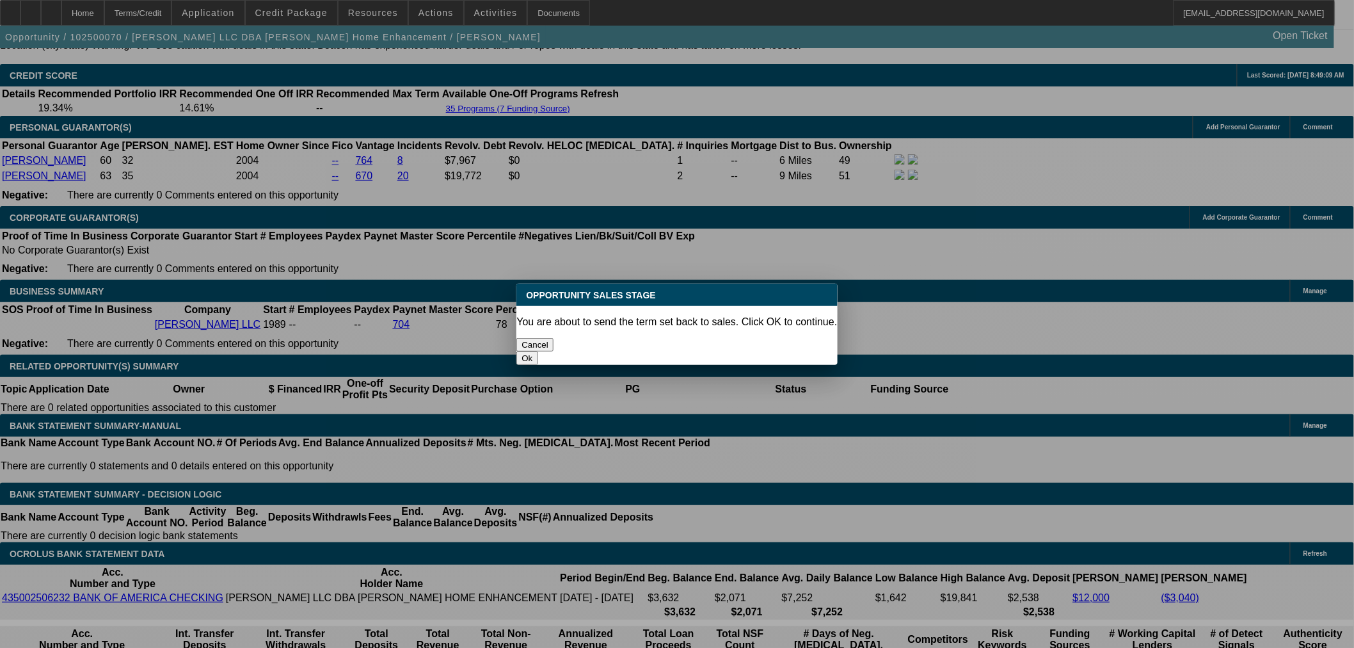
scroll to position [0, 0]
click at [538, 351] on button "Ok" at bounding box center [527, 357] width 21 height 13
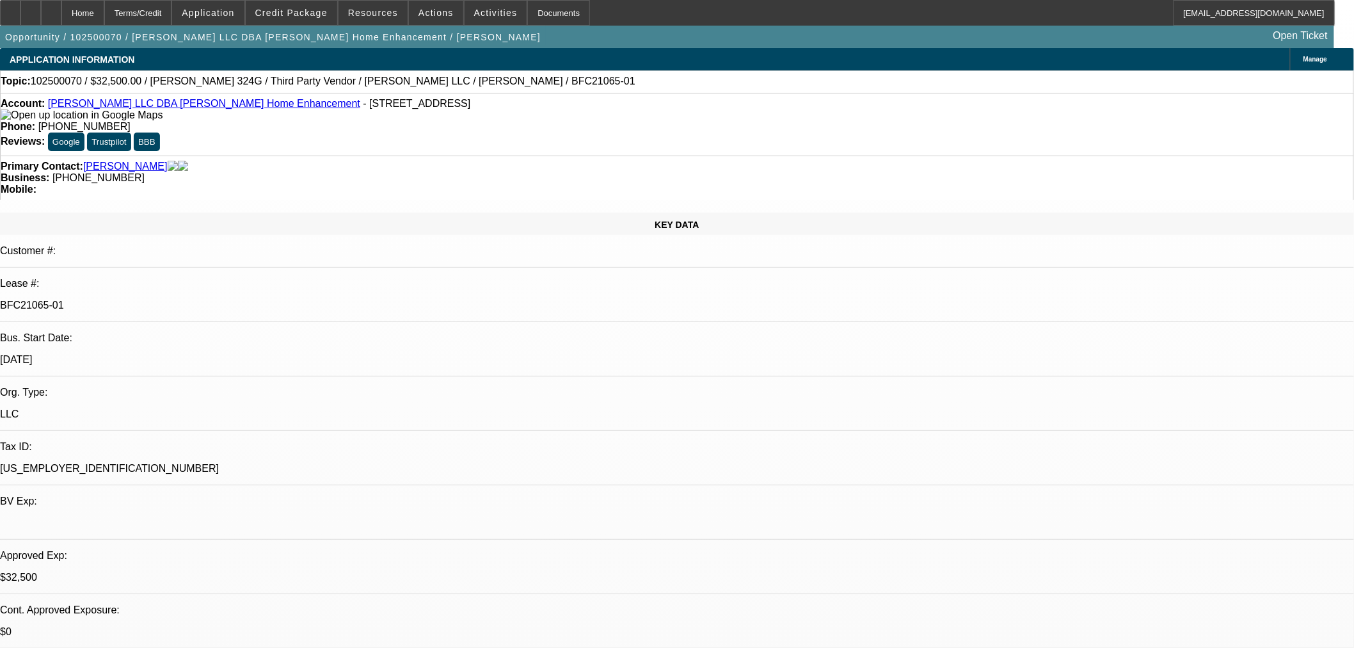
type textarea "Adjusting doc fee"
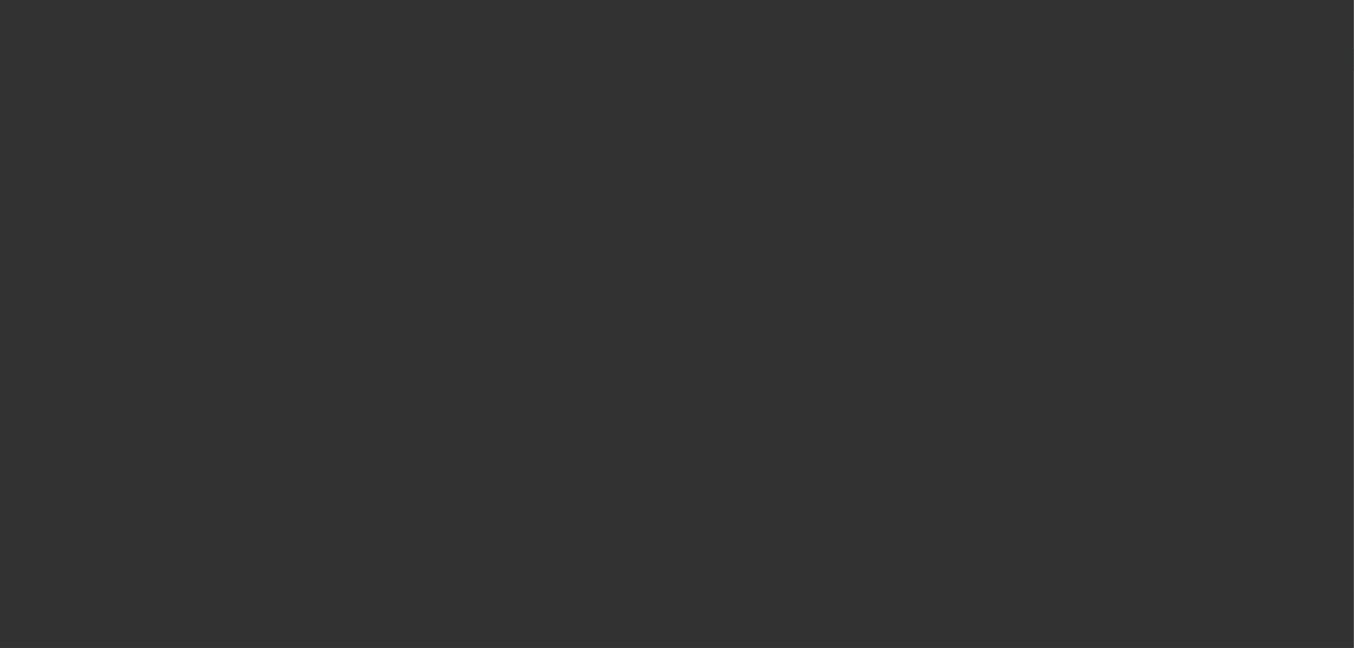
select select "0"
select select "3"
select select "0"
select select "6"
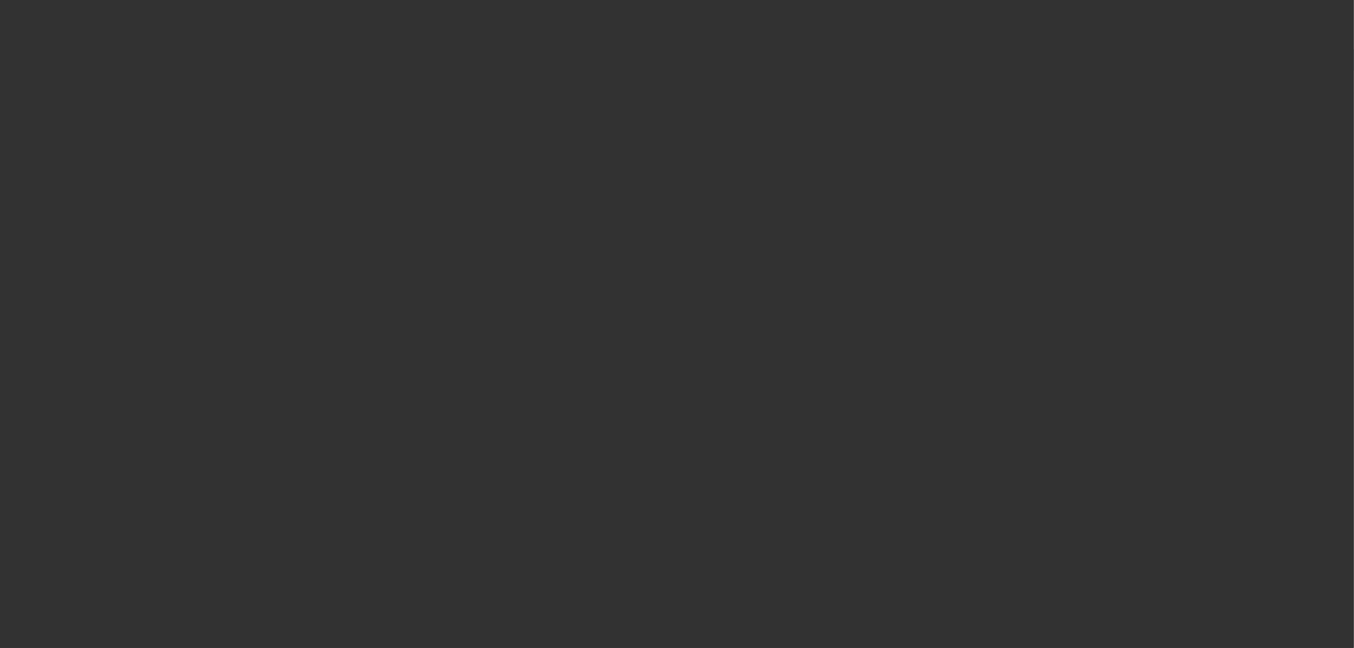
select select "0"
select select "3"
select select "0"
select select "6"
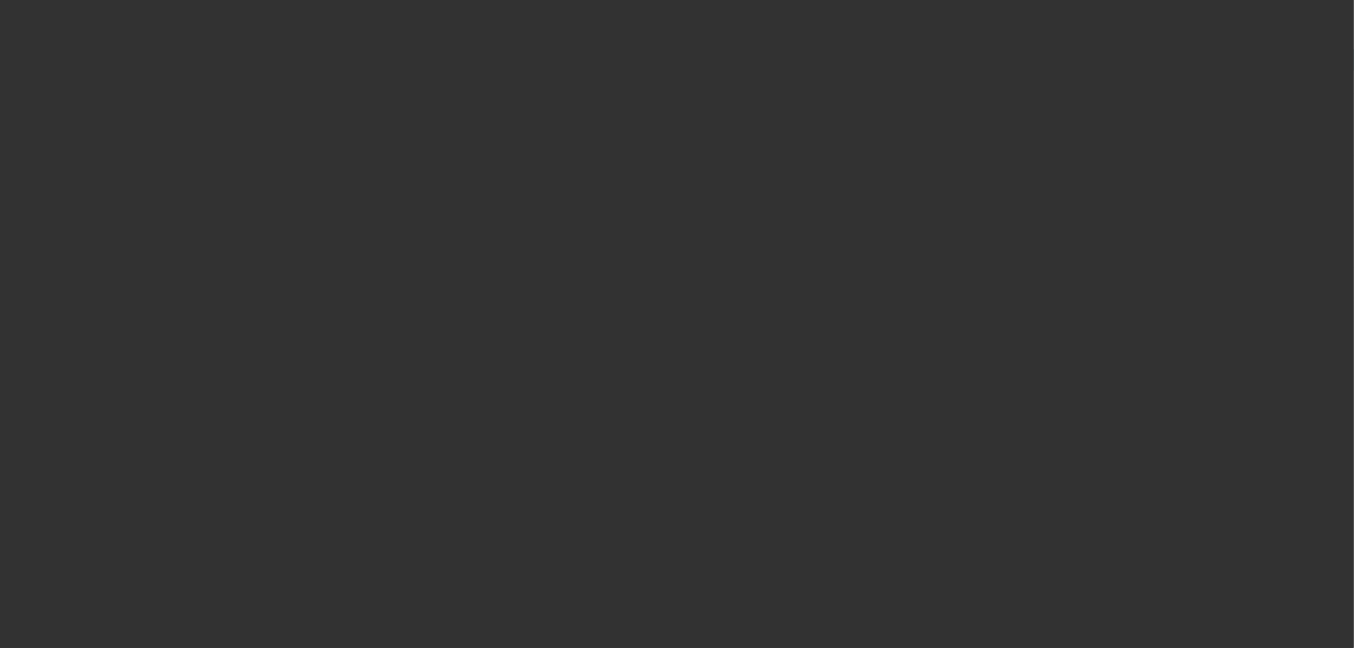
select select "0"
select select "6"
select select "0"
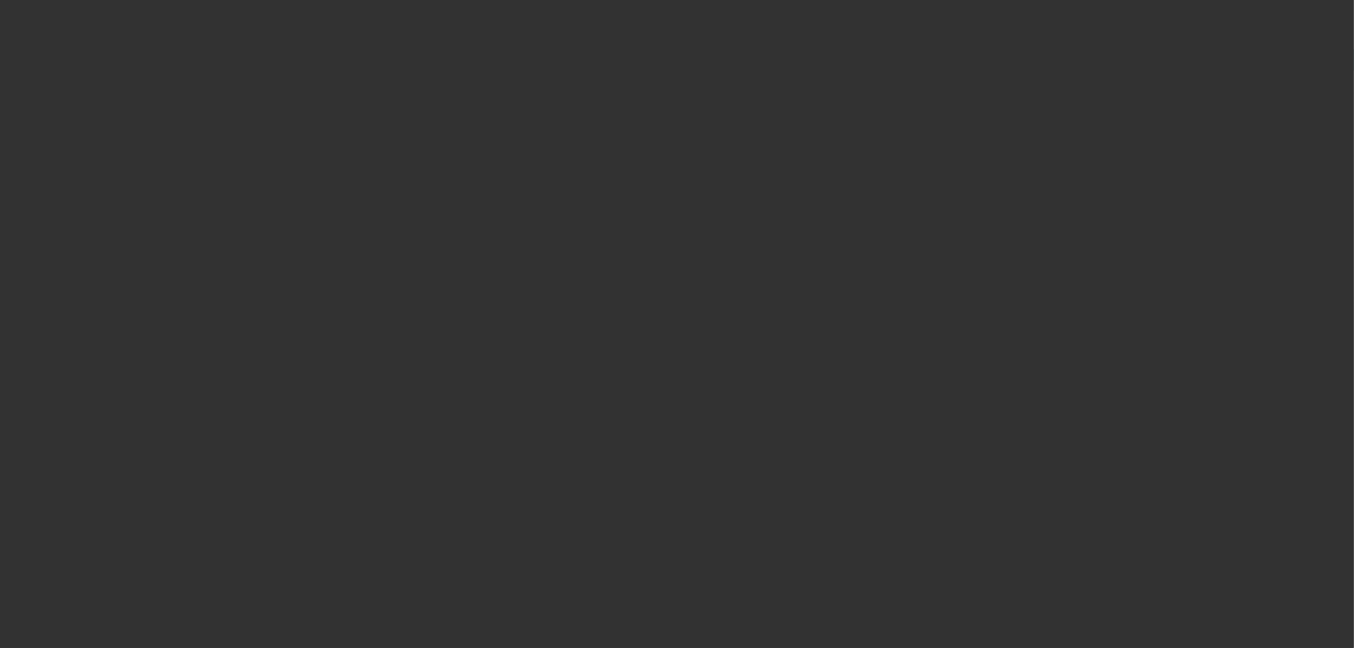
select select "0"
select select "6"
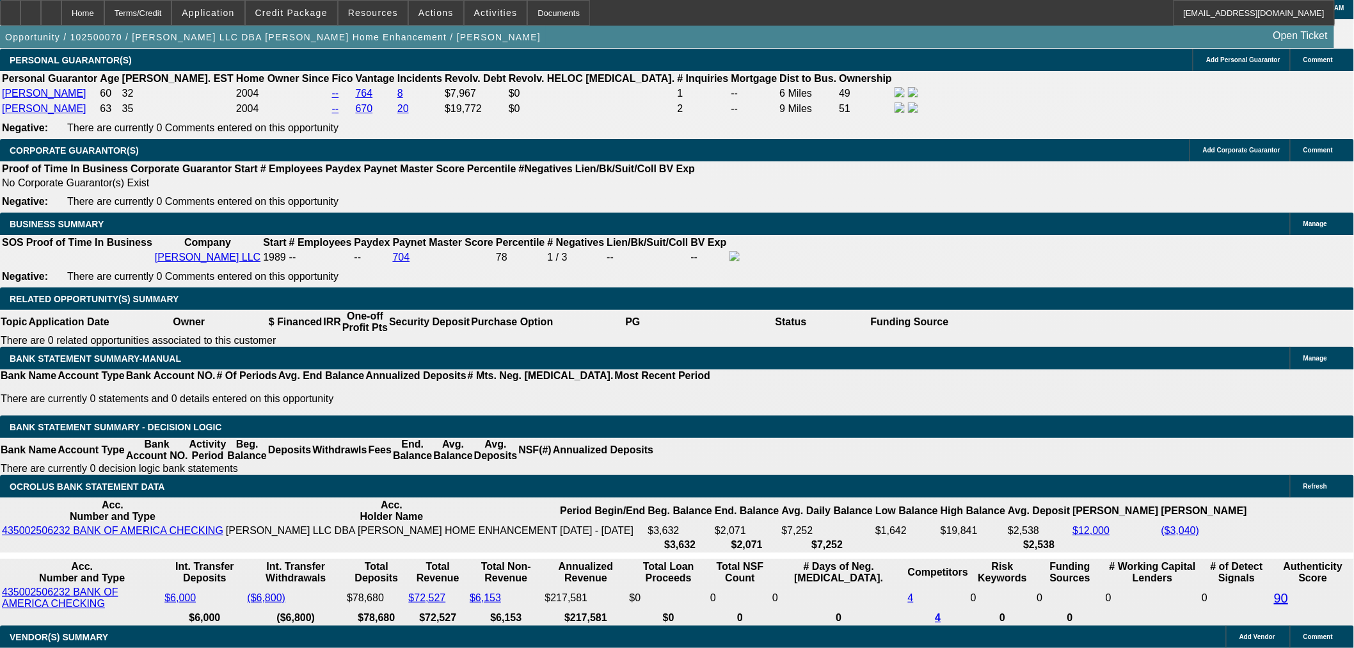
scroll to position [1920, 0]
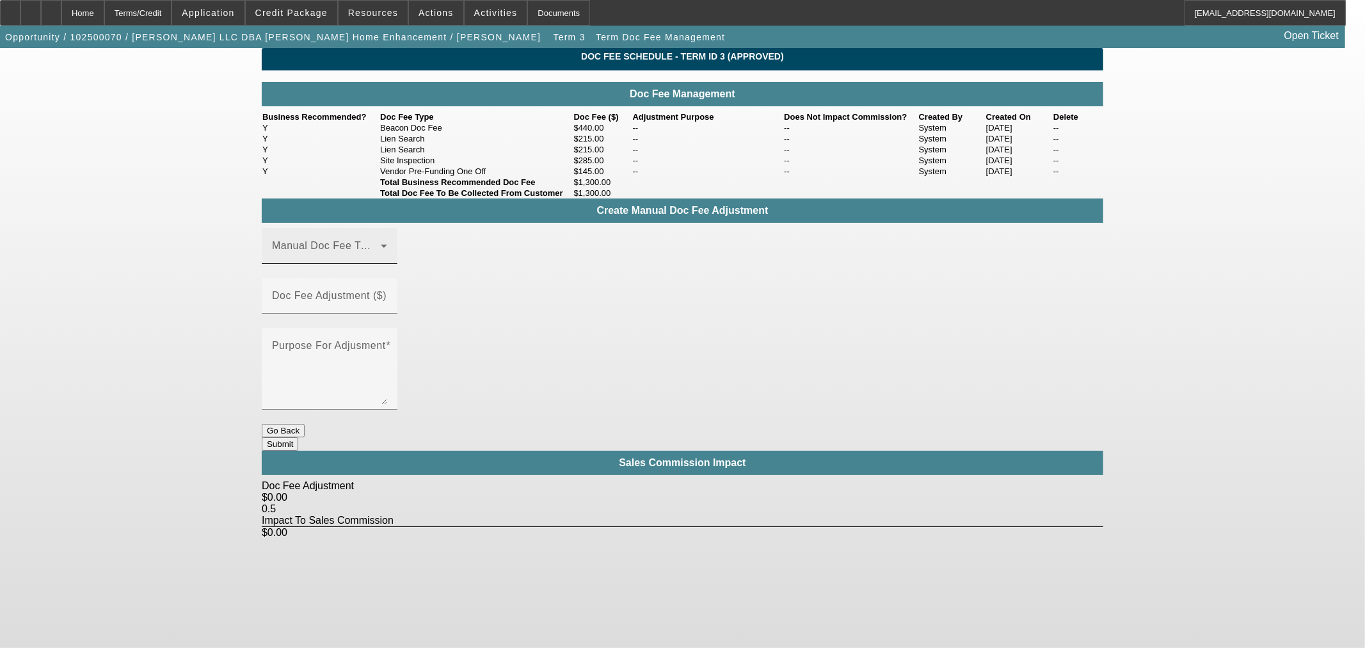
click at [387, 264] on div "Manual Doc Fee Type" at bounding box center [329, 246] width 115 height 36
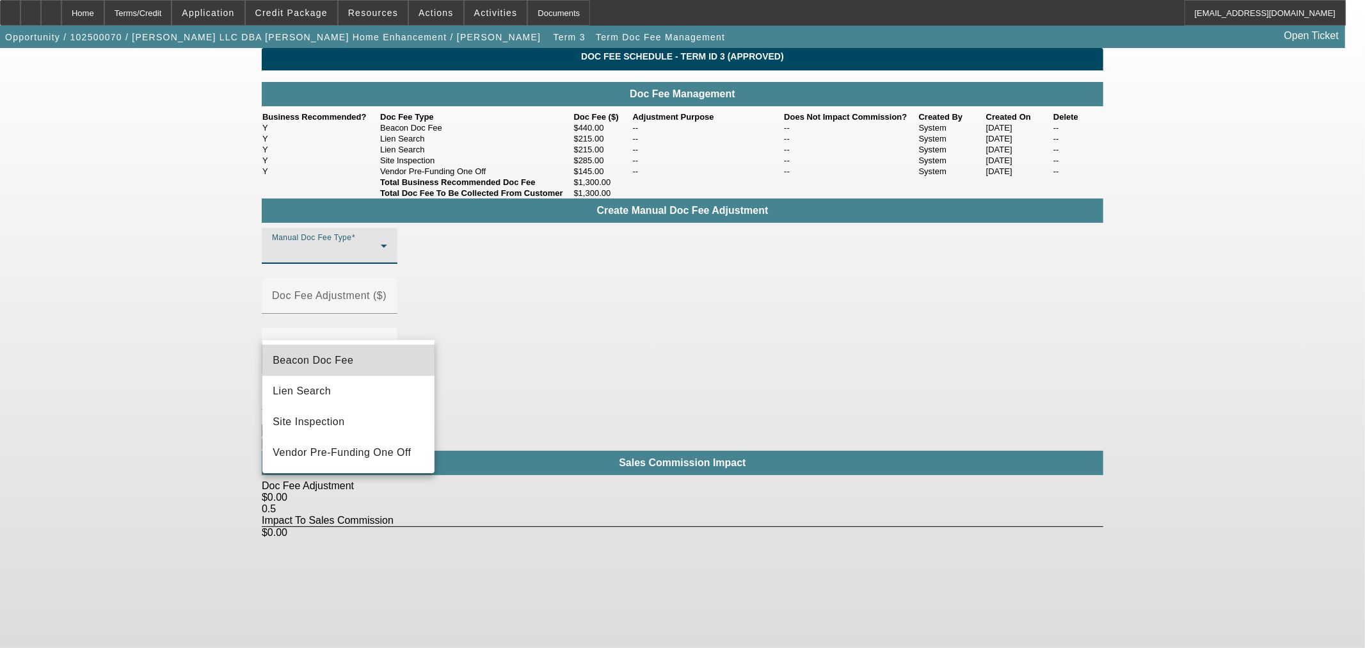
click at [365, 356] on mat-option "Beacon Doc Fee" at bounding box center [348, 360] width 172 height 31
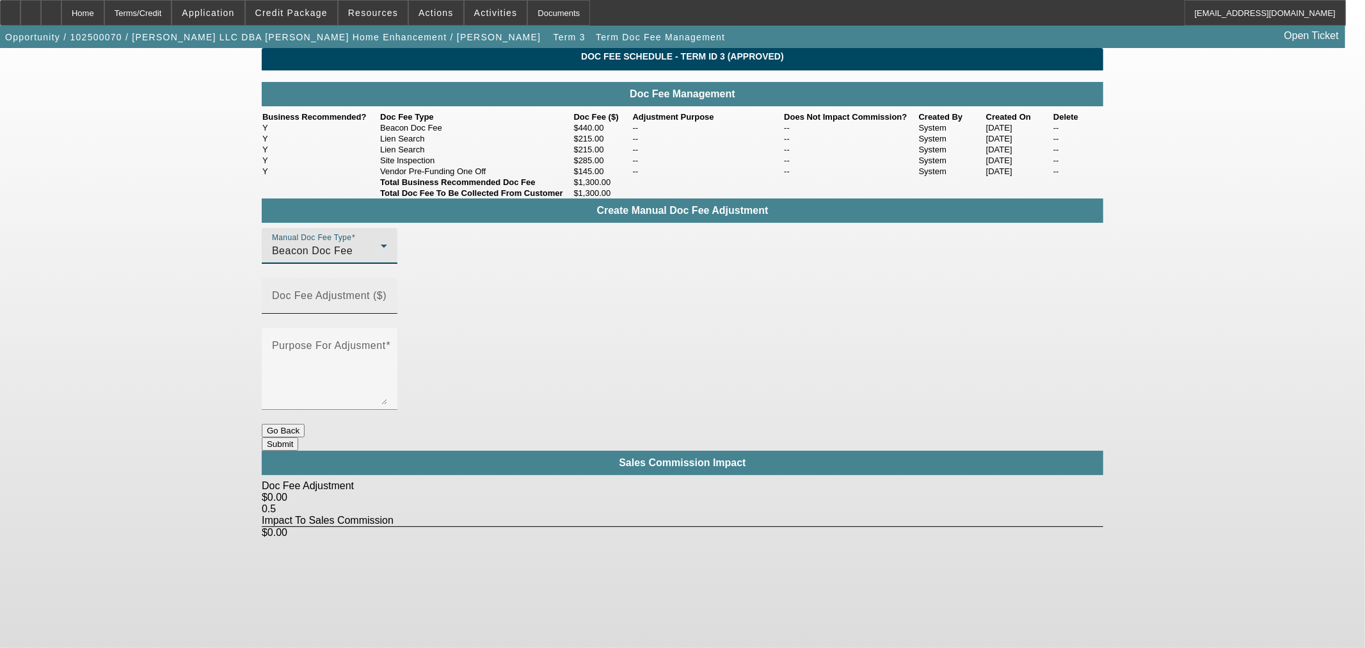
click at [387, 314] on div "Doc Fee Adjustment ($)" at bounding box center [329, 296] width 115 height 36
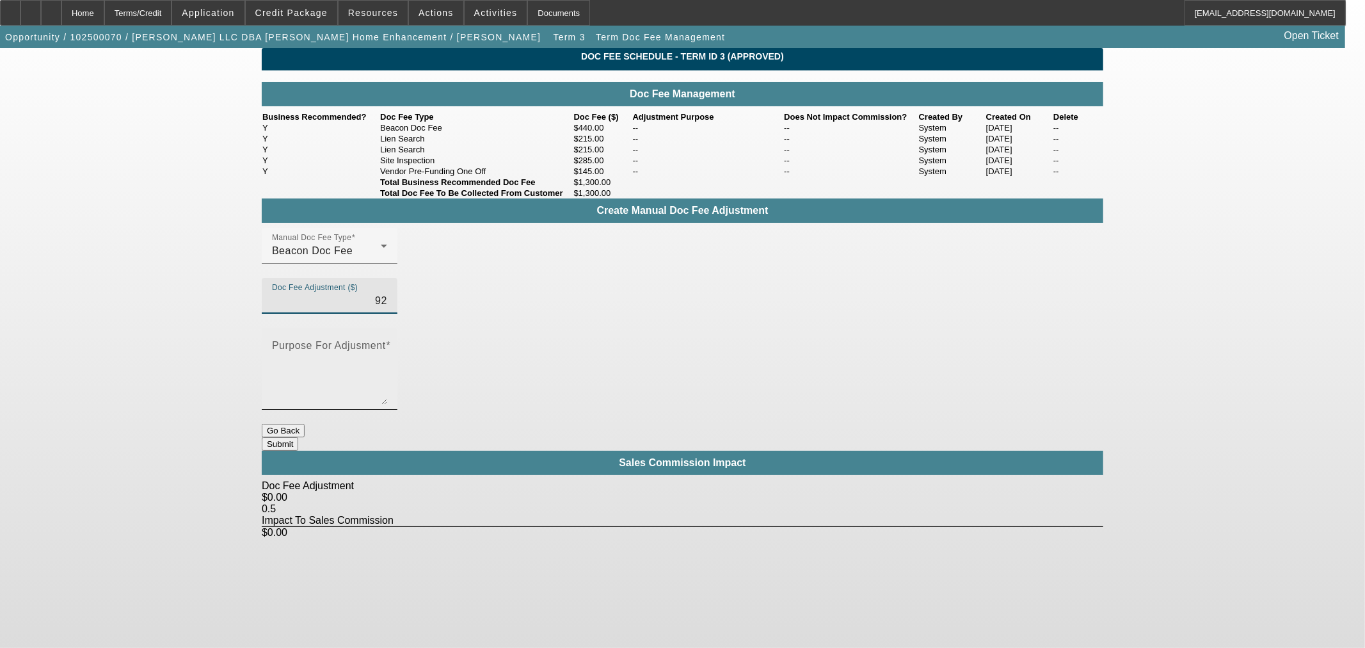
type input "9"
click at [387, 309] on input "215" at bounding box center [329, 300] width 115 height 15
click at [397, 307] on div "Doc Fee Adjustment ($) ($215.00)" at bounding box center [330, 296] width 136 height 36
type input "($215.00)"
click at [387, 344] on textarea "Purpose For Adjusment" at bounding box center [329, 373] width 115 height 61
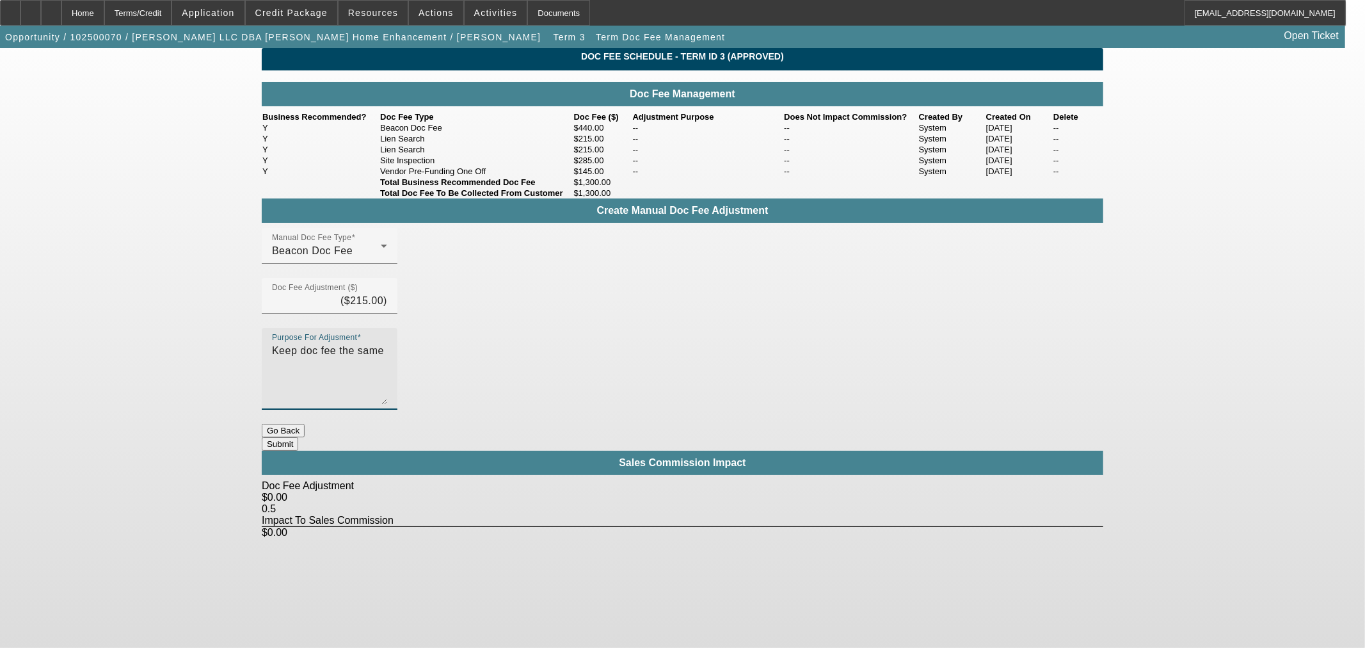
click at [387, 343] on textarea "Keep doc fee the same" at bounding box center [329, 373] width 115 height 61
drag, startPoint x: 672, startPoint y: 333, endPoint x: 673, endPoint y: 346, distance: 12.8
click at [387, 343] on textarea "Keep doc fee the same" at bounding box center [329, 373] width 115 height 61
type textarea "Keeping doc fee the same"
click at [298, 437] on button "Submit" at bounding box center [280, 443] width 36 height 13
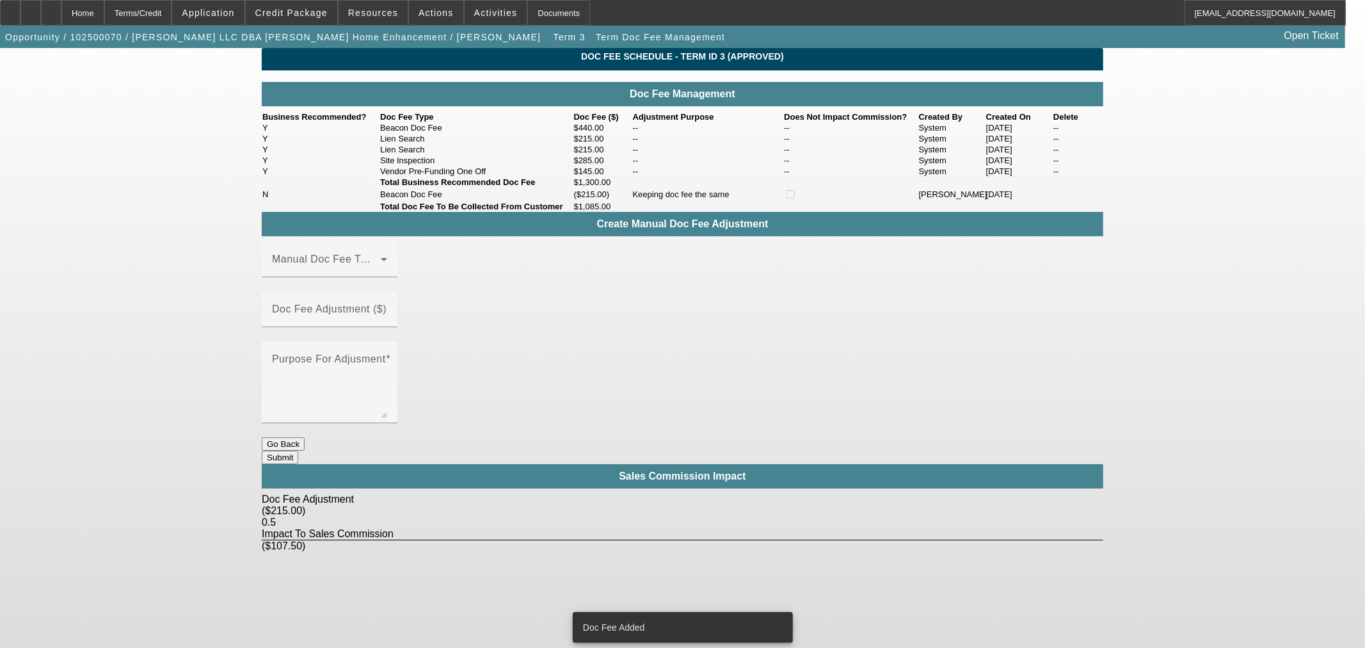
click at [305, 437] on button "Go Back" at bounding box center [283, 443] width 43 height 13
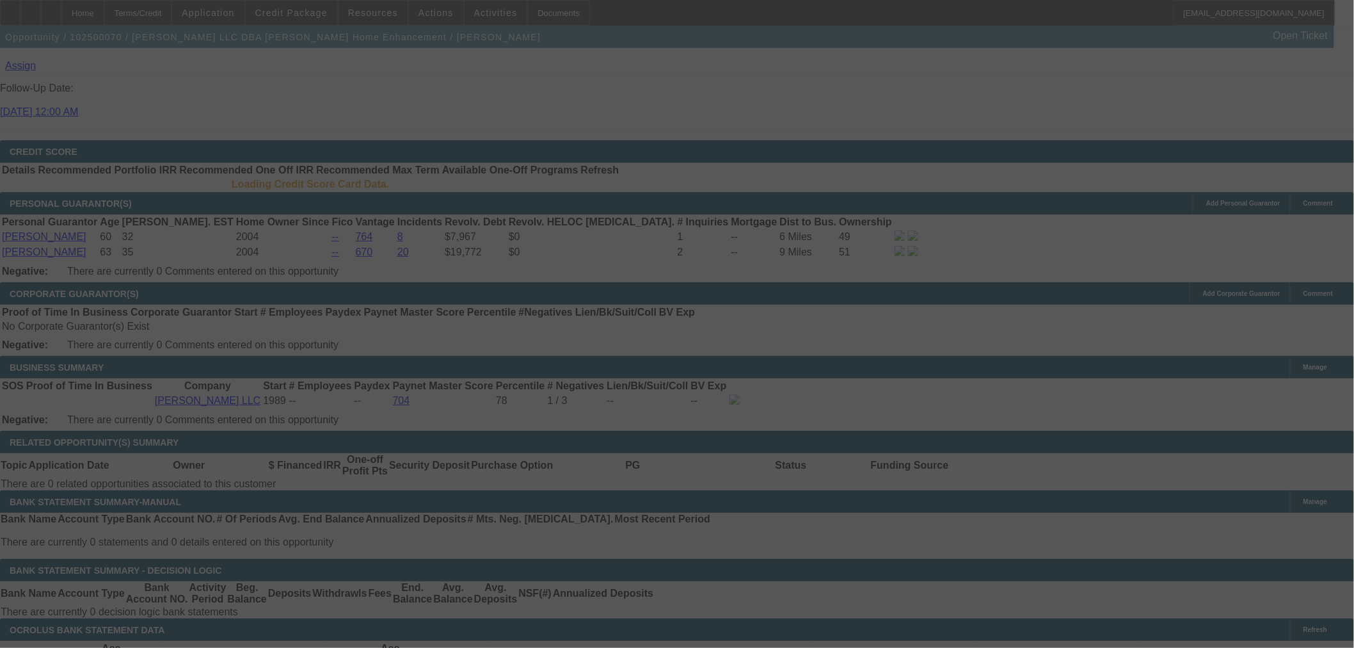
scroll to position [1746, 0]
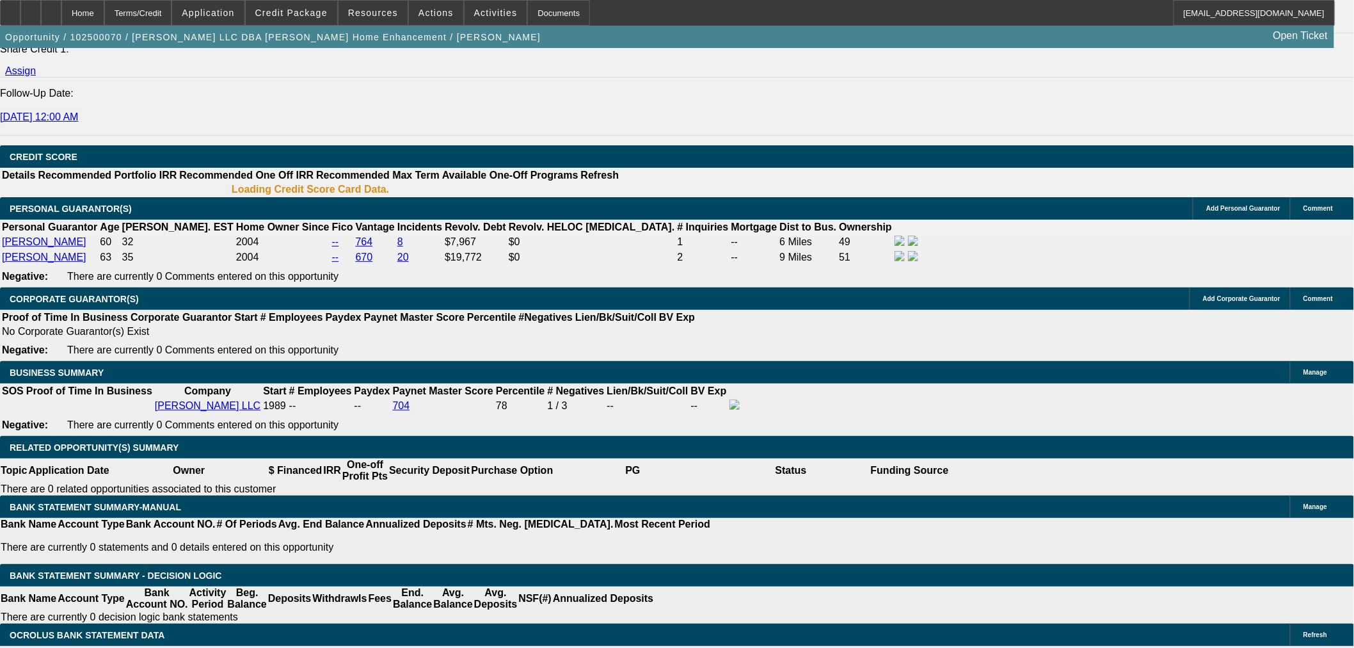
select select "0"
select select "3"
select select "0"
select select "6"
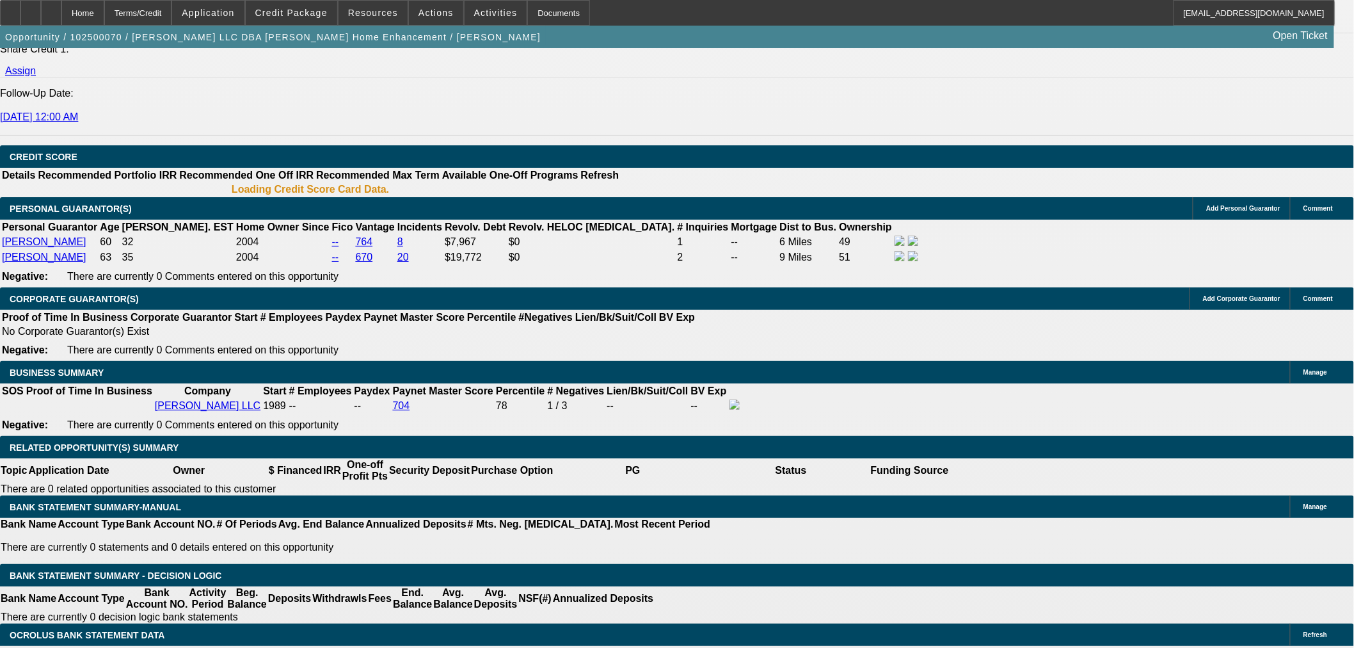
select select "0"
select select "3"
select select "0"
select select "6"
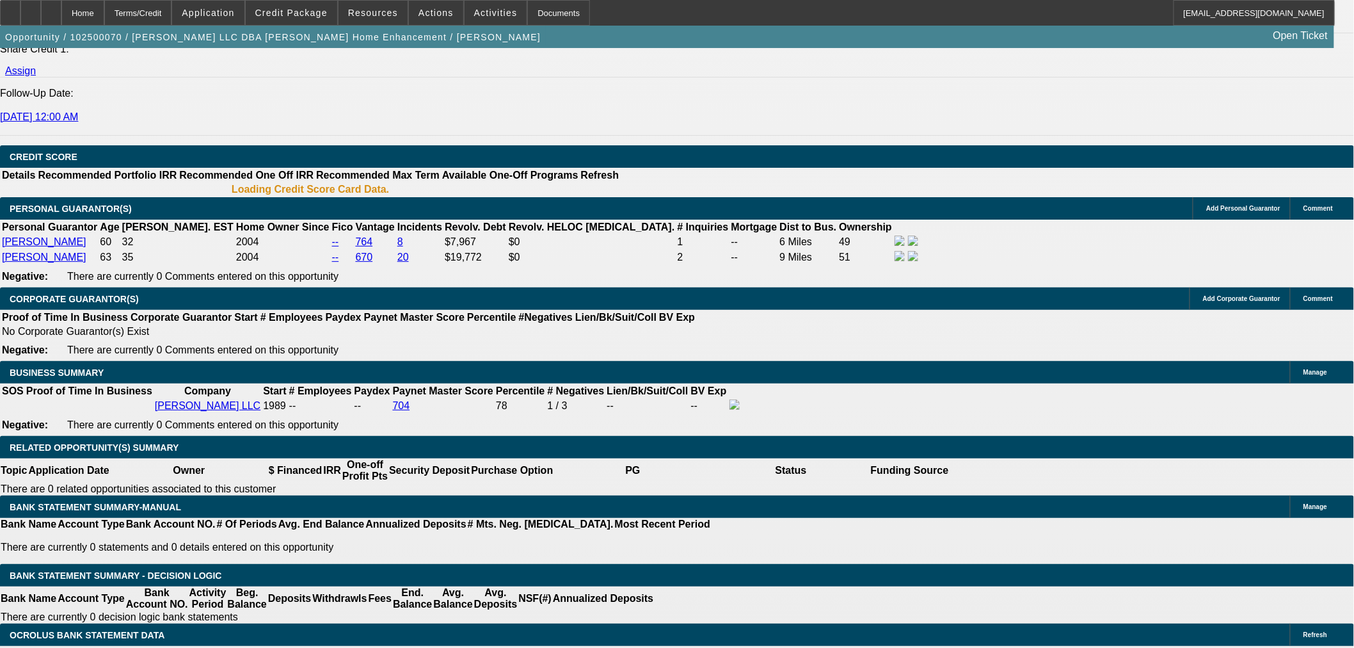
select select "0"
select select "6"
select select "0"
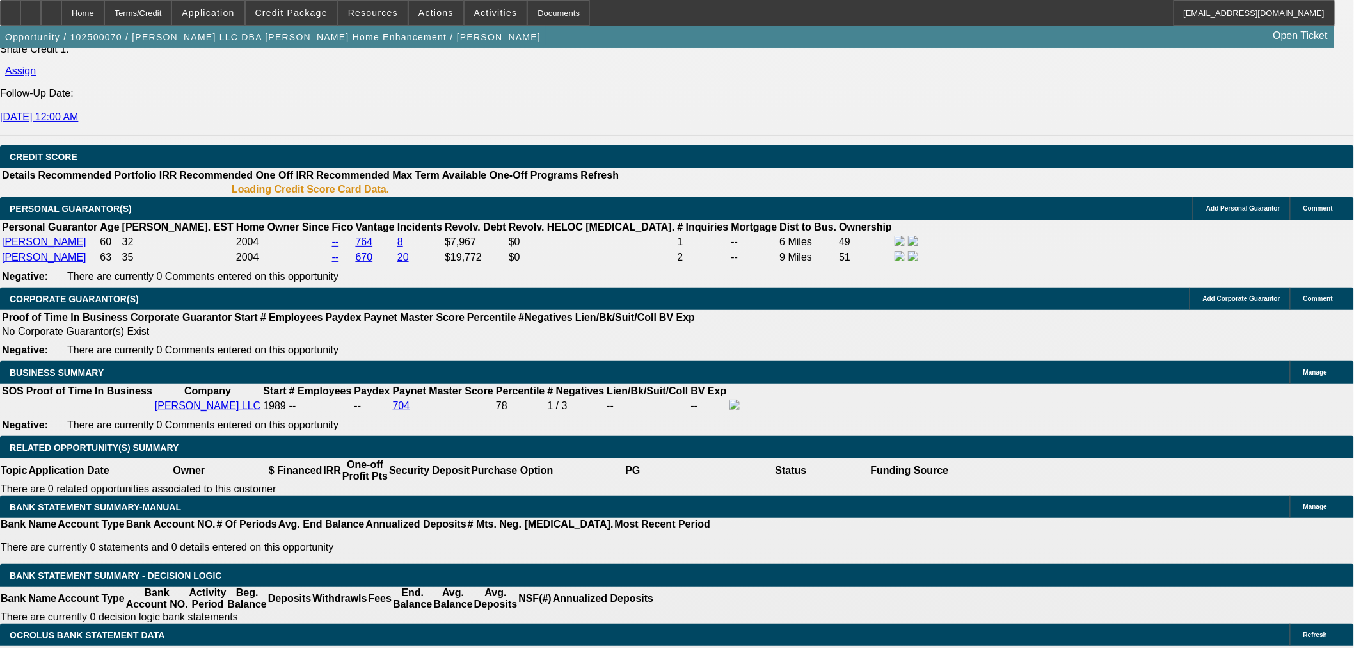
select select "0"
select select "6"
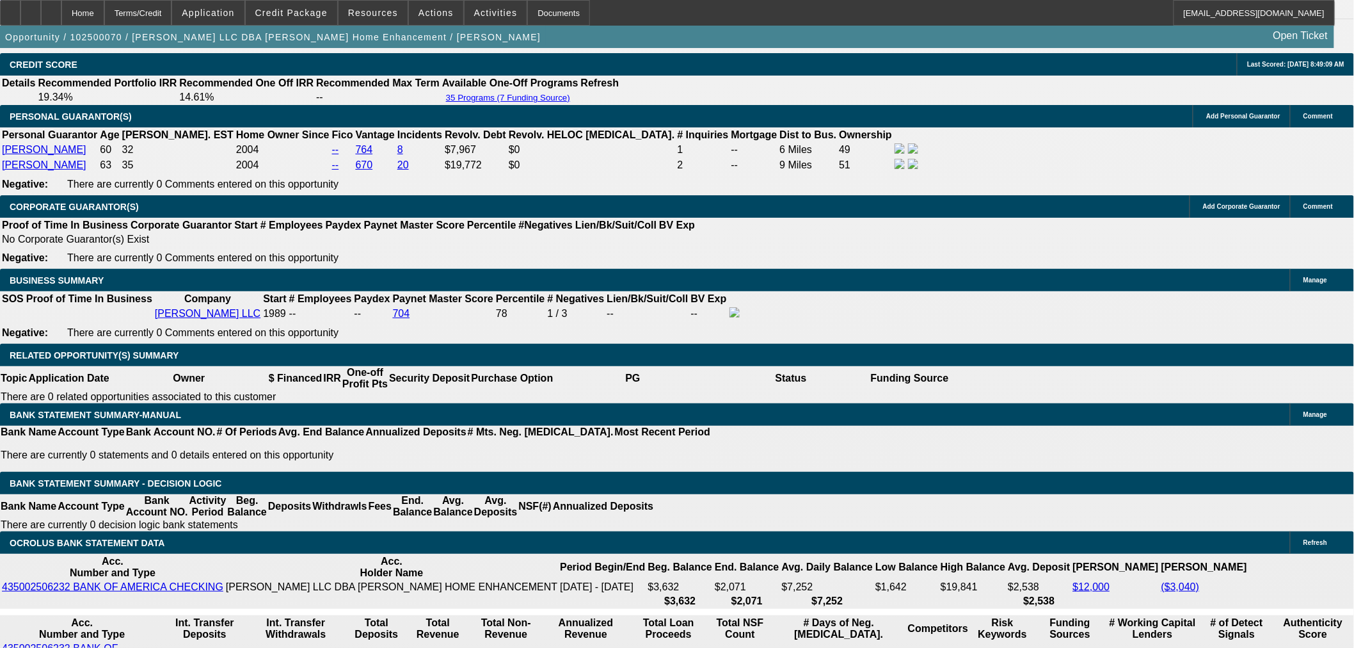
scroll to position [1649, 0]
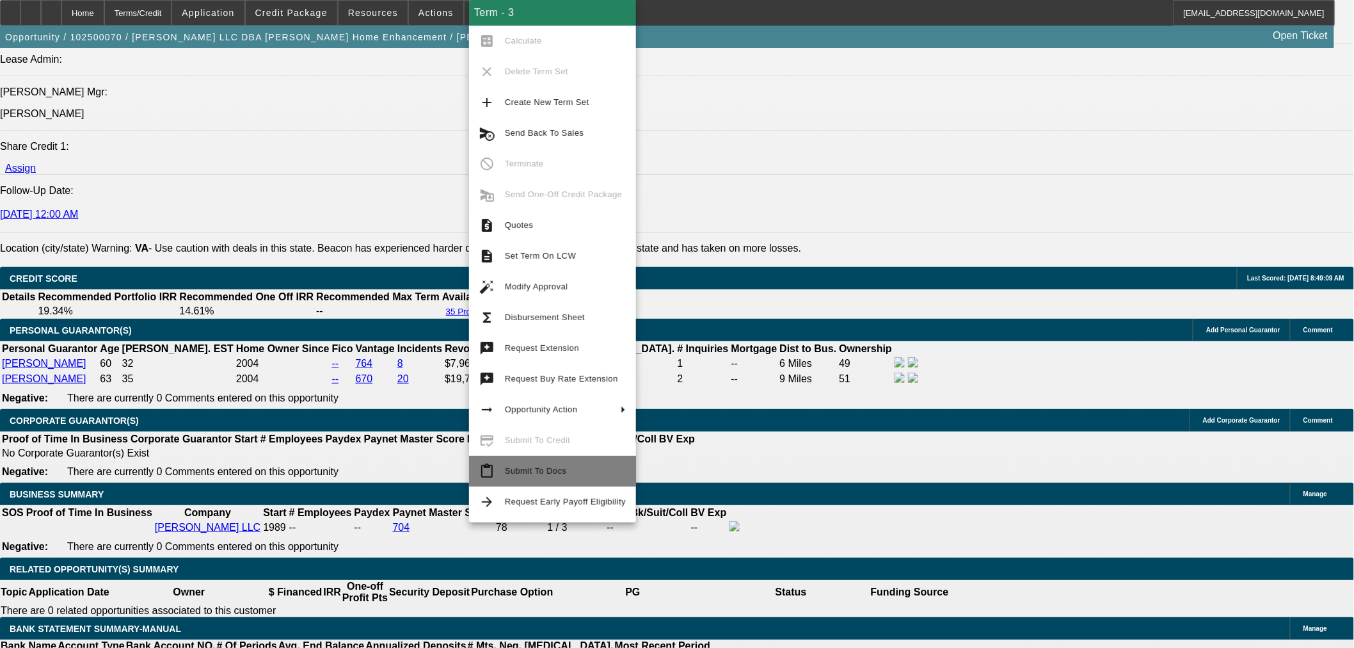
click at [570, 469] on span "Submit To Docs" at bounding box center [565, 470] width 121 height 15
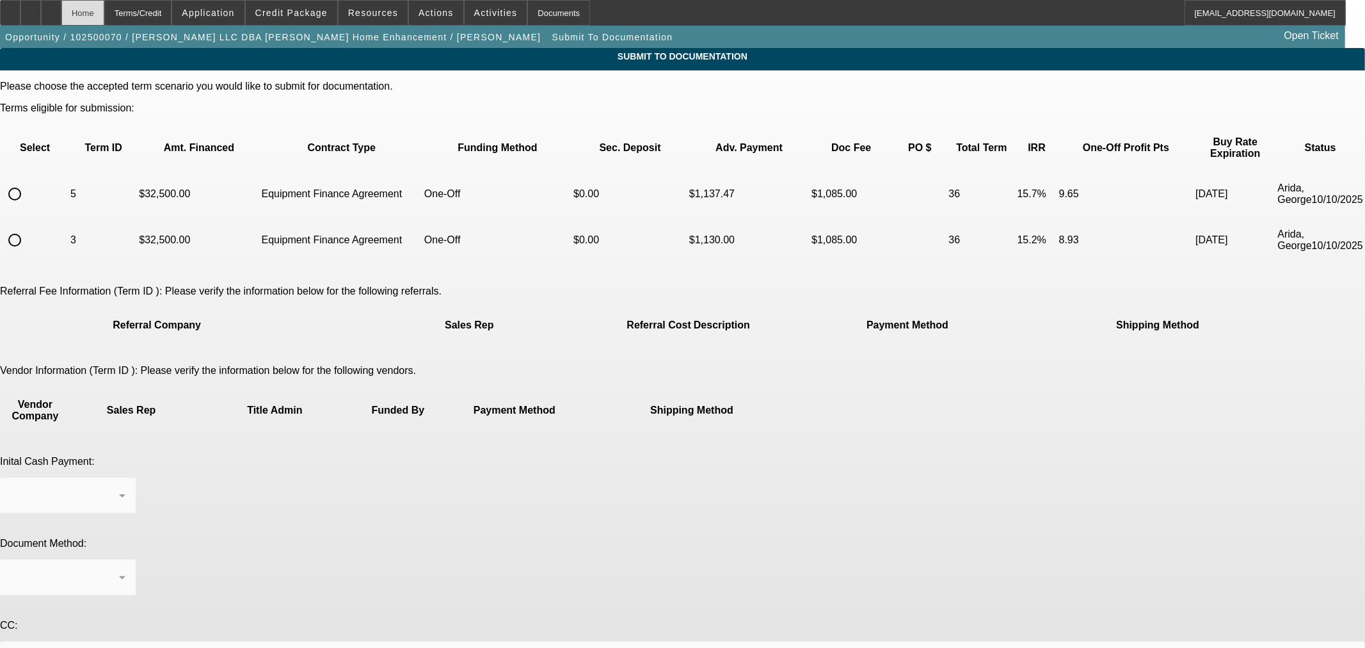
drag, startPoint x: 140, startPoint y: 10, endPoint x: 104, endPoint y: 10, distance: 35.2
click at [134, 10] on div "Home Terms/Credit Application Credit Package Resources Actions Activities Docum…" at bounding box center [673, 13] width 1346 height 26
click at [104, 10] on div "Home" at bounding box center [82, 13] width 43 height 26
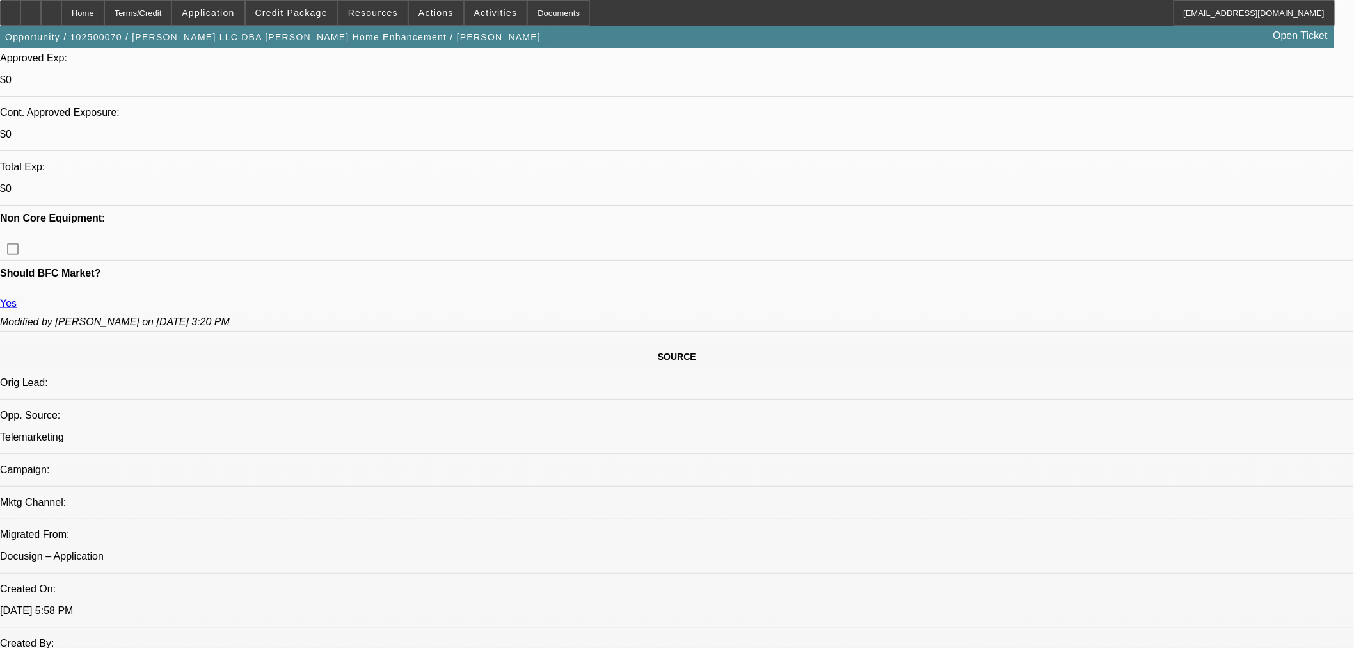
select select "0"
select select "3"
select select "0"
select select "6"
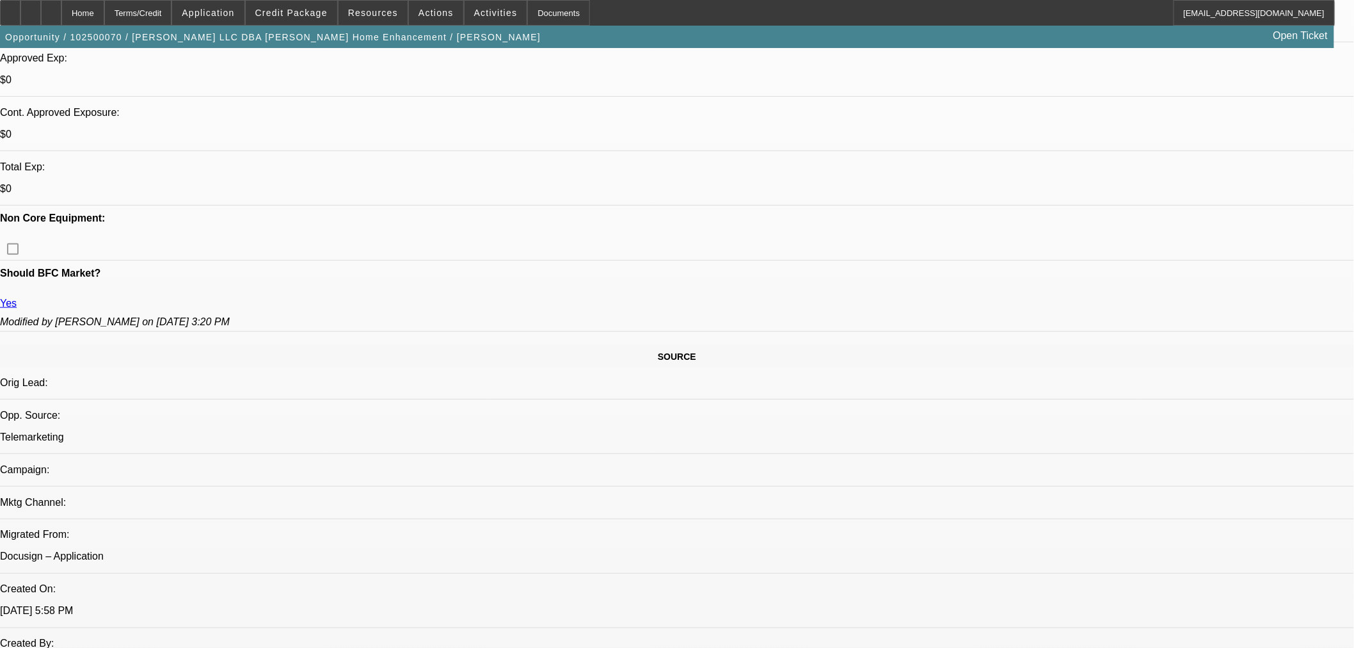
select select "0"
select select "3"
select select "0"
select select "6"
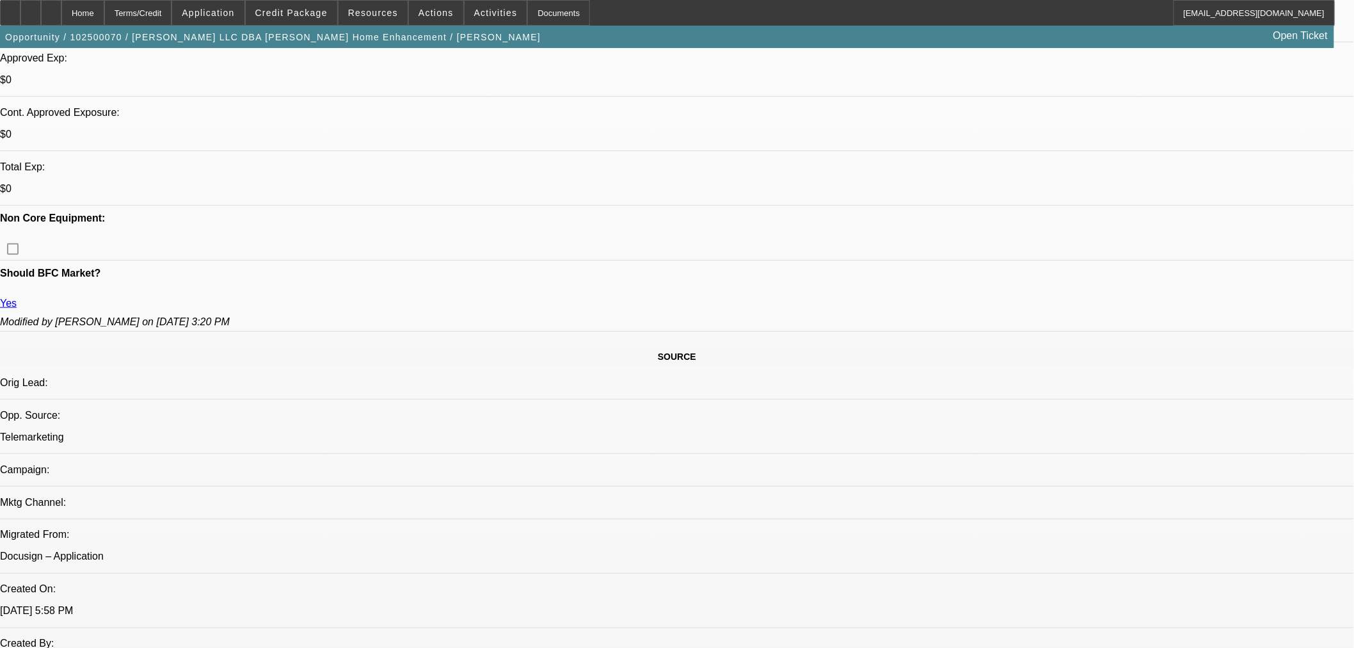
select select "0"
select select "6"
select select "0"
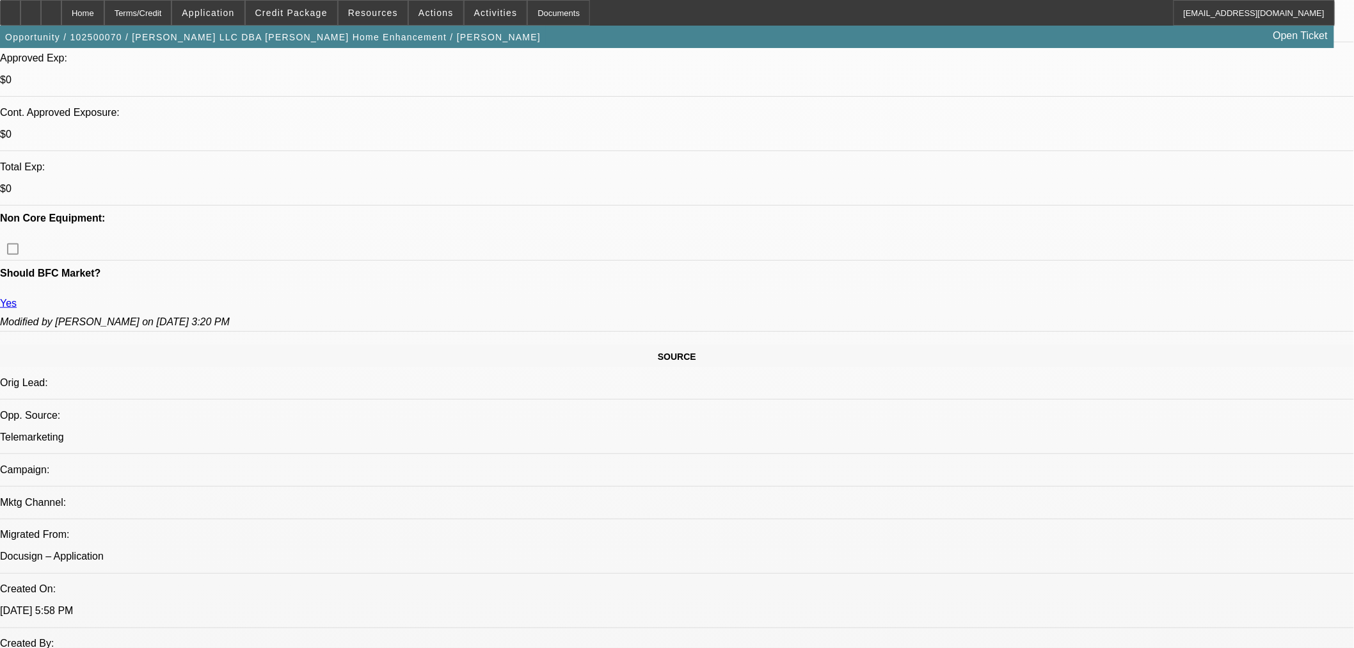
select select "0"
select select "6"
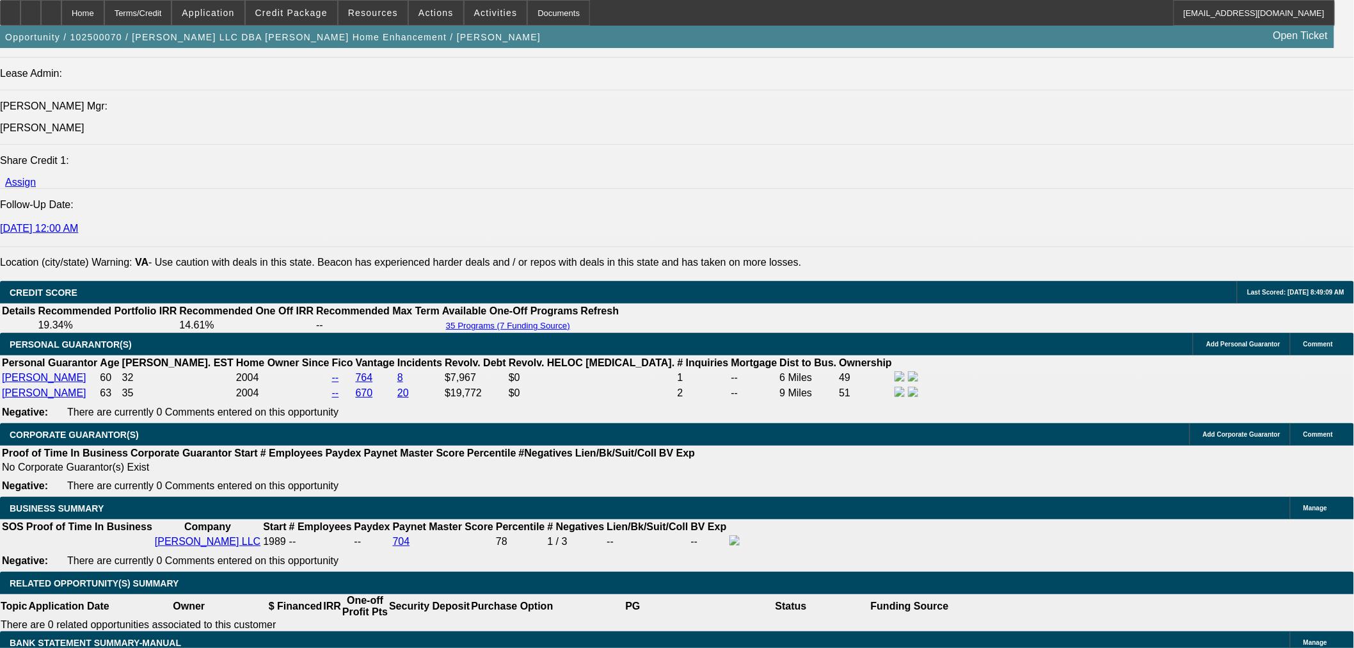
scroll to position [1635, 0]
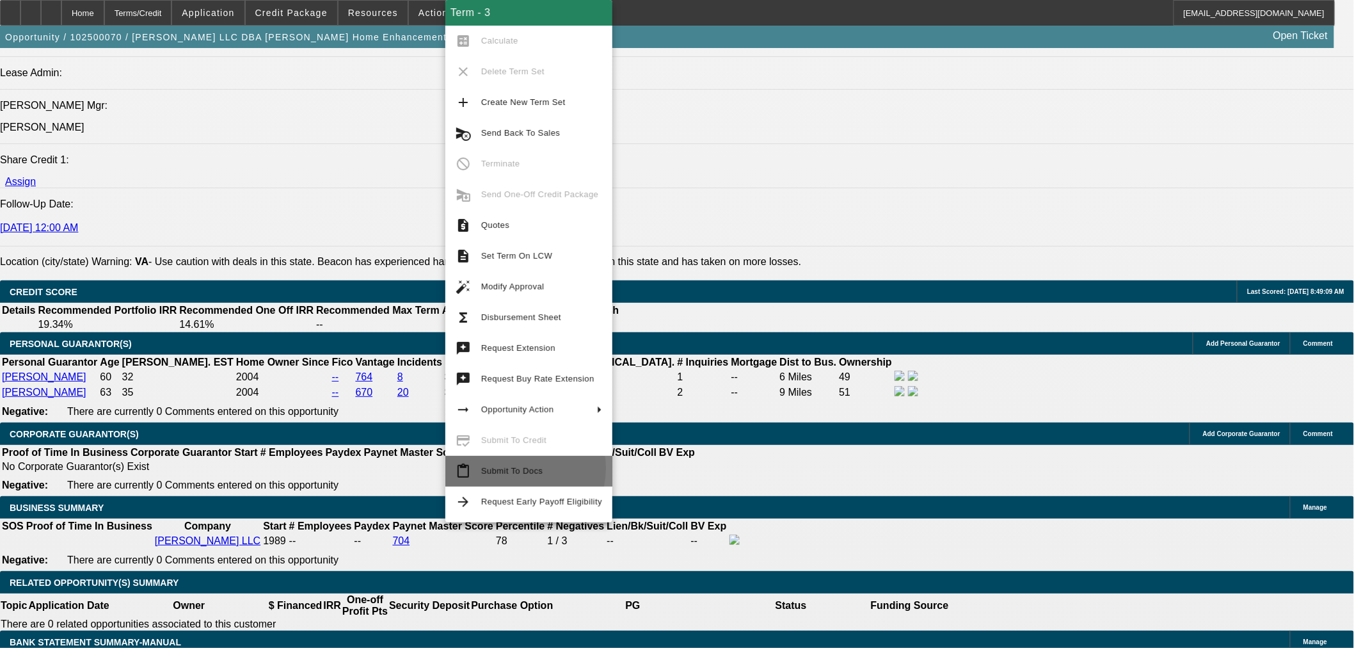
click at [508, 468] on span "Submit To Docs" at bounding box center [511, 471] width 61 height 10
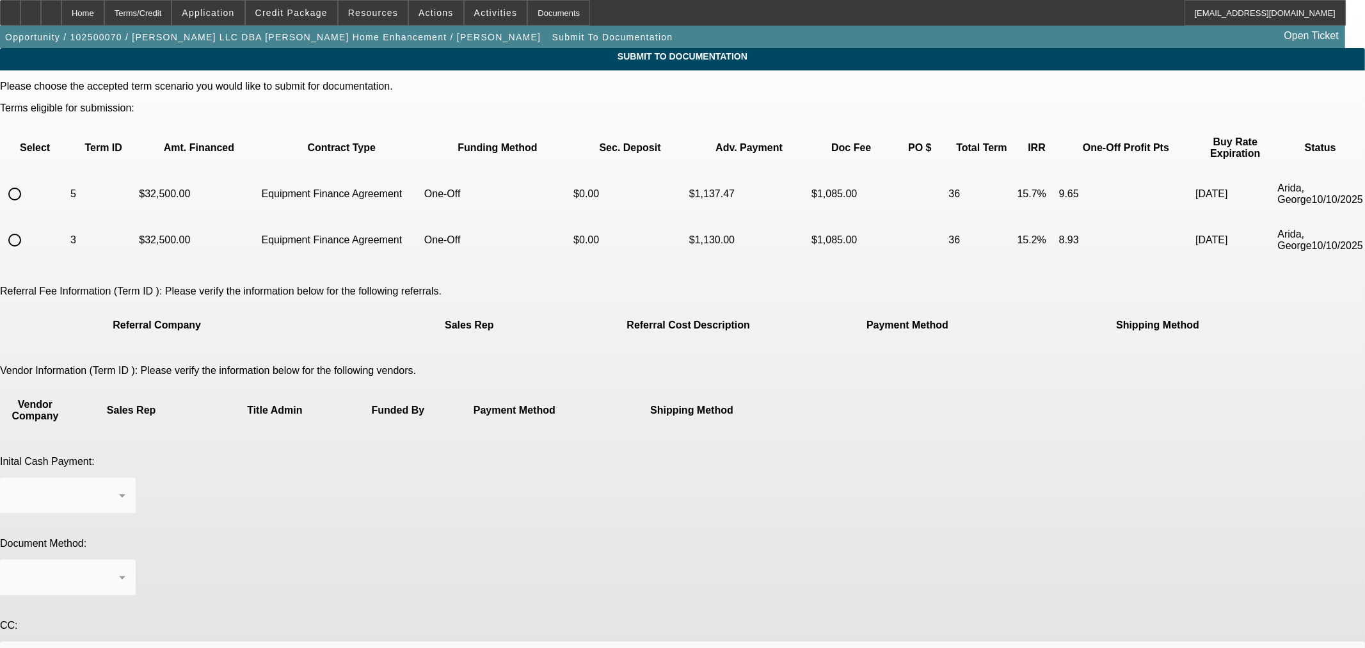
click at [28, 227] on input "radio" at bounding box center [15, 240] width 26 height 26
radio input "true"
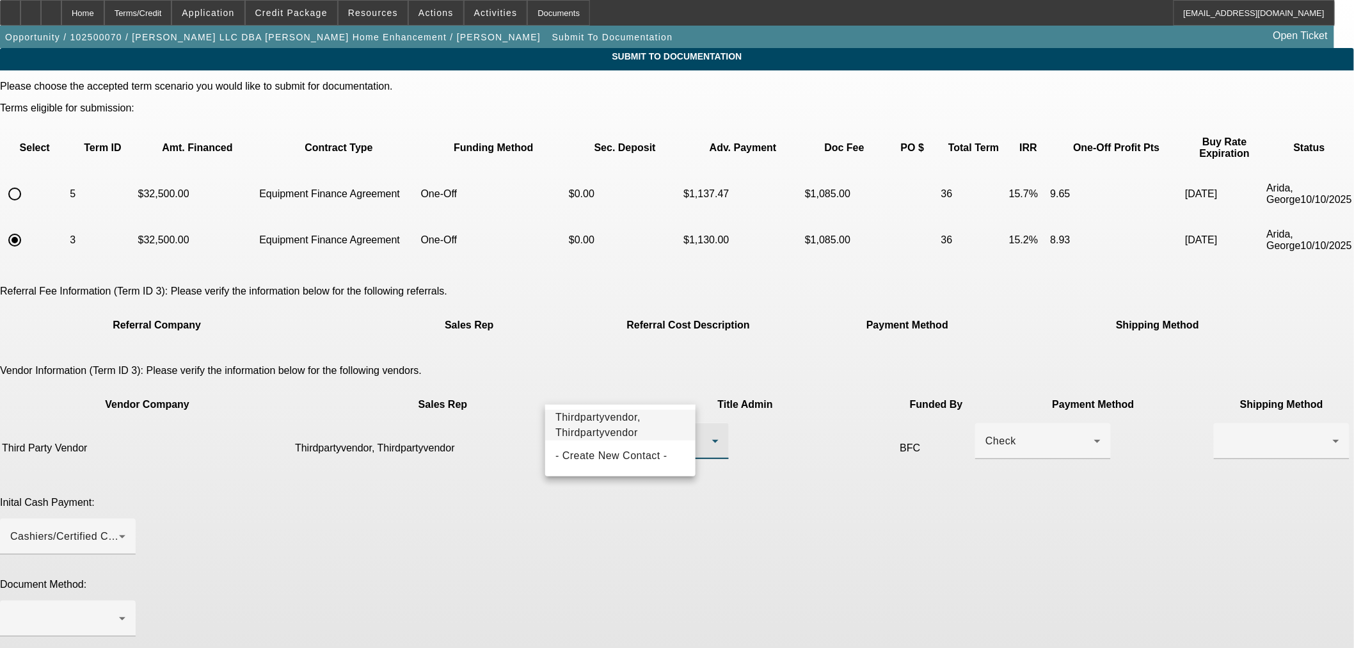
click at [636, 363] on div at bounding box center [677, 324] width 1354 height 648
click at [652, 423] on div at bounding box center [661, 441] width 115 height 36
click at [645, 436] on span "Thirdpartyvendor, Thirdpartyvendor" at bounding box center [621, 425] width 130 height 31
click at [986, 433] on div "Check" at bounding box center [1040, 440] width 109 height 15
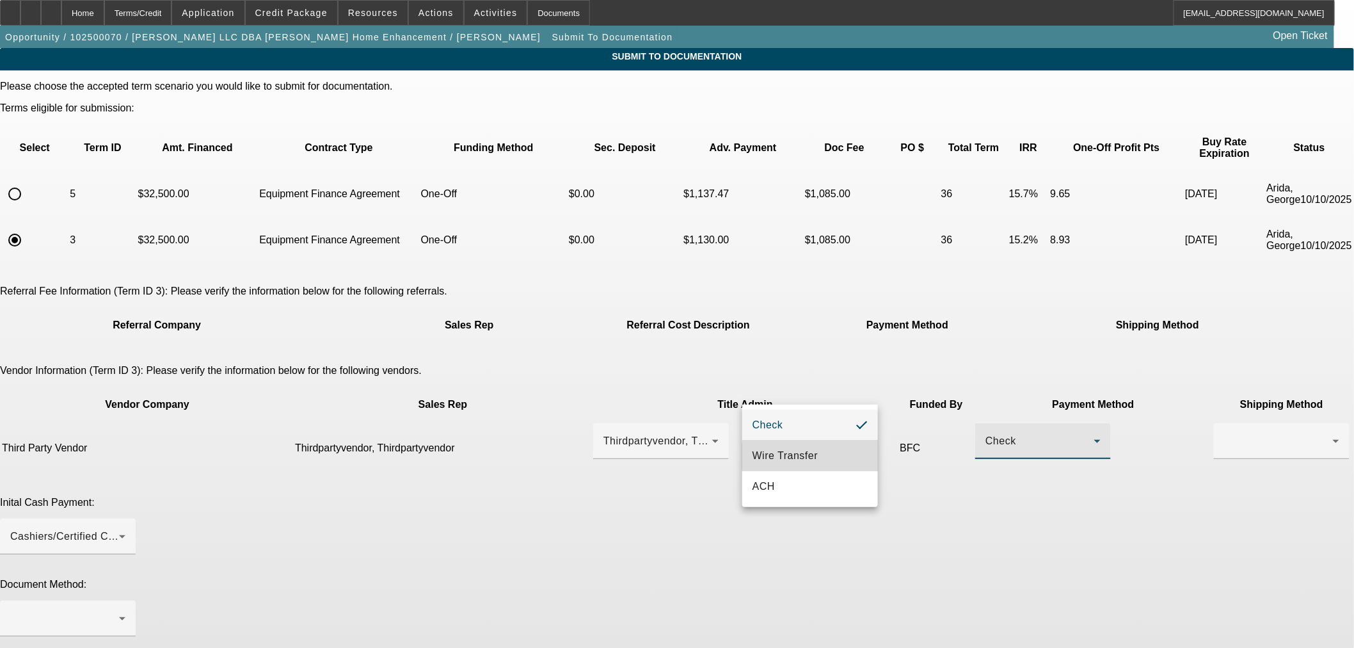
click at [850, 457] on mat-option "Wire Transfer" at bounding box center [810, 455] width 136 height 31
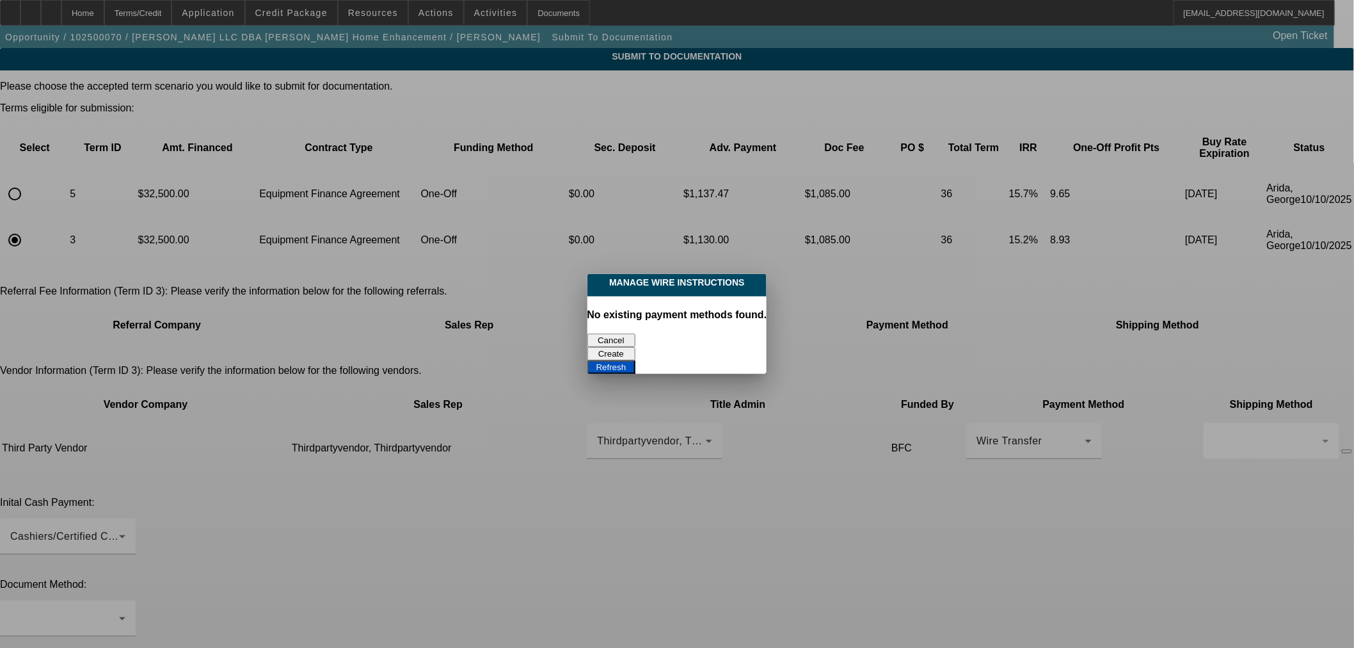
click at [618, 335] on button "Cancel" at bounding box center [612, 339] width 48 height 13
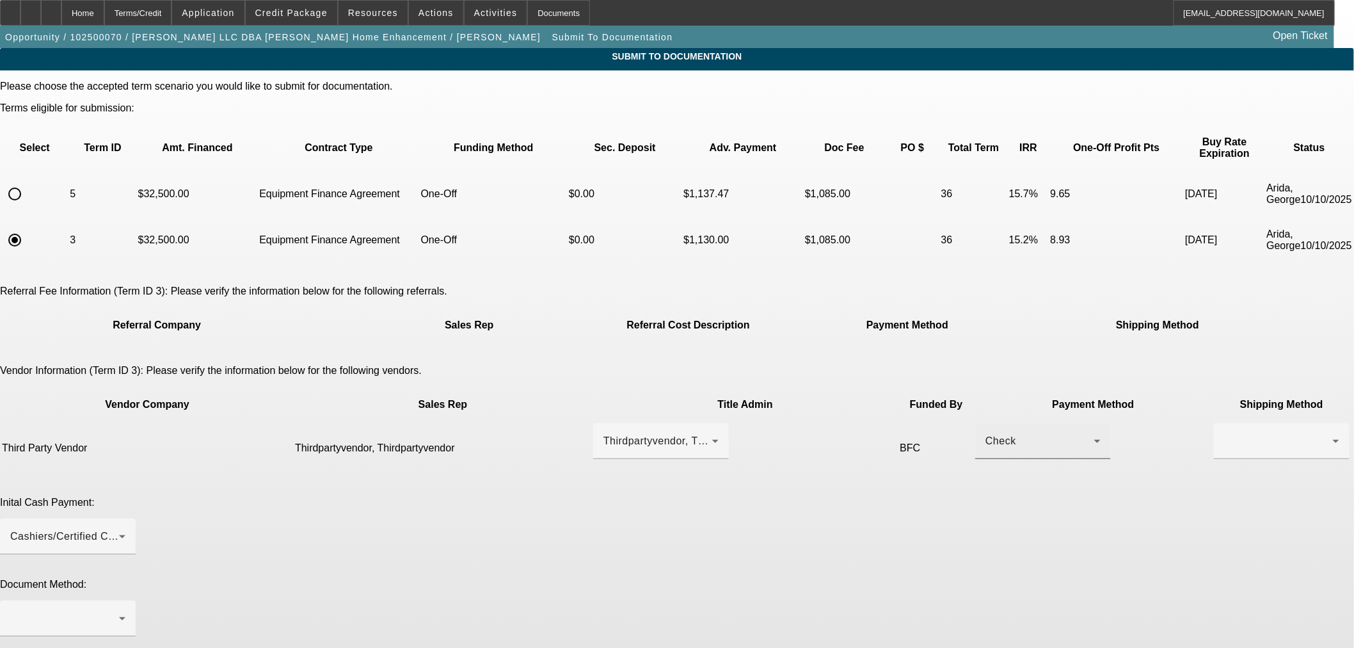
click at [986, 423] on div "Check" at bounding box center [1043, 441] width 115 height 36
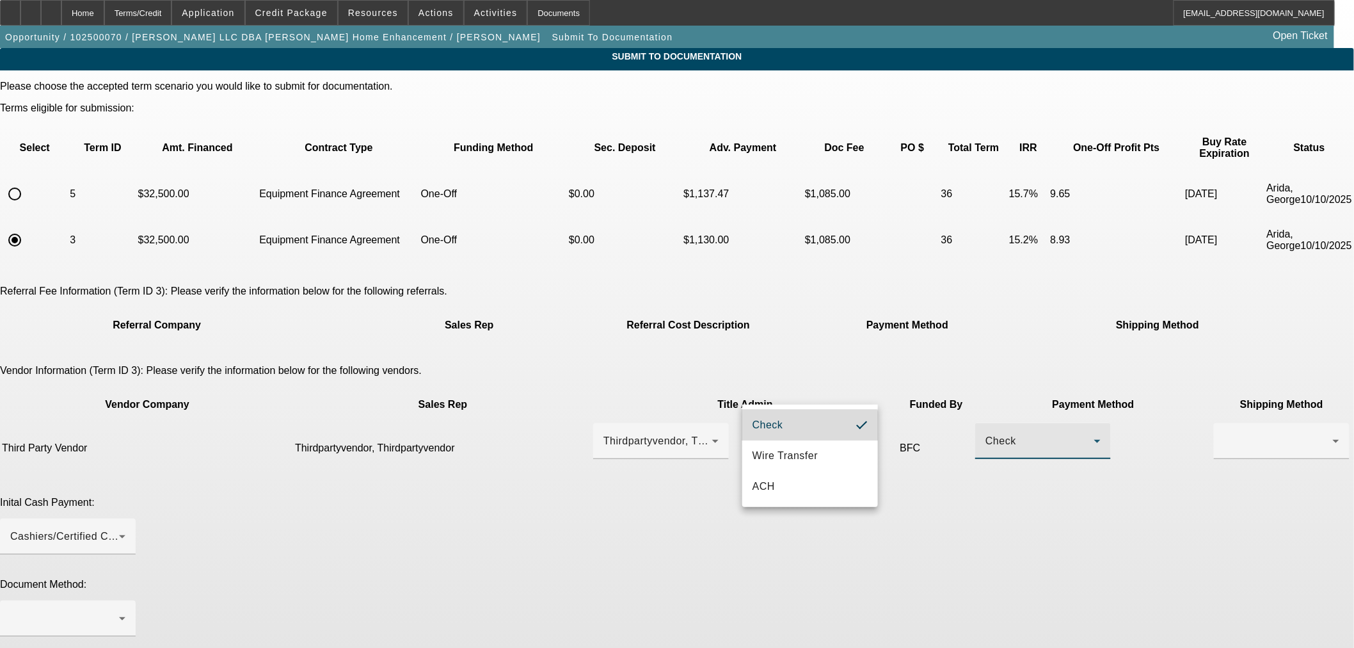
click at [785, 432] on mat-option "Check" at bounding box center [810, 425] width 136 height 31
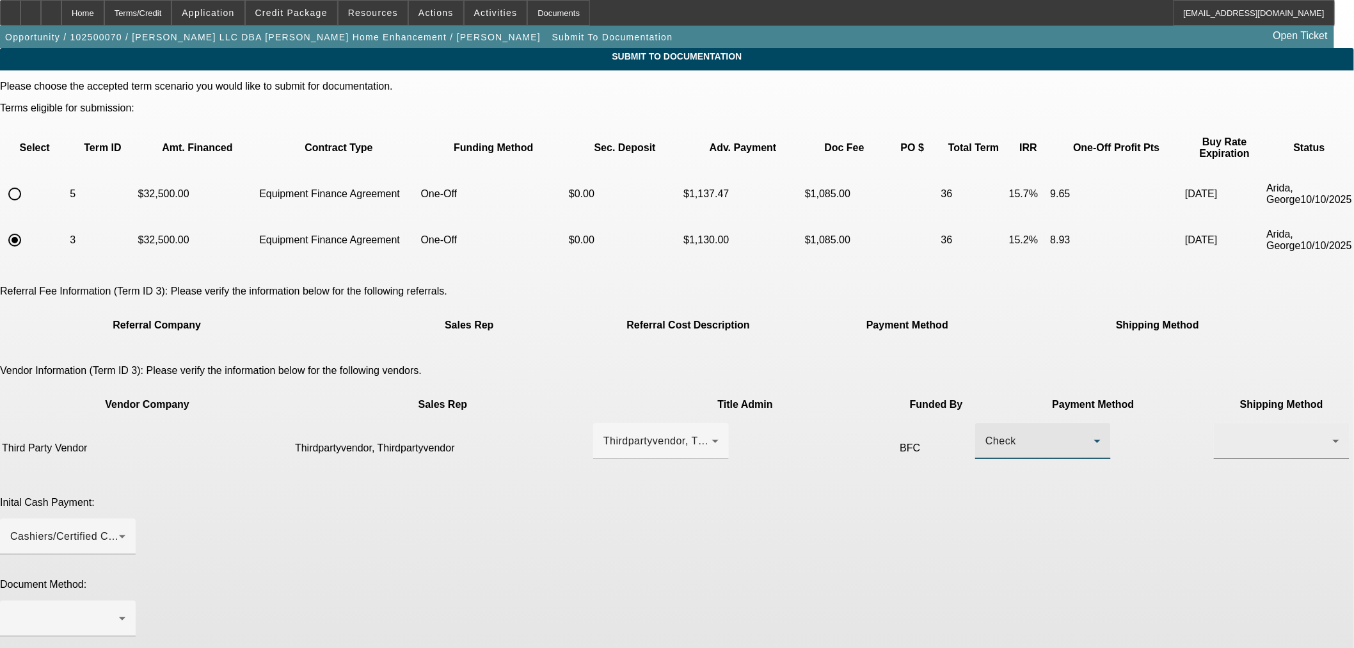
click at [1224, 433] on div at bounding box center [1278, 440] width 109 height 15
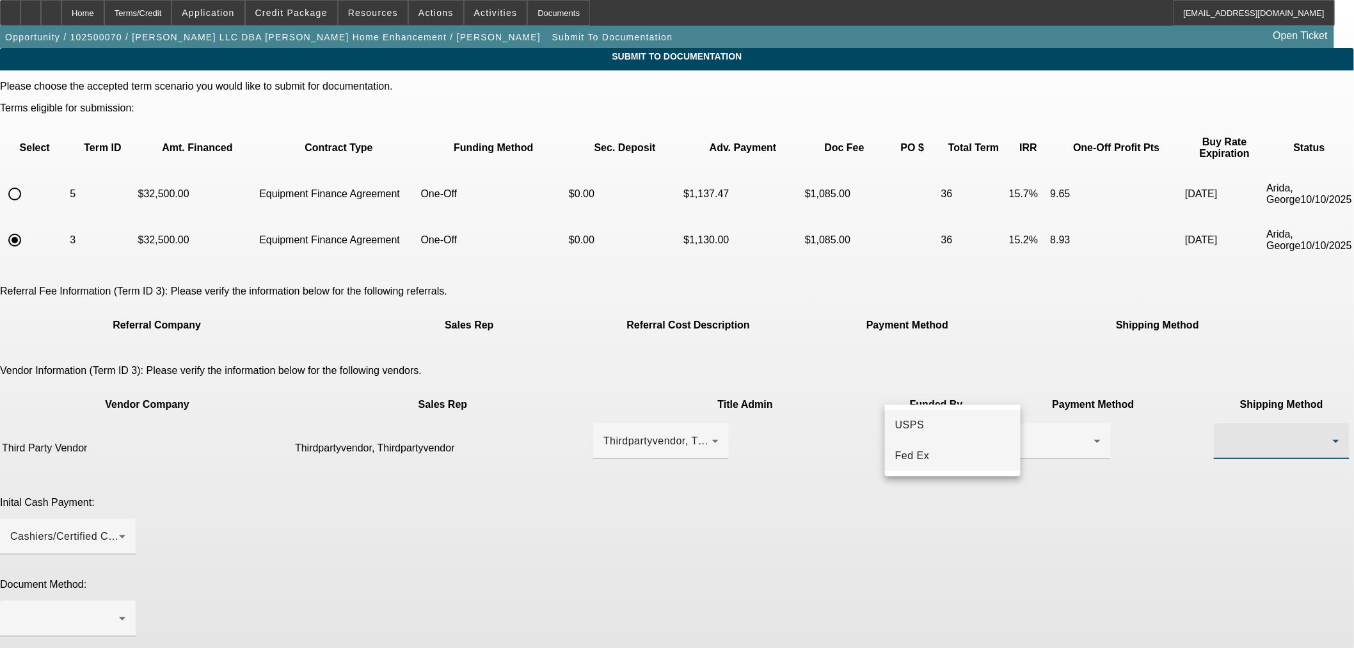
click at [954, 450] on mat-option "Fed Ex" at bounding box center [953, 455] width 136 height 31
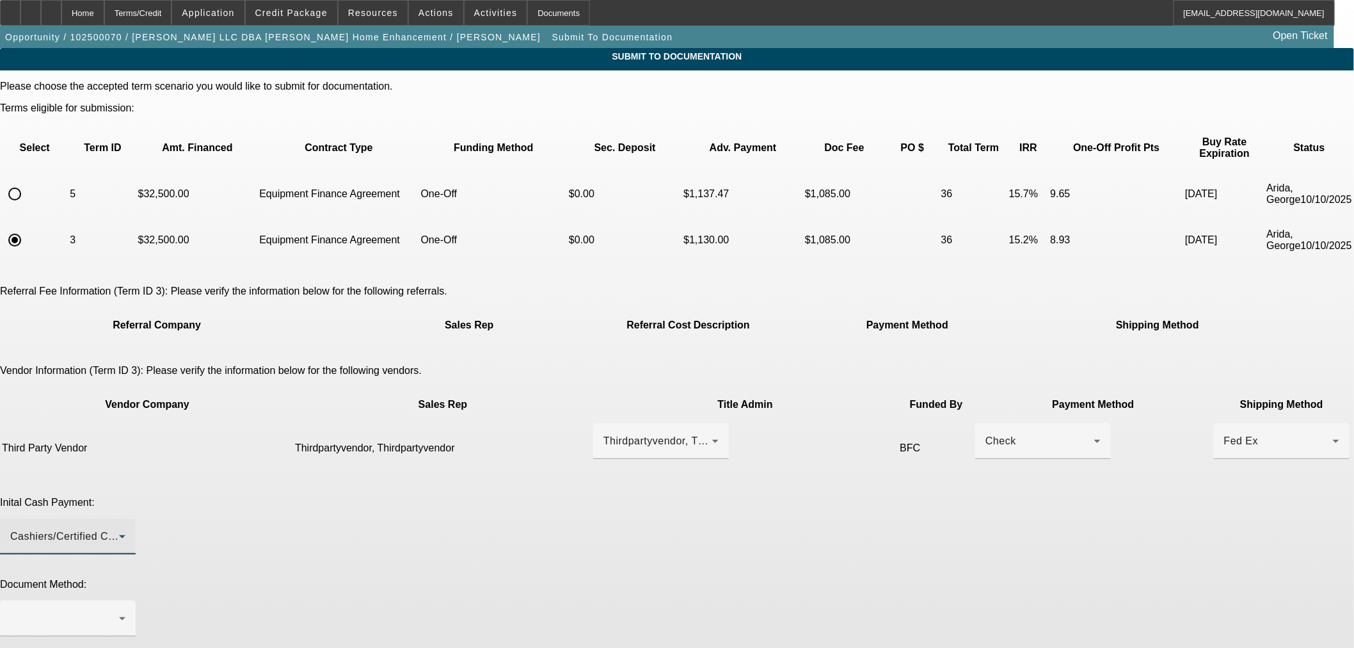
click at [119, 529] on div "Cashiers/Certified Check" at bounding box center [64, 536] width 109 height 15
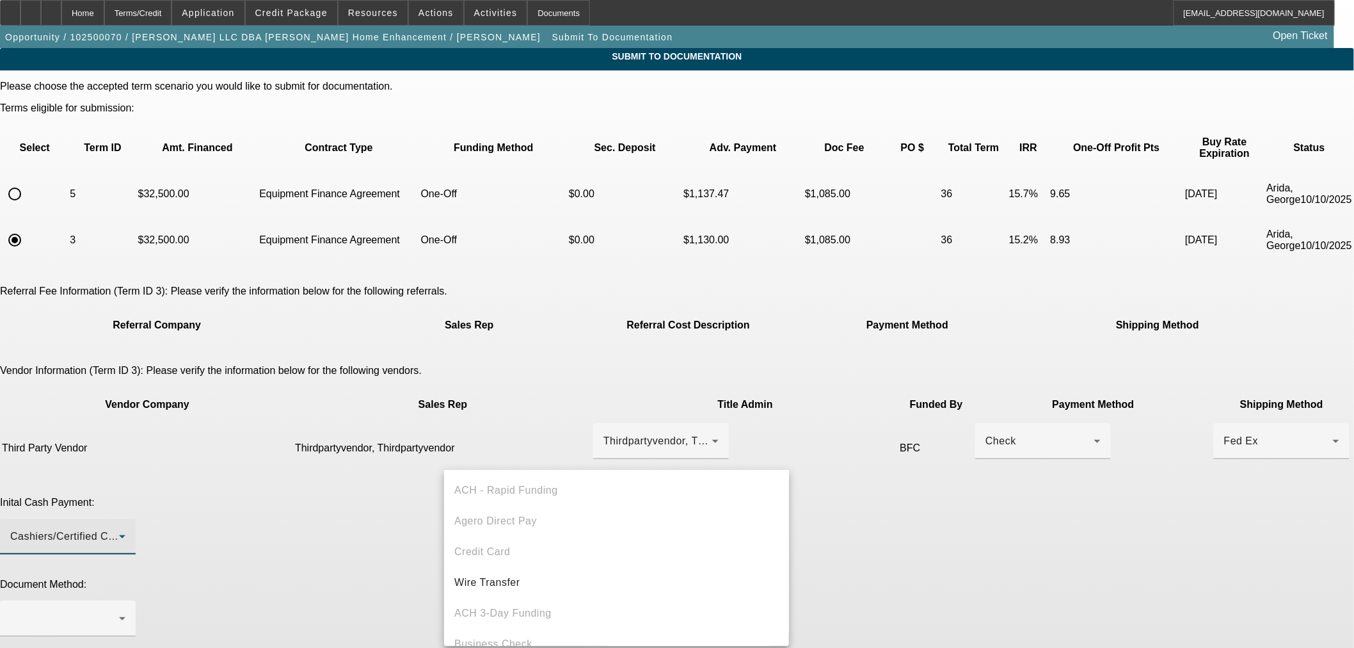
scroll to position [44, 0]
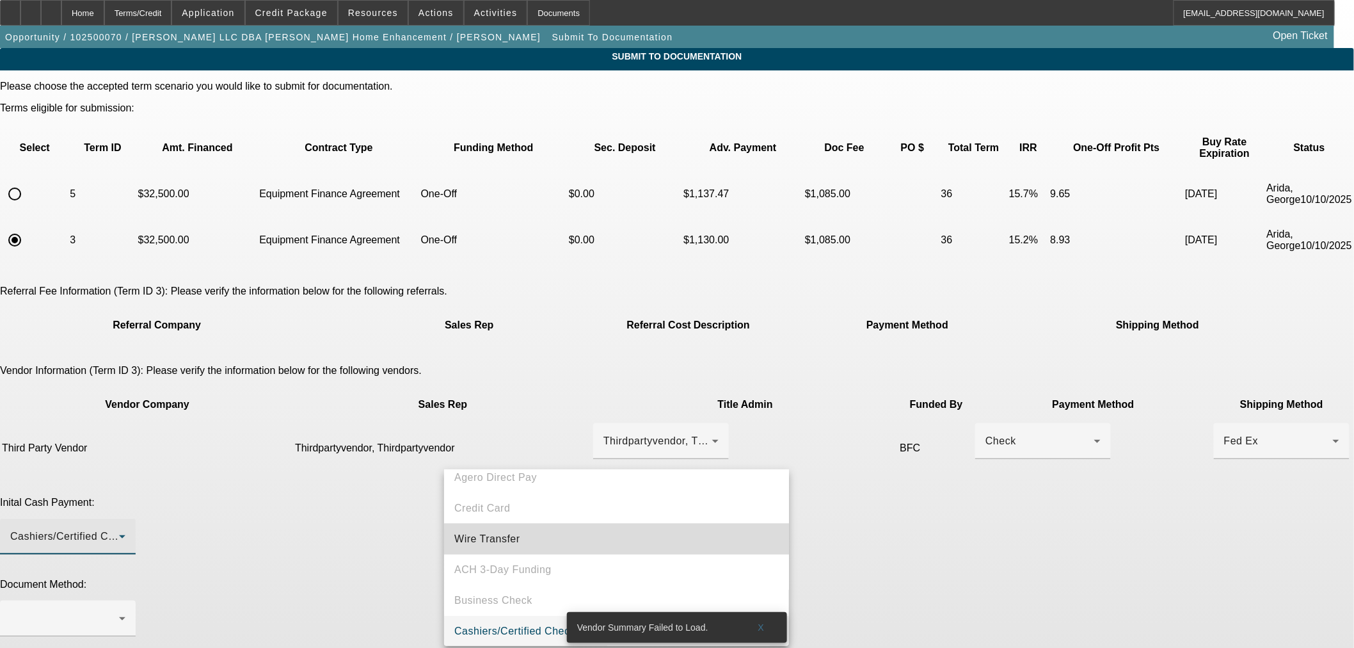
click at [640, 543] on mat-option "Wire Transfer" at bounding box center [616, 539] width 345 height 31
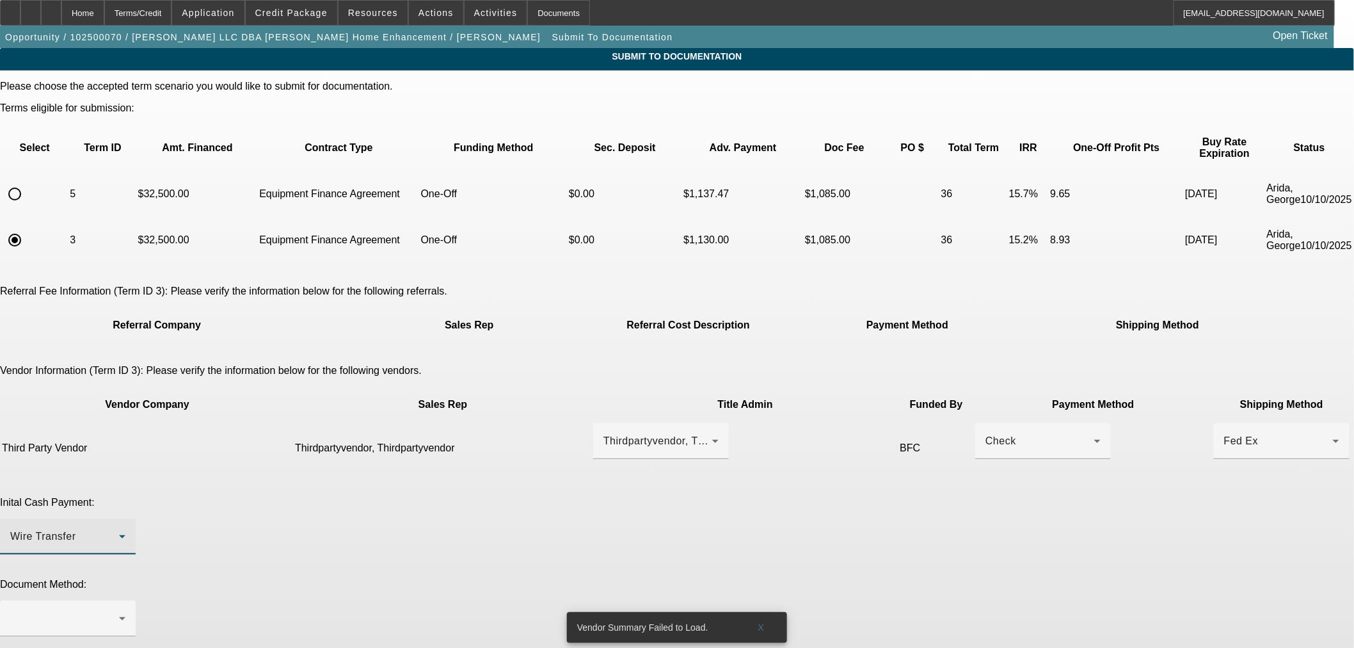
click at [913, 497] on div "Inital Cash Payment: Wire Transfer" at bounding box center [677, 533] width 1354 height 72
click at [119, 611] on div at bounding box center [64, 618] width 109 height 15
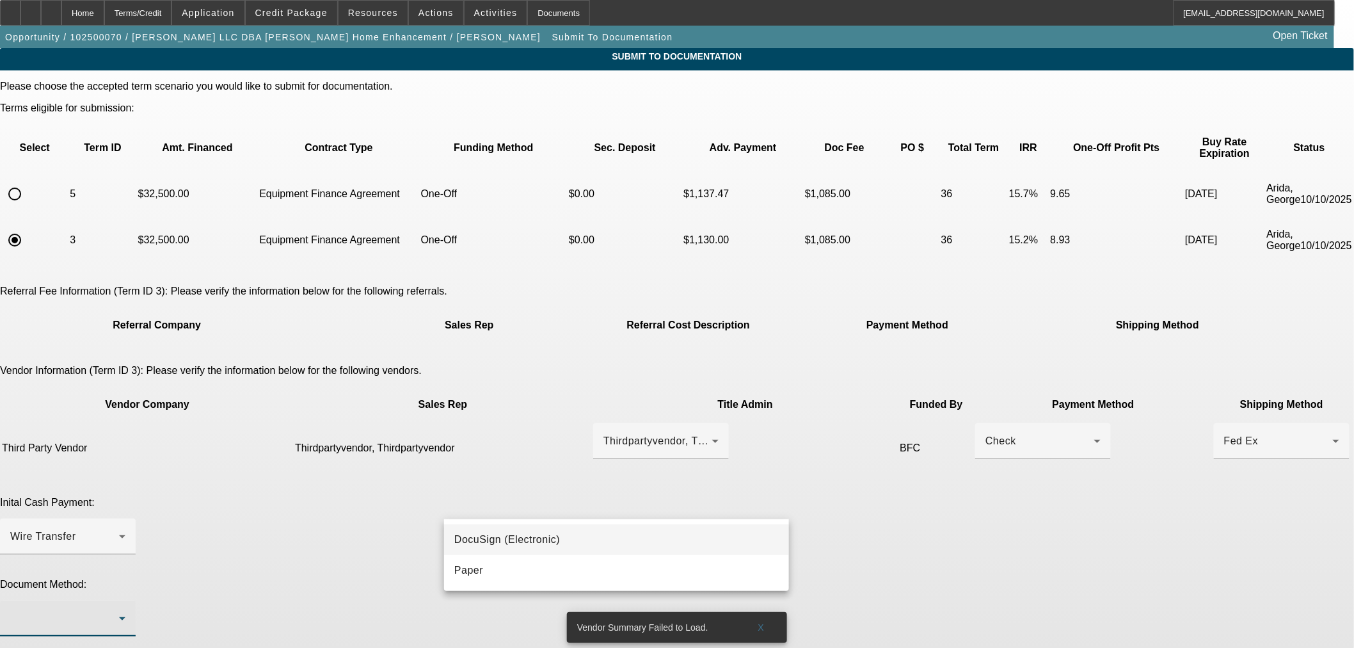
click at [611, 542] on mat-option "DocuSign (Electronic)" at bounding box center [616, 539] width 345 height 31
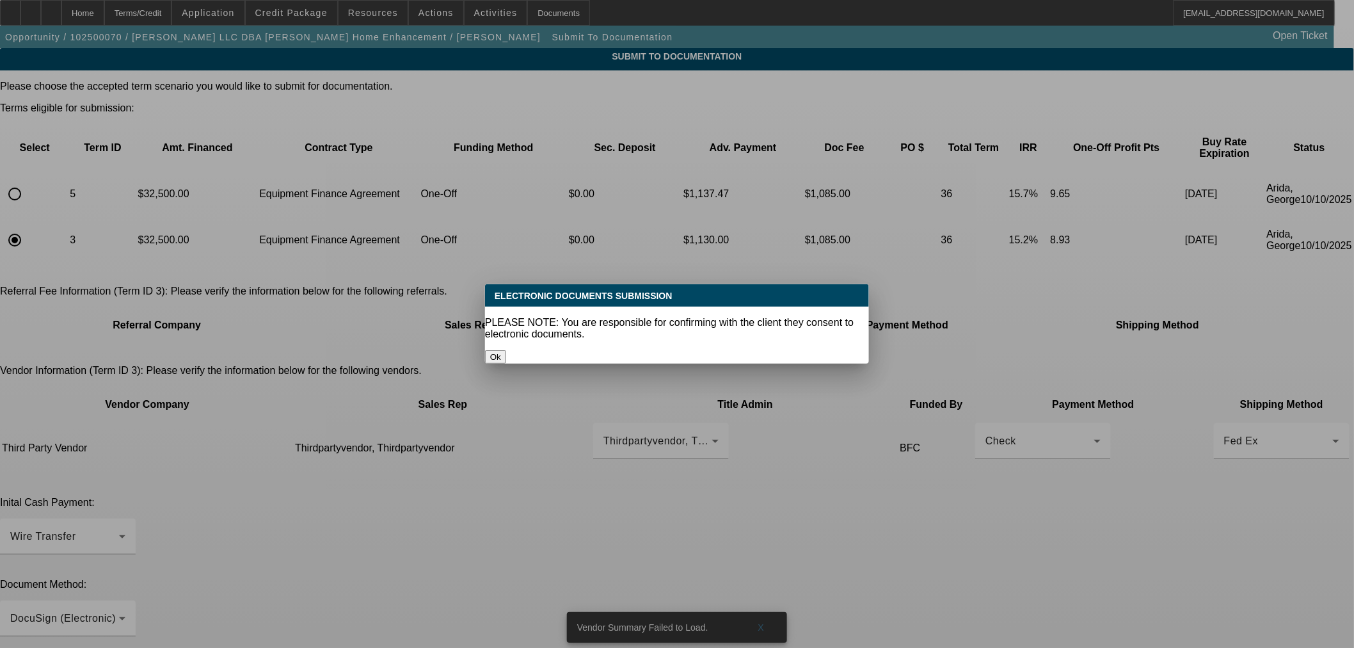
click at [776, 350] on div "Ok" at bounding box center [677, 356] width 384 height 13
click at [506, 350] on button "Ok" at bounding box center [495, 356] width 21 height 13
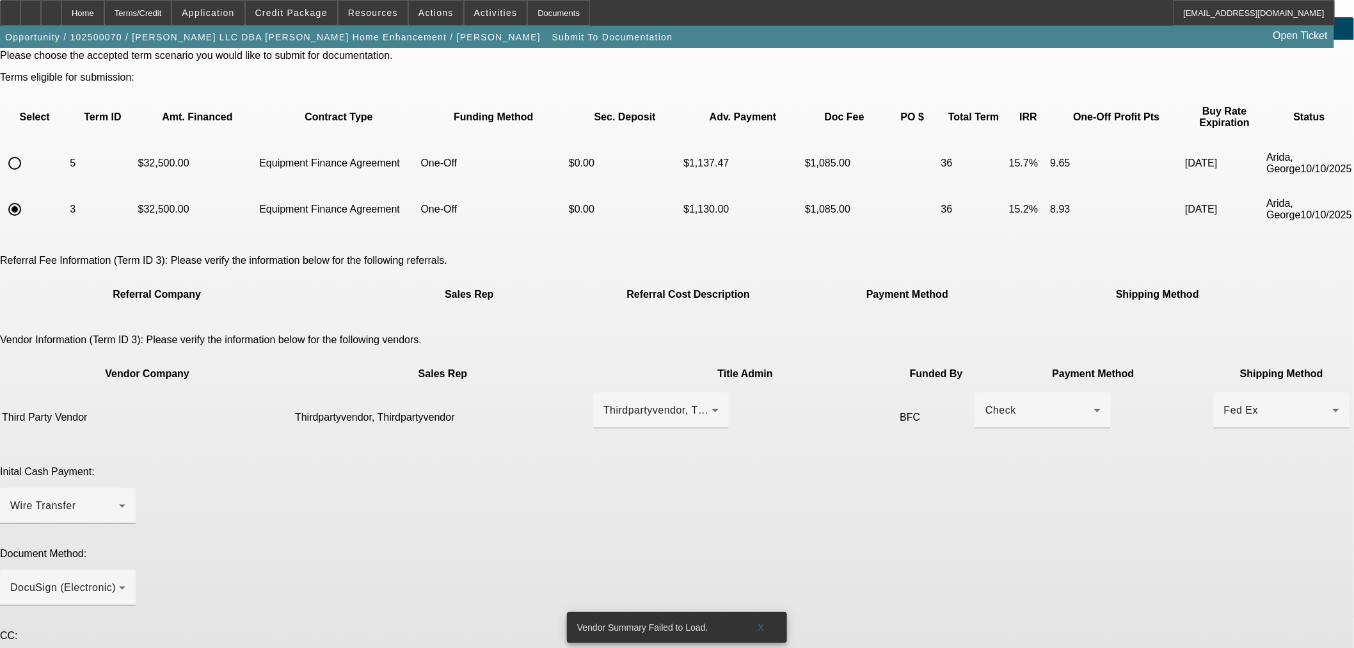
scroll to position [60, 0]
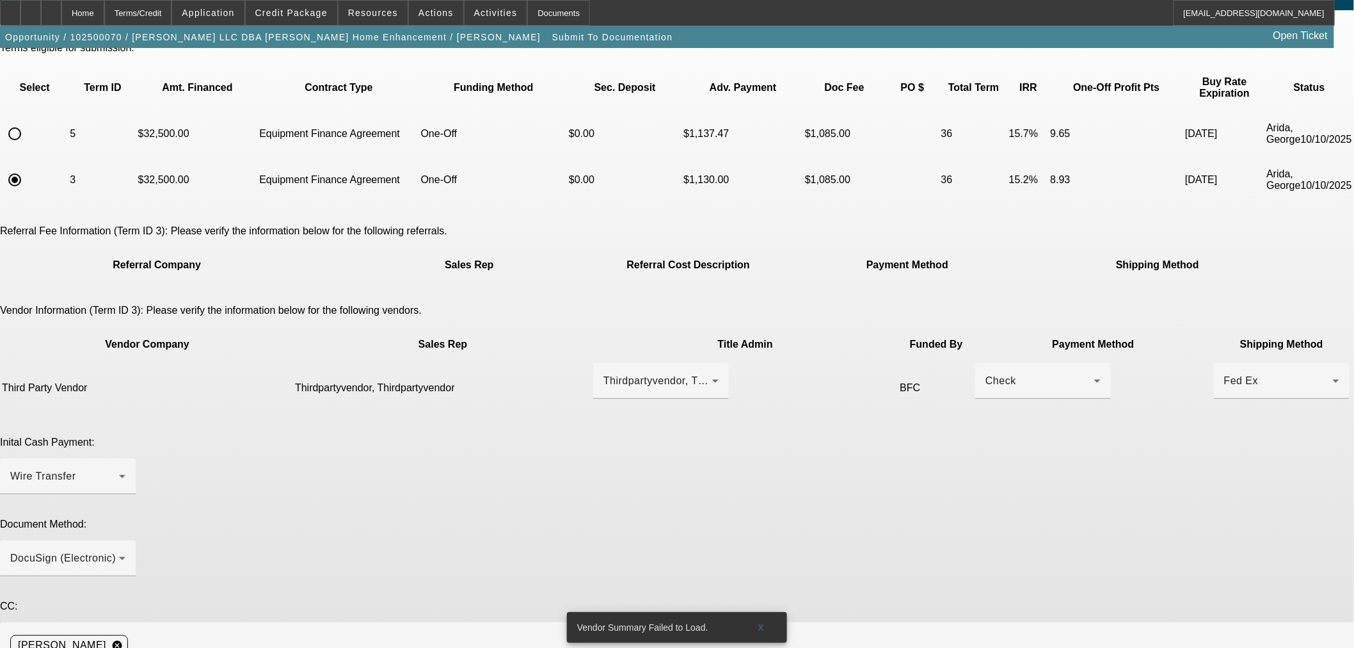
type textarea "Doc Fee had to be adjusted"
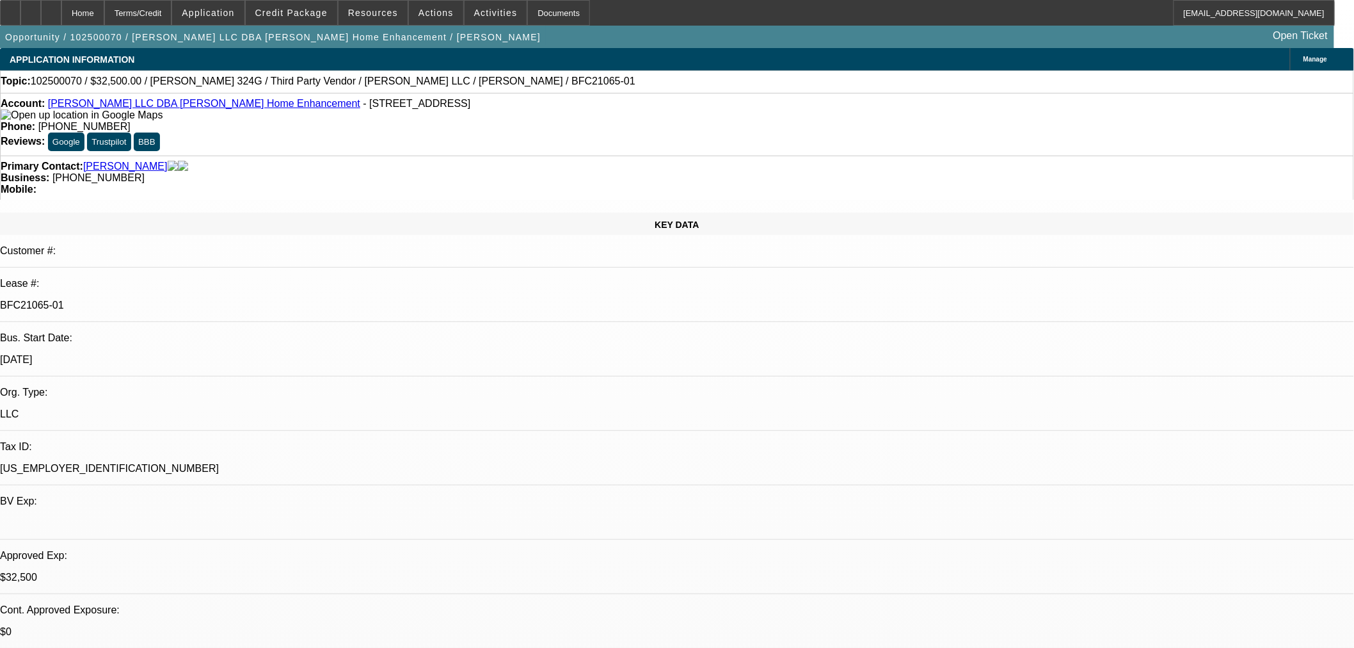
select select "0"
select select "3"
select select "0"
select select "6"
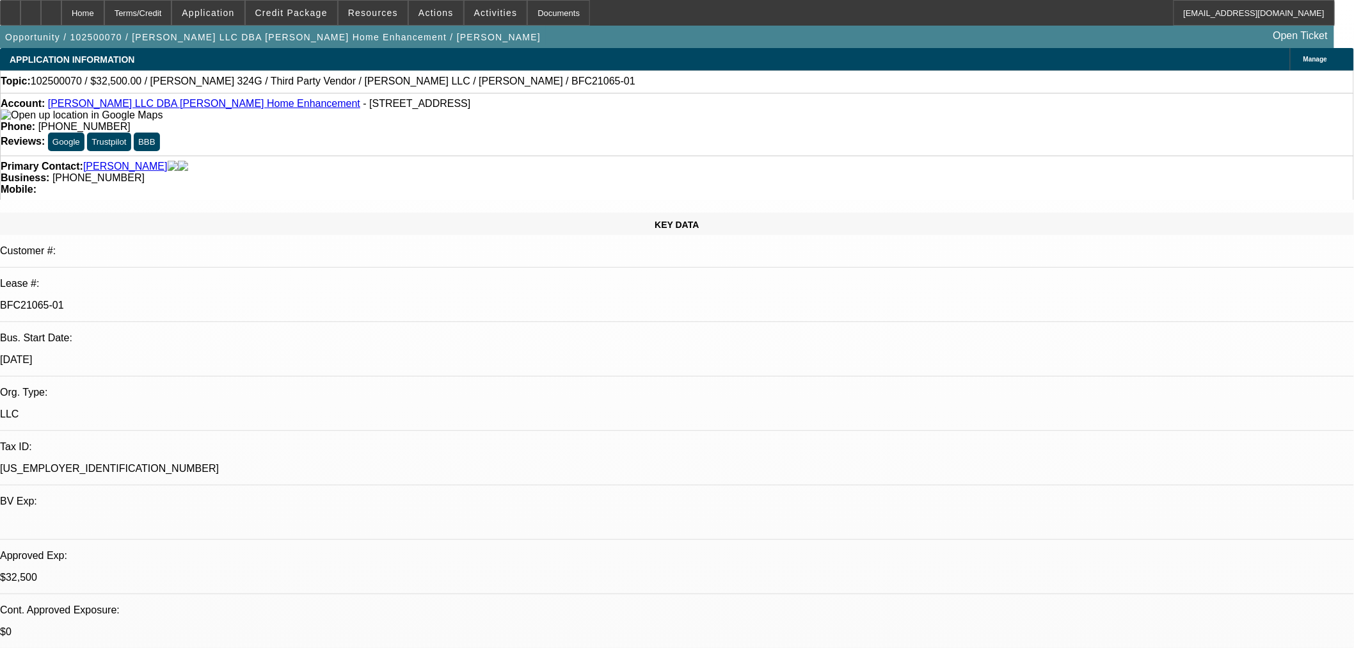
select select "0"
select select "3"
select select "0"
select select "6"
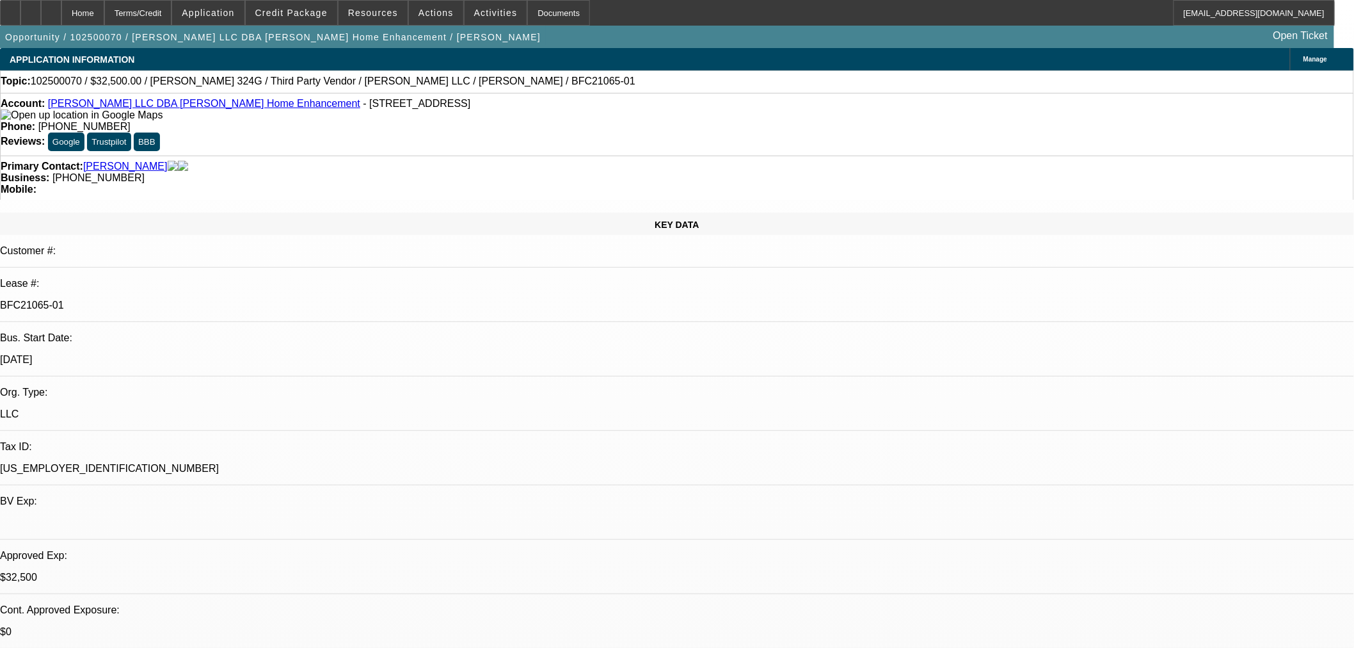
select select "0"
select select "6"
select select "0"
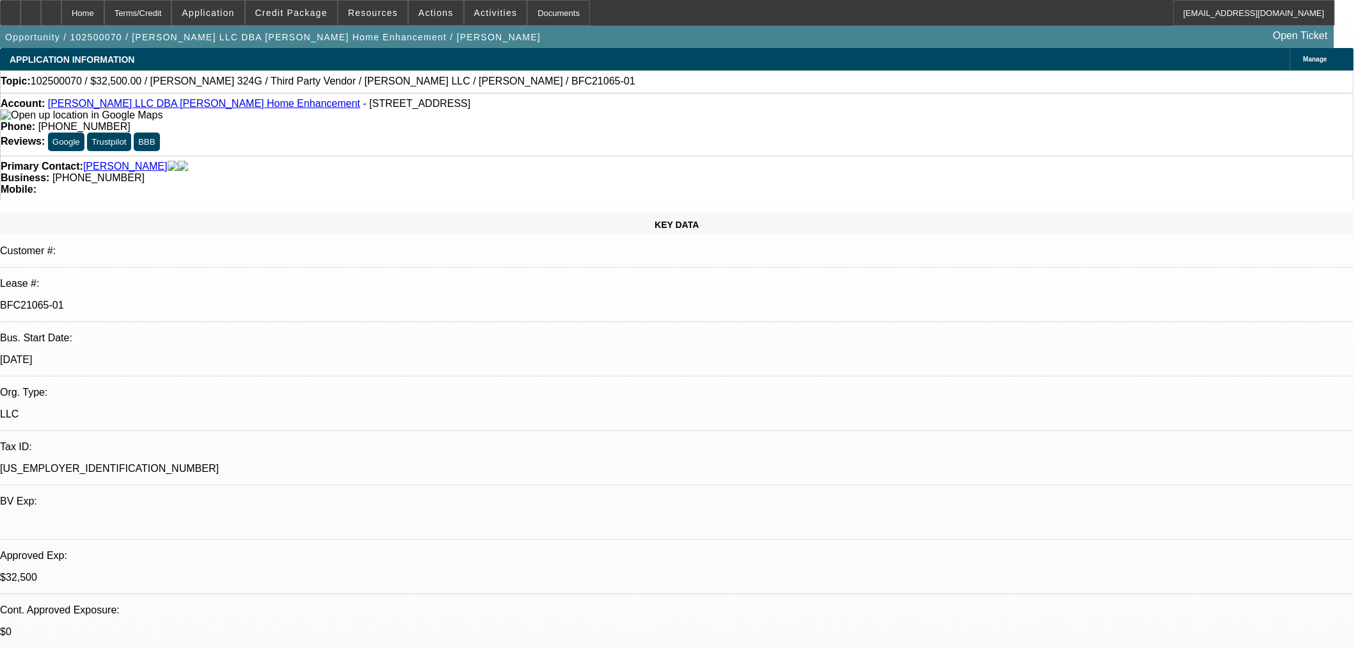
select select "0"
select select "6"
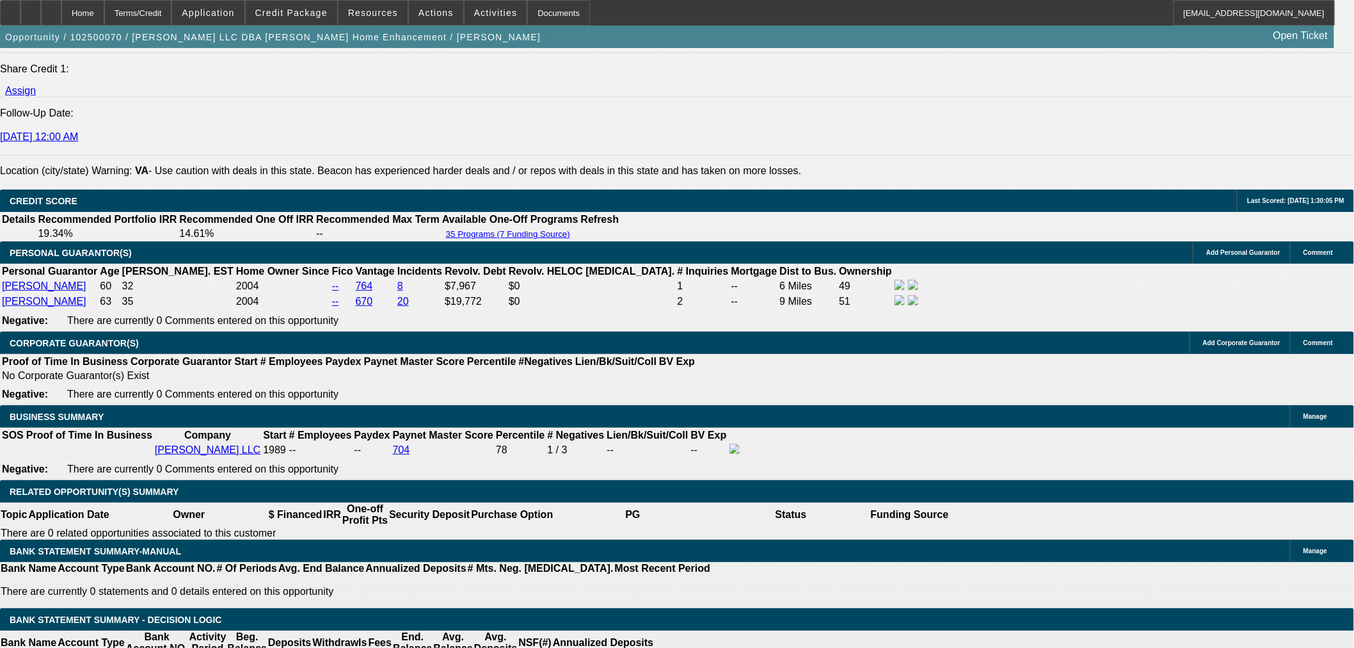
scroll to position [1801, 0]
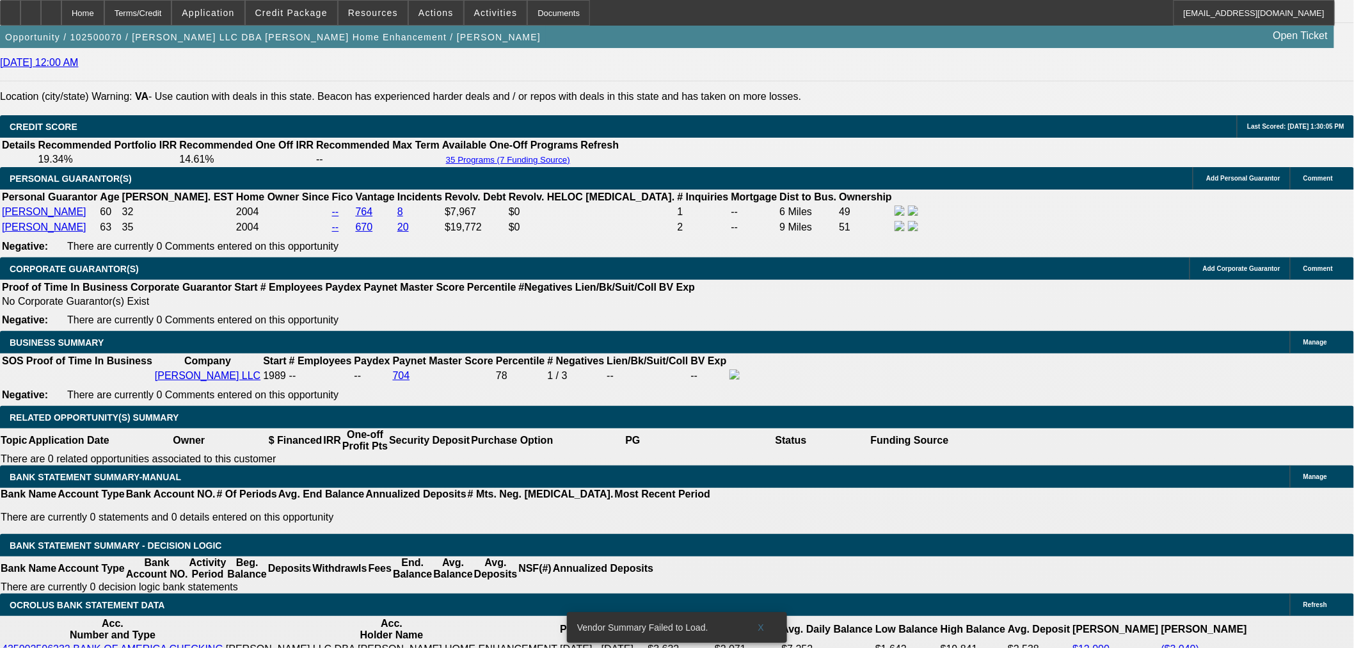
click at [1108, 292] on span "Reply All" at bounding box center [1101, 289] width 35 height 10
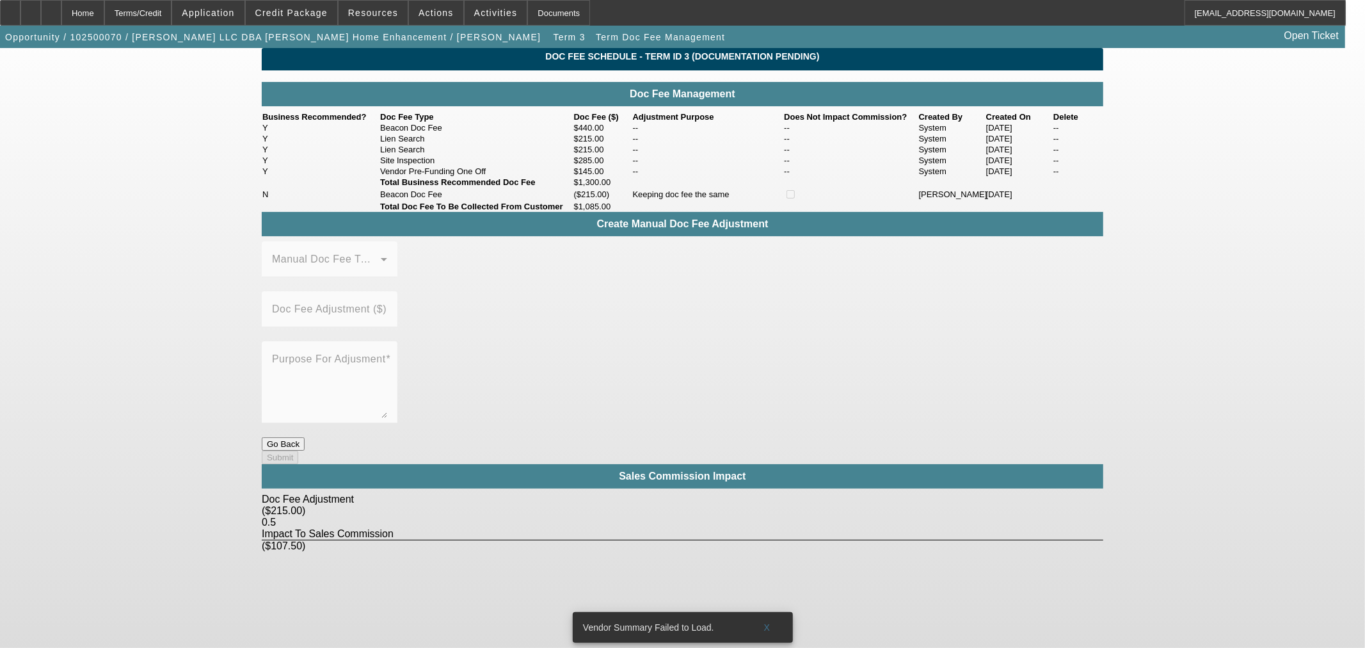
click at [305, 437] on button "Go Back" at bounding box center [283, 443] width 43 height 13
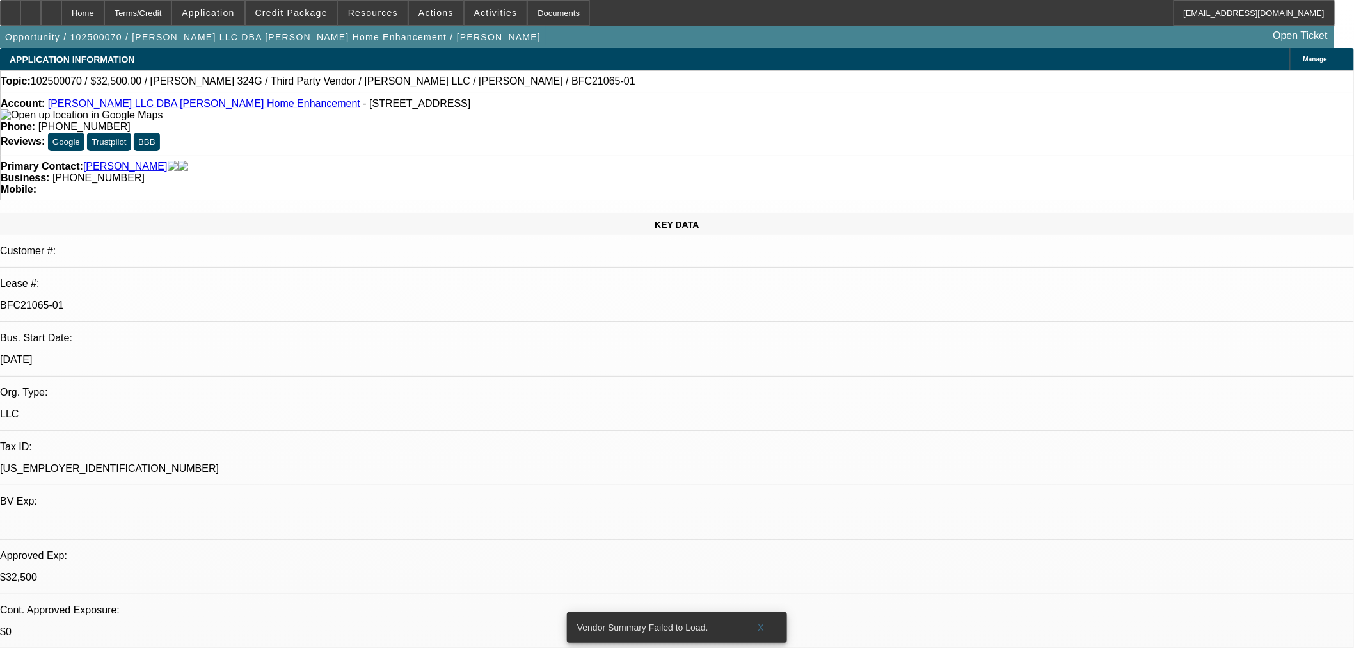
select select "0"
select select "3"
select select "0"
select select "6"
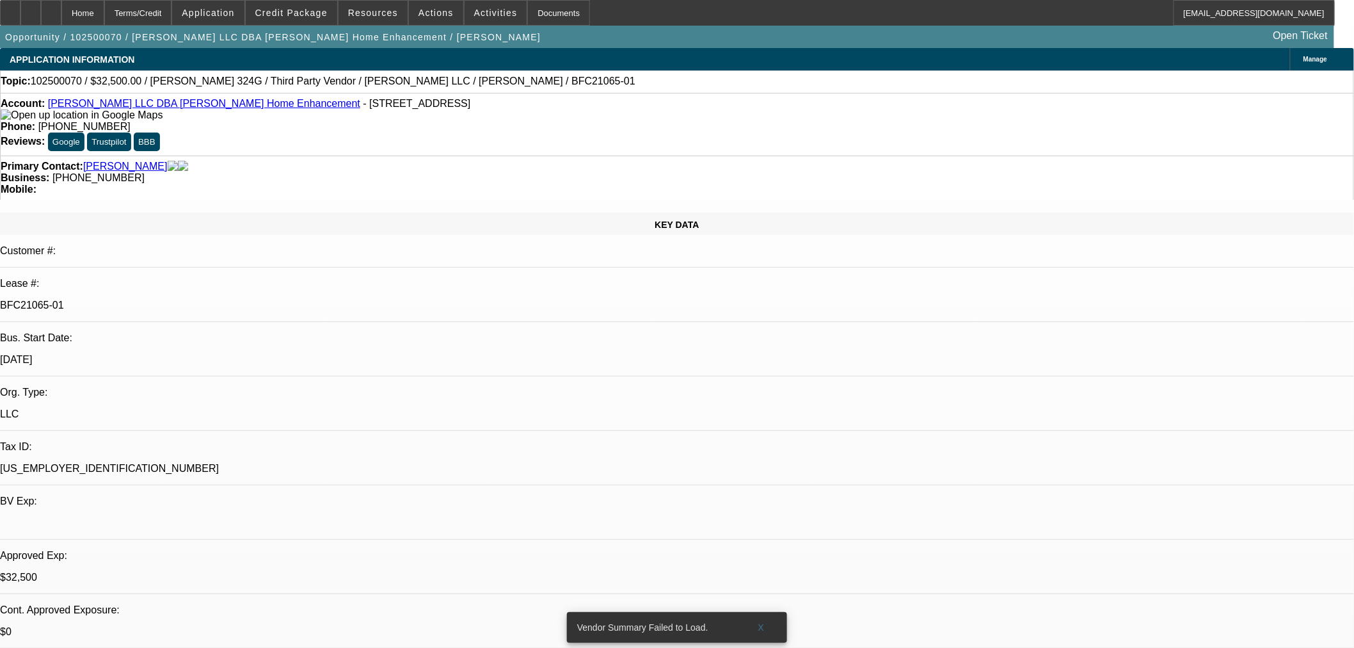
select select "0"
select select "3"
select select "0"
select select "6"
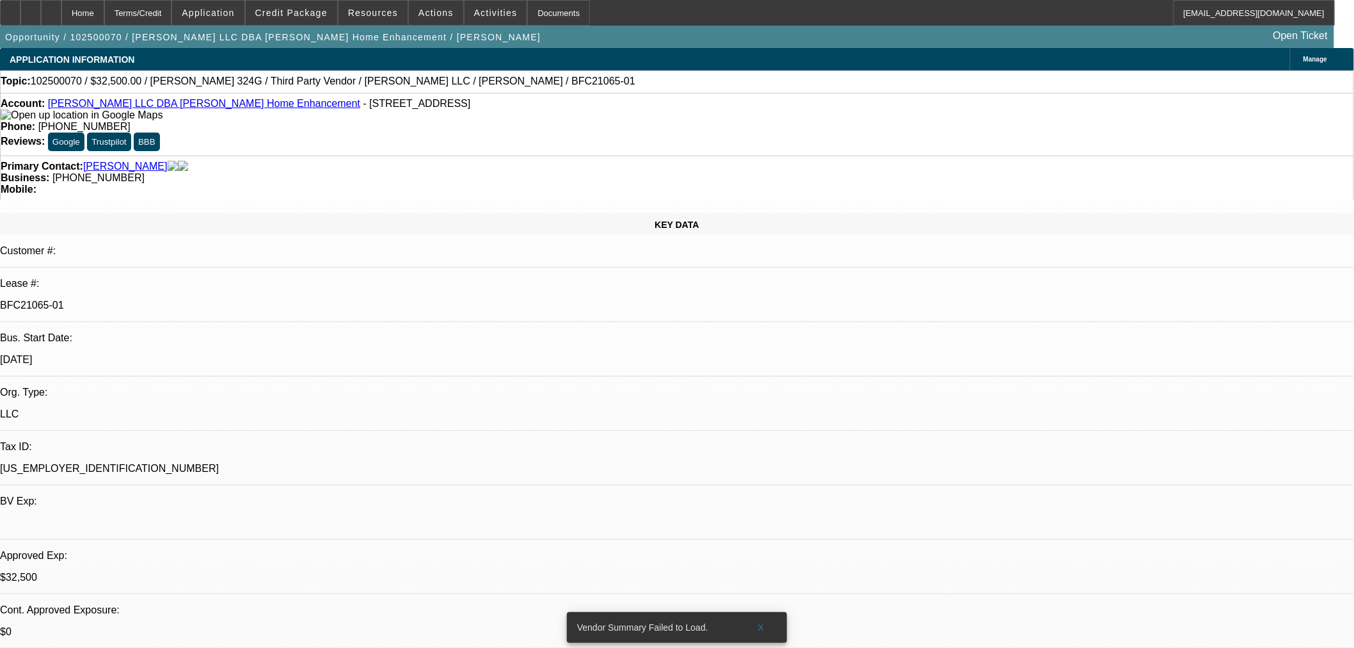
select select "0"
select select "6"
select select "0"
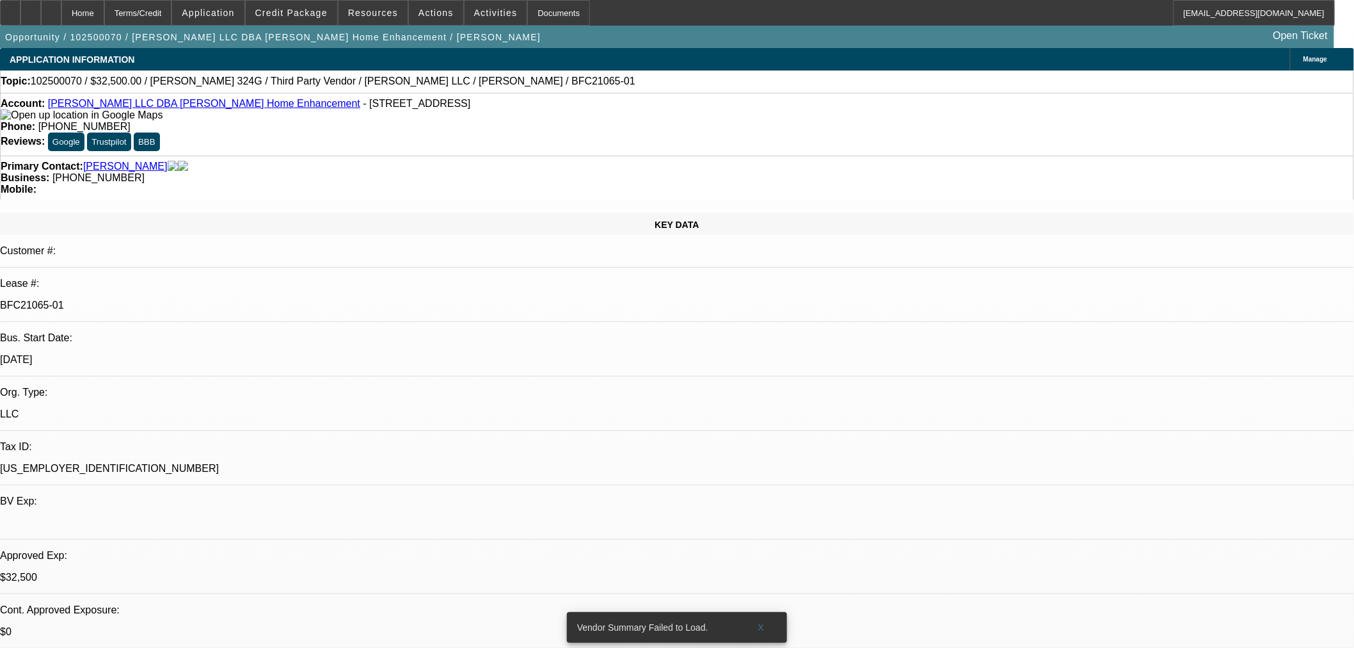
select select "0"
select select "6"
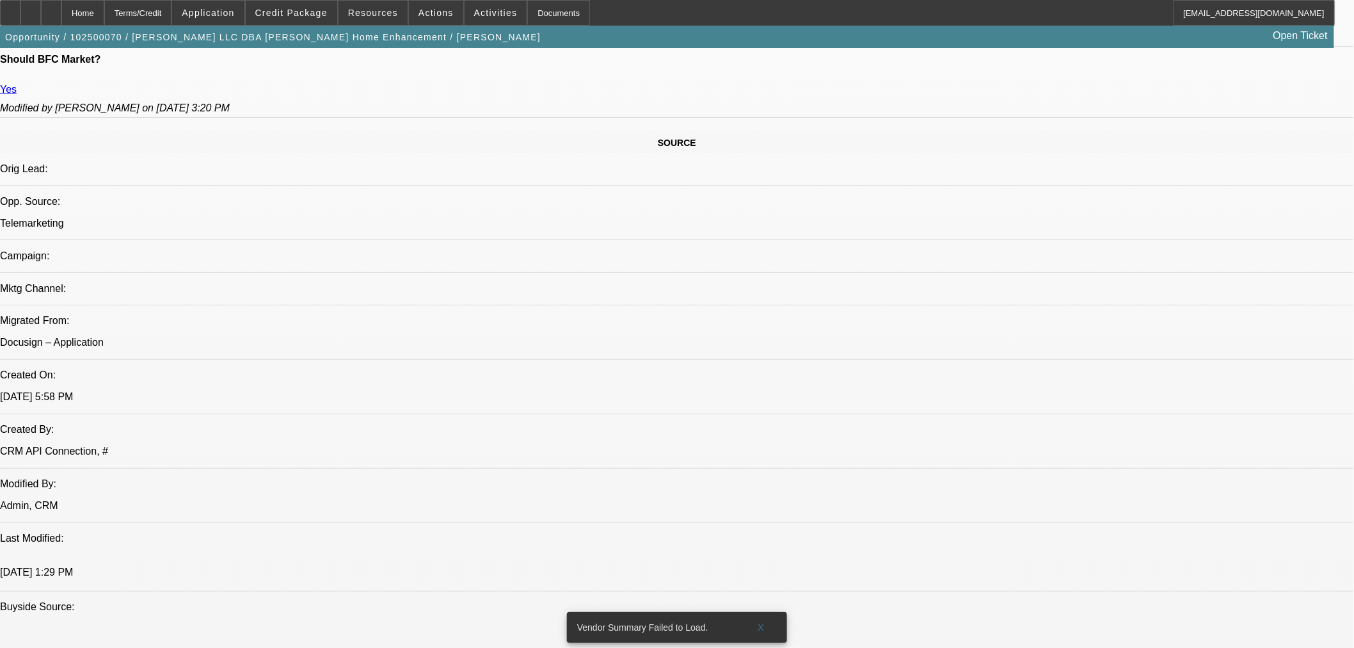
scroll to position [782, 0]
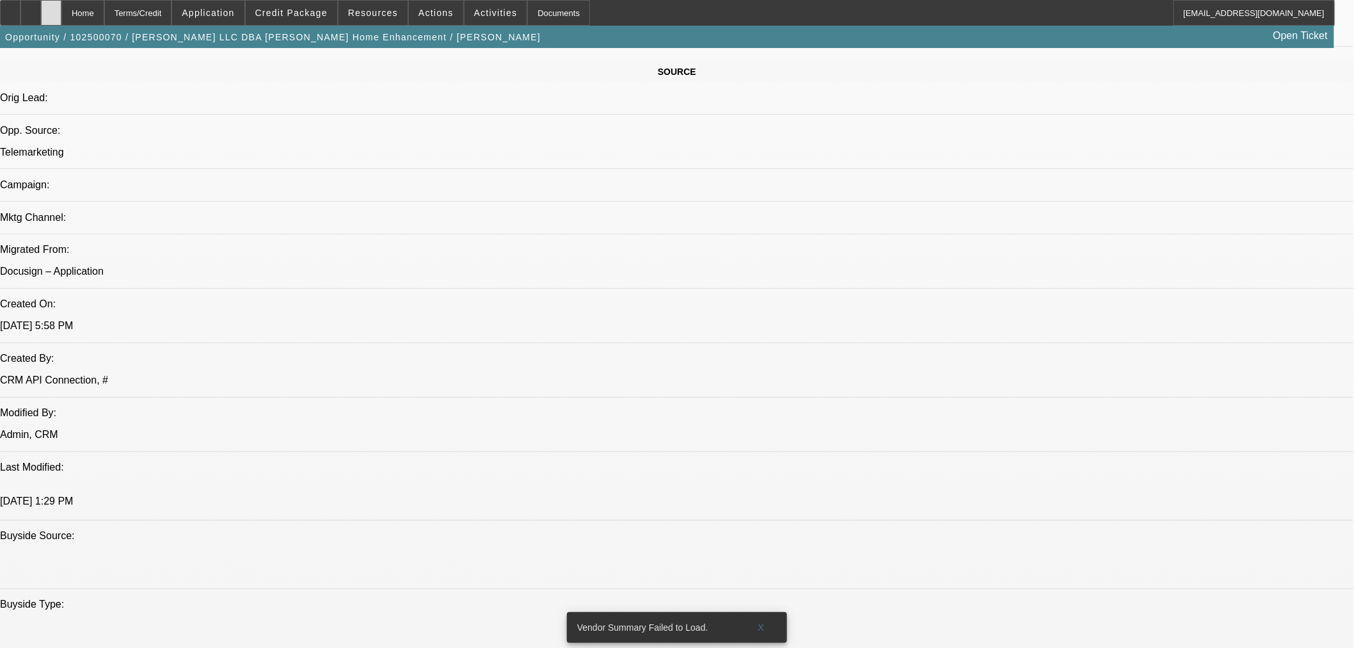
click at [51, 8] on icon at bounding box center [51, 8] width 0 height 0
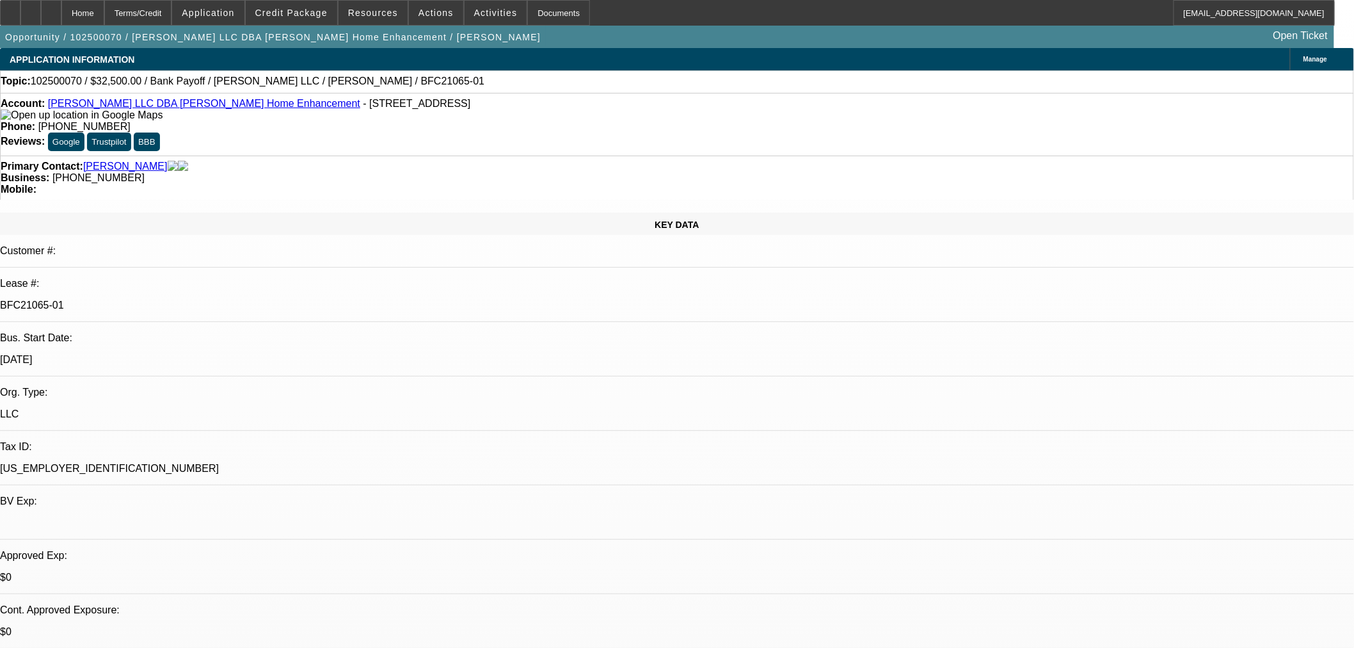
select select "0"
select select "3"
select select "0"
select select "6"
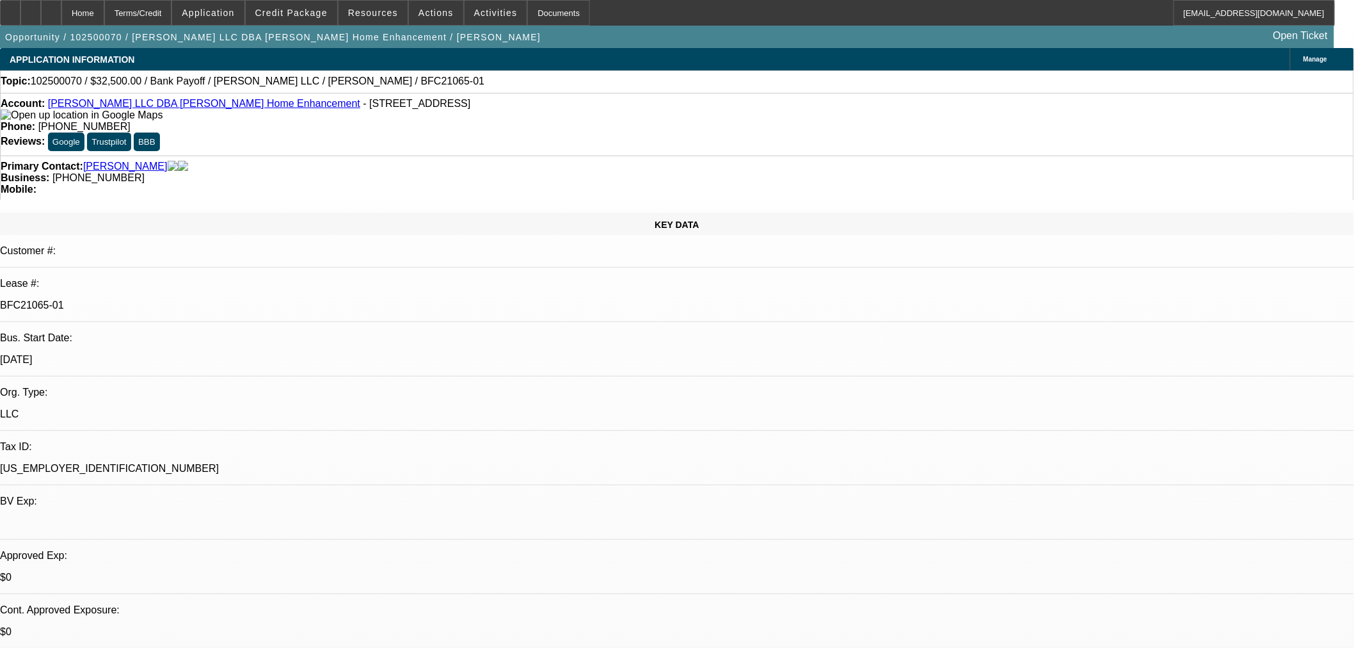
select select "0"
select select "3"
select select "0"
select select "6"
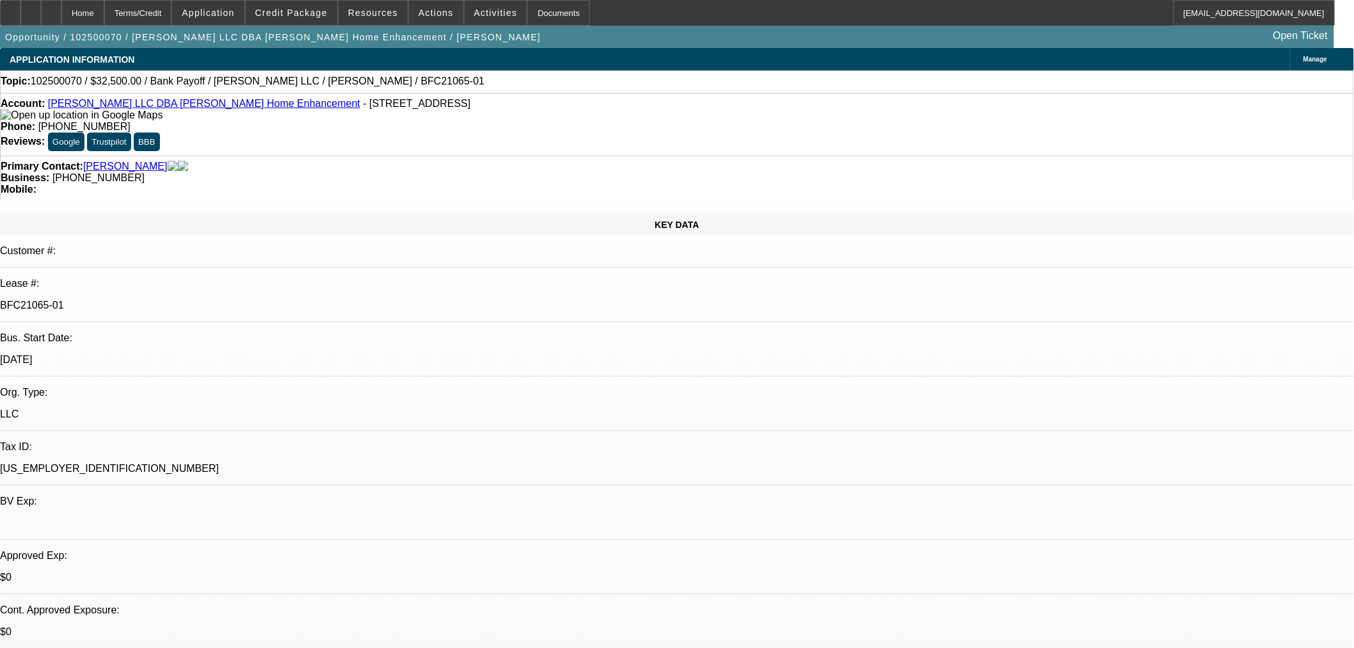
select select "0"
select select "3"
select select "0"
select select "6"
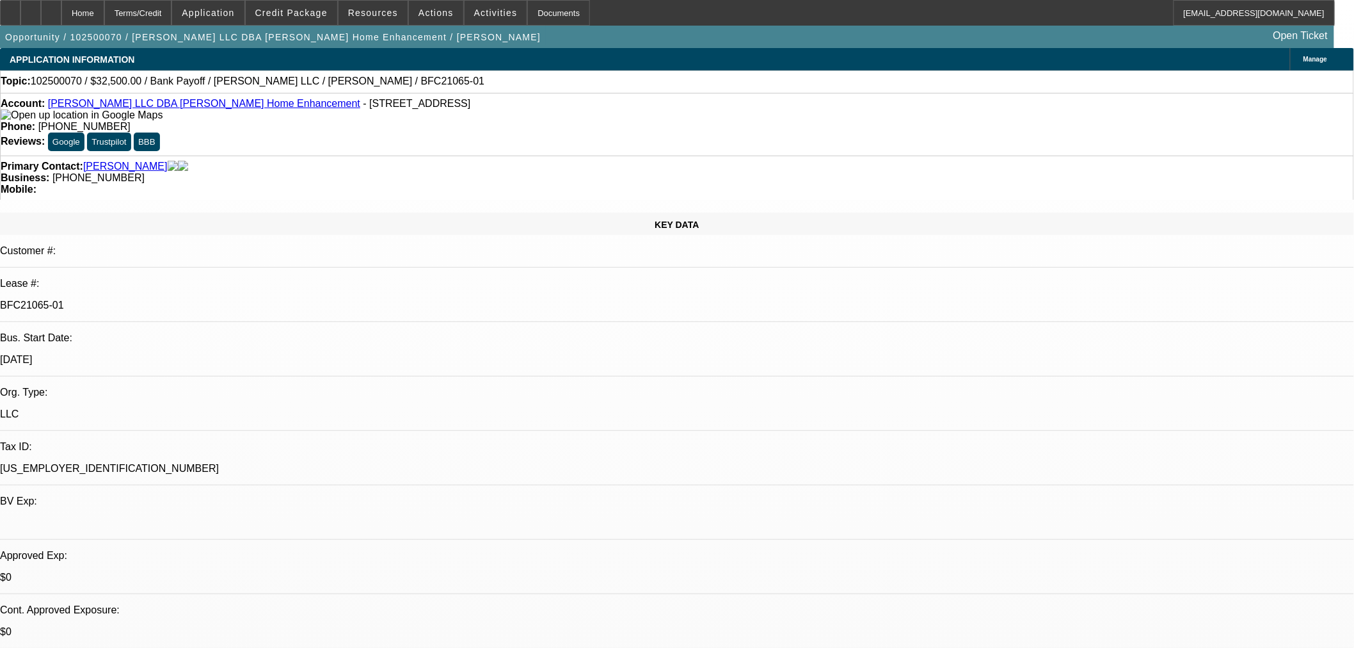
select select "0"
select select "6"
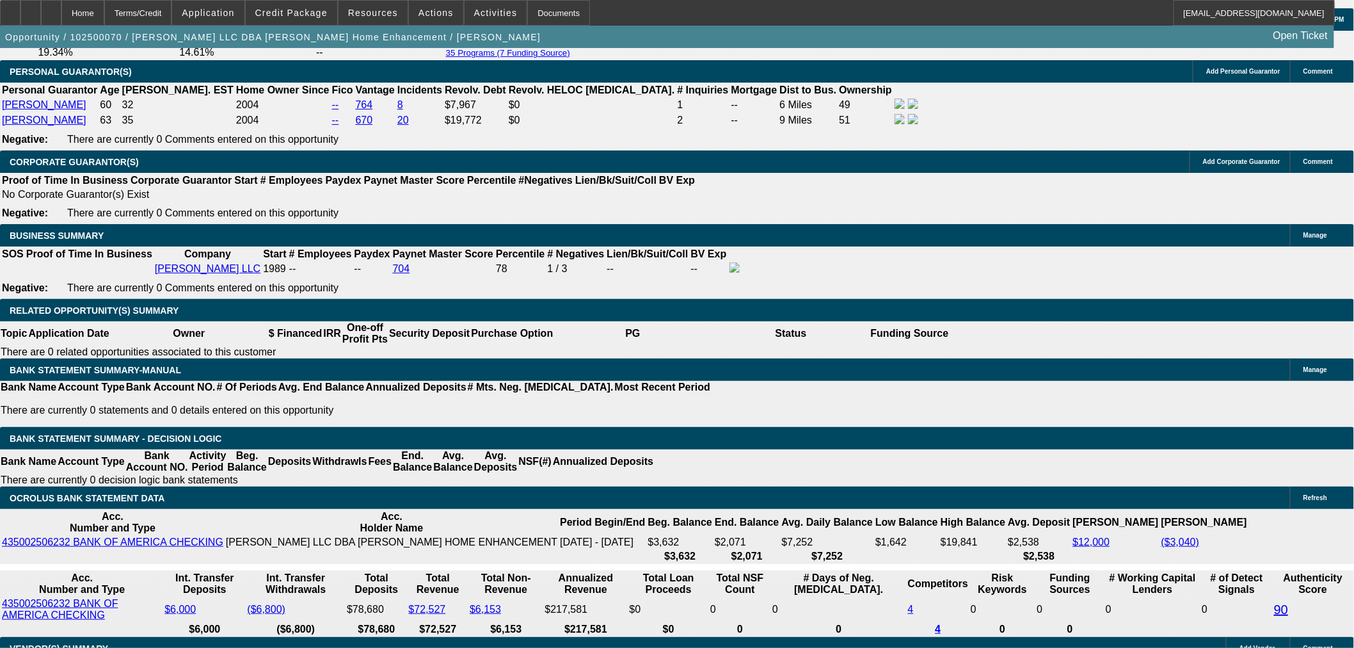
scroll to position [1882, 0]
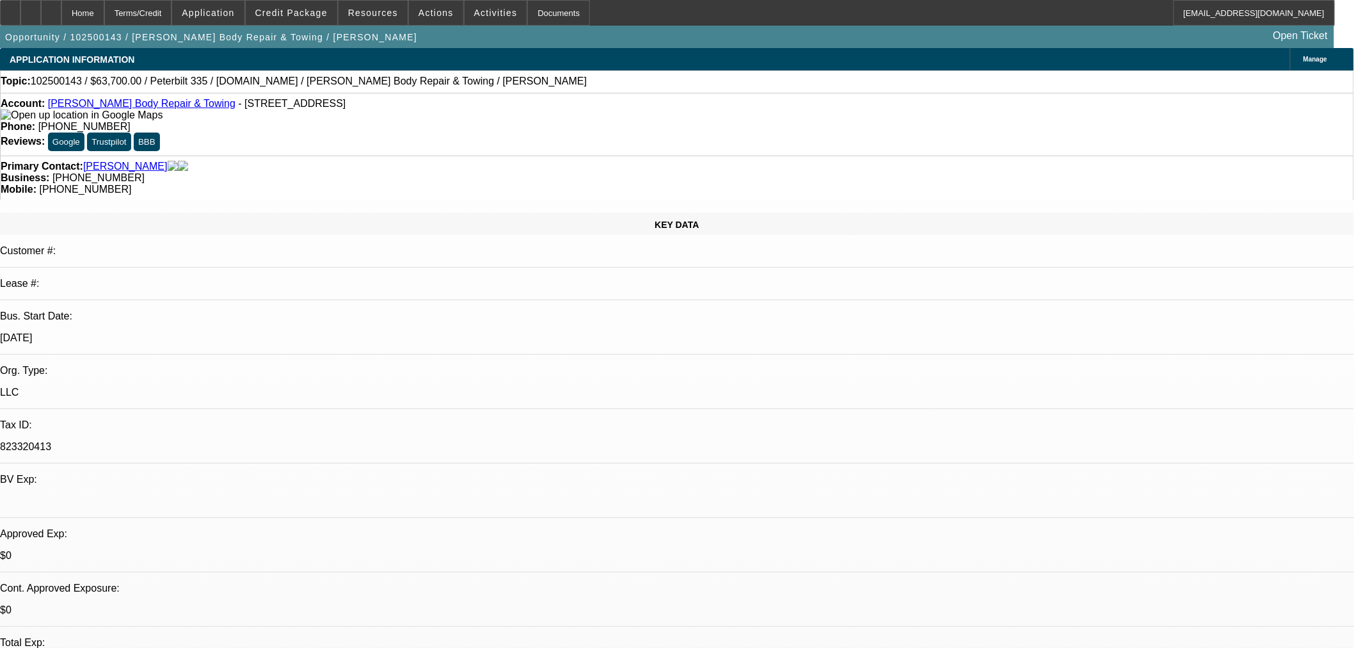
select select "0"
select select "2"
select select "0.1"
select select "4"
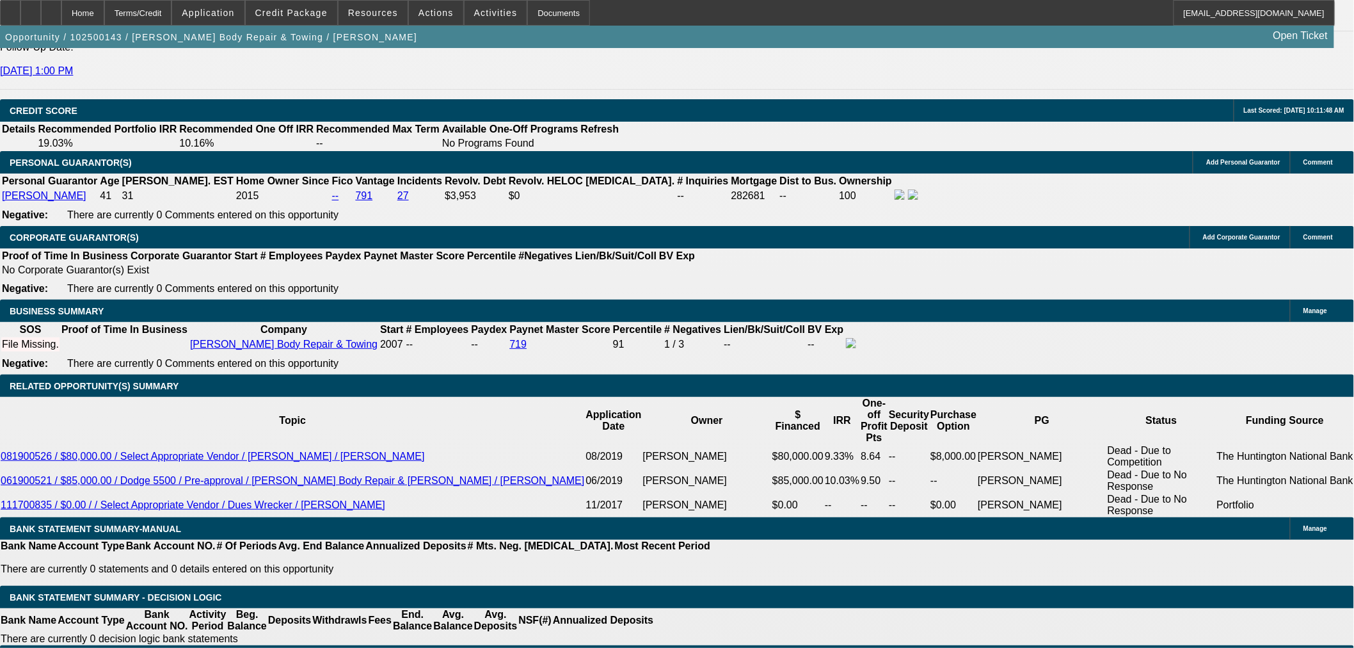
scroll to position [1635, 0]
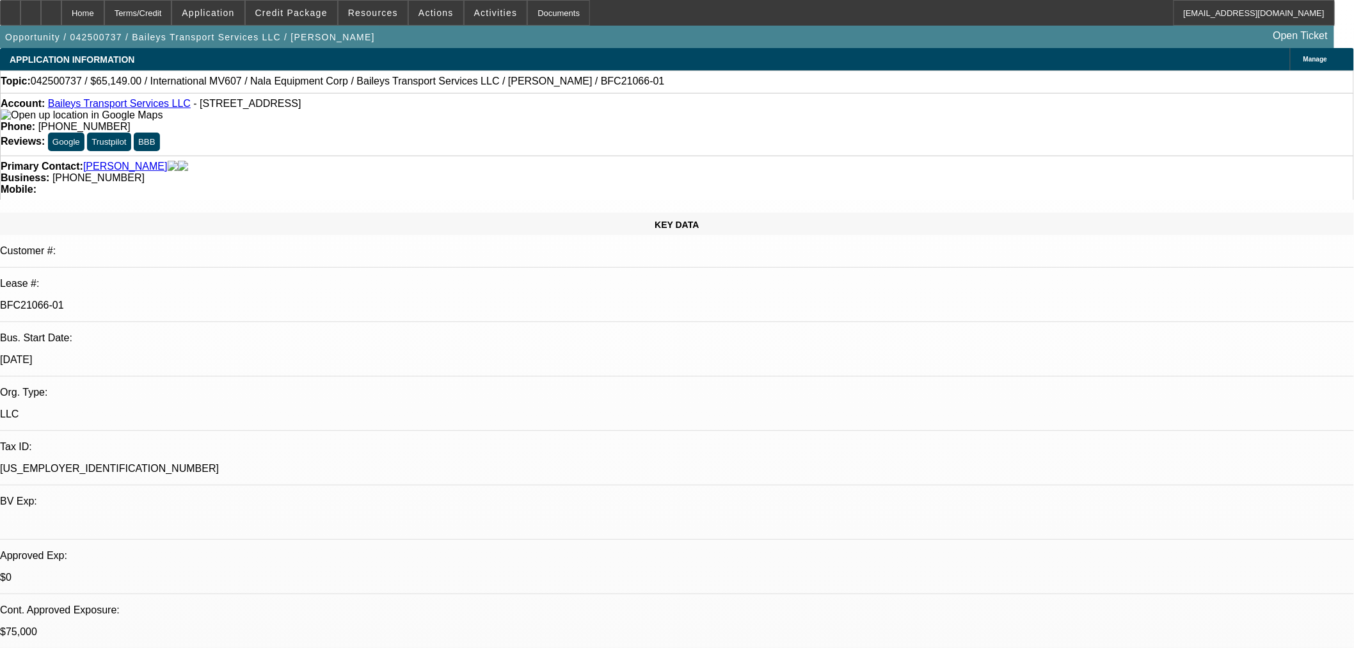
select select "0"
select select "2"
select select "0"
select select "6"
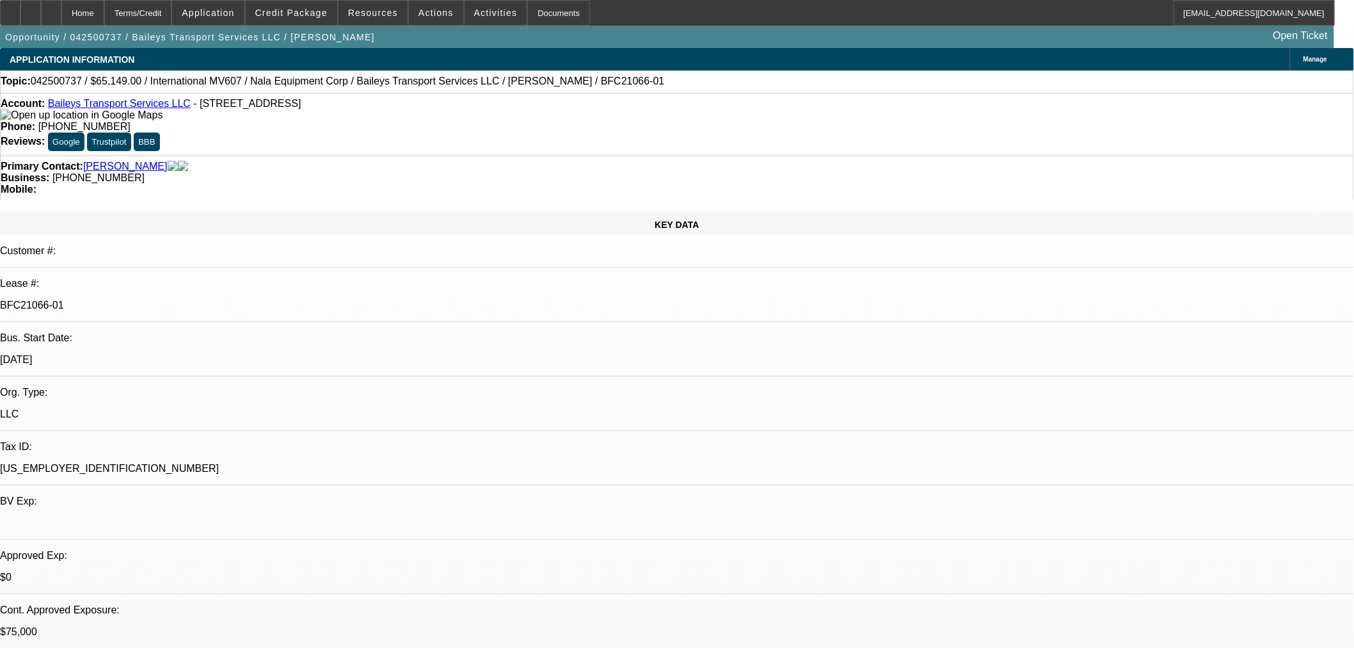
select select "0"
select select "2"
select select "0"
select select "6"
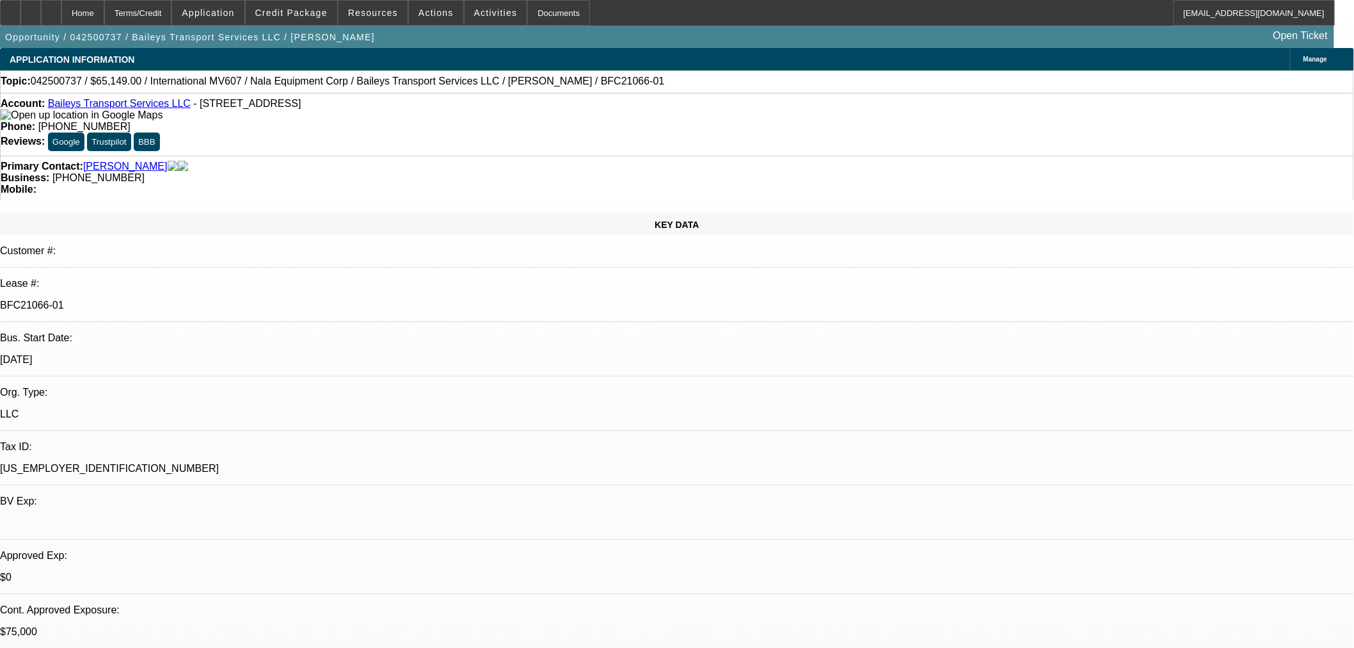
select select "0"
select select "2"
select select "0"
select select "6"
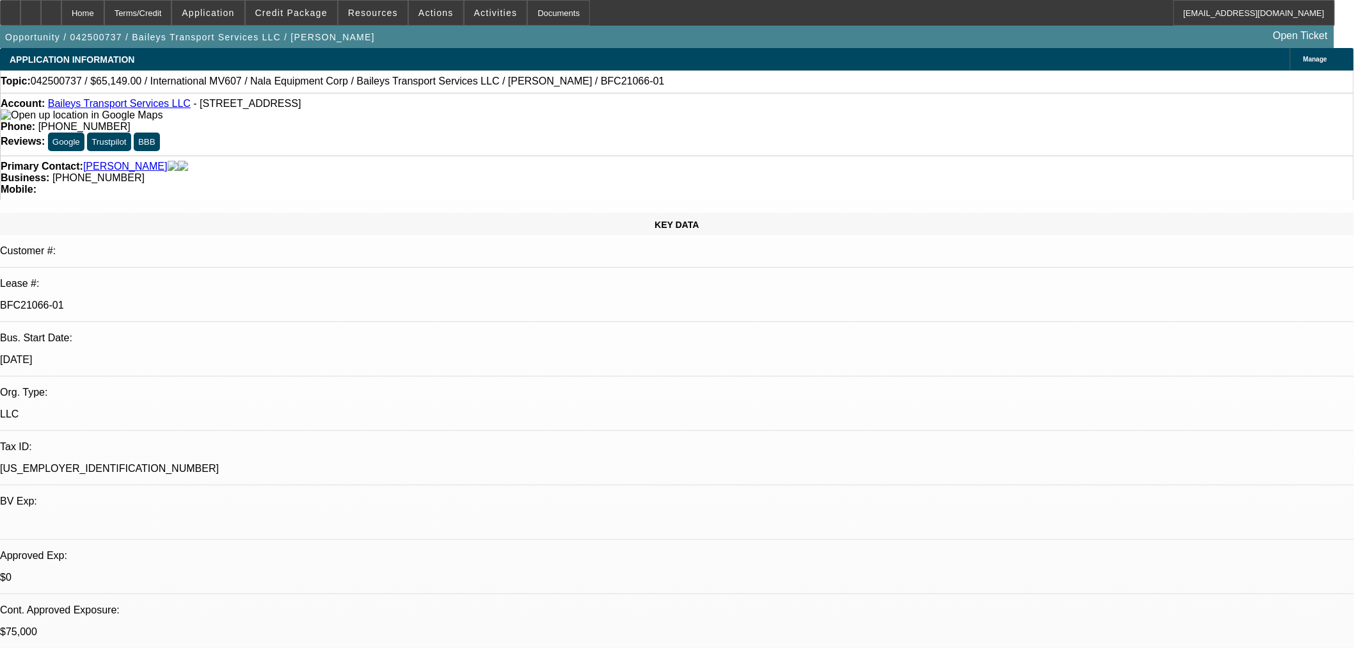
select select "0"
select select "2"
select select "0"
select select "6"
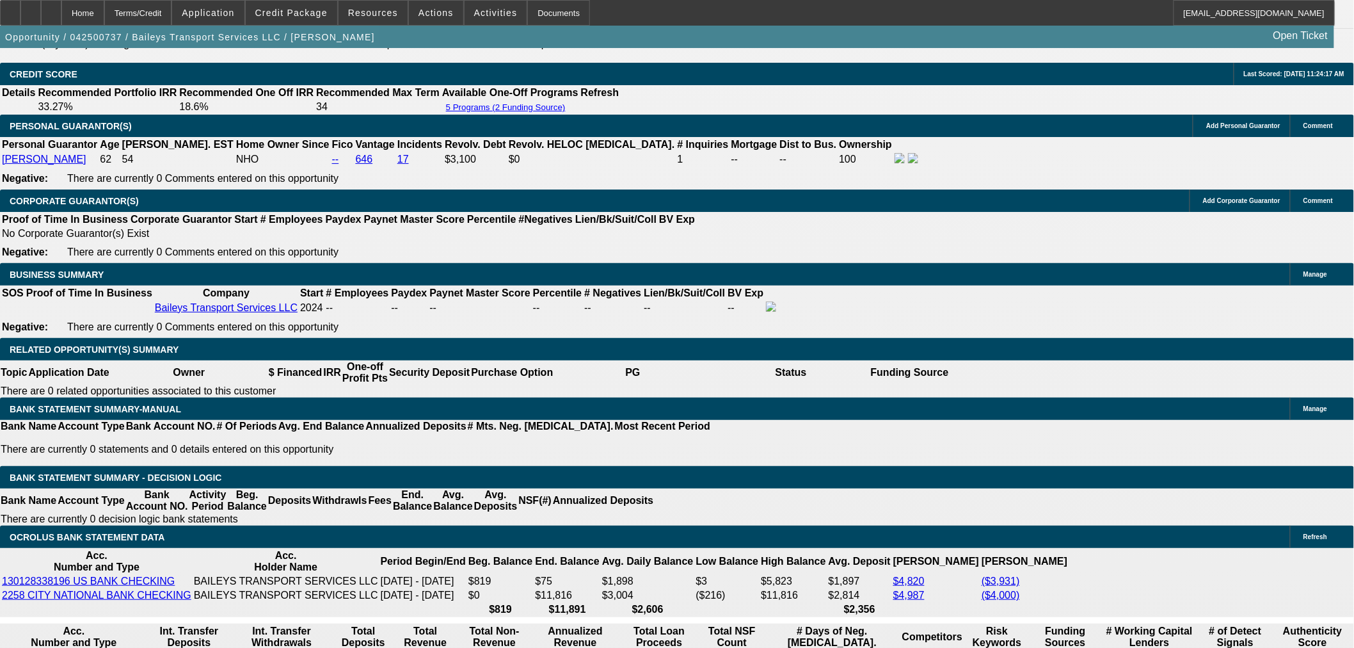
scroll to position [1849, 0]
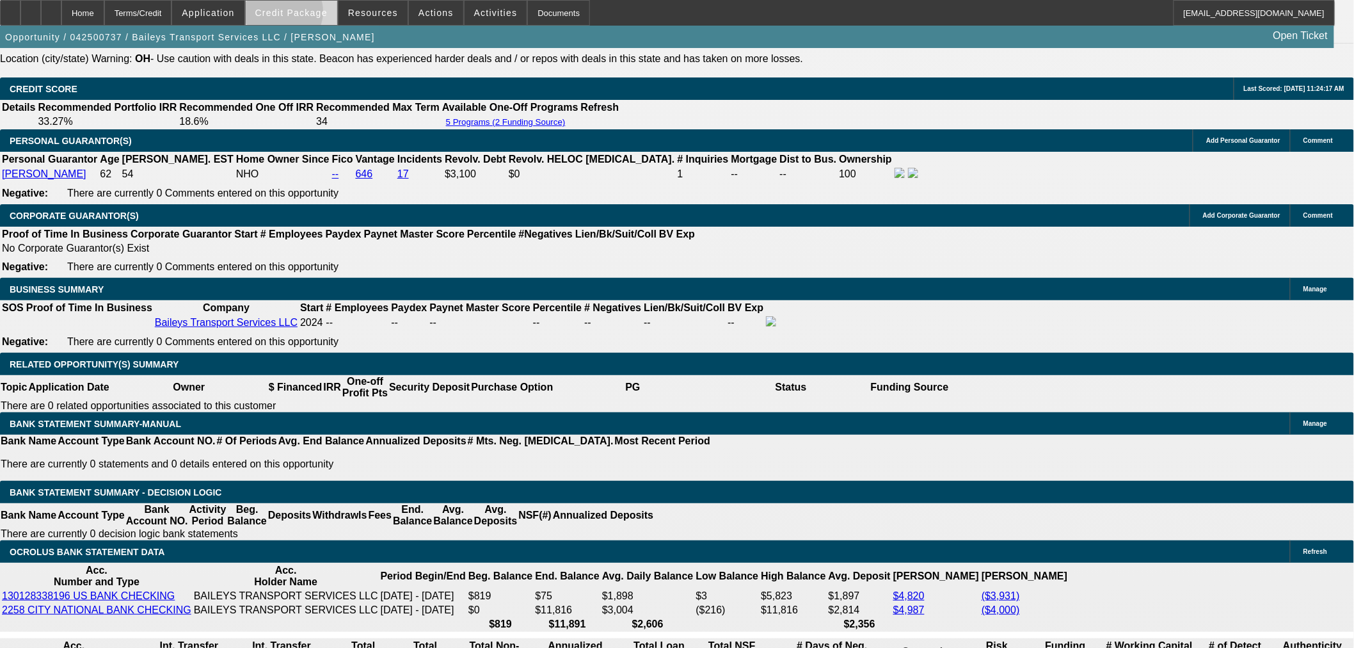
click at [302, 15] on span "Credit Package" at bounding box center [291, 13] width 72 height 10
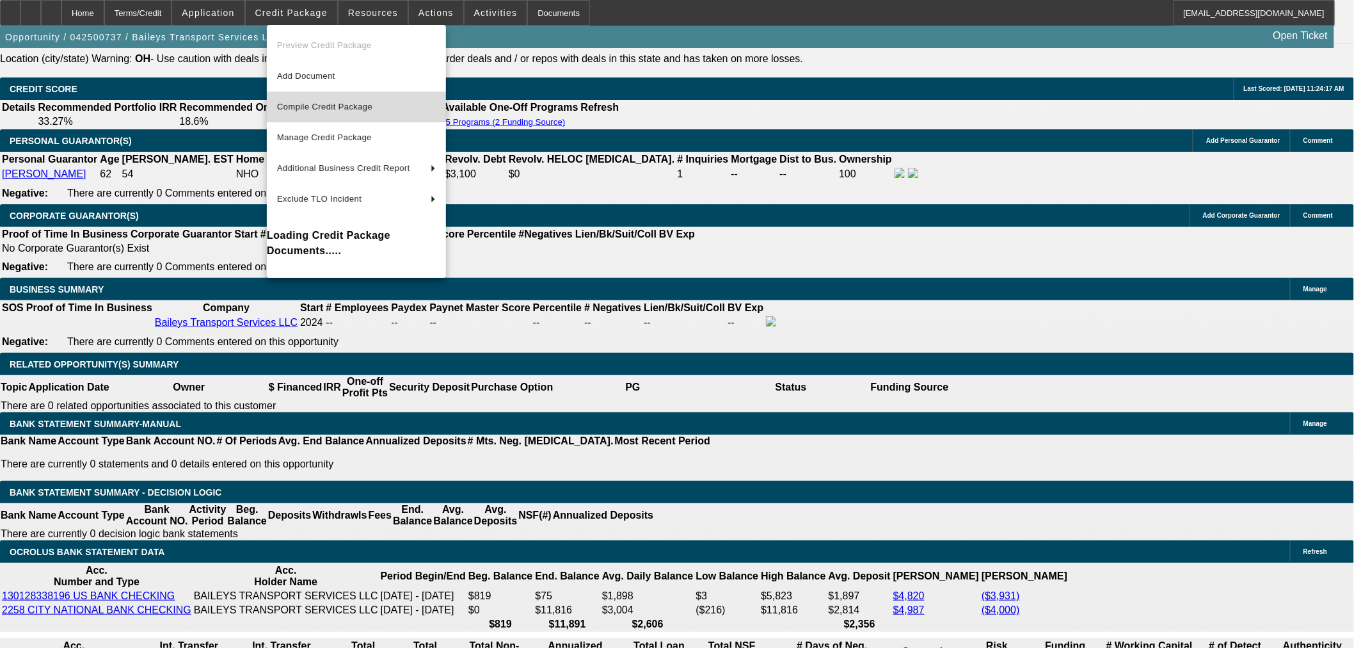
click at [337, 102] on span "Compile Credit Package" at bounding box center [324, 107] width 95 height 10
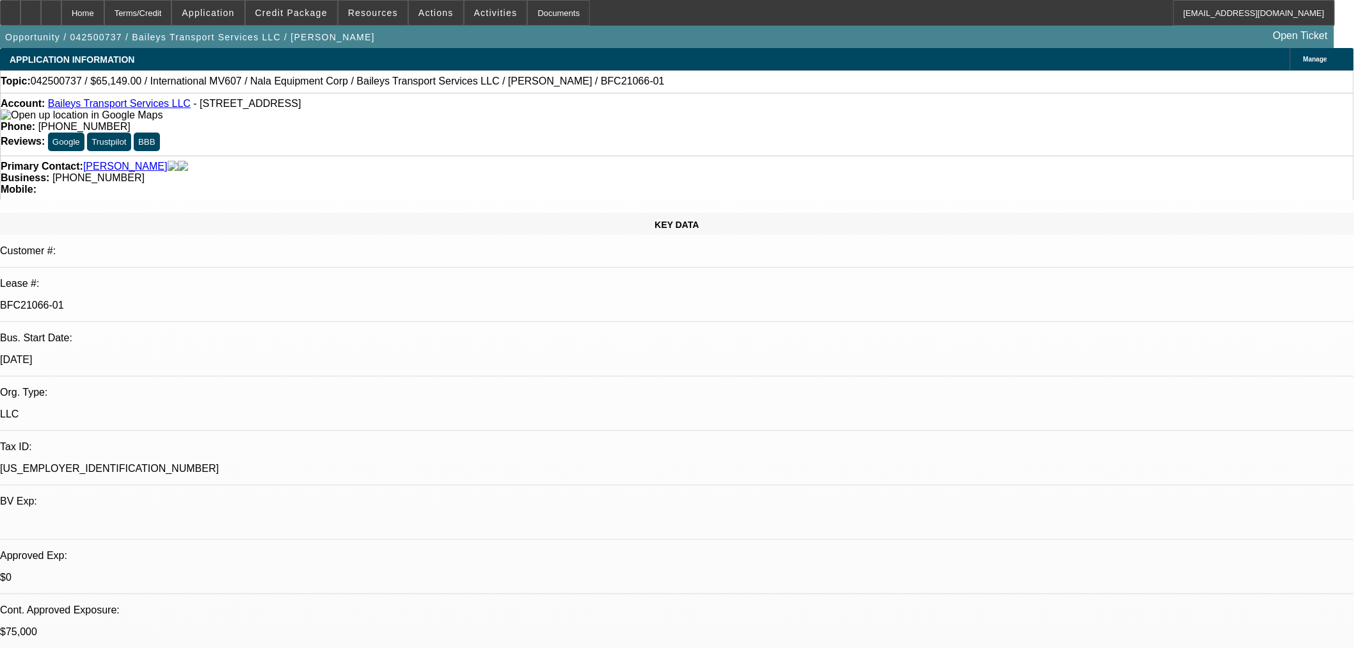
select select "0"
select select "2"
select select "0"
select select "6"
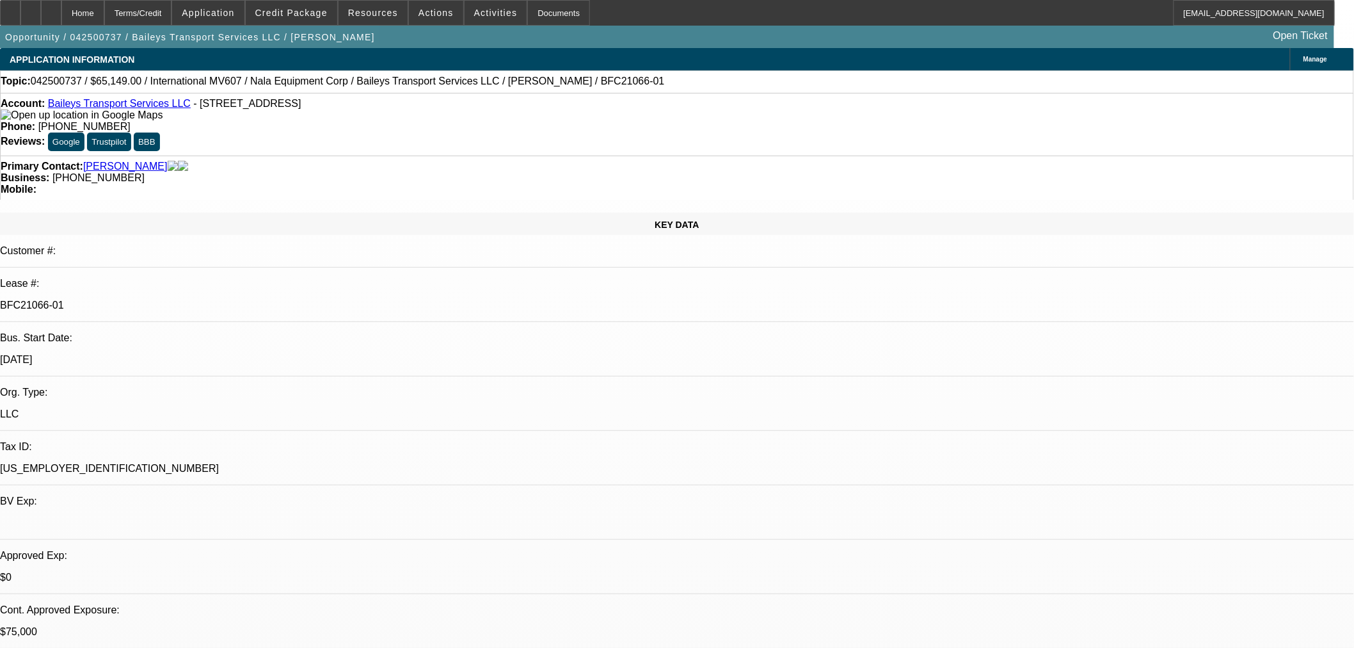
select select "0"
select select "2"
select select "0"
select select "6"
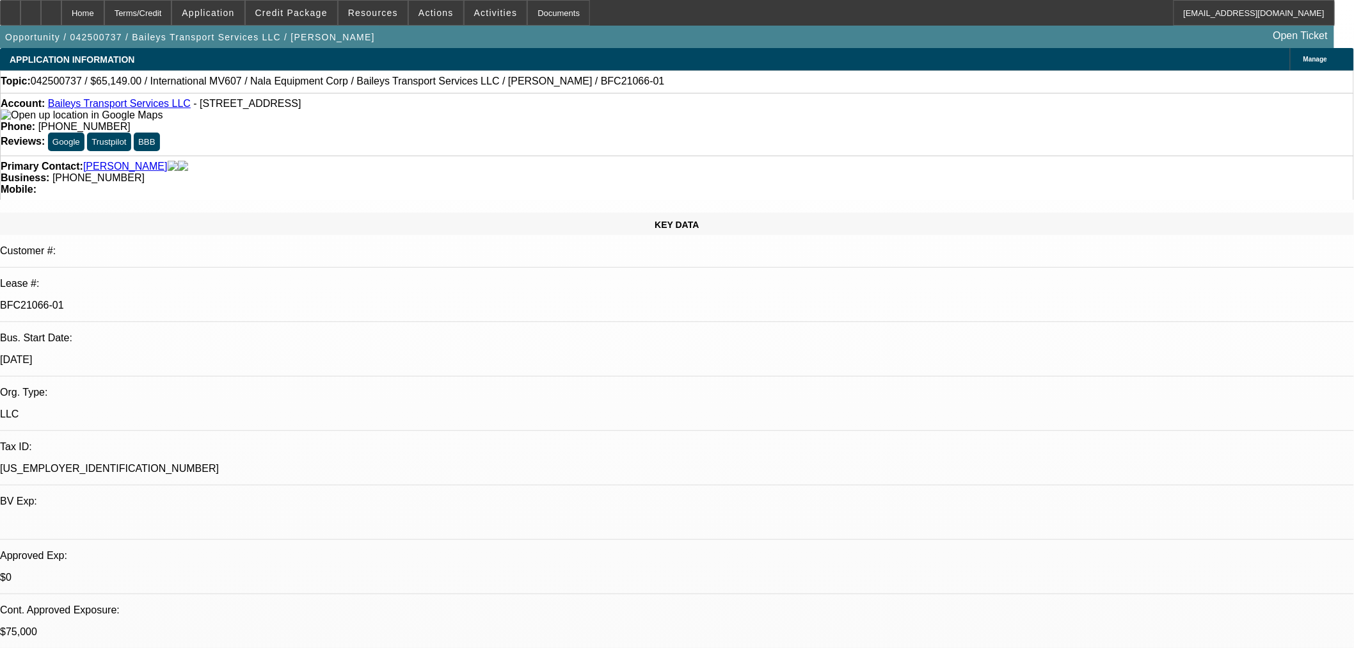
select select "0"
select select "2"
select select "0"
select select "6"
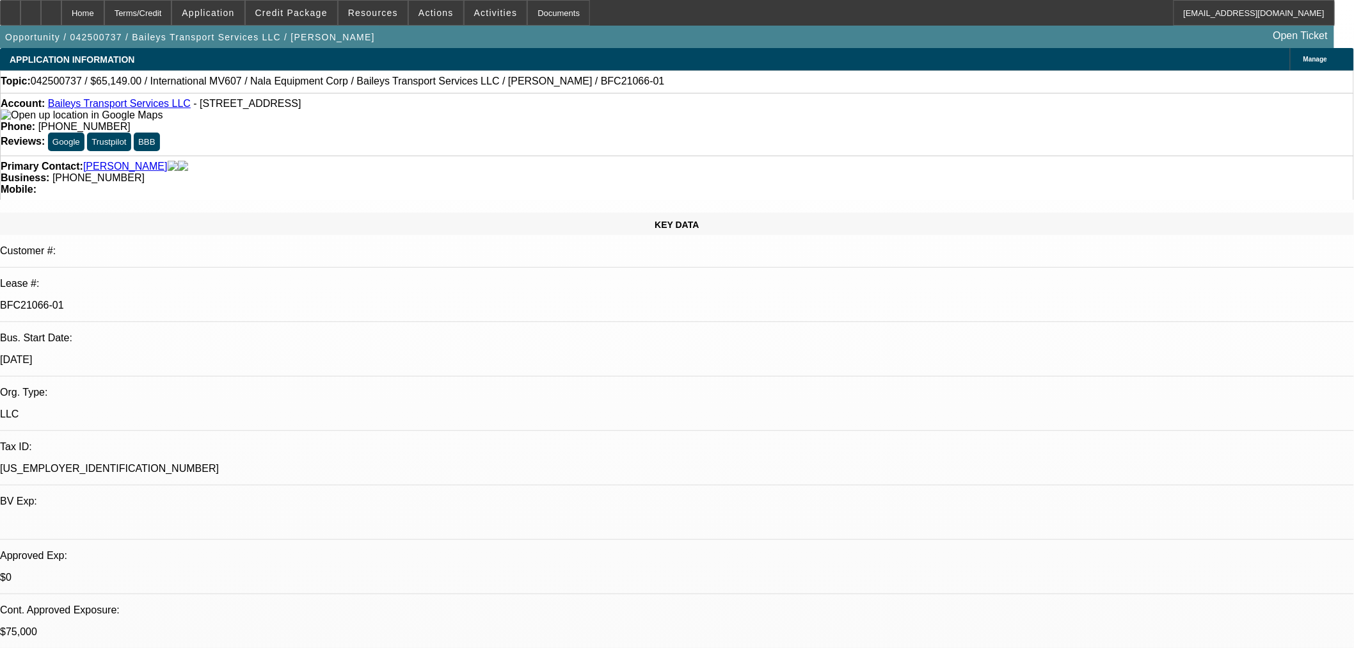
select select "0"
select select "2"
select select "0"
select select "6"
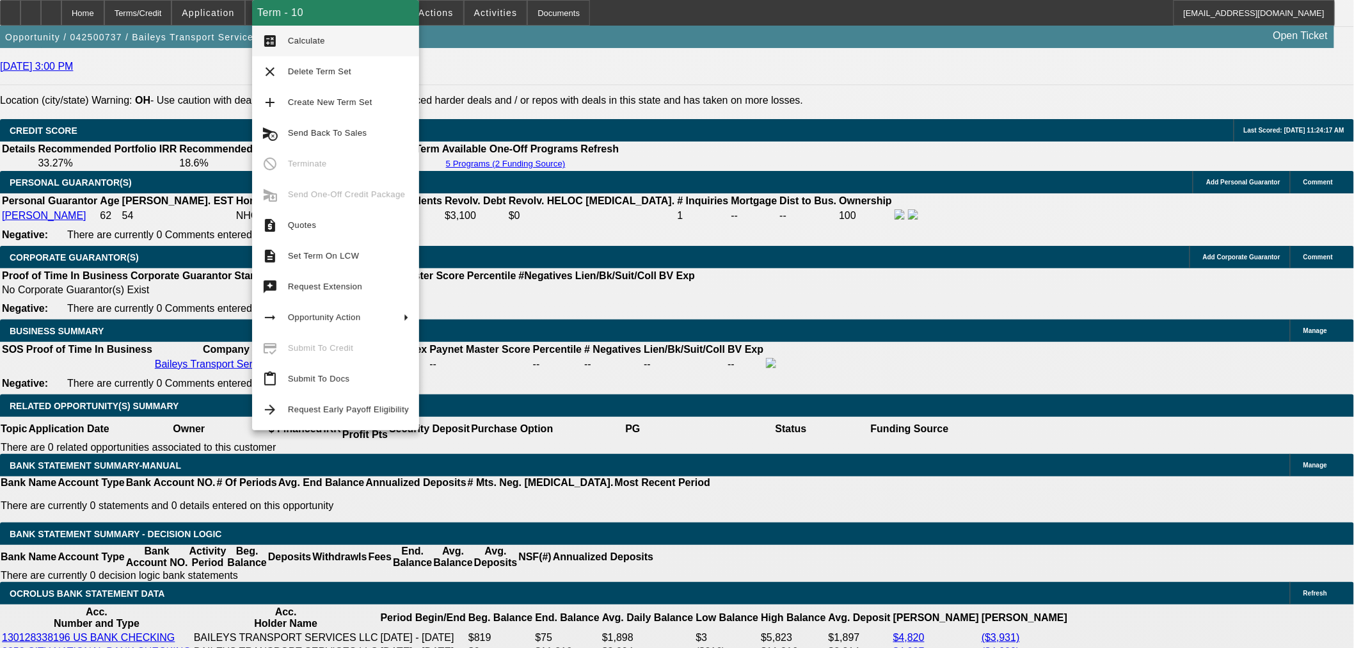
scroll to position [1920, 0]
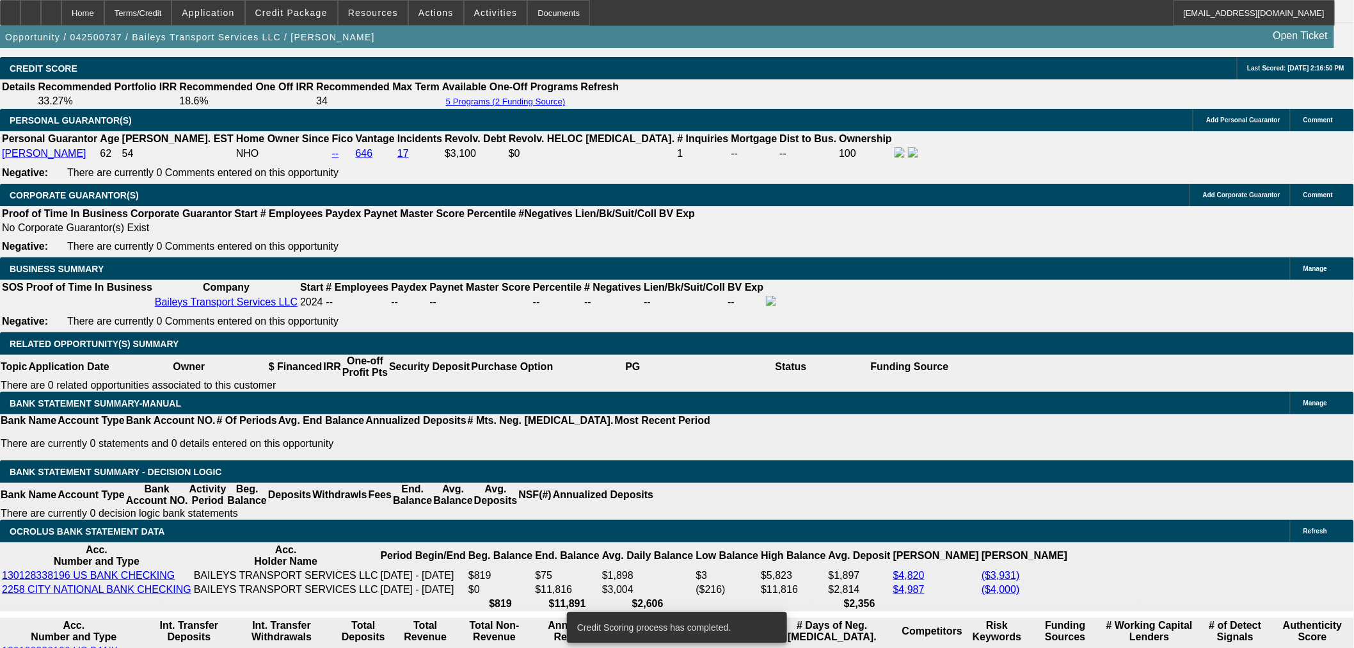
scroll to position [1906, 0]
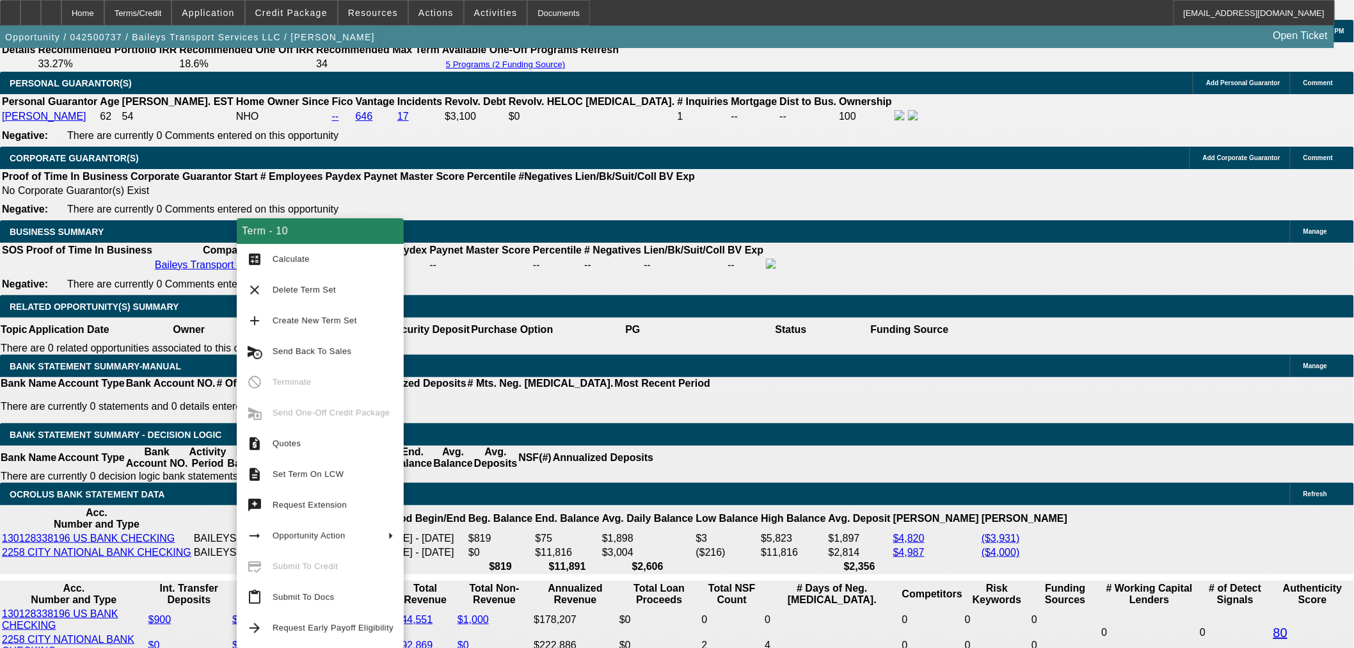
drag, startPoint x: 365, startPoint y: 352, endPoint x: 787, endPoint y: 303, distance: 425.2
click at [800, 305] on body "Home Terms/Credit Application Credit Package Resources Actions Activities Docum…" at bounding box center [677, 596] width 1354 height 5004
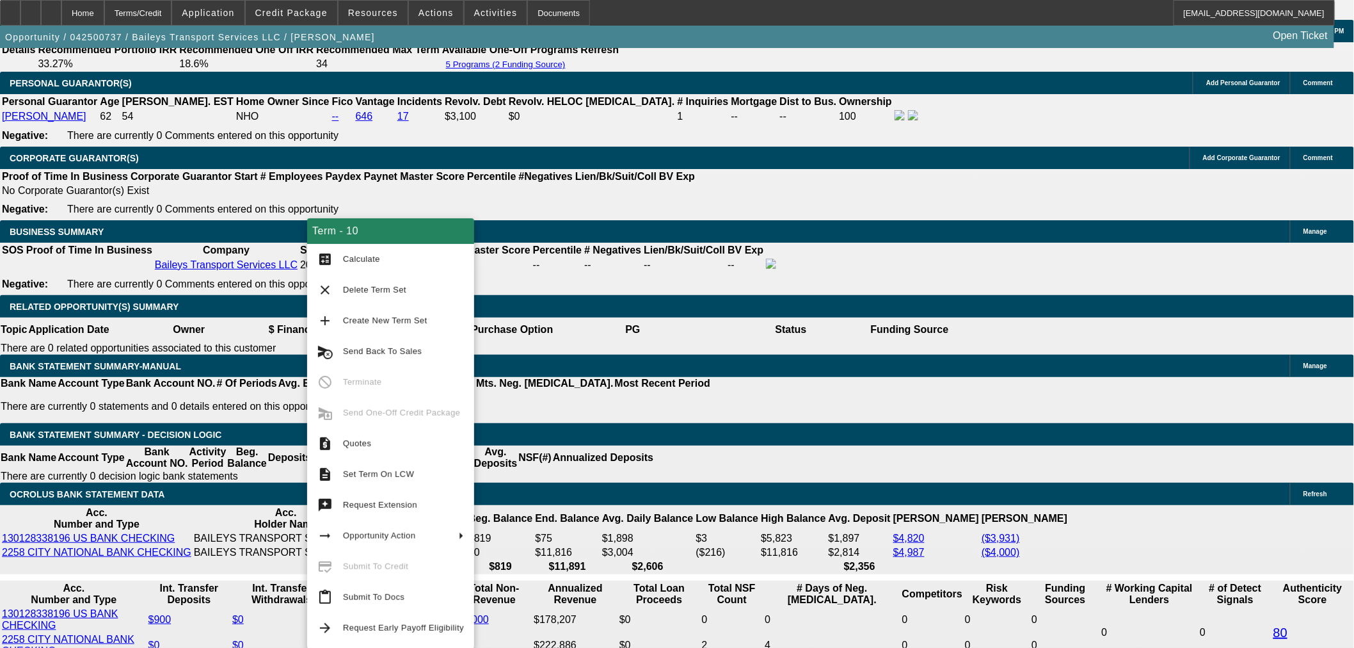
click at [393, 606] on button "content_paste Submit To Docs" at bounding box center [390, 597] width 167 height 31
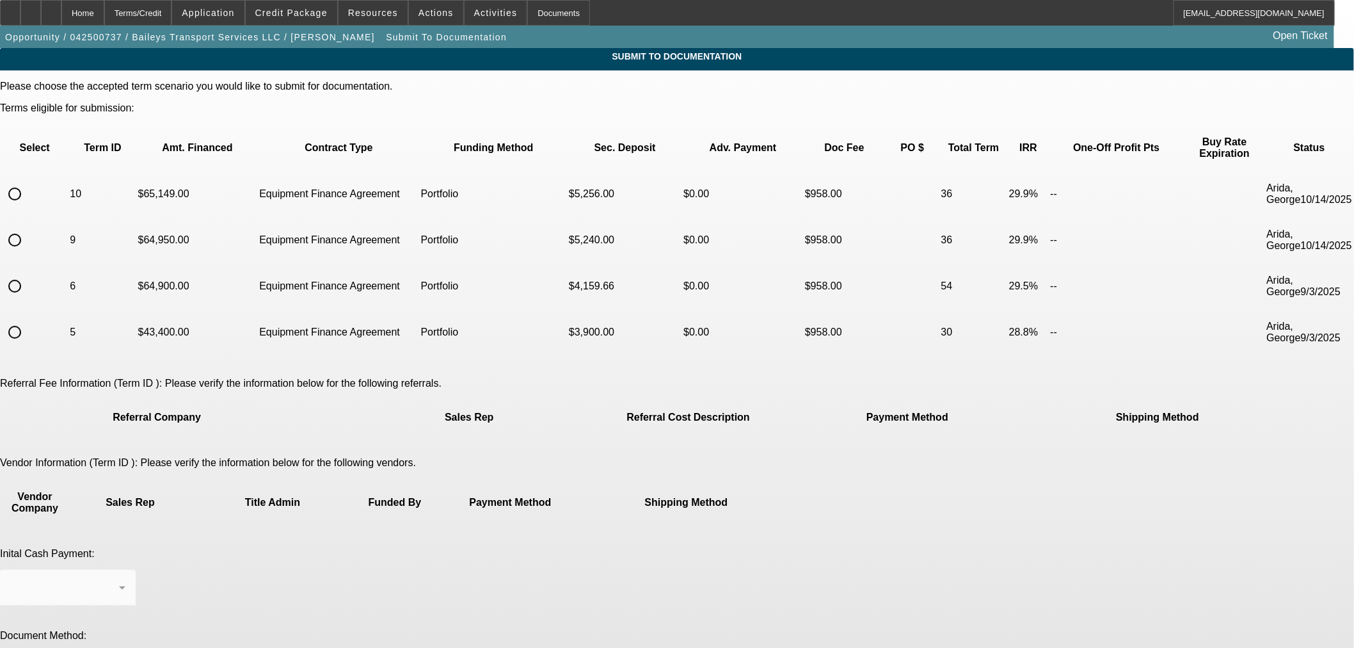
click at [28, 181] on input "radio" at bounding box center [15, 194] width 26 height 26
radio input "true"
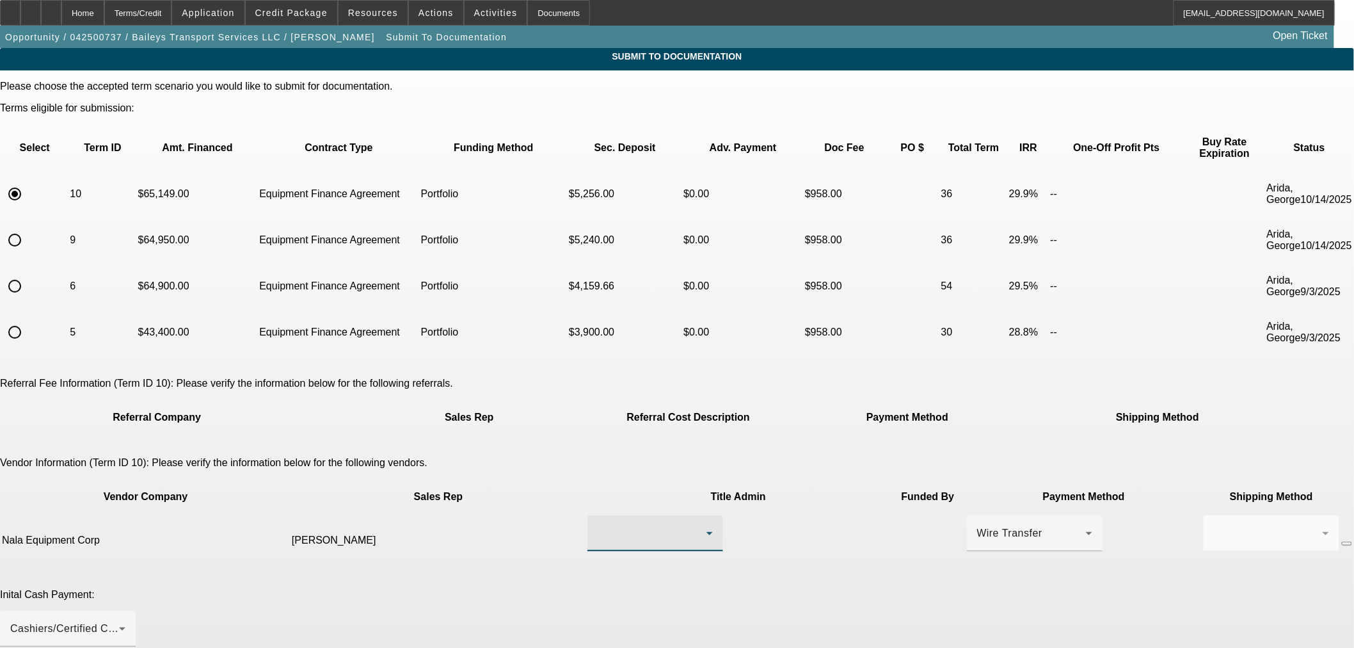
click at [645, 526] on div at bounding box center [652, 533] width 109 height 15
click at [618, 503] on mat-option "[PERSON_NAME]" at bounding box center [604, 500] width 151 height 31
click at [977, 526] on div "Wire Transfer" at bounding box center [1031, 533] width 109 height 15
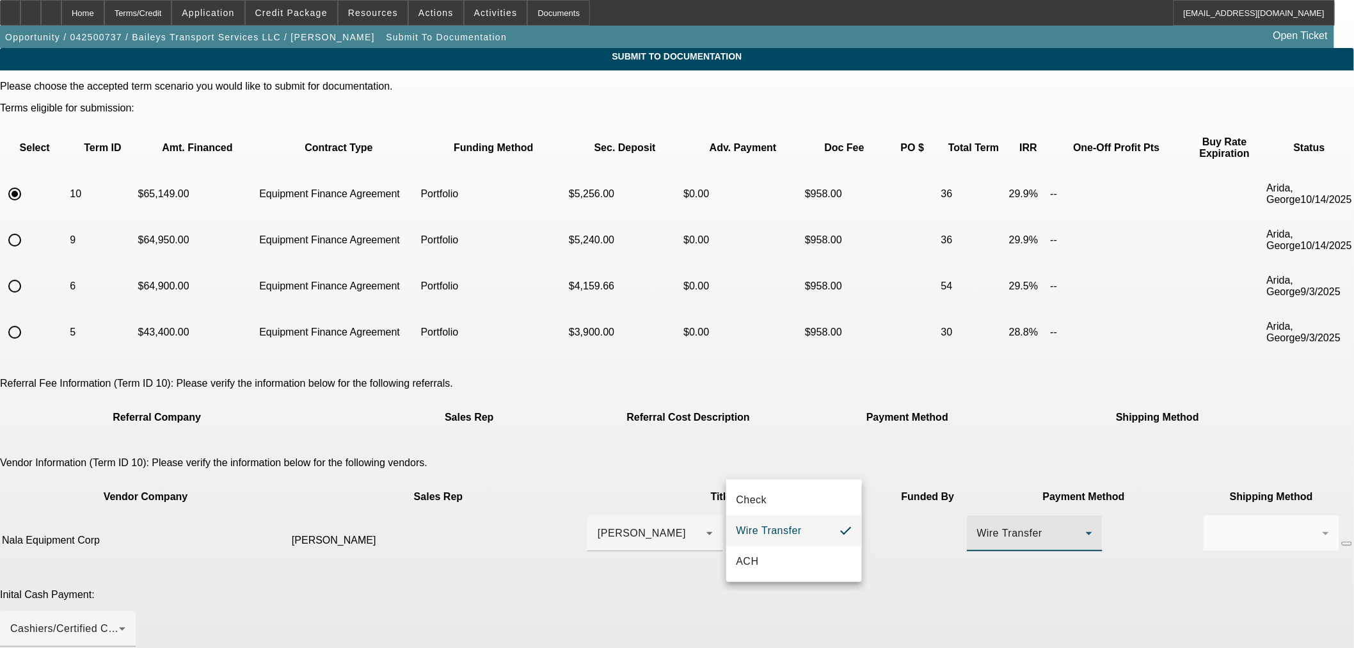
click at [808, 526] on mat-option "Wire Transfer" at bounding box center [794, 530] width 136 height 31
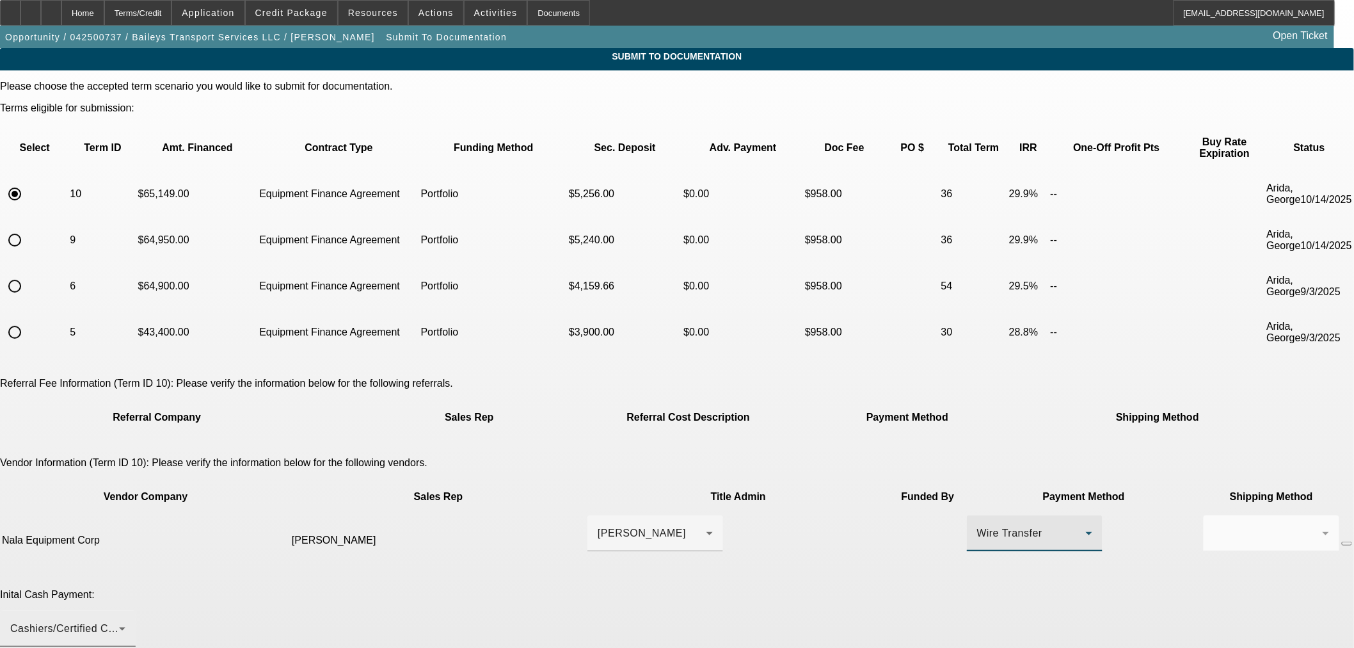
click at [119, 621] on div "Cashiers/Certified Check" at bounding box center [64, 628] width 109 height 15
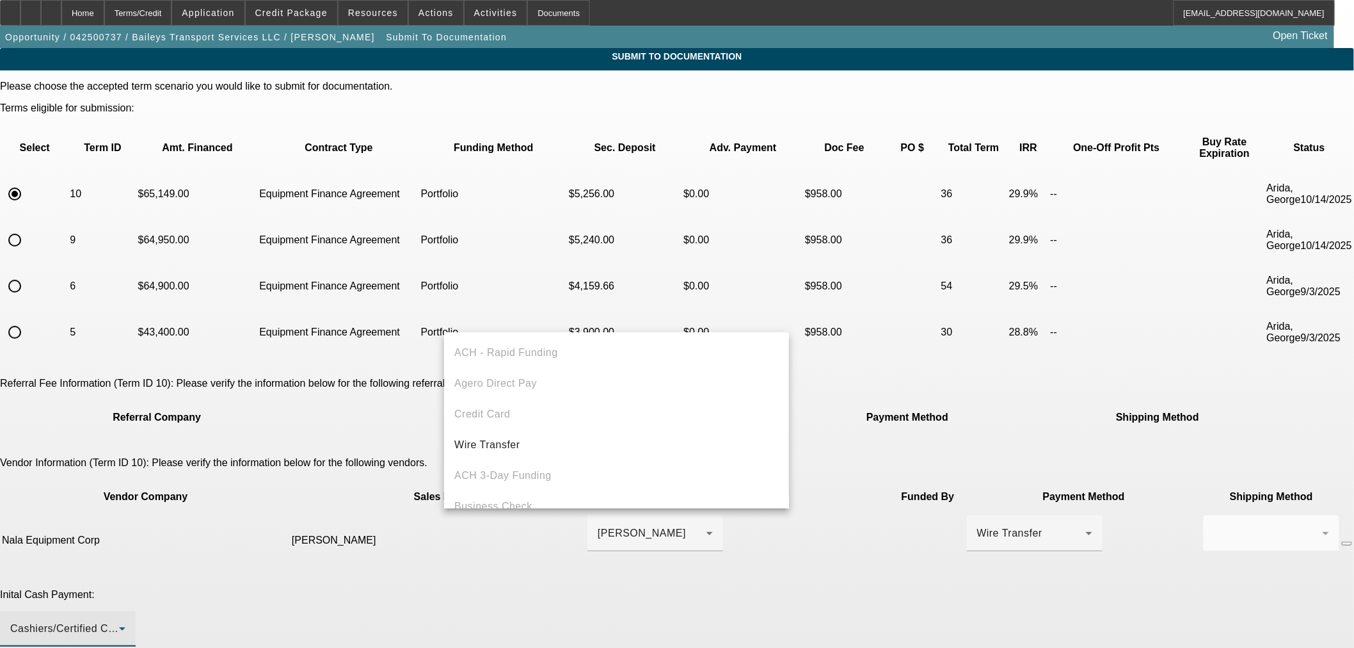
scroll to position [44, 0]
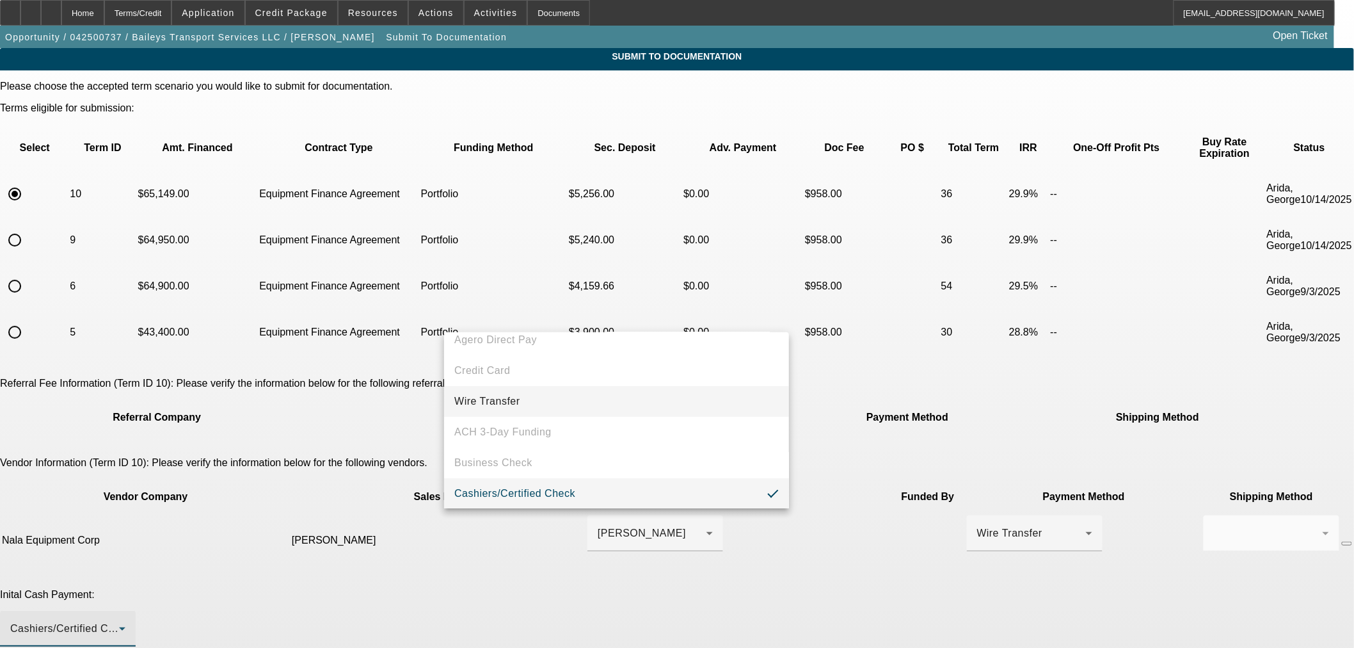
click at [517, 397] on span "Wire Transfer" at bounding box center [487, 401] width 66 height 15
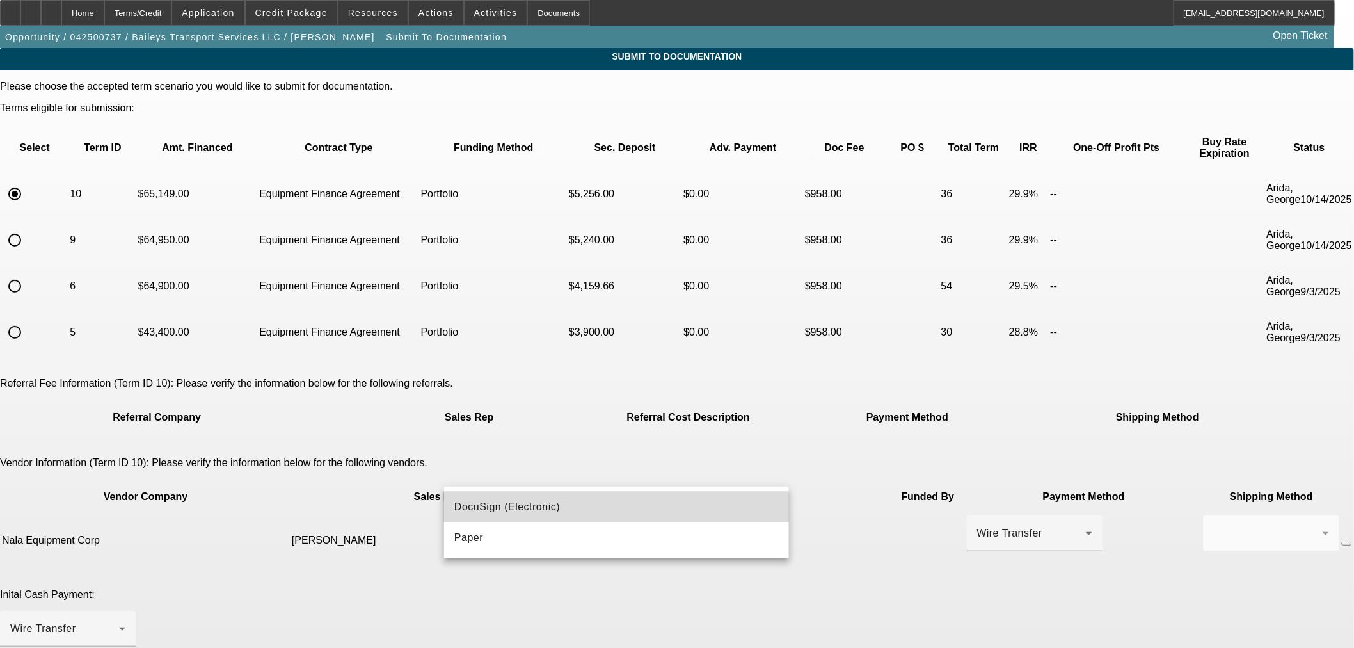
click at [534, 507] on span "DocuSign (Electronic)" at bounding box center [507, 506] width 106 height 15
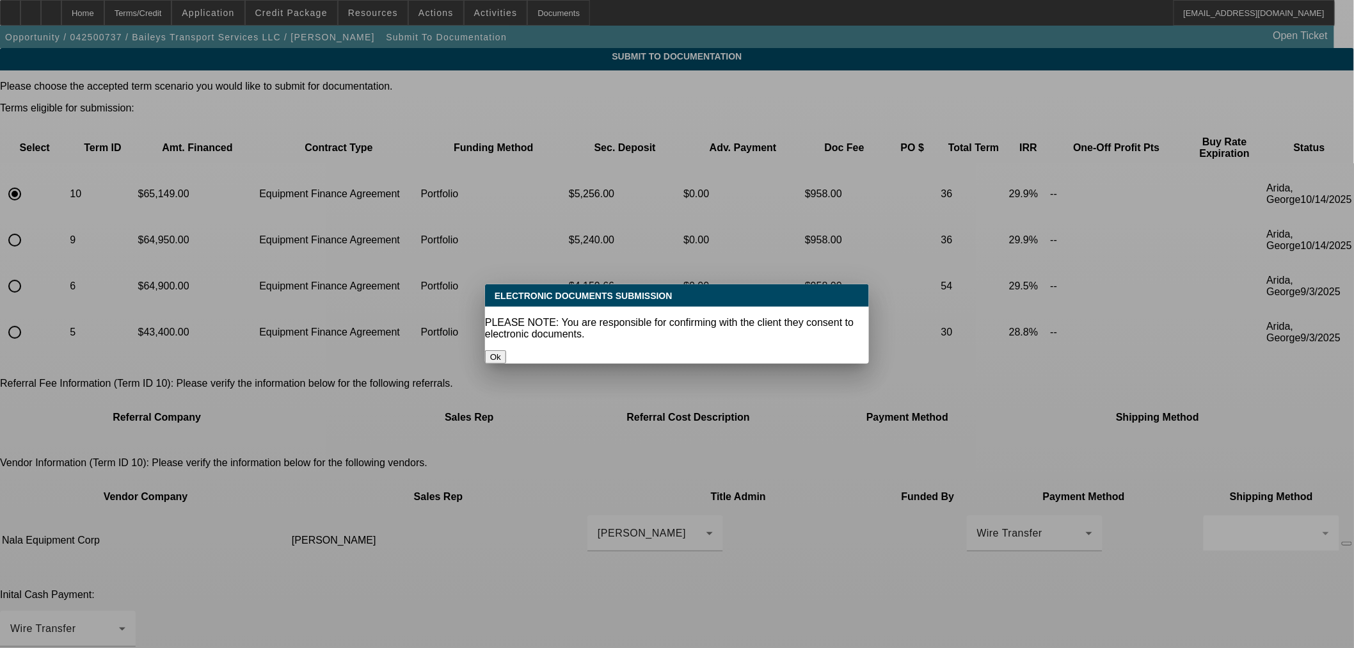
click at [506, 350] on button "Ok" at bounding box center [495, 356] width 21 height 13
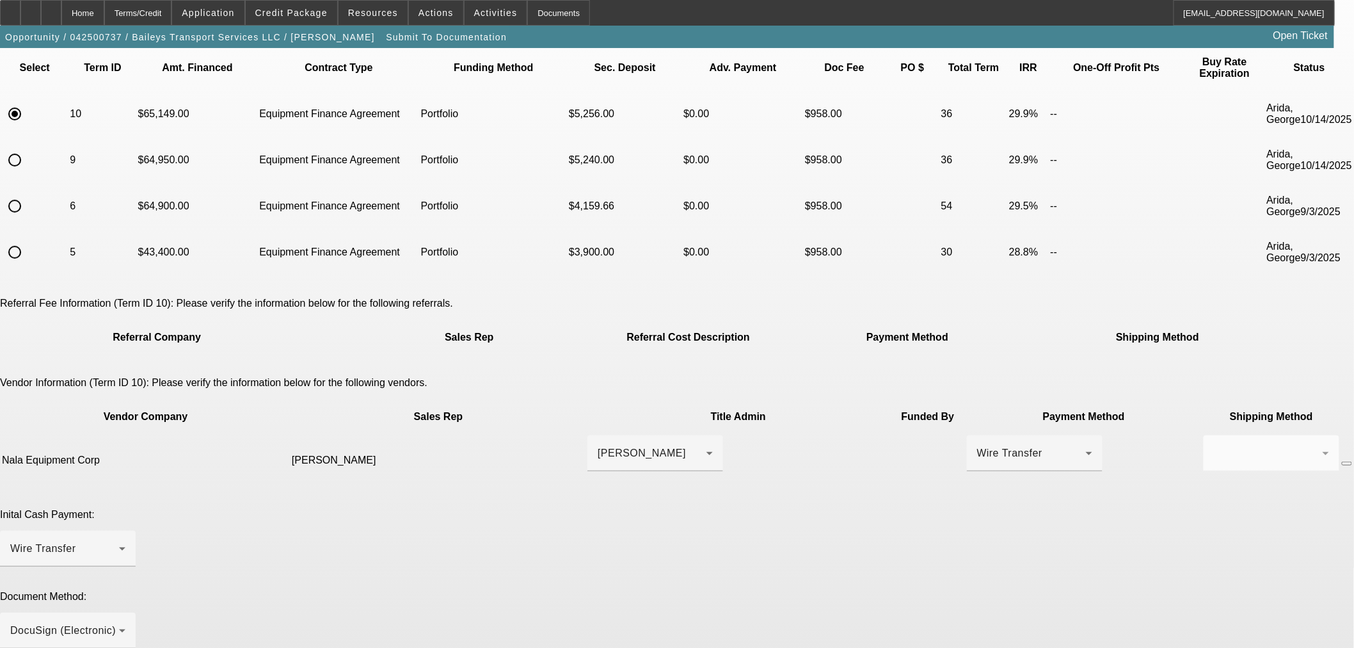
scroll to position [227, 0]
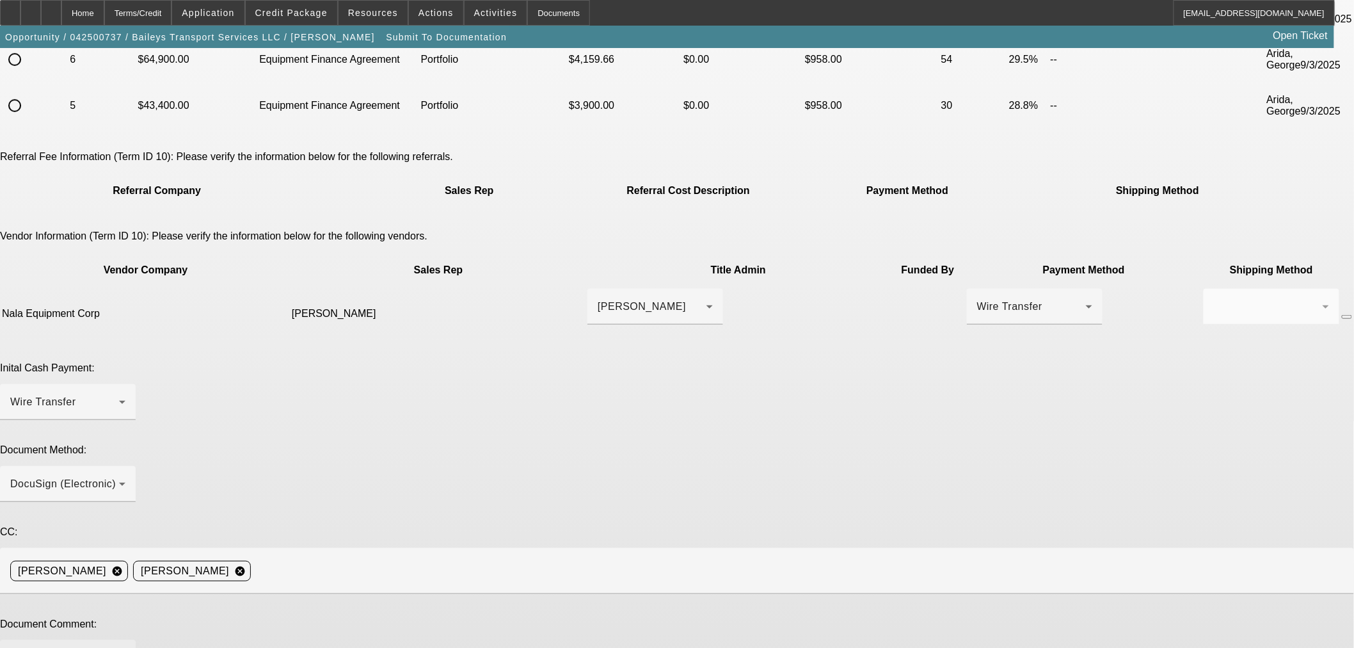
paste textarea "Submitting for Documentation. PG is [PERSON_NAME], [EMAIL_ADDRESS][DOMAIN_NAME]…"
type textarea "Submitting for Documentation. PG is [PERSON_NAME], [EMAIL_ADDRESS][DOMAIN_NAME]…"
type textarea "A"
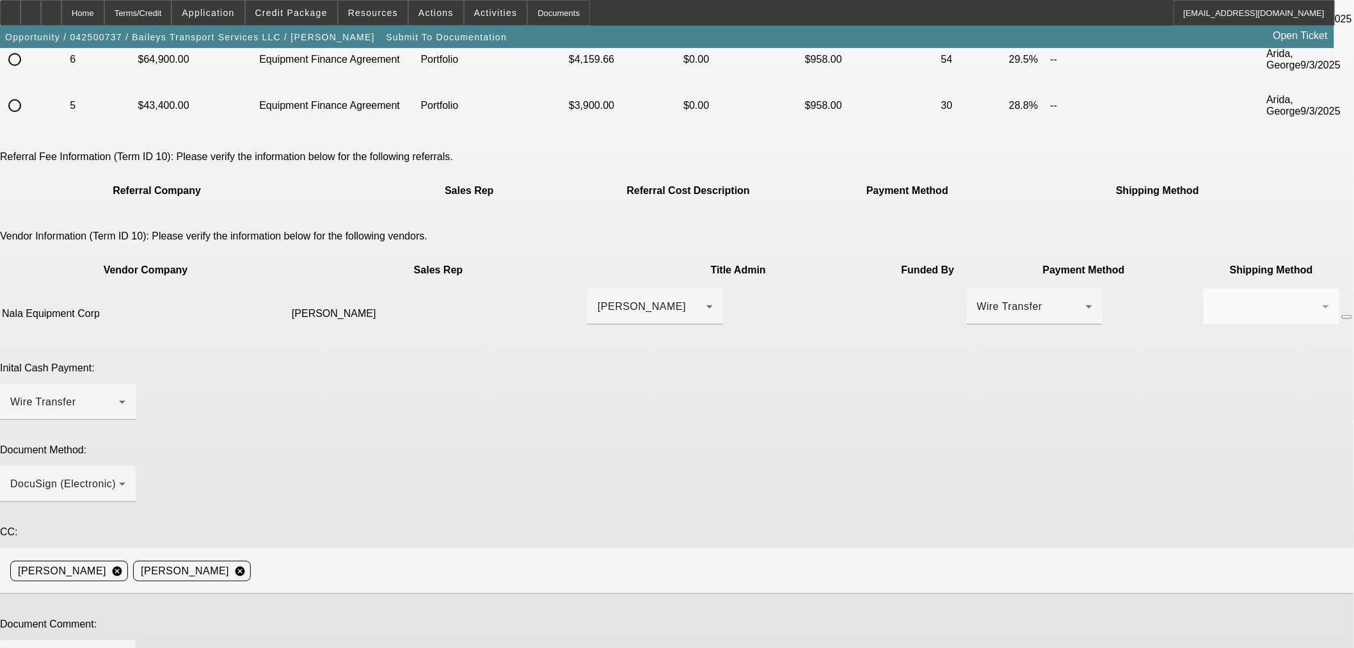
type textarea "C"
drag, startPoint x: 1018, startPoint y: 472, endPoint x: 1022, endPoint y: 520, distance: 48.2
type textarea "Dealer added $199 fee"
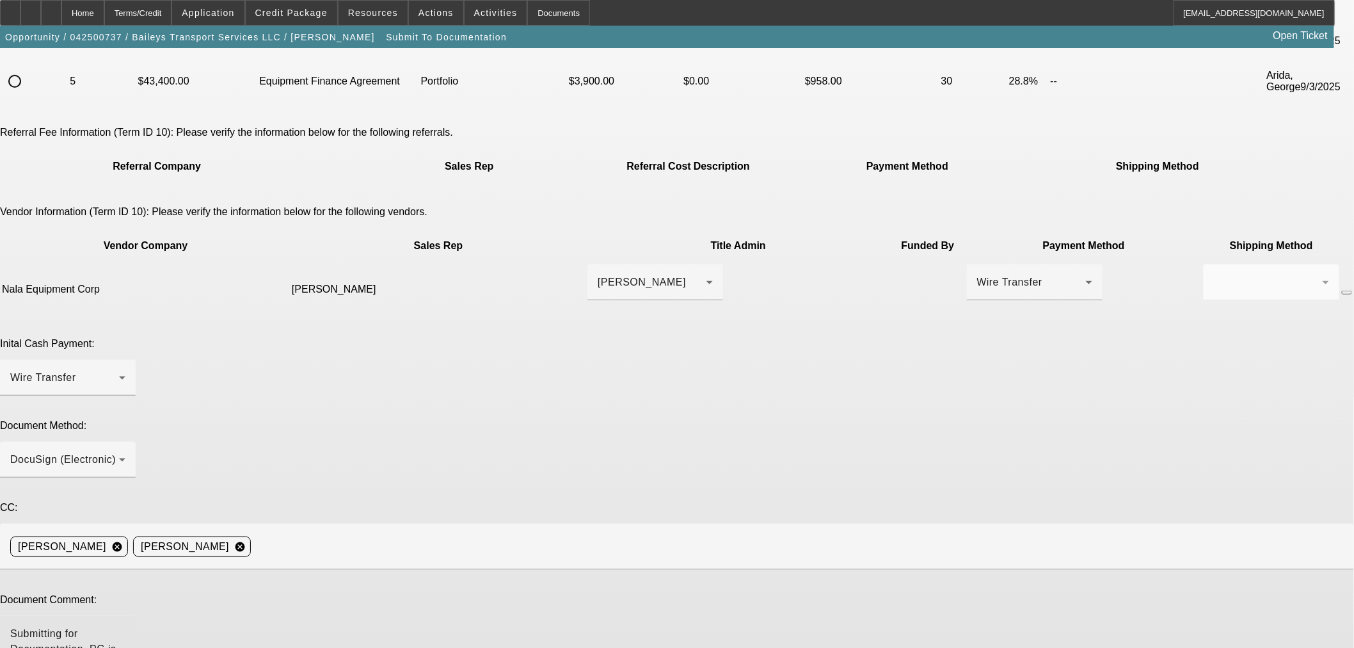
scroll to position [274, 0]
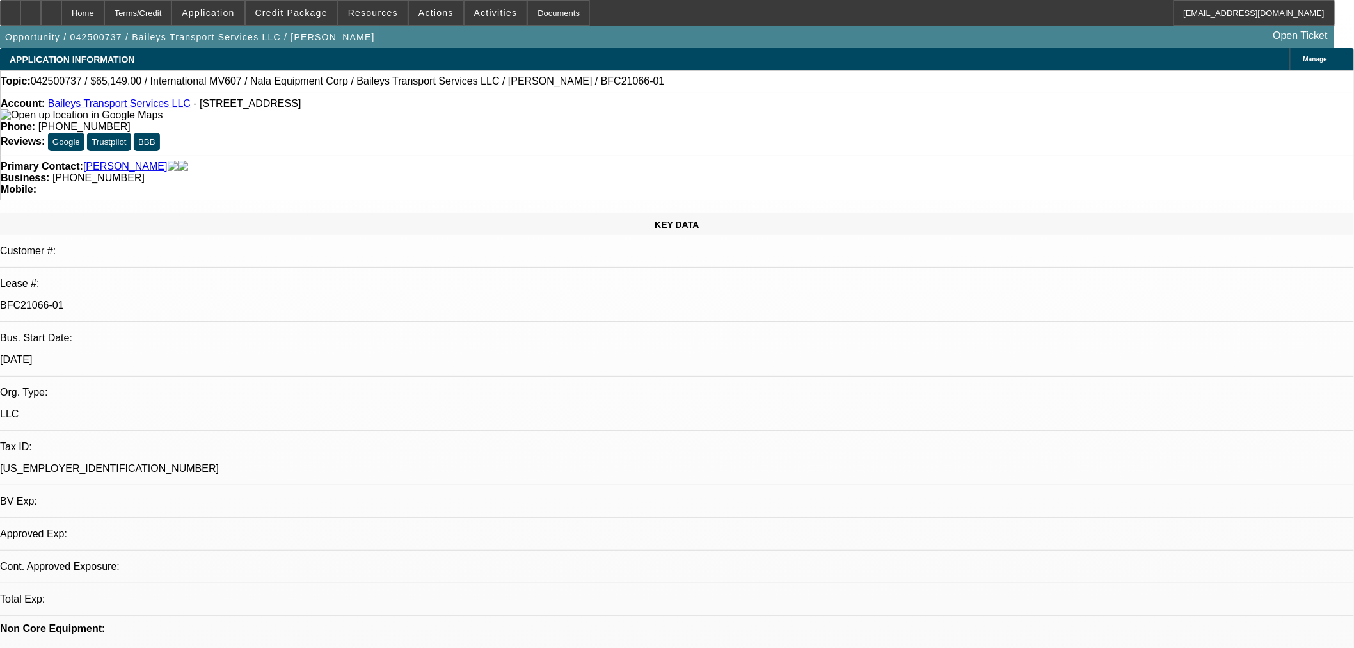
select select "0"
select select "2"
select select "0"
select select "6"
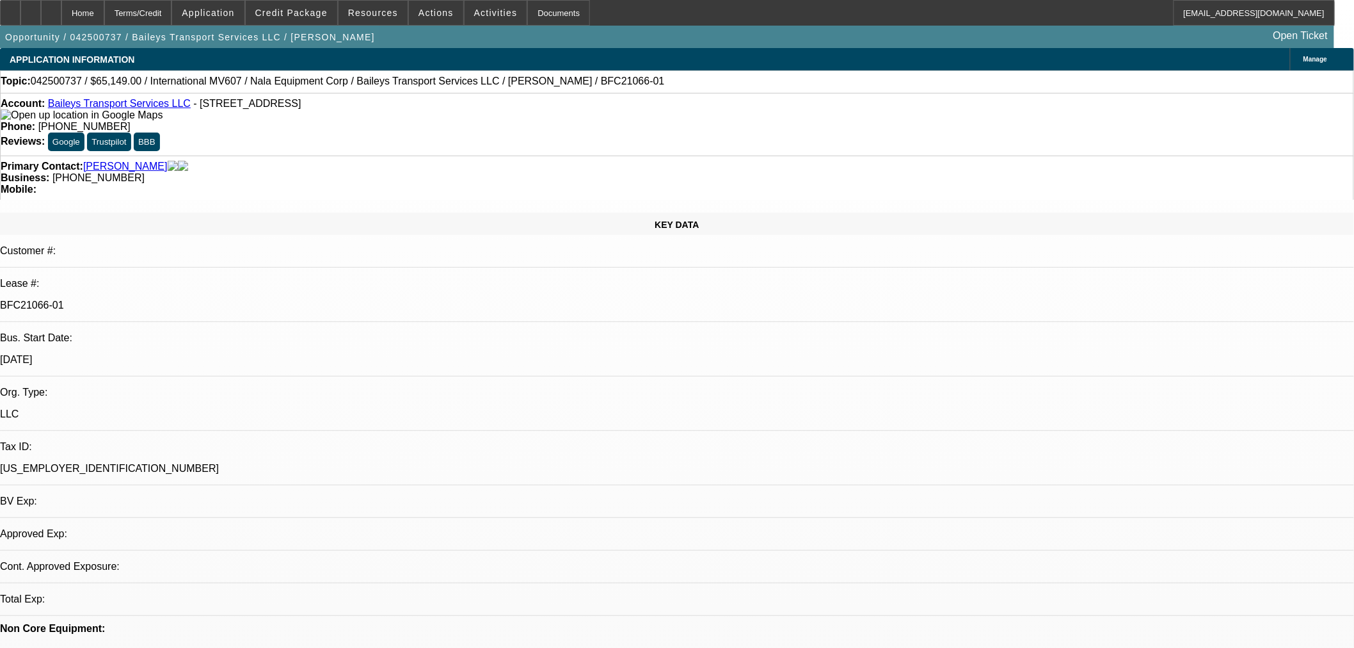
select select "0"
select select "2"
select select "0"
select select "6"
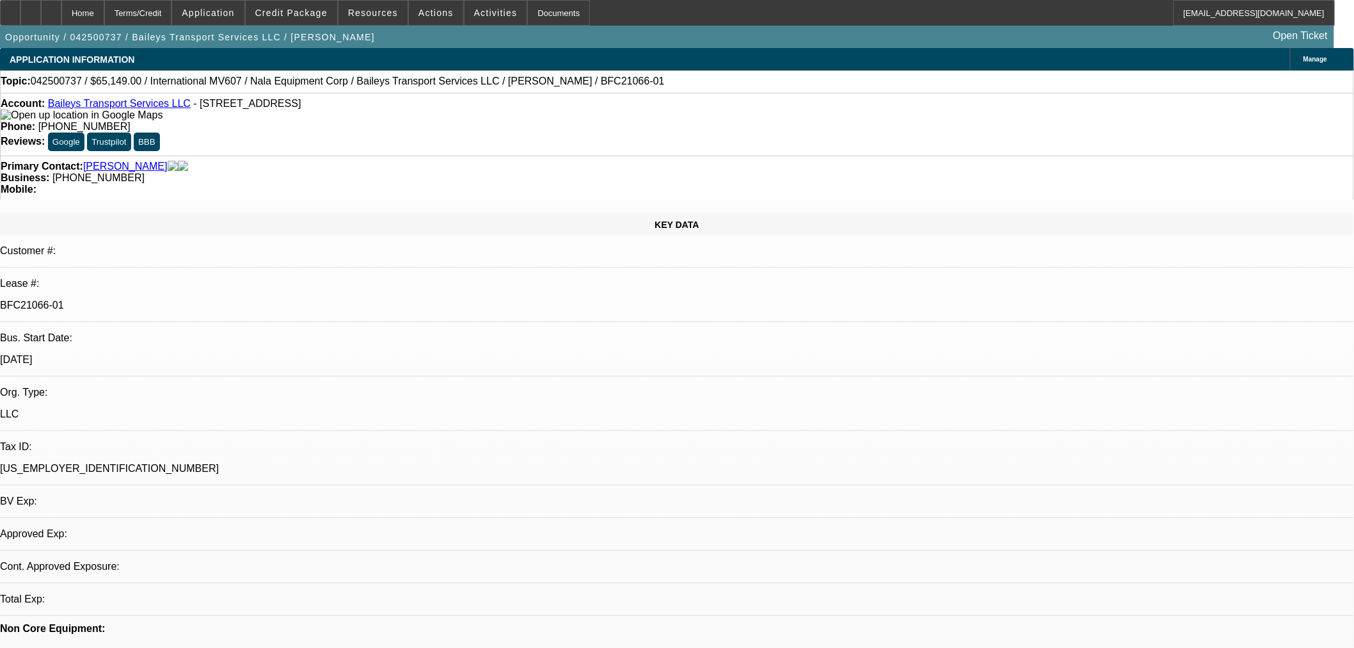
select select "0"
select select "2"
select select "0"
select select "6"
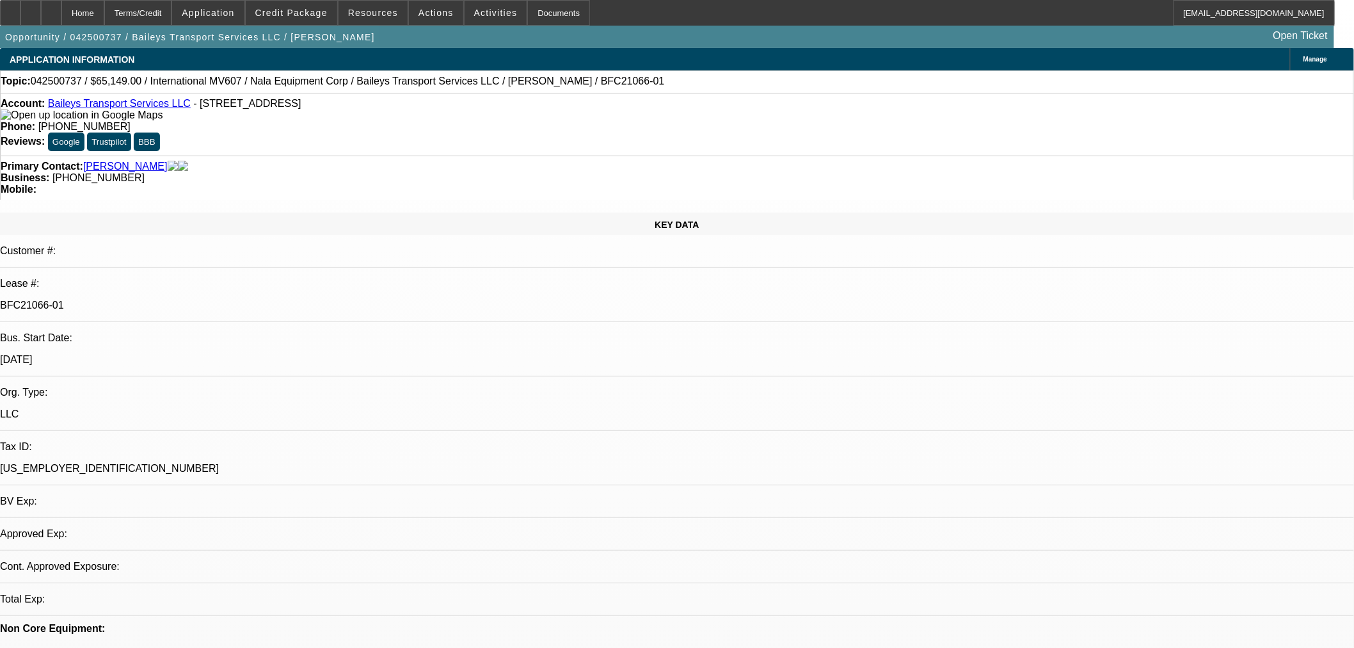
select select "0"
select select "2"
select select "0"
select select "6"
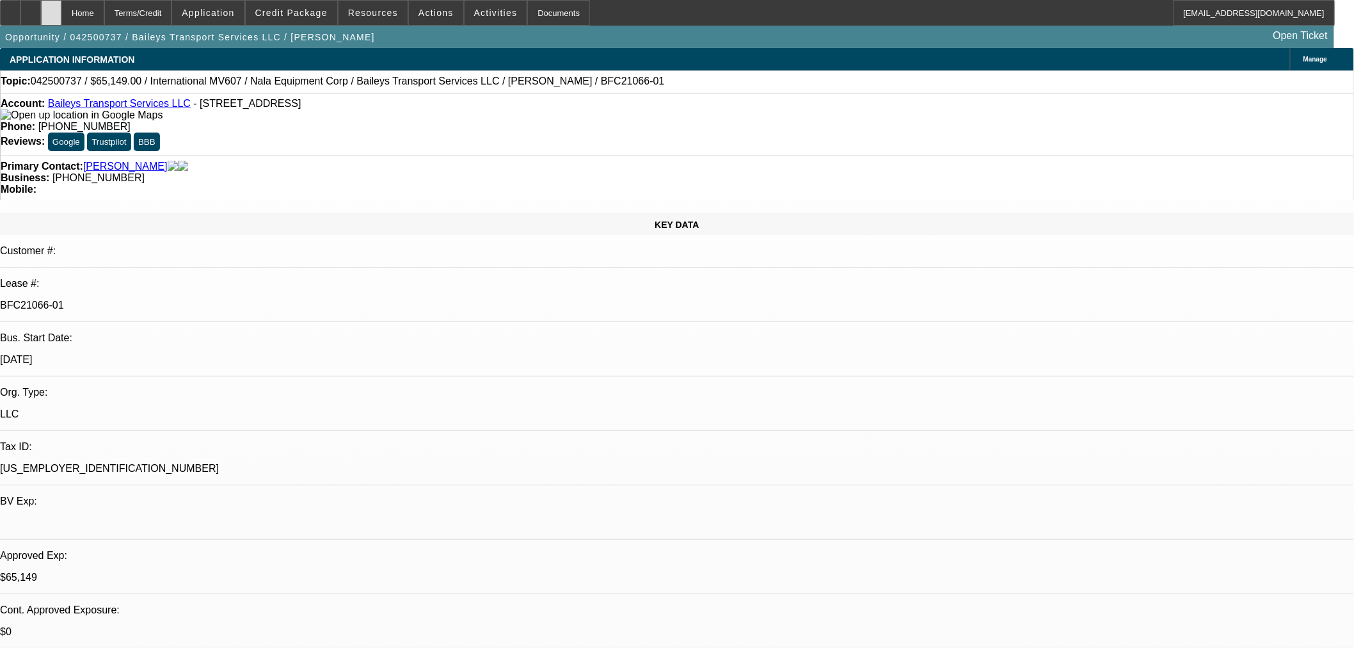
click at [61, 14] on div at bounding box center [51, 13] width 20 height 26
select select "0"
select select "2"
select select "0"
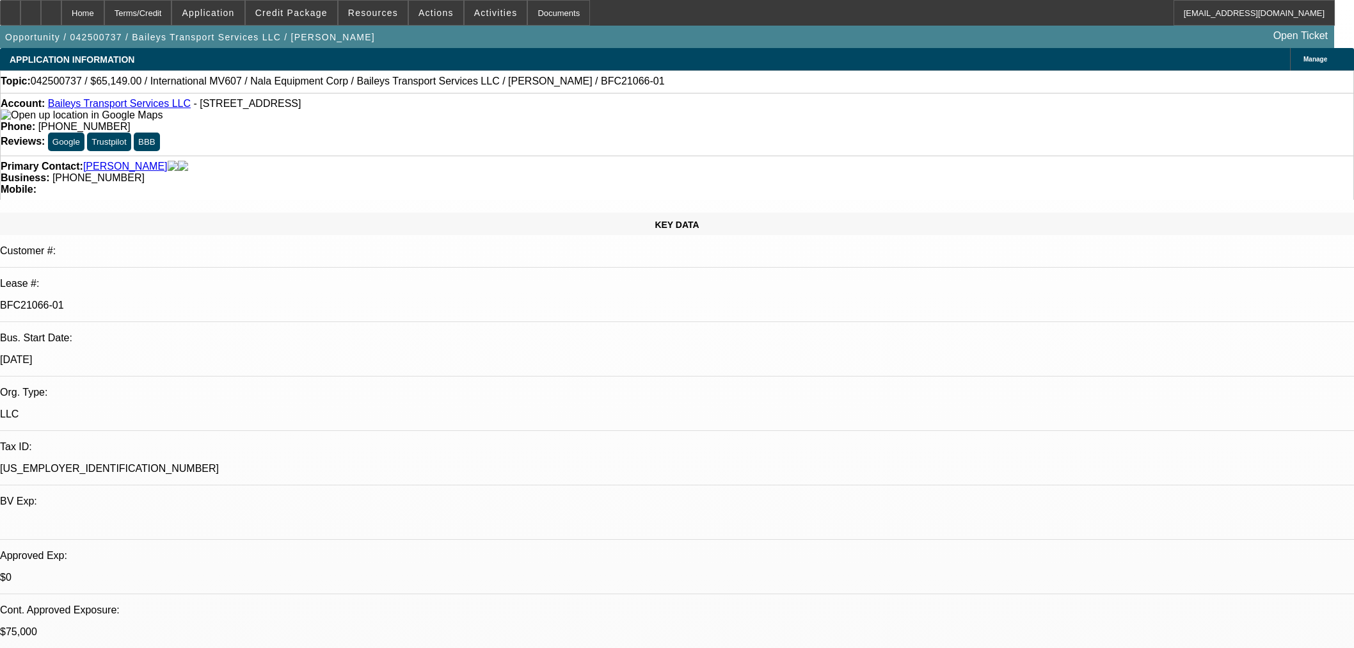
select select "6"
select select "0.15"
select select "2"
select select "0"
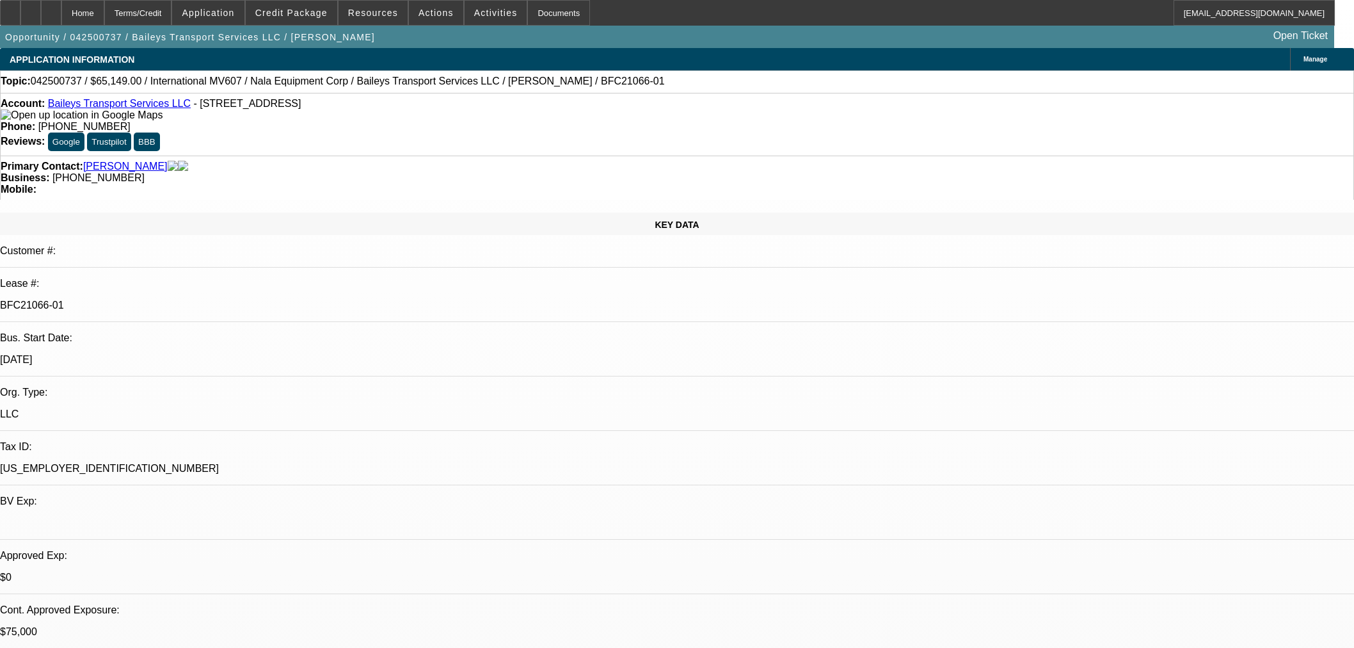
select select "6"
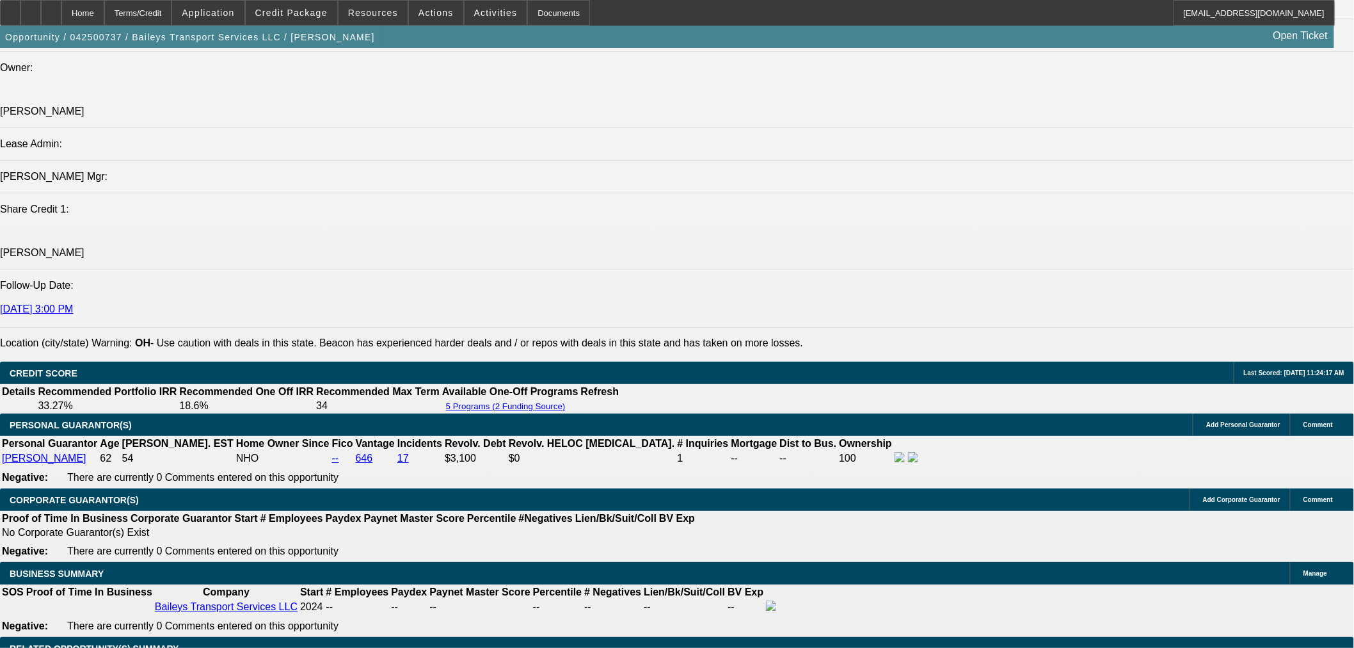
scroll to position [142, 0]
drag, startPoint x: 1154, startPoint y: 515, endPoint x: 1071, endPoint y: 481, distance: 89.5
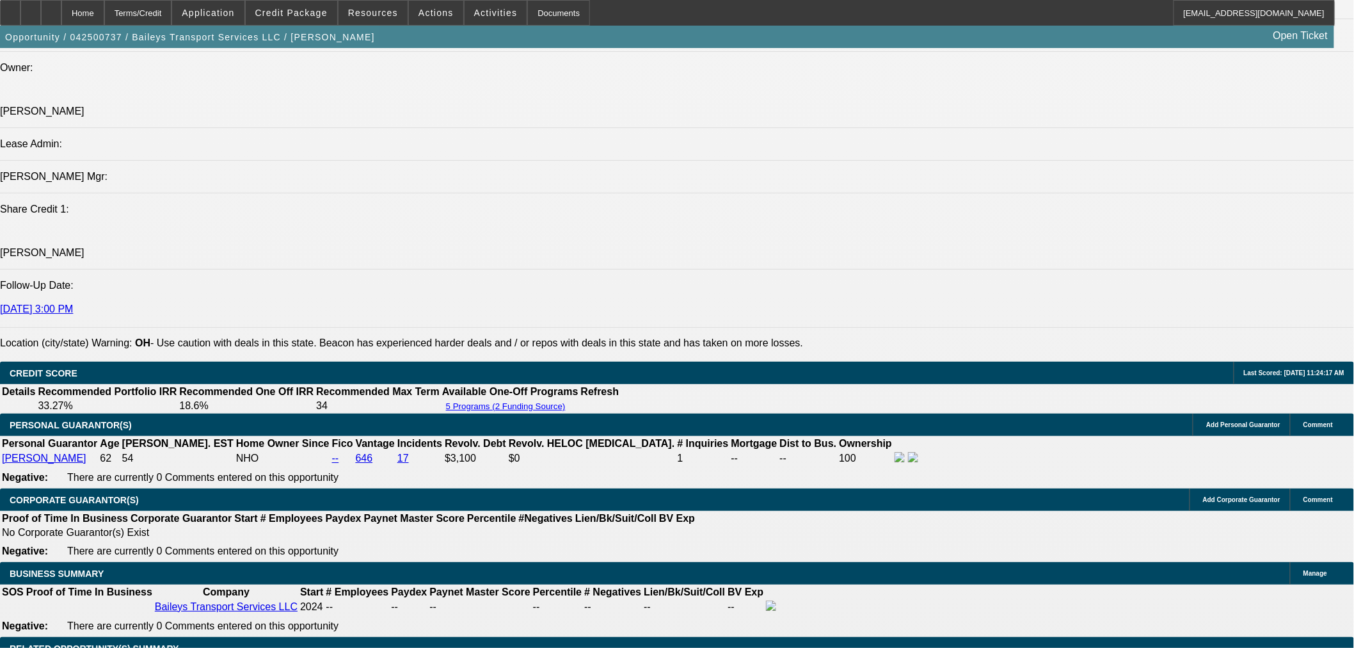
drag, startPoint x: 1157, startPoint y: 456, endPoint x: 1080, endPoint y: 417, distance: 85.9
copy td "Submitting for Documentation. PG is [PERSON_NAME], [EMAIL_ADDRESS][DOMAIN_NAME]…"
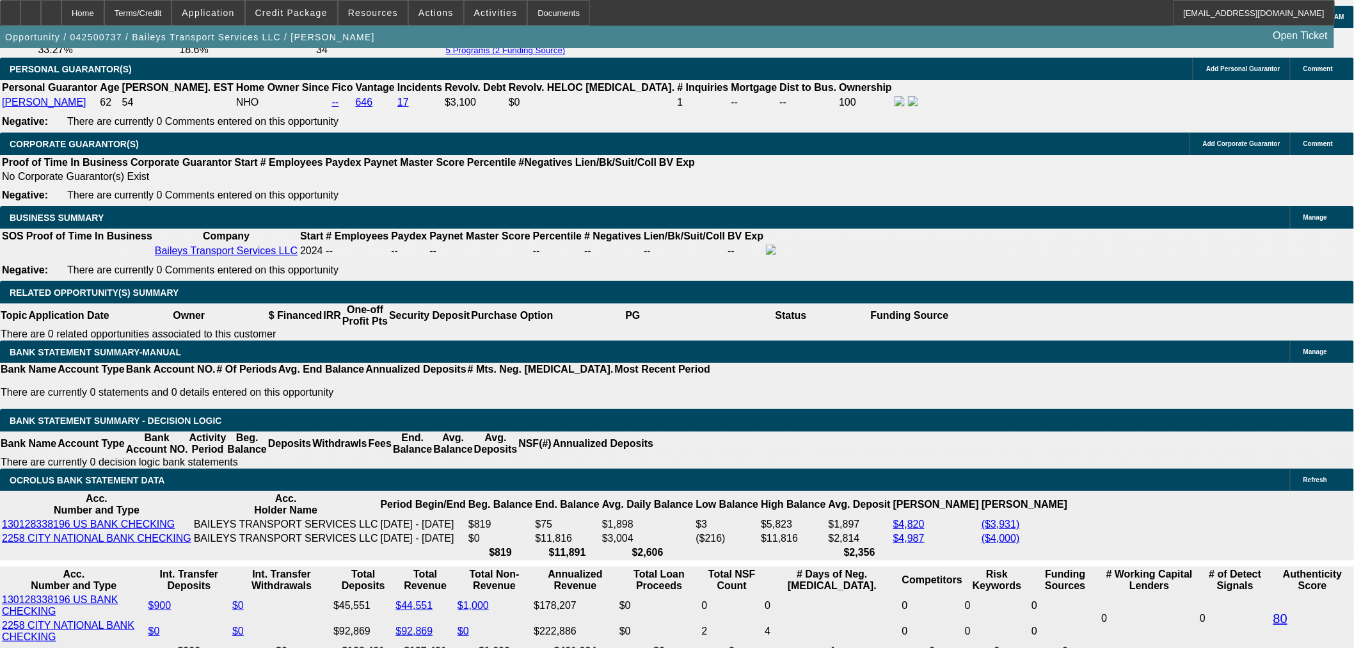
scroll to position [1564, 0]
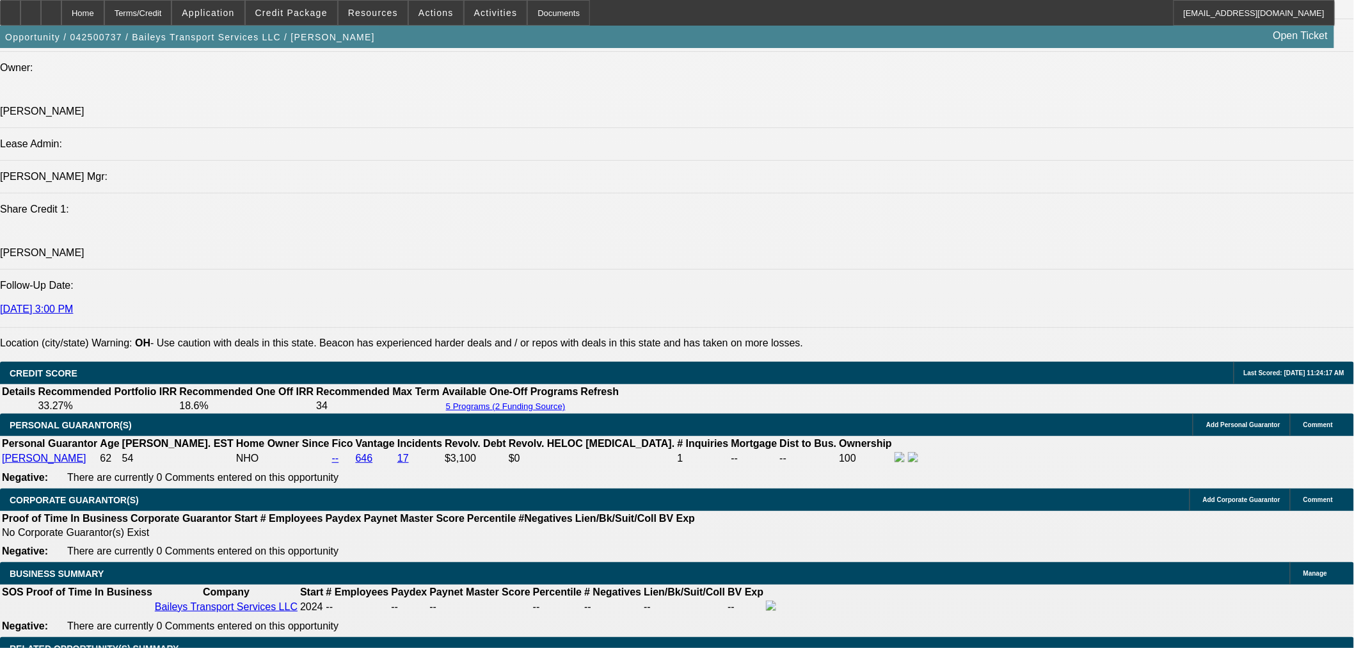
select select "0"
select select "2"
select select "0"
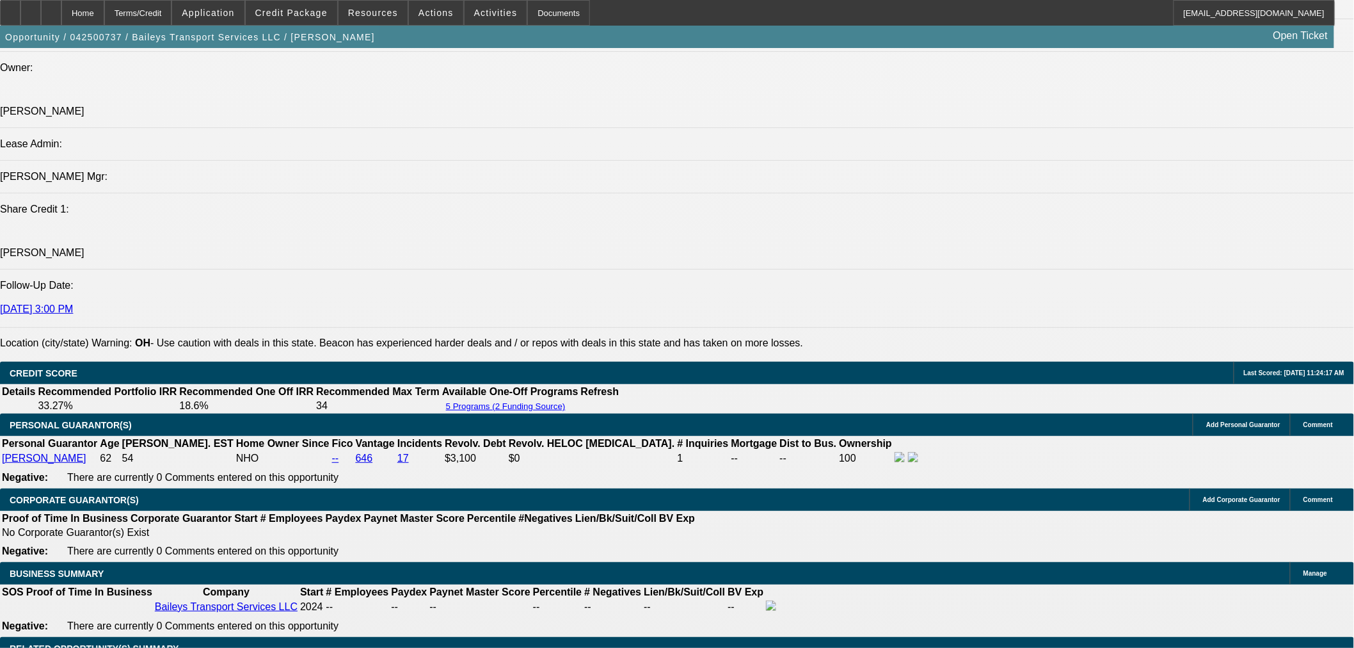
select select "6"
select select "0"
select select "2"
select select "0"
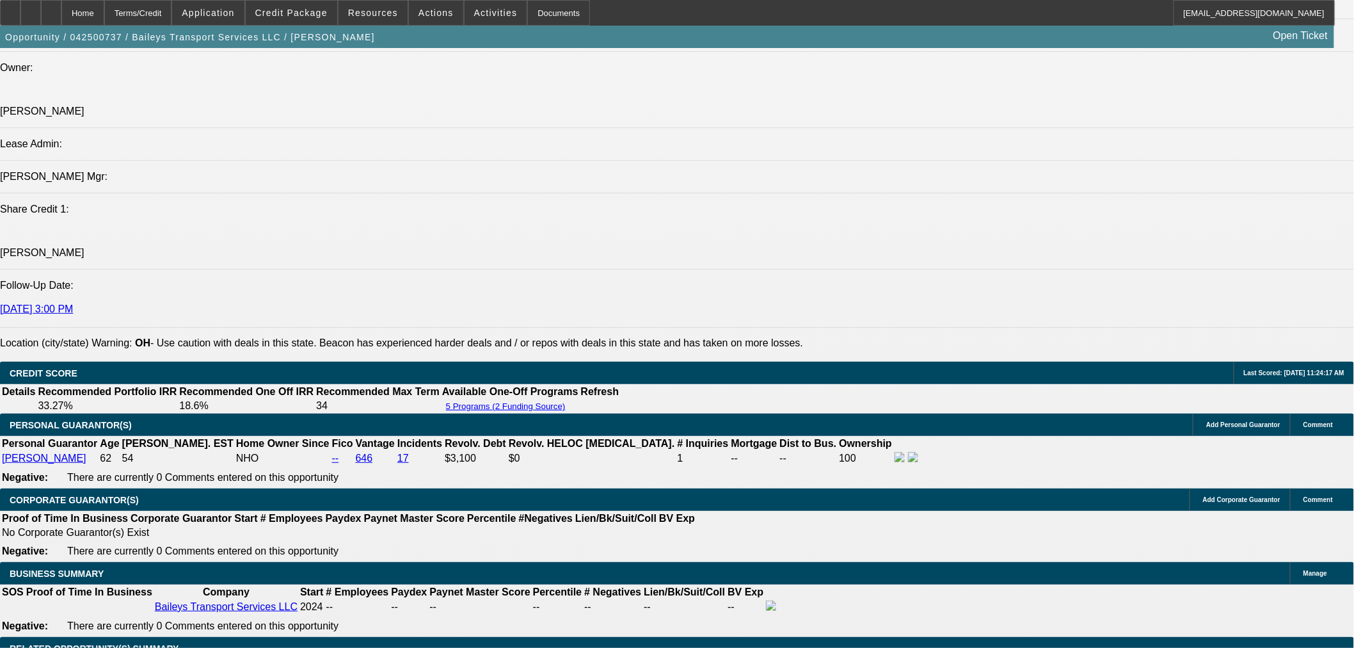
select select "6"
select select "0"
select select "2"
select select "0"
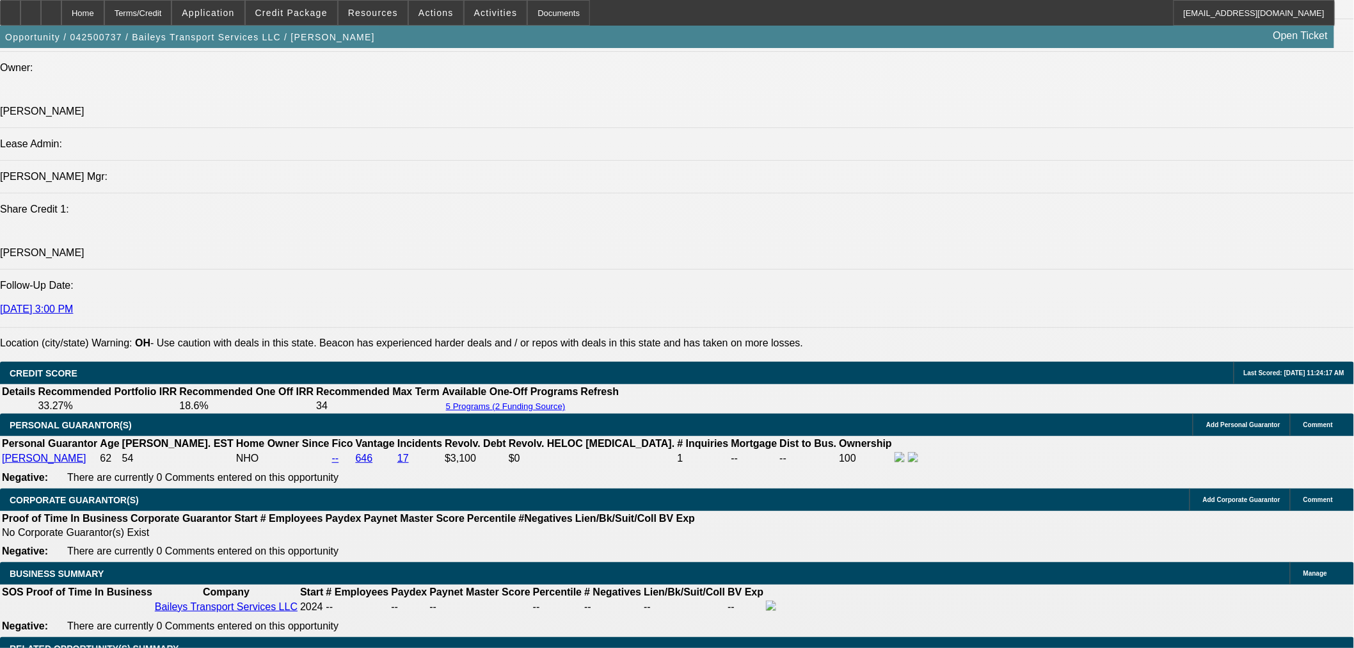
select select "6"
select select "0"
select select "2"
select select "0"
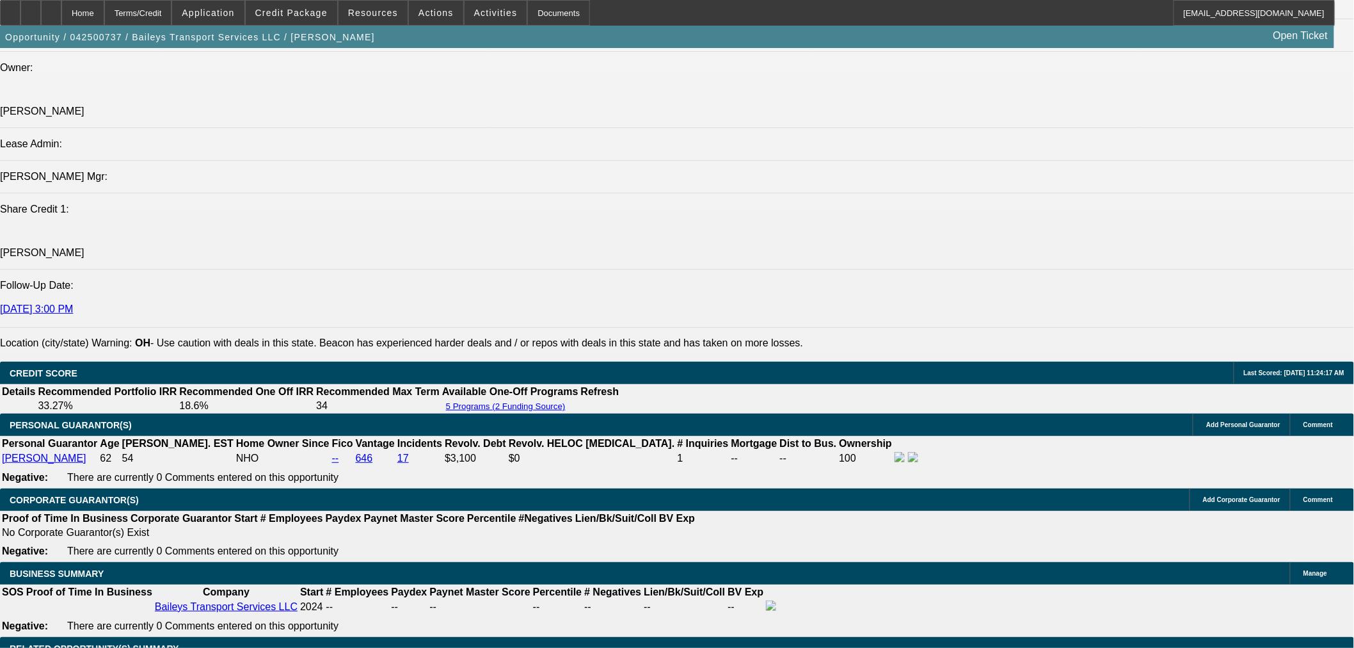
select select "6"
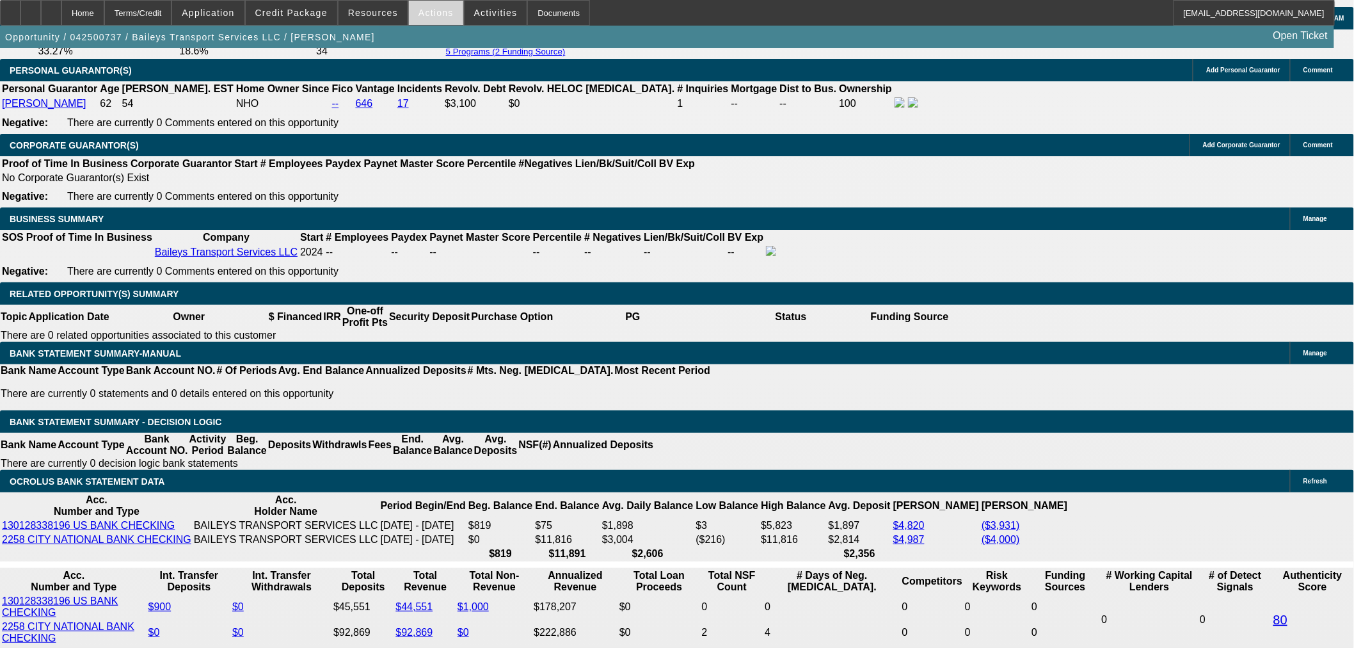
scroll to position [1920, 0]
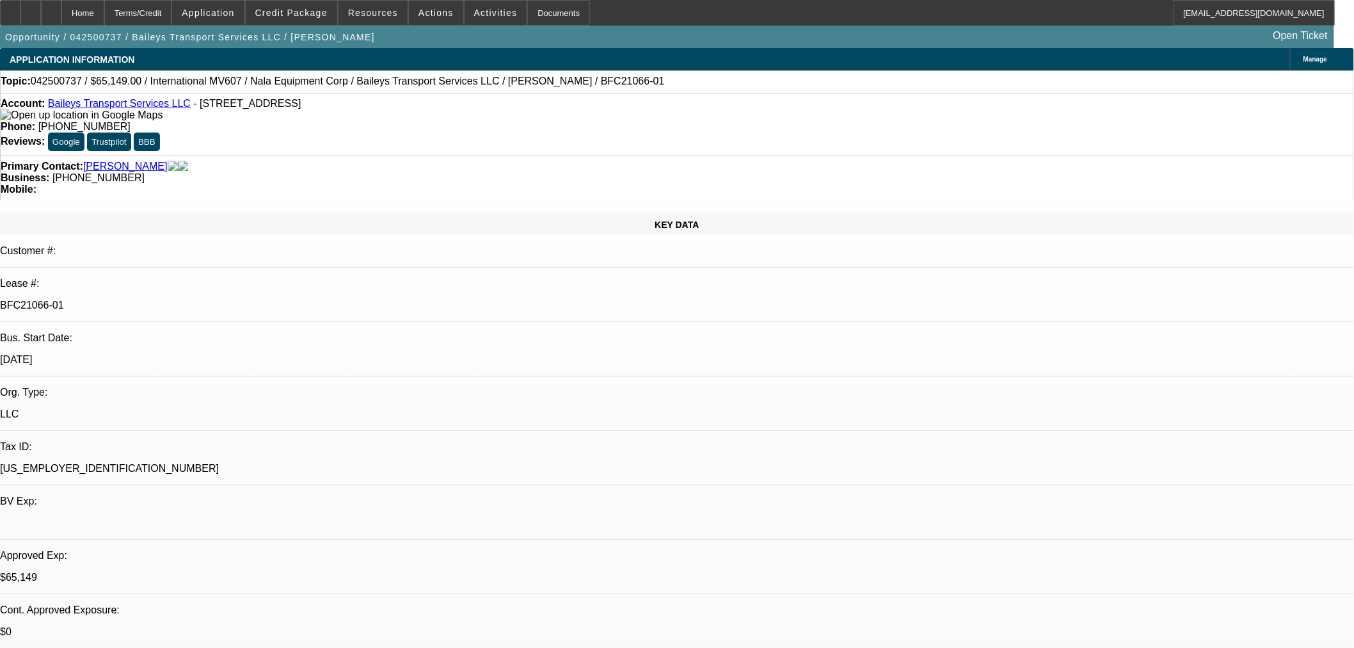
select select "0"
select select "2"
select select "0"
select select "6"
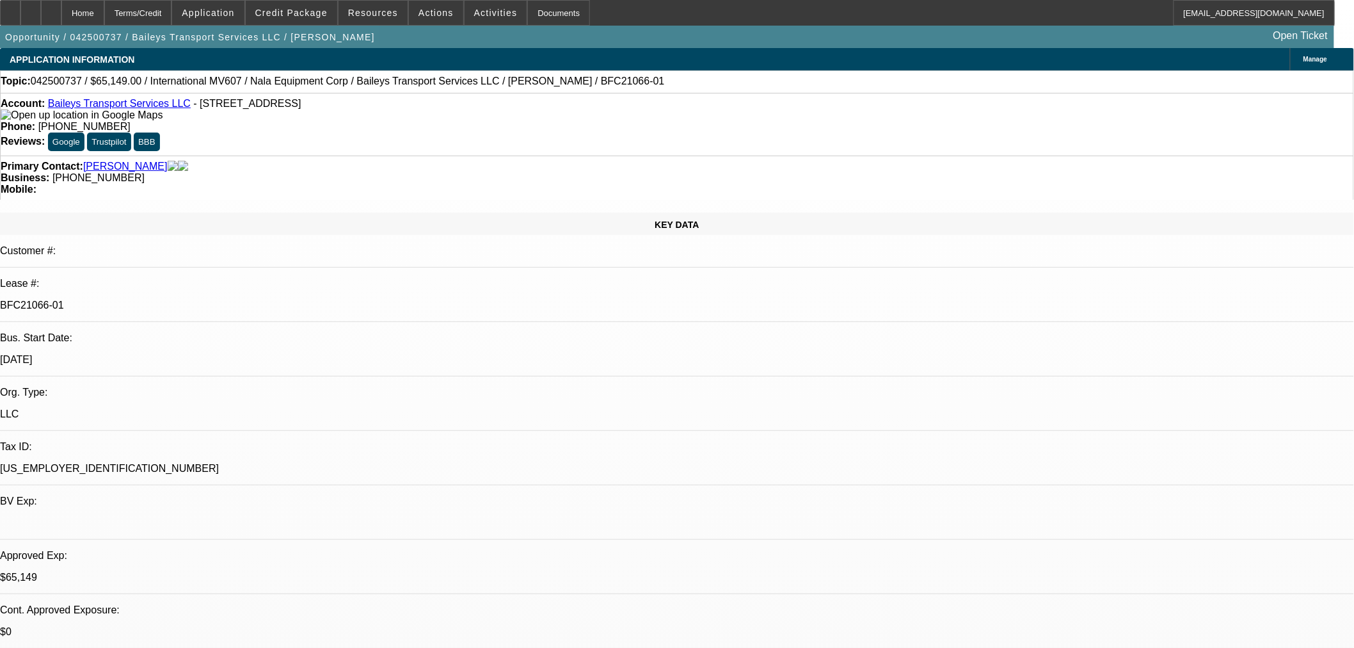
select select "0"
select select "2"
select select "0"
select select "6"
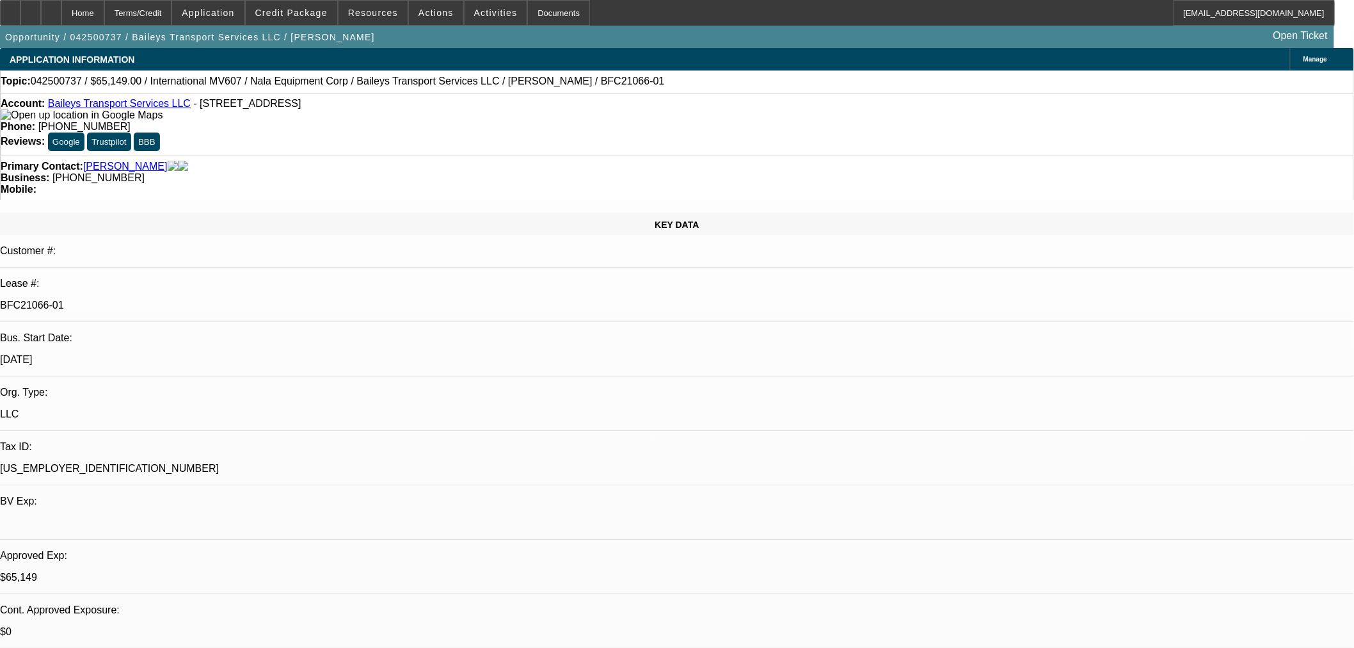
select select "0"
select select "2"
select select "0"
select select "6"
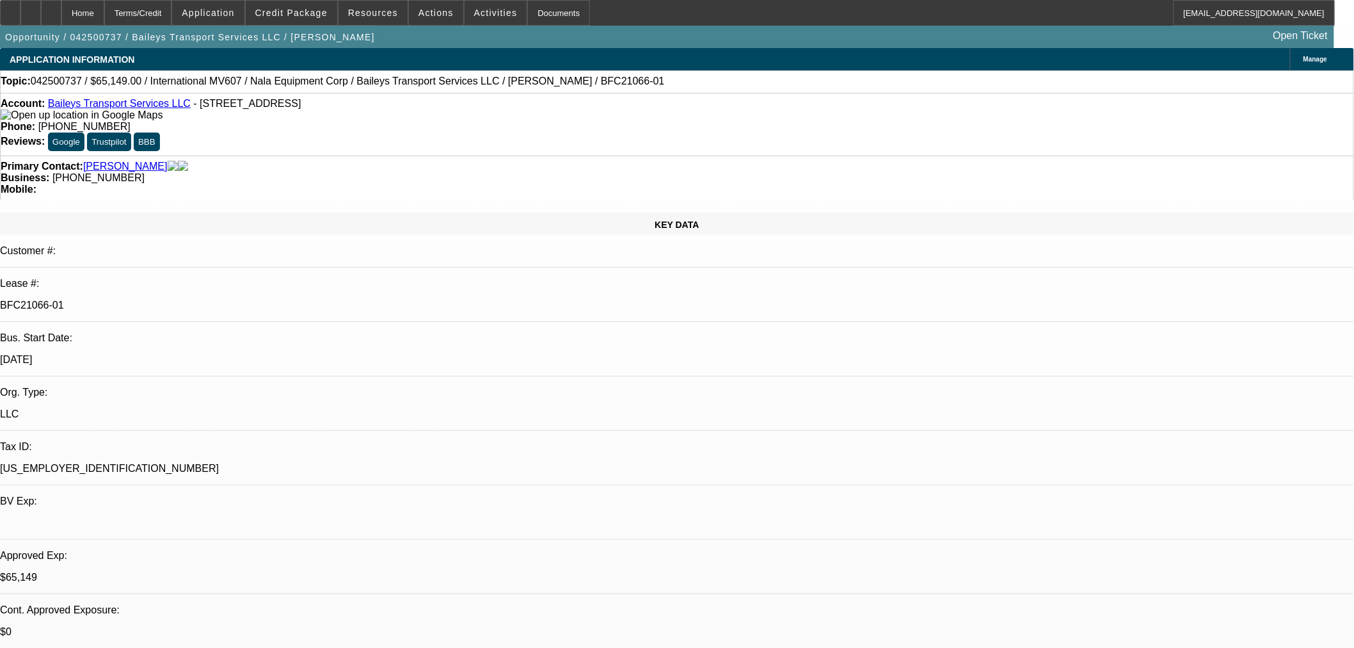
select select "0"
select select "2"
select select "0"
select select "6"
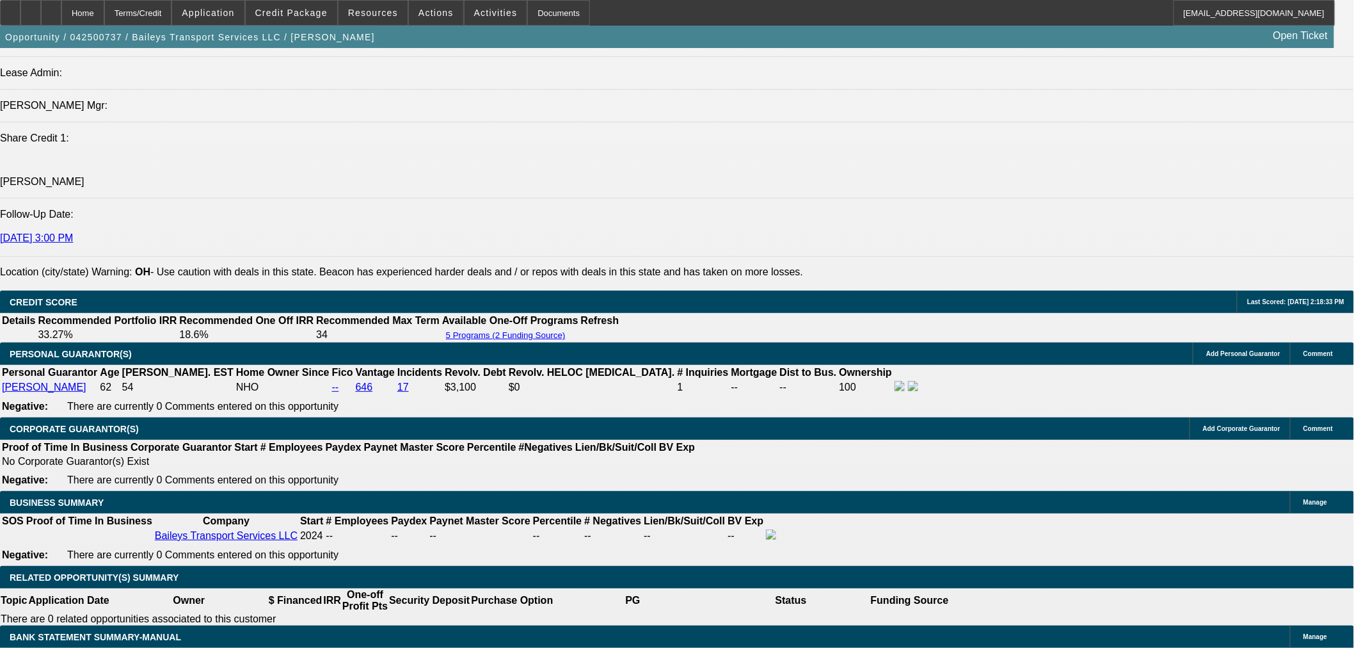
scroll to position [1777, 0]
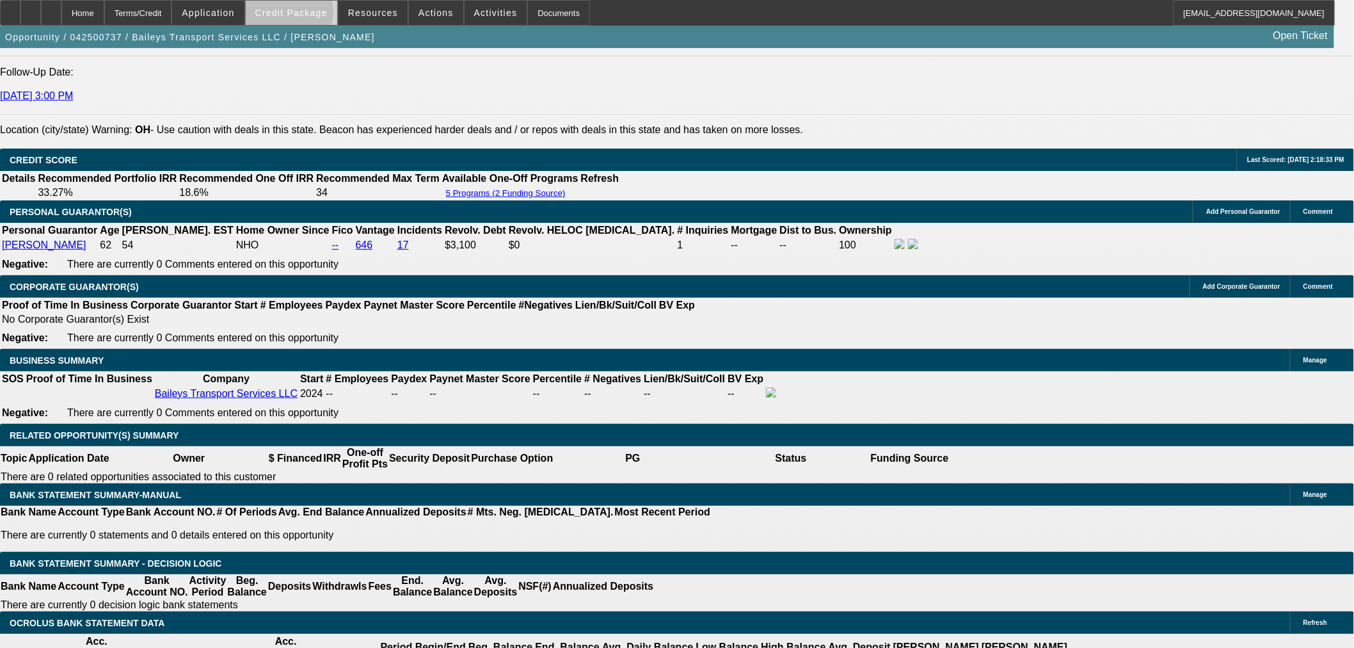
click at [310, 15] on span "Credit Package" at bounding box center [291, 13] width 72 height 10
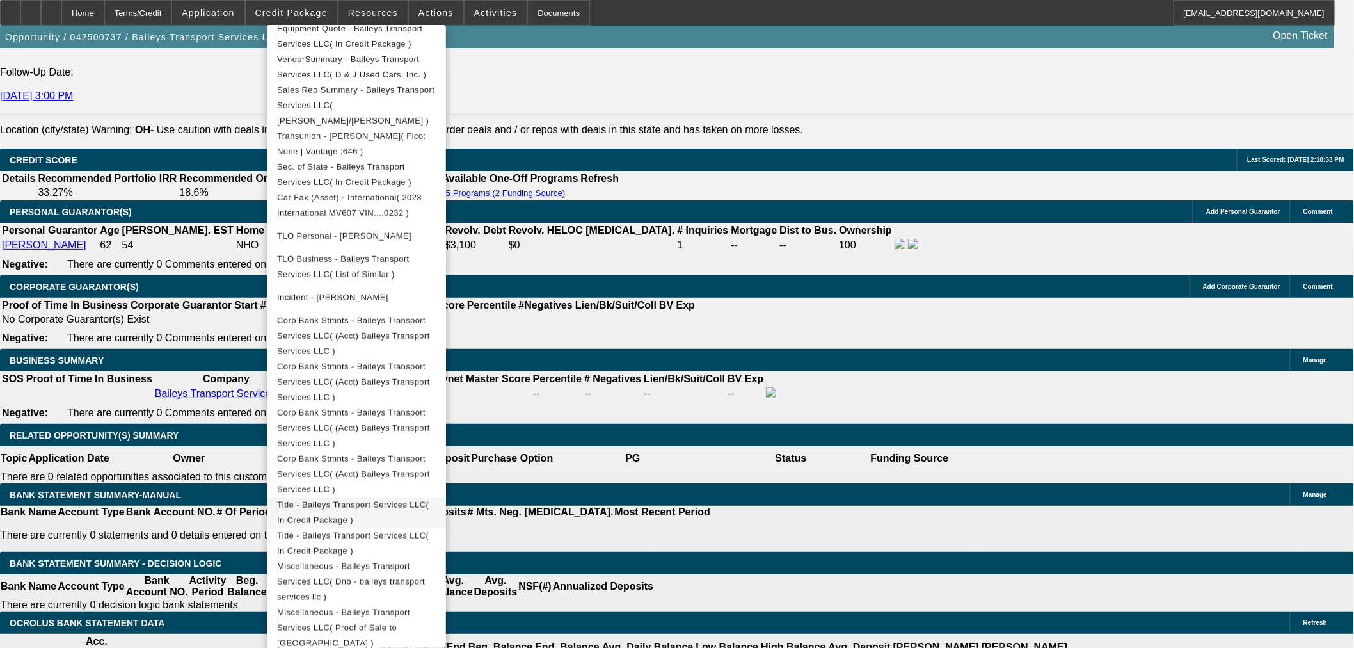
scroll to position [380, 0]
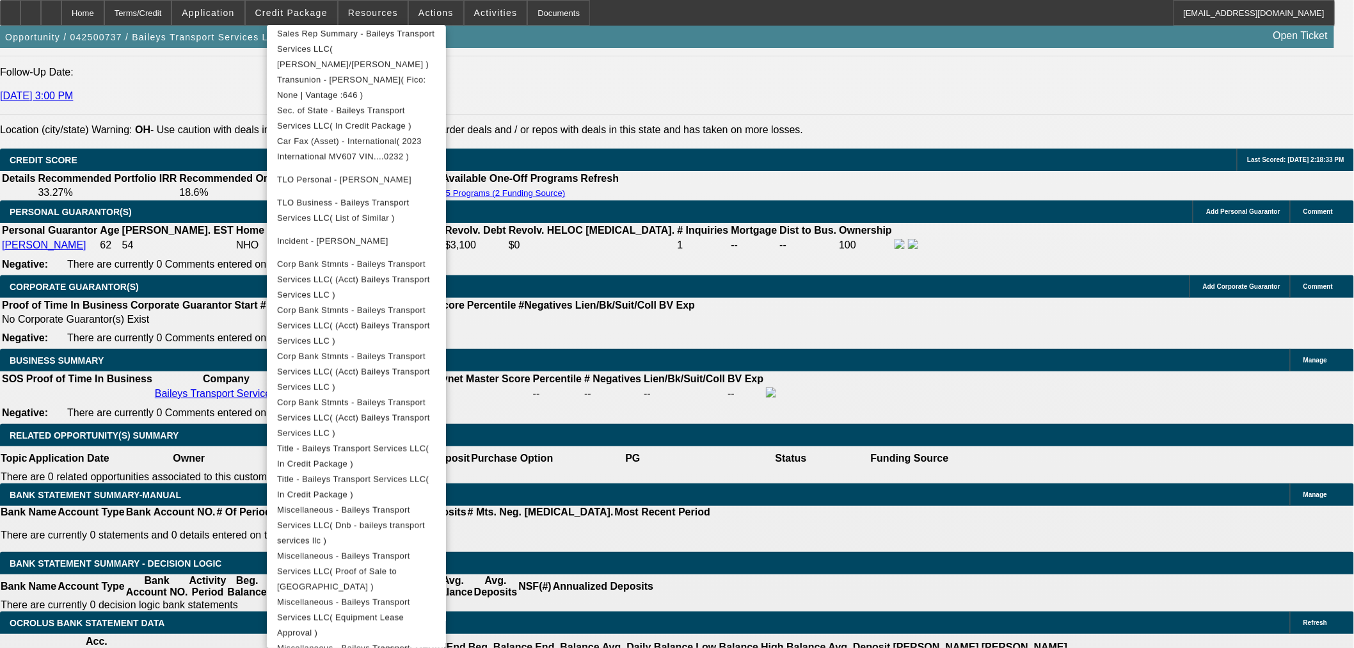
click at [801, 455] on div at bounding box center [677, 324] width 1354 height 648
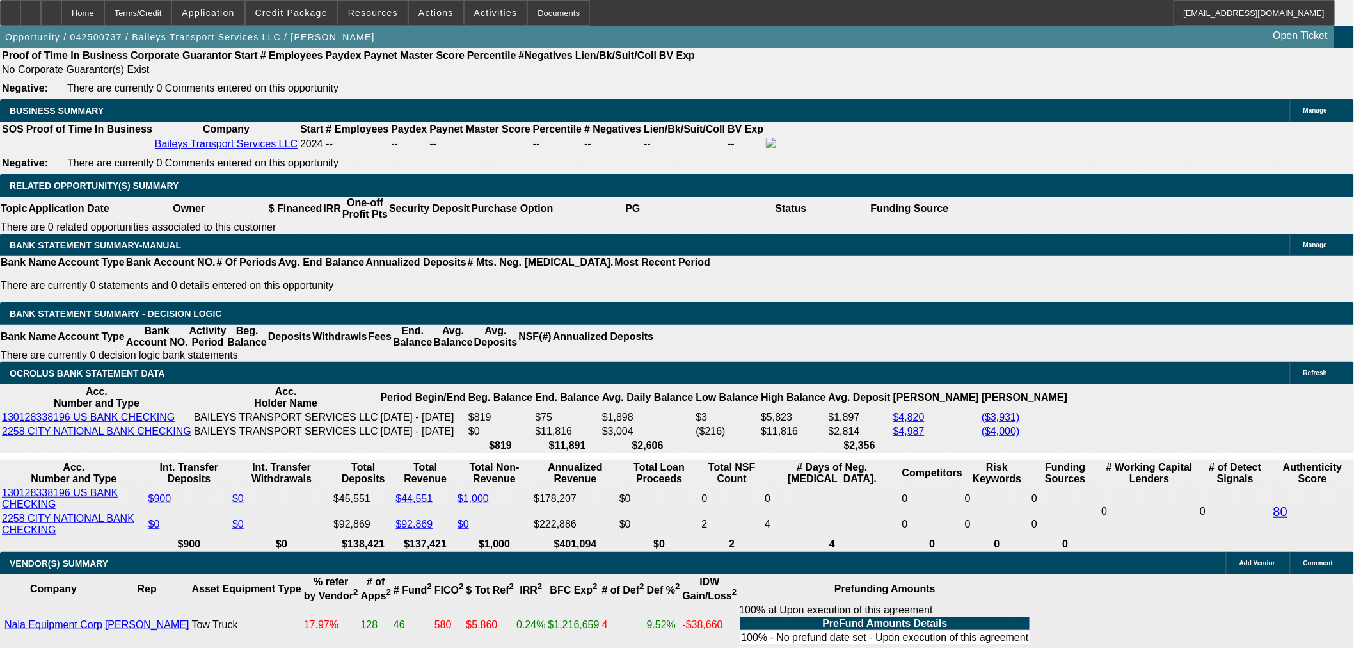
scroll to position [2029, 0]
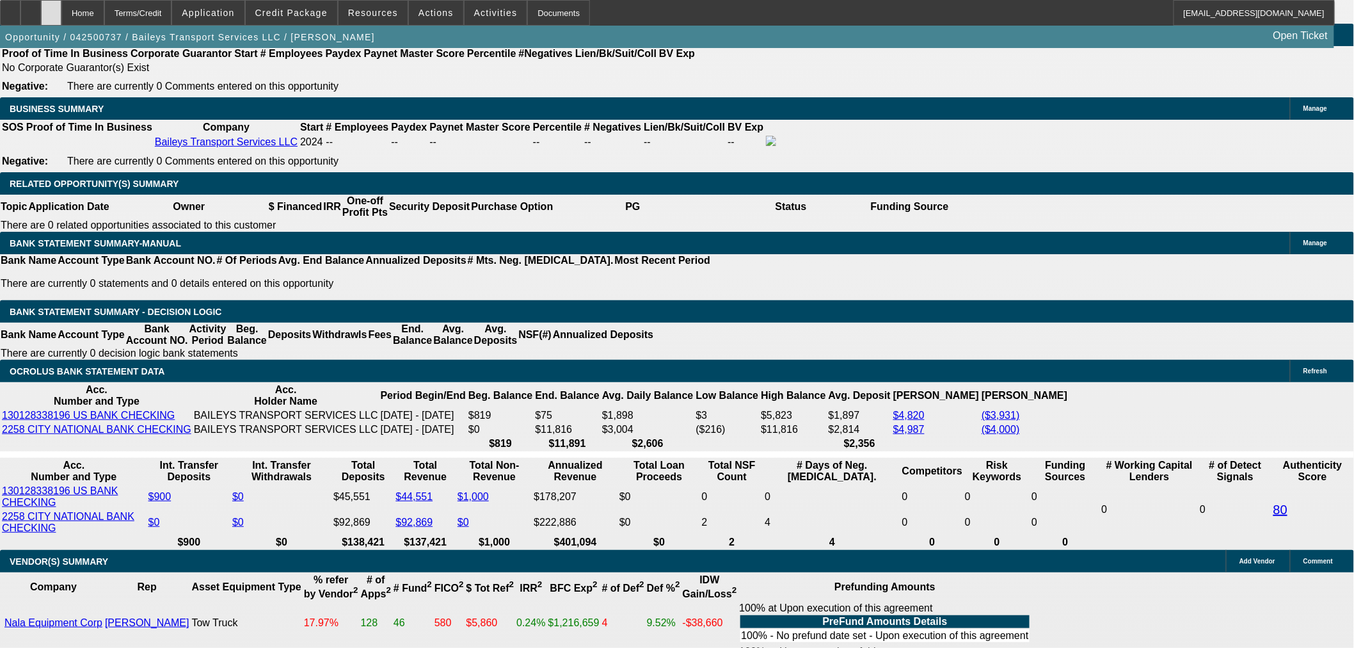
click at [61, 16] on div at bounding box center [51, 13] width 20 height 26
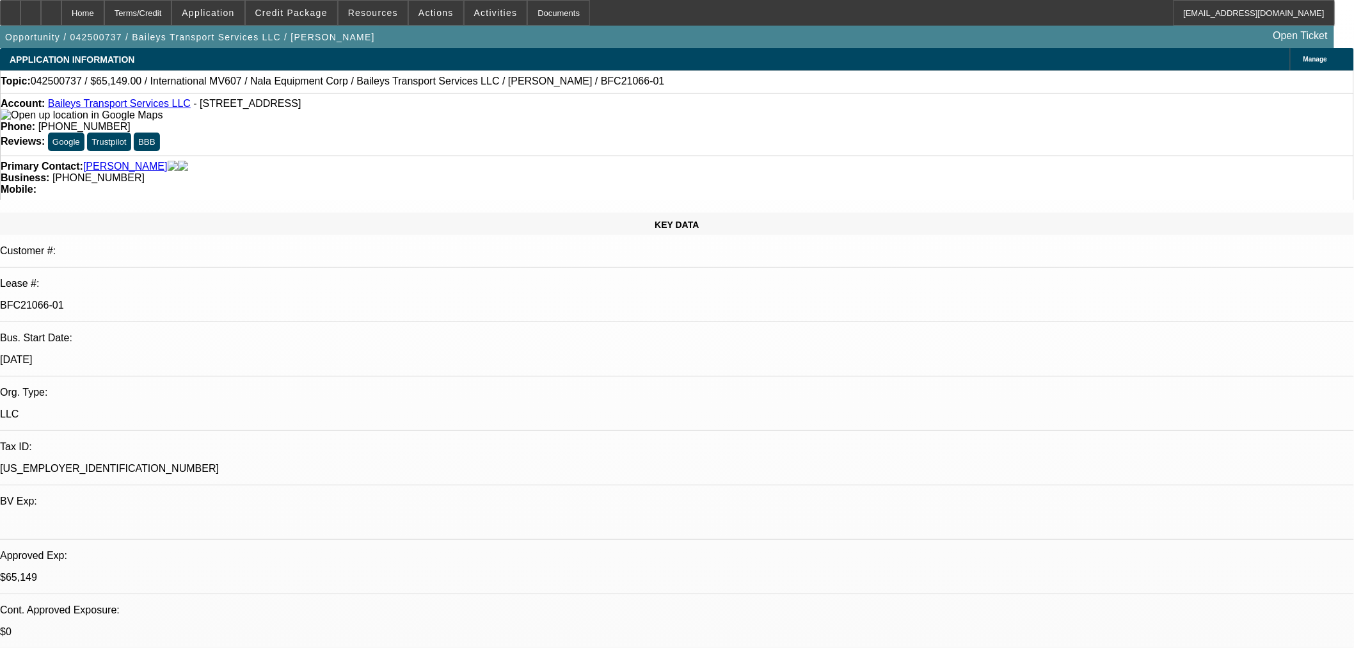
select select "0"
select select "2"
select select "0"
select select "6"
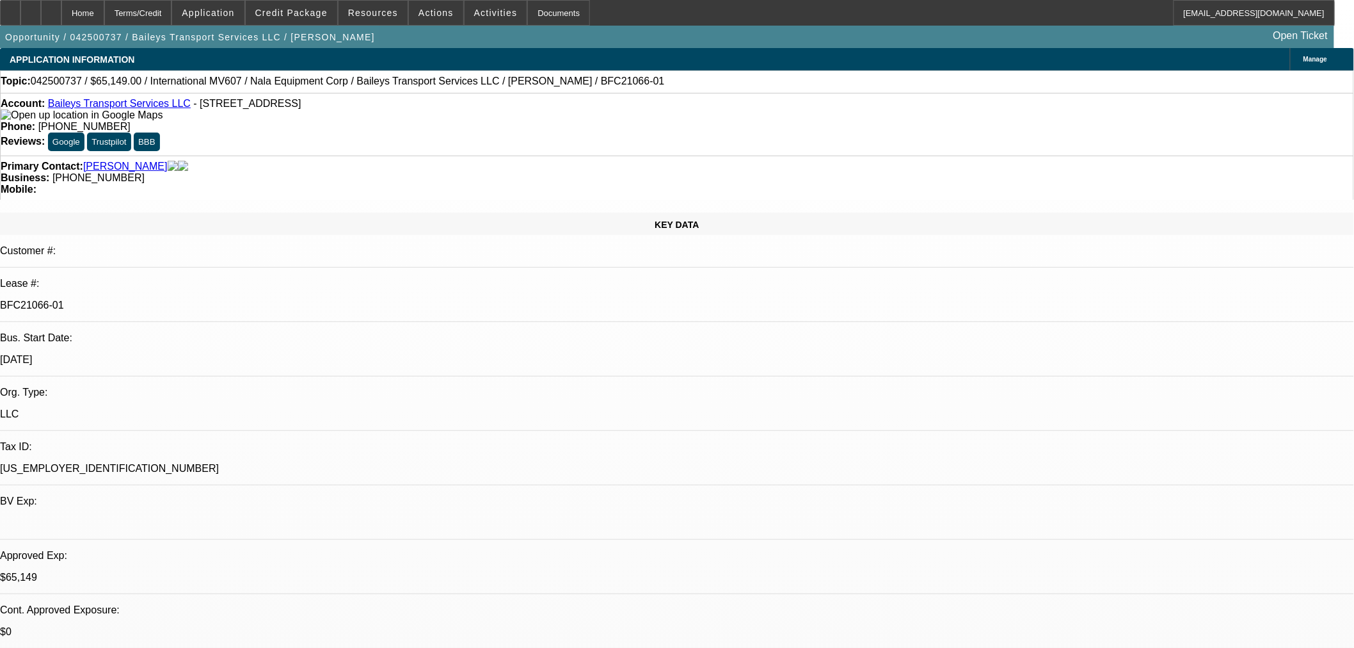
select select "0"
select select "2"
select select "0"
select select "6"
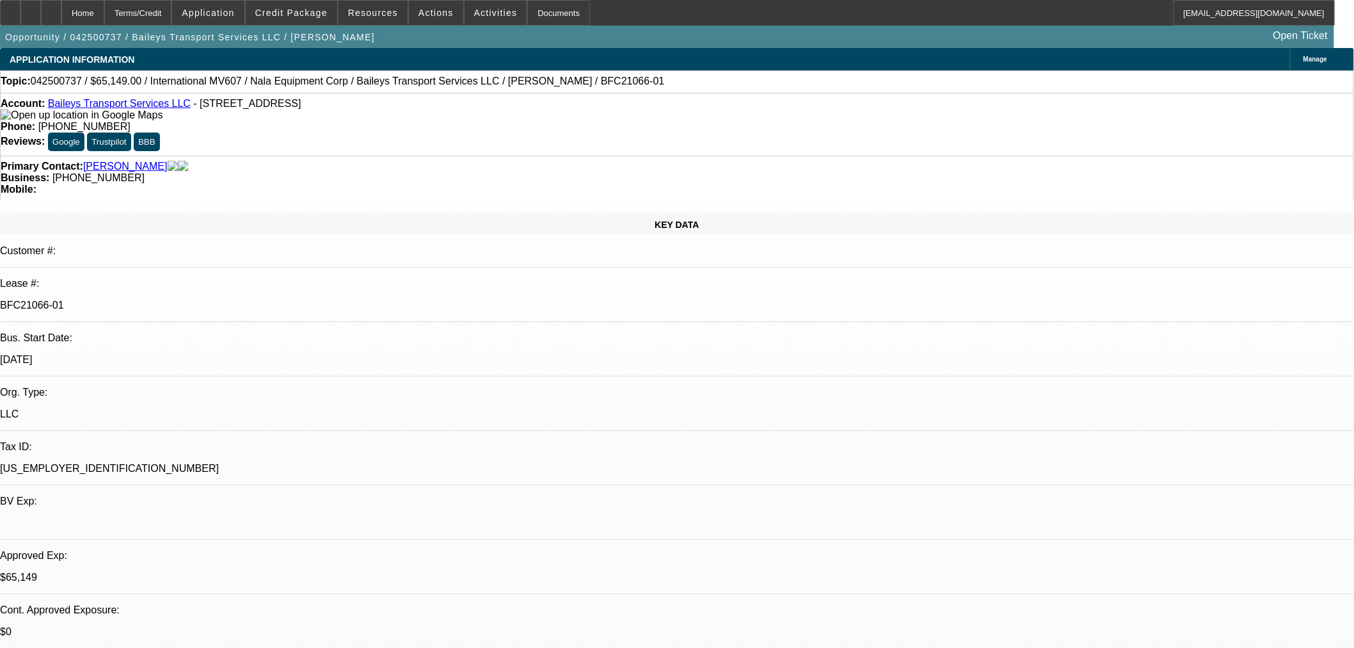
select select "0"
select select "2"
select select "0"
select select "6"
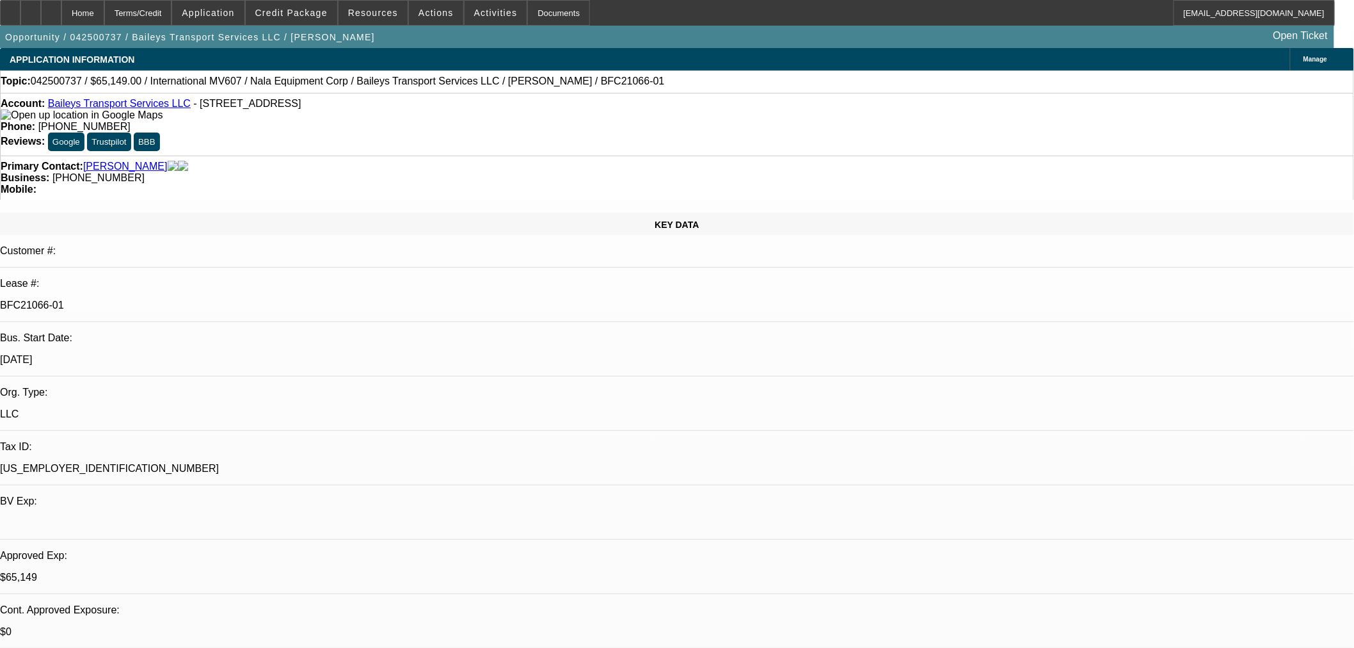
select select "0"
select select "2"
select select "0"
select select "6"
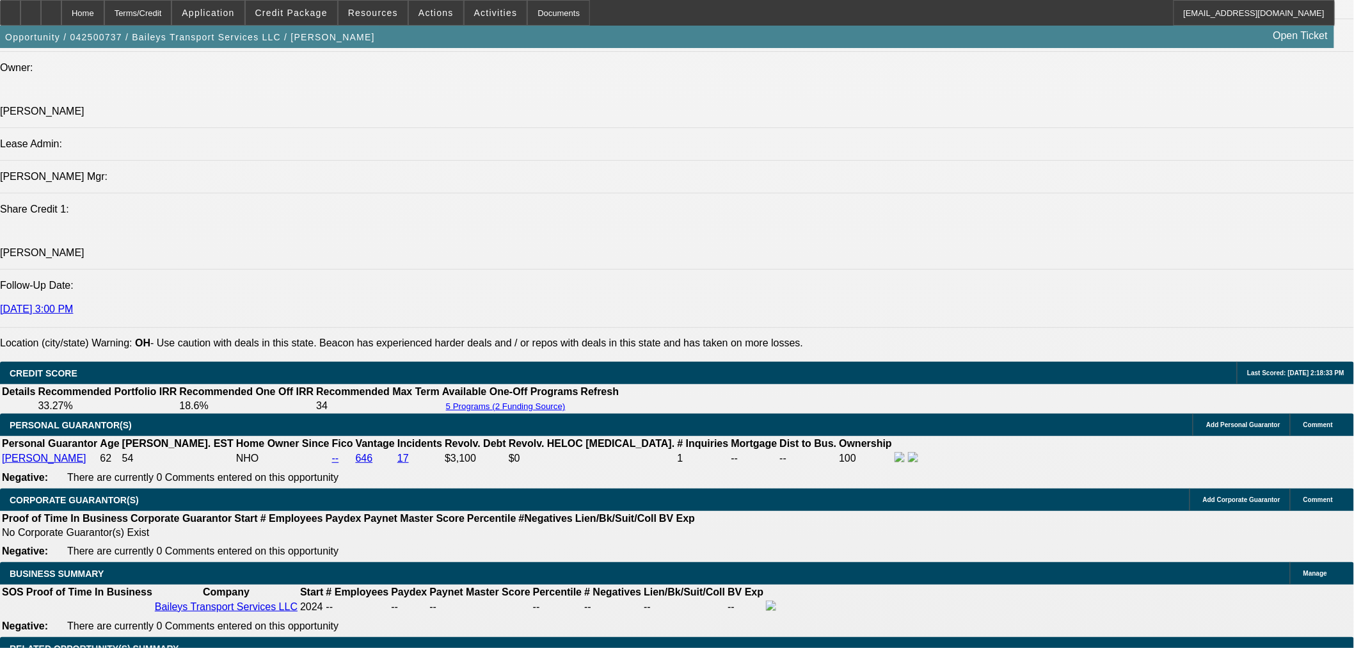
scroll to position [1991, 0]
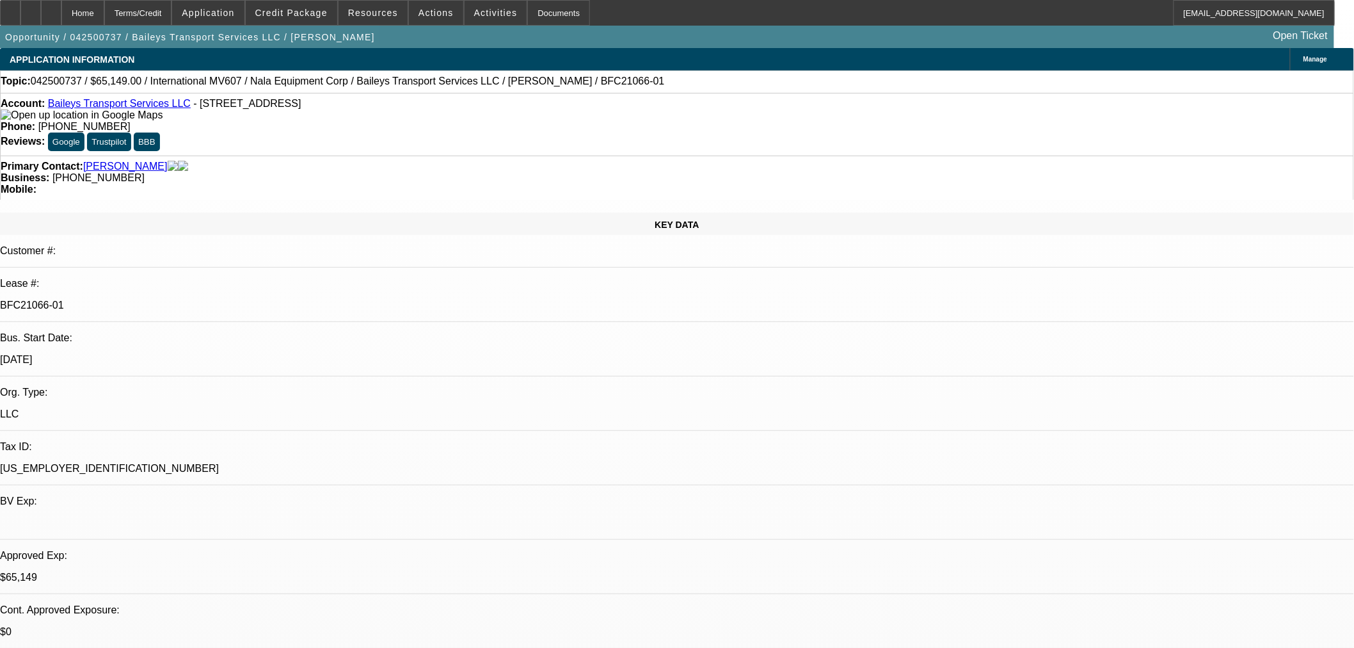
select select "0"
select select "2"
select select "0"
select select "6"
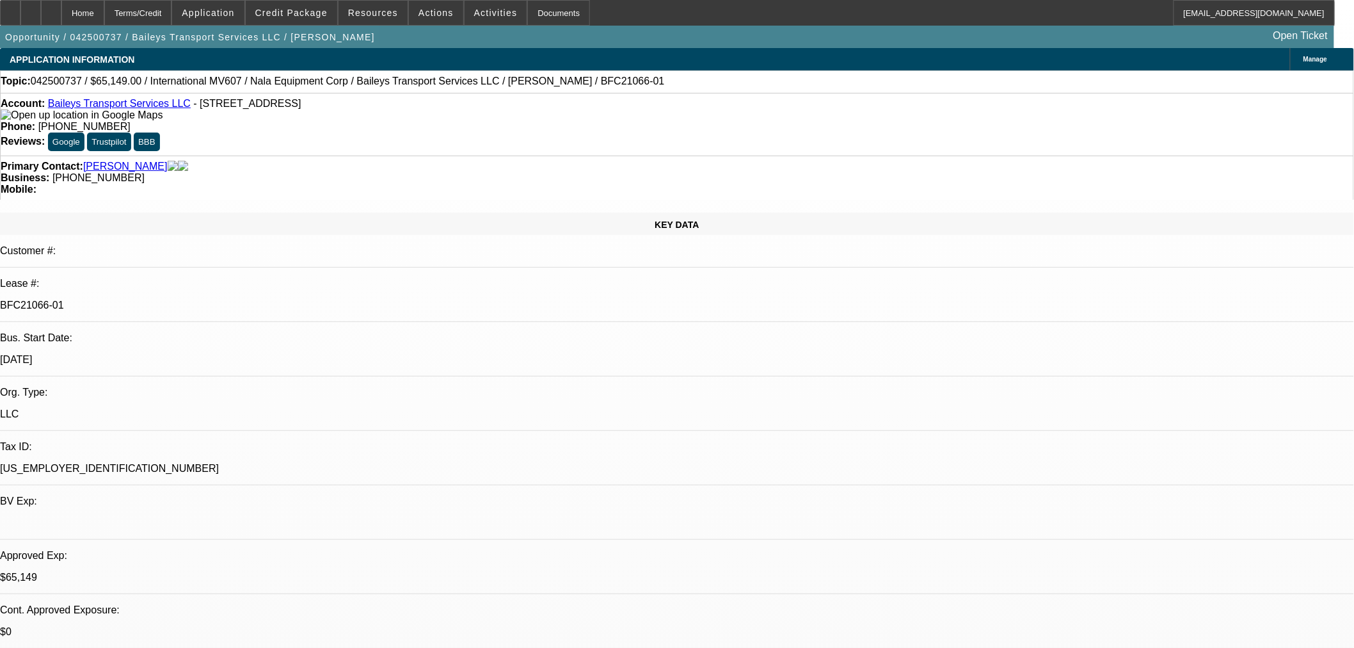
select select "0"
select select "2"
select select "0"
select select "6"
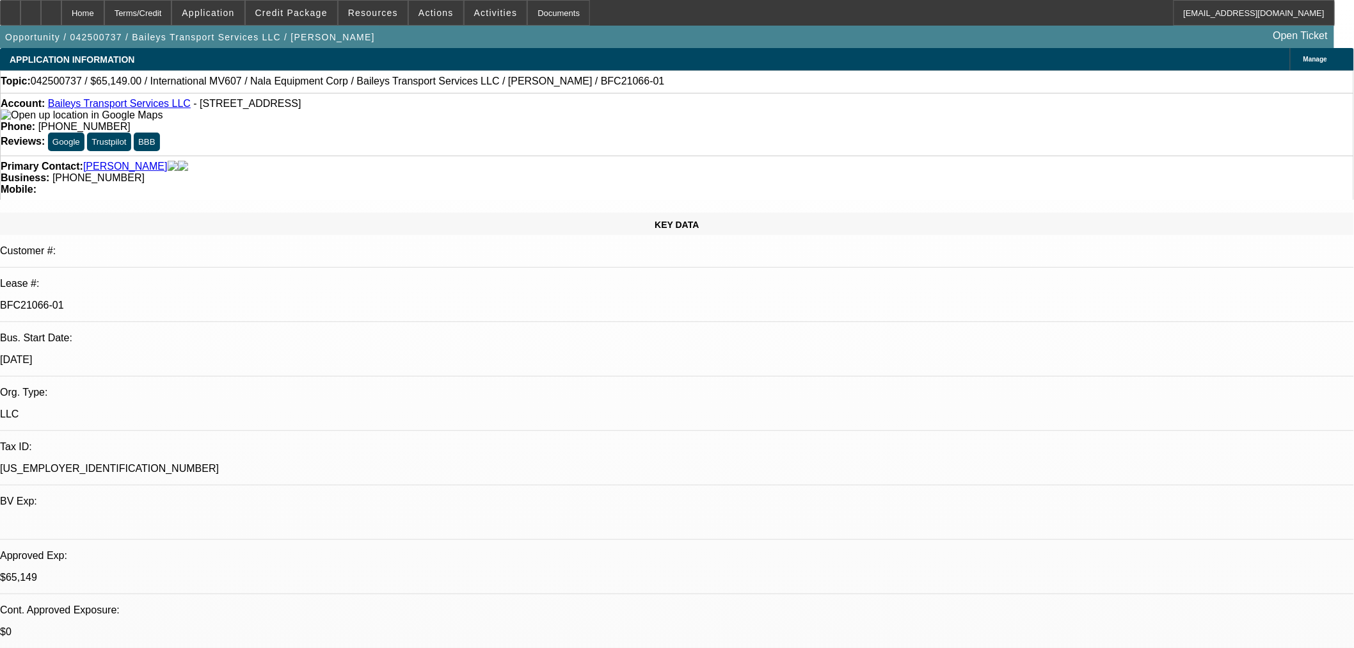
select select "0"
select select "2"
select select "0"
select select "6"
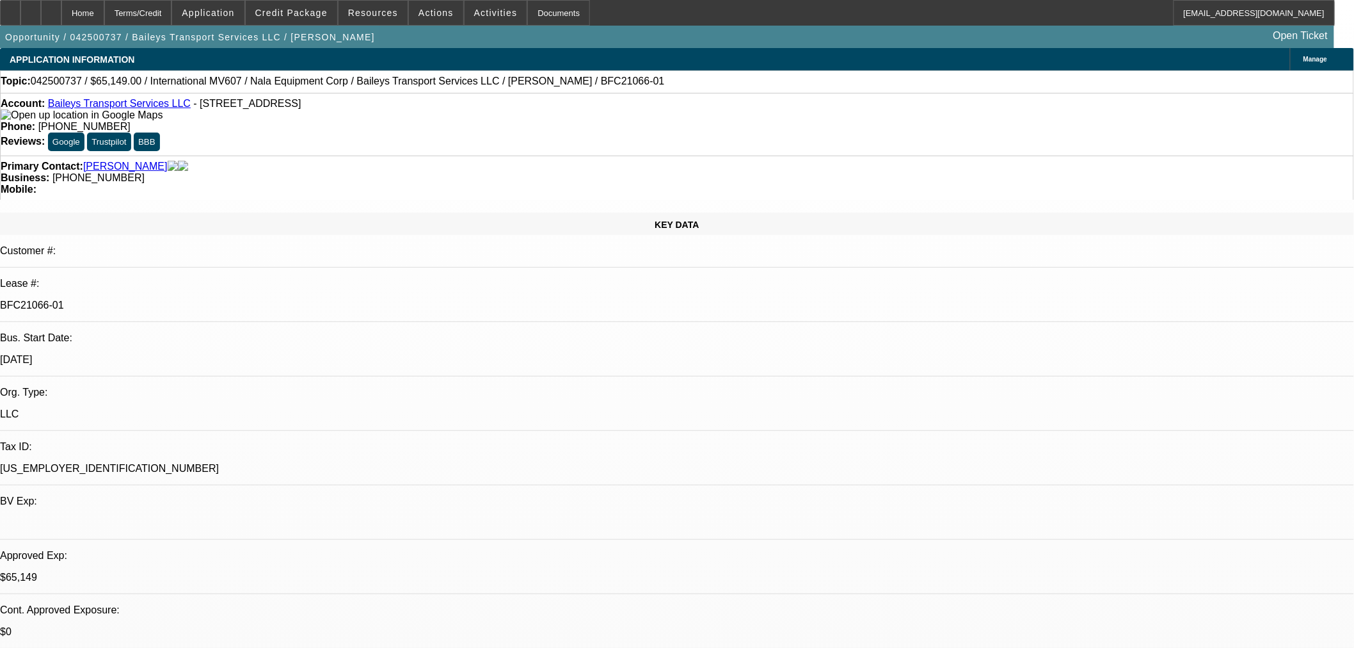
select select "0"
select select "2"
select select "0"
select select "6"
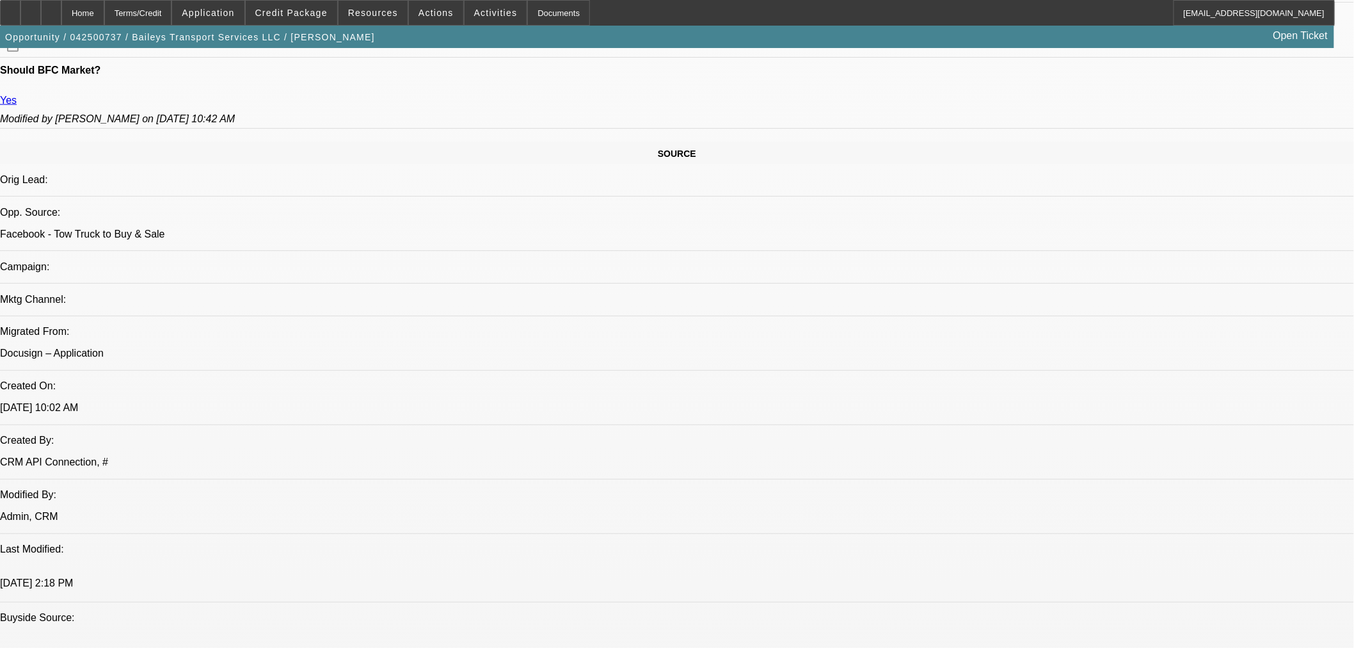
scroll to position [782, 0]
